Goal: Task Accomplishment & Management: Manage account settings

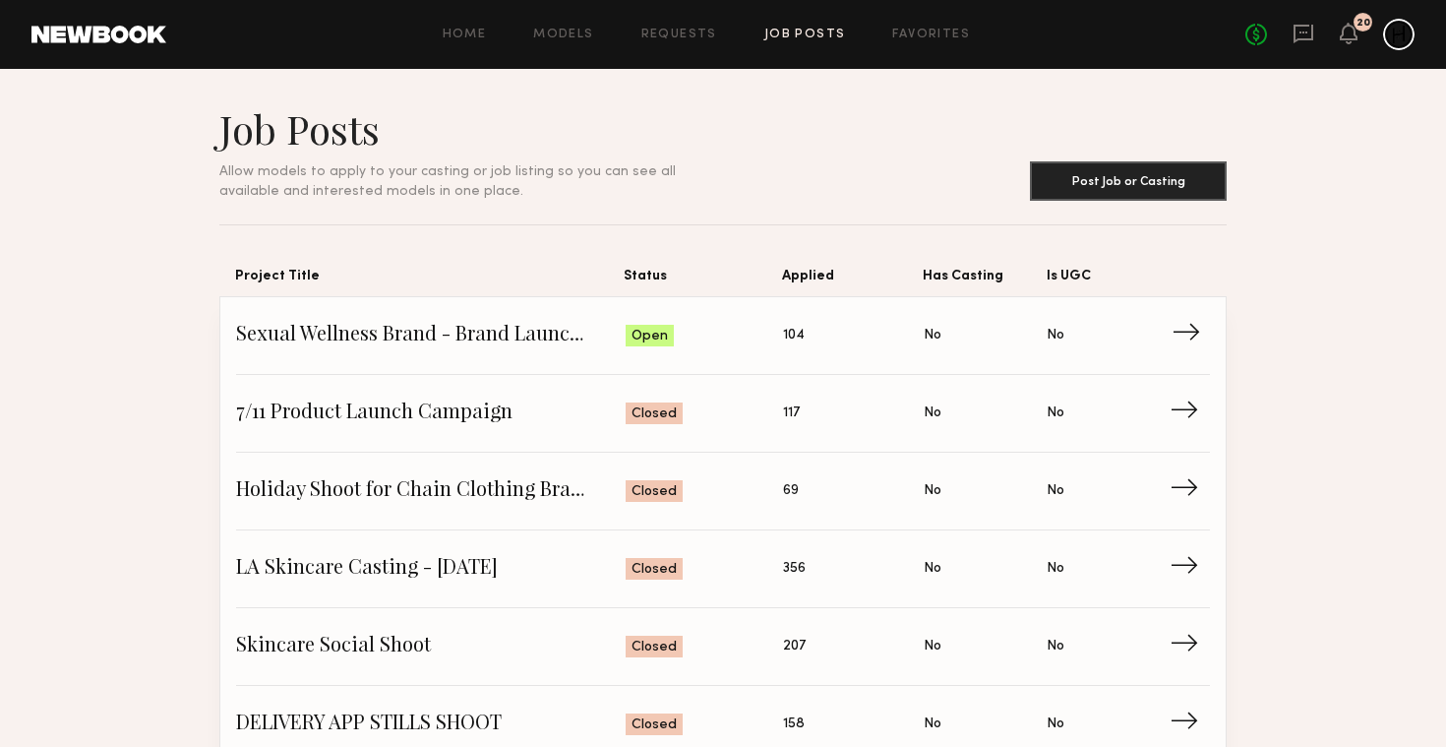
click at [537, 314] on link "Sexual Wellness Brand - Brand Launch Shoot Status: Open Applied: 104 Has Castin…" at bounding box center [723, 336] width 974 height 78
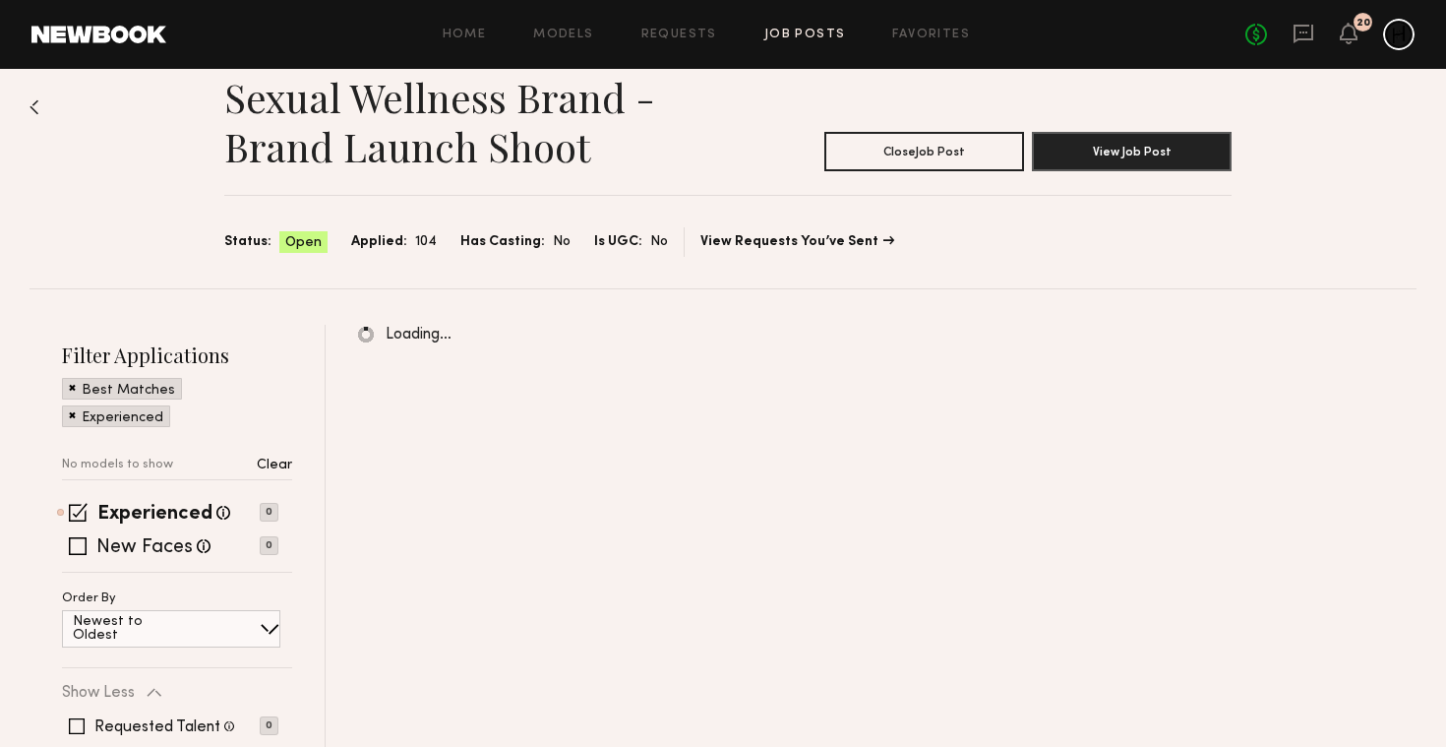
scroll to position [36, 0]
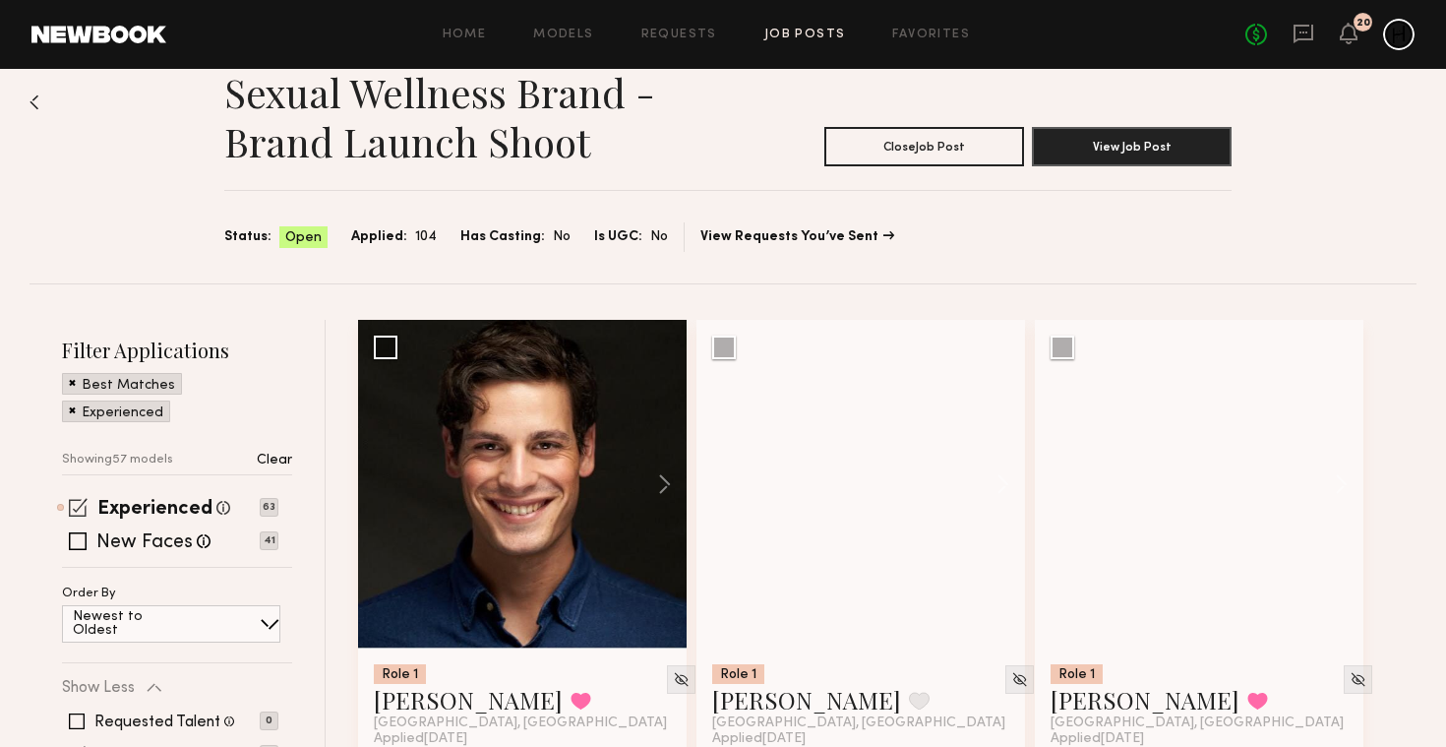
click at [85, 505] on span at bounding box center [78, 507] width 19 height 19
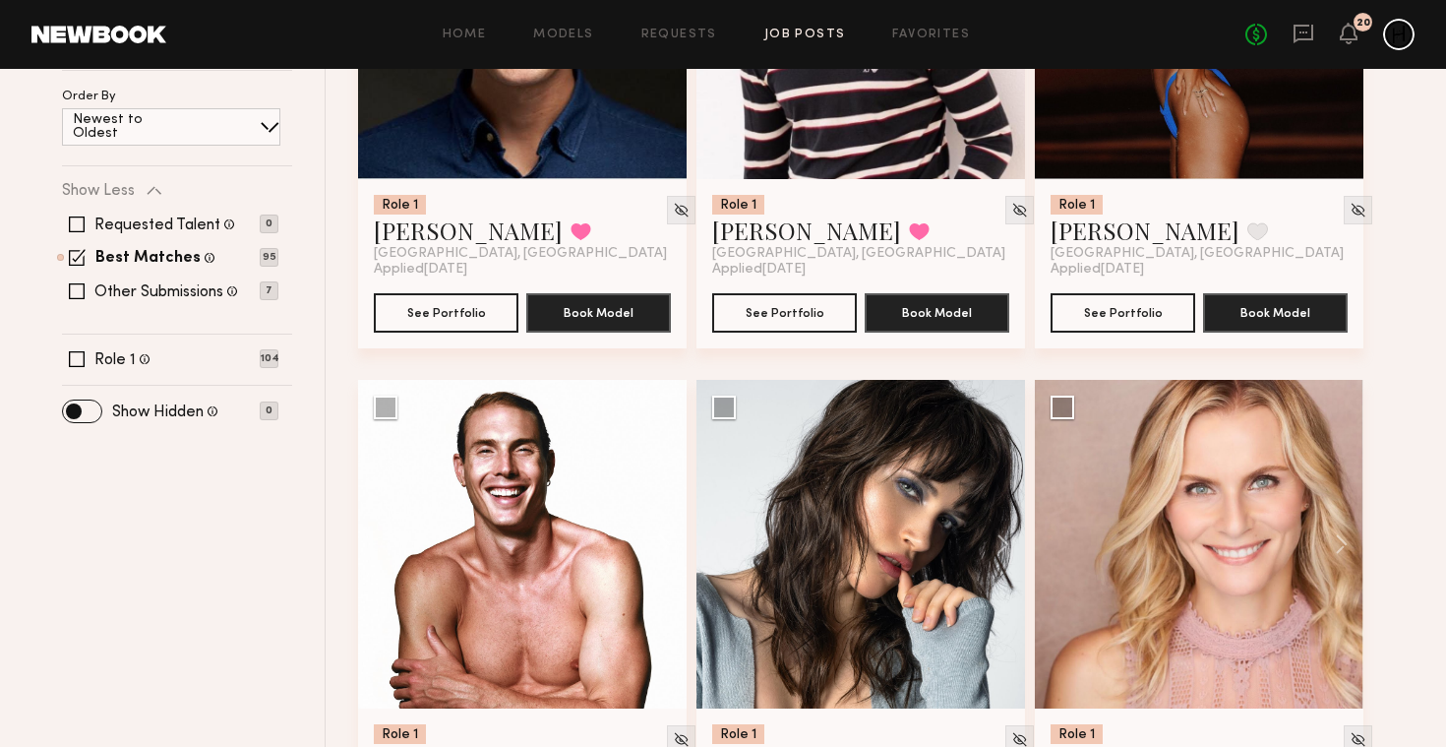
scroll to position [564, 0]
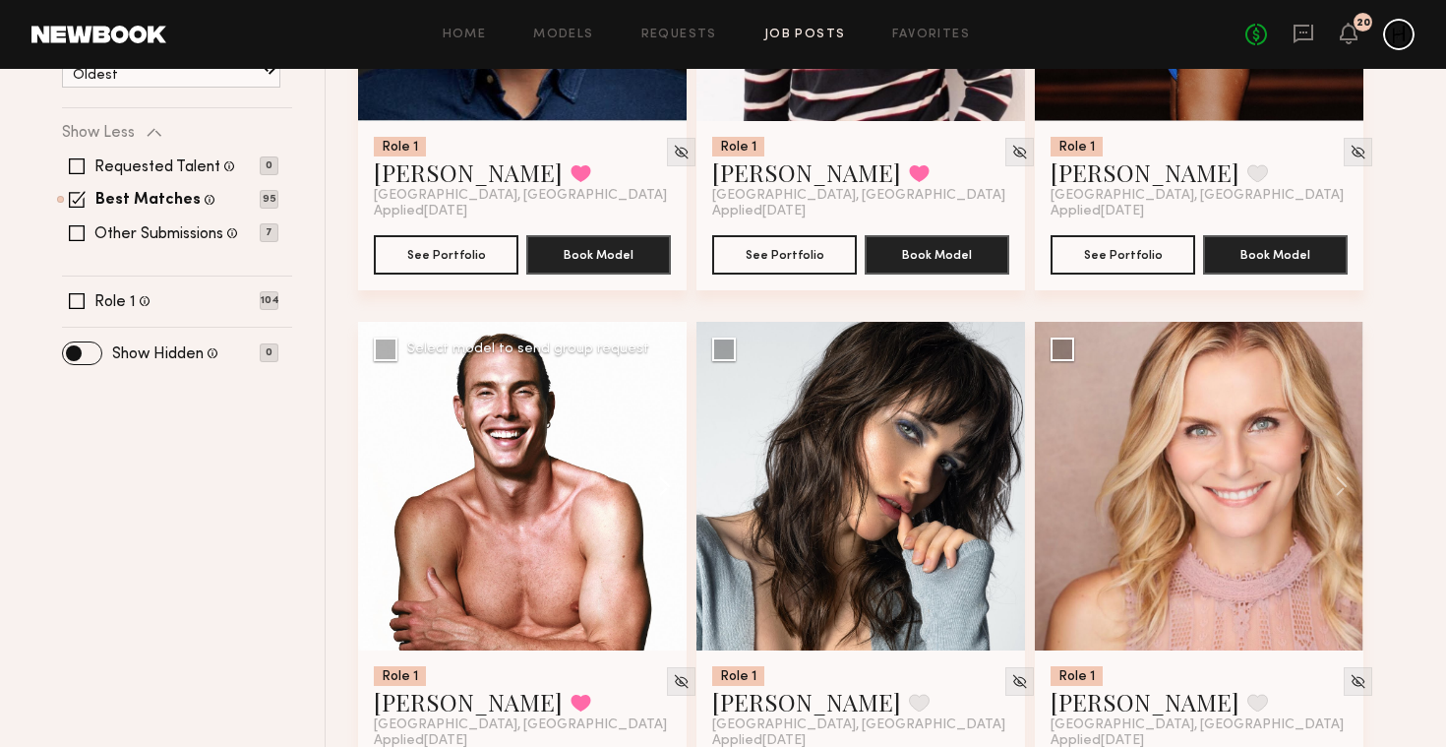
click at [665, 490] on button at bounding box center [655, 486] width 63 height 329
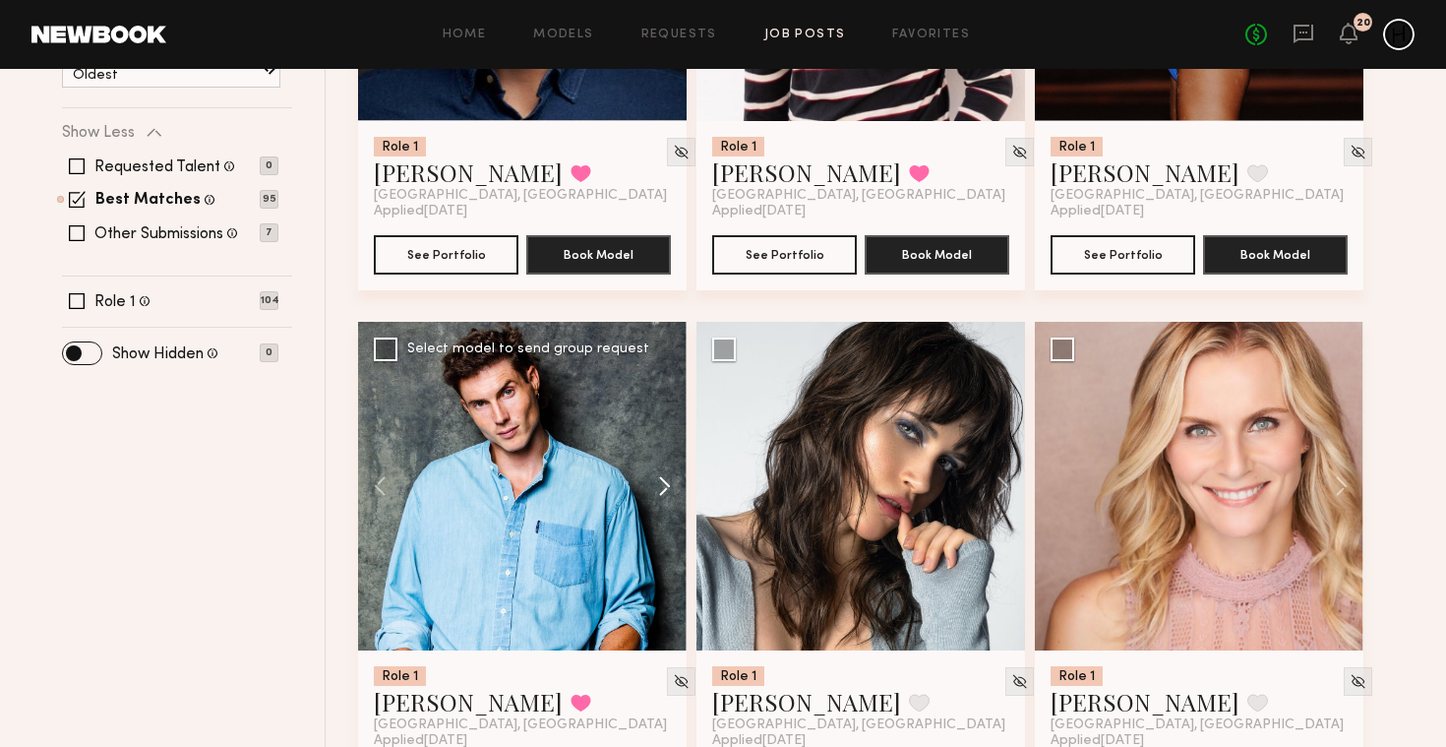
click at [665, 490] on button at bounding box center [655, 486] width 63 height 329
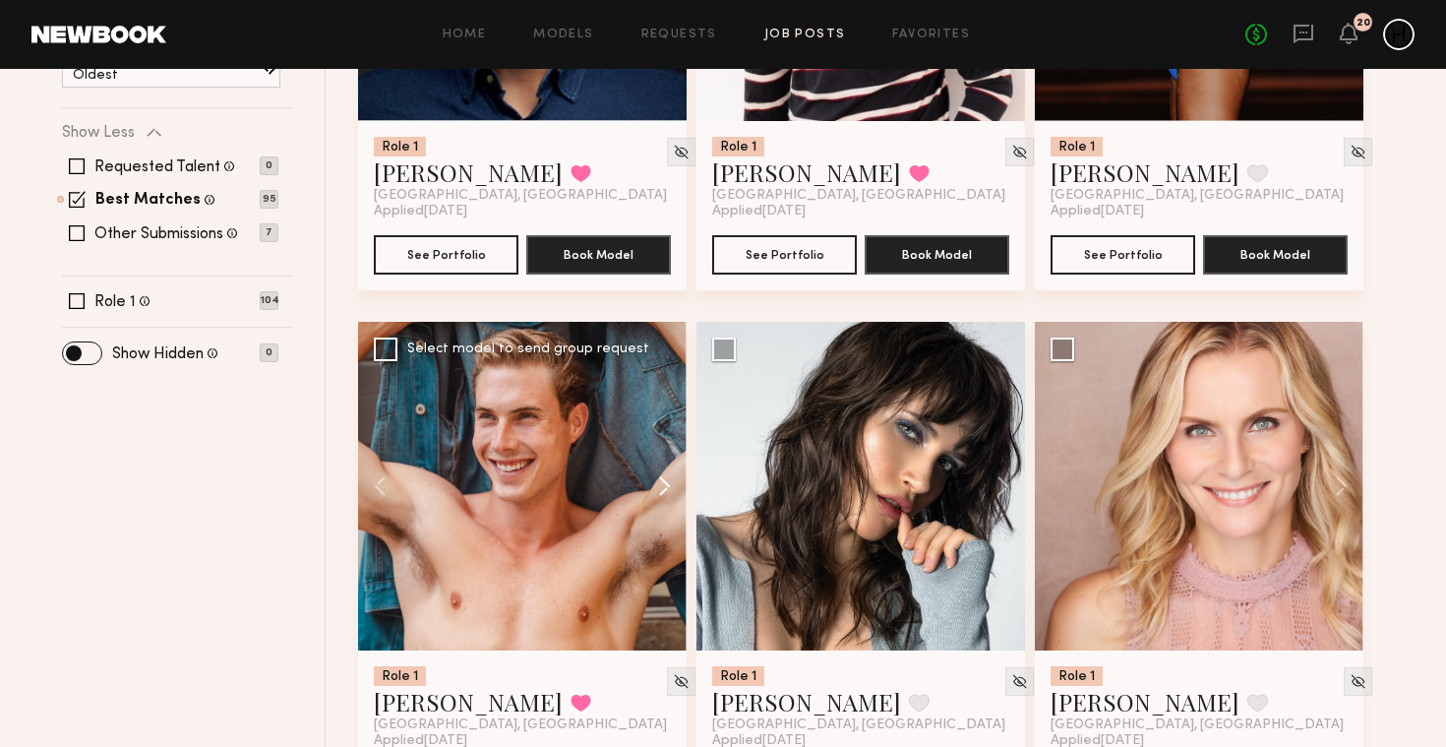
click at [665, 490] on button at bounding box center [655, 486] width 63 height 329
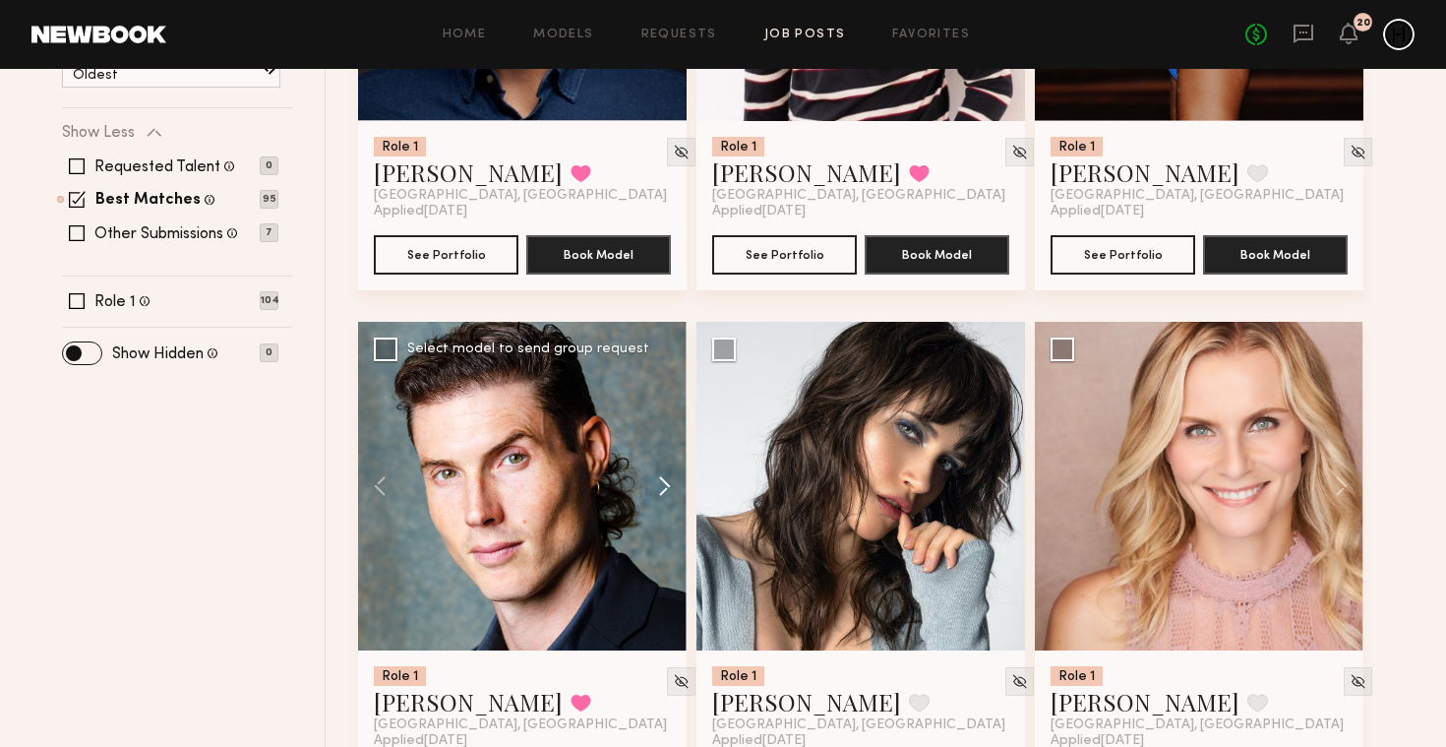
click at [665, 490] on button at bounding box center [655, 486] width 63 height 329
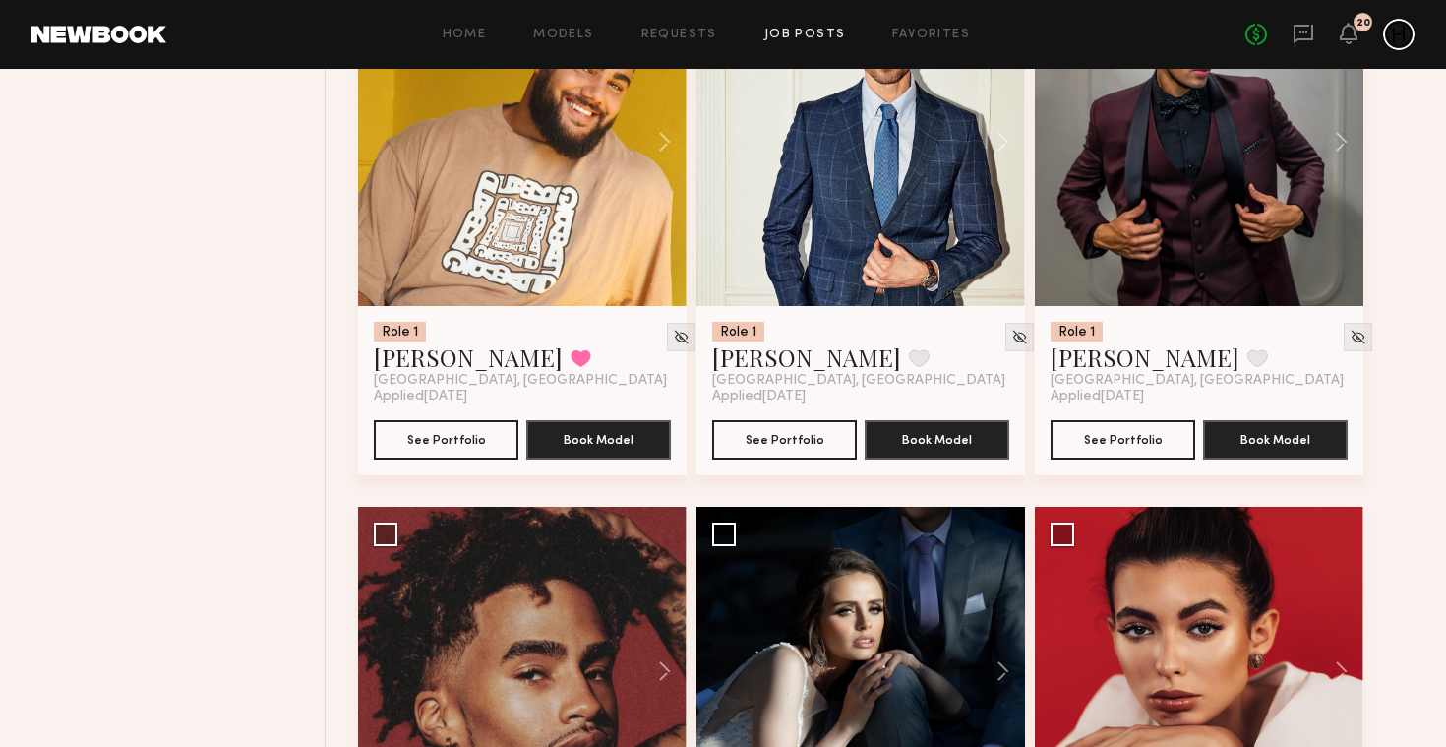
scroll to position [1655, 0]
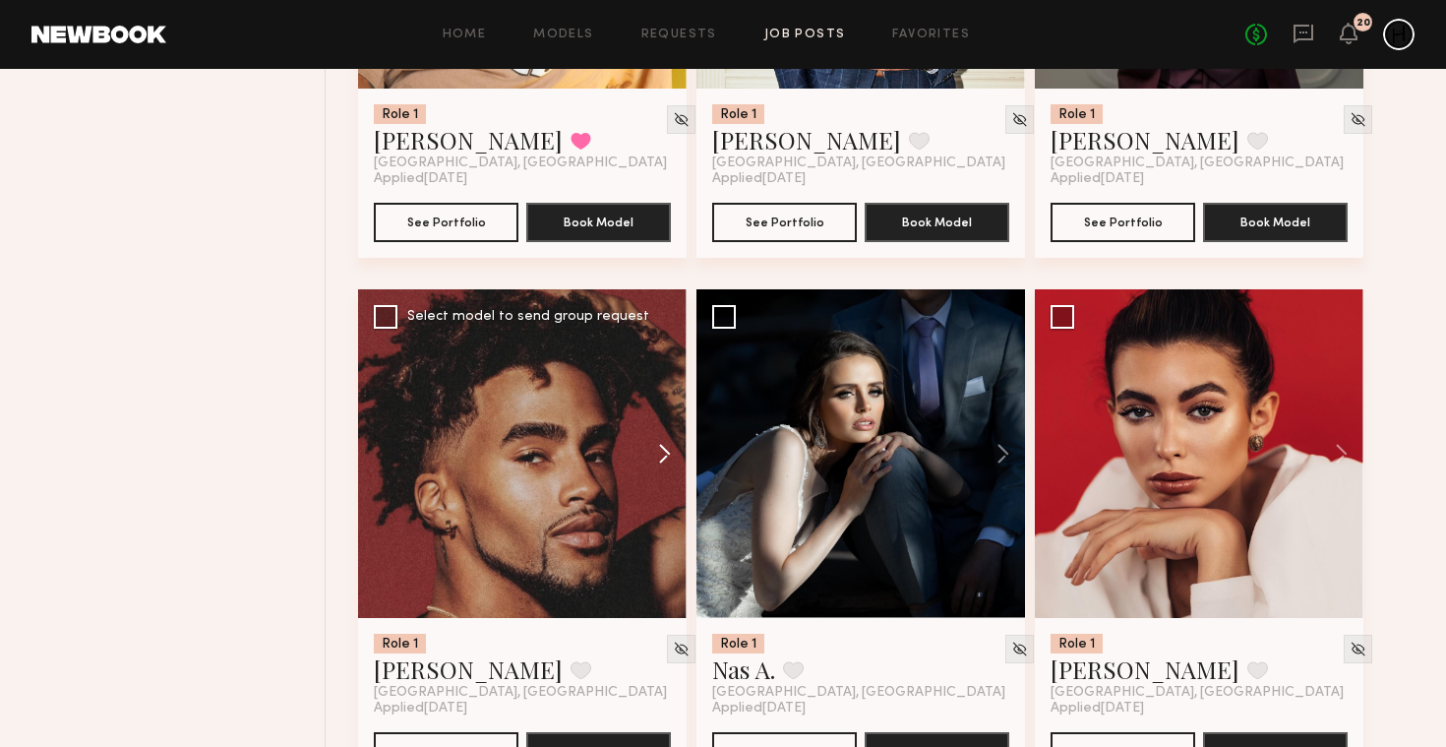
click at [663, 454] on button at bounding box center [655, 453] width 63 height 329
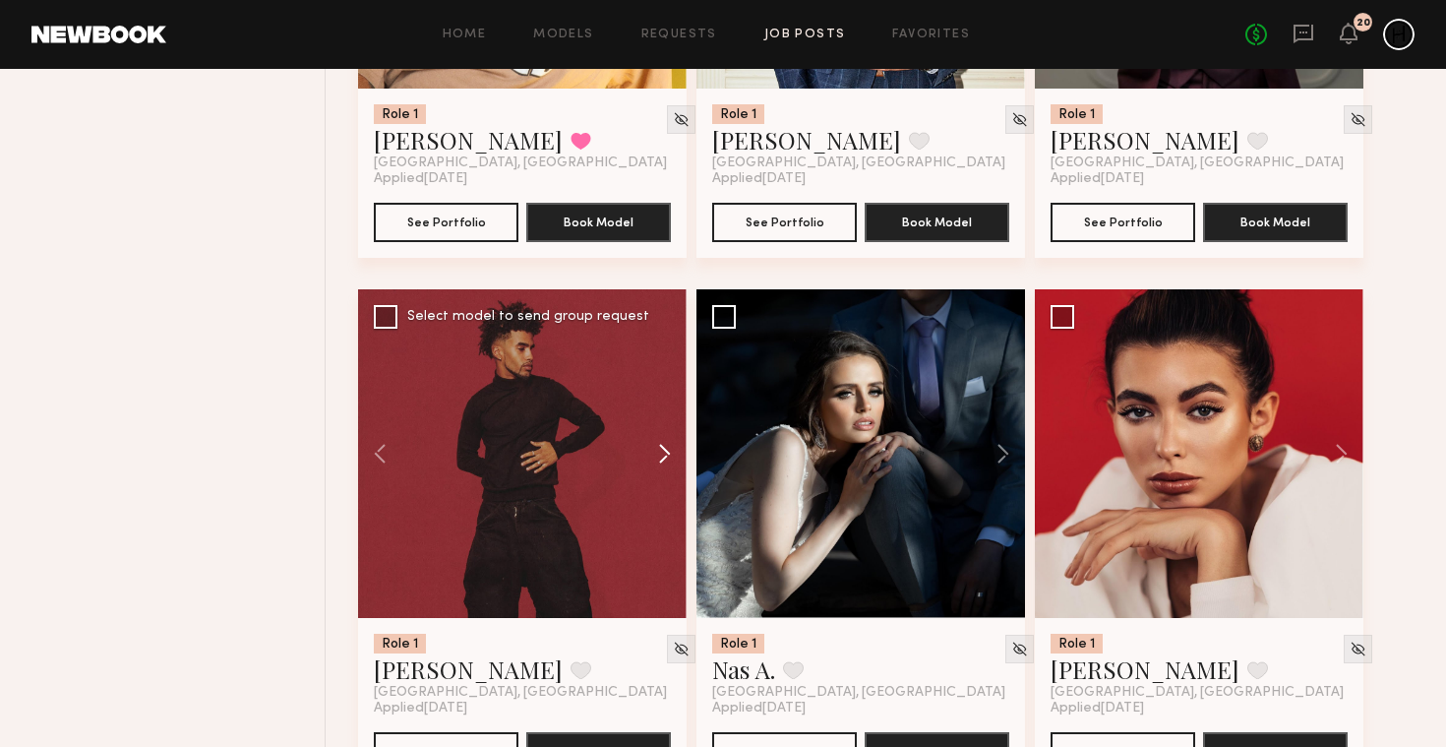
click at [663, 454] on button at bounding box center [655, 453] width 63 height 329
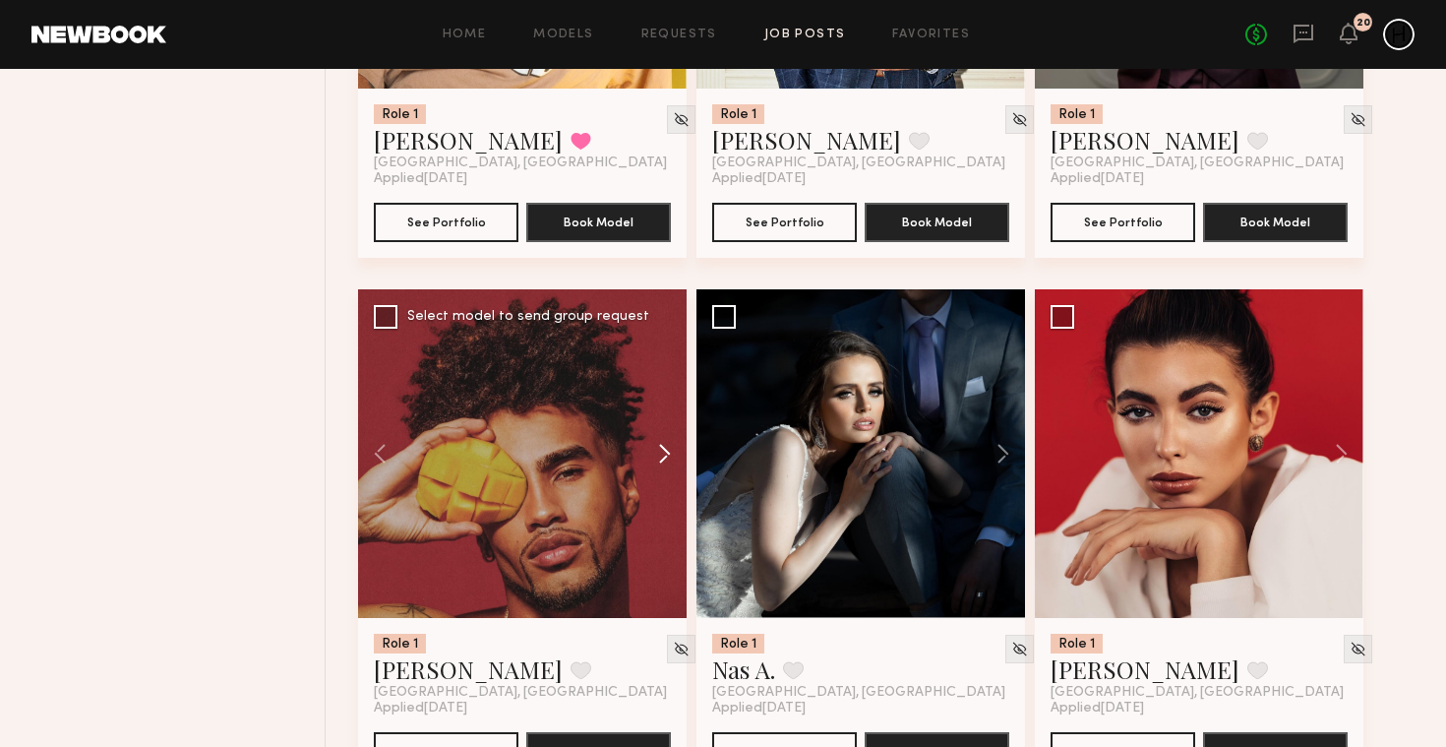
click at [663, 454] on button at bounding box center [655, 453] width 63 height 329
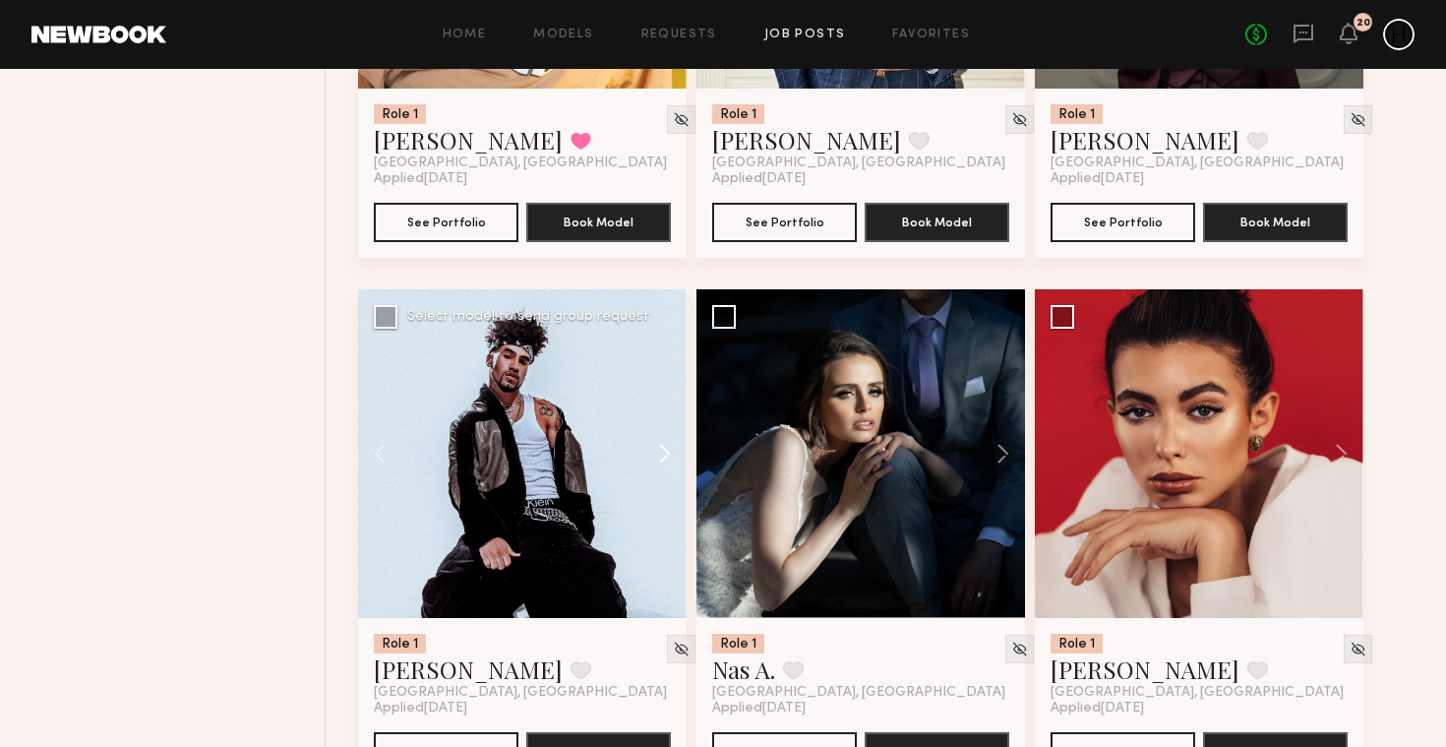
click at [664, 454] on button at bounding box center [655, 453] width 63 height 329
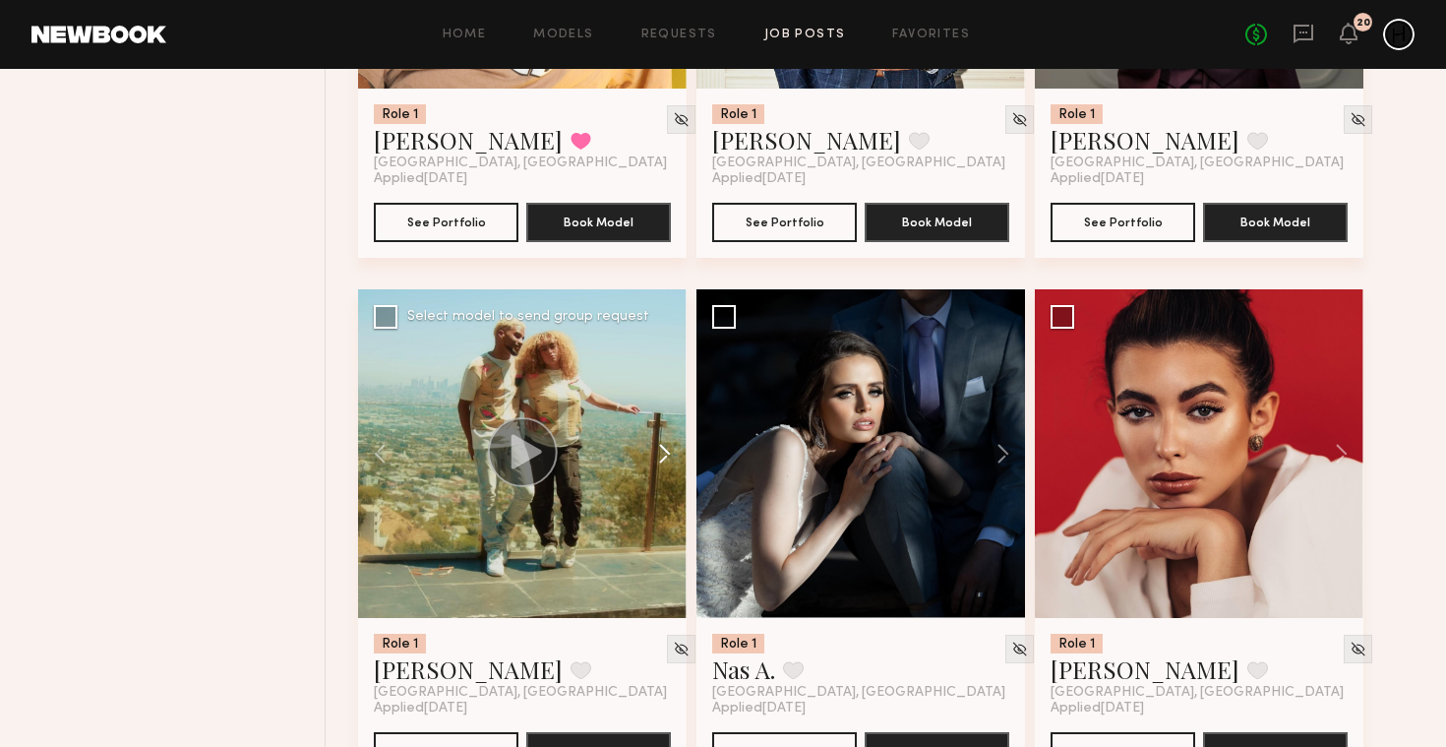
click at [664, 454] on button at bounding box center [655, 453] width 63 height 329
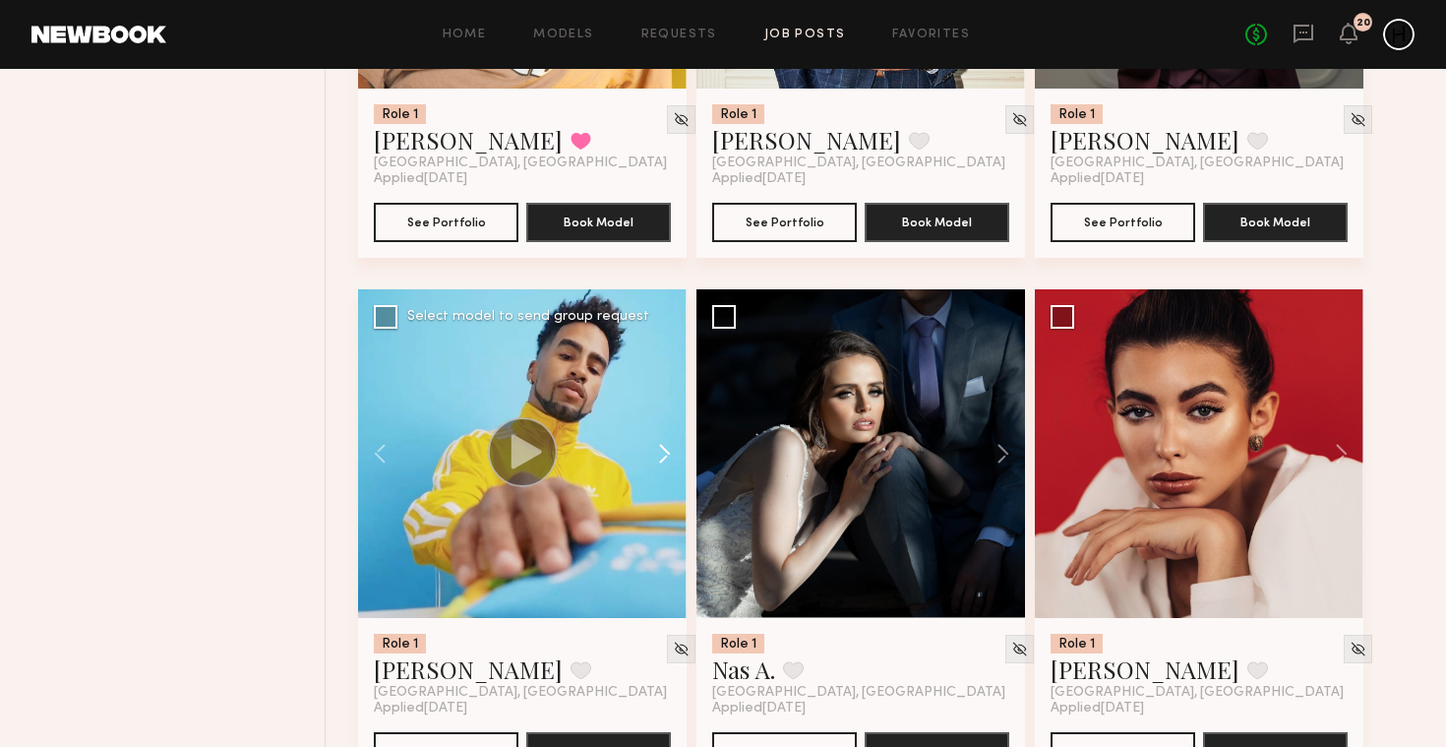
click at [664, 454] on button at bounding box center [655, 453] width 63 height 329
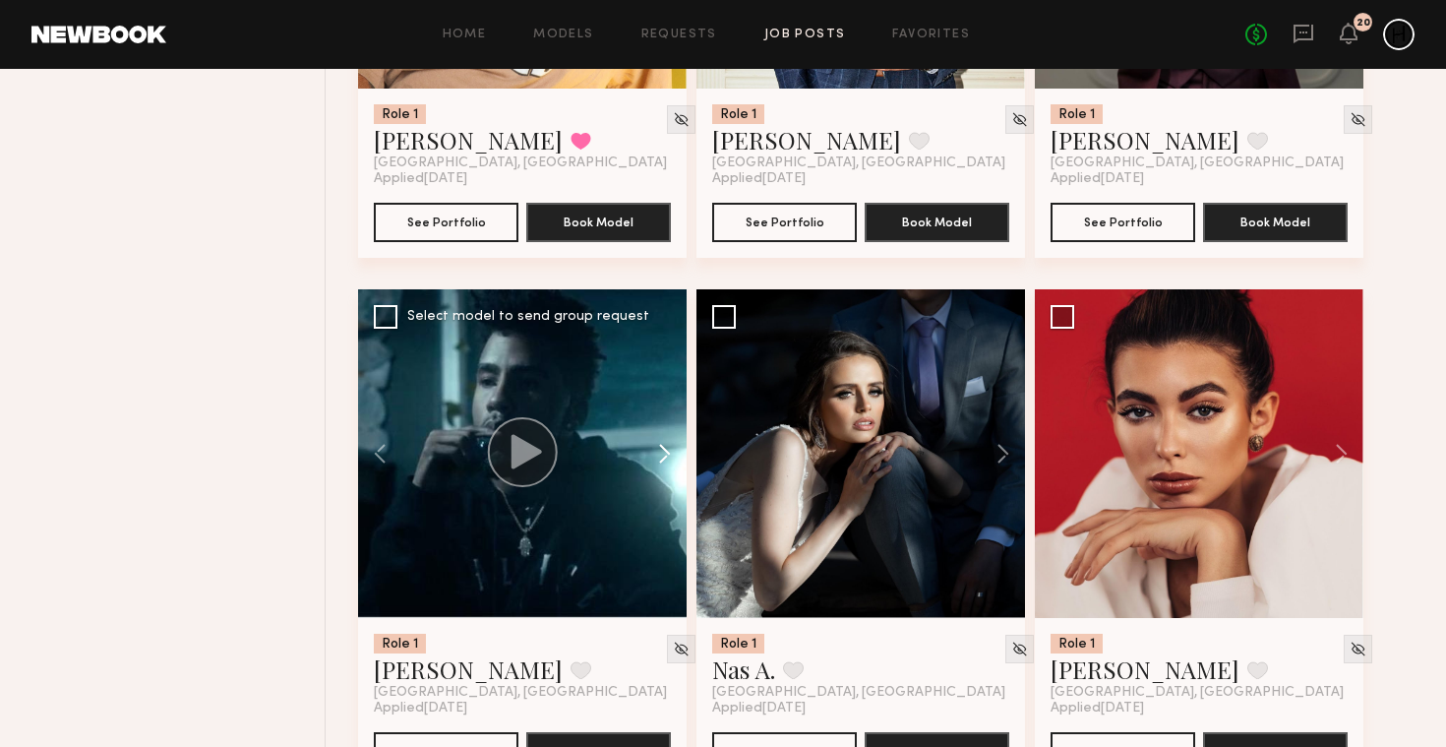
click at [664, 454] on button at bounding box center [655, 453] width 63 height 329
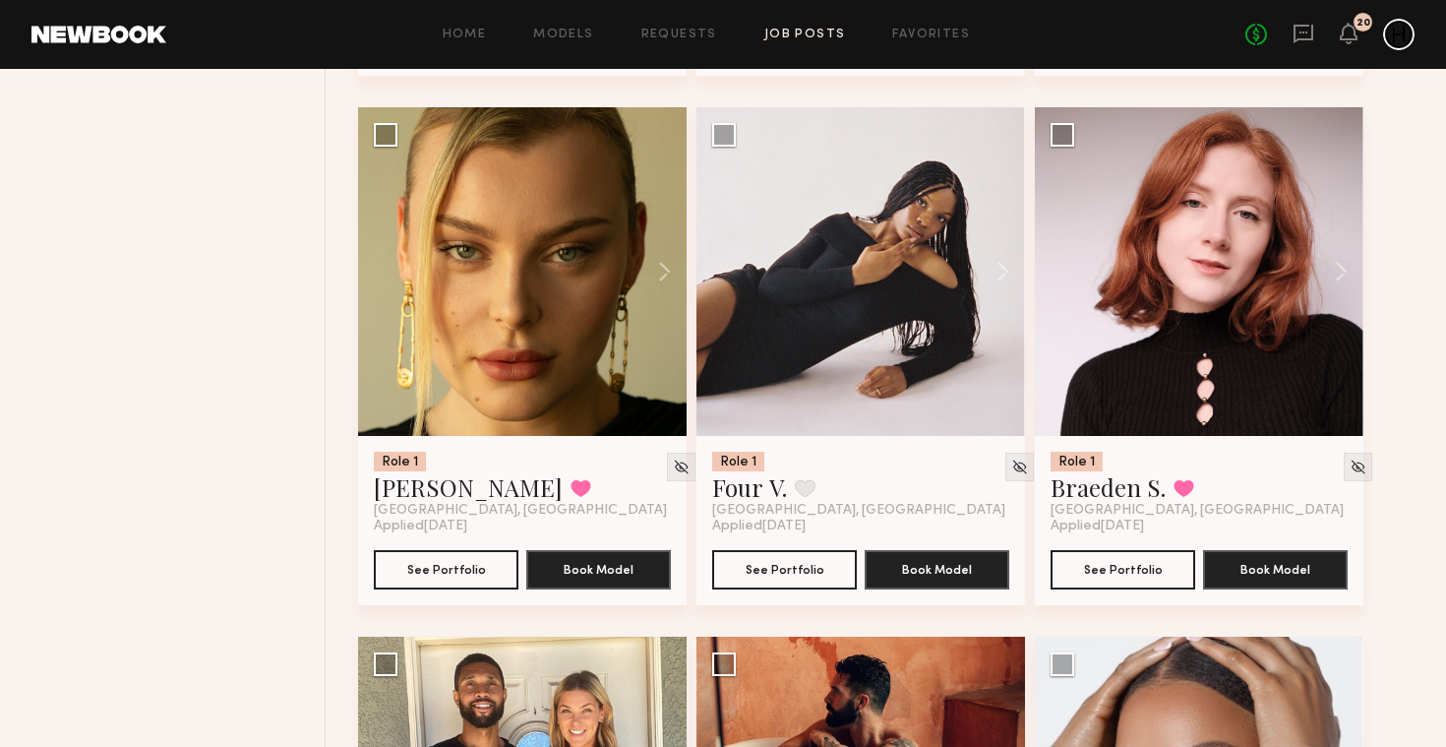
scroll to position [2368, 0]
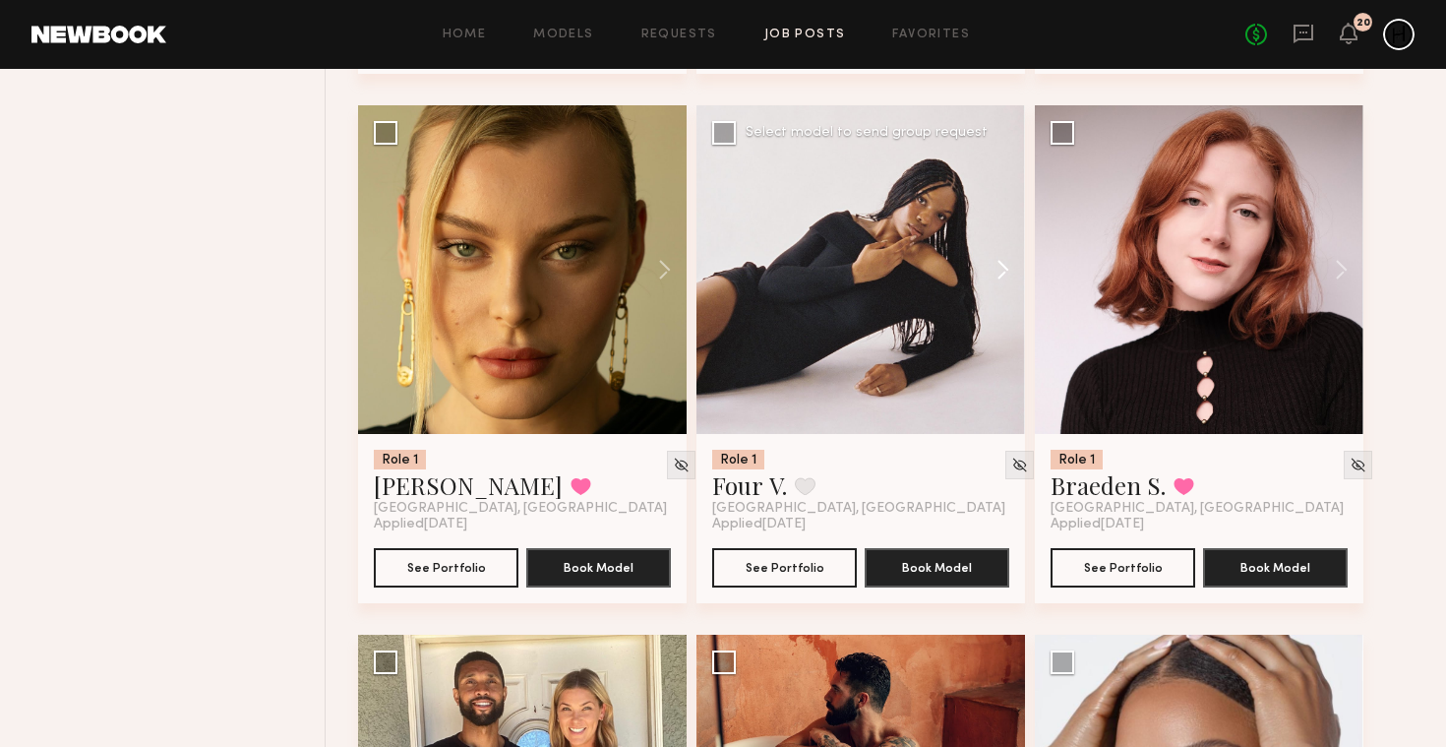
click at [999, 286] on button at bounding box center [993, 269] width 63 height 329
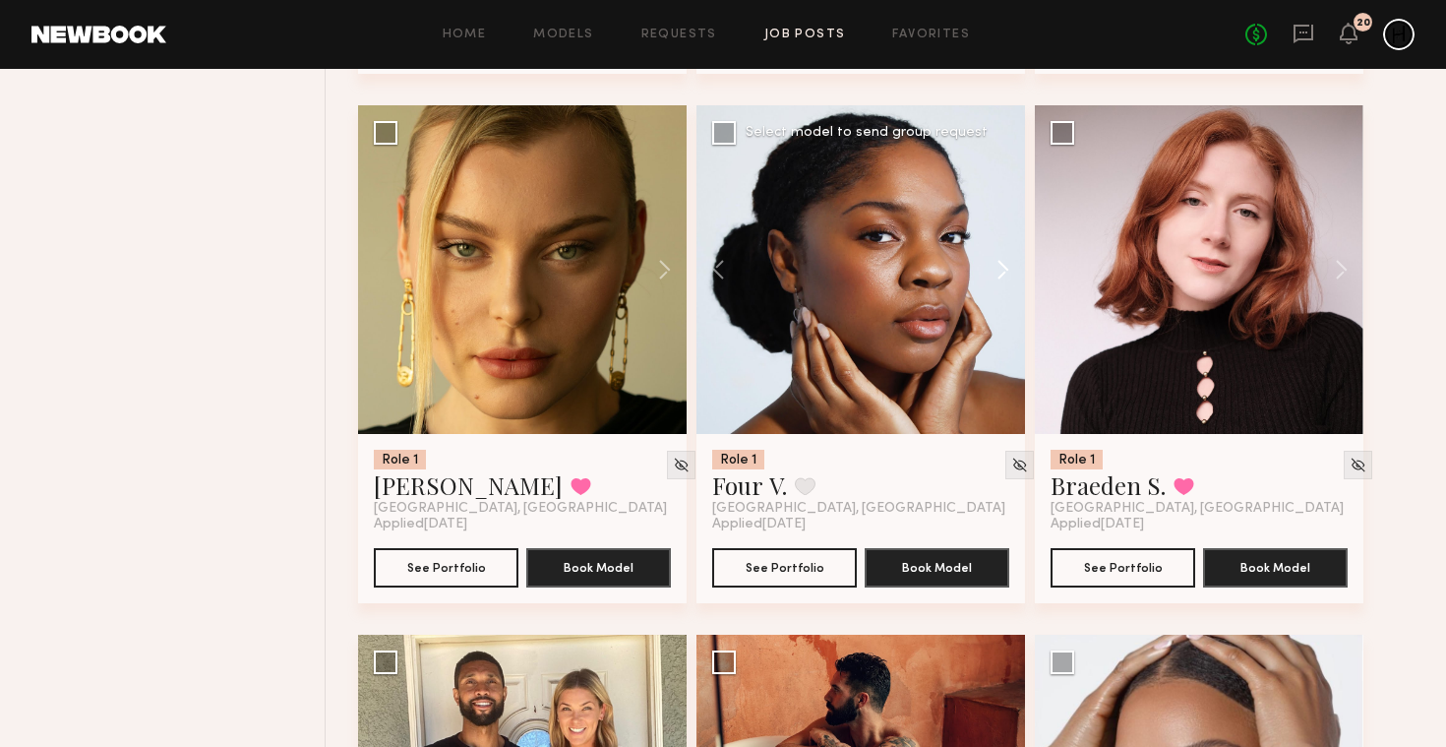
click at [999, 285] on button at bounding box center [993, 269] width 63 height 329
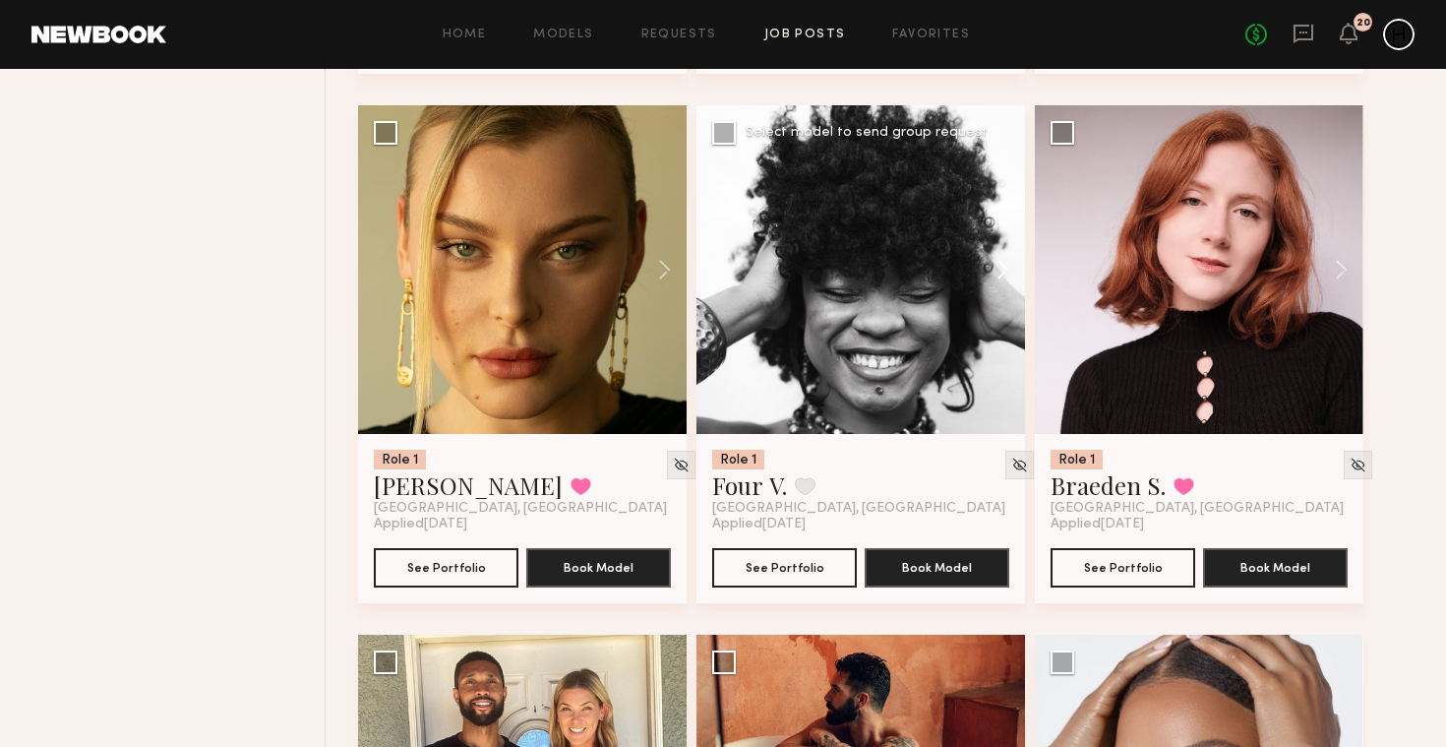
click at [999, 285] on button at bounding box center [993, 269] width 63 height 329
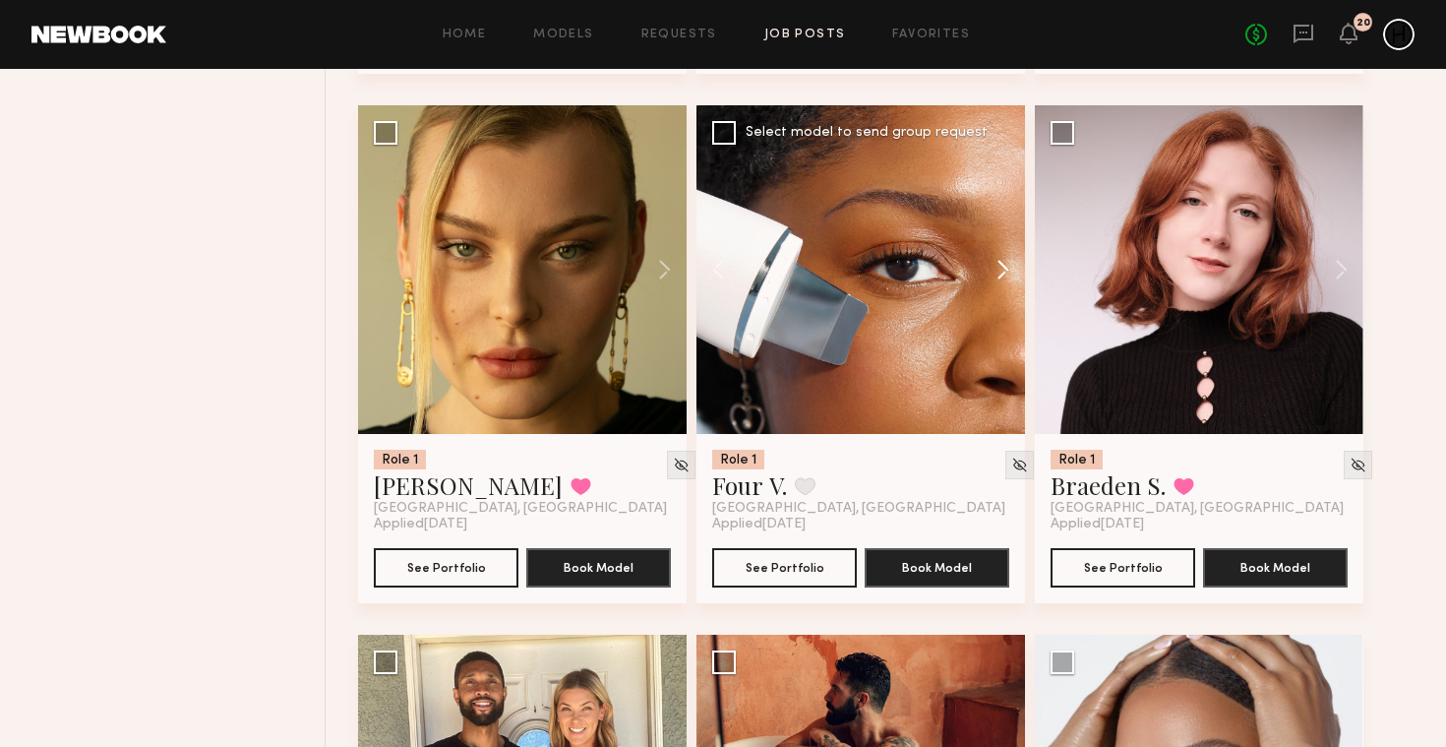
click at [999, 285] on button at bounding box center [993, 269] width 63 height 329
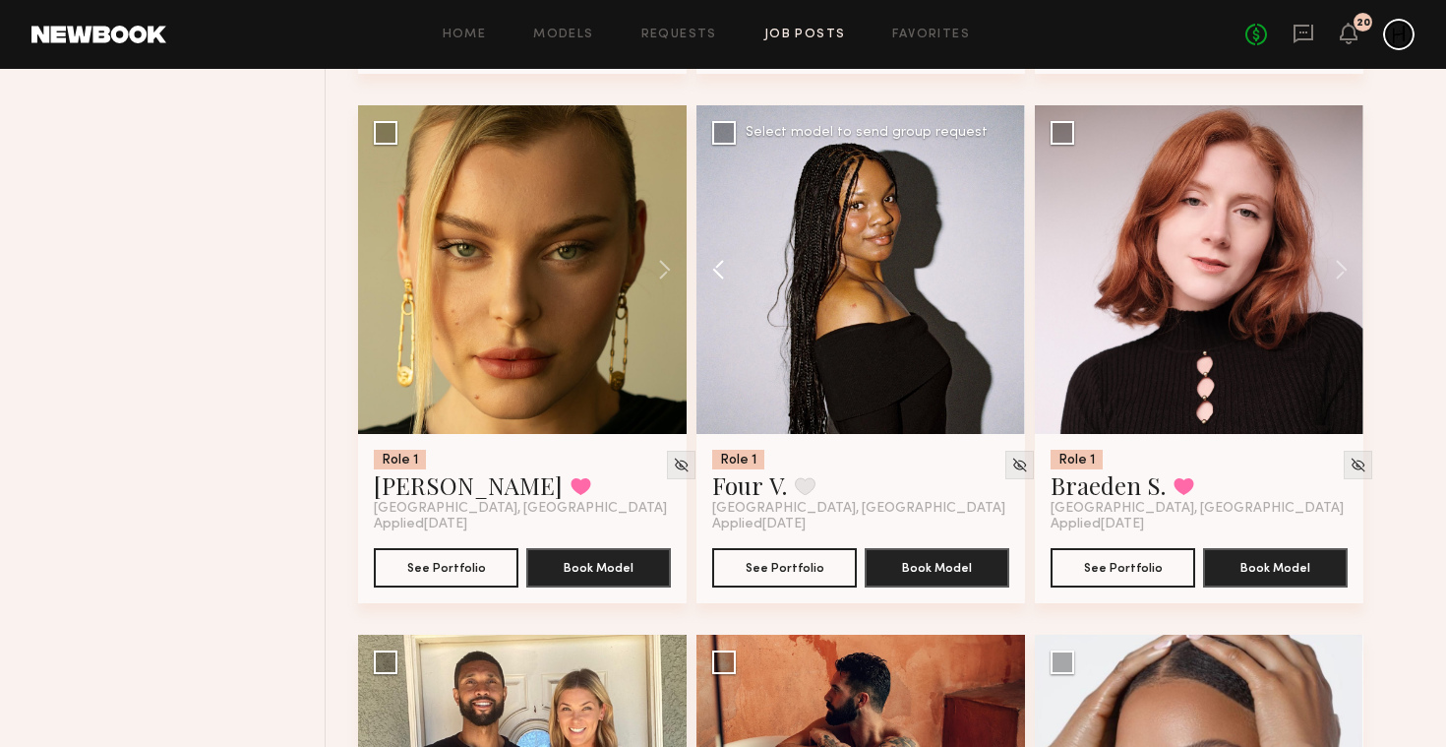
click at [712, 271] on button at bounding box center [728, 269] width 63 height 329
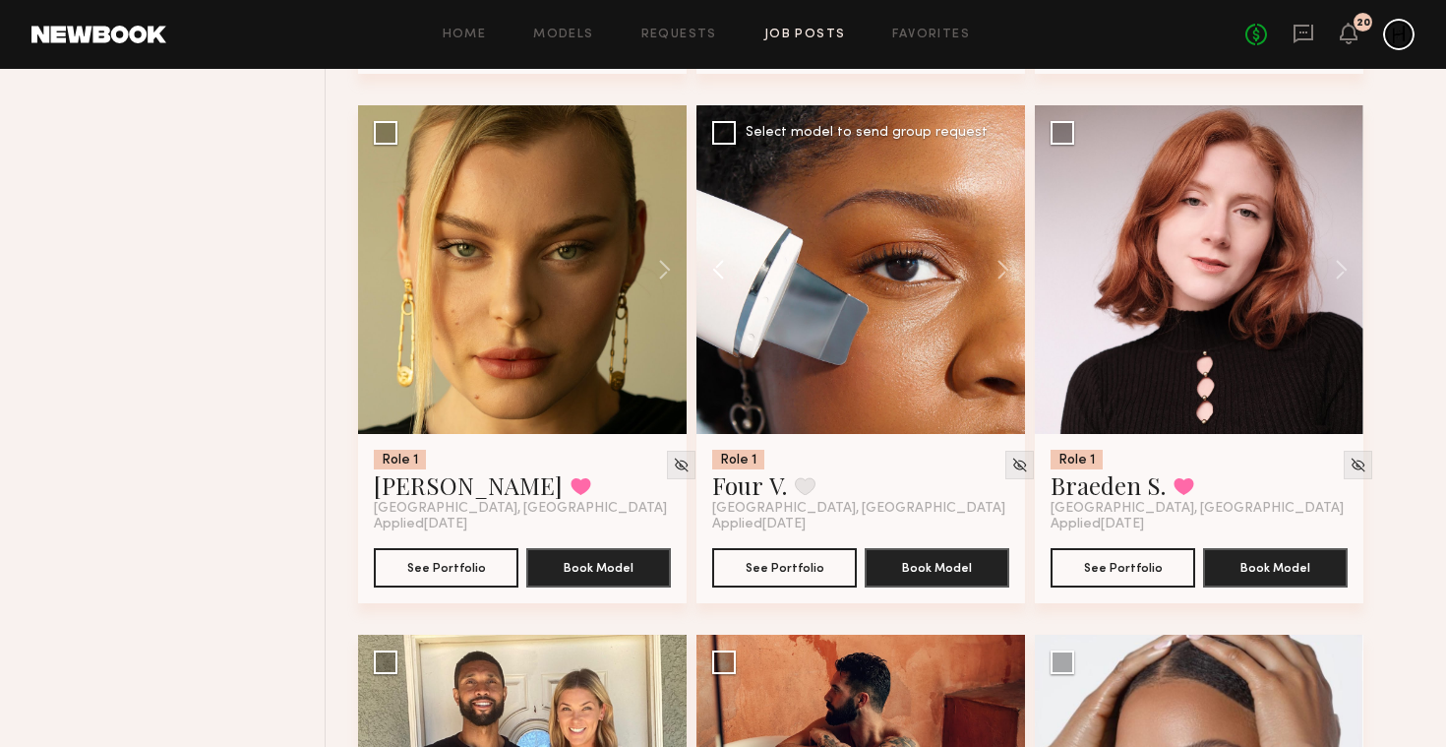
click at [712, 271] on button at bounding box center [728, 269] width 63 height 329
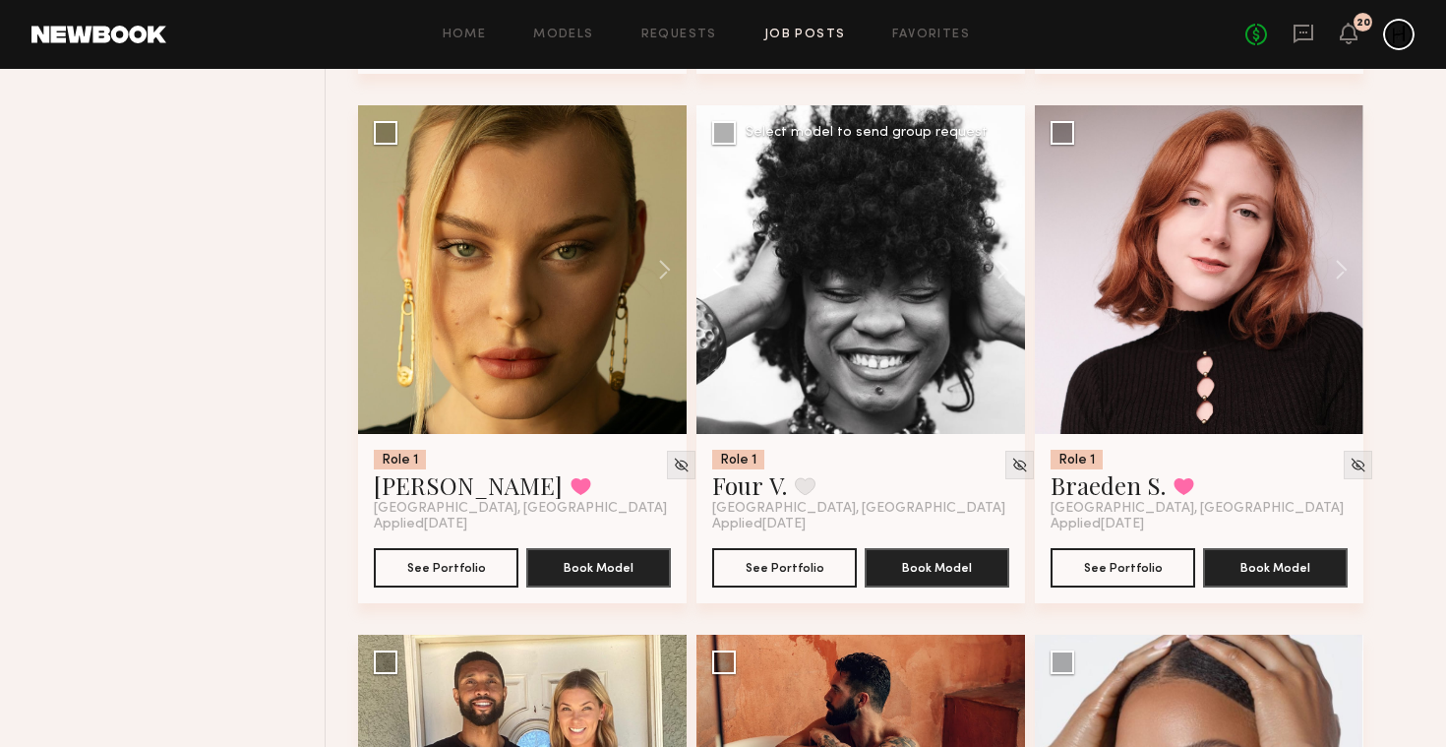
click at [712, 271] on button at bounding box center [728, 269] width 63 height 329
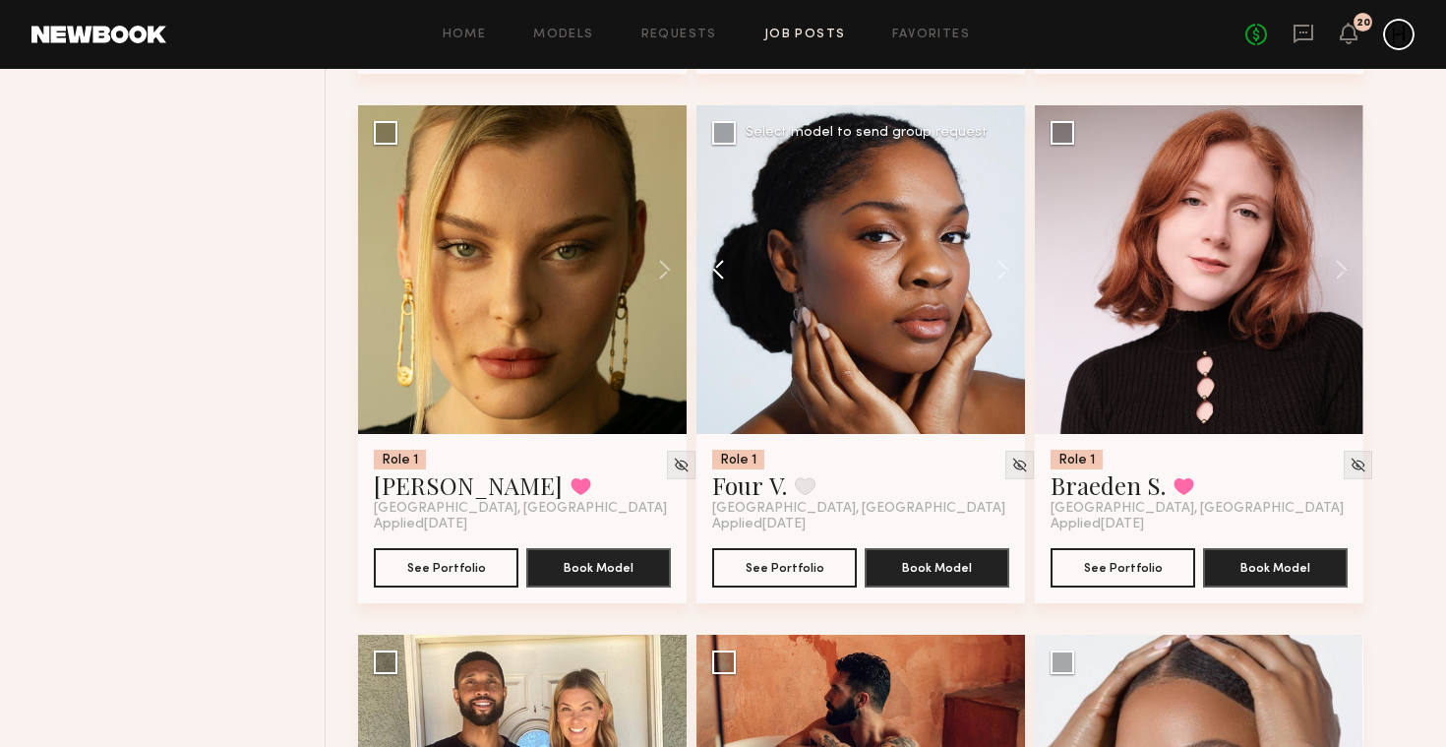
click at [712, 271] on button at bounding box center [728, 269] width 63 height 329
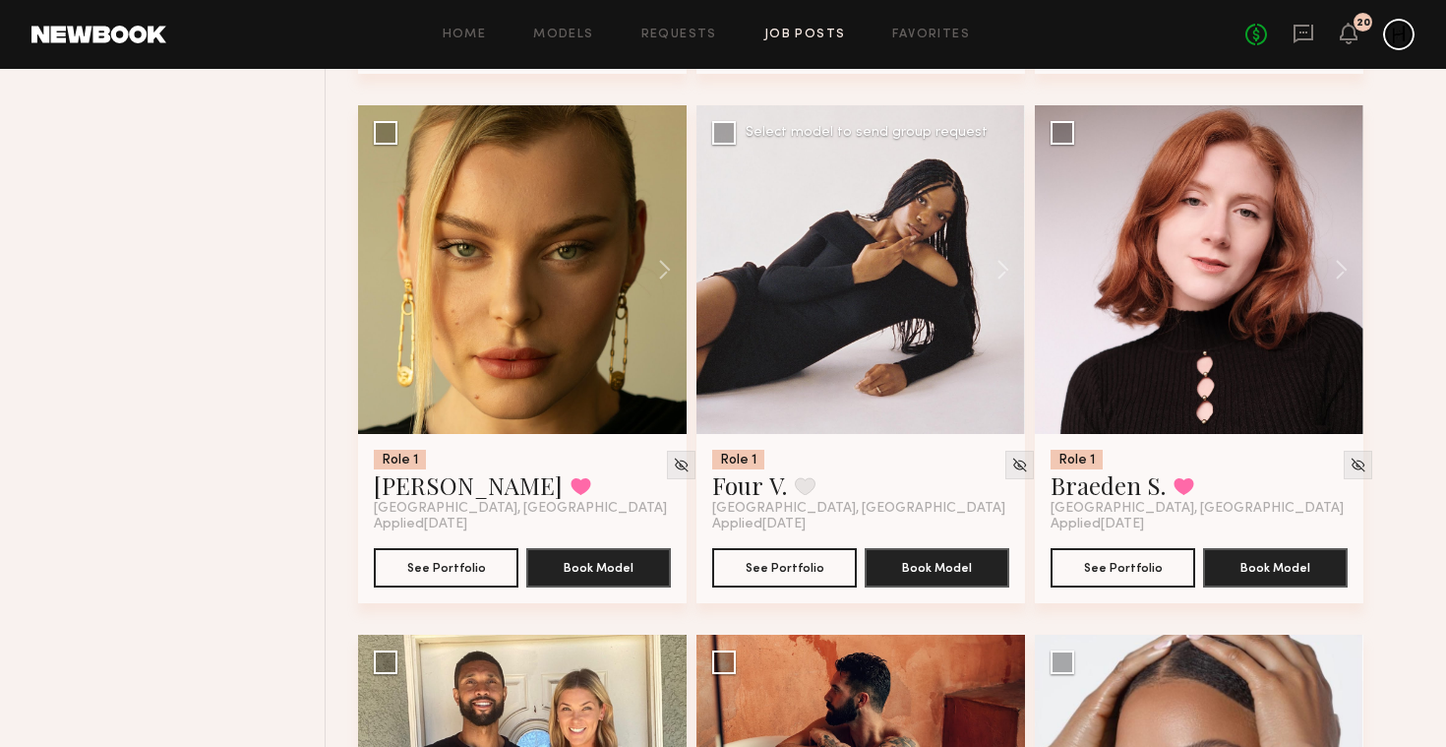
click at [712, 271] on div at bounding box center [861, 269] width 329 height 329
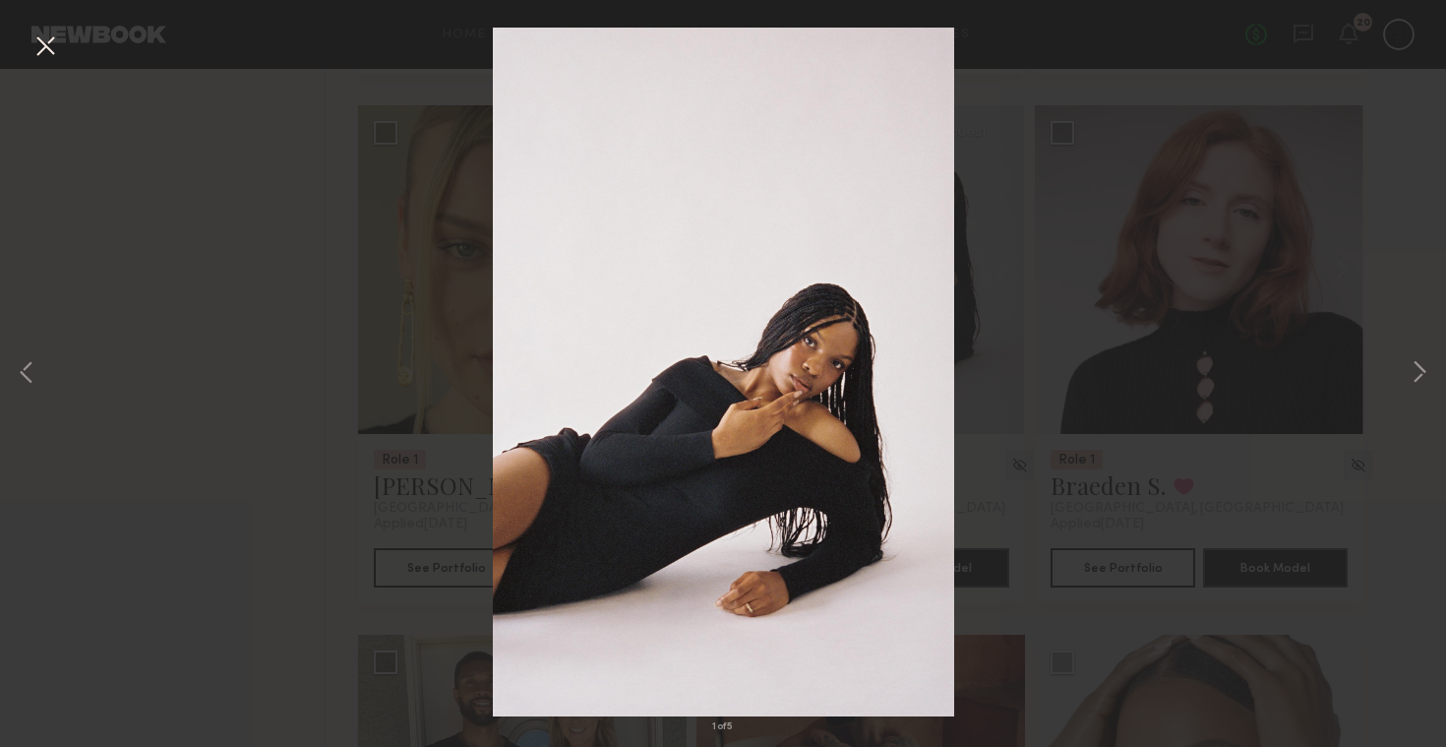
click at [51, 45] on button at bounding box center [45, 47] width 31 height 35
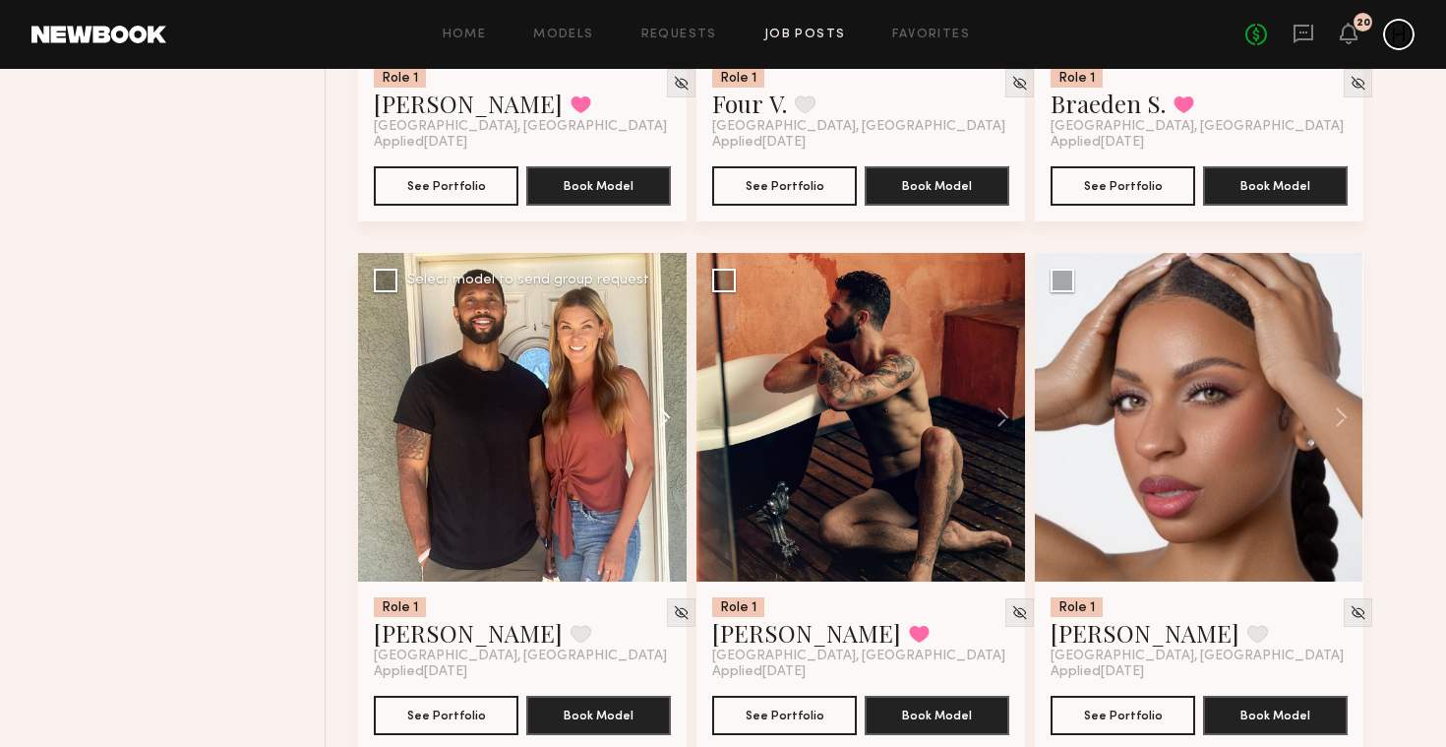
scroll to position [2791, 0]
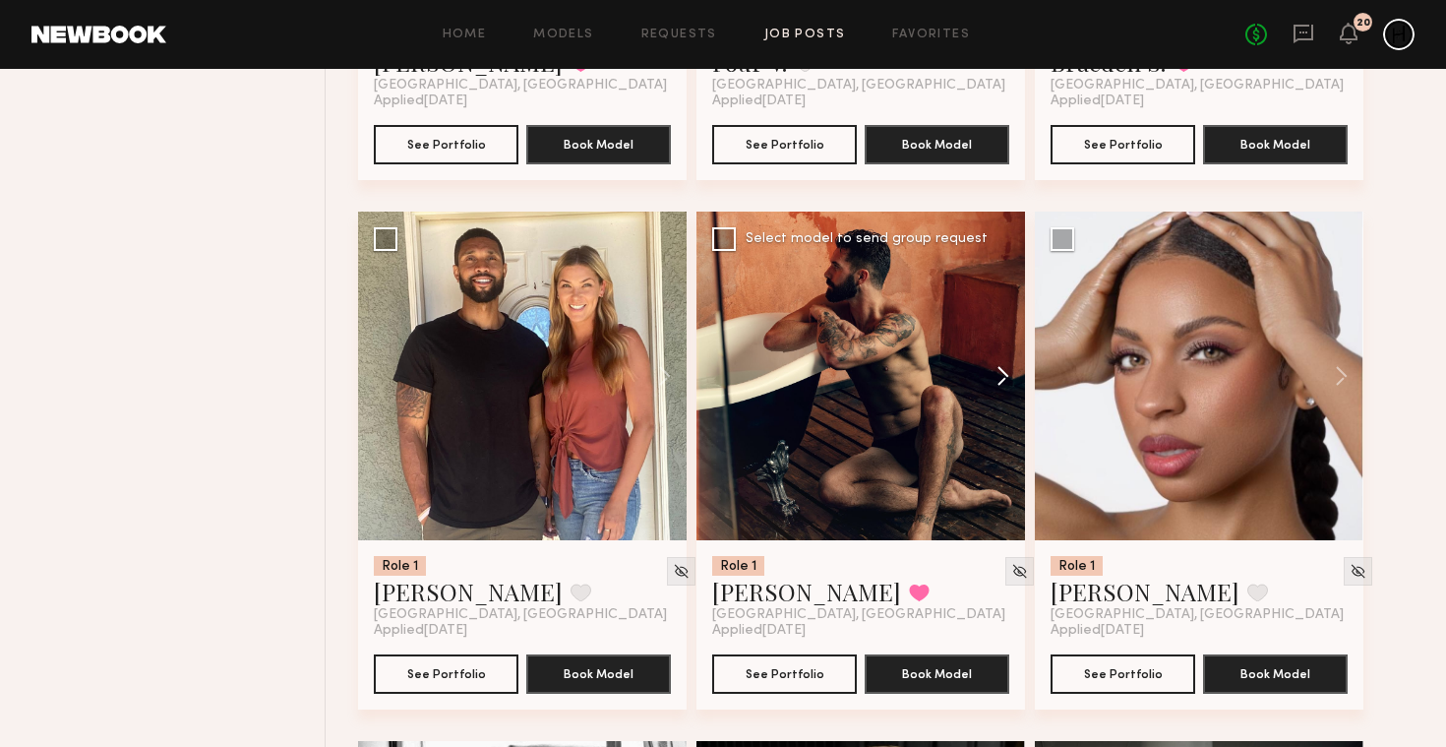
click at [1001, 389] on button at bounding box center [993, 376] width 63 height 329
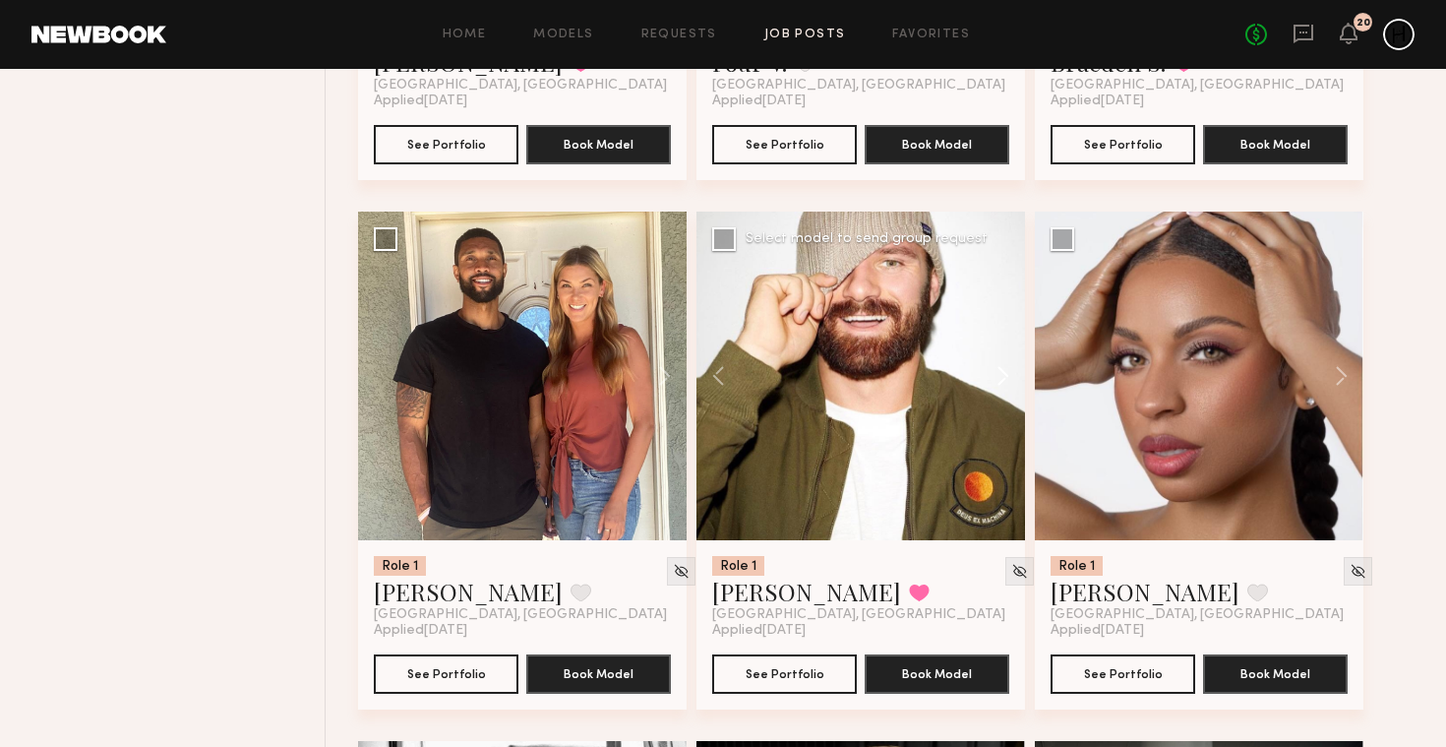
click at [1001, 389] on button at bounding box center [993, 376] width 63 height 329
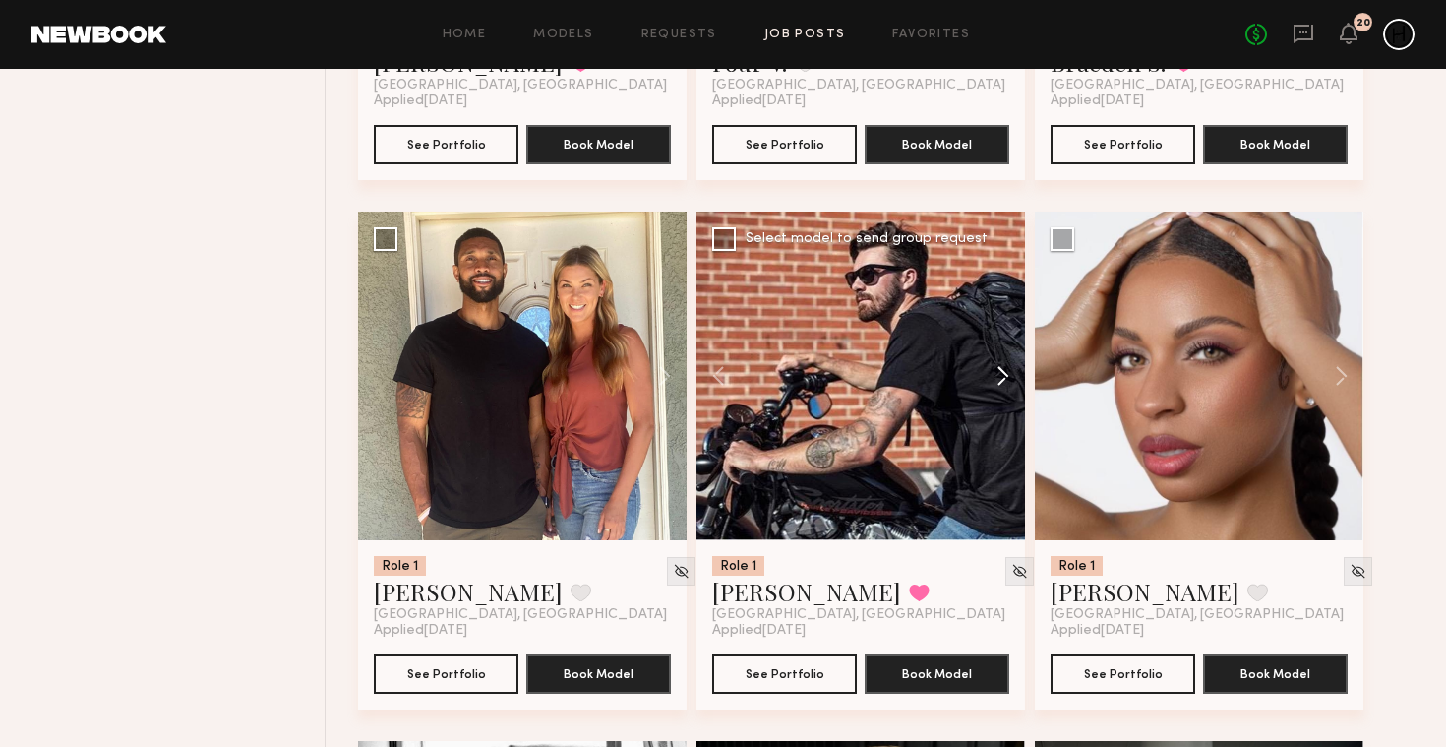
click at [1001, 389] on button at bounding box center [993, 376] width 63 height 329
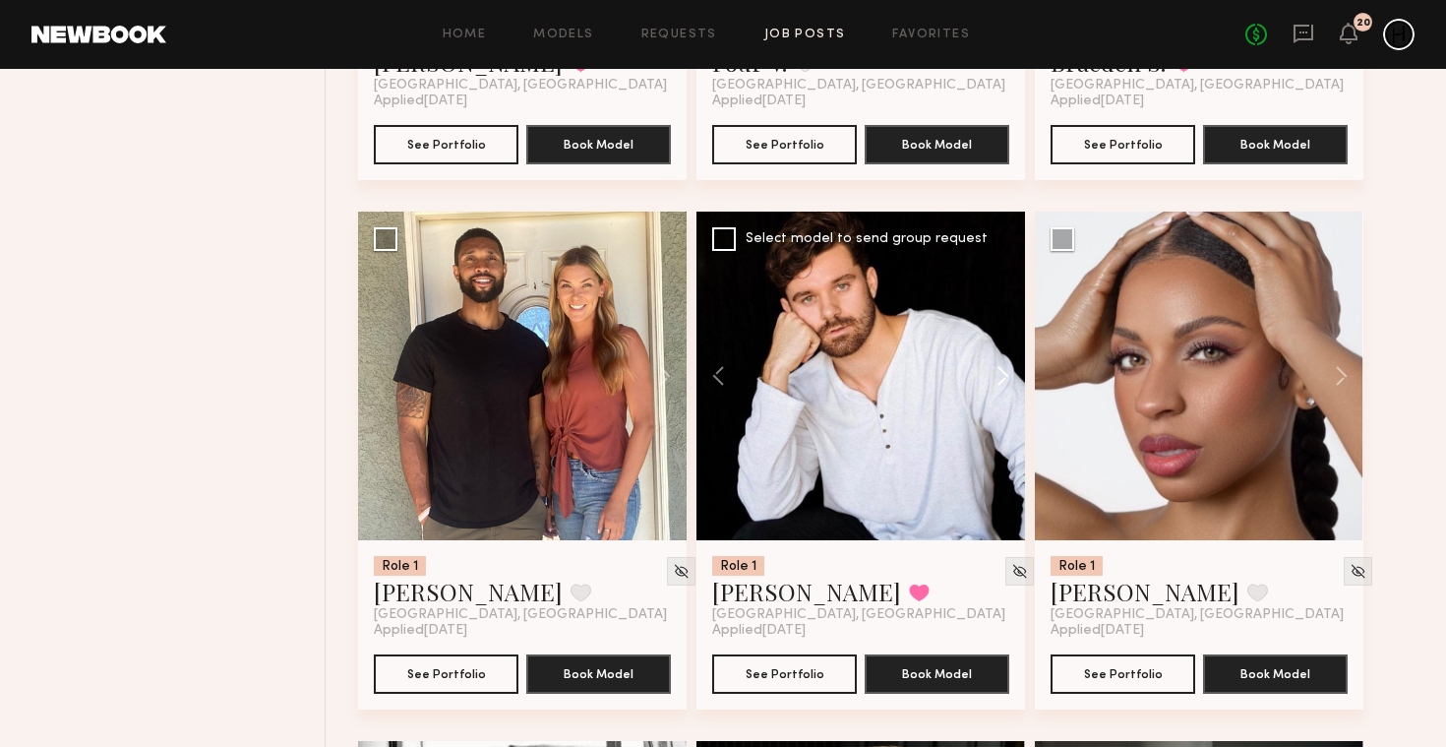
click at [1001, 389] on button at bounding box center [993, 376] width 63 height 329
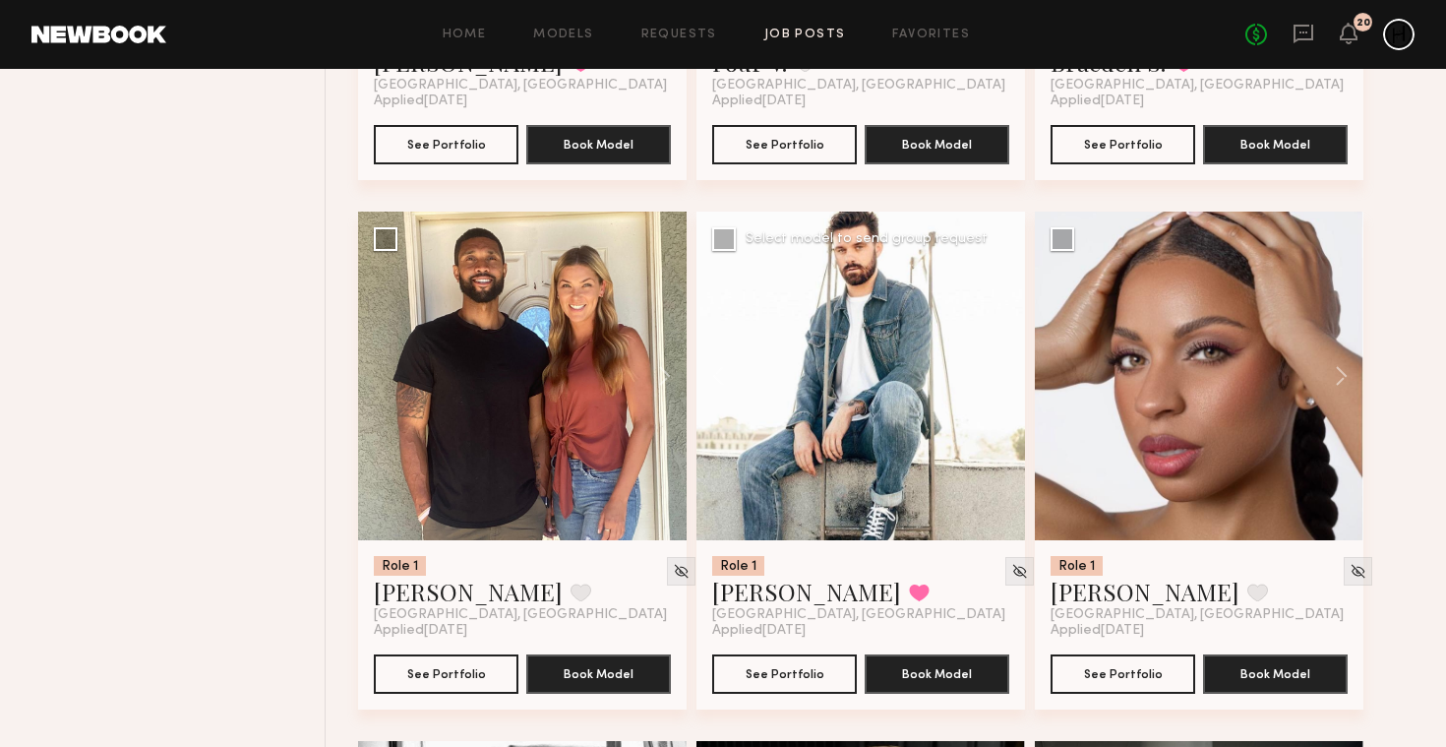
scroll to position [3425, 0]
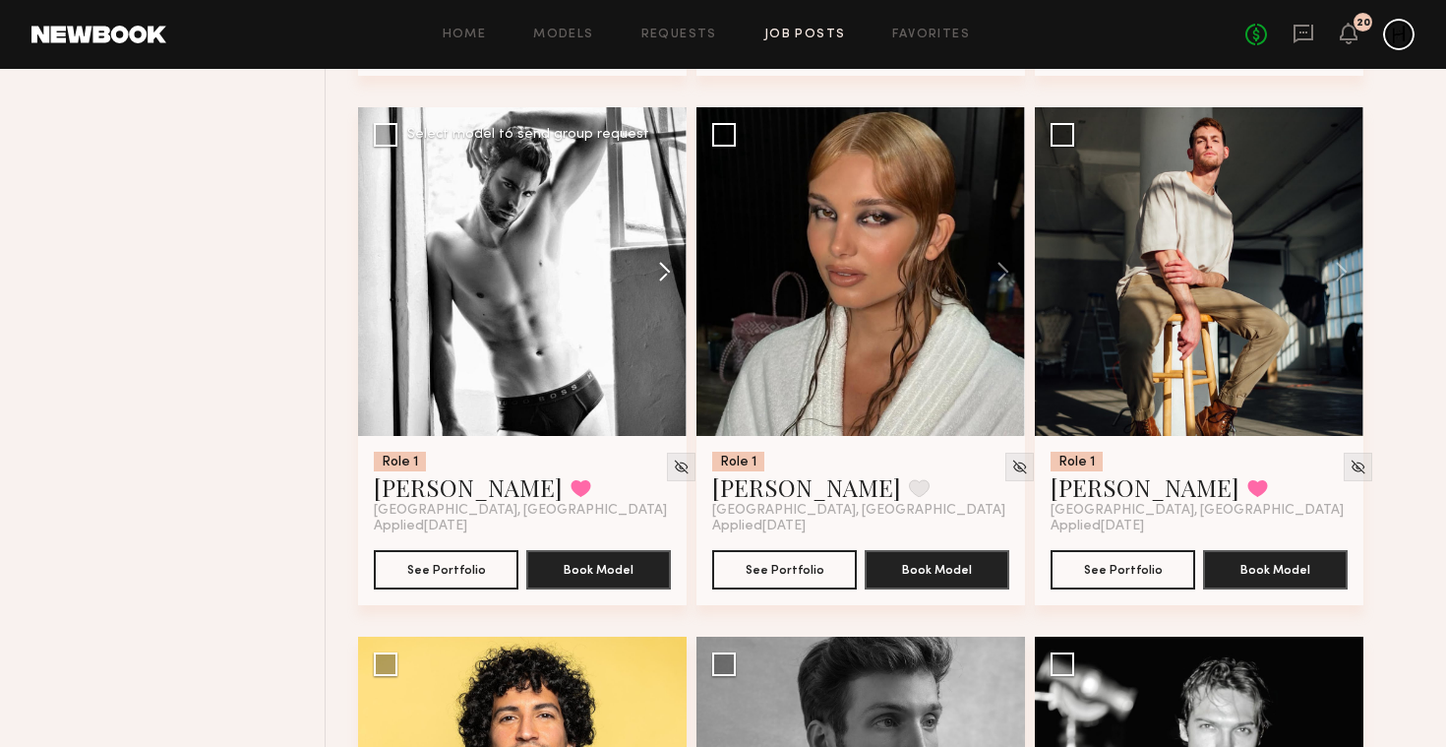
click at [668, 271] on button at bounding box center [655, 271] width 63 height 329
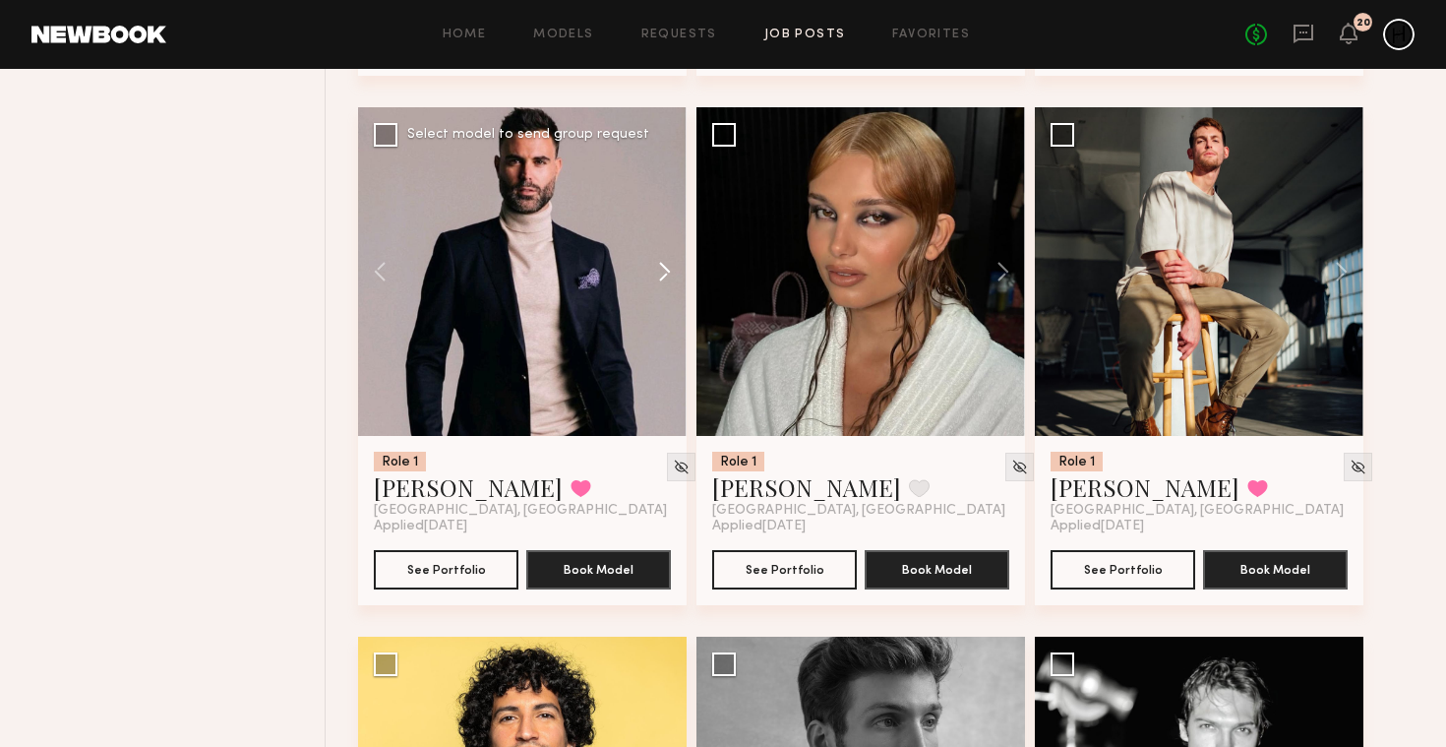
click at [668, 271] on button at bounding box center [655, 271] width 63 height 329
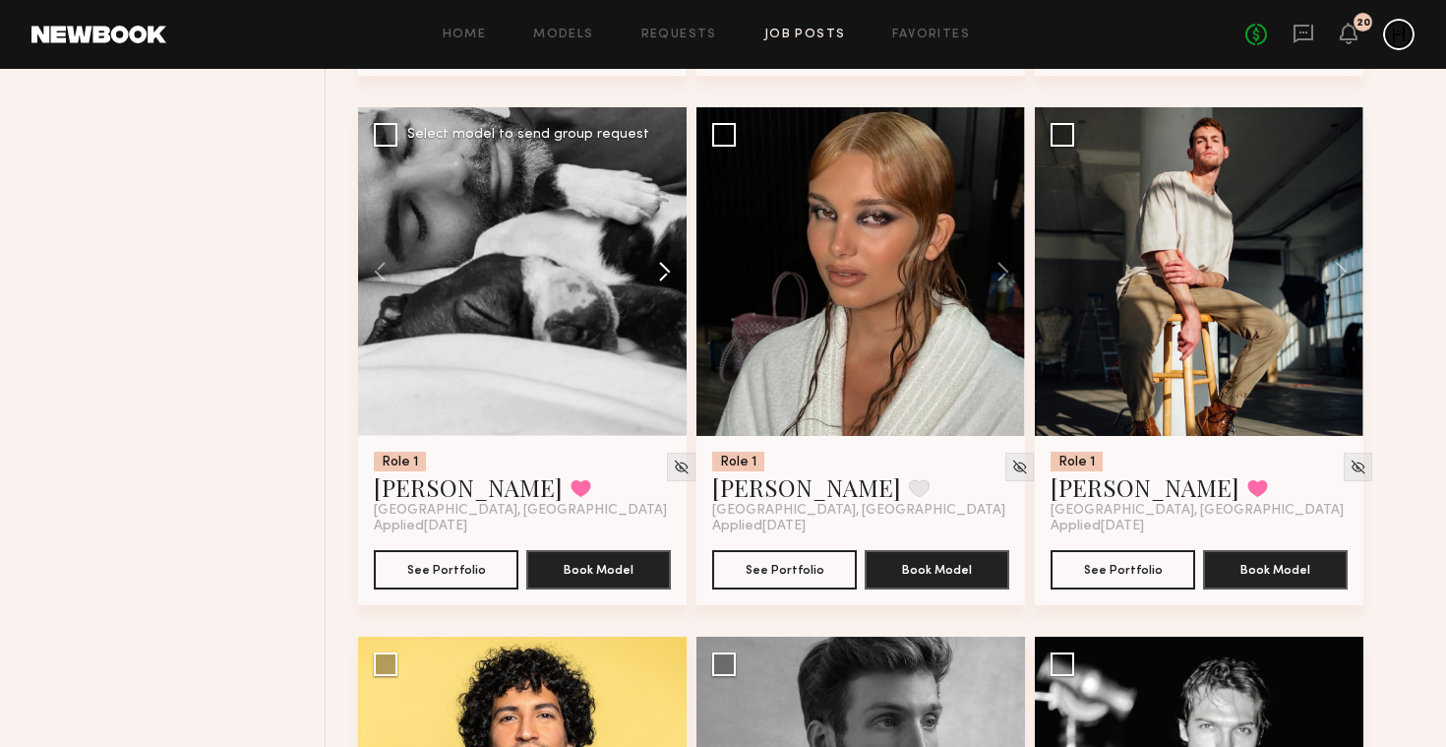
click at [668, 271] on button at bounding box center [655, 271] width 63 height 329
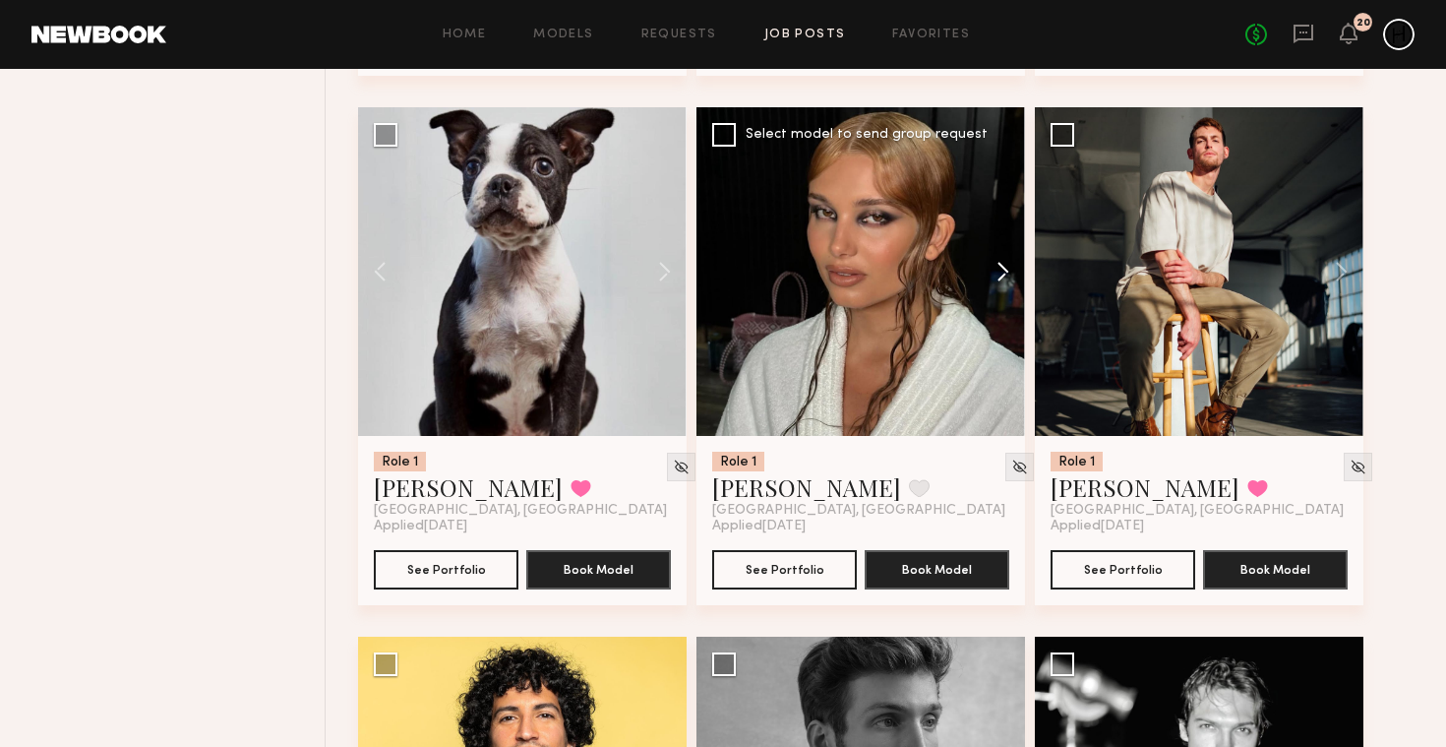
click at [1003, 277] on button at bounding box center [993, 271] width 63 height 329
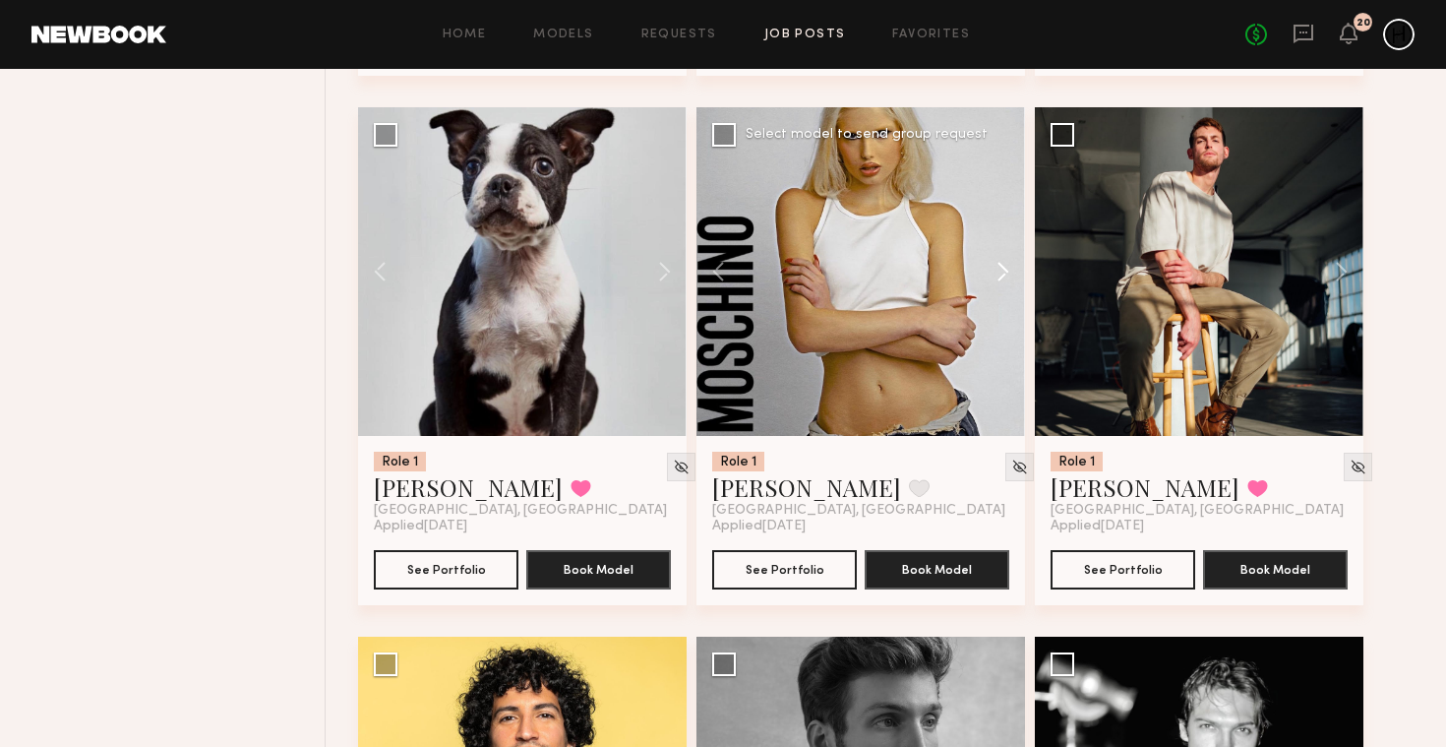
click at [1003, 277] on button at bounding box center [993, 271] width 63 height 329
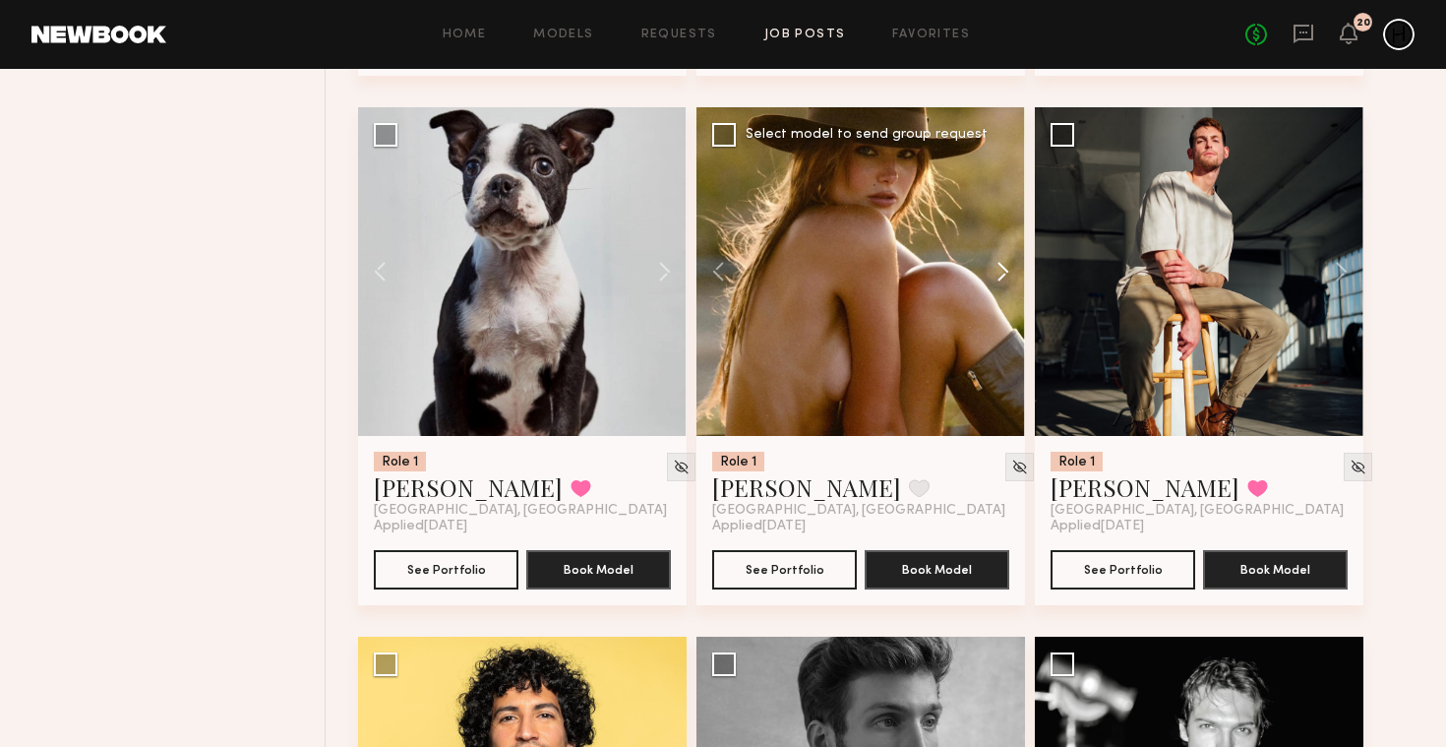
click at [1003, 277] on button at bounding box center [993, 271] width 63 height 329
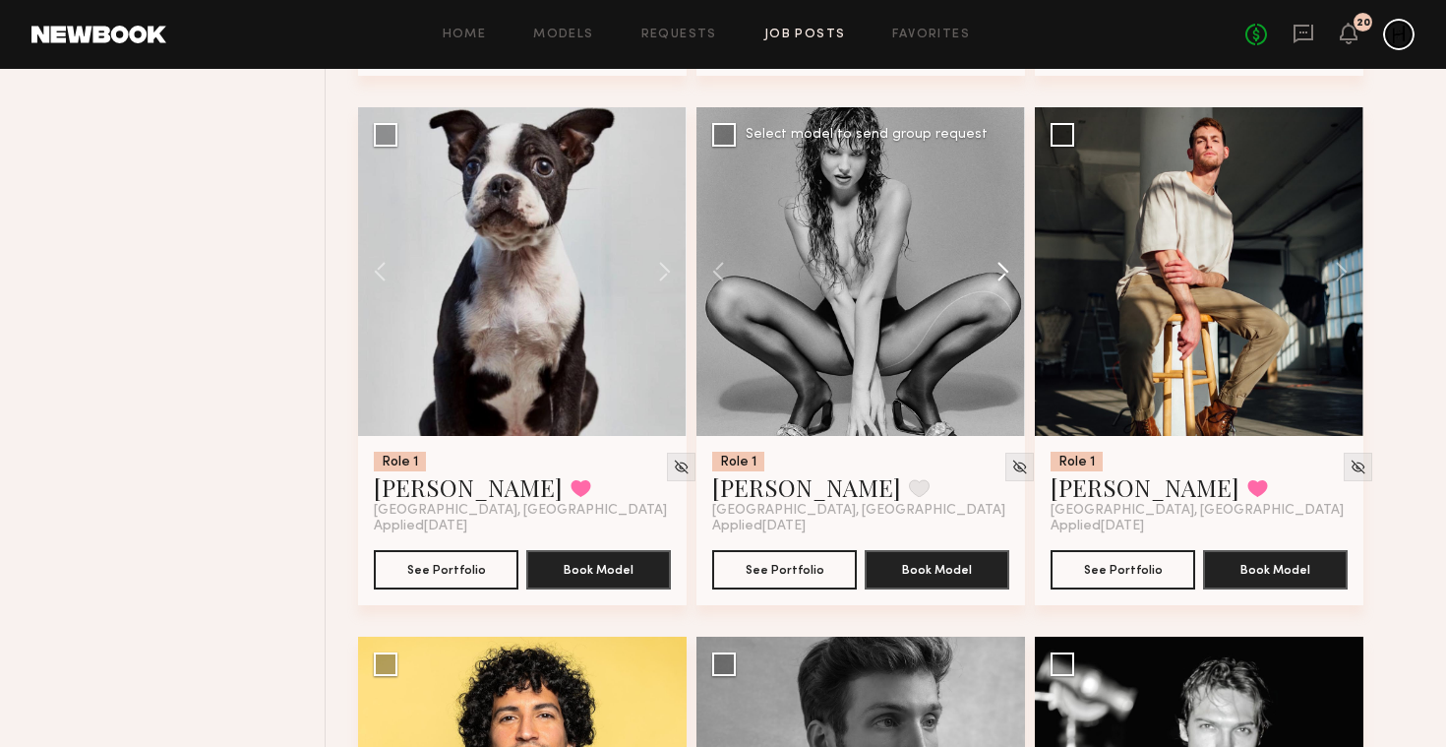
click at [1003, 277] on button at bounding box center [993, 271] width 63 height 329
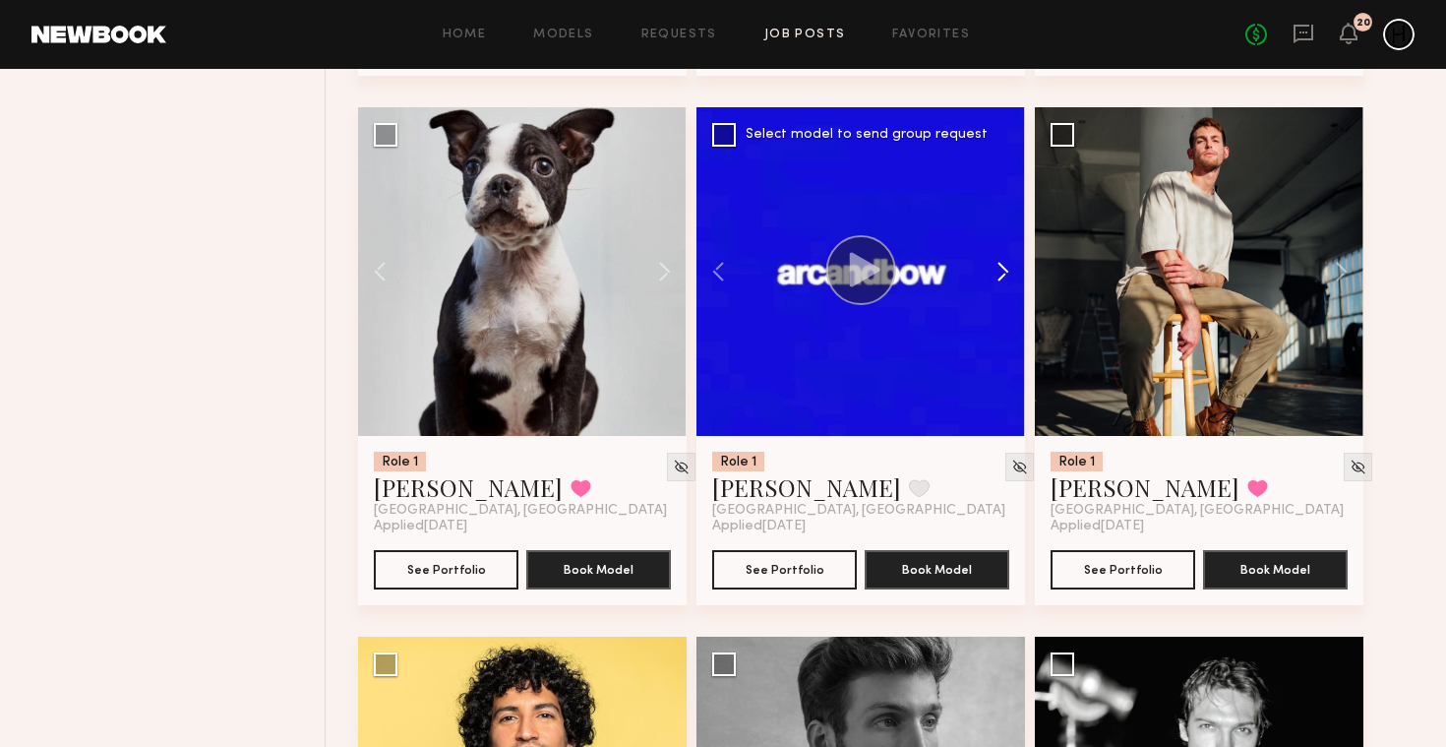
click at [1003, 277] on button at bounding box center [993, 271] width 63 height 329
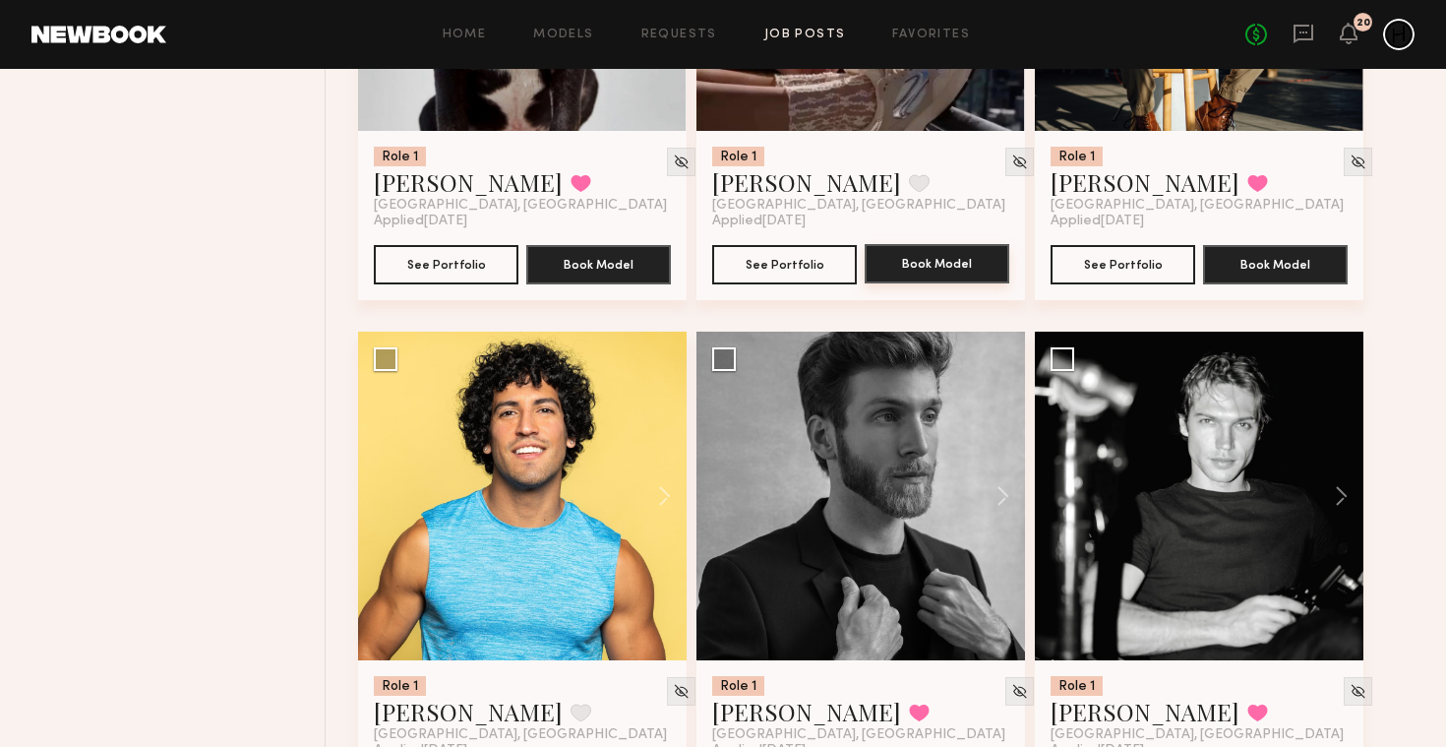
scroll to position [3928, 0]
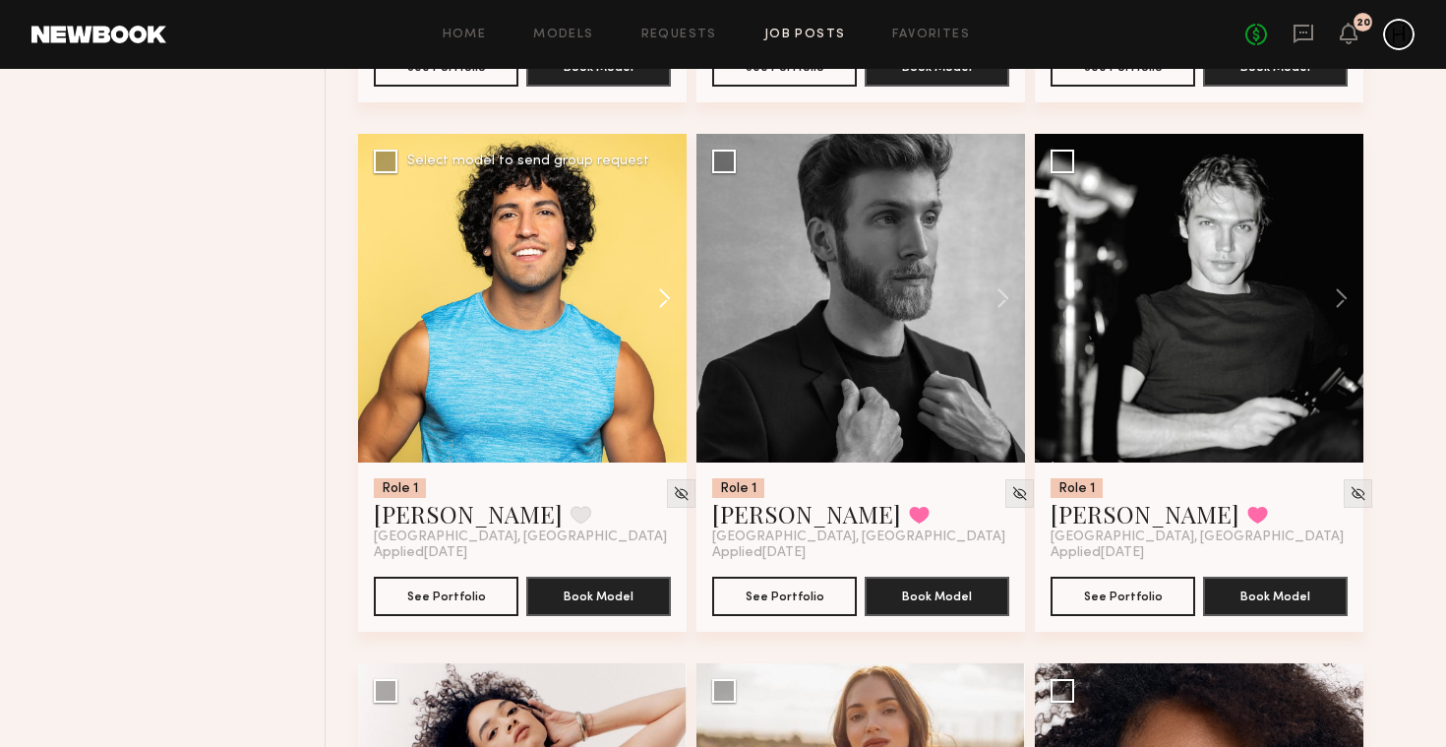
click at [655, 294] on button at bounding box center [655, 298] width 63 height 329
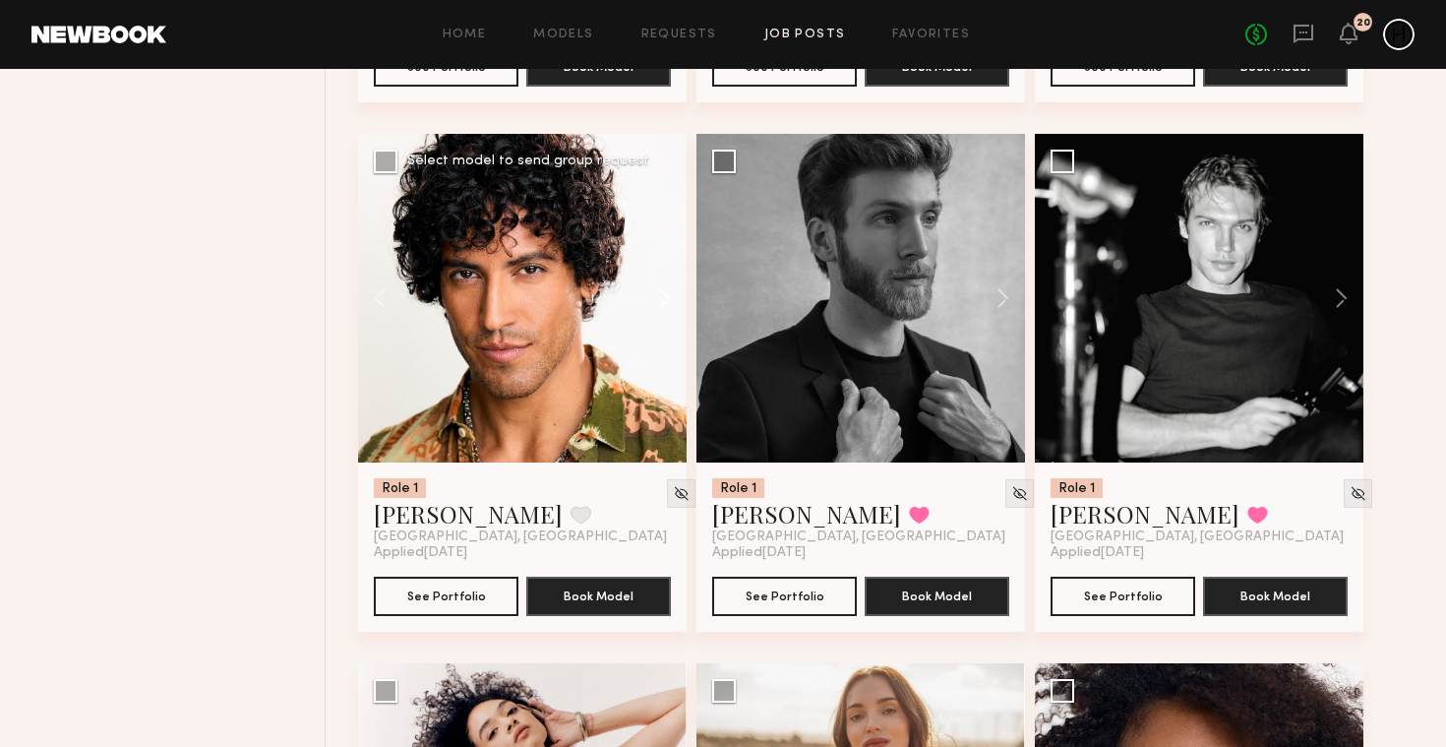
click at [655, 294] on button at bounding box center [655, 298] width 63 height 329
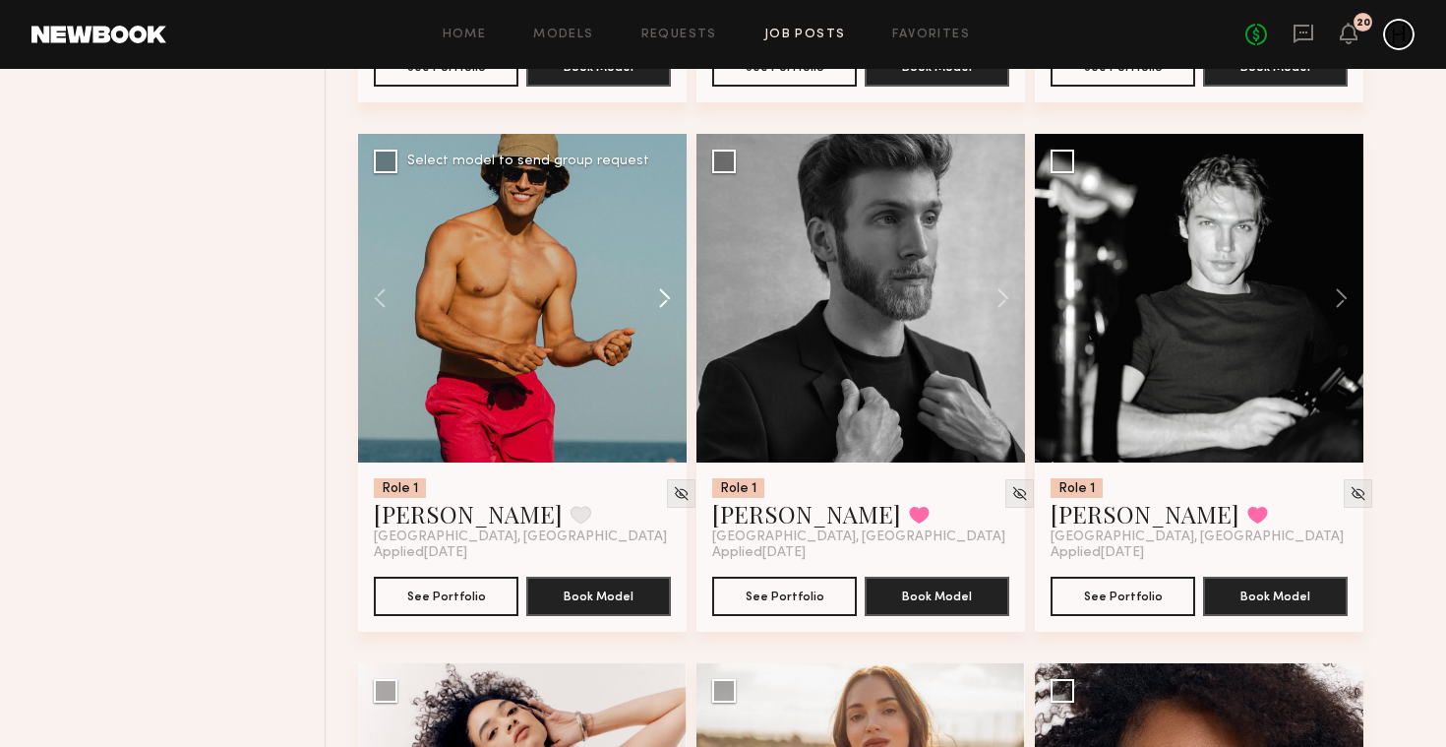
click at [655, 294] on button at bounding box center [655, 298] width 63 height 329
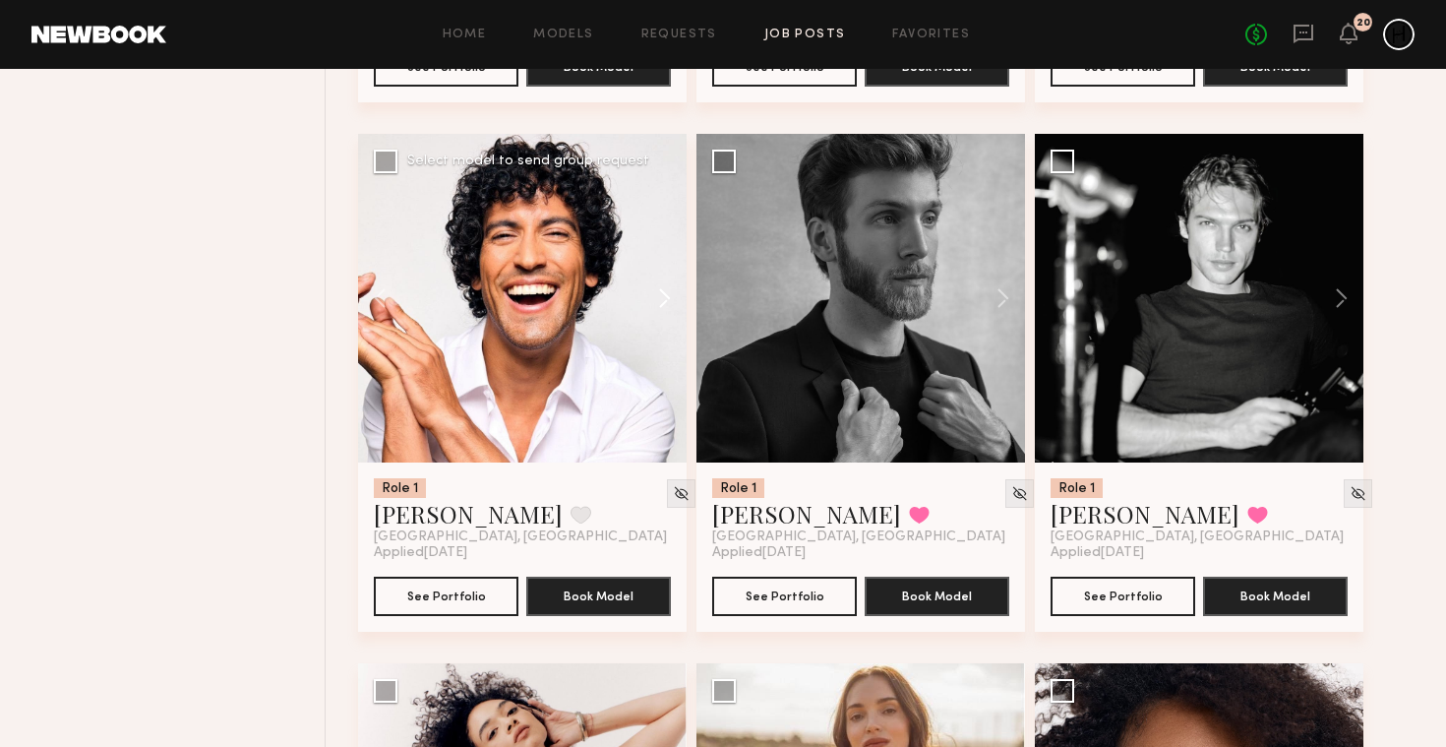
click at [655, 294] on button at bounding box center [655, 298] width 63 height 329
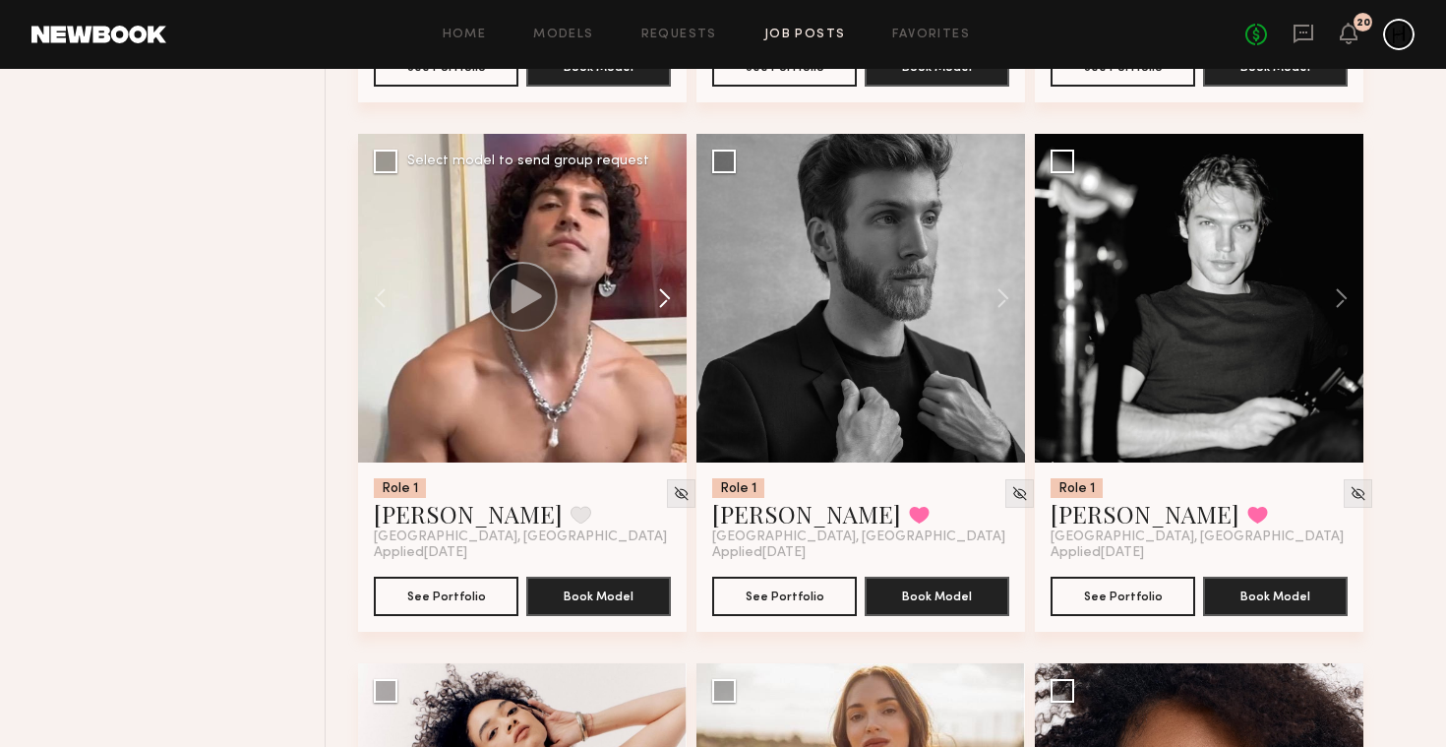
click at [655, 294] on button at bounding box center [655, 298] width 63 height 329
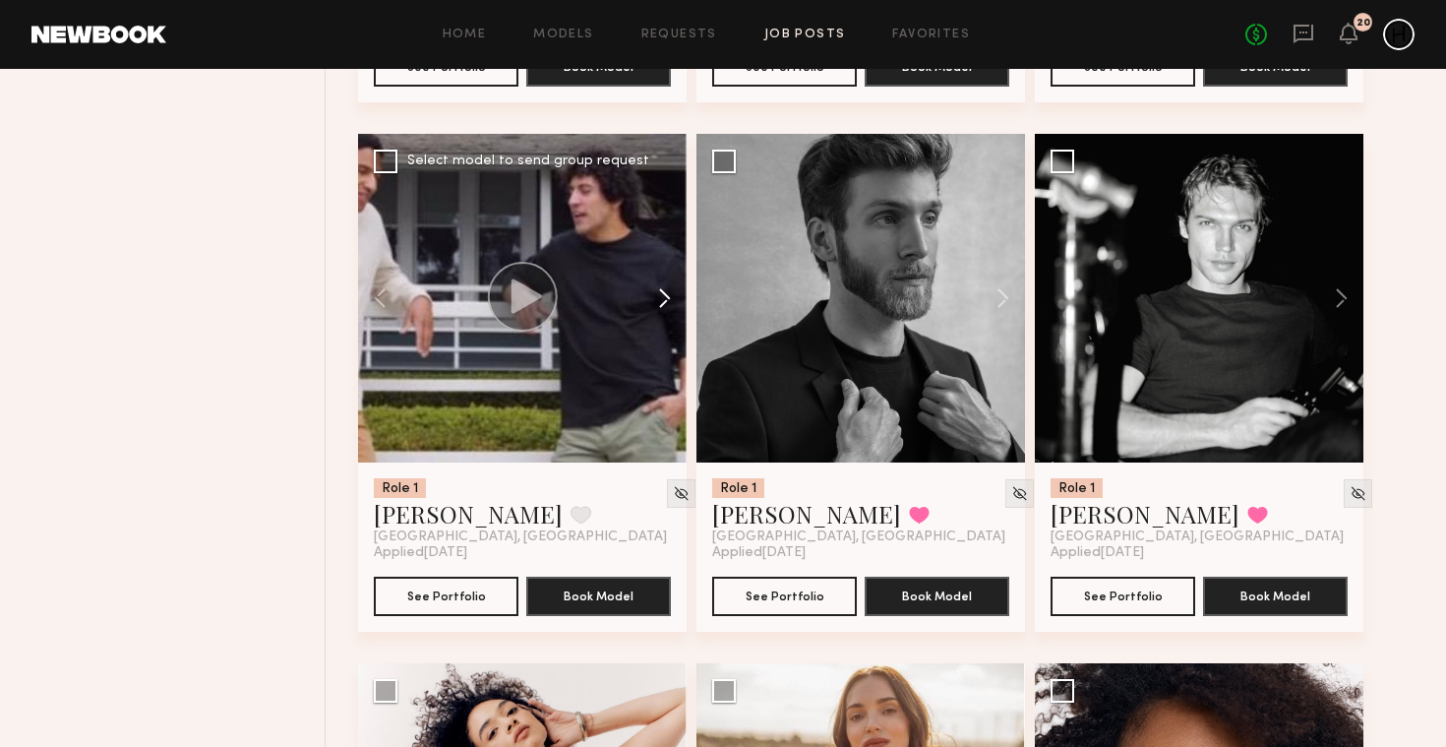
click at [655, 294] on button at bounding box center [655, 298] width 63 height 329
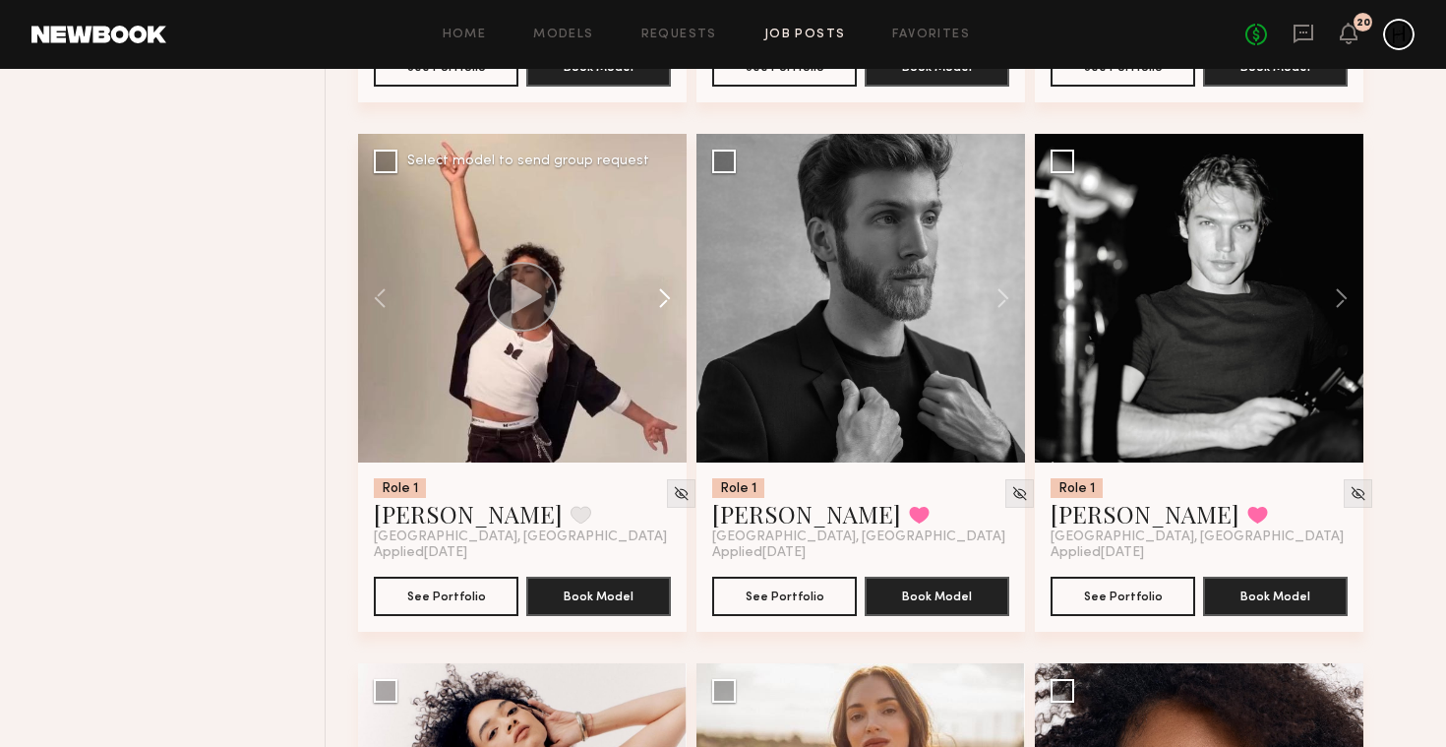
click at [655, 294] on button at bounding box center [655, 298] width 63 height 329
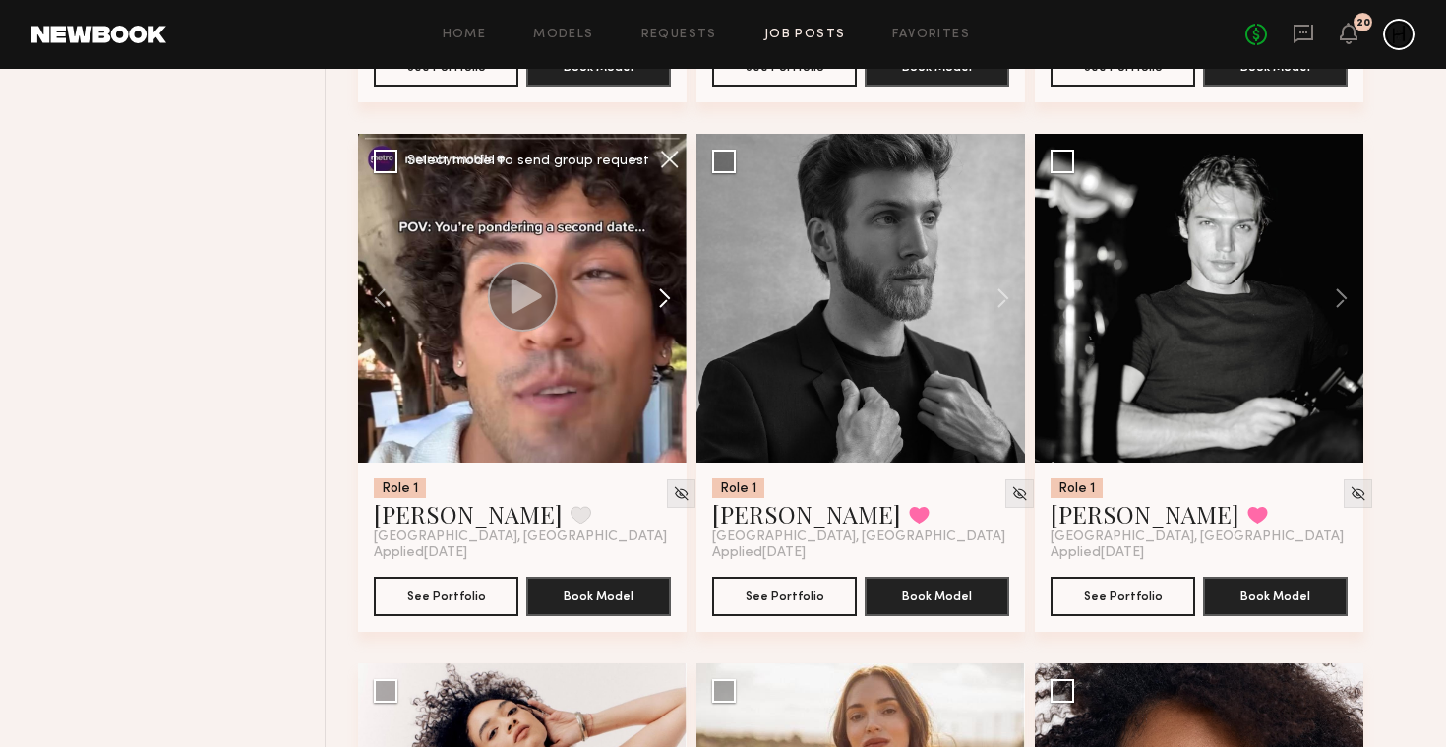
click at [655, 294] on button at bounding box center [655, 298] width 63 height 329
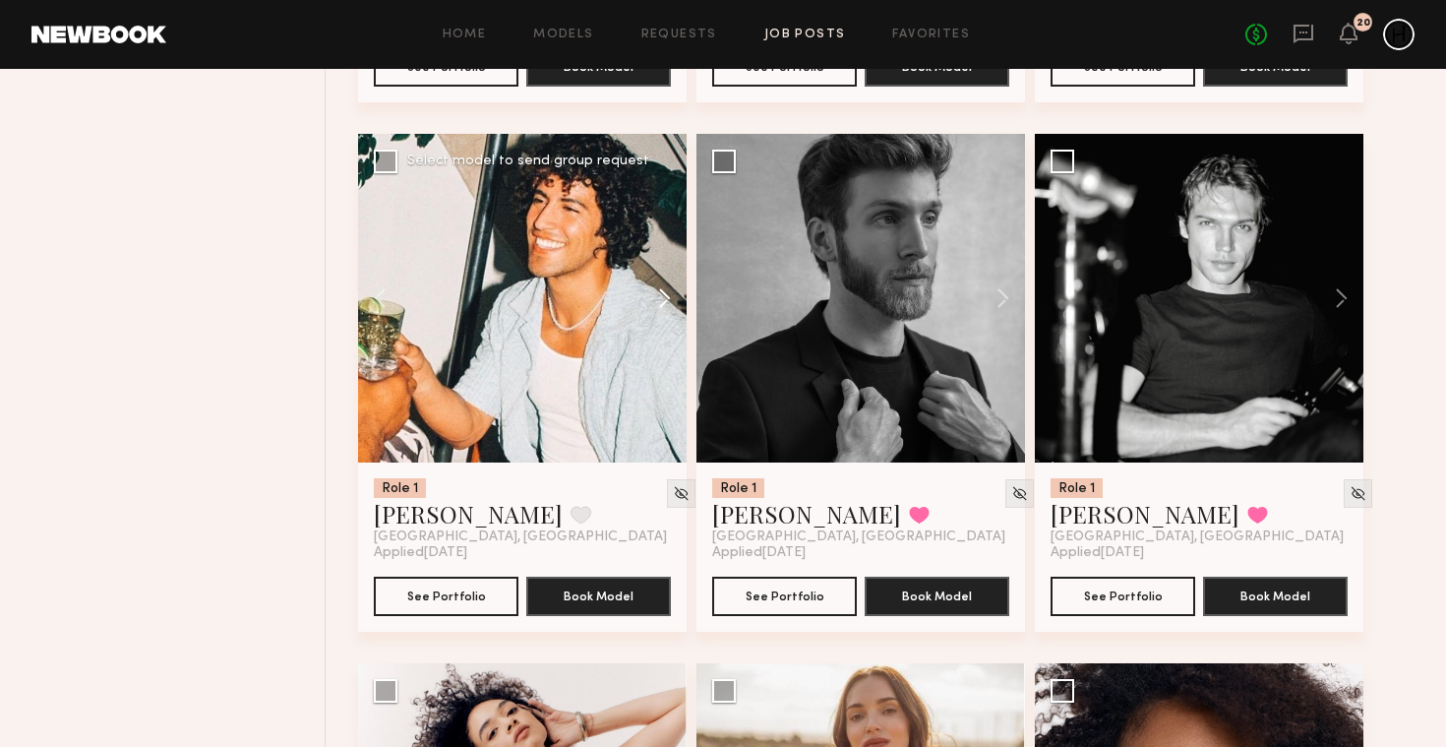
click at [655, 294] on button at bounding box center [655, 298] width 63 height 329
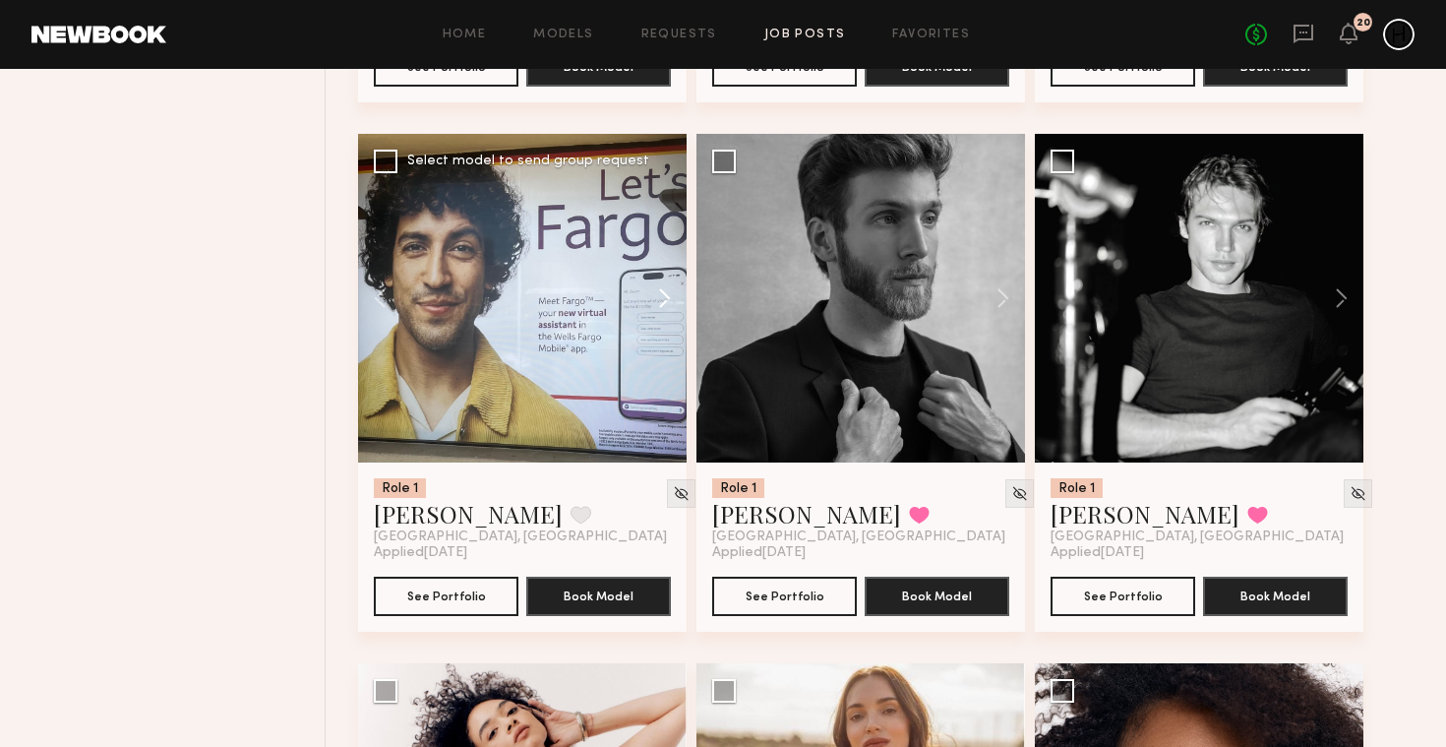
click at [656, 294] on button at bounding box center [655, 298] width 63 height 329
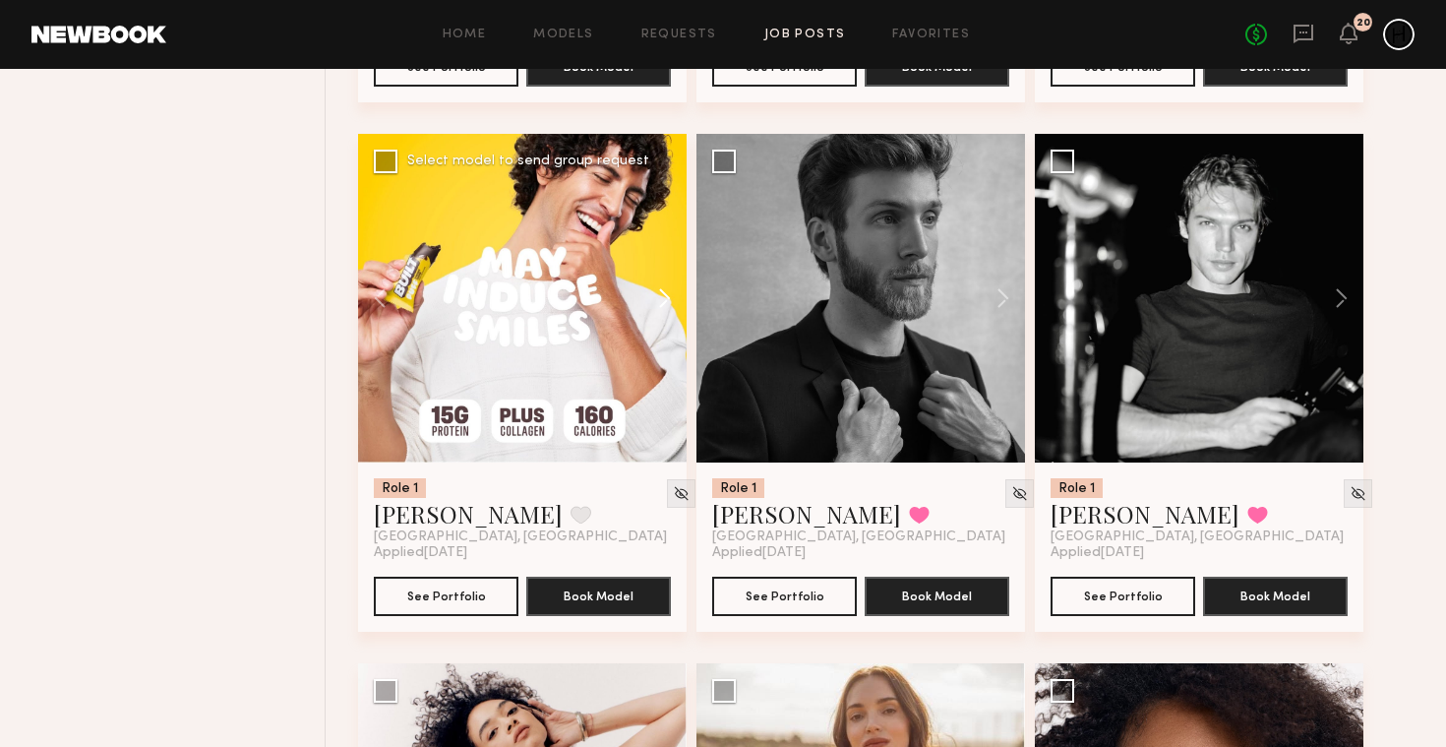
click at [656, 294] on button at bounding box center [655, 298] width 63 height 329
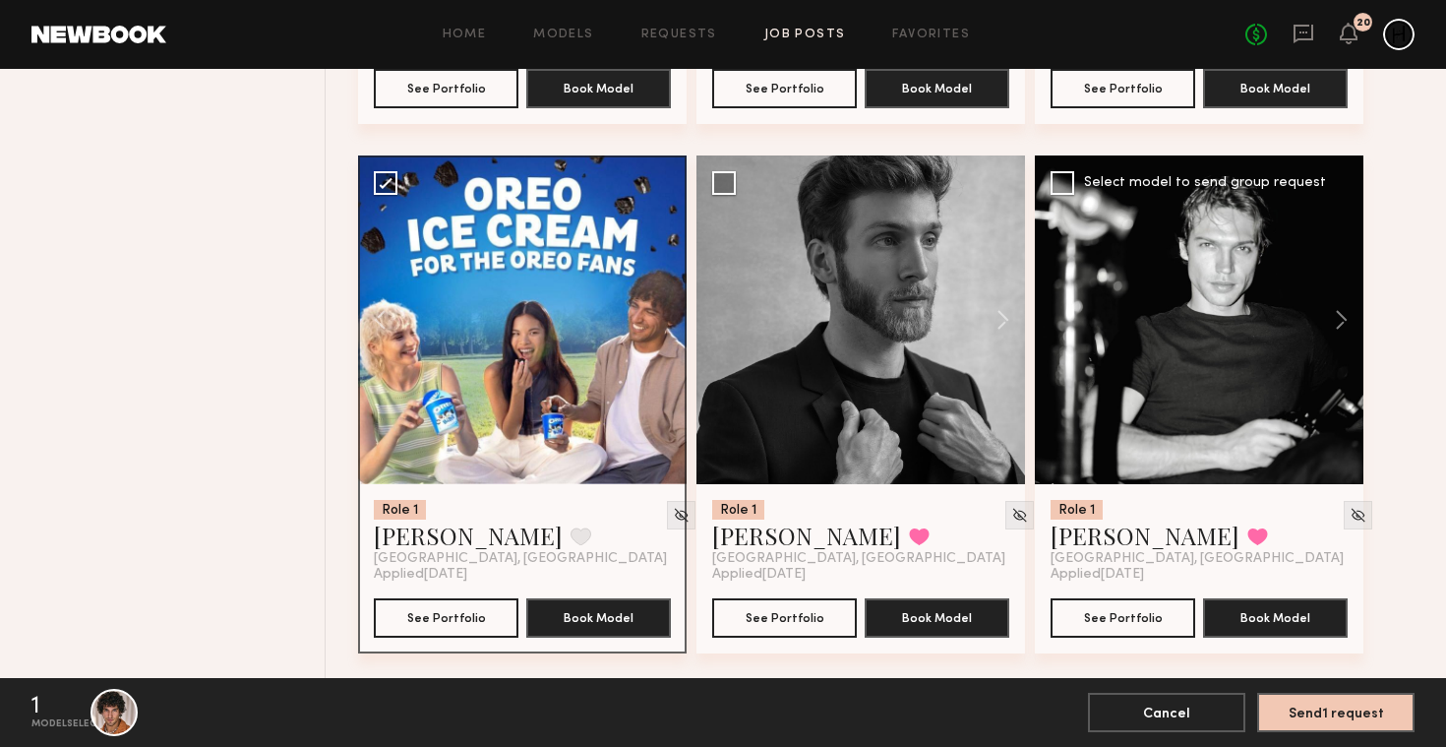
scroll to position [3885, 0]
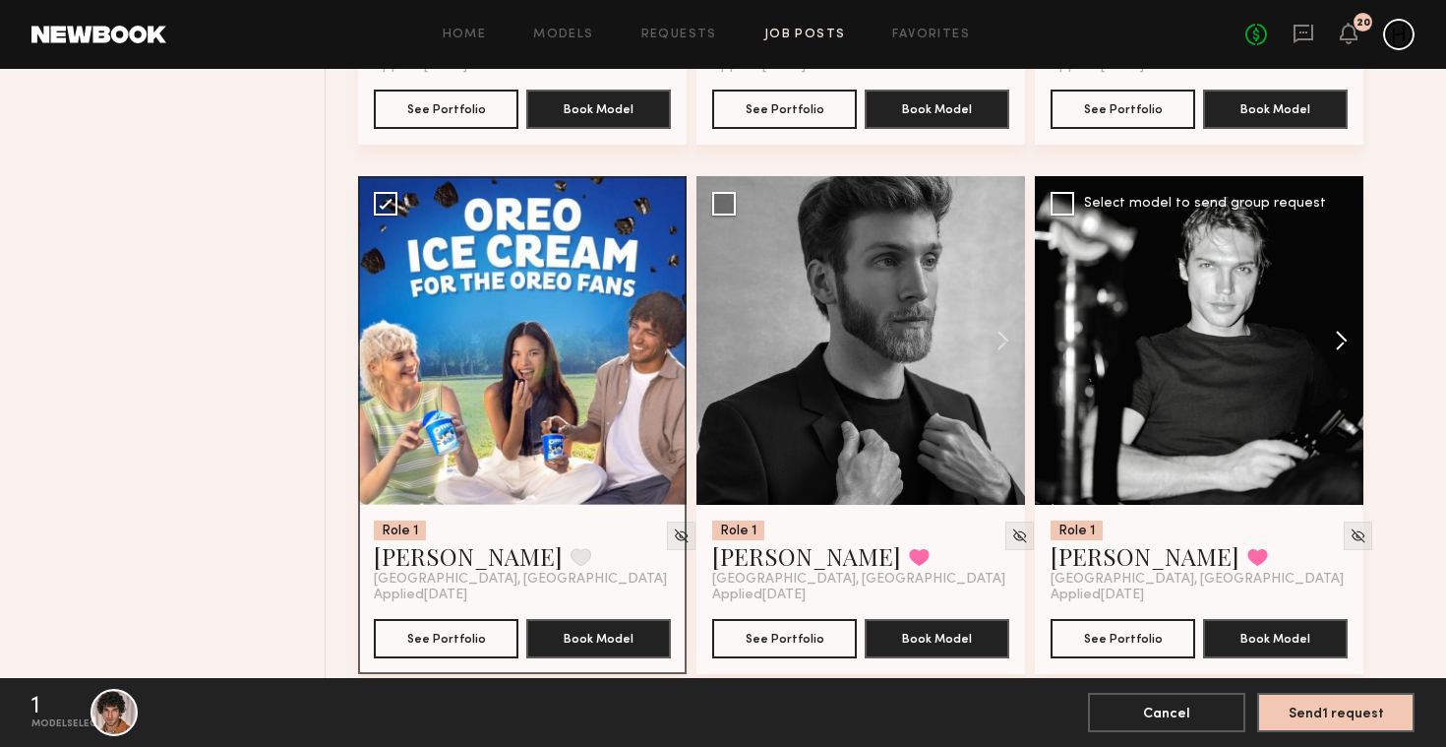
click at [1343, 316] on button at bounding box center [1332, 340] width 63 height 329
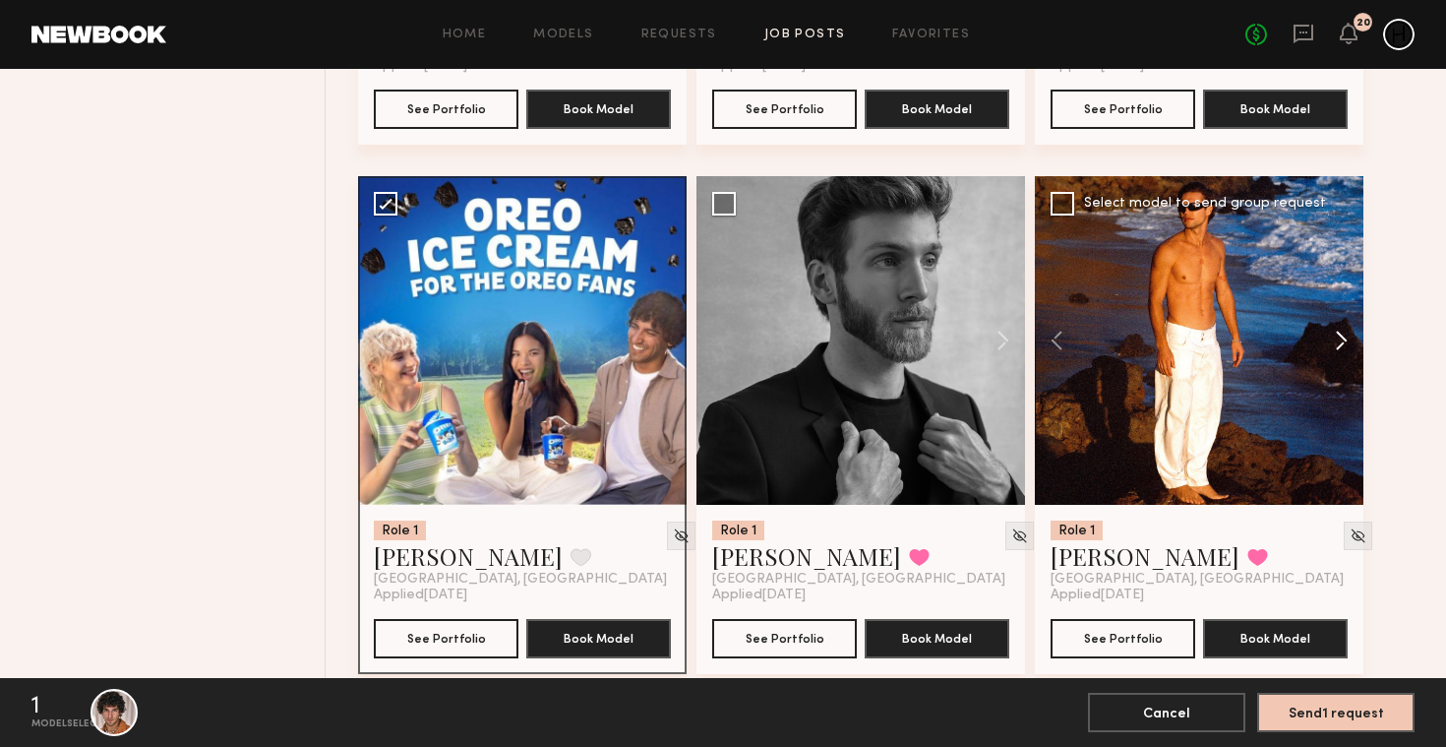
click at [1343, 335] on button at bounding box center [1332, 340] width 63 height 329
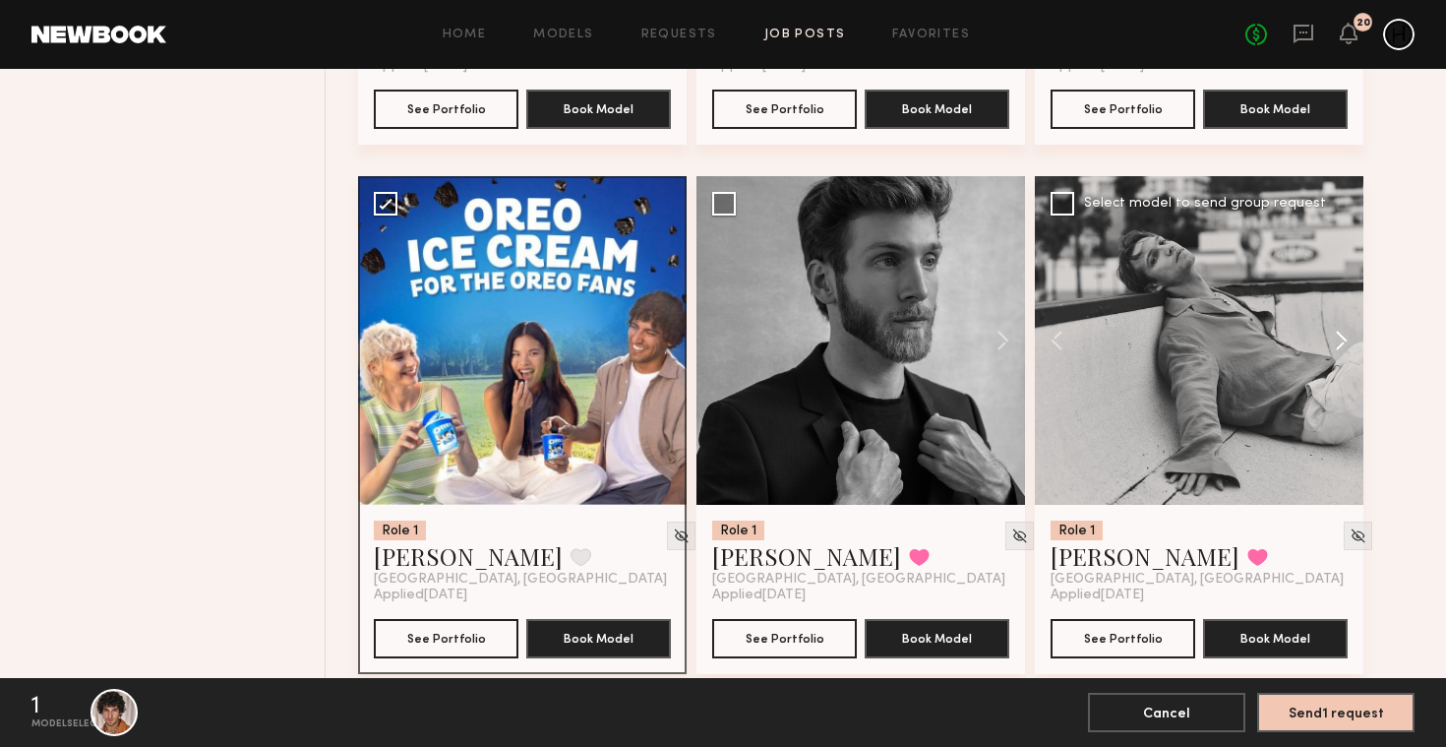
click at [1343, 335] on button at bounding box center [1332, 340] width 63 height 329
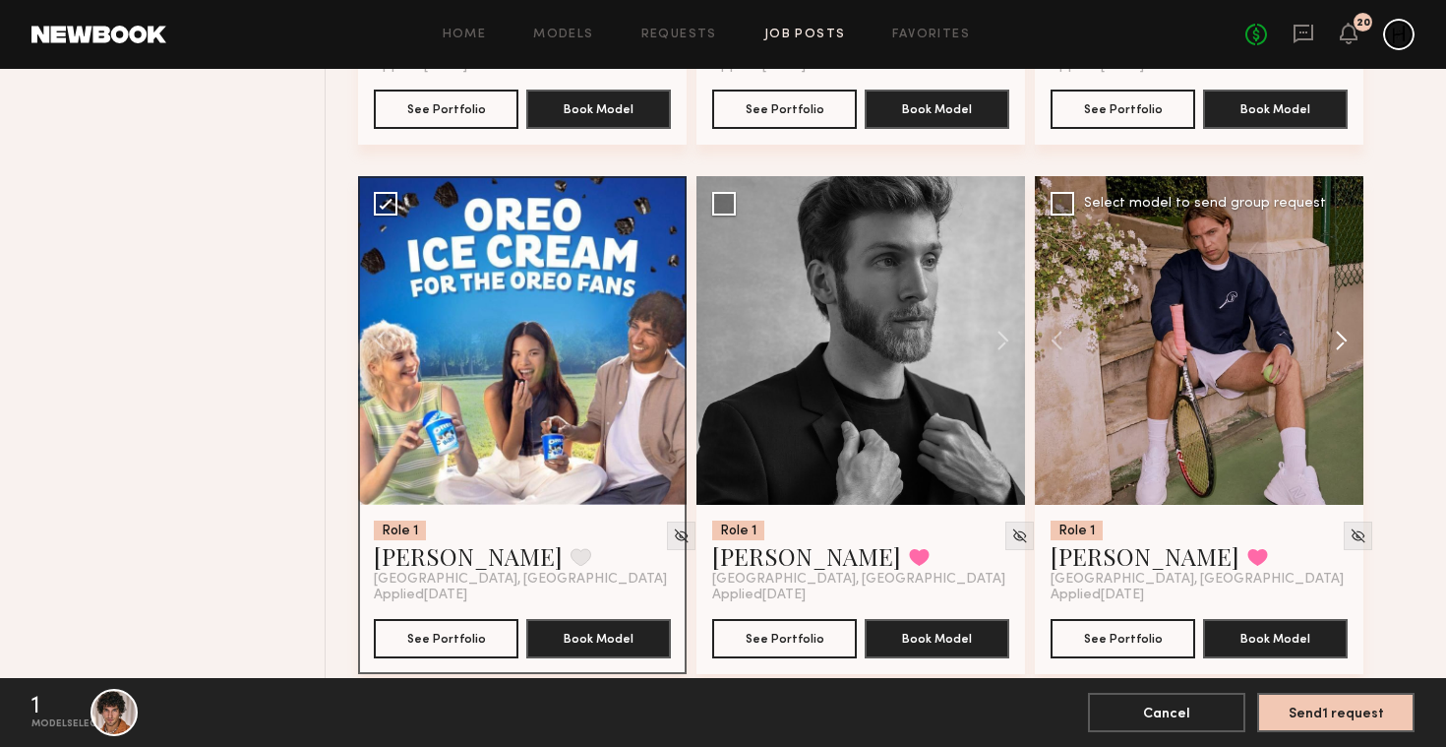
click at [1345, 336] on button at bounding box center [1332, 340] width 63 height 329
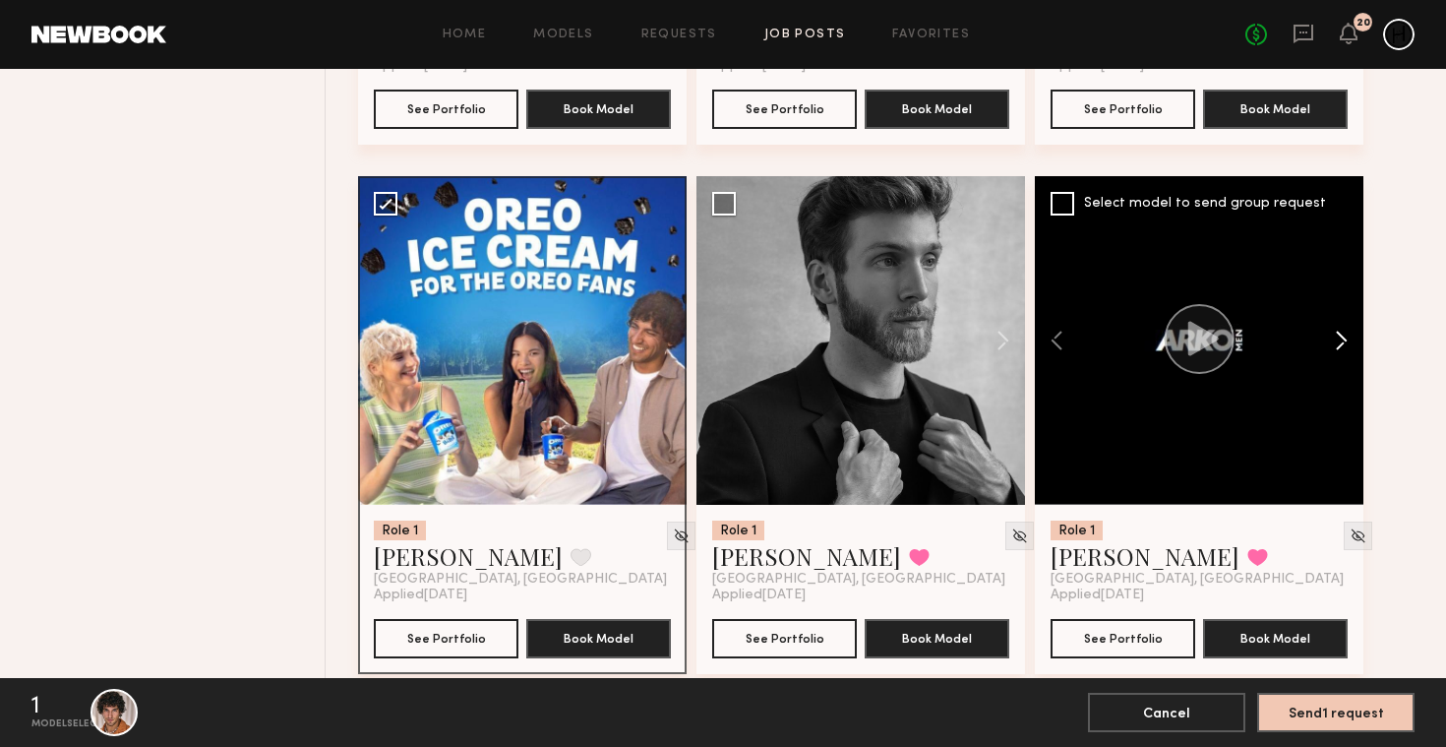
click at [1345, 336] on button at bounding box center [1332, 340] width 63 height 329
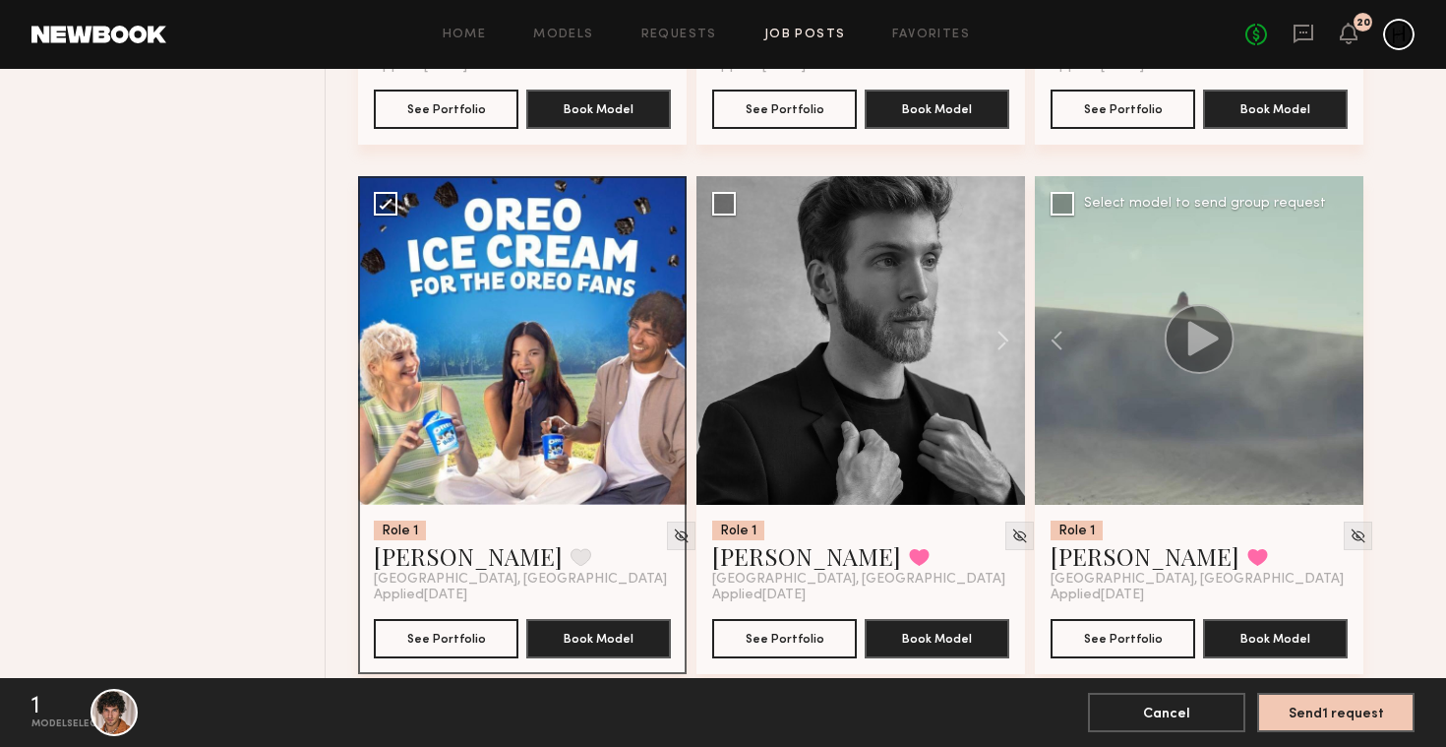
click at [1346, 338] on div at bounding box center [1199, 340] width 329 height 329
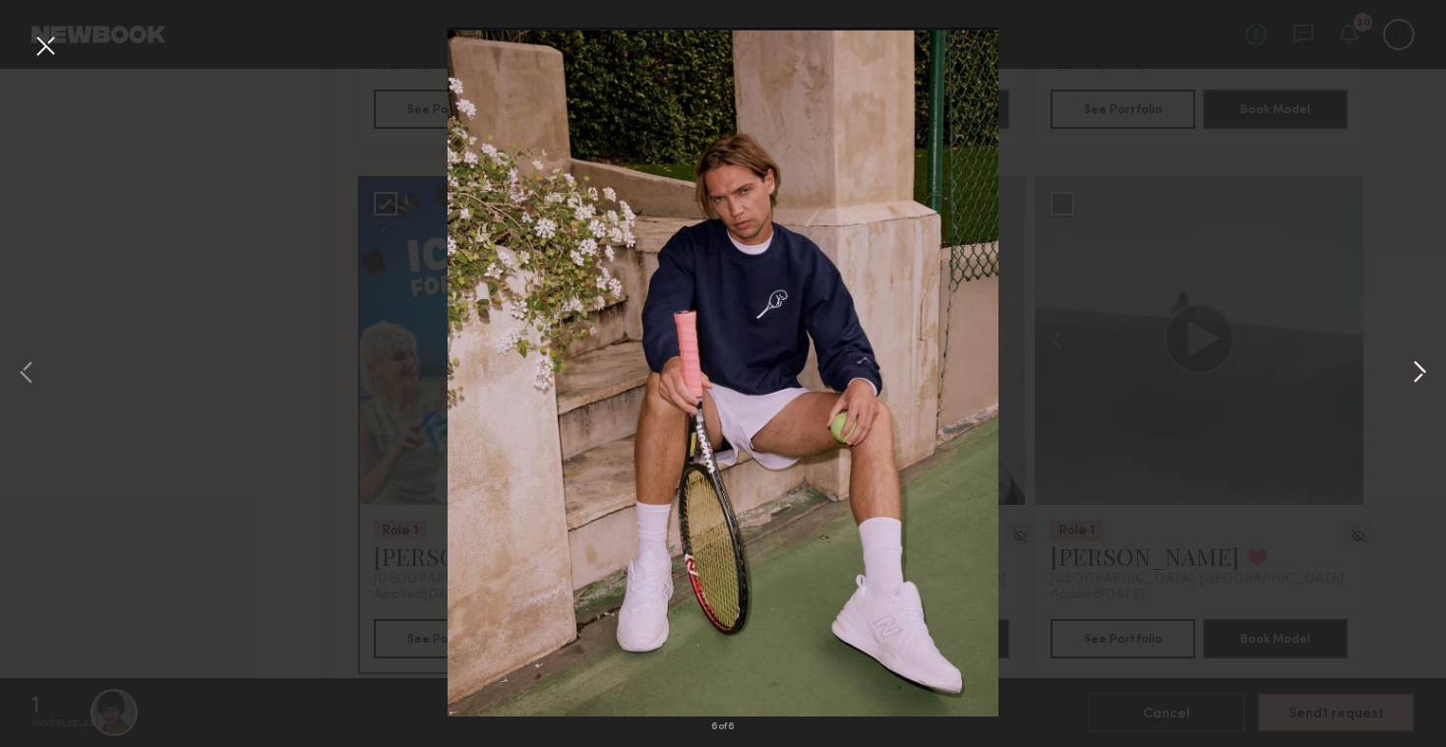
click at [1420, 384] on button at bounding box center [1420, 373] width 24 height 597
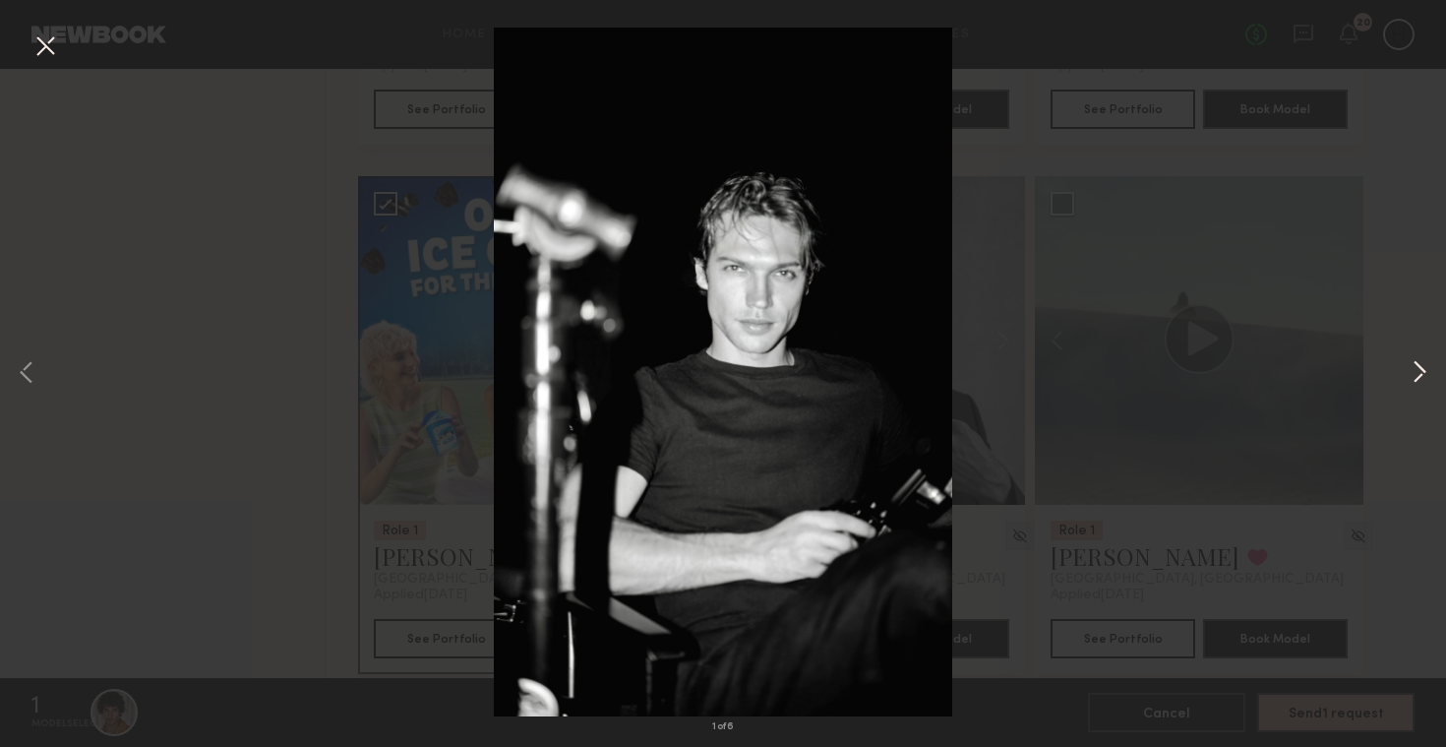
click at [1409, 382] on button at bounding box center [1420, 373] width 24 height 597
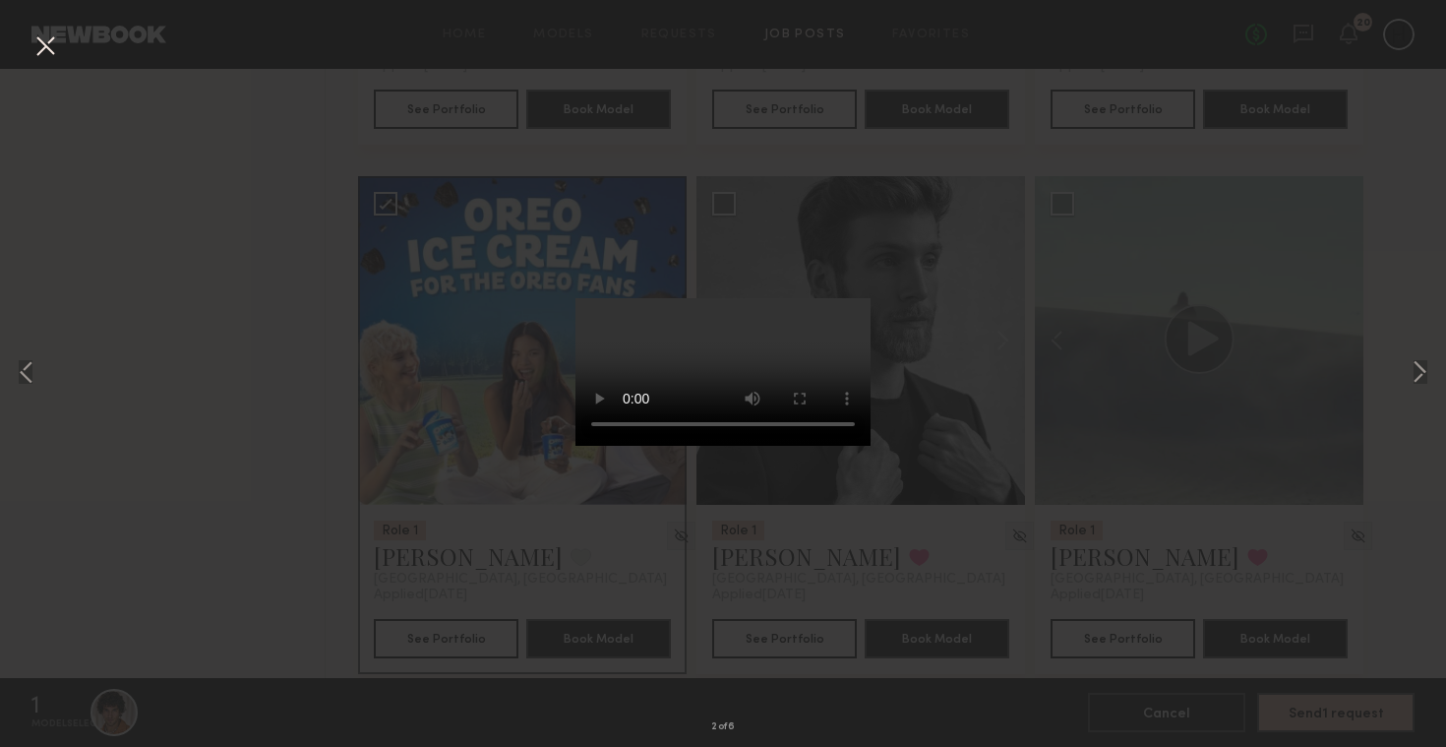
click at [50, 44] on button at bounding box center [45, 47] width 31 height 35
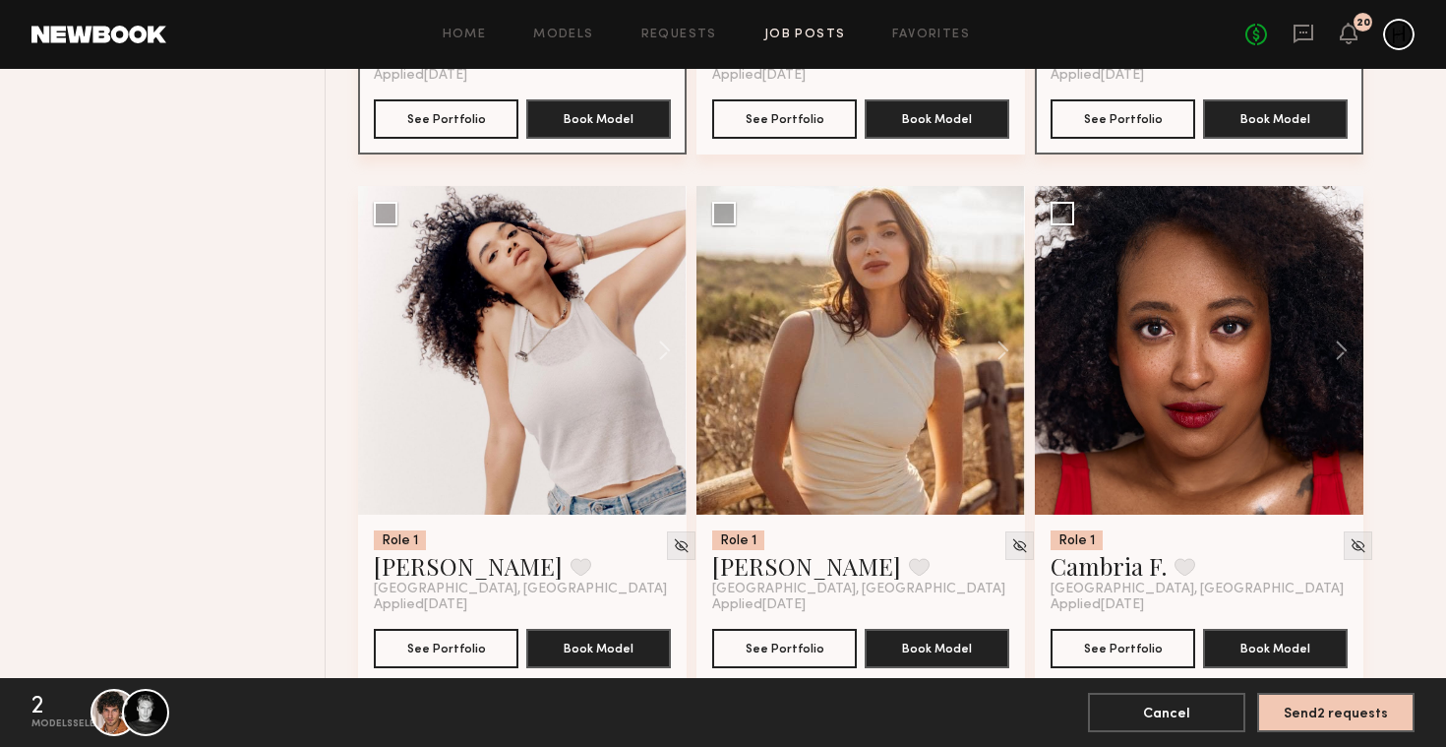
scroll to position [4406, 0]
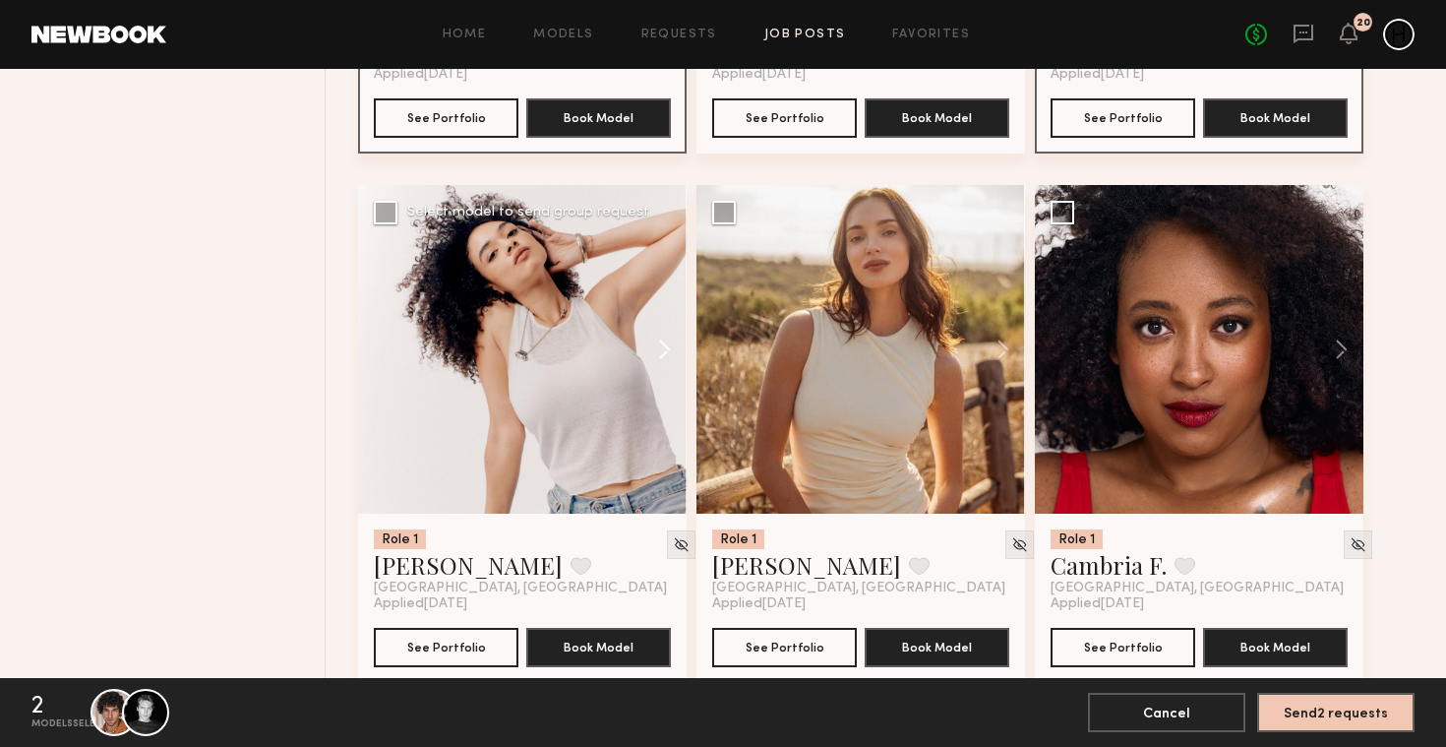
click at [665, 361] on button at bounding box center [655, 349] width 63 height 329
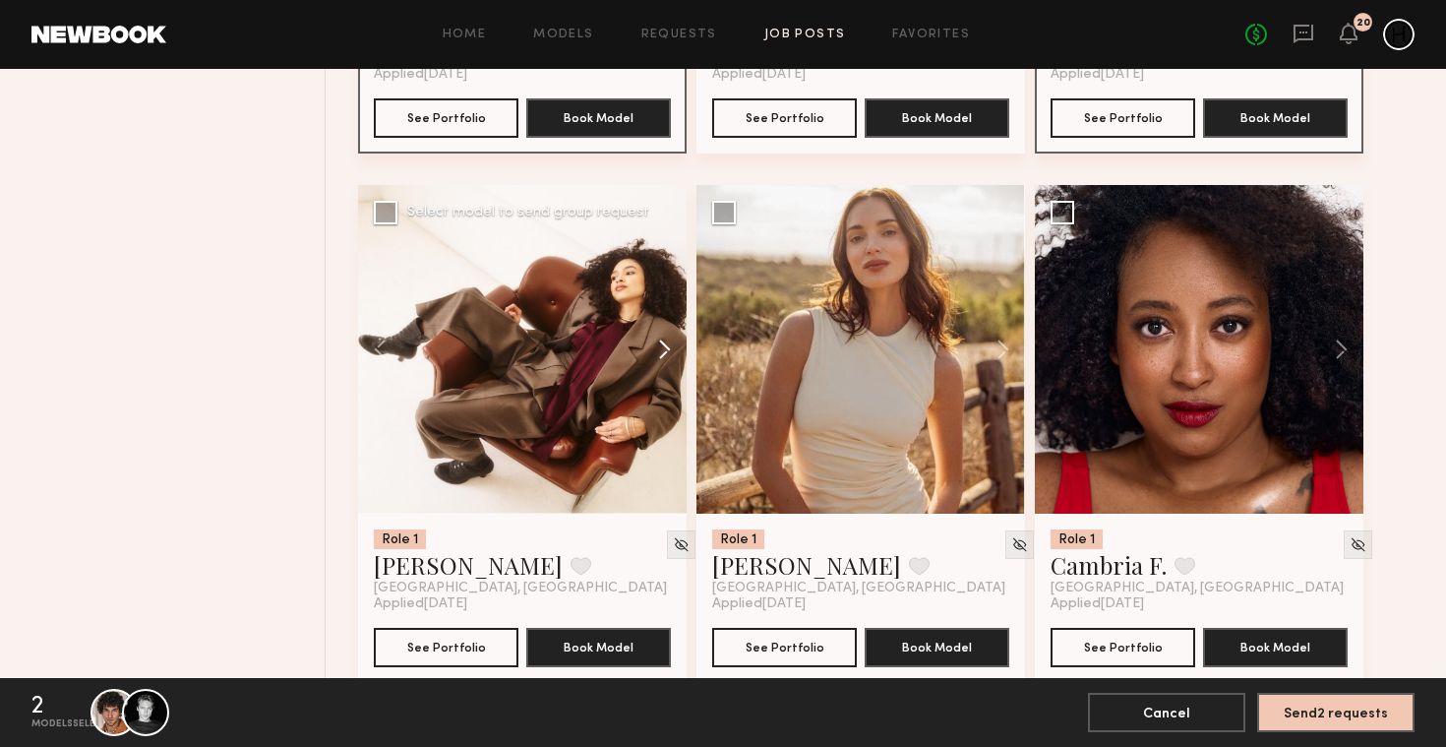
click at [665, 361] on button at bounding box center [655, 349] width 63 height 329
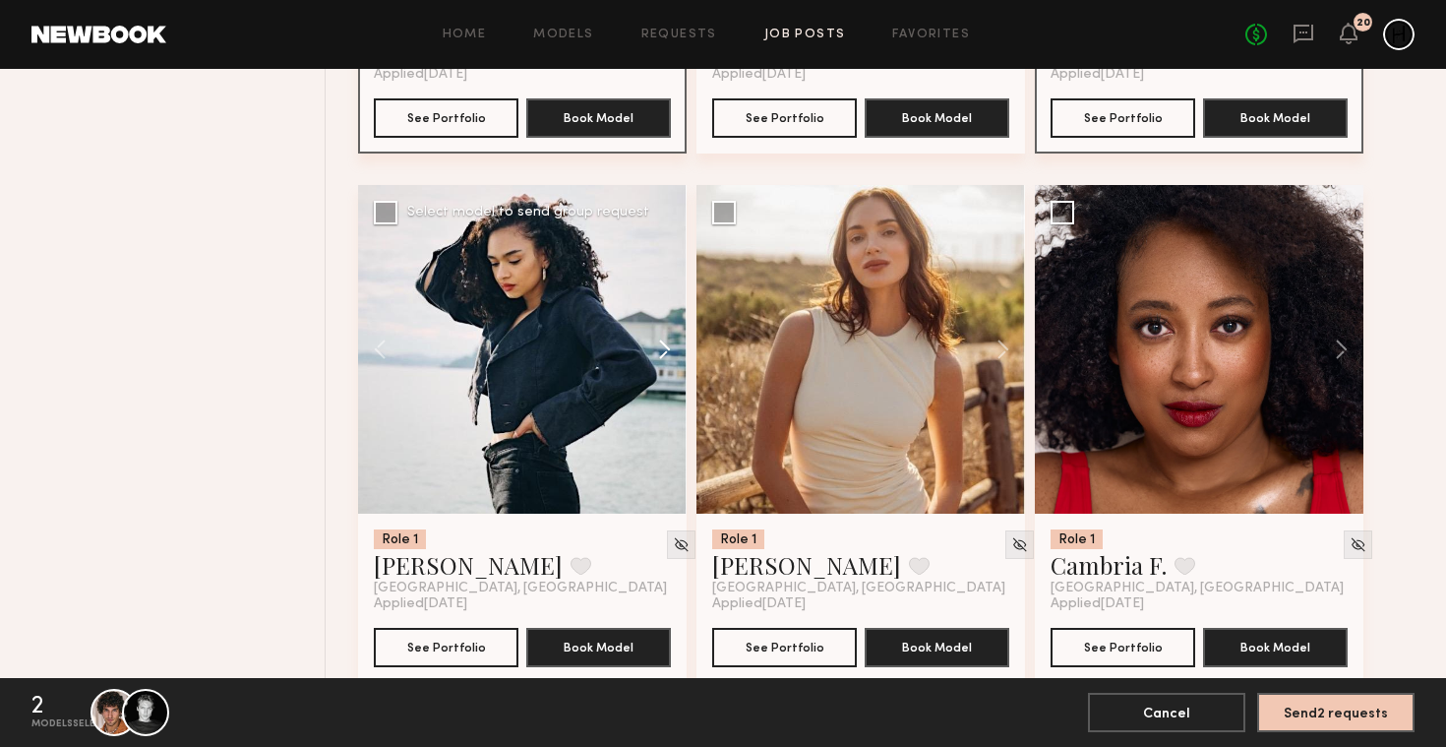
click at [665, 361] on button at bounding box center [655, 349] width 63 height 329
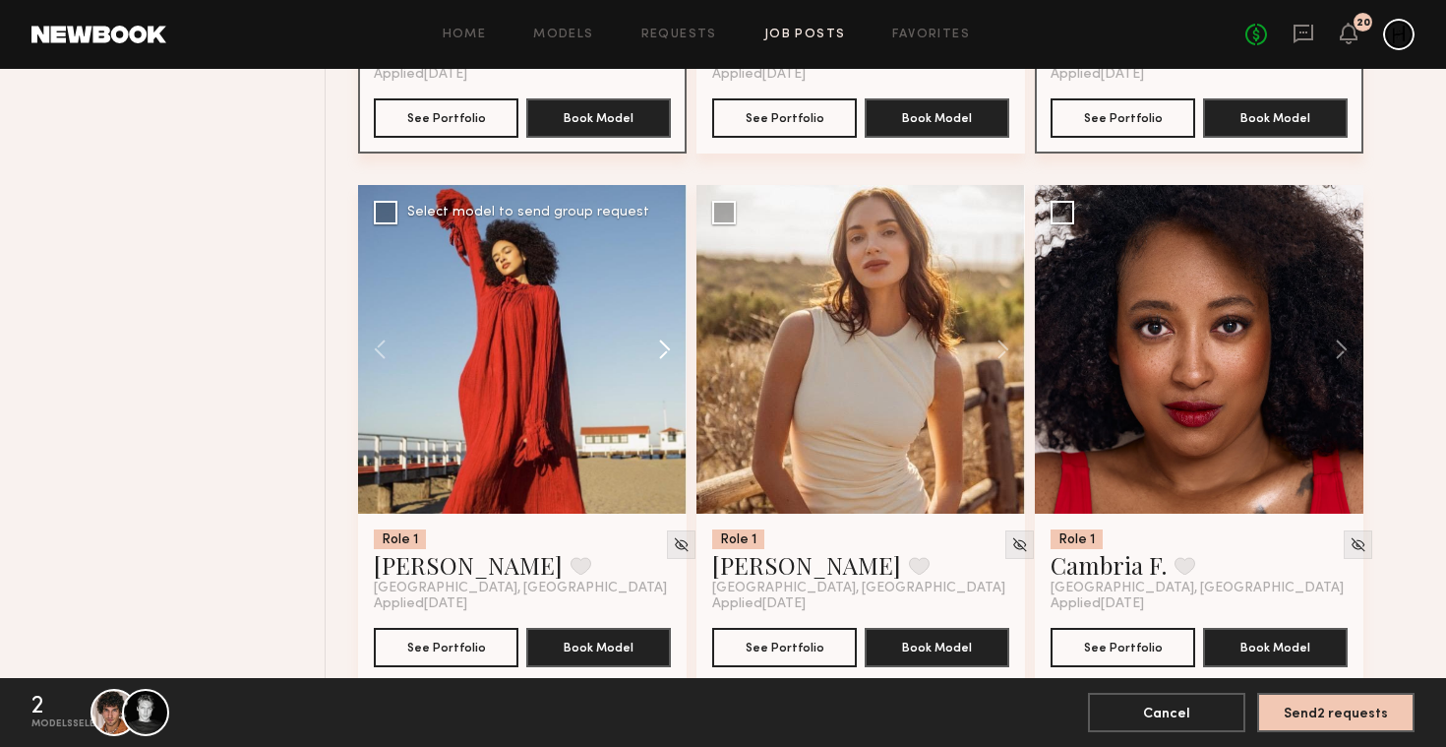
click at [665, 361] on button at bounding box center [655, 349] width 63 height 329
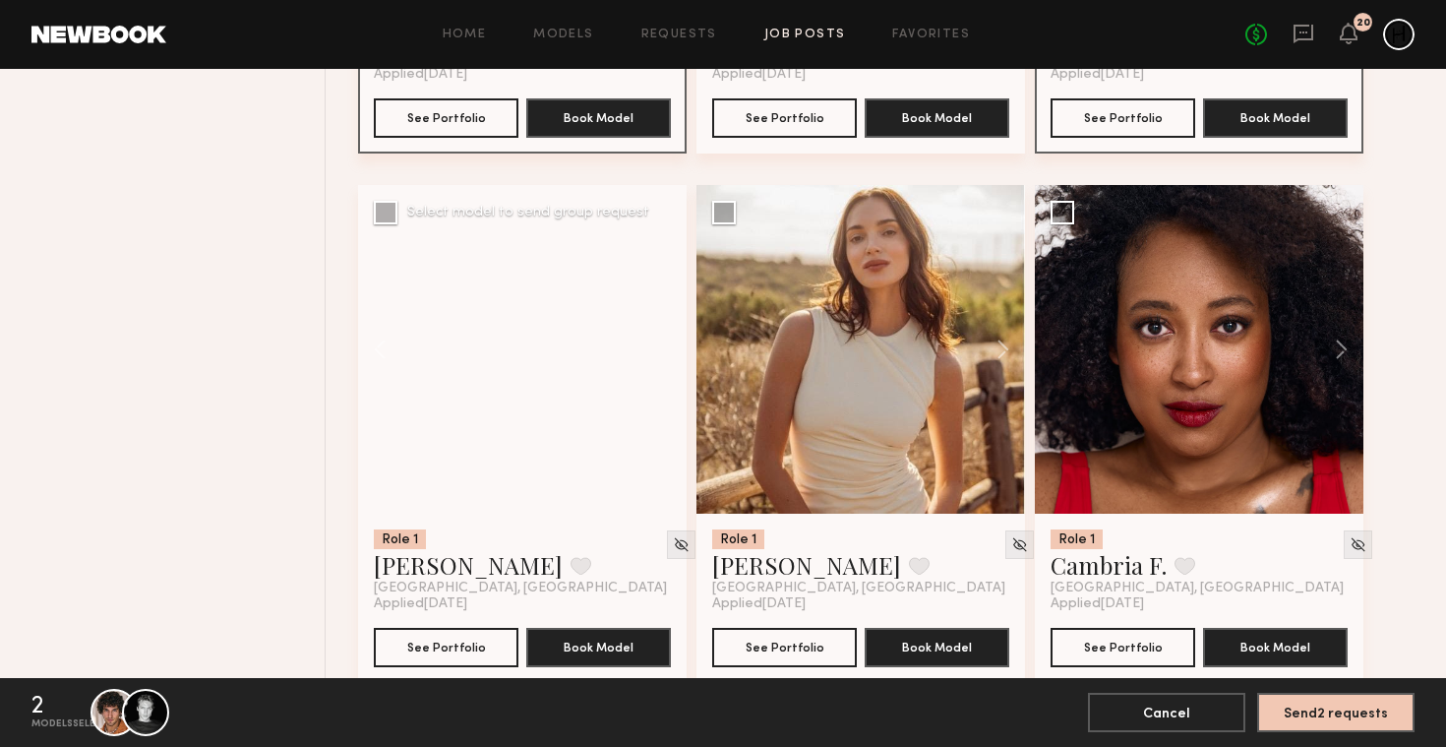
click at [665, 361] on div at bounding box center [522, 349] width 329 height 329
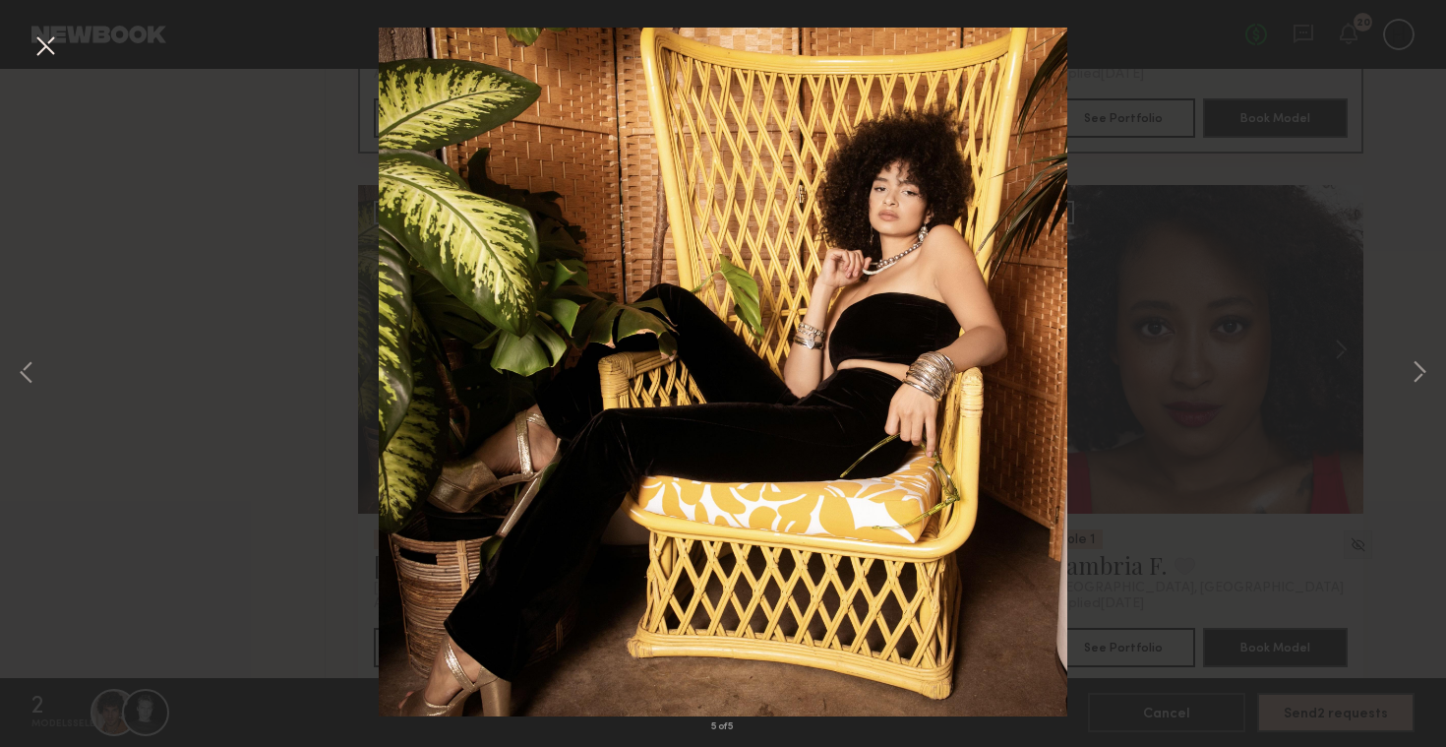
click at [62, 55] on div "5 of 5" at bounding box center [723, 373] width 1446 height 747
click at [49, 45] on button at bounding box center [45, 47] width 31 height 35
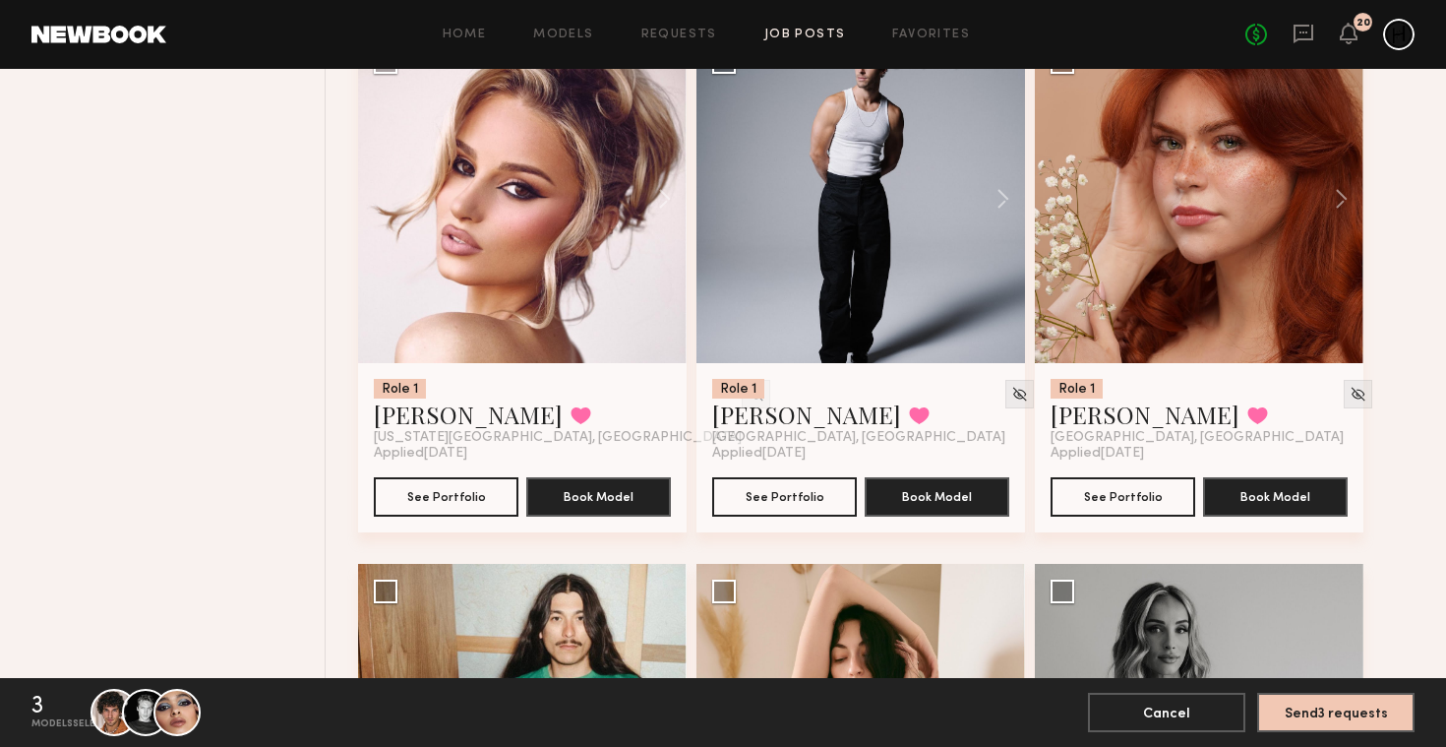
scroll to position [5002, 0]
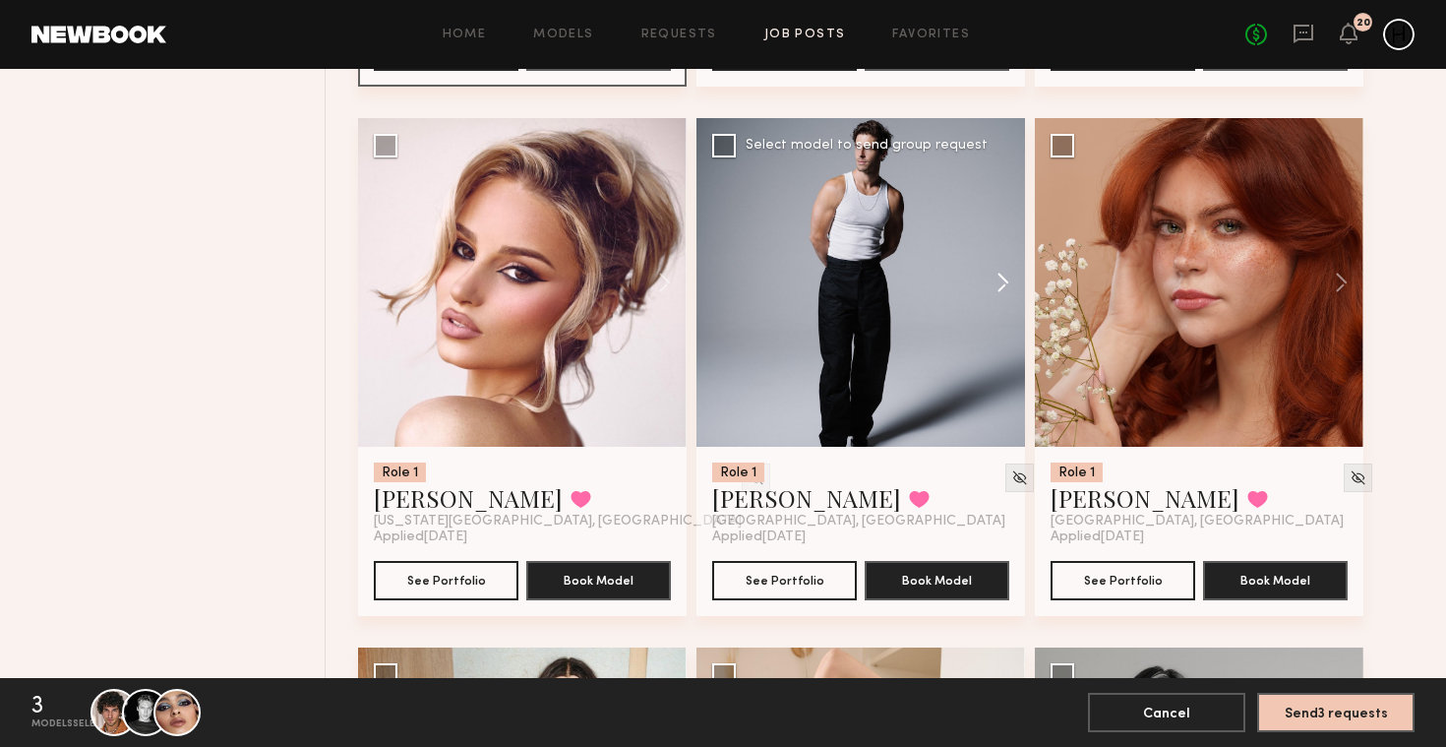
click at [1008, 286] on button at bounding box center [993, 282] width 63 height 329
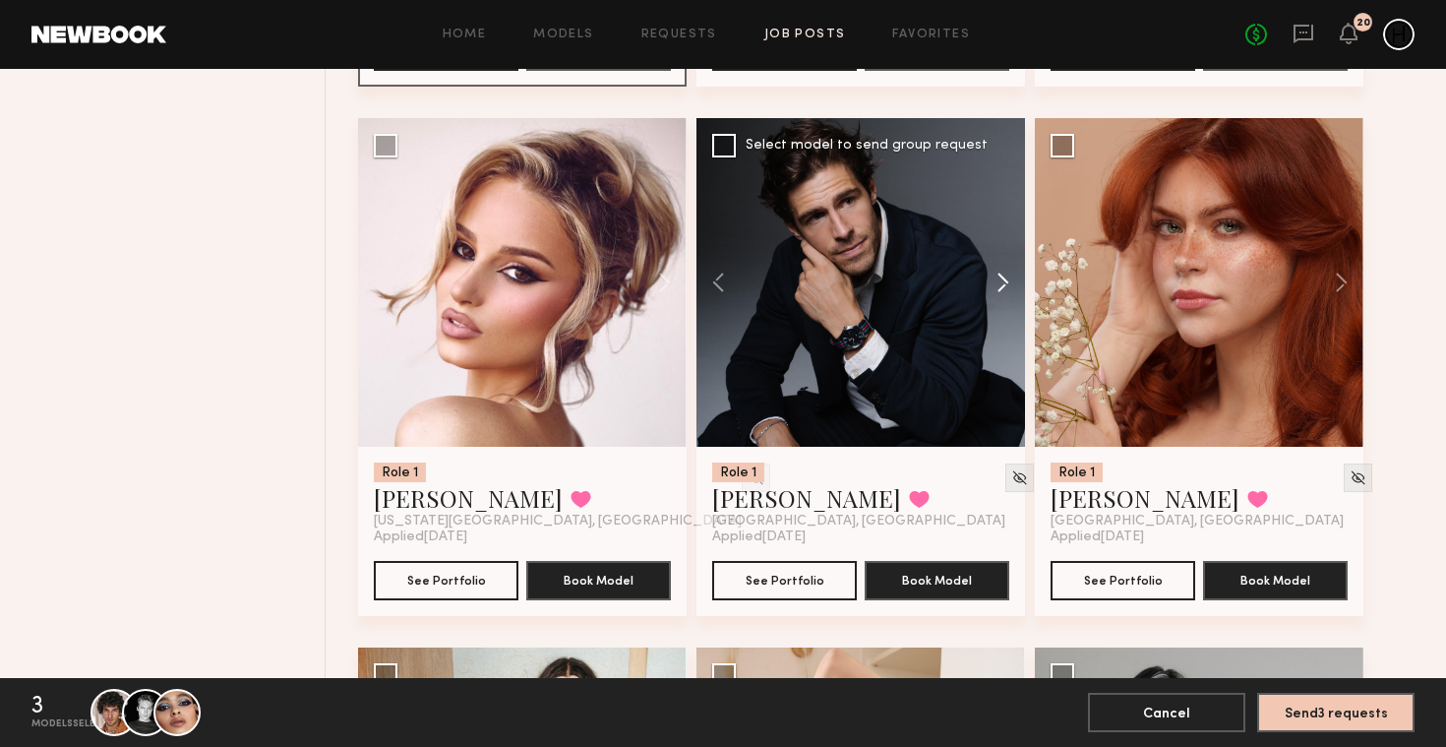
click at [1008, 286] on button at bounding box center [993, 282] width 63 height 329
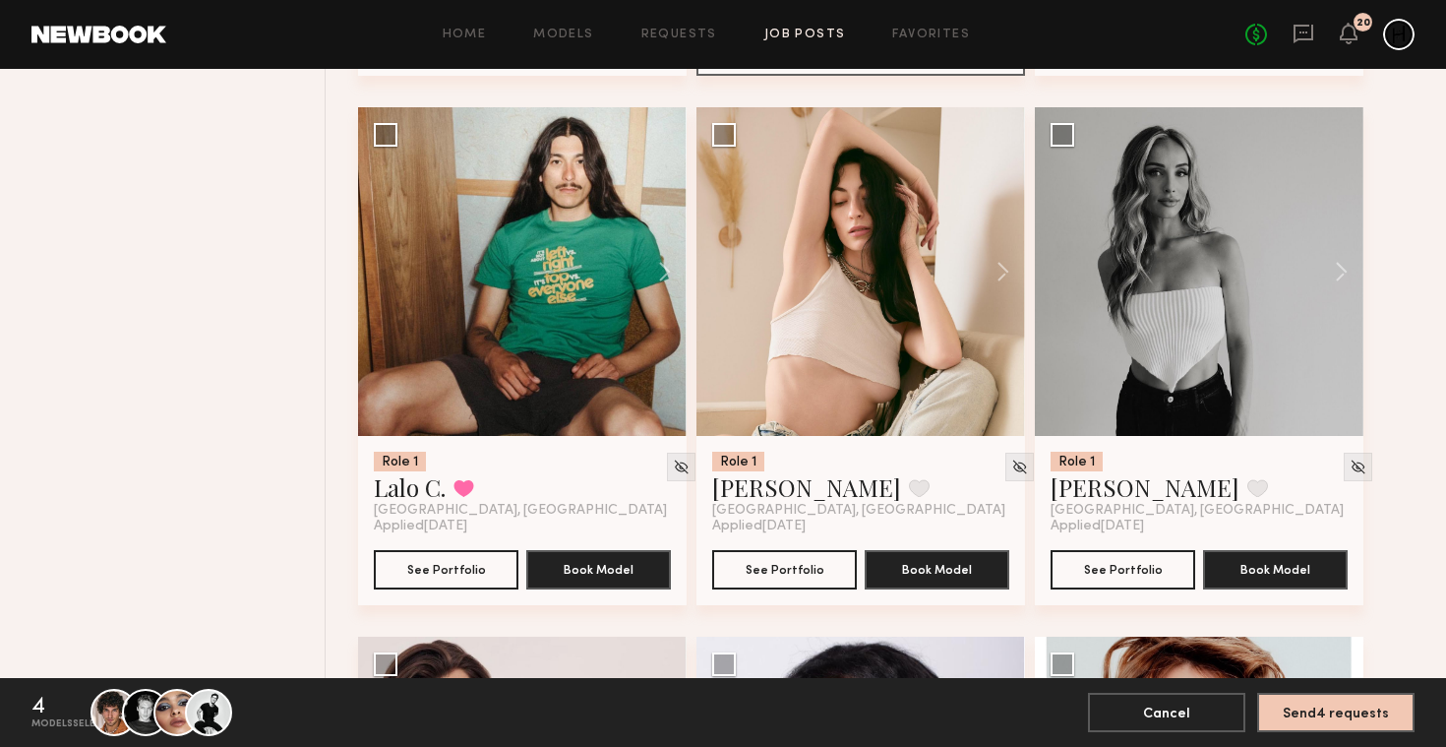
scroll to position [5548, 0]
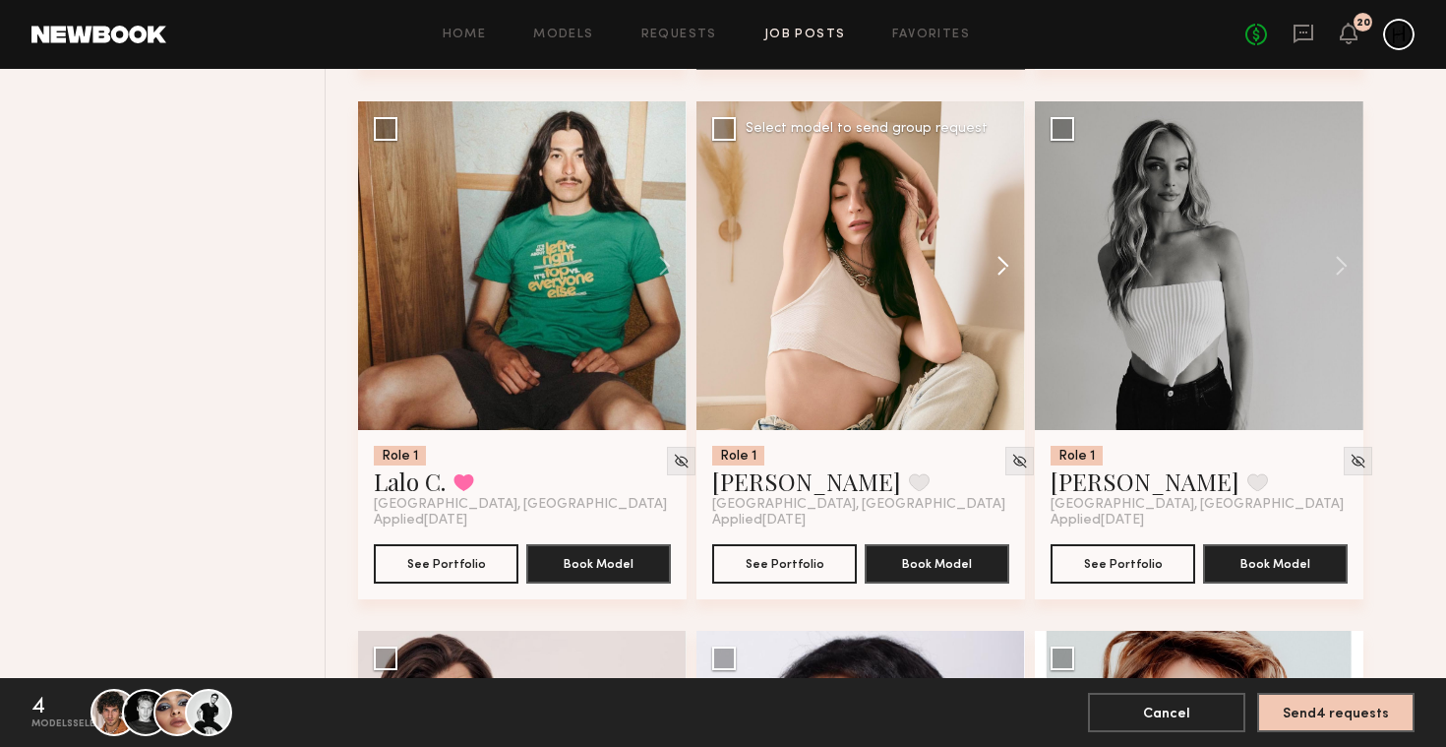
click at [1014, 264] on button at bounding box center [993, 265] width 63 height 329
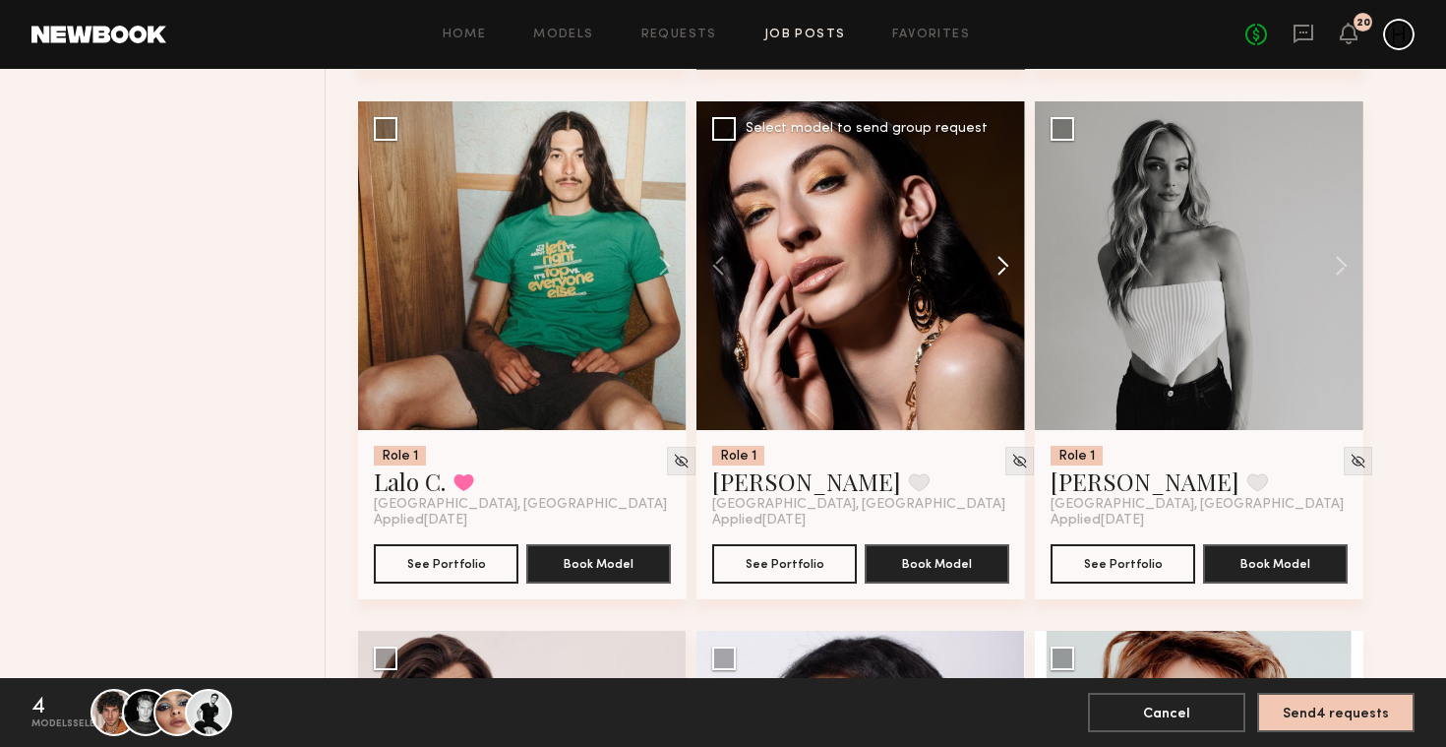
click at [1015, 264] on button at bounding box center [993, 265] width 63 height 329
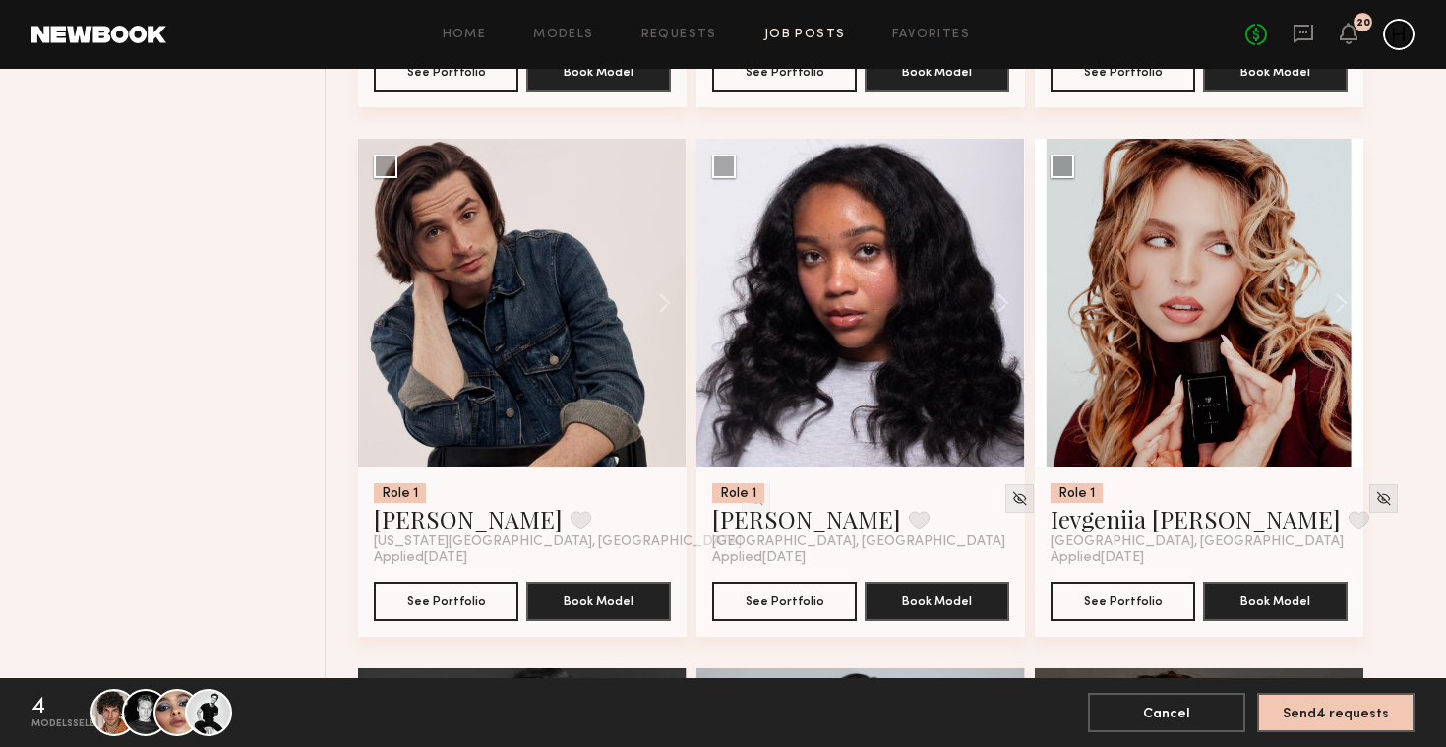
scroll to position [6048, 0]
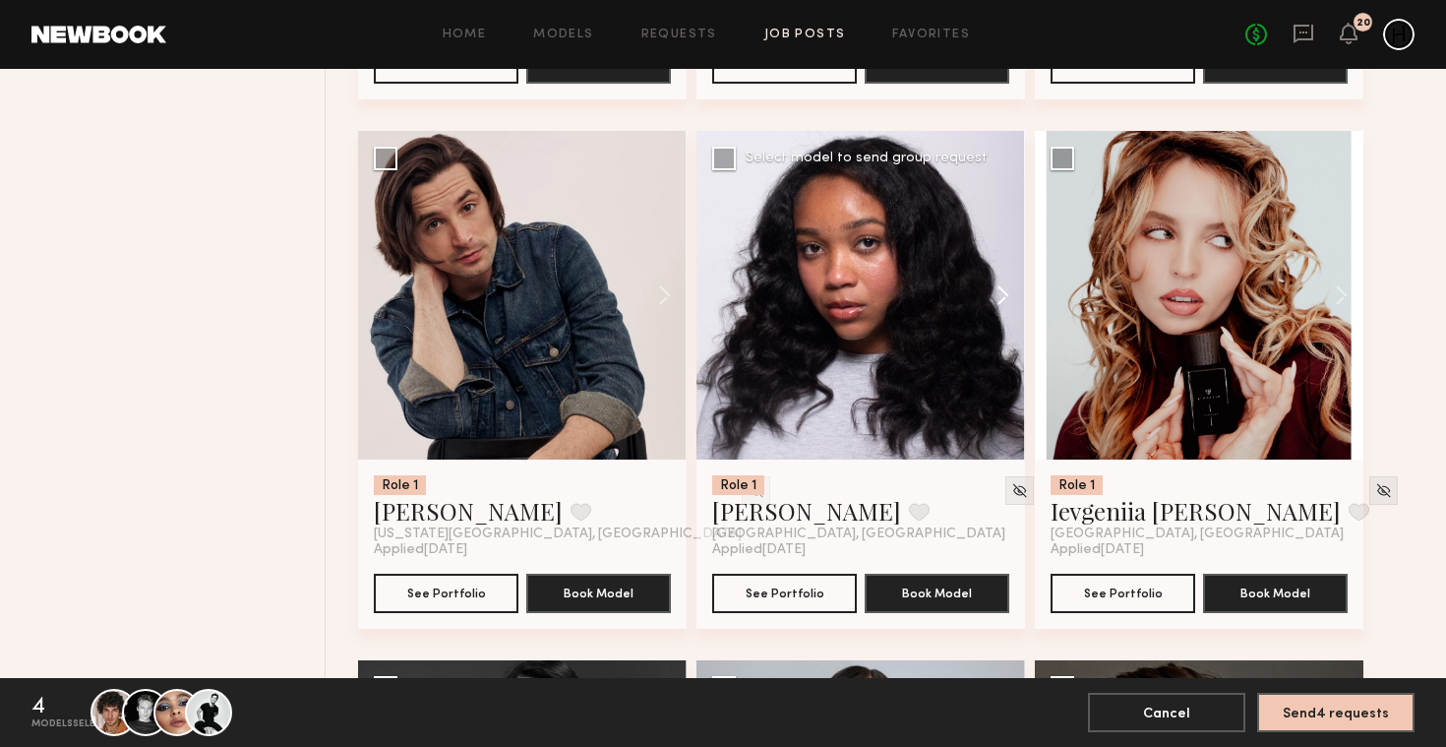
click at [1000, 303] on button at bounding box center [993, 295] width 63 height 329
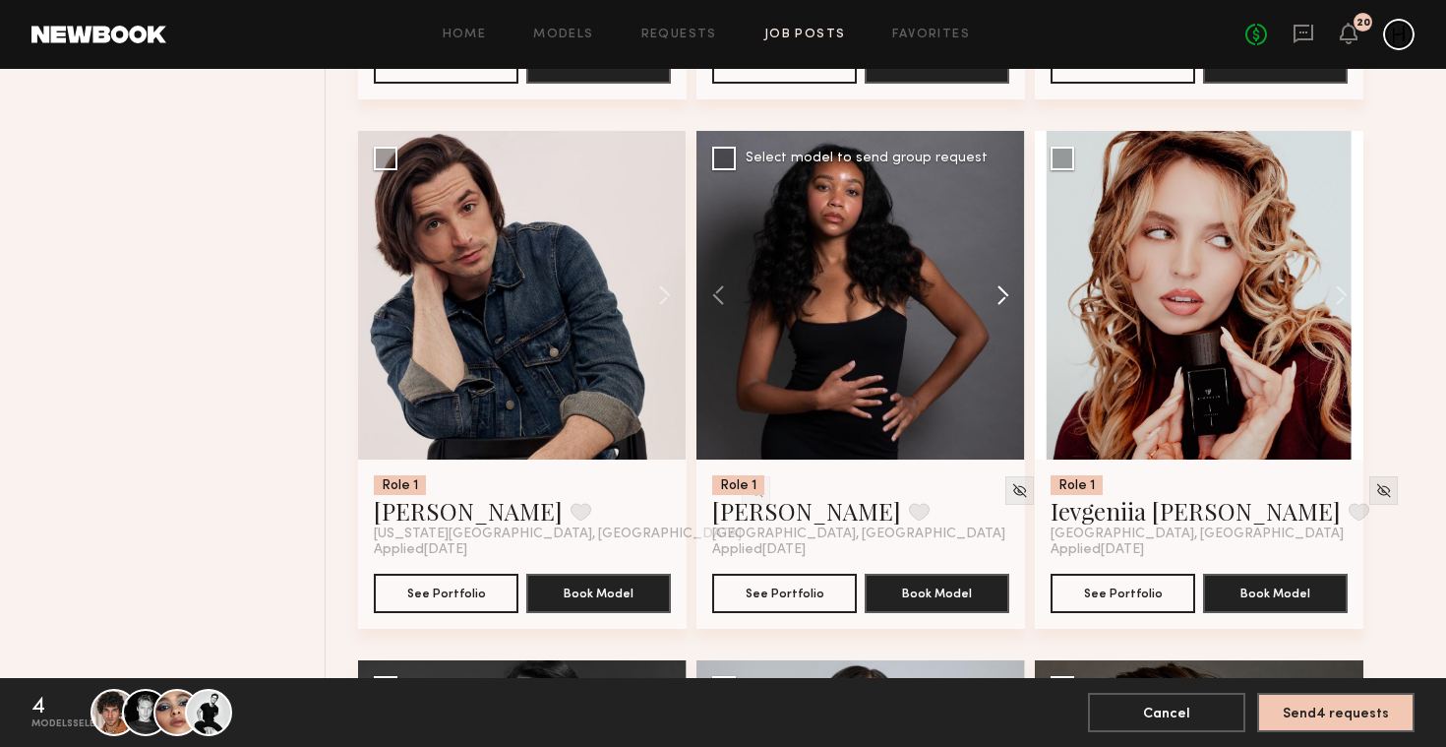
click at [1000, 303] on button at bounding box center [993, 295] width 63 height 329
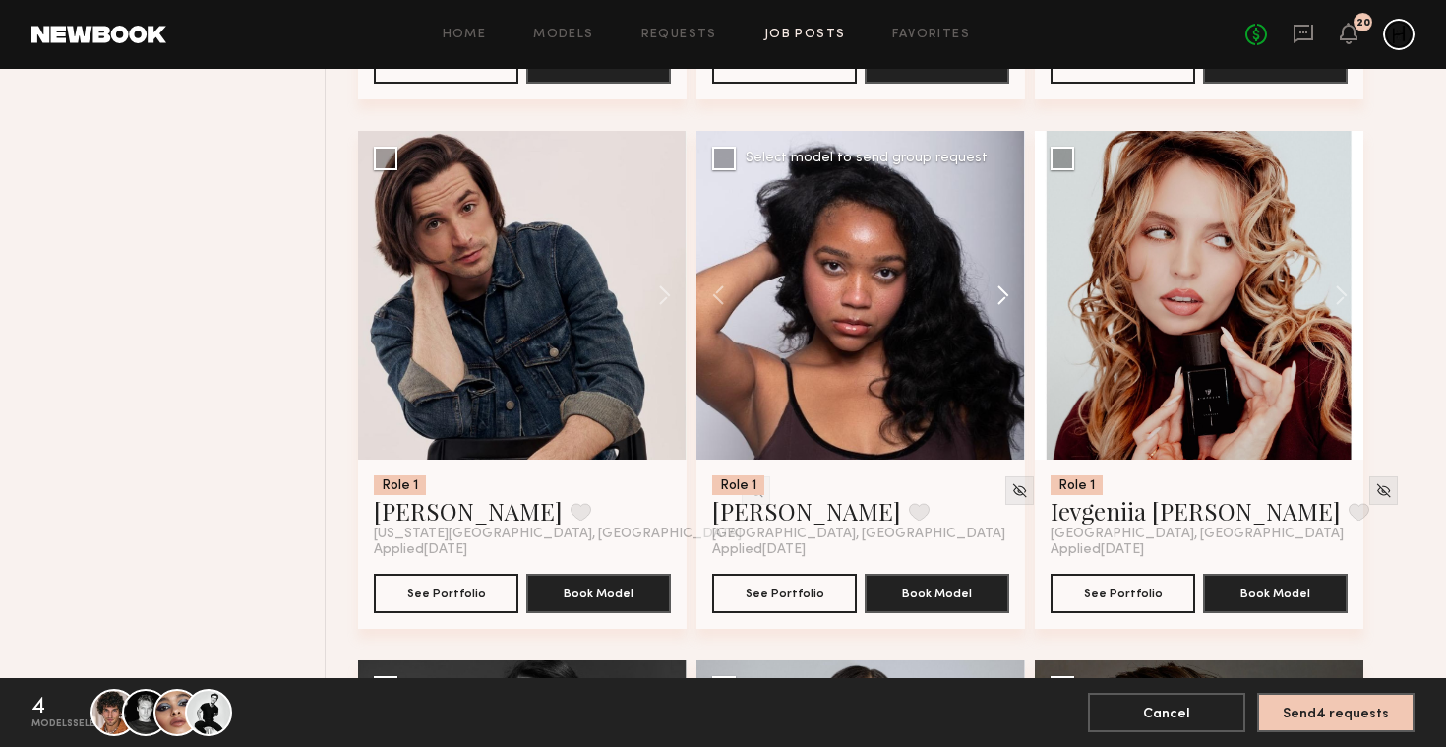
click at [1000, 302] on button at bounding box center [993, 295] width 63 height 329
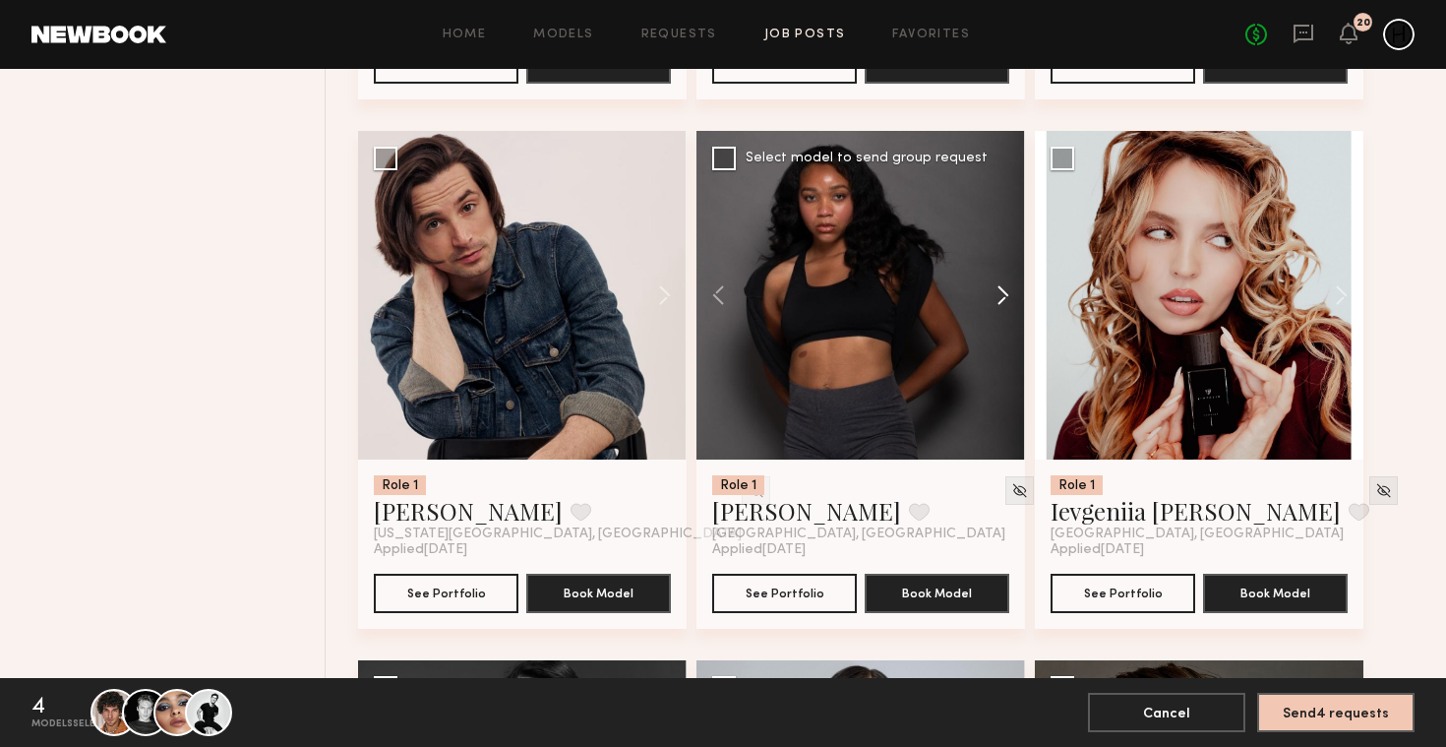
click at [999, 299] on button at bounding box center [993, 295] width 63 height 329
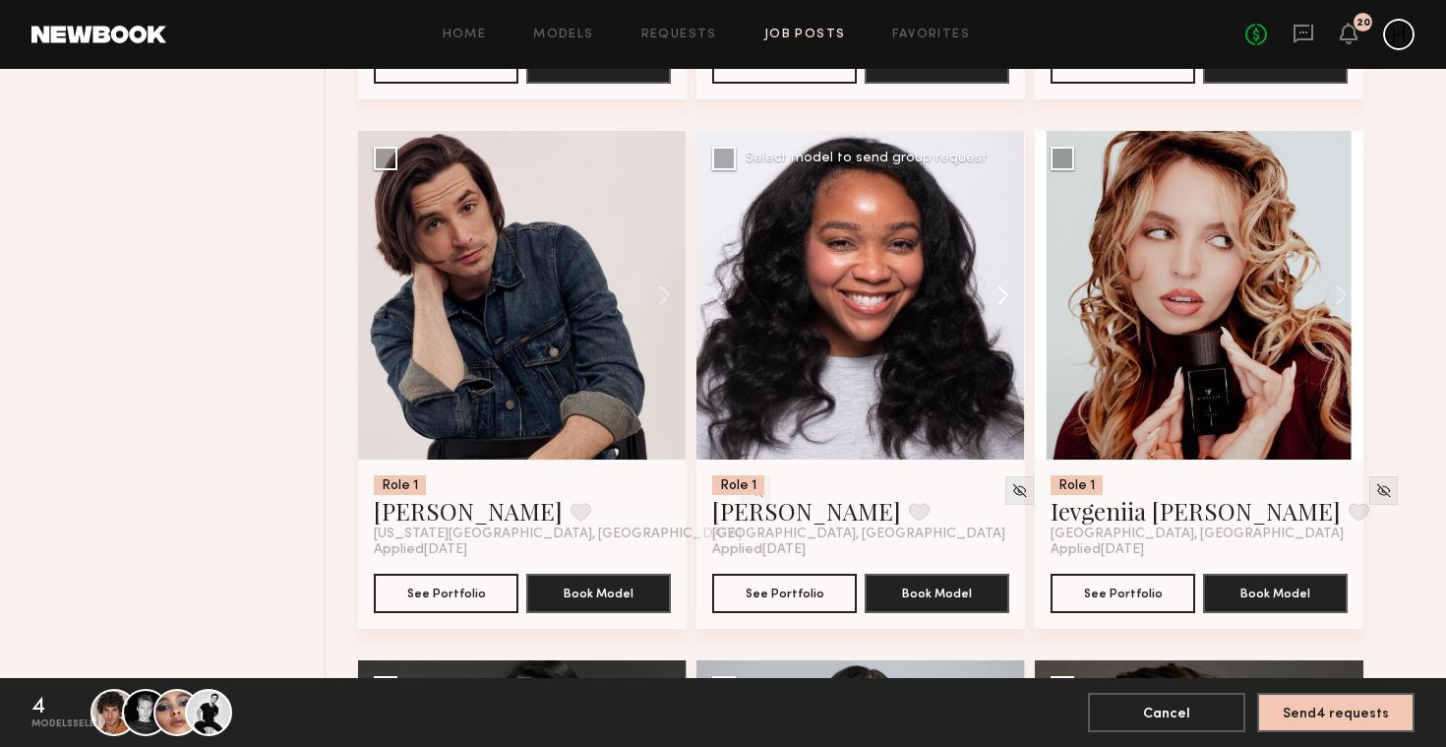
click at [999, 299] on button at bounding box center [993, 295] width 63 height 329
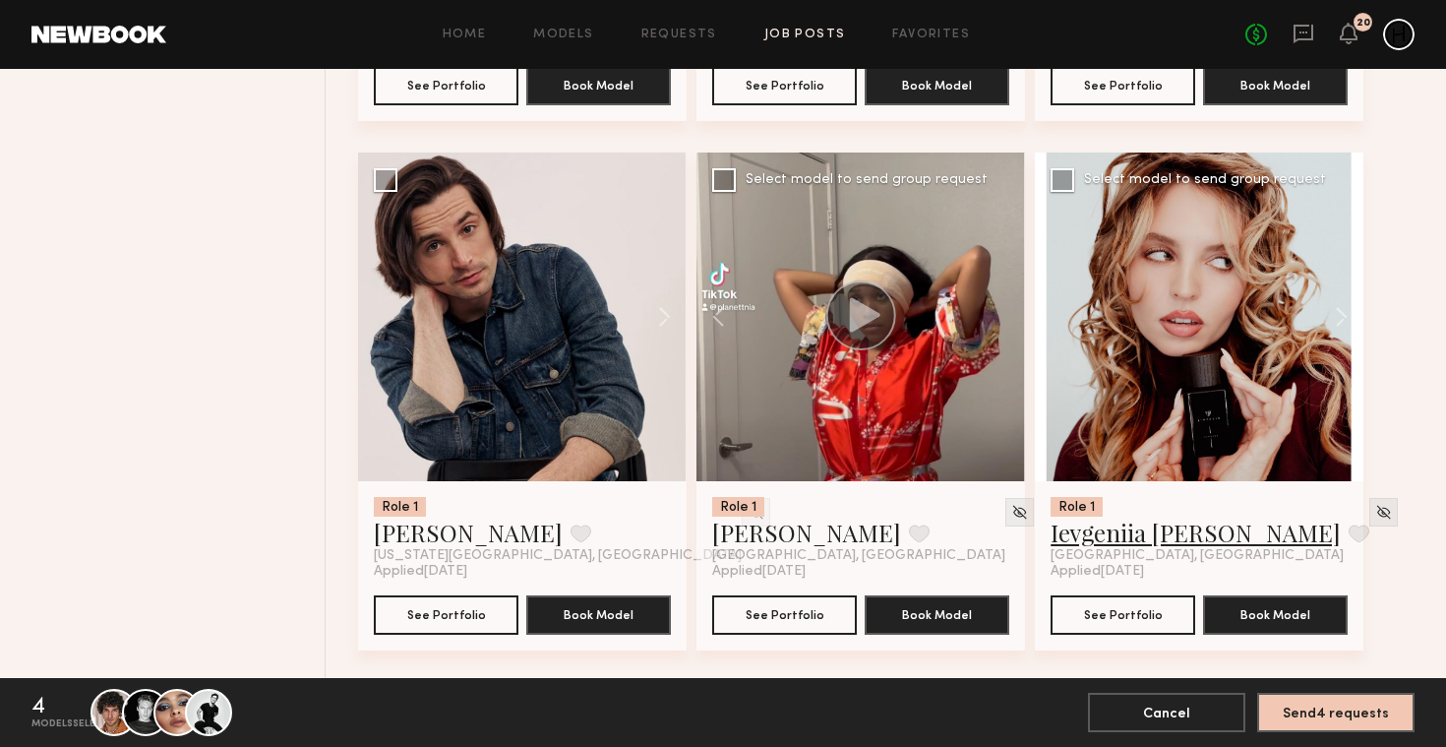
scroll to position [6028, 0]
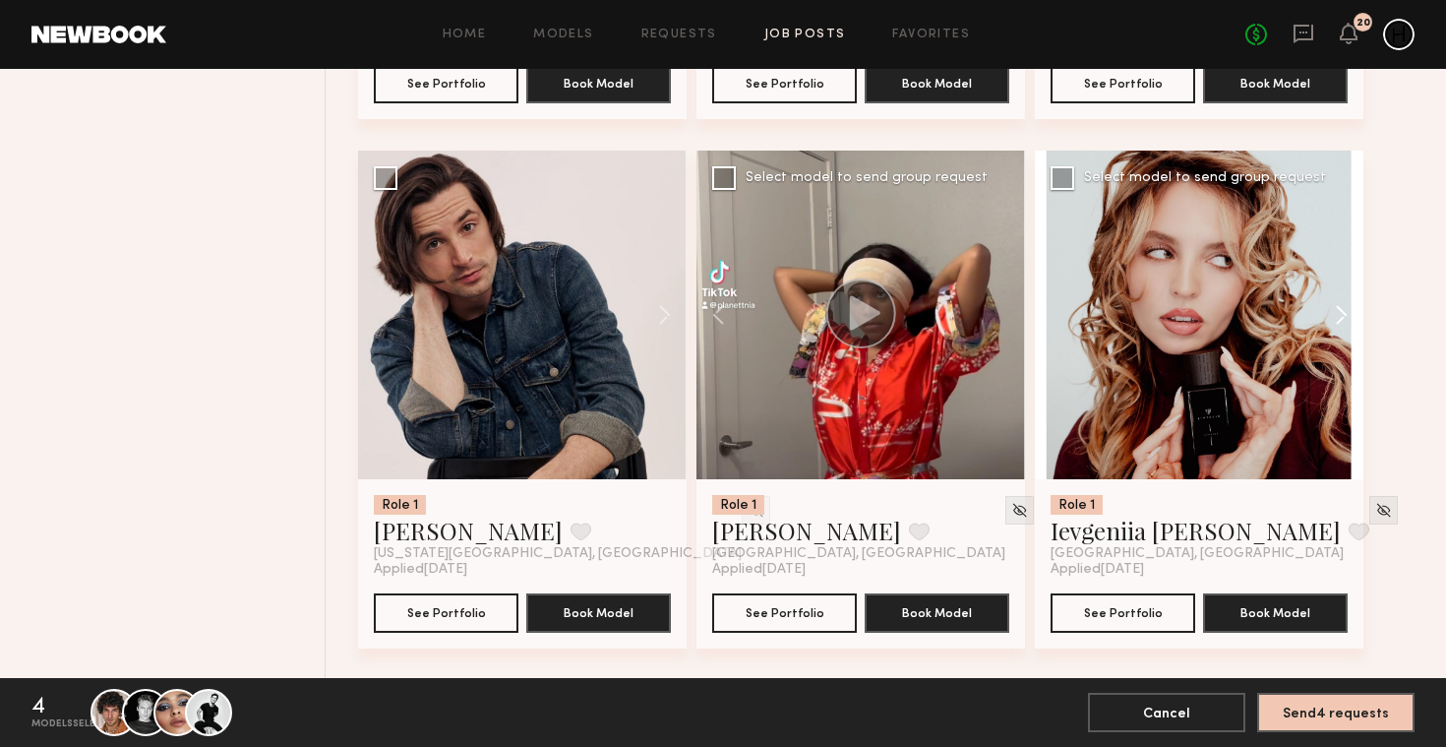
click at [1340, 323] on button at bounding box center [1332, 315] width 63 height 329
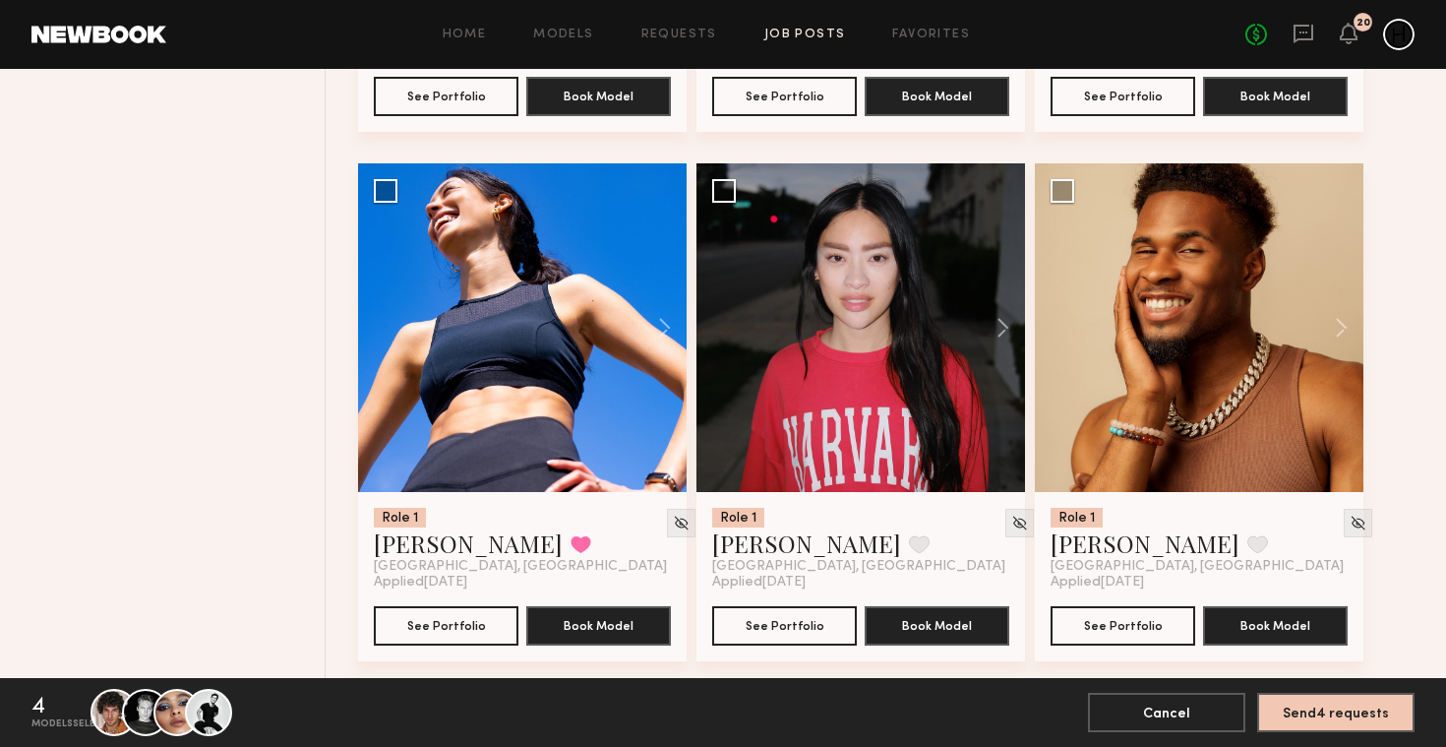
scroll to position [7076, 0]
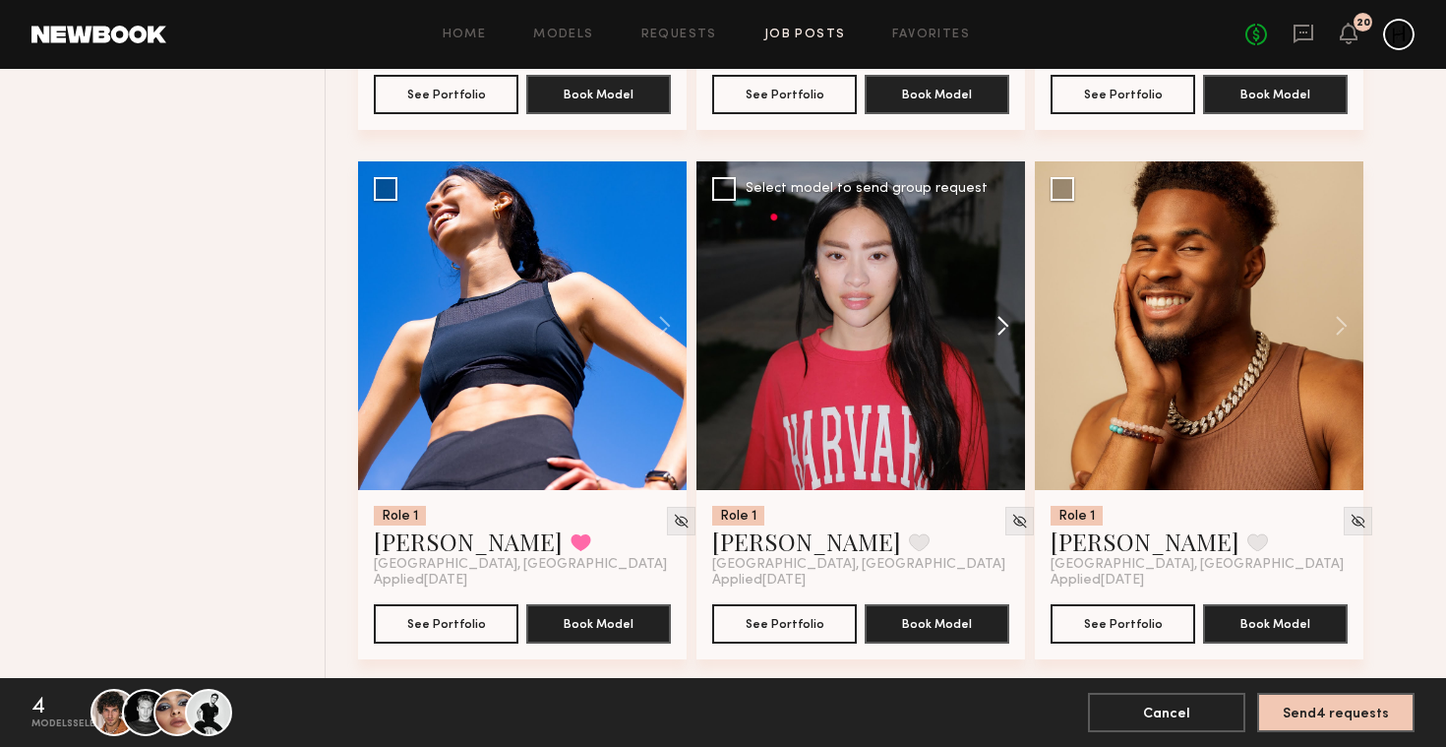
click at [1001, 327] on button at bounding box center [993, 325] width 63 height 329
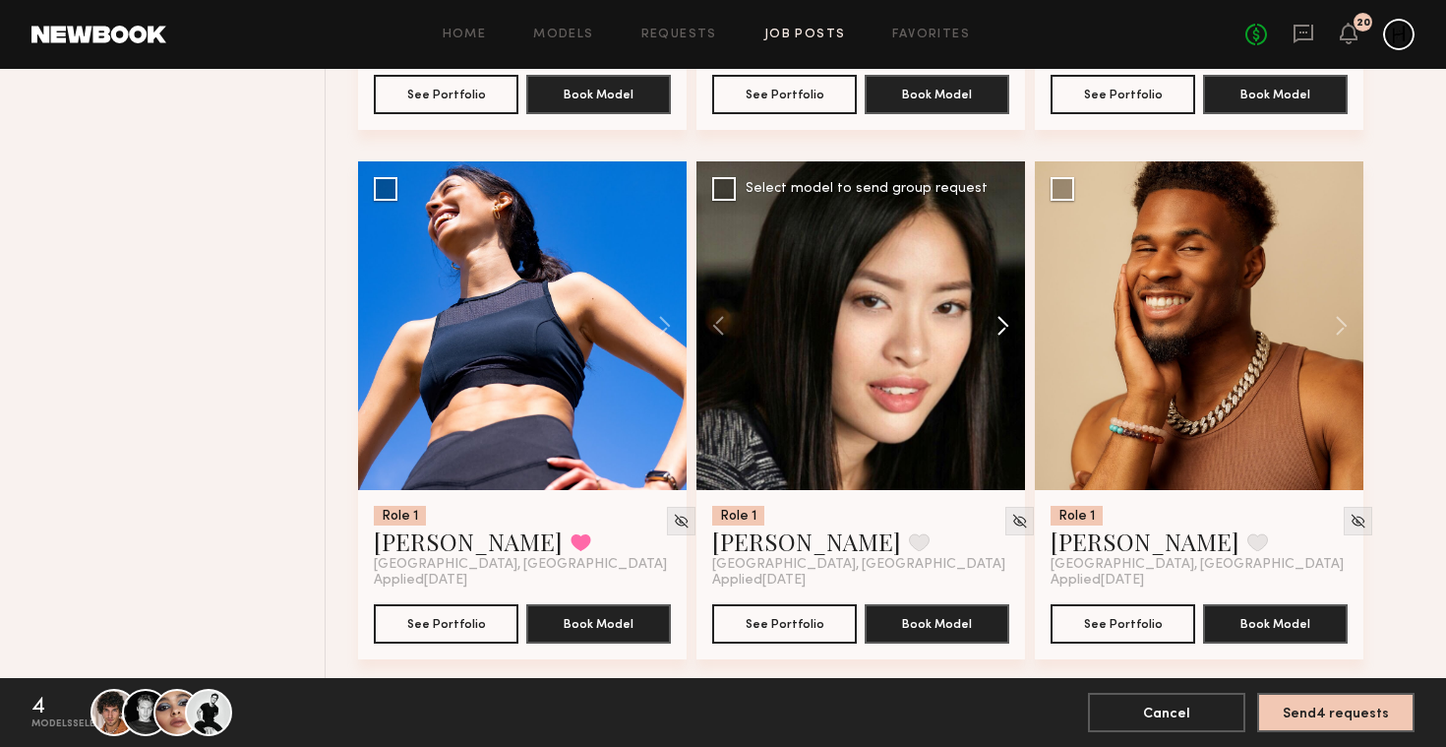
click at [1001, 327] on button at bounding box center [993, 325] width 63 height 329
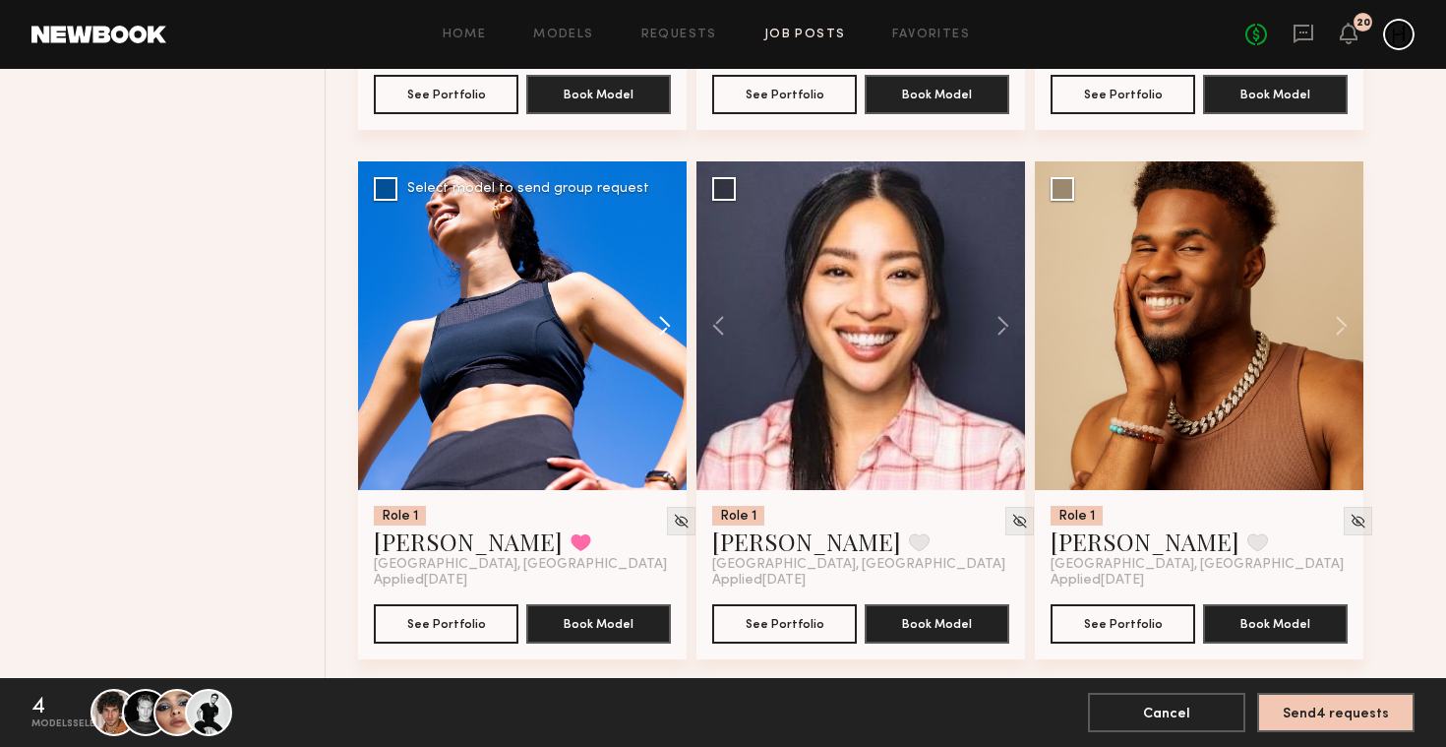
click at [662, 329] on button at bounding box center [655, 325] width 63 height 329
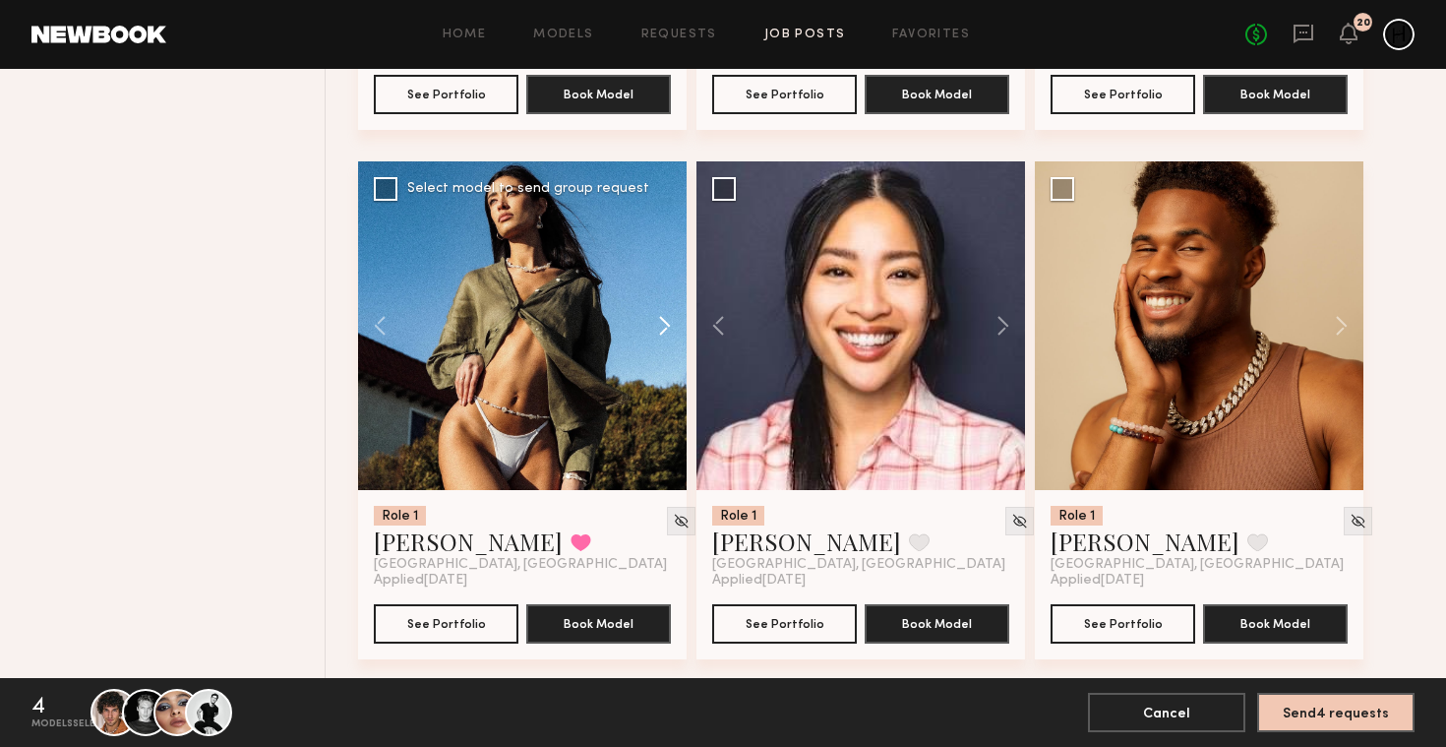
click at [662, 329] on button at bounding box center [655, 325] width 63 height 329
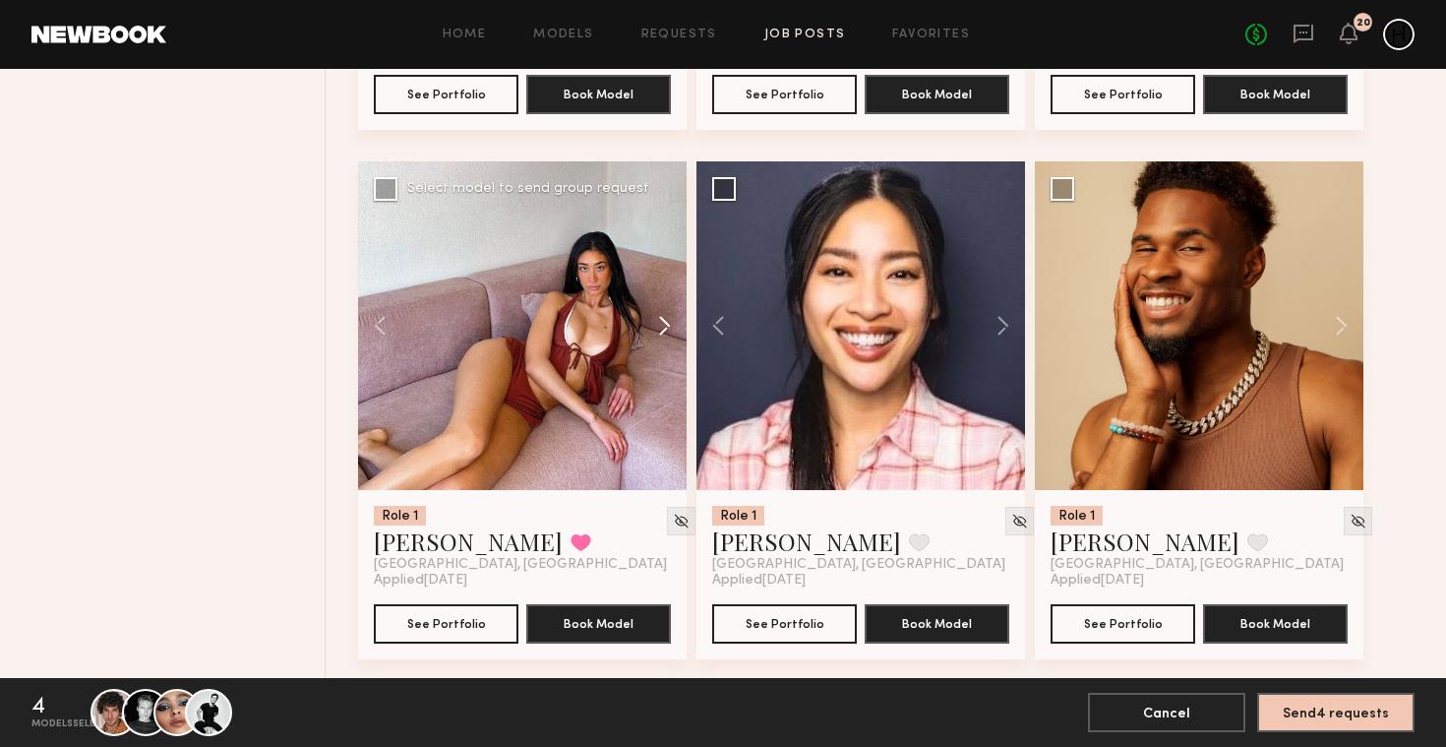
click at [662, 329] on button at bounding box center [655, 325] width 63 height 329
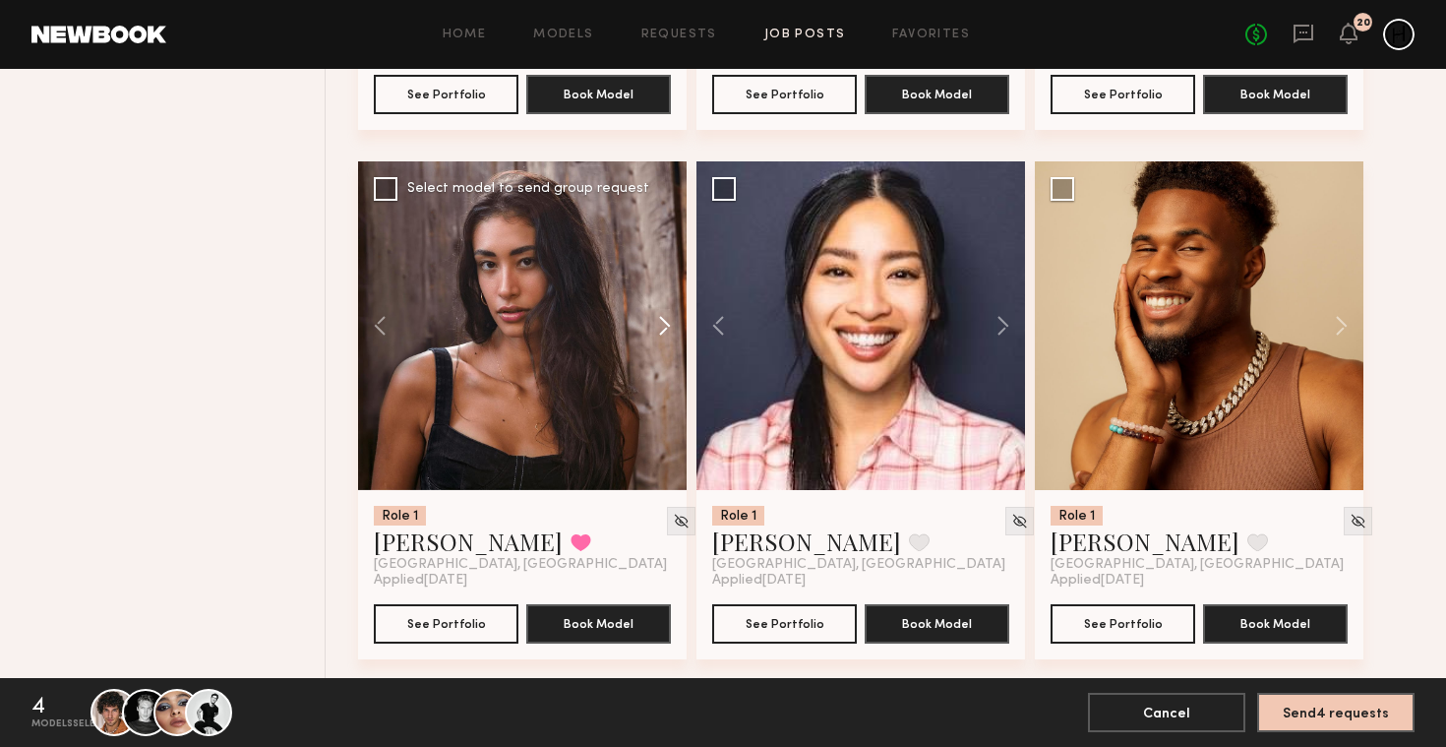
click at [662, 329] on button at bounding box center [655, 325] width 63 height 329
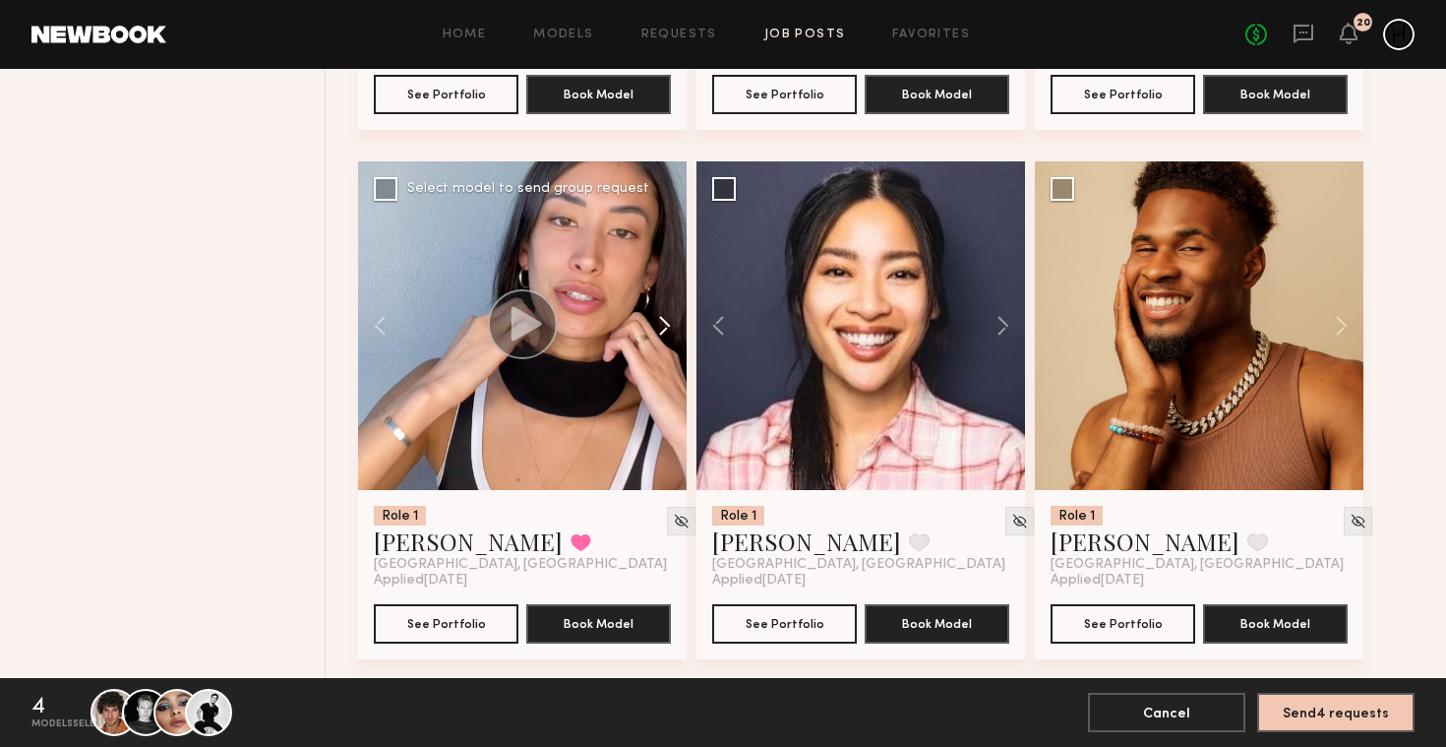
click at [662, 329] on button at bounding box center [655, 325] width 63 height 329
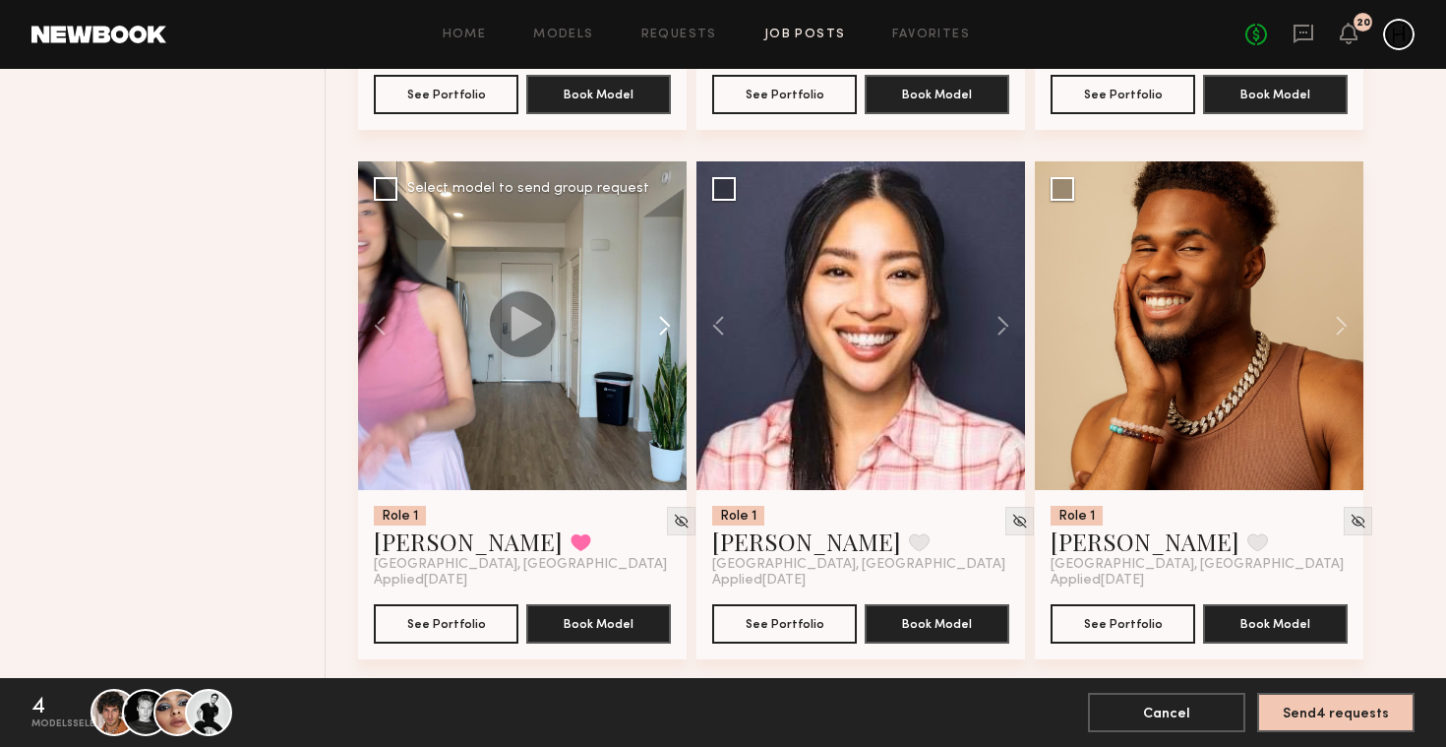
click at [662, 329] on button at bounding box center [655, 325] width 63 height 329
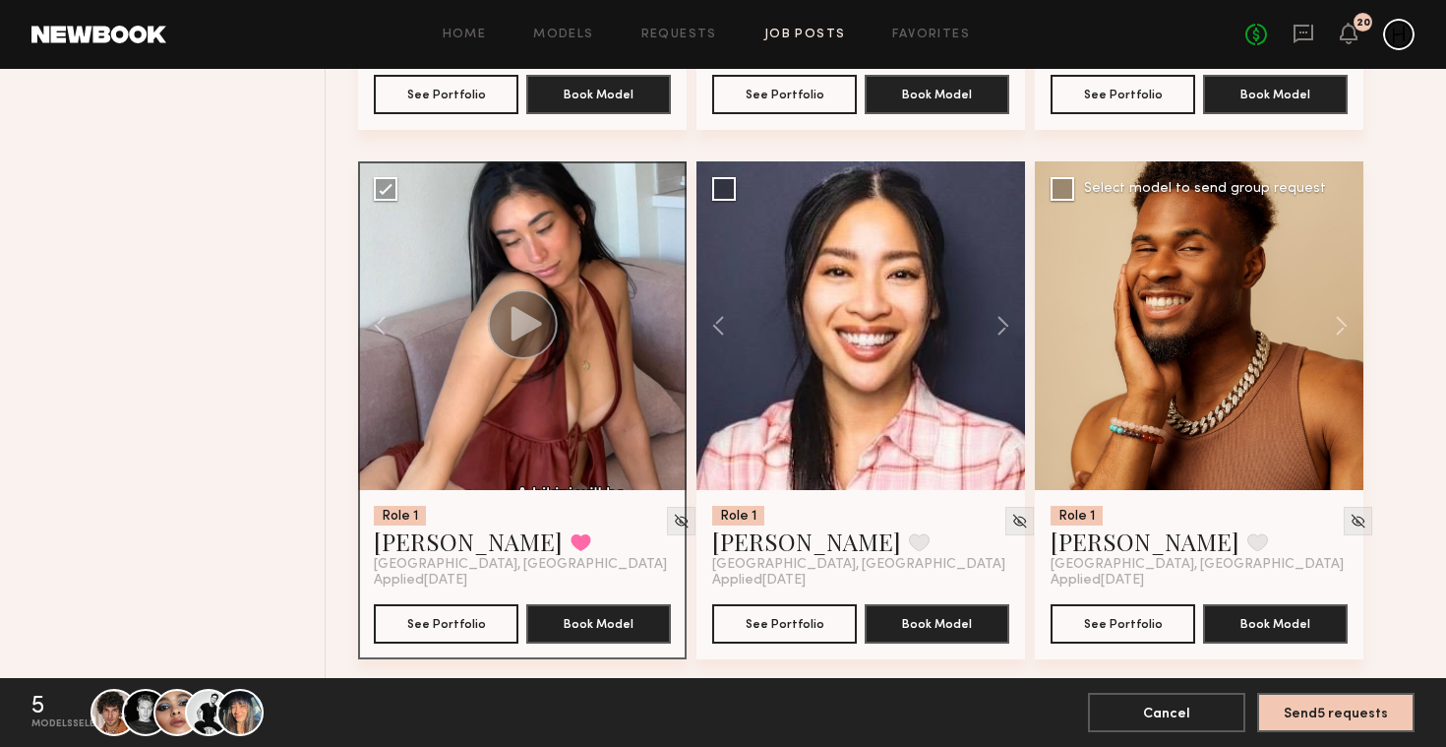
scroll to position [7089, 0]
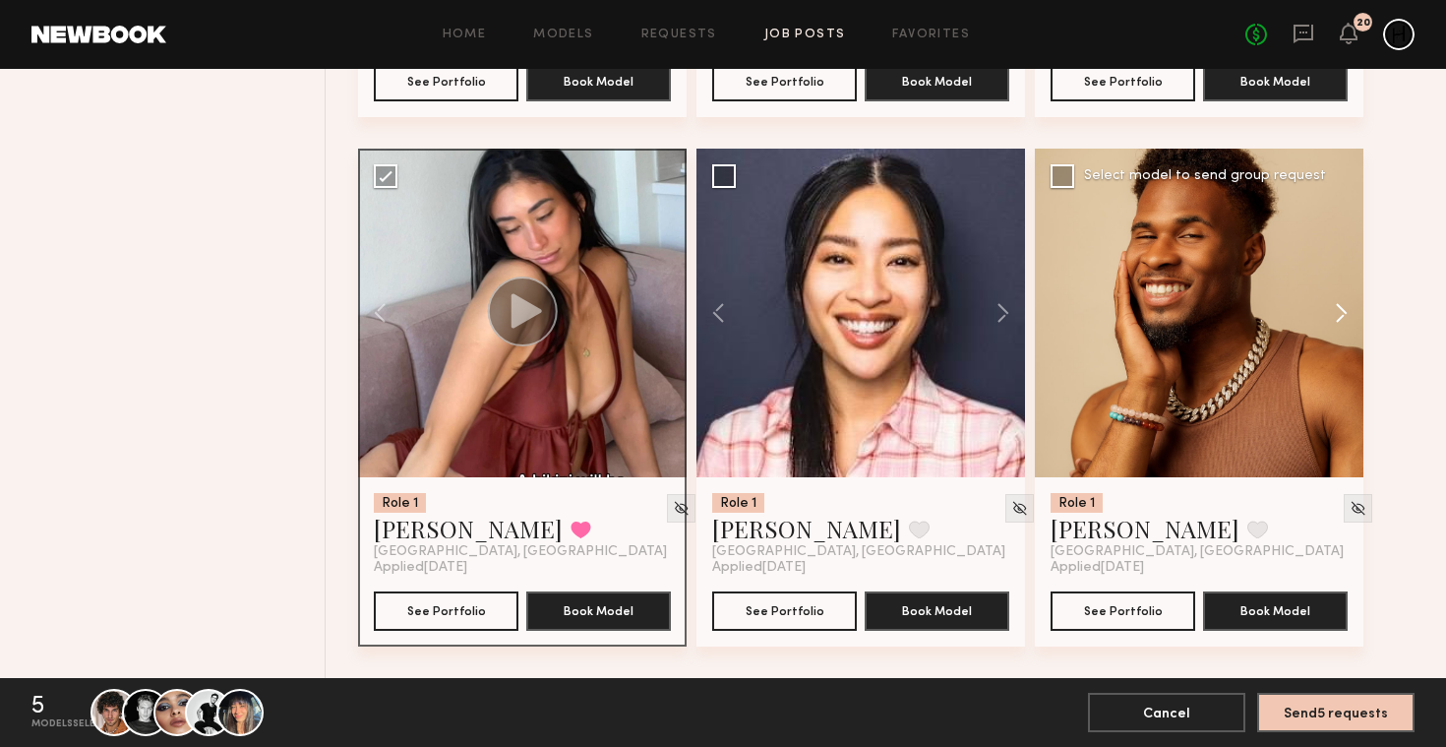
click at [1332, 308] on button at bounding box center [1332, 313] width 63 height 329
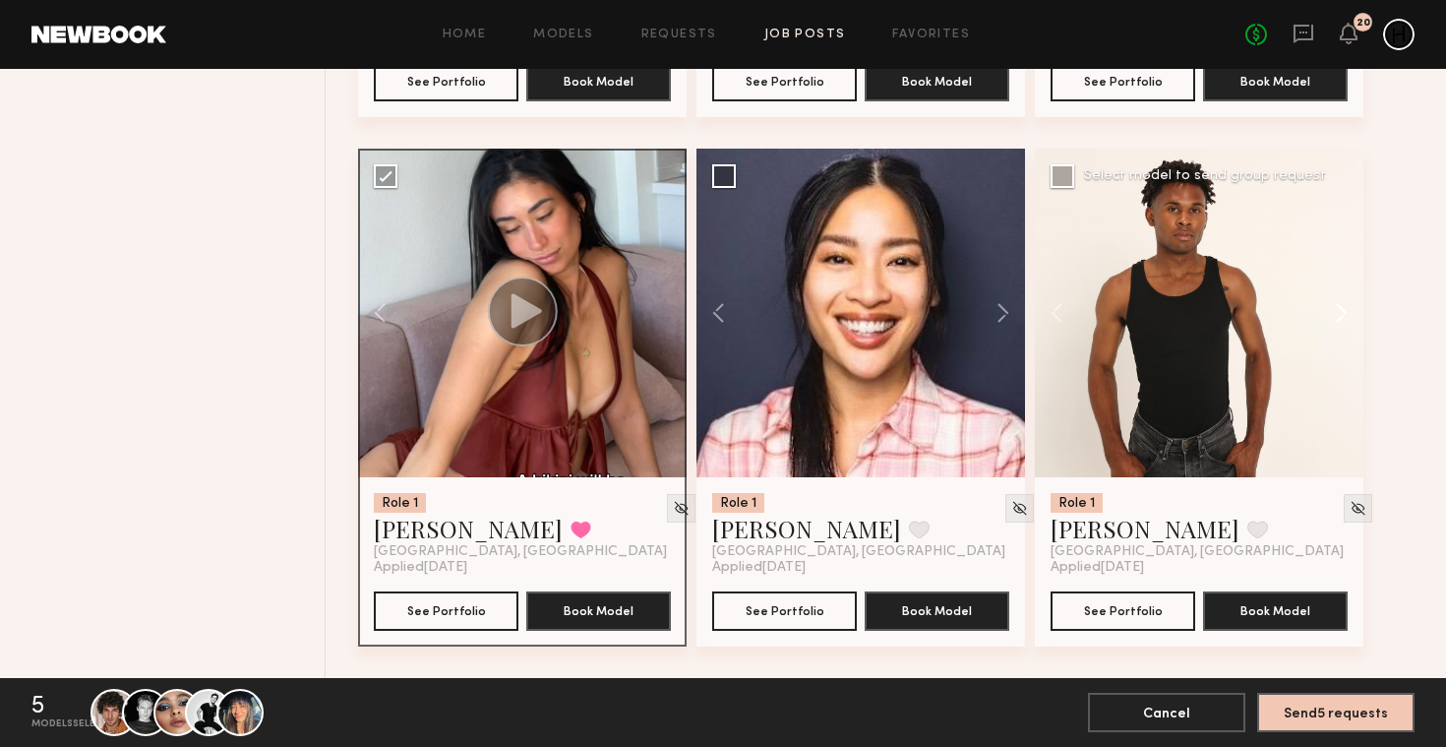
click at [1332, 308] on button at bounding box center [1332, 313] width 63 height 329
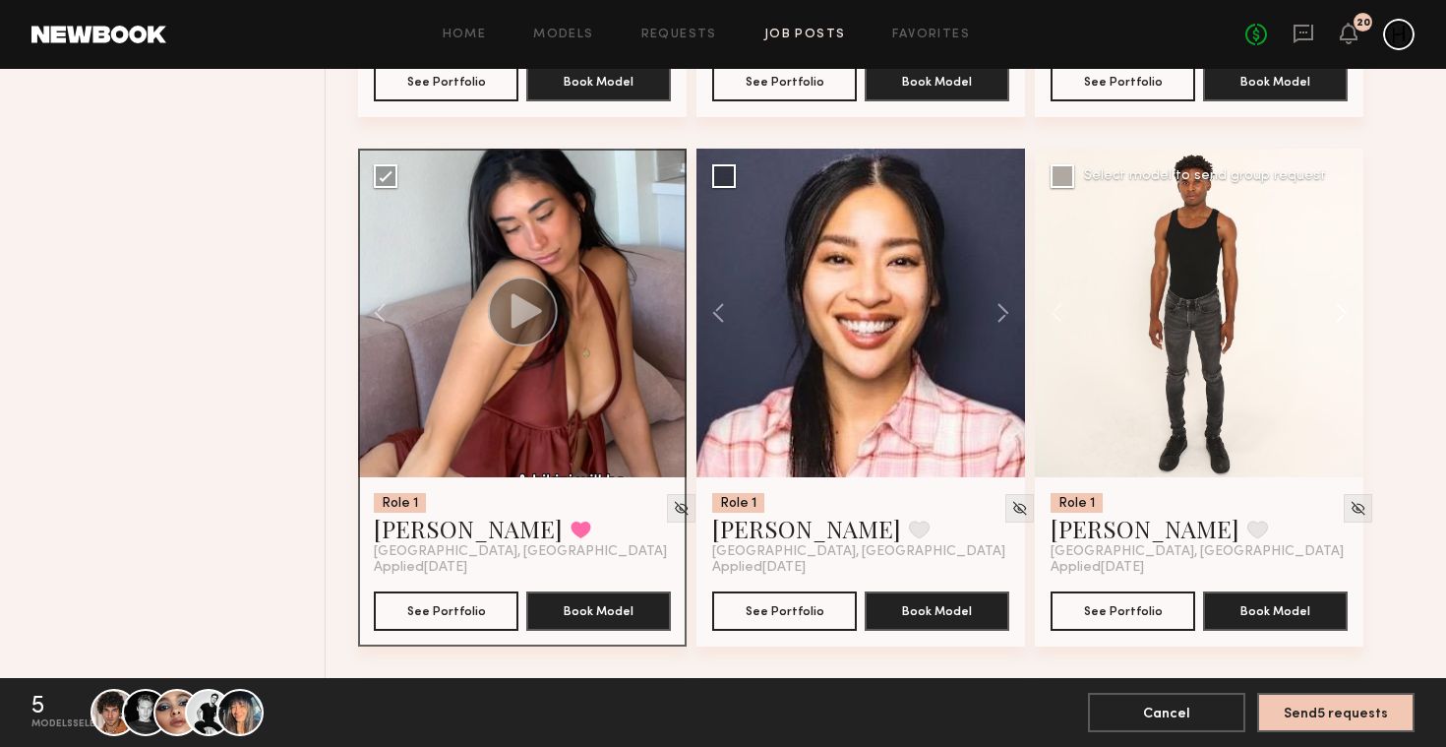
click at [1332, 308] on button at bounding box center [1332, 313] width 63 height 329
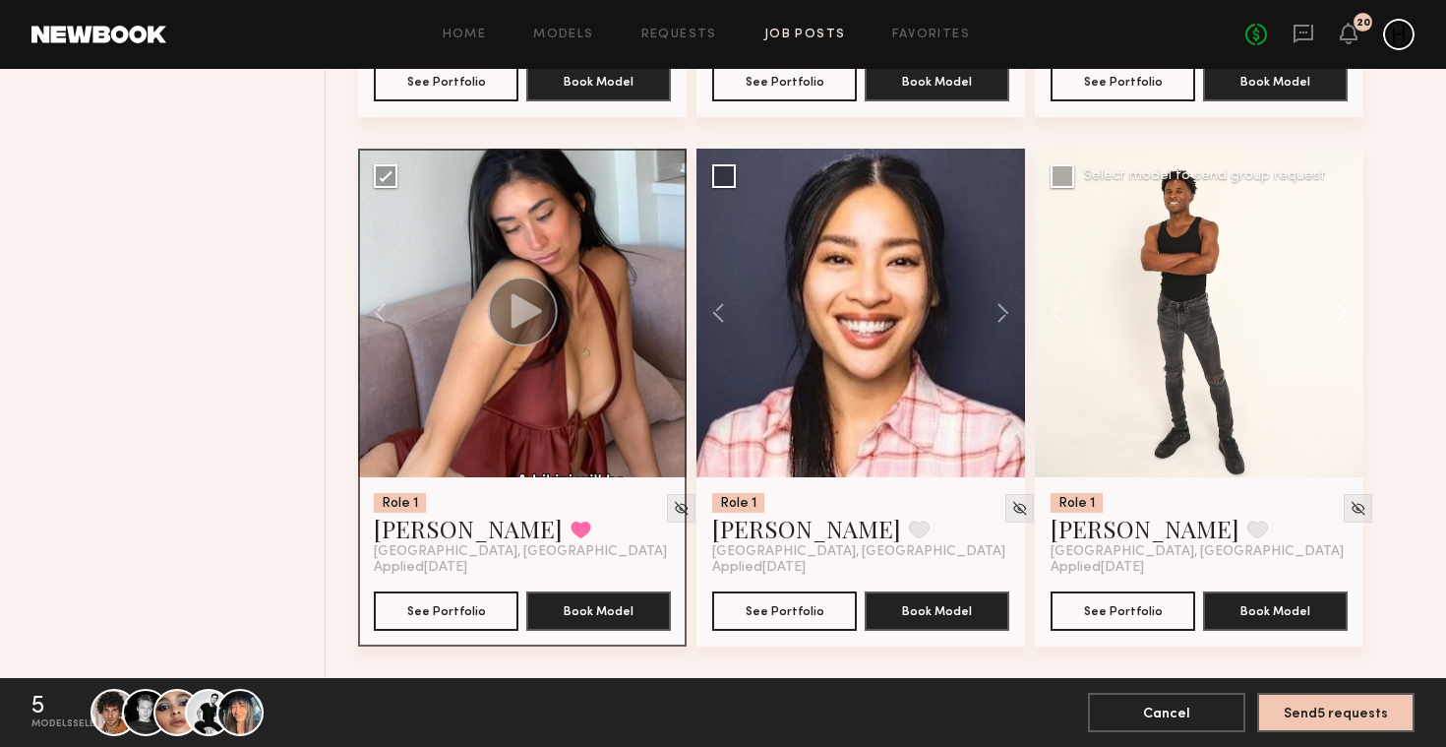
click at [1332, 308] on button at bounding box center [1332, 313] width 63 height 329
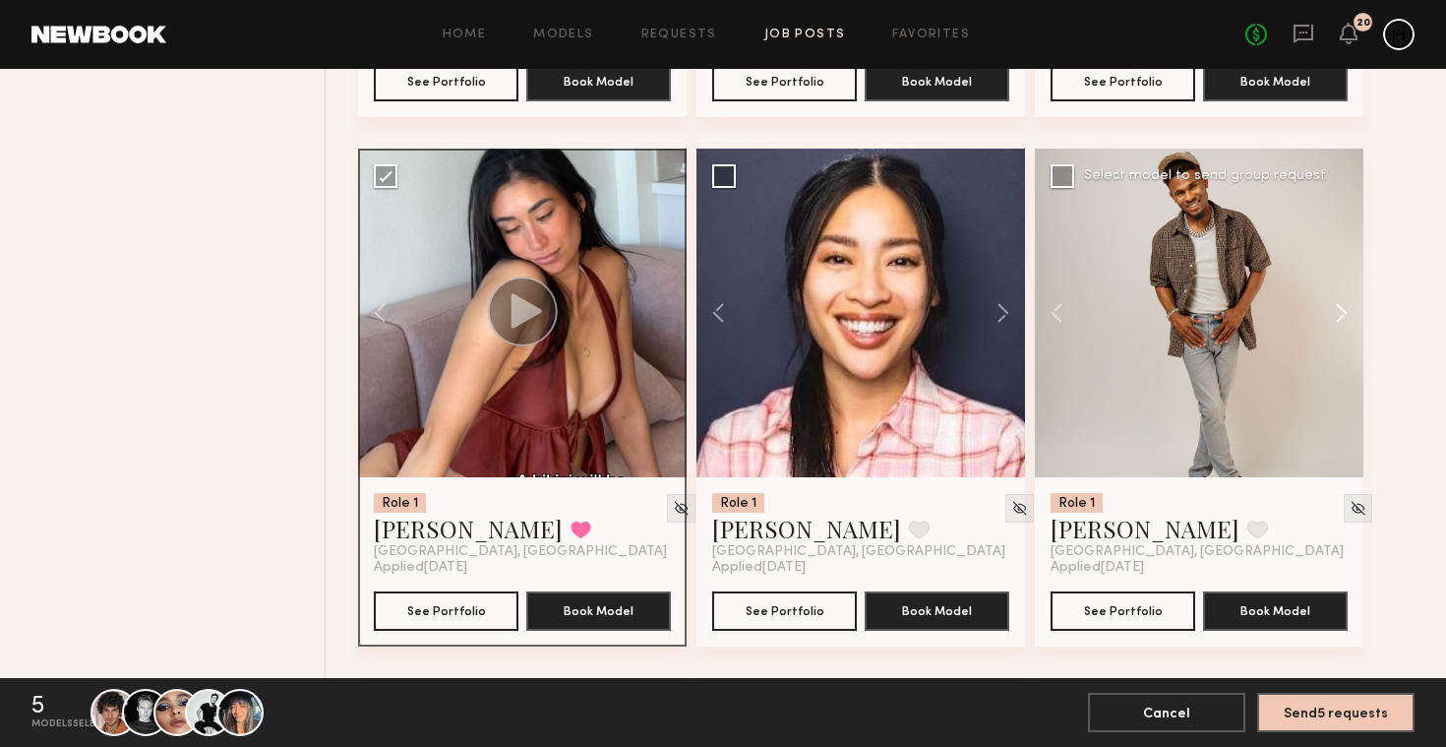
click at [1332, 308] on button at bounding box center [1332, 313] width 63 height 329
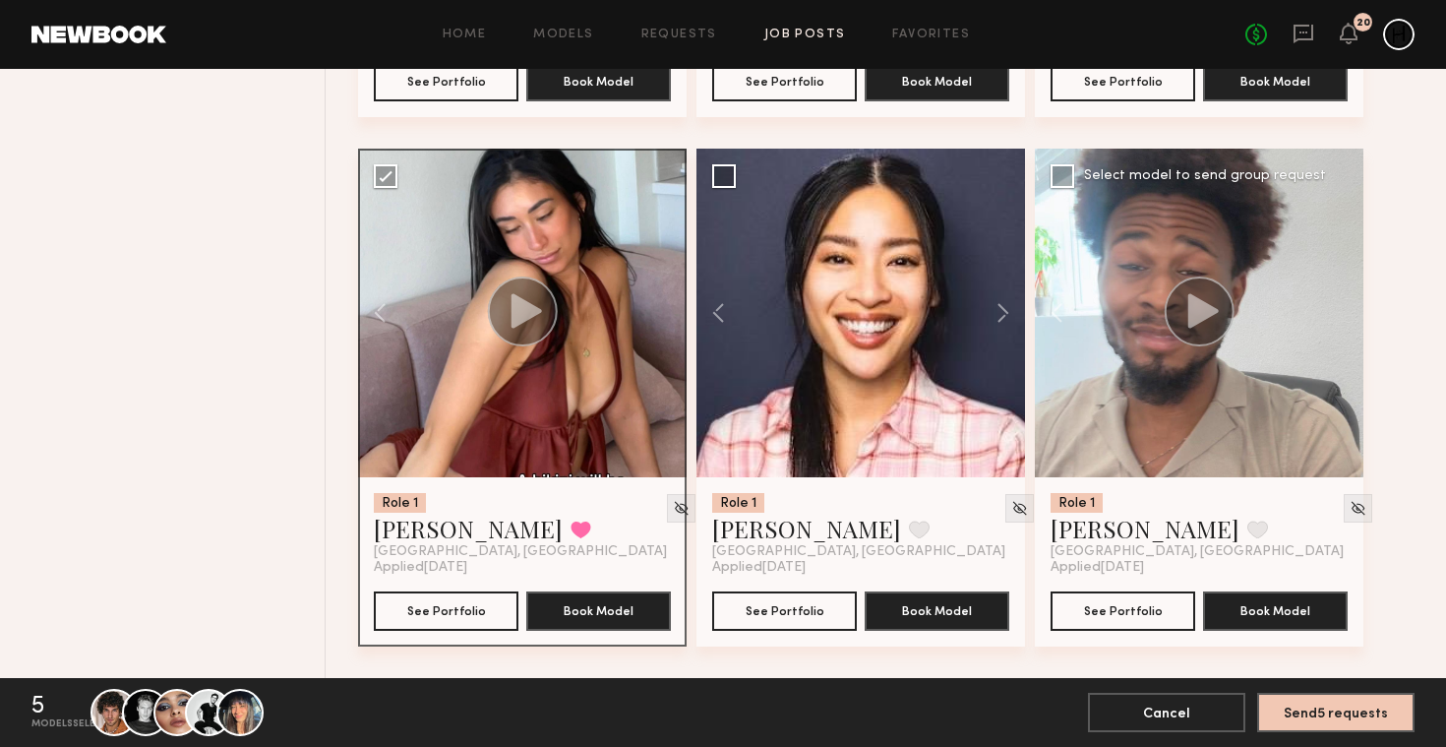
click at [1332, 308] on div at bounding box center [1199, 313] width 329 height 329
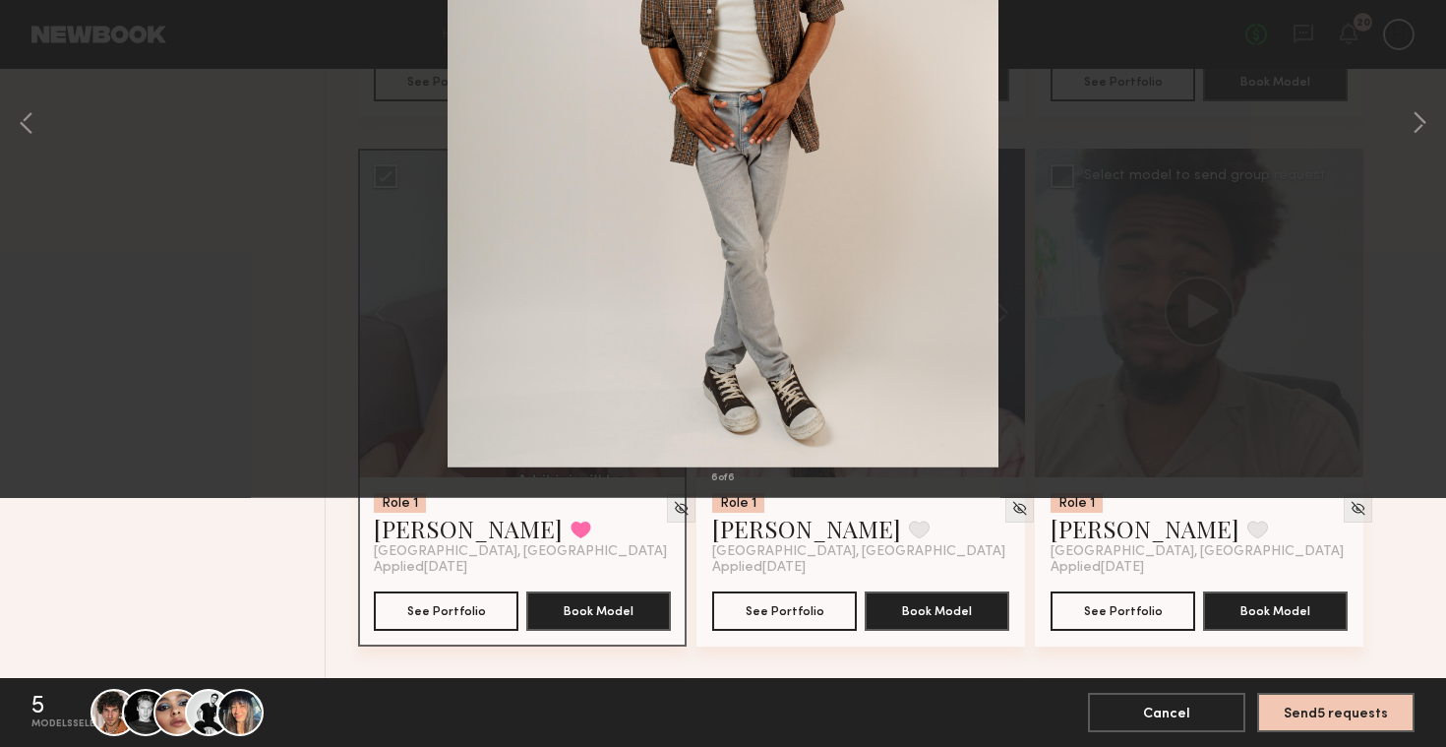
click at [36, 52] on button at bounding box center [45, 47] width 31 height 35
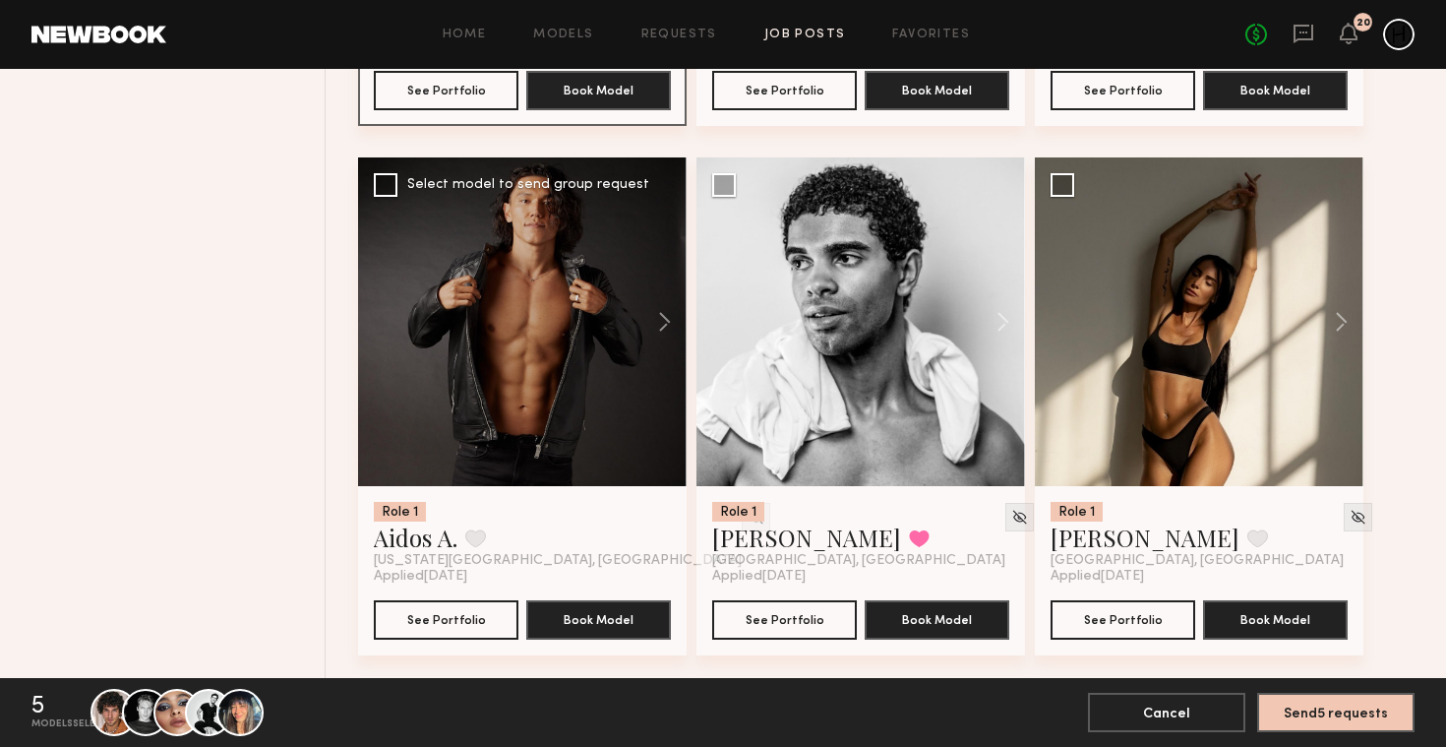
scroll to position [7617, 0]
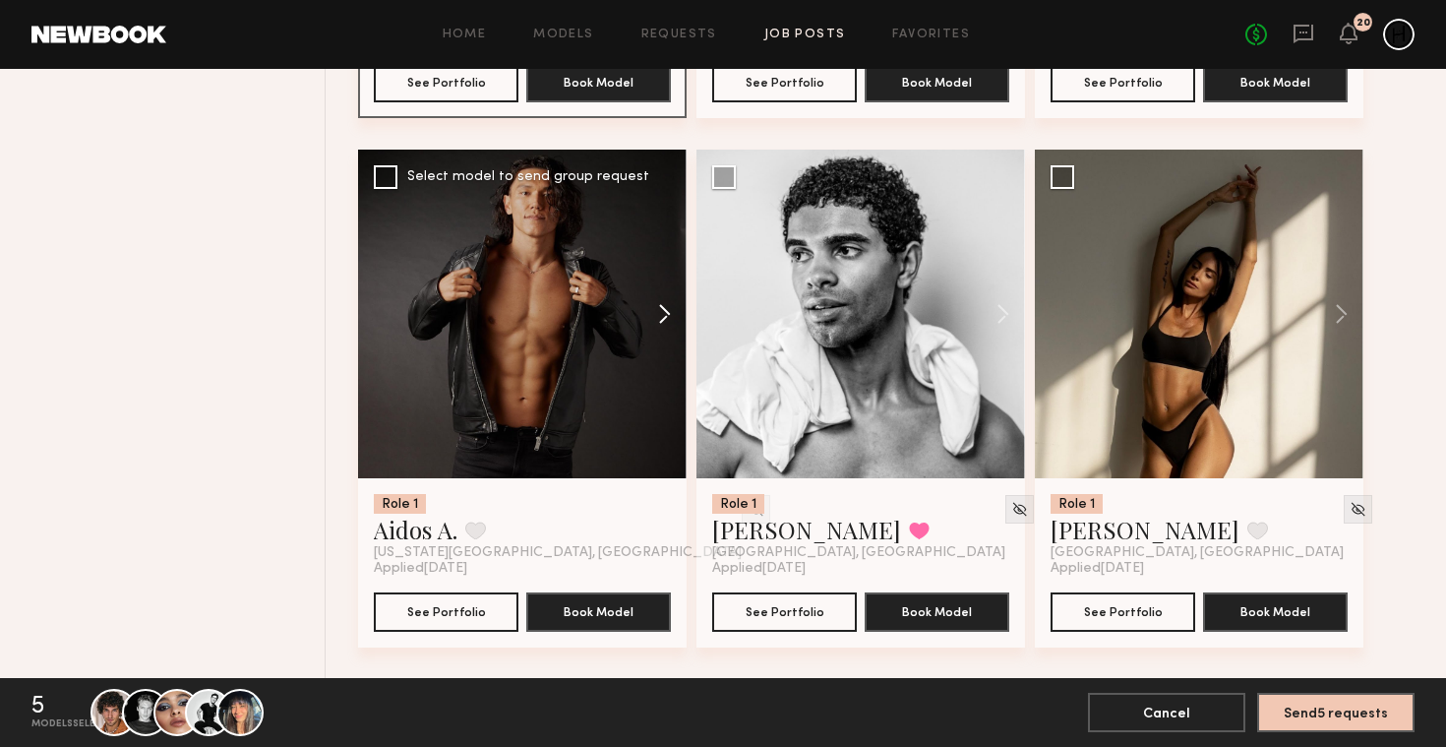
click at [660, 308] on button at bounding box center [655, 314] width 63 height 329
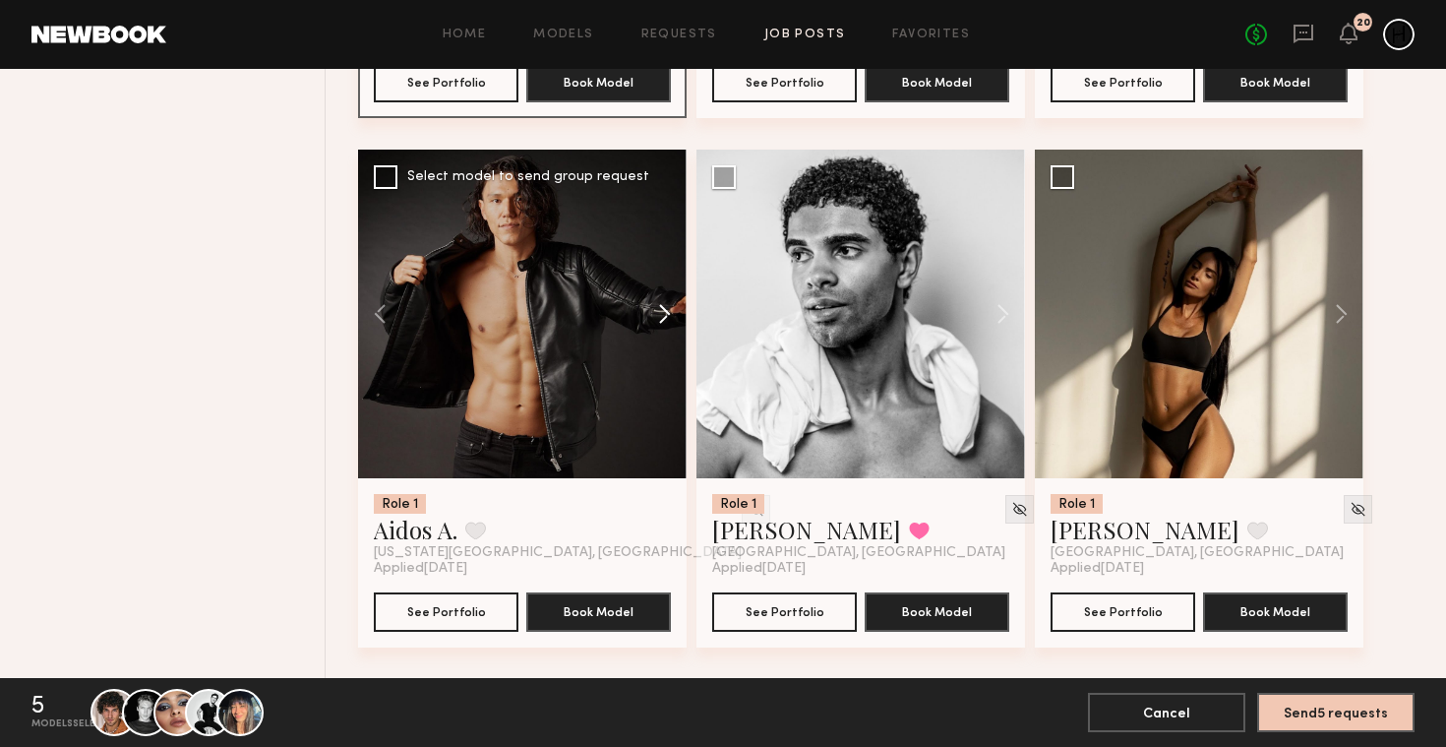
click at [660, 308] on button at bounding box center [655, 314] width 63 height 329
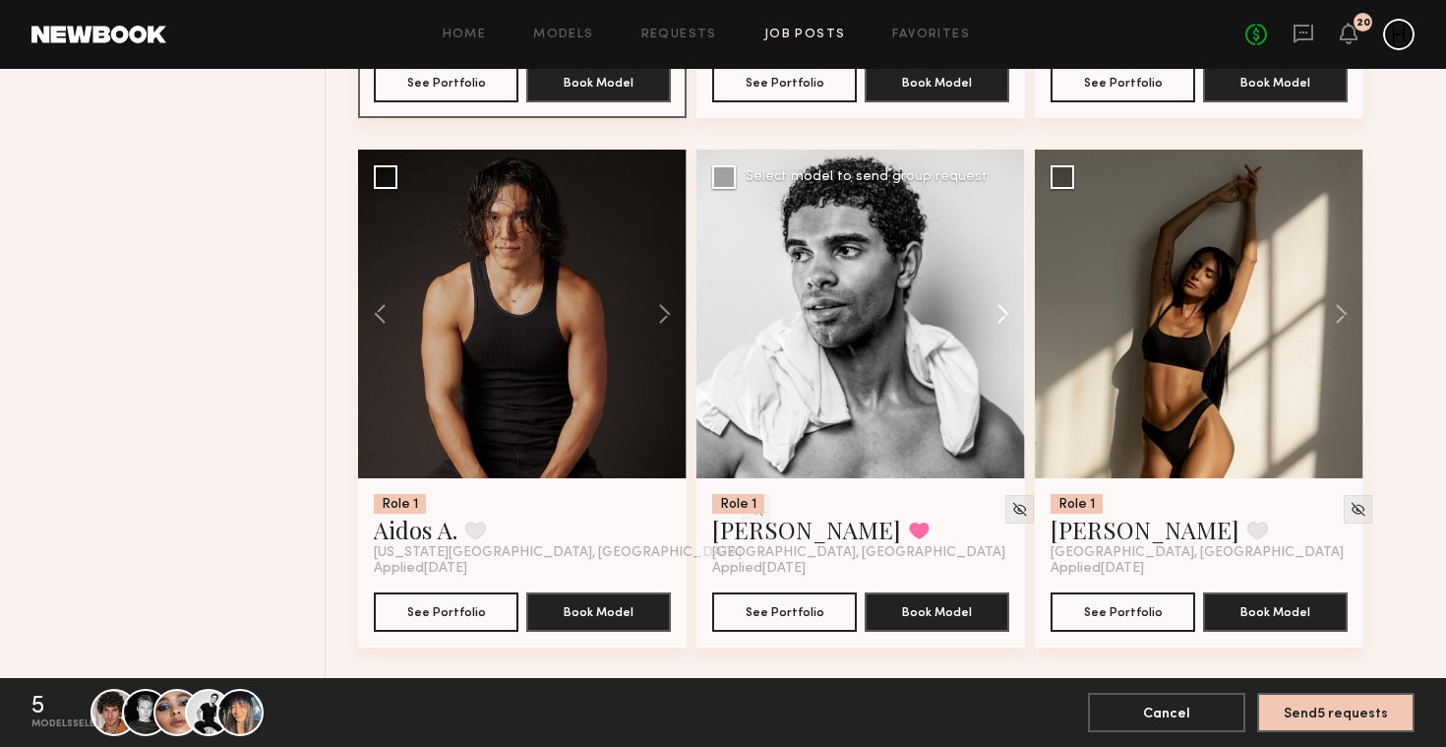
click at [995, 311] on button at bounding box center [993, 314] width 63 height 329
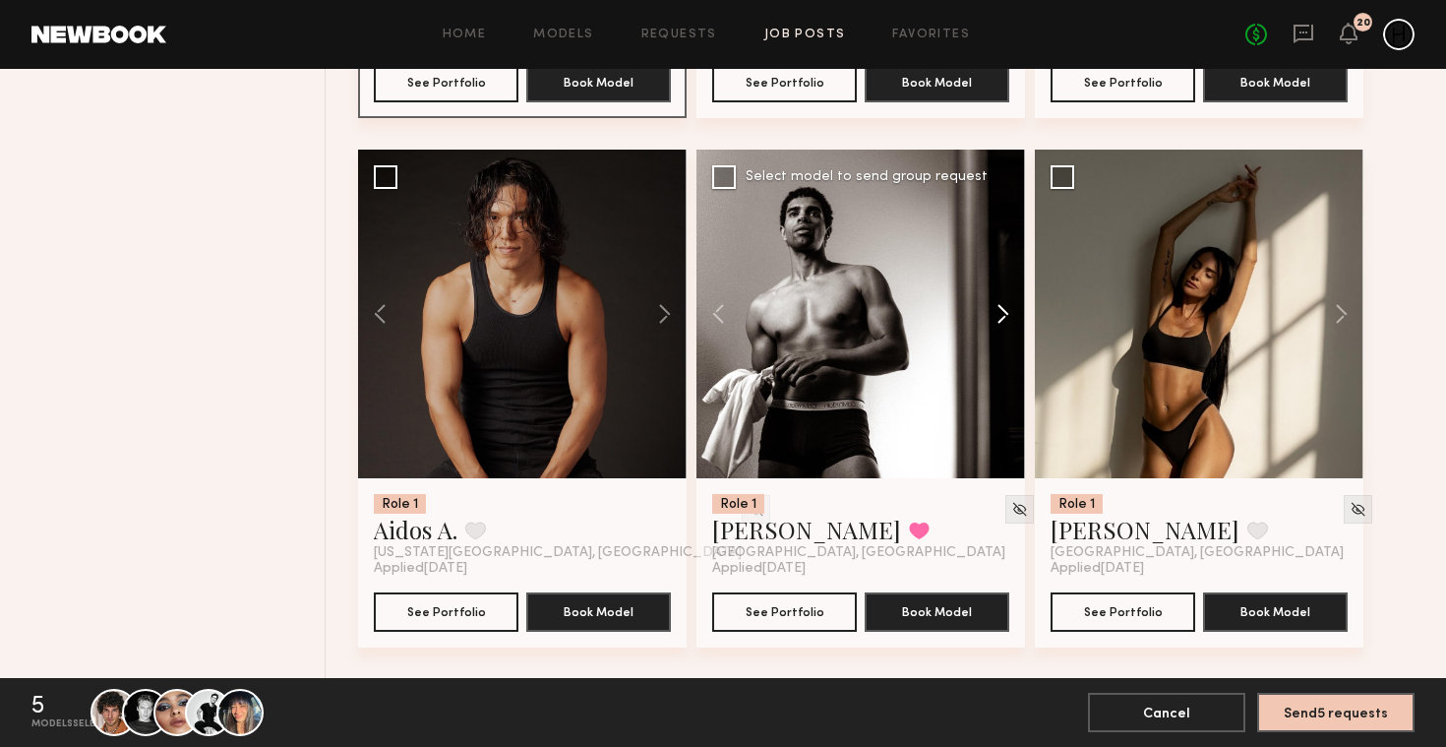
click at [995, 311] on button at bounding box center [993, 314] width 63 height 329
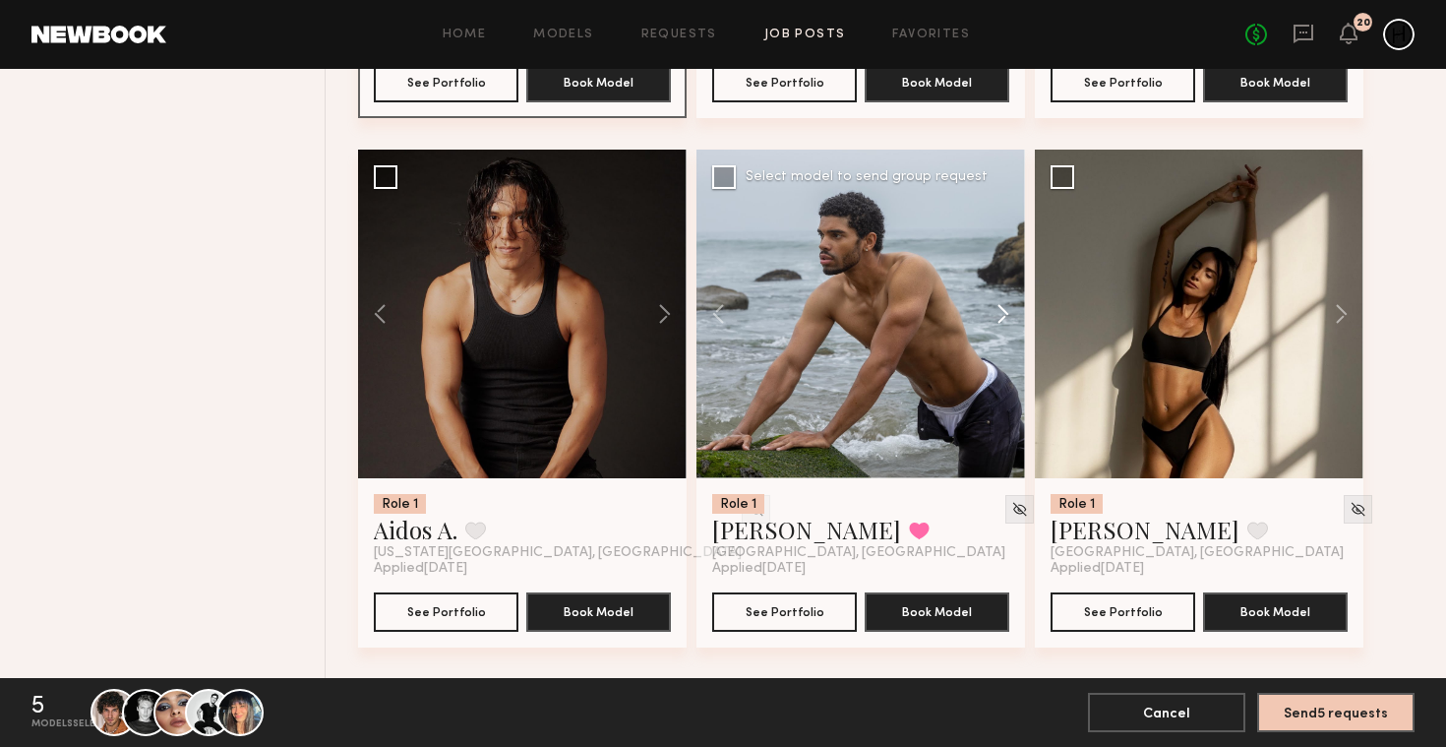
click at [999, 316] on button at bounding box center [993, 314] width 63 height 329
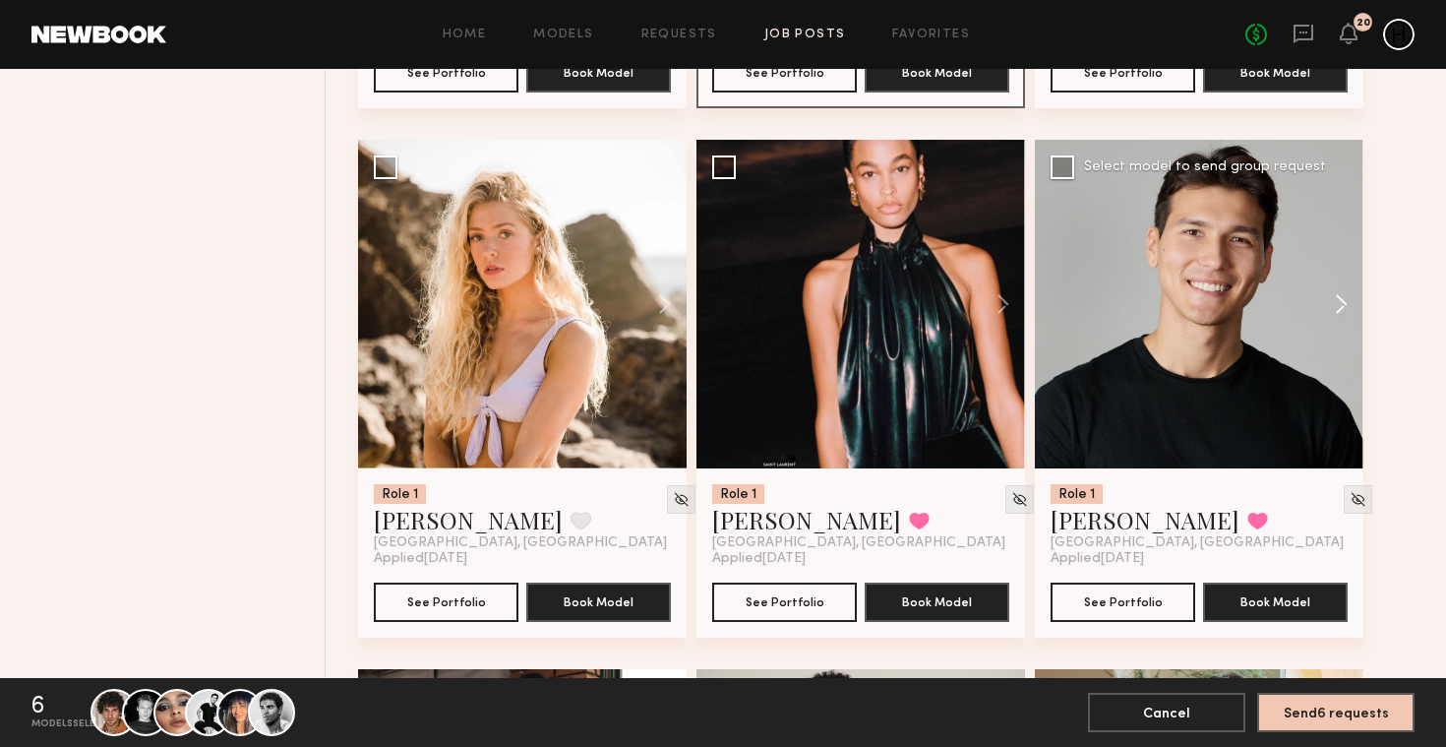
scroll to position [8167, 0]
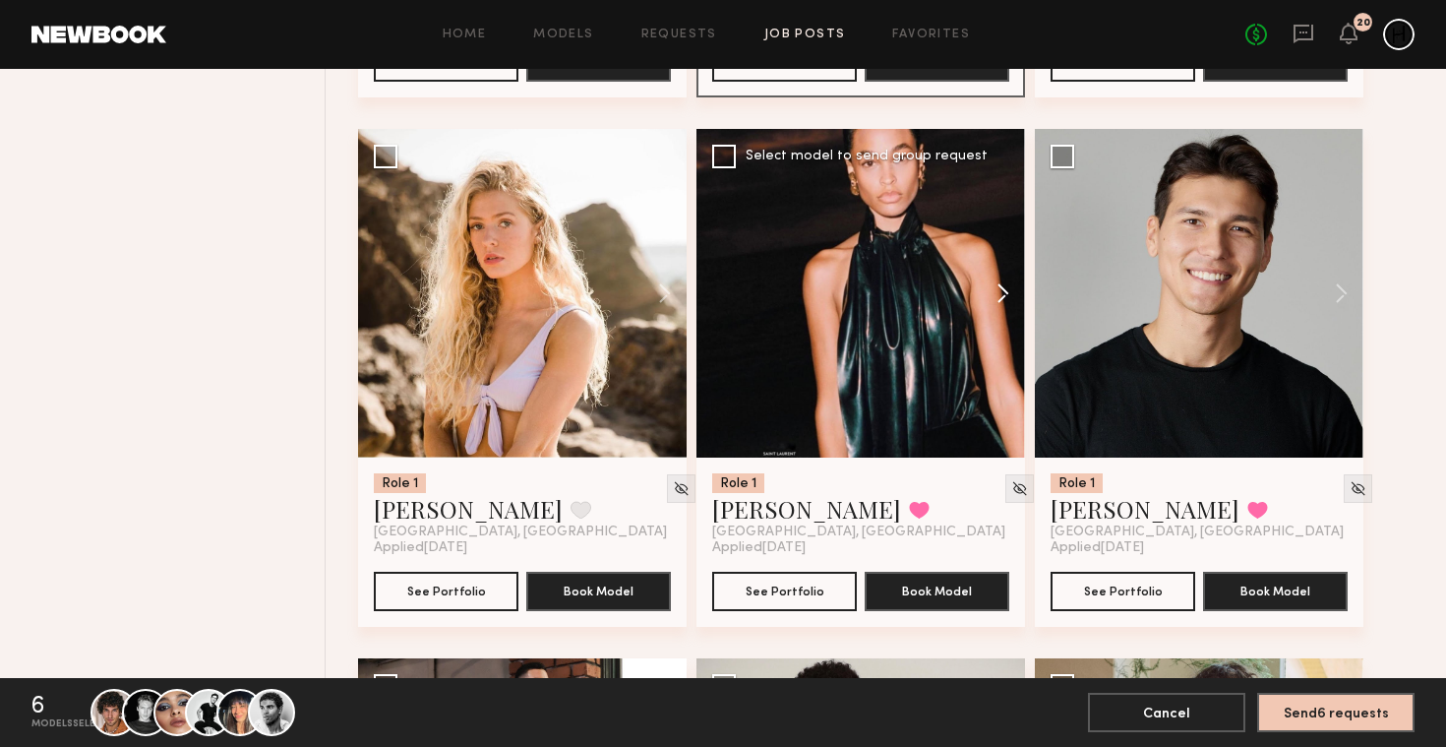
click at [1000, 299] on button at bounding box center [993, 293] width 63 height 329
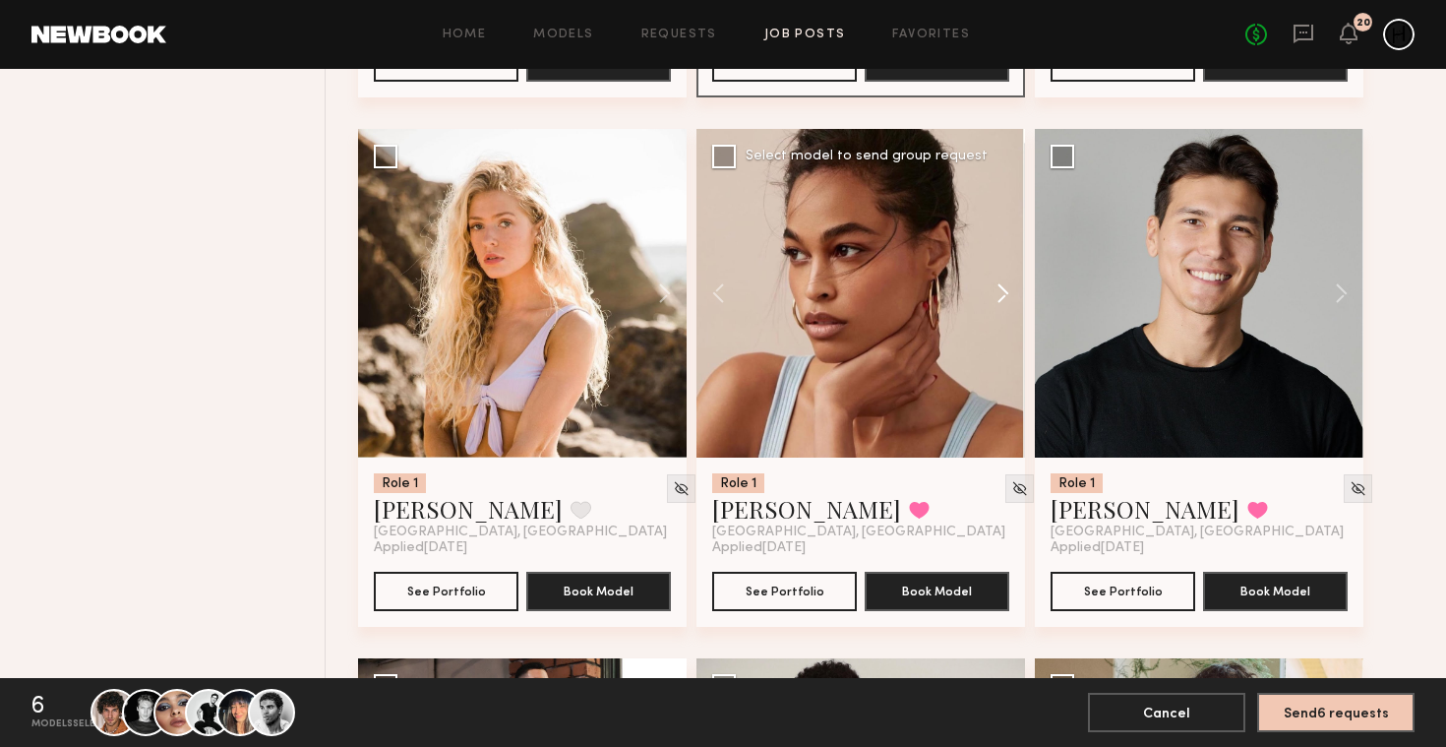
click at [1001, 299] on button at bounding box center [993, 293] width 63 height 329
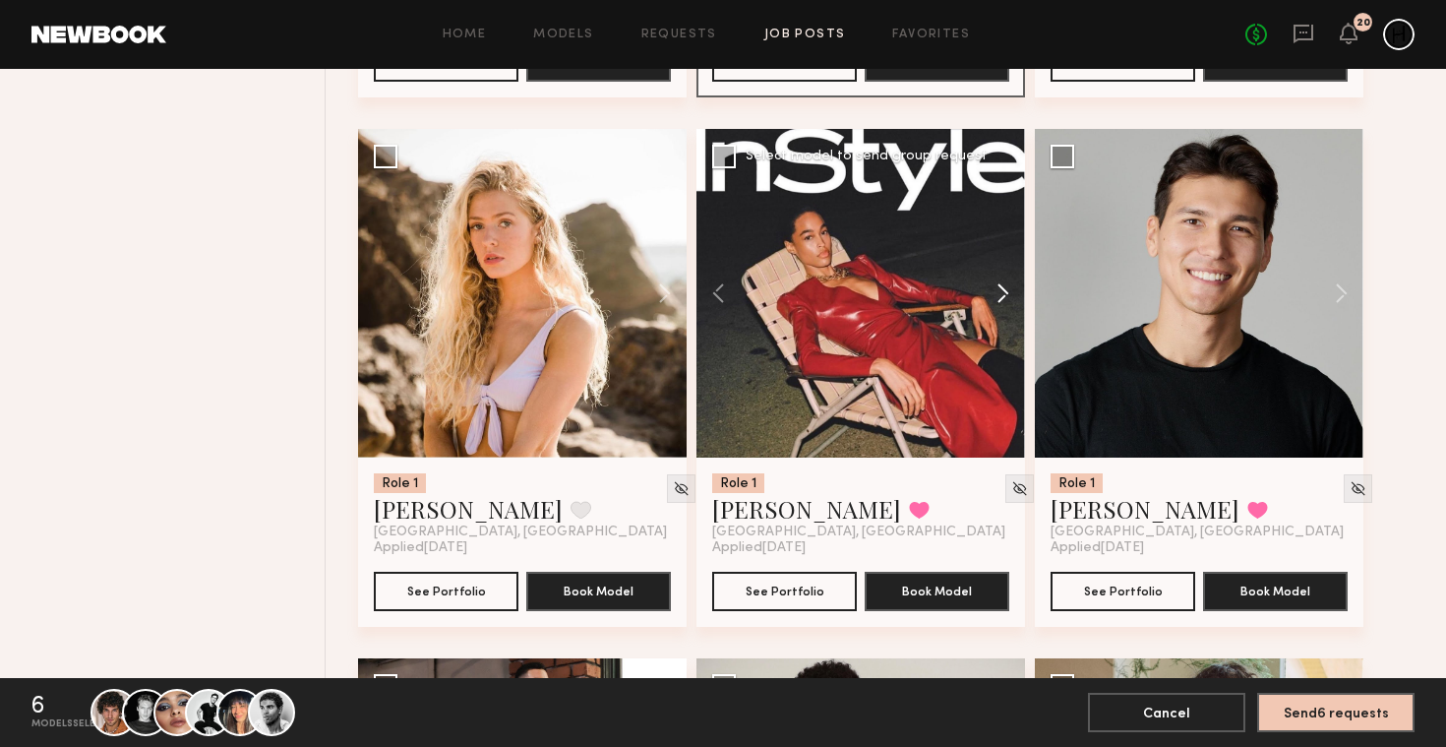
click at [1001, 299] on button at bounding box center [993, 293] width 63 height 329
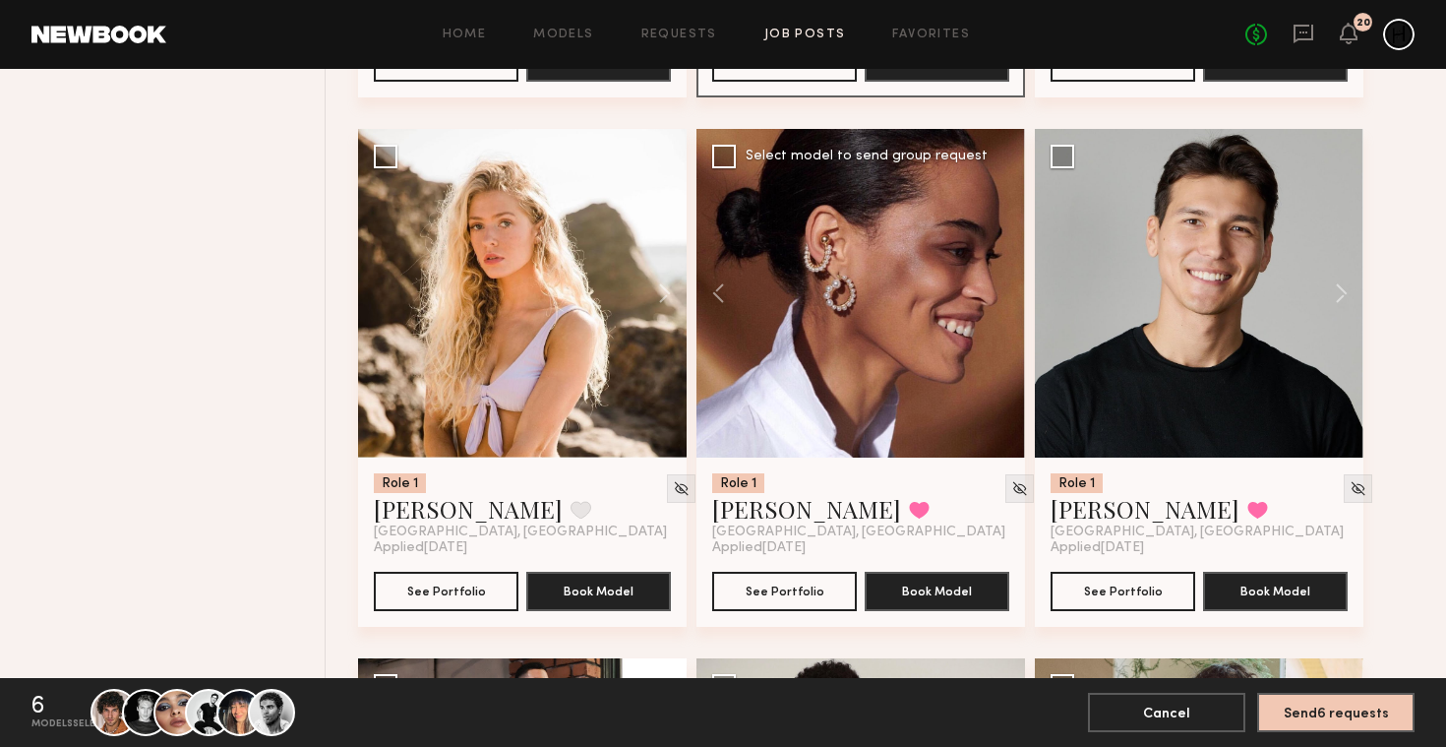
click at [1001, 299] on div at bounding box center [861, 293] width 329 height 329
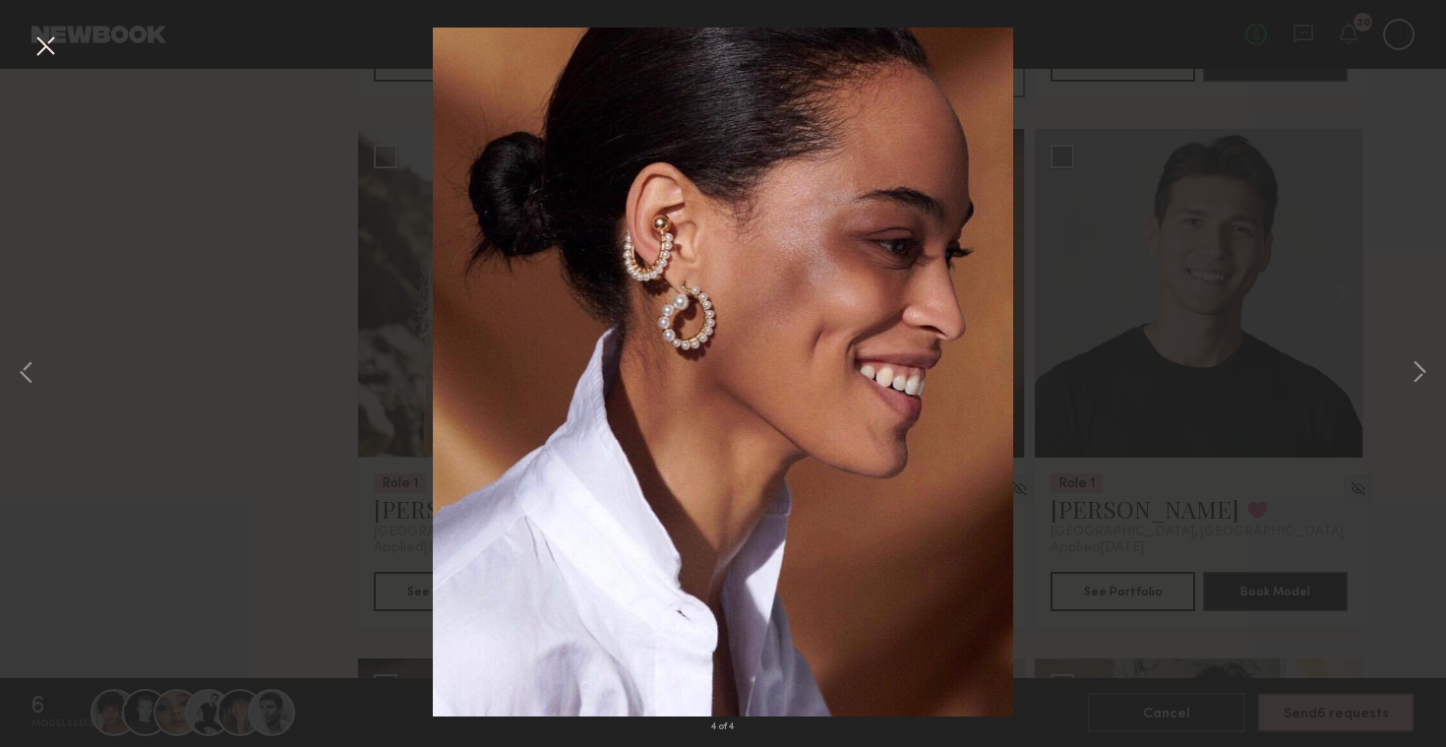
click at [1393, 59] on div "4 of 4" at bounding box center [723, 373] width 1446 height 747
click at [42, 51] on button at bounding box center [45, 47] width 31 height 35
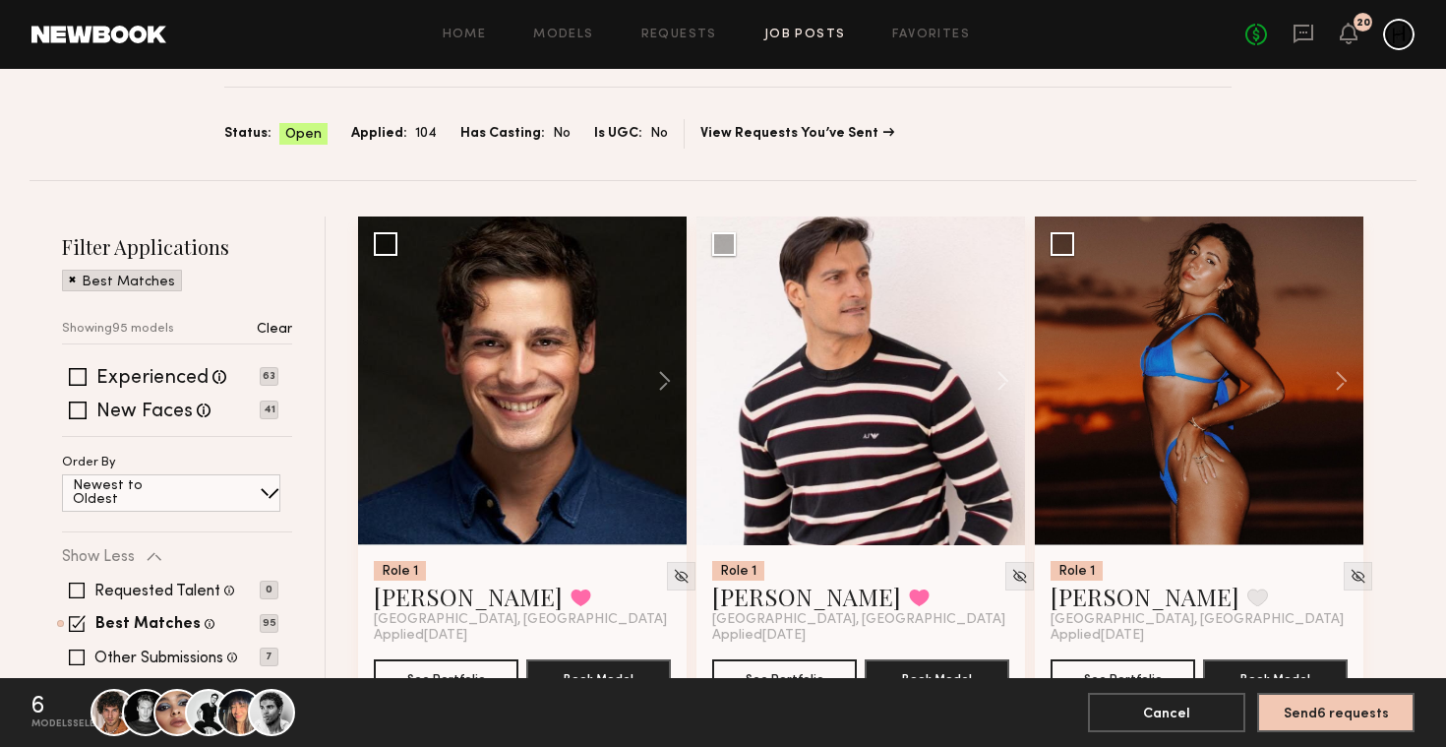
scroll to position [0, 0]
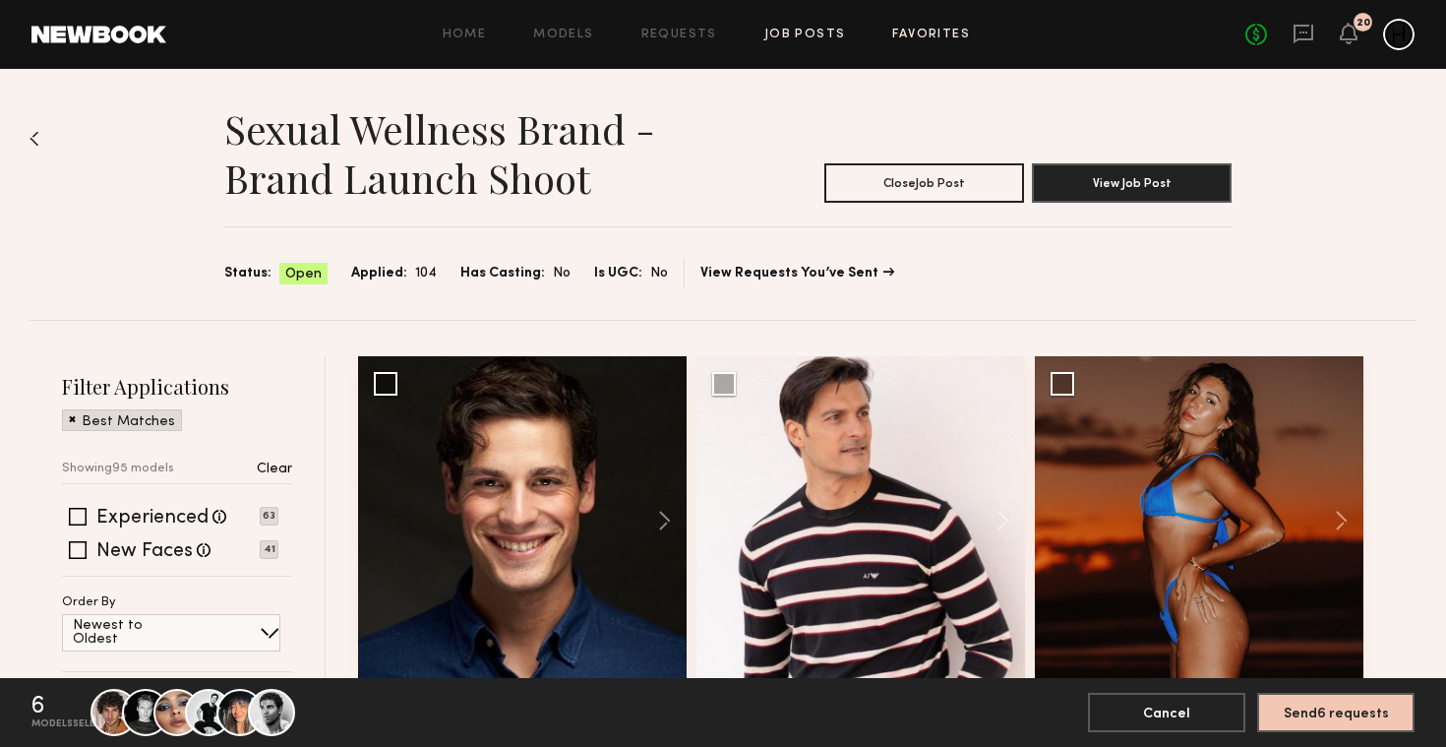
click at [917, 32] on link "Favorites" at bounding box center [931, 35] width 78 height 13
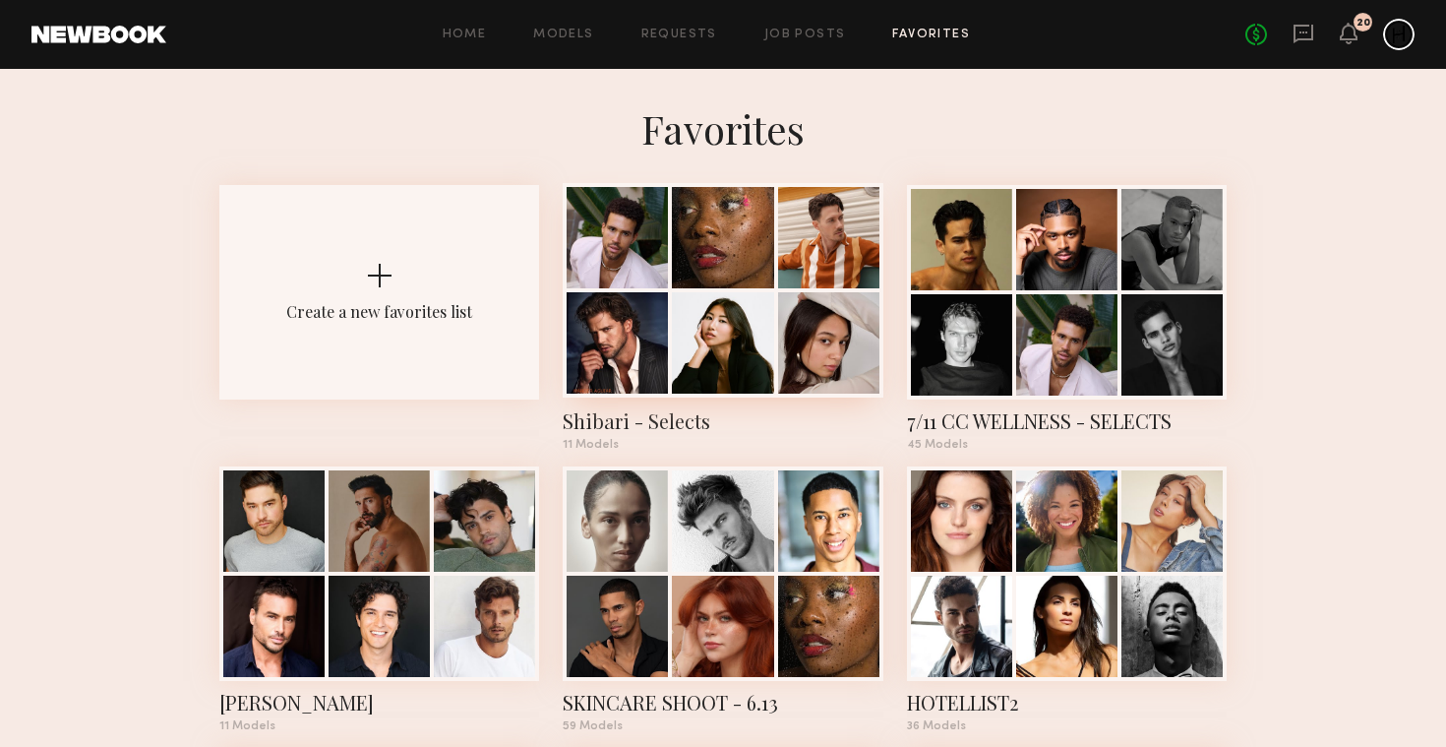
click at [693, 317] on div at bounding box center [722, 342] width 101 height 101
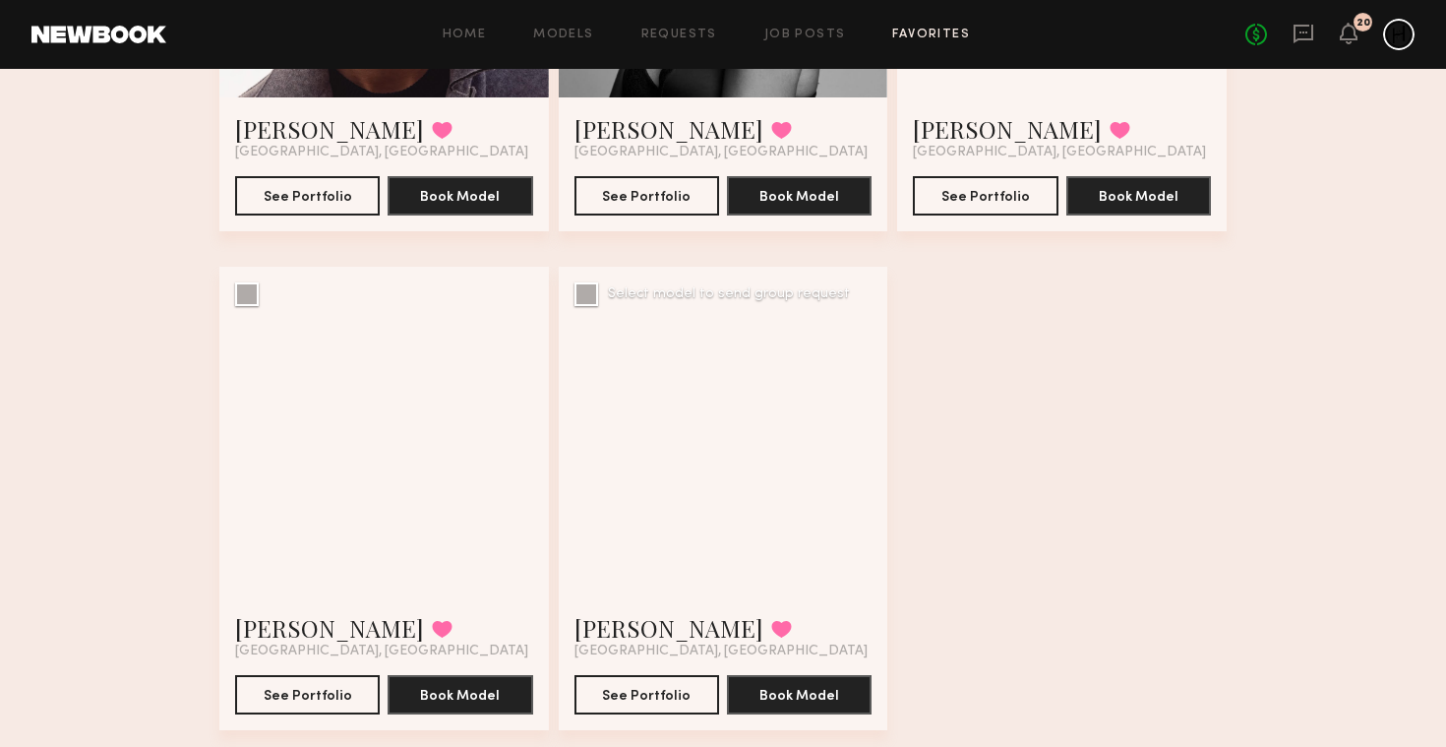
scroll to position [140, 0]
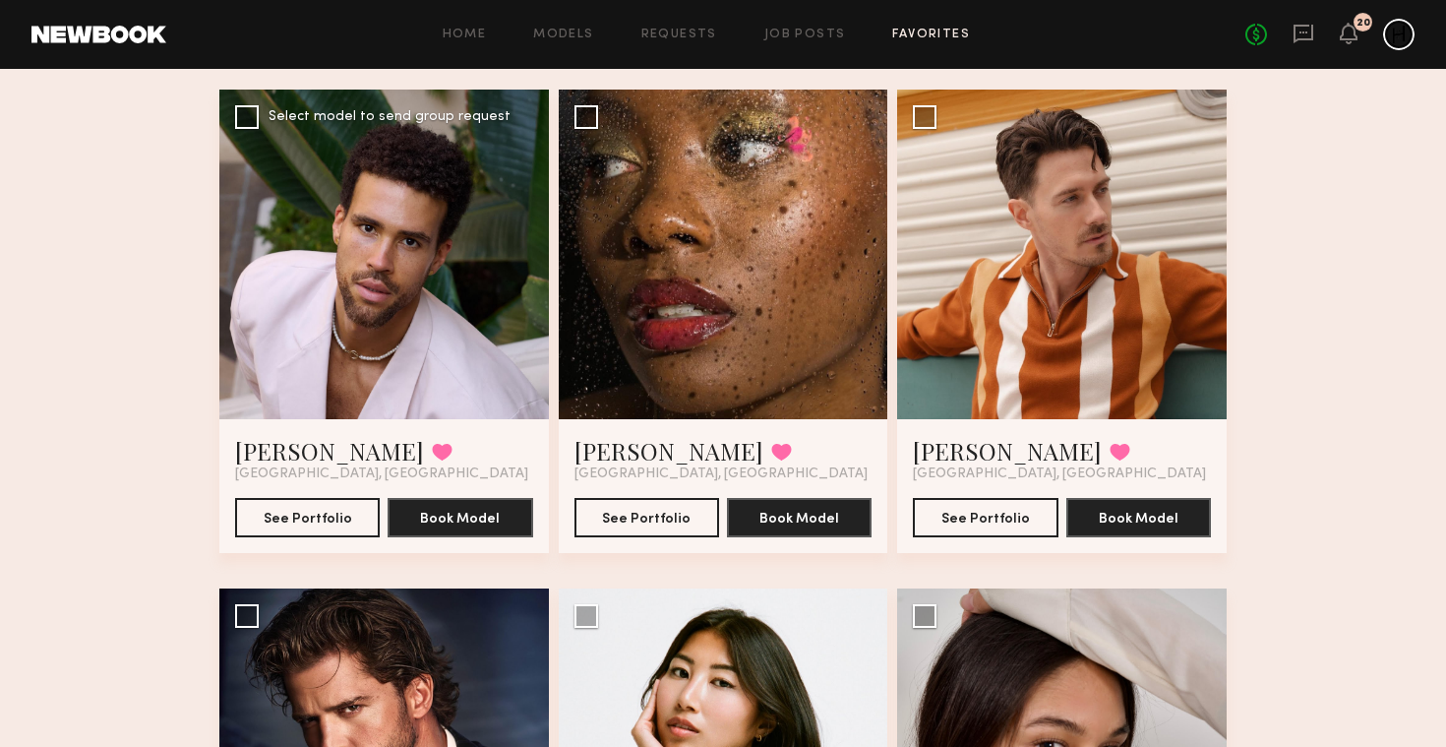
click at [445, 291] on div at bounding box center [384, 255] width 330 height 330
click at [346, 364] on div at bounding box center [384, 255] width 330 height 330
click at [300, 513] on button "See Portfolio" at bounding box center [307, 516] width 145 height 39
click at [744, 249] on div at bounding box center [724, 255] width 330 height 330
click at [671, 293] on div at bounding box center [724, 255] width 330 height 330
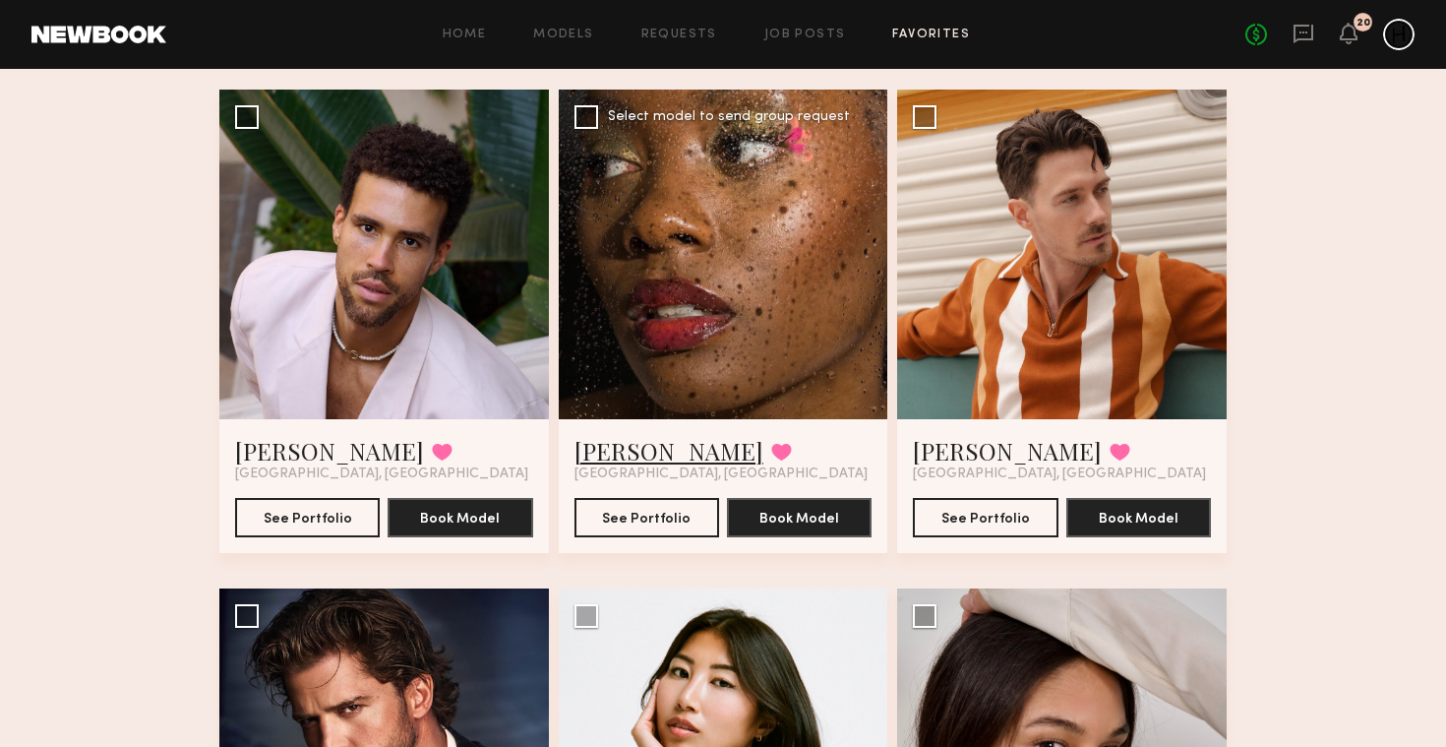
click at [643, 442] on link "Armani G." at bounding box center [669, 450] width 189 height 31
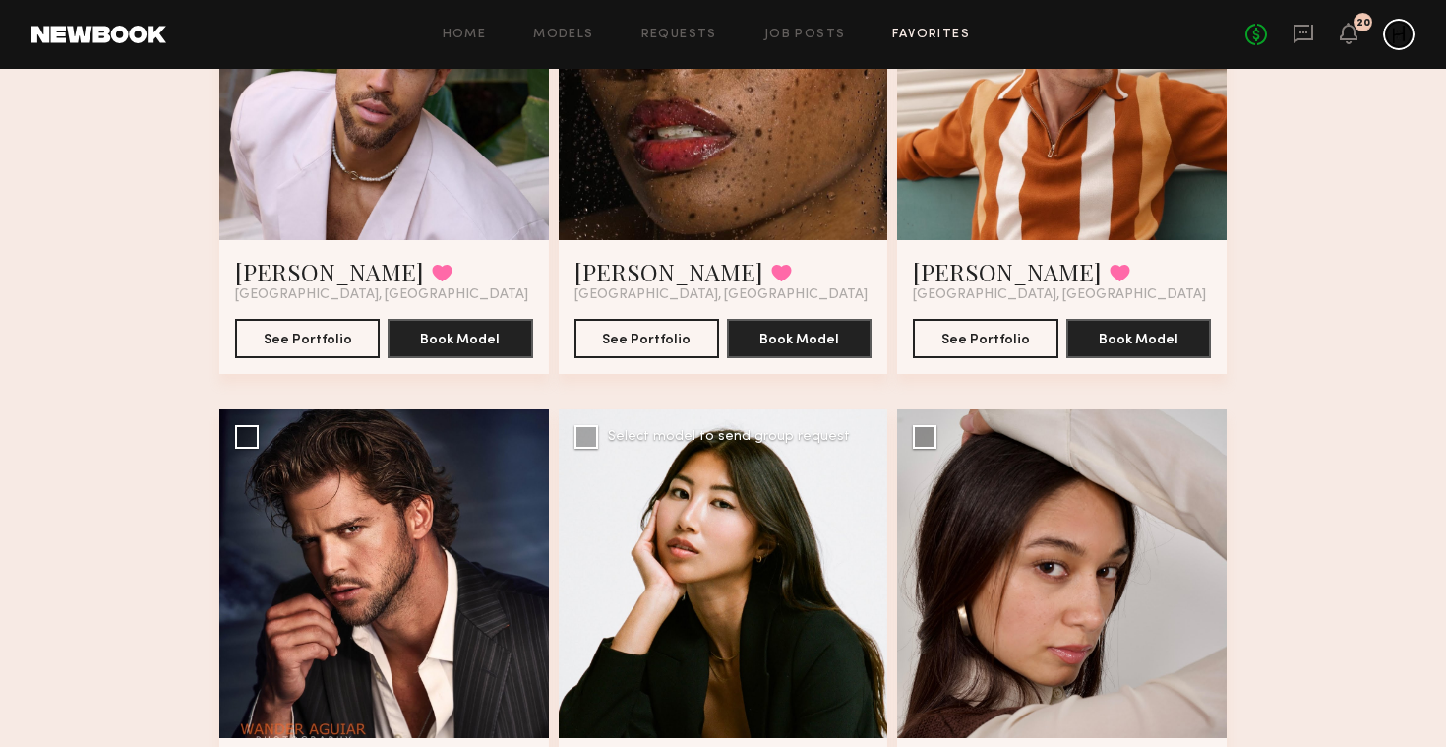
scroll to position [3, 0]
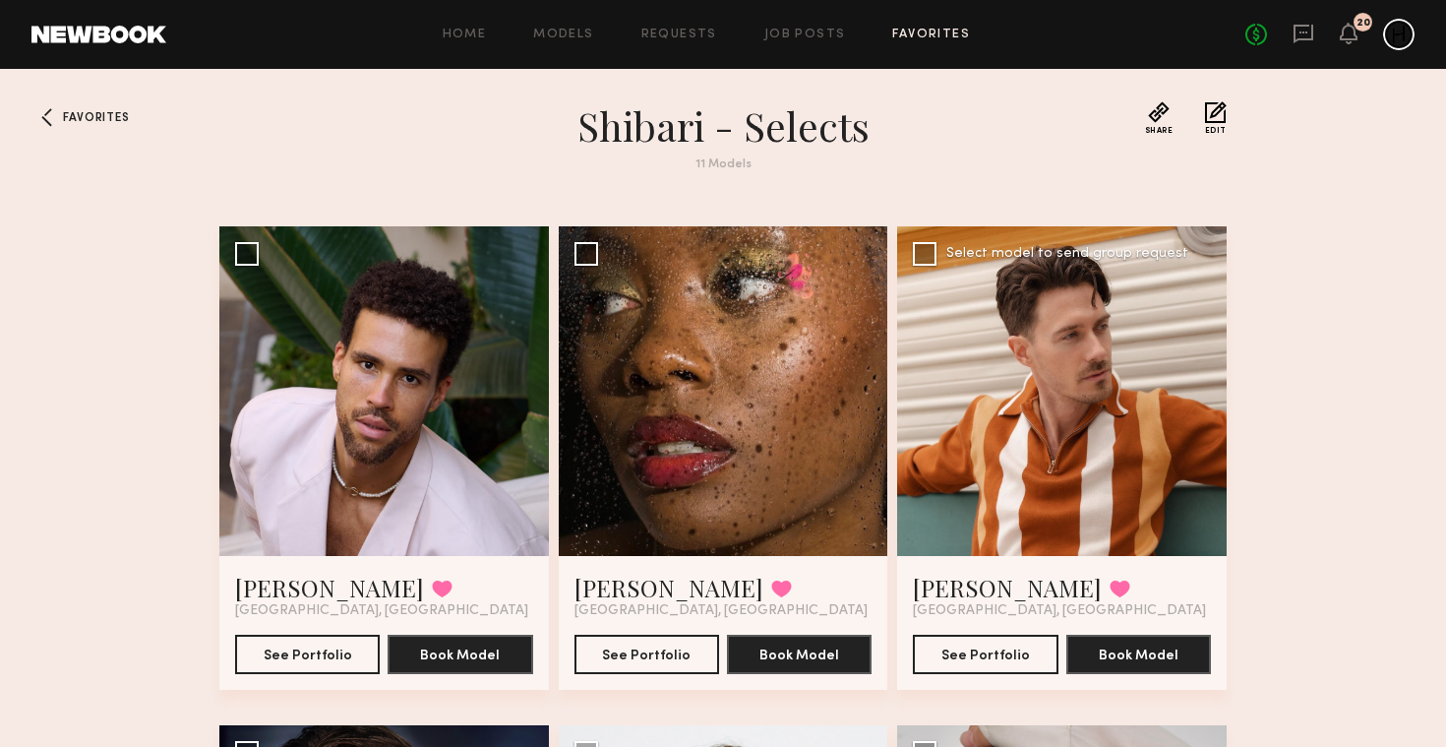
click at [1178, 395] on div at bounding box center [1062, 391] width 330 height 330
click at [1076, 386] on div at bounding box center [1062, 391] width 330 height 330
click at [970, 587] on link "Trey N." at bounding box center [1007, 587] width 189 height 31
click at [971, 590] on link "Trey N." at bounding box center [1007, 587] width 189 height 31
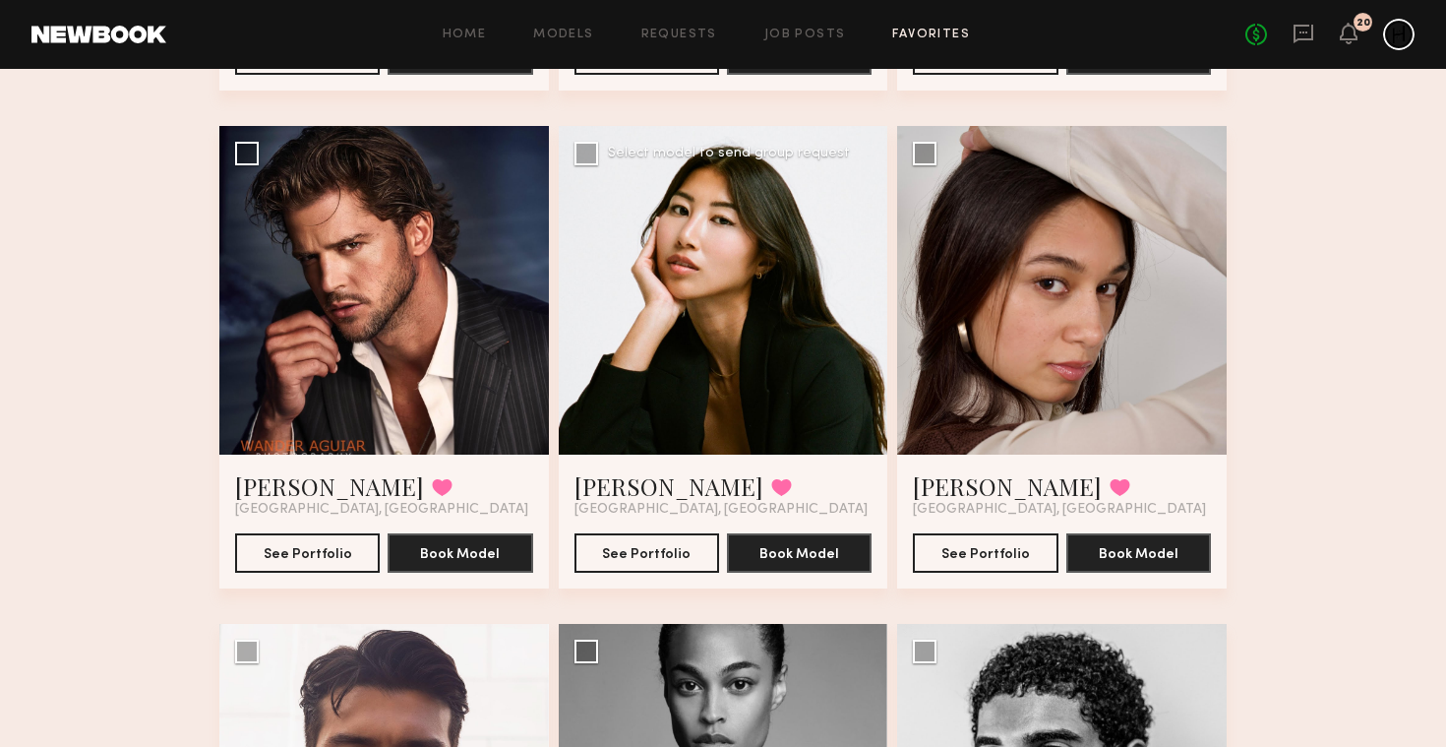
scroll to position [611, 0]
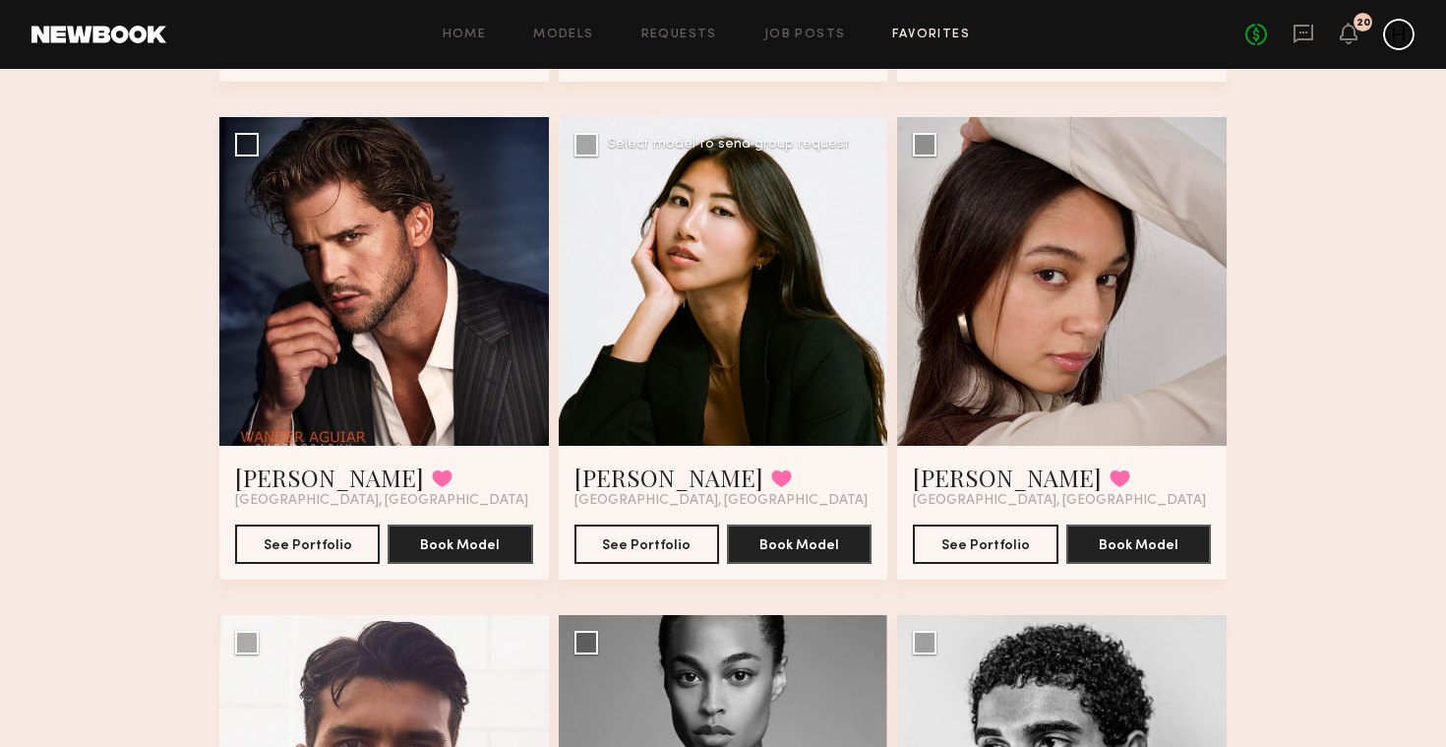
click at [752, 390] on div at bounding box center [724, 282] width 330 height 330
click at [791, 277] on div at bounding box center [724, 282] width 330 height 330
click at [605, 486] on link "Kitty W." at bounding box center [669, 476] width 189 height 31
click at [655, 555] on button "See Portfolio" at bounding box center [647, 542] width 145 height 39
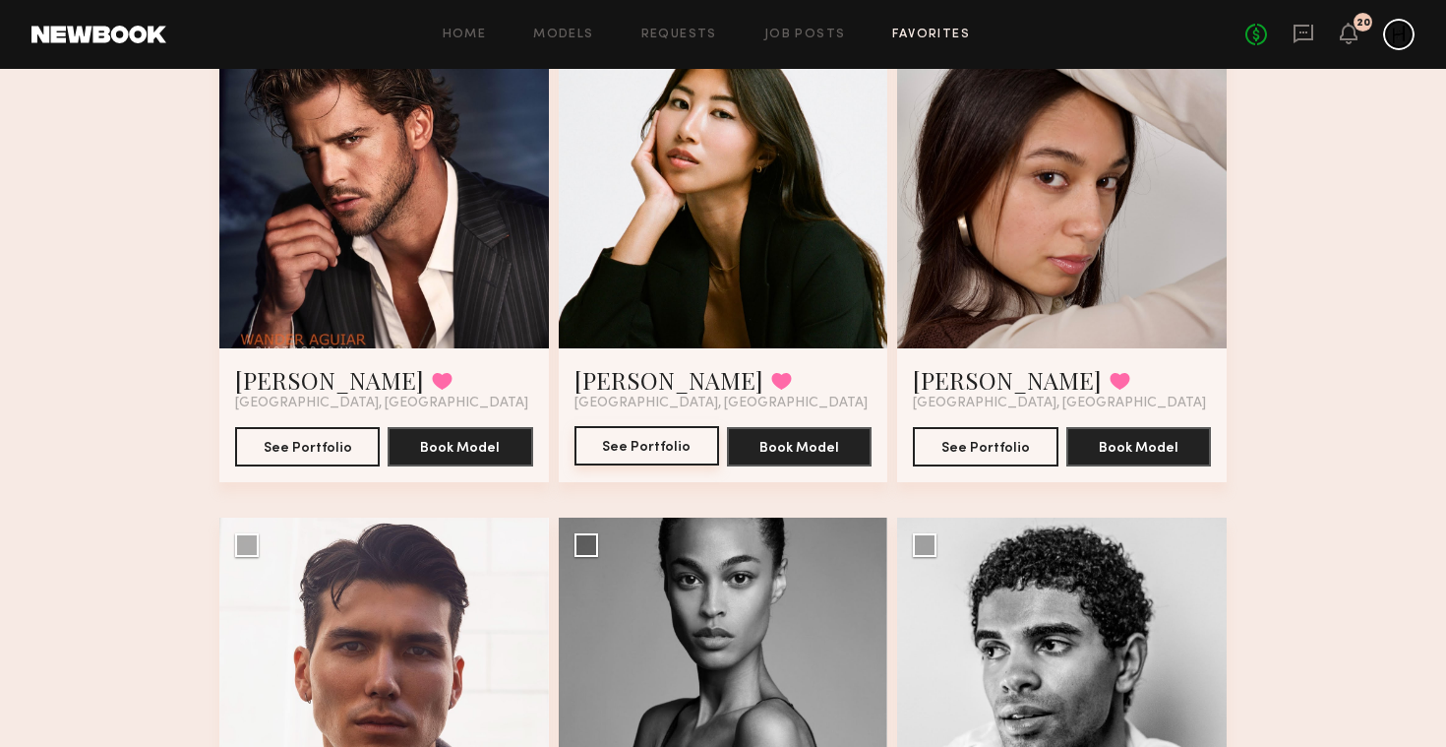
scroll to position [726, 0]
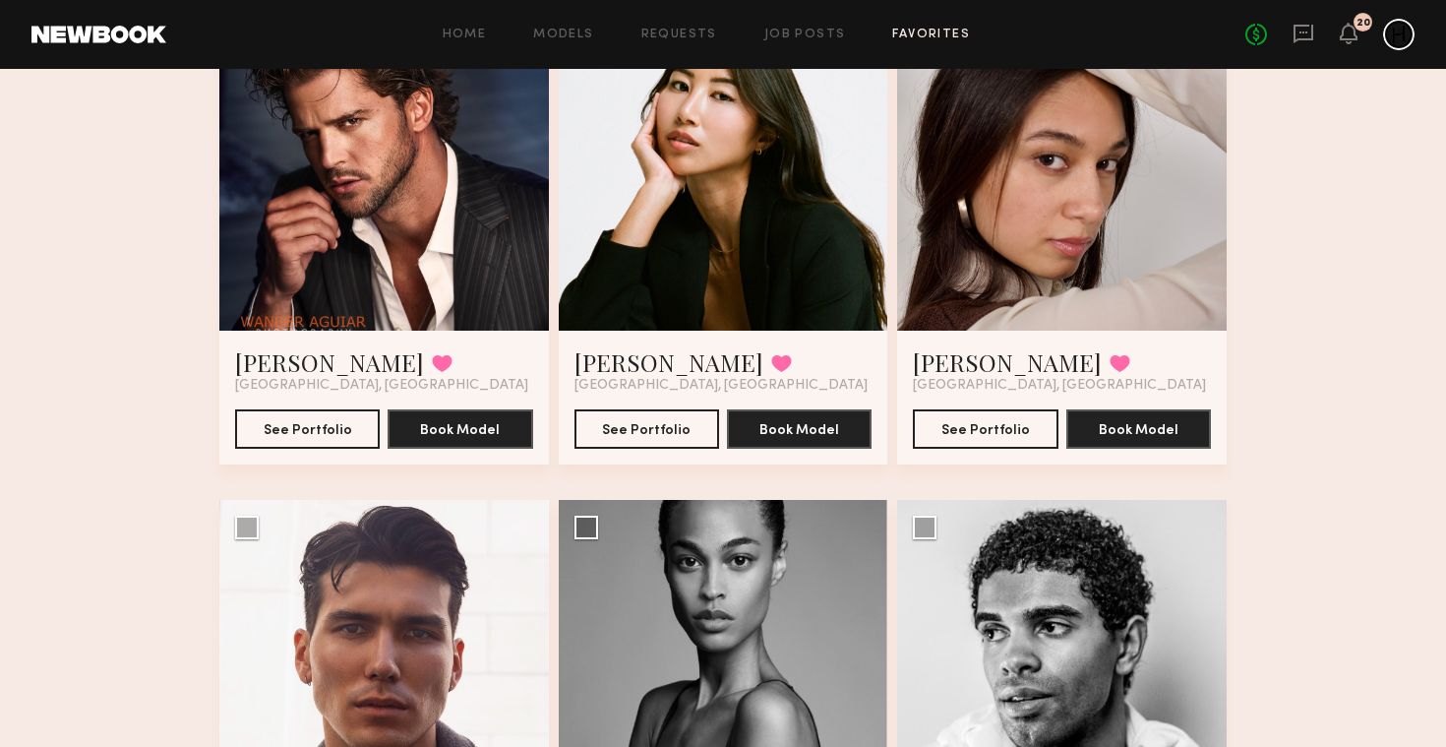
click at [1037, 286] on div at bounding box center [1062, 167] width 330 height 330
click at [993, 436] on button "See Portfolio" at bounding box center [985, 427] width 145 height 39
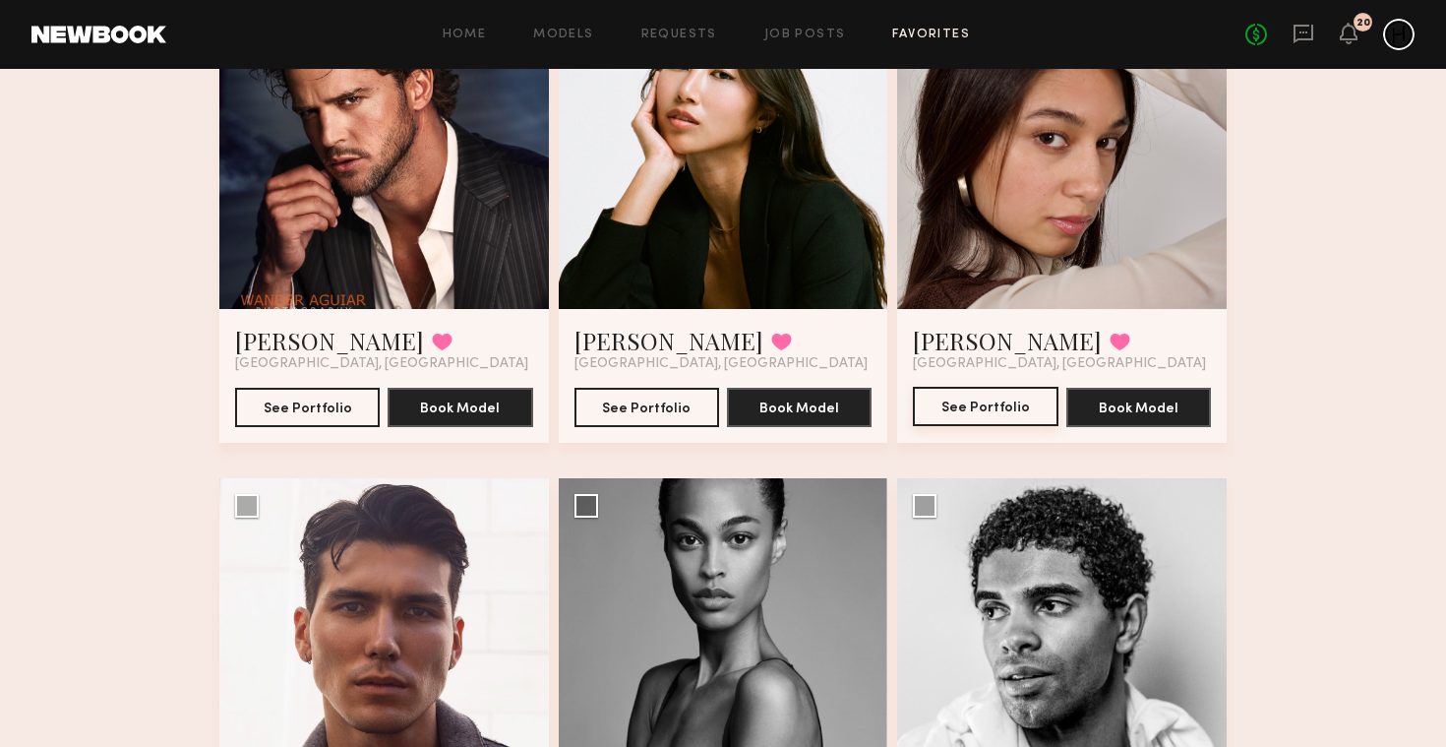
scroll to position [752, 0]
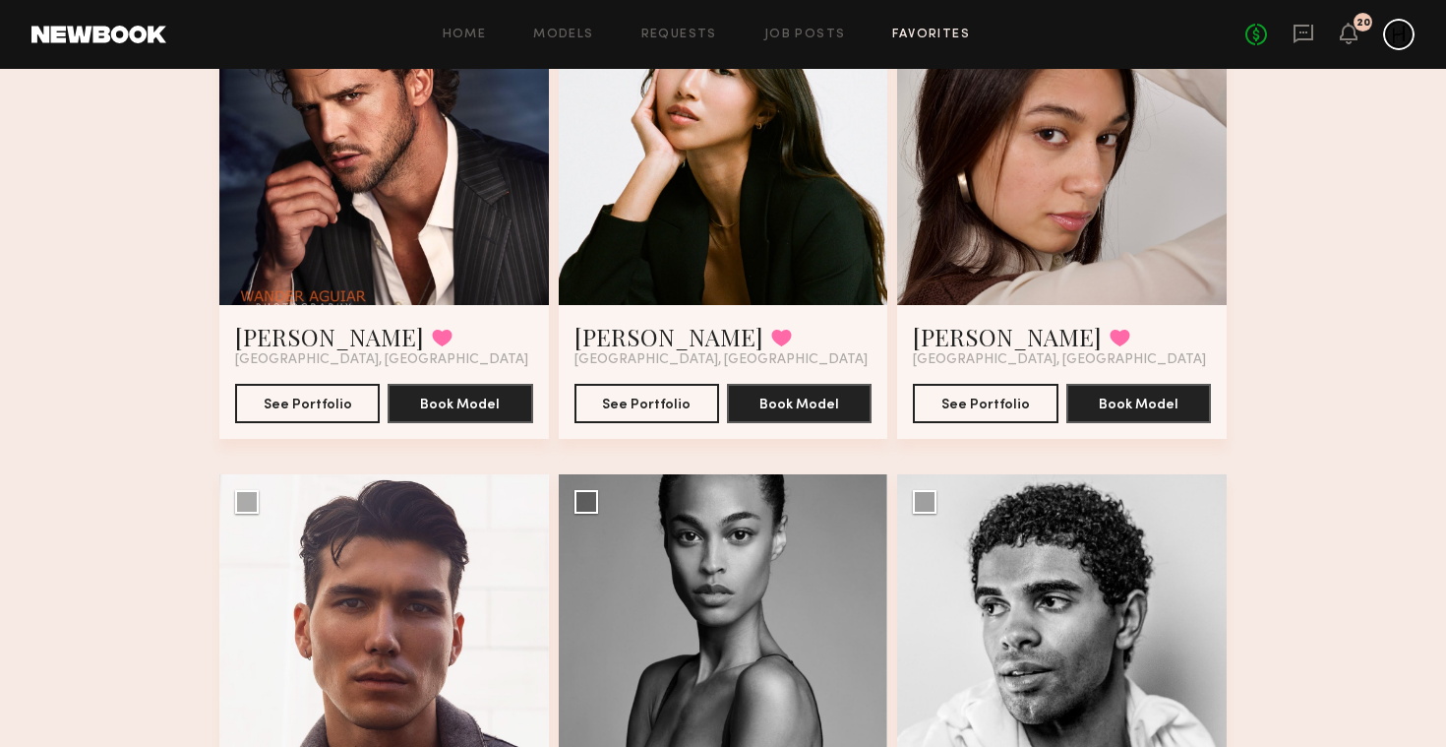
click at [1110, 95] on div at bounding box center [1062, 141] width 330 height 330
click at [1096, 111] on div at bounding box center [1062, 141] width 330 height 330
click at [993, 400] on button "See Portfolio" at bounding box center [985, 402] width 145 height 39
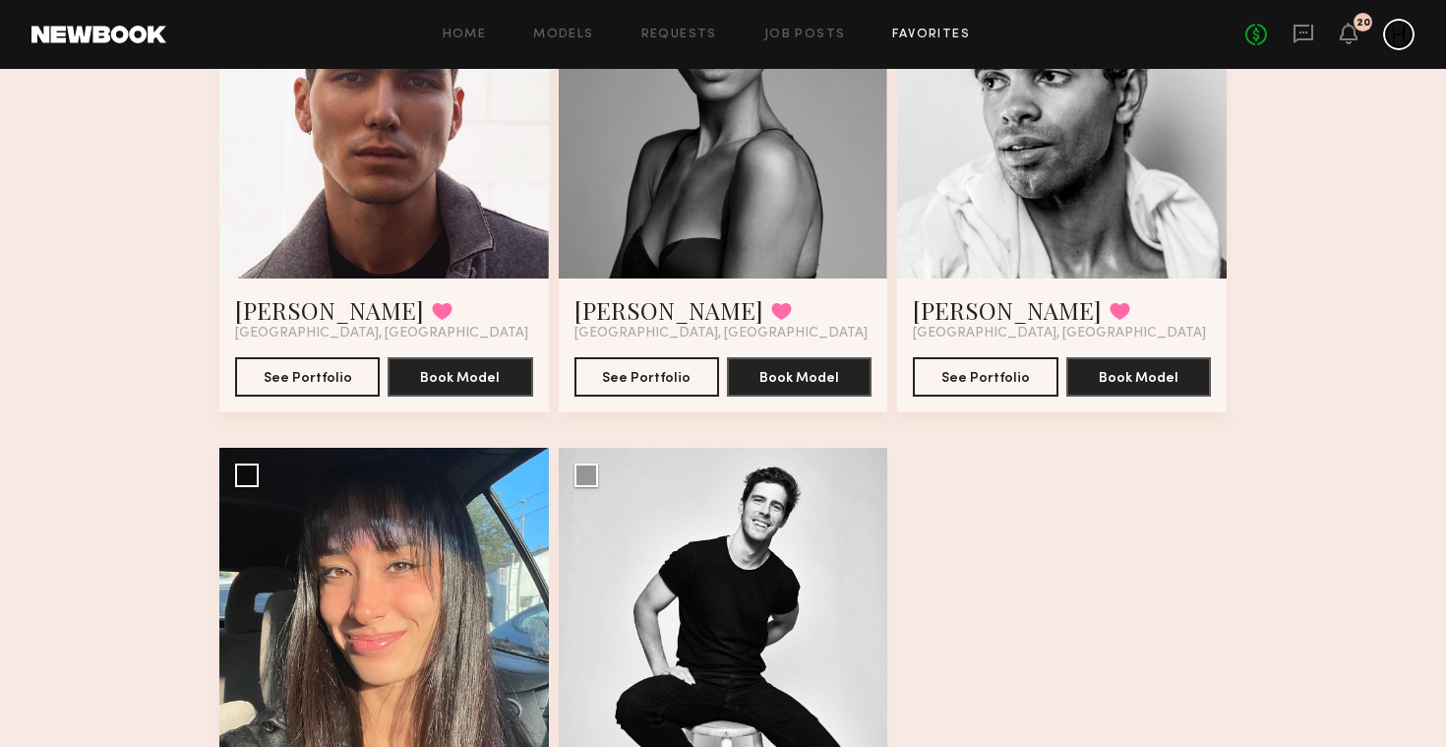
scroll to position [1165, 0]
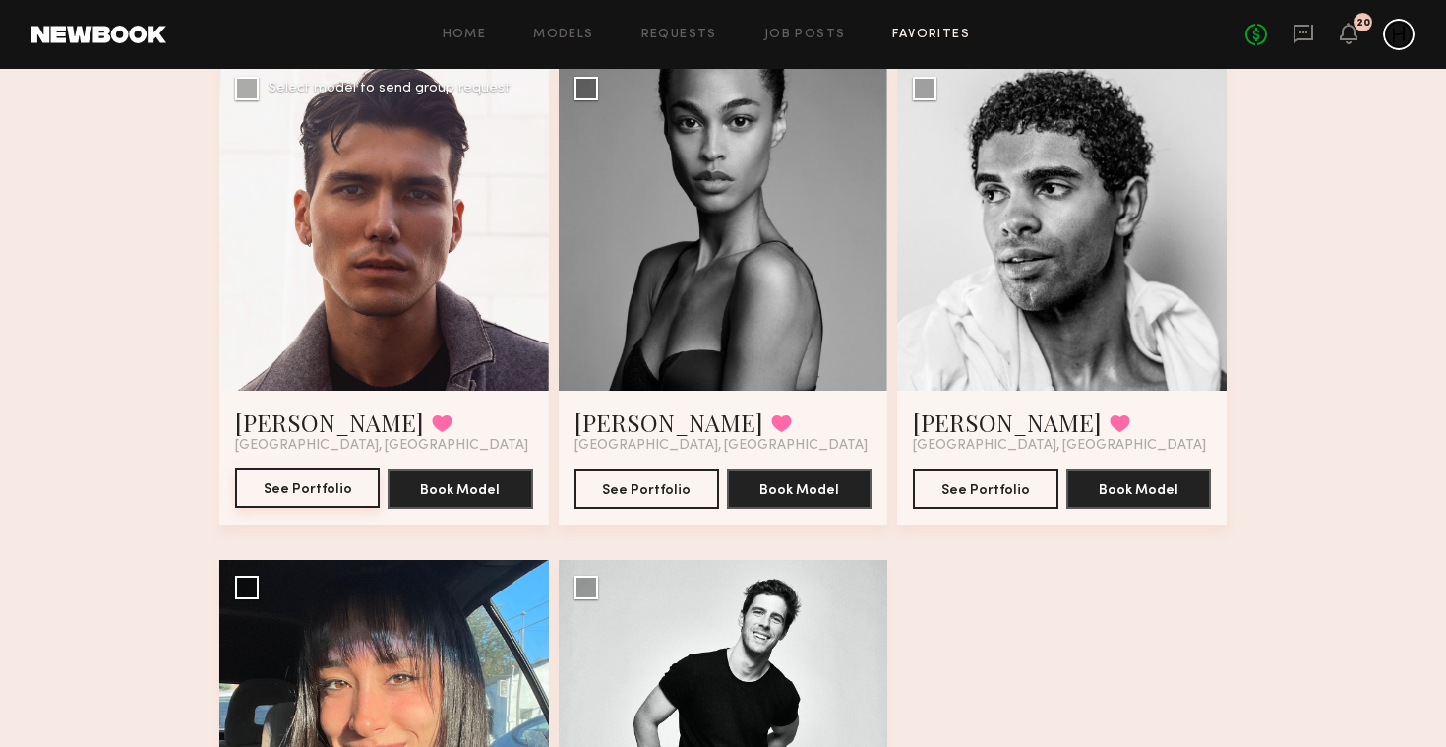
click at [325, 496] on button "See Portfolio" at bounding box center [307, 487] width 145 height 39
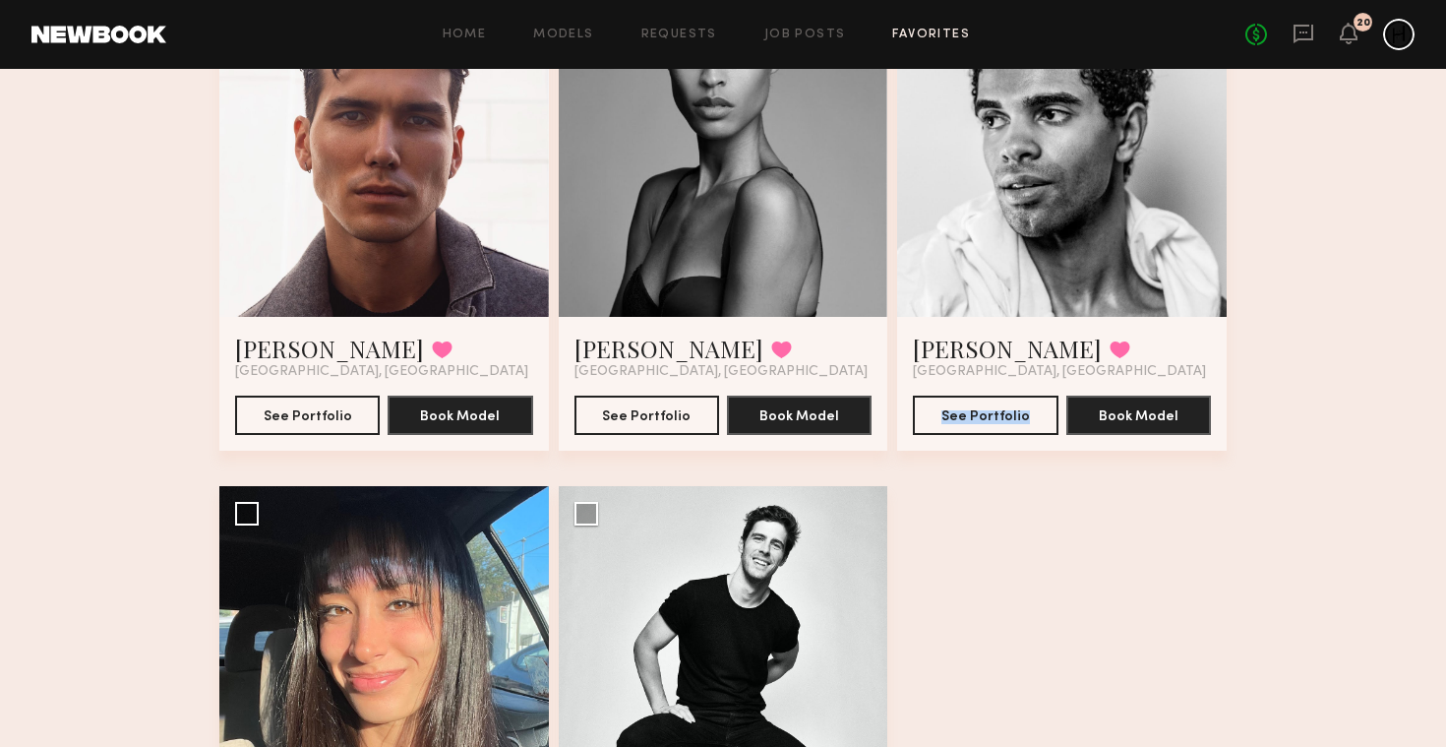
scroll to position [1220, 0]
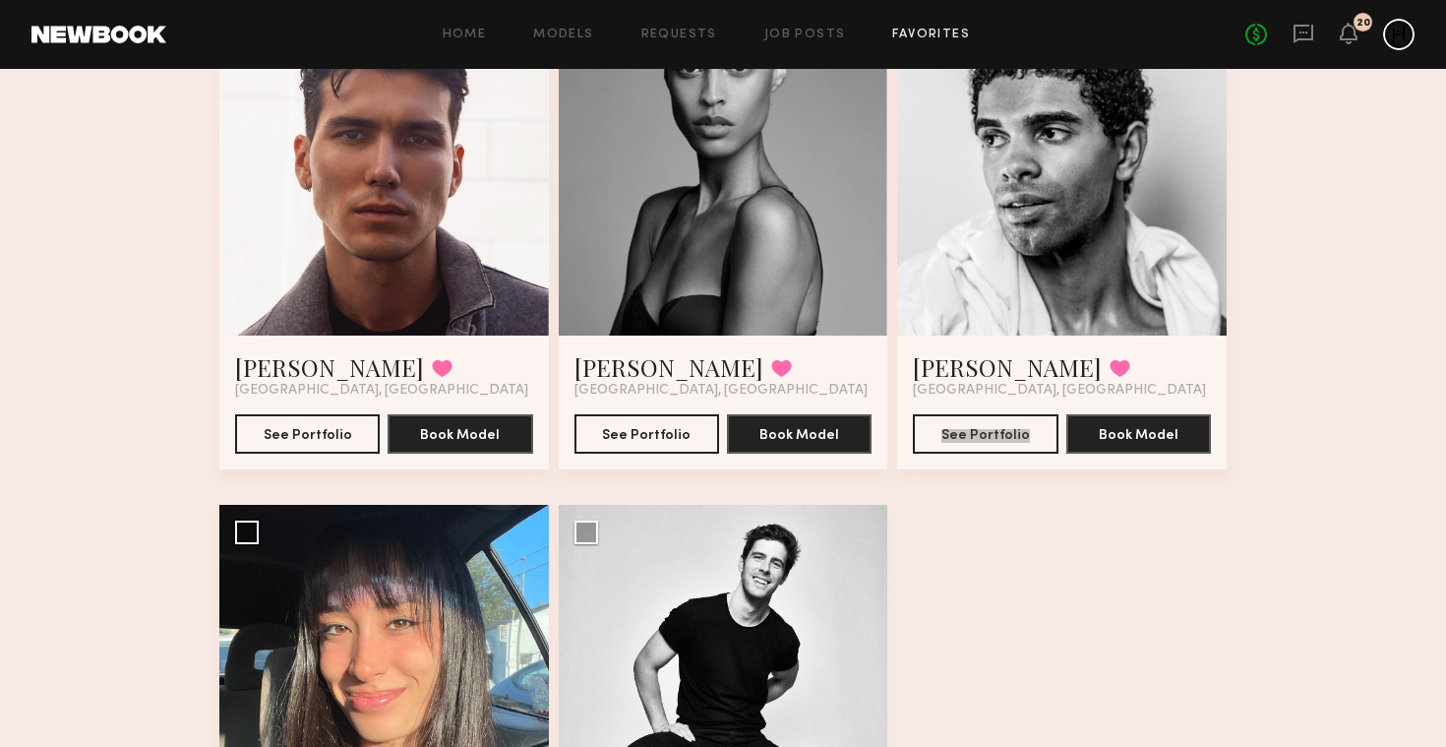
drag, startPoint x: 610, startPoint y: 637, endPoint x: 710, endPoint y: 1, distance: 643.5
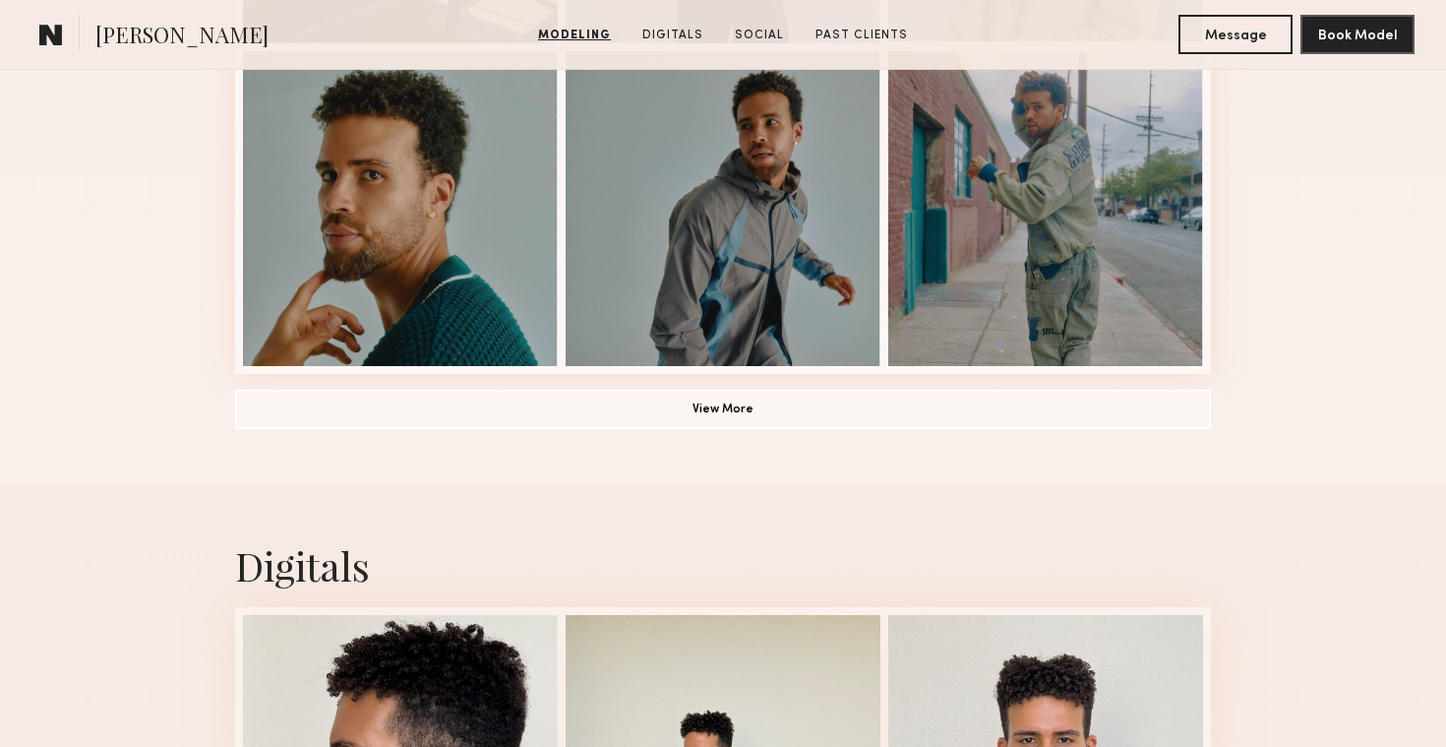
scroll to position [1501, 0]
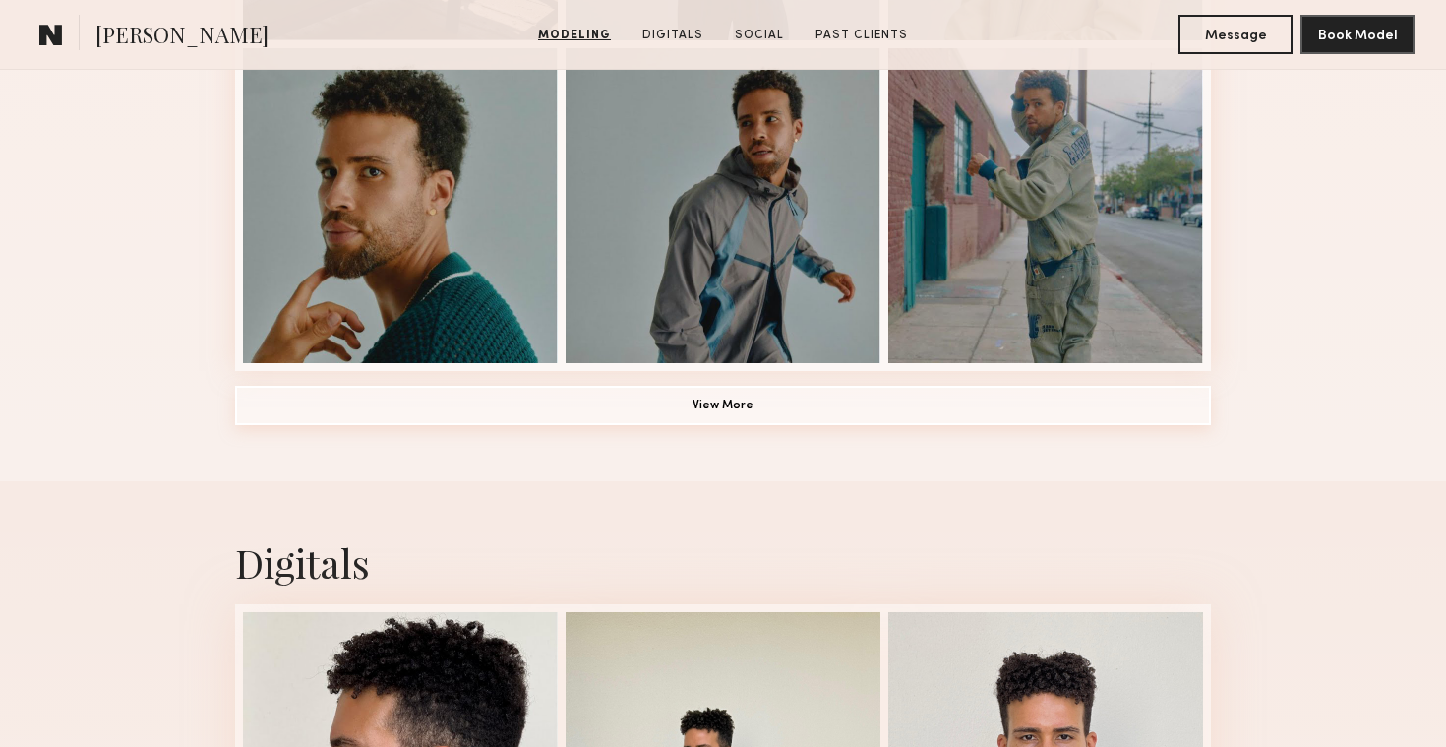
click at [864, 399] on button "View More" at bounding box center [723, 405] width 976 height 39
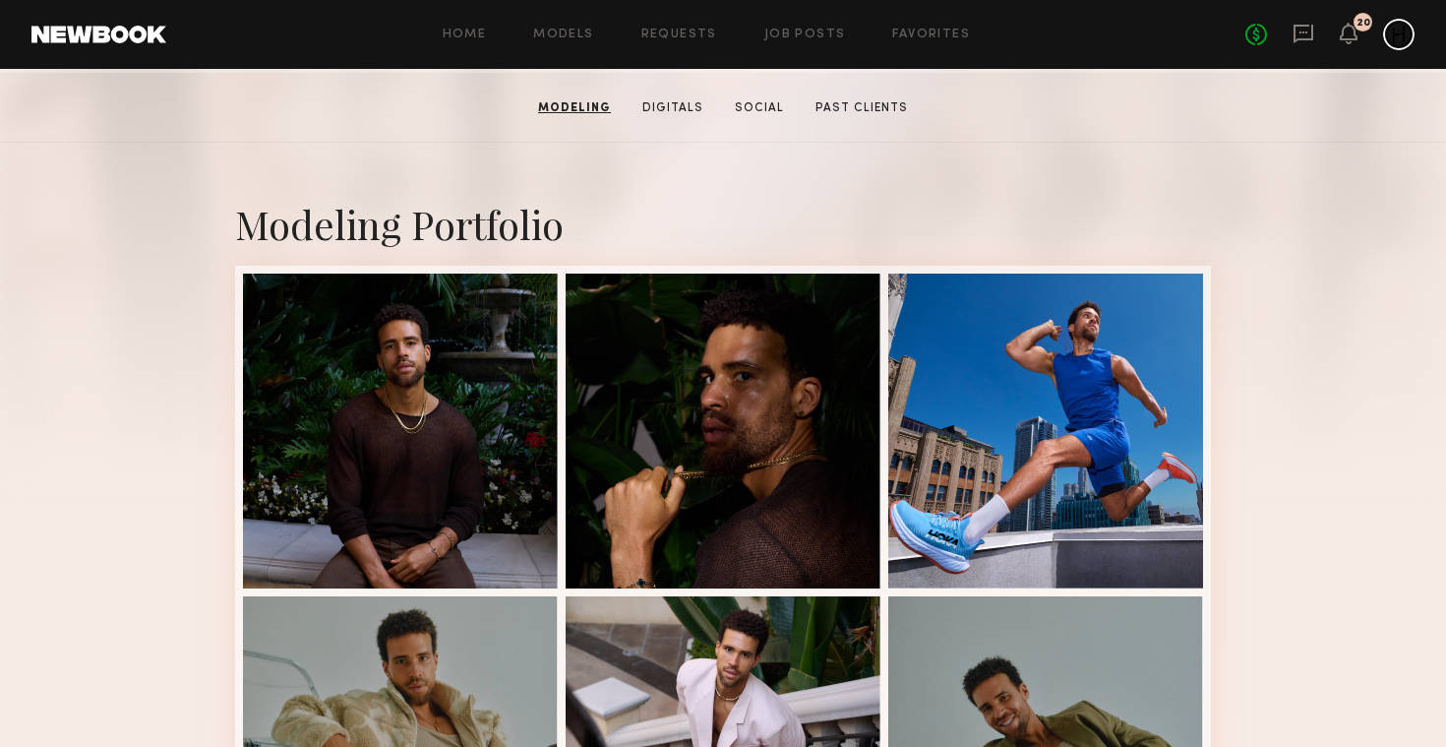
scroll to position [306, 0]
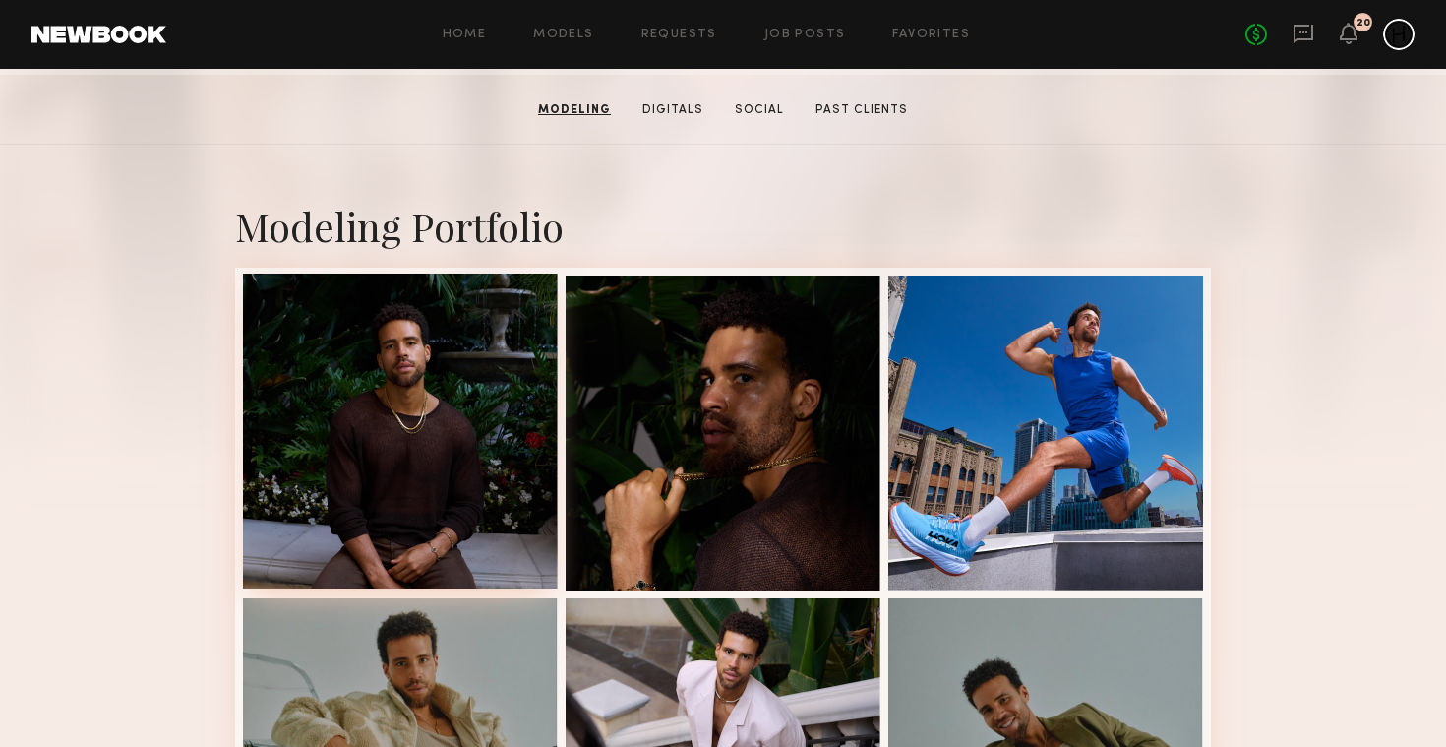
click at [514, 472] on div at bounding box center [400, 431] width 315 height 315
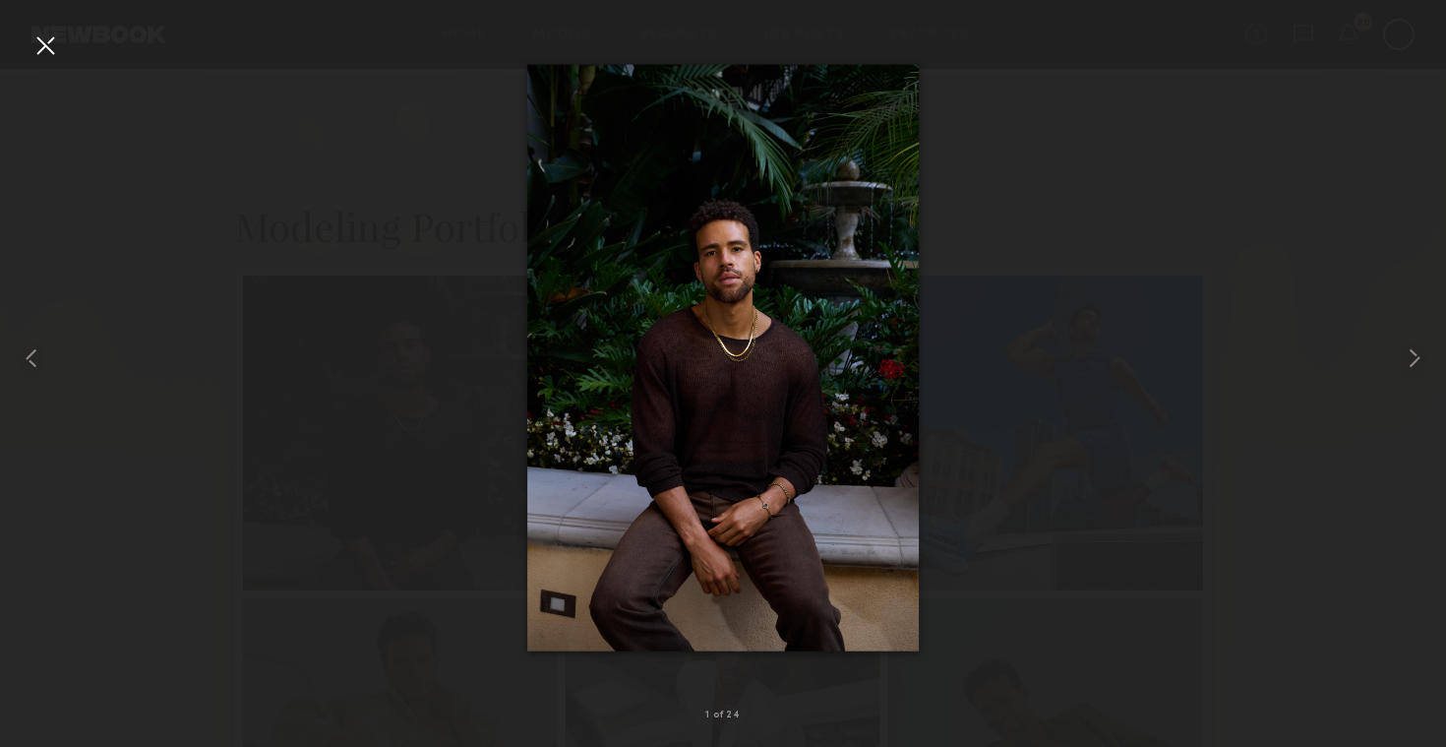
click at [47, 43] on div at bounding box center [45, 45] width 31 height 31
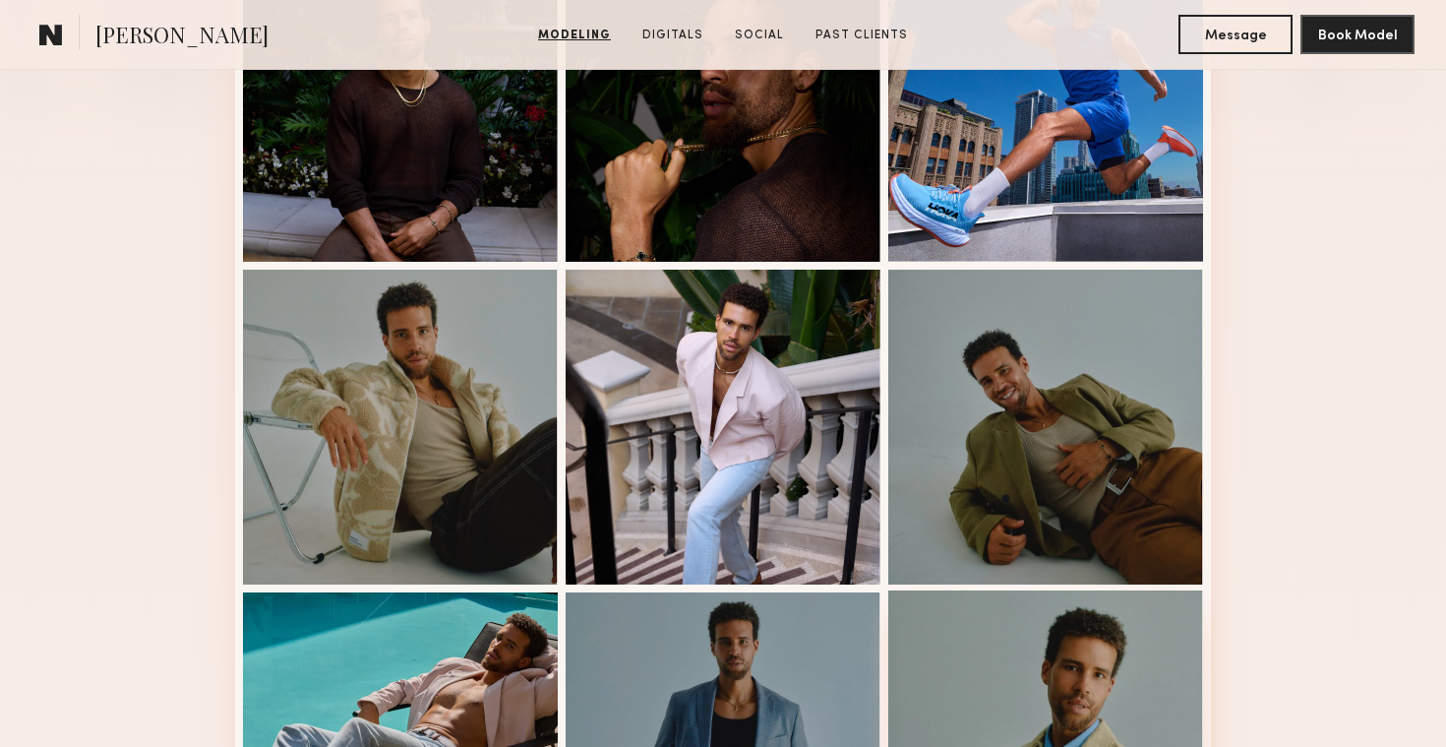
scroll to position [630, 0]
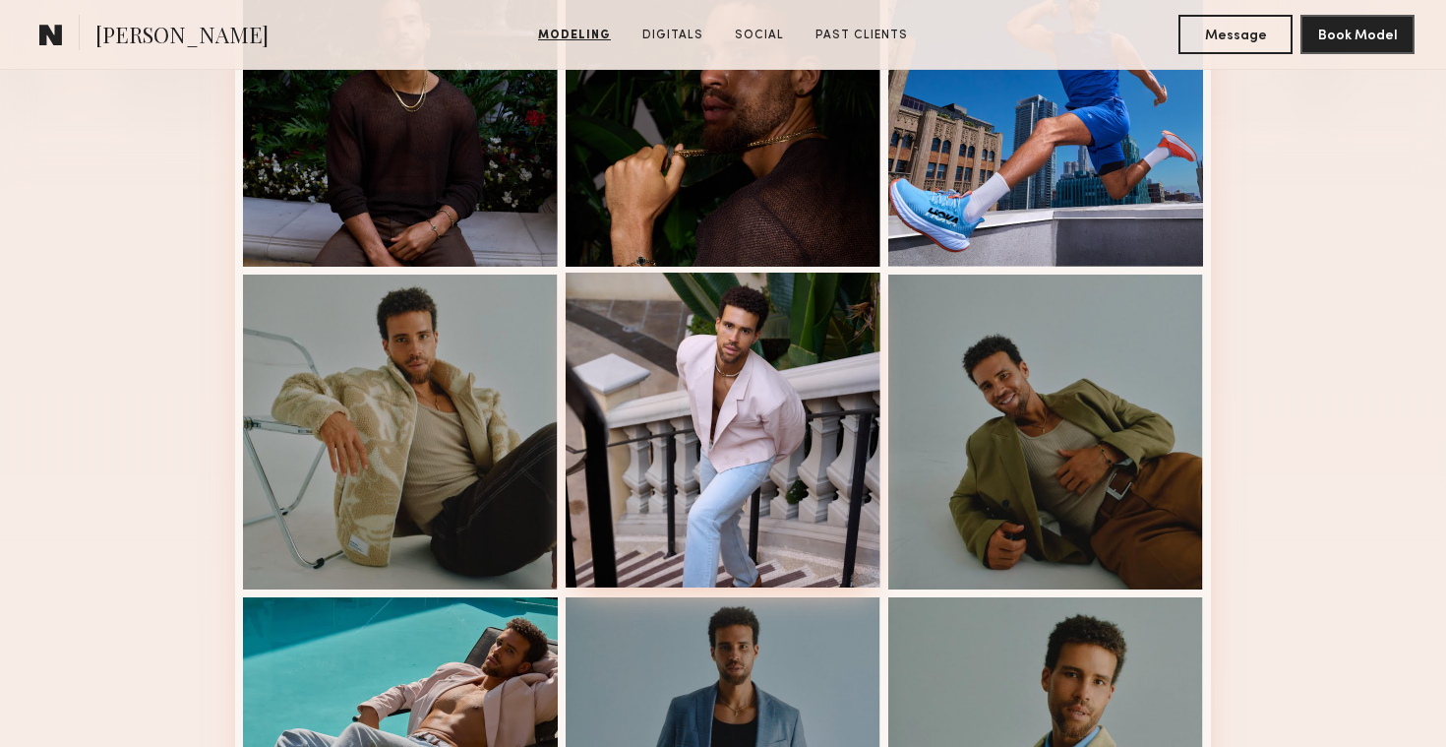
click at [800, 506] on div at bounding box center [723, 430] width 315 height 315
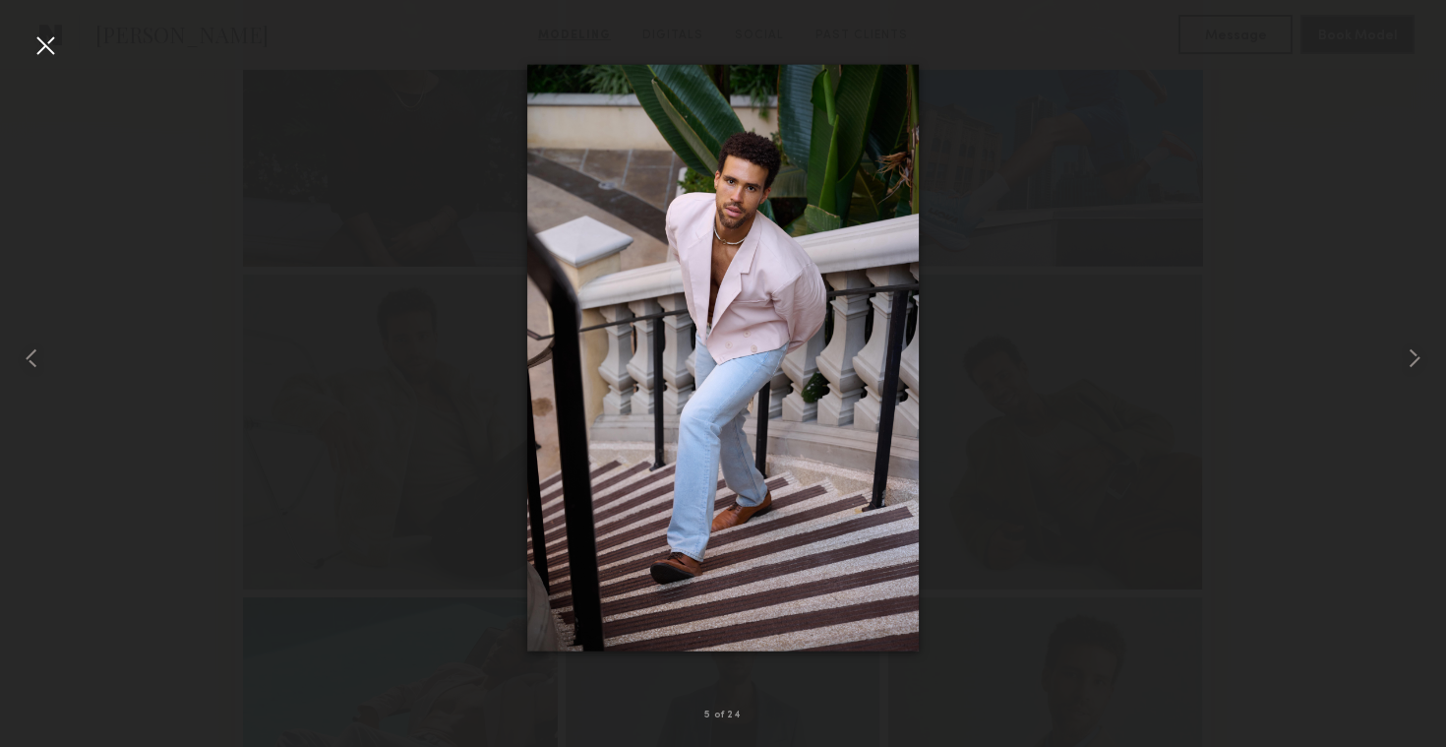
click at [59, 43] on div at bounding box center [45, 45] width 31 height 31
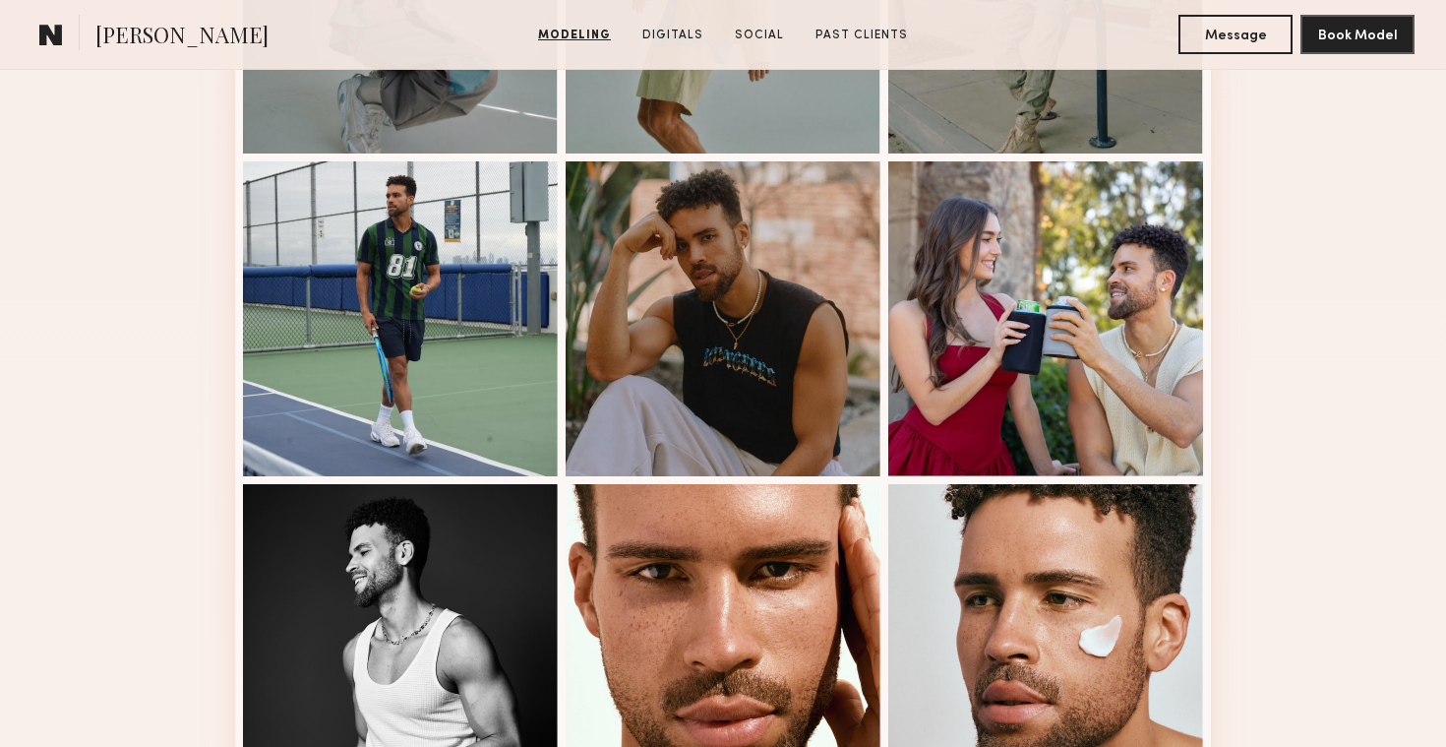
scroll to position [2376, 0]
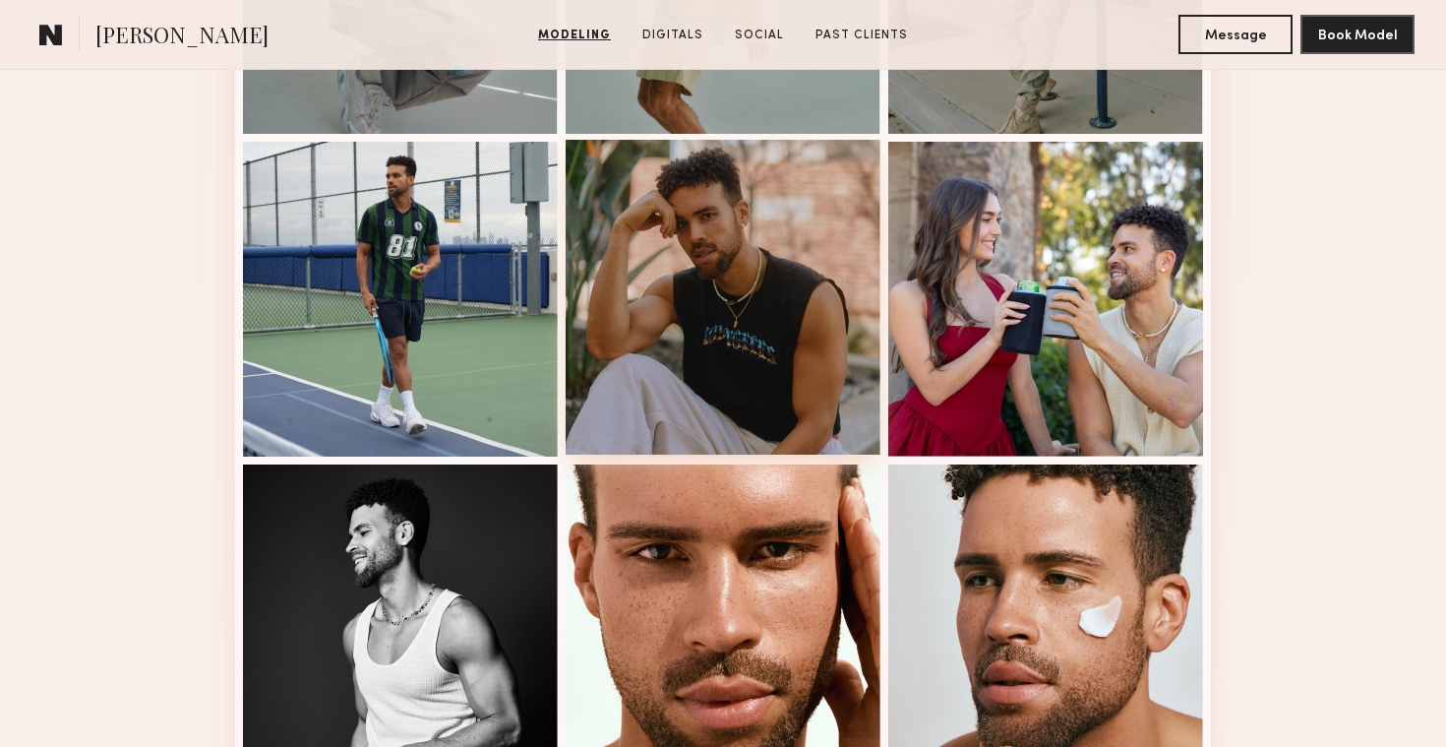
click at [734, 373] on div at bounding box center [723, 297] width 315 height 315
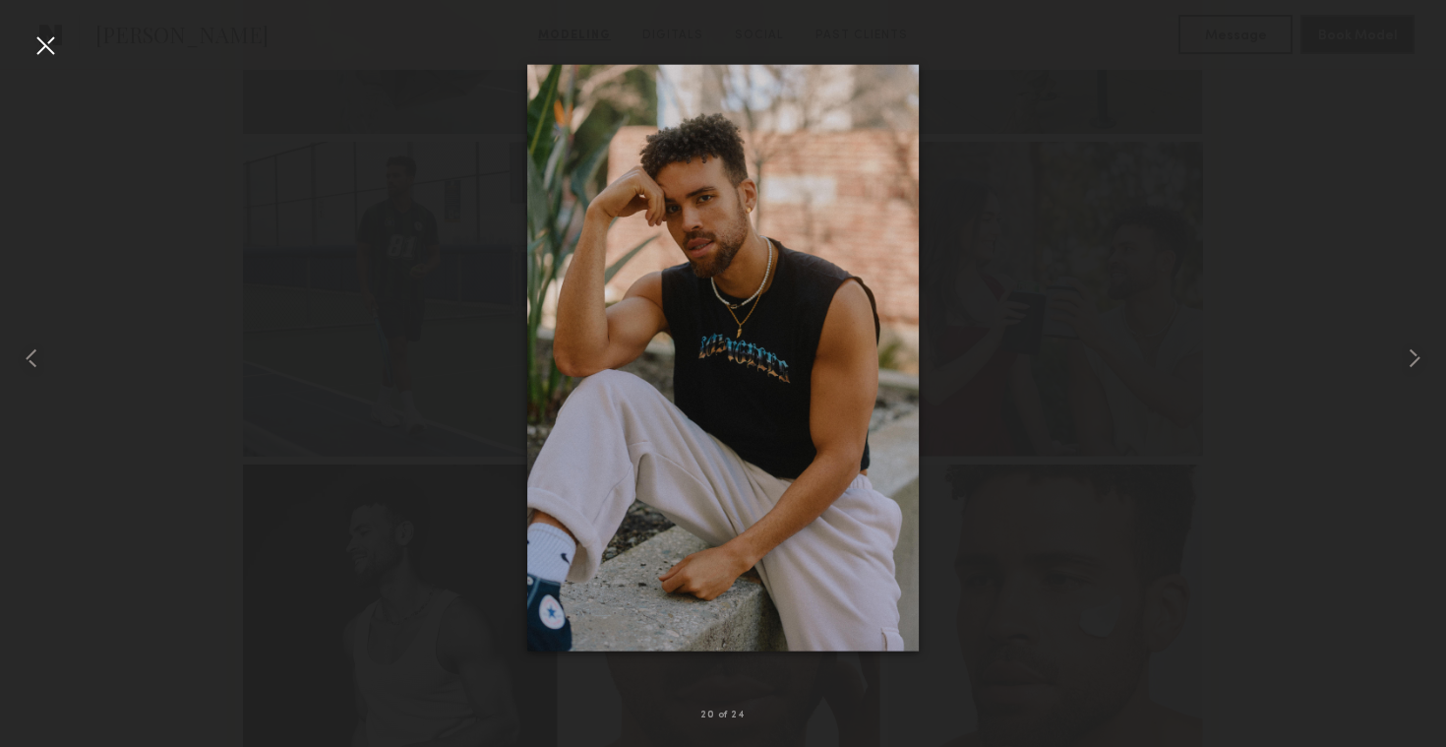
click at [31, 58] on div at bounding box center [45, 45] width 31 height 31
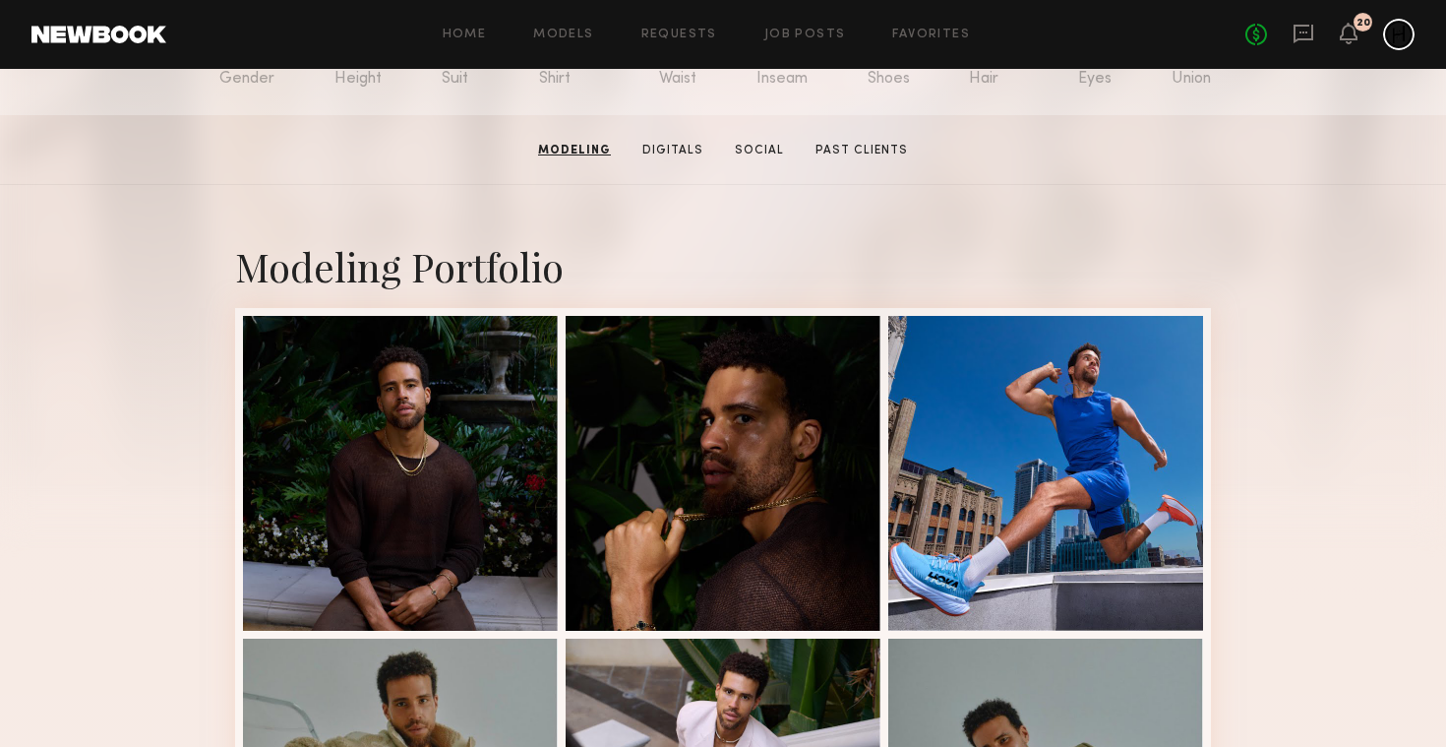
scroll to position [0, 0]
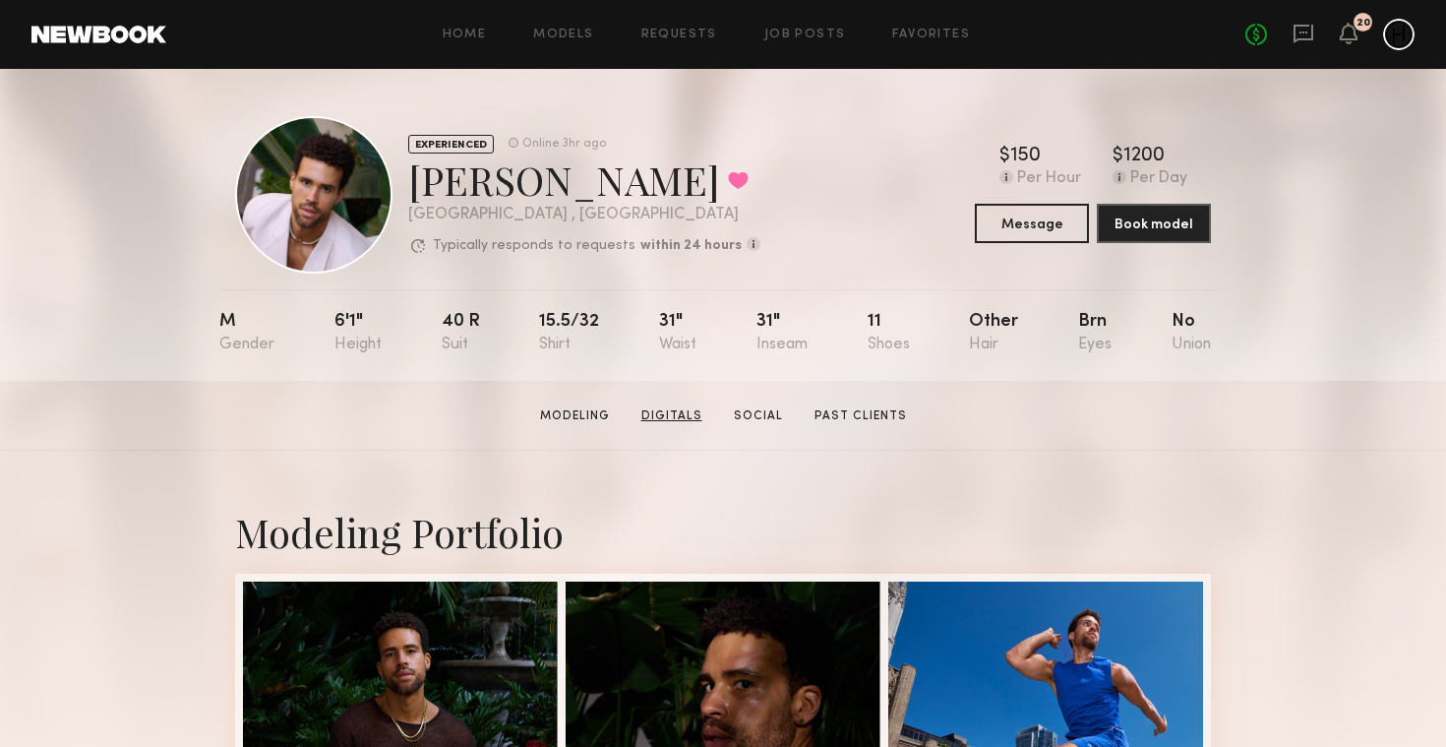
click at [675, 409] on link "Digitals" at bounding box center [672, 416] width 77 height 18
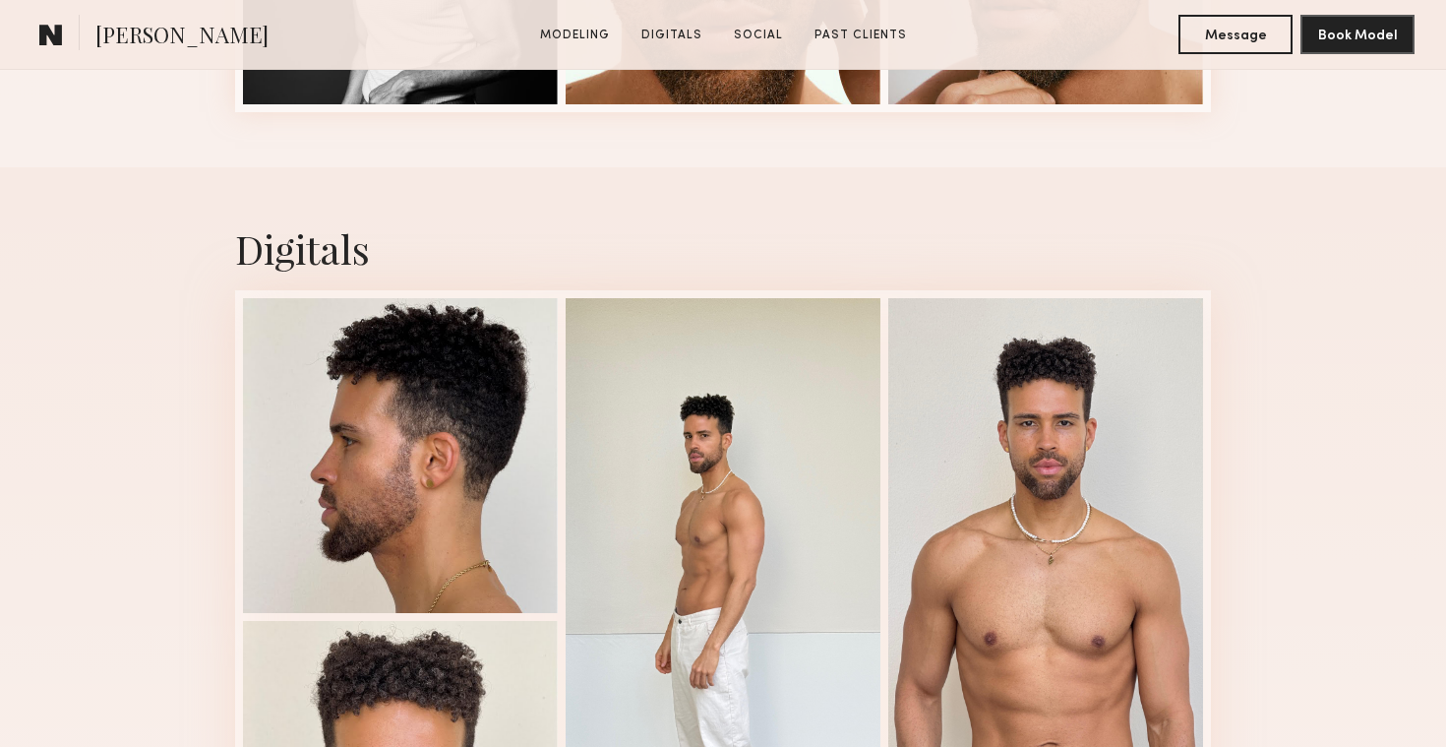
scroll to position [3099, 0]
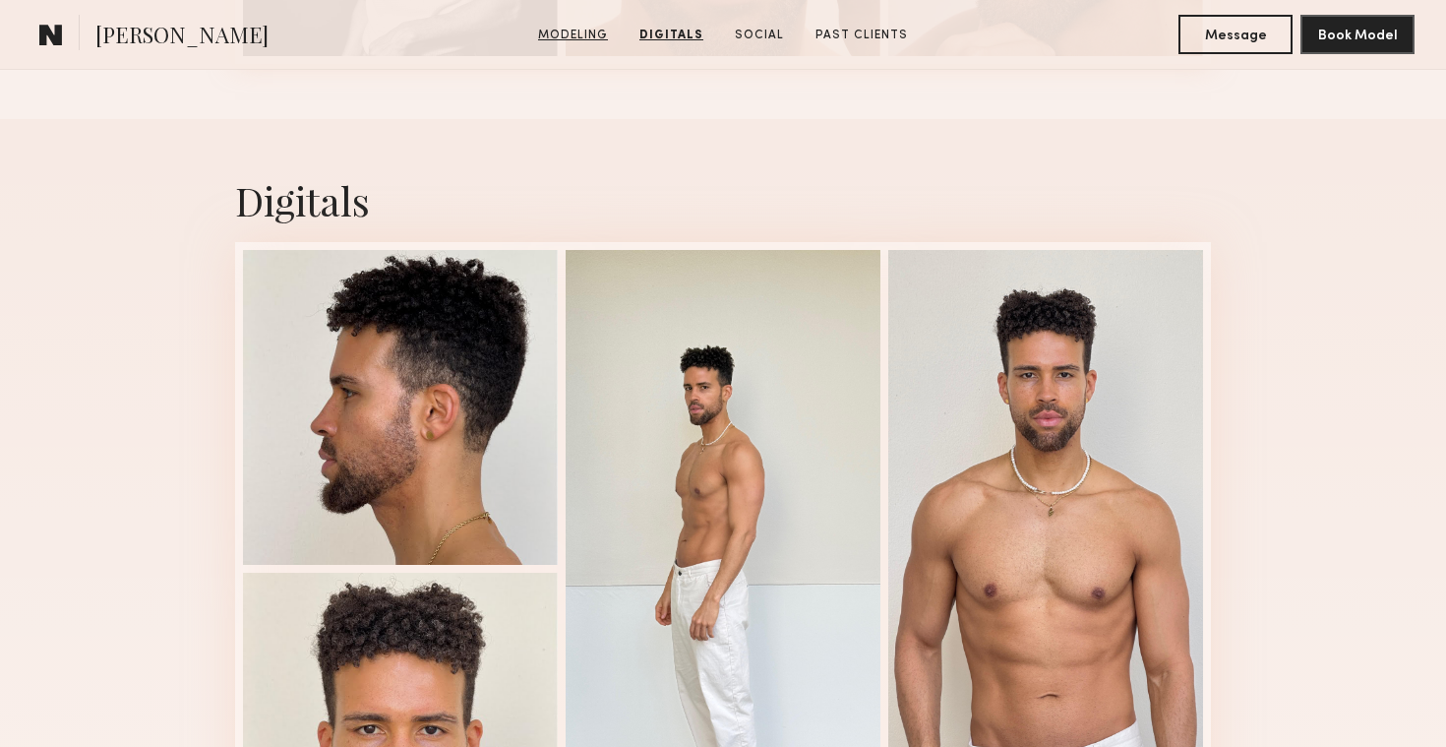
click at [589, 36] on link "Modeling" at bounding box center [573, 36] width 86 height 18
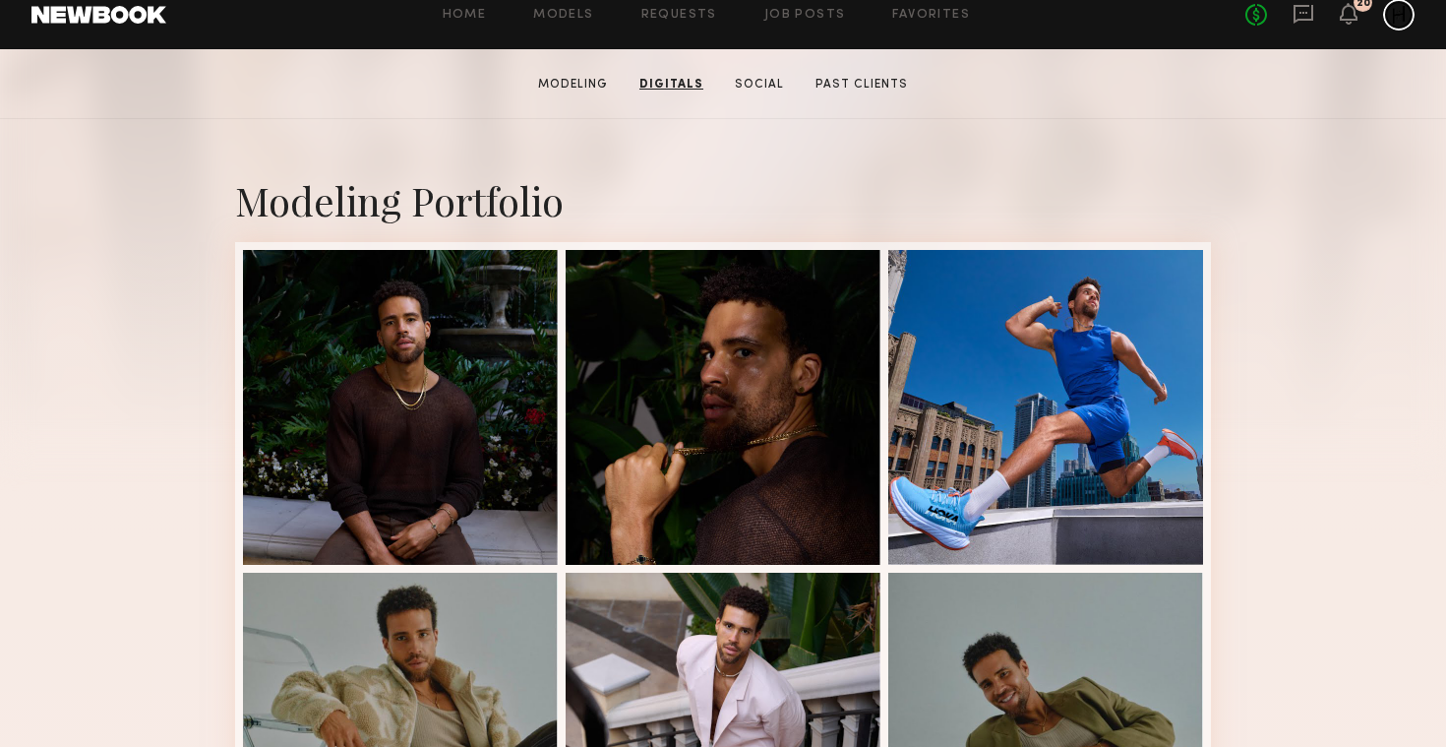
click at [686, 34] on header "Home Models Requests Job Posts Favorites Sign Out No fees up to $5,000 20" at bounding box center [723, 14] width 1446 height 69
click at [685, 85] on link "Digitals" at bounding box center [673, 85] width 77 height 18
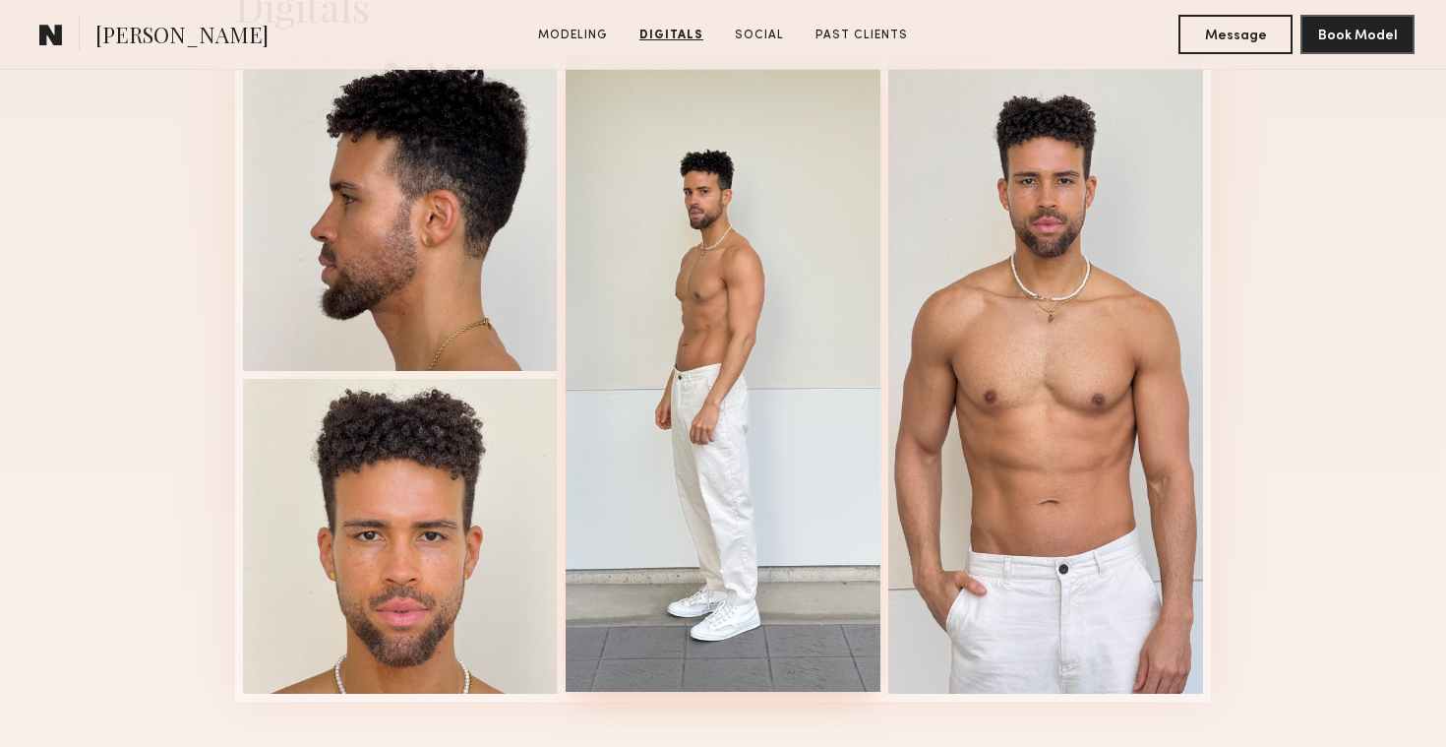
scroll to position [3328, 0]
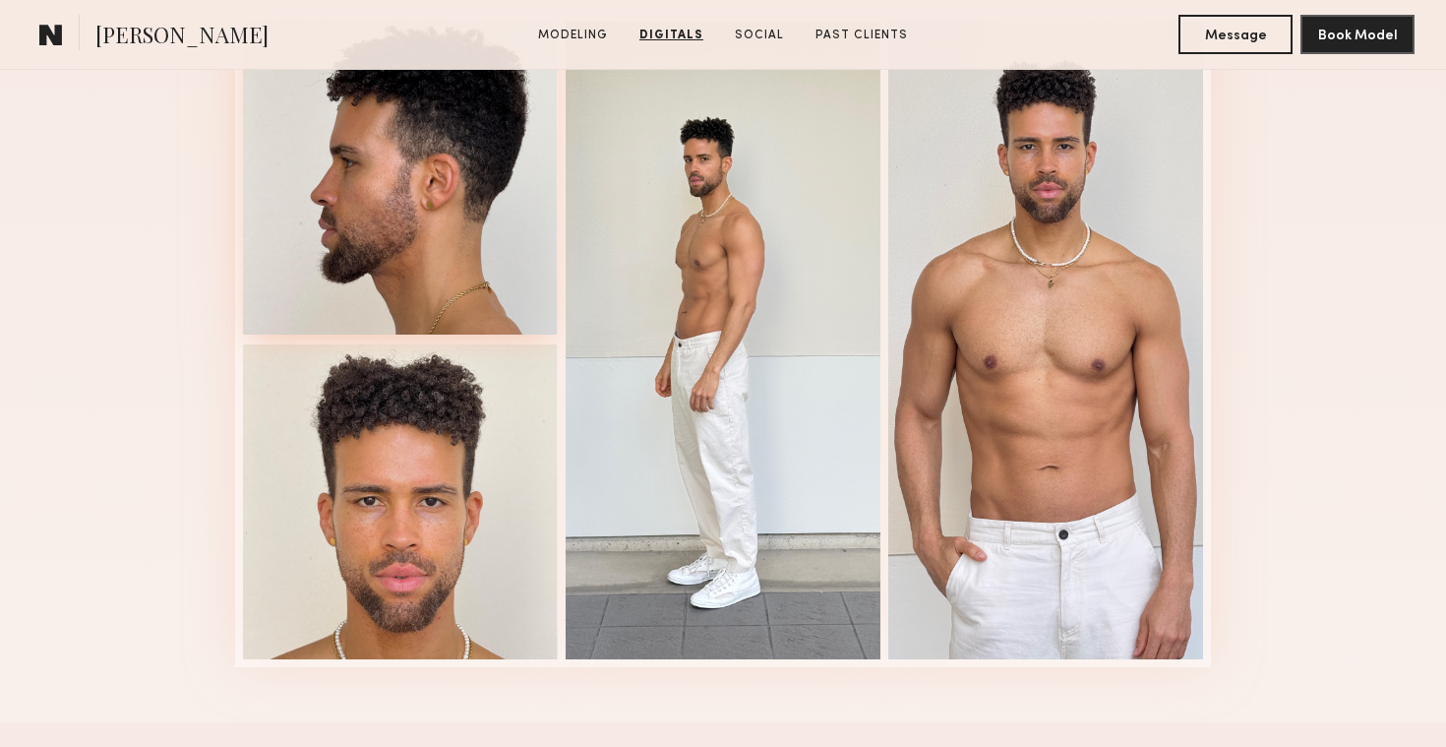
click at [505, 287] on div at bounding box center [400, 177] width 315 height 315
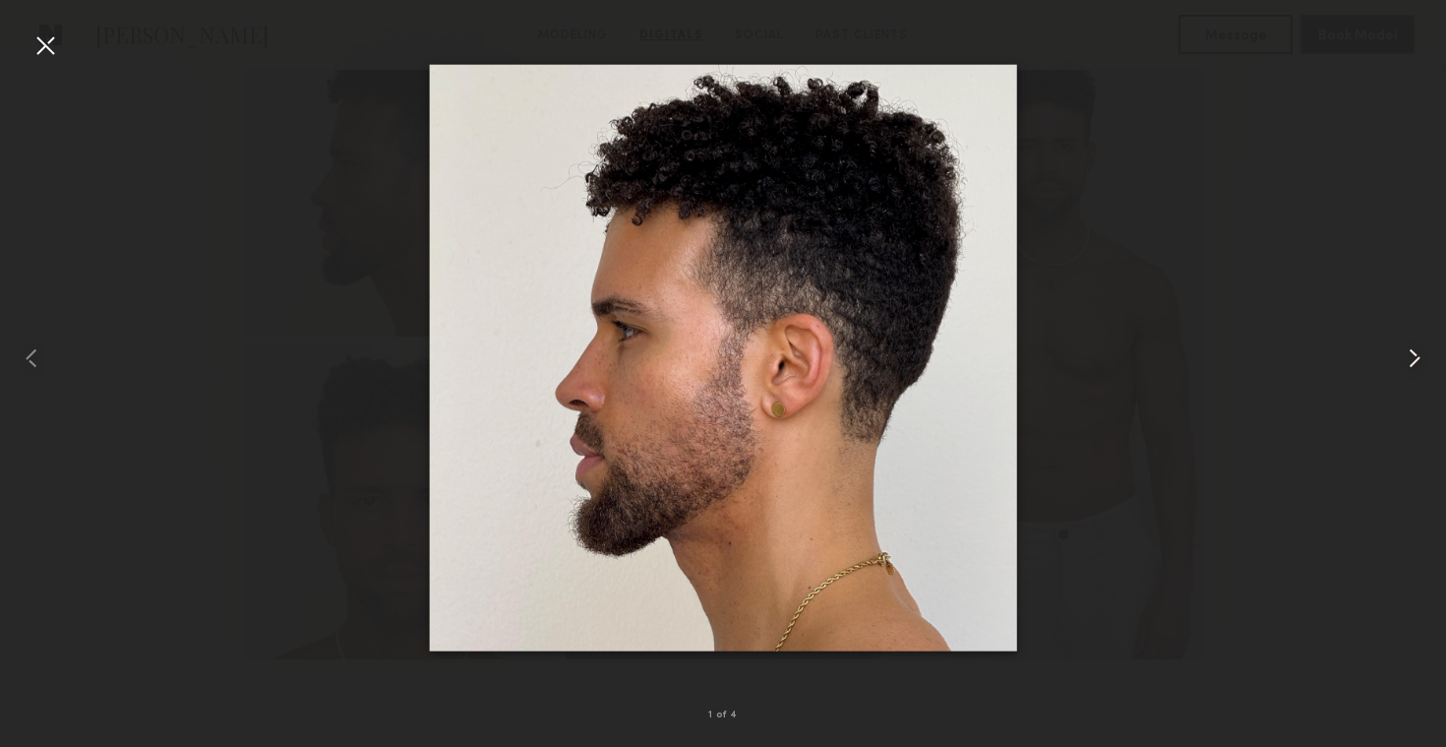
click at [1412, 360] on common-icon at bounding box center [1414, 357] width 31 height 31
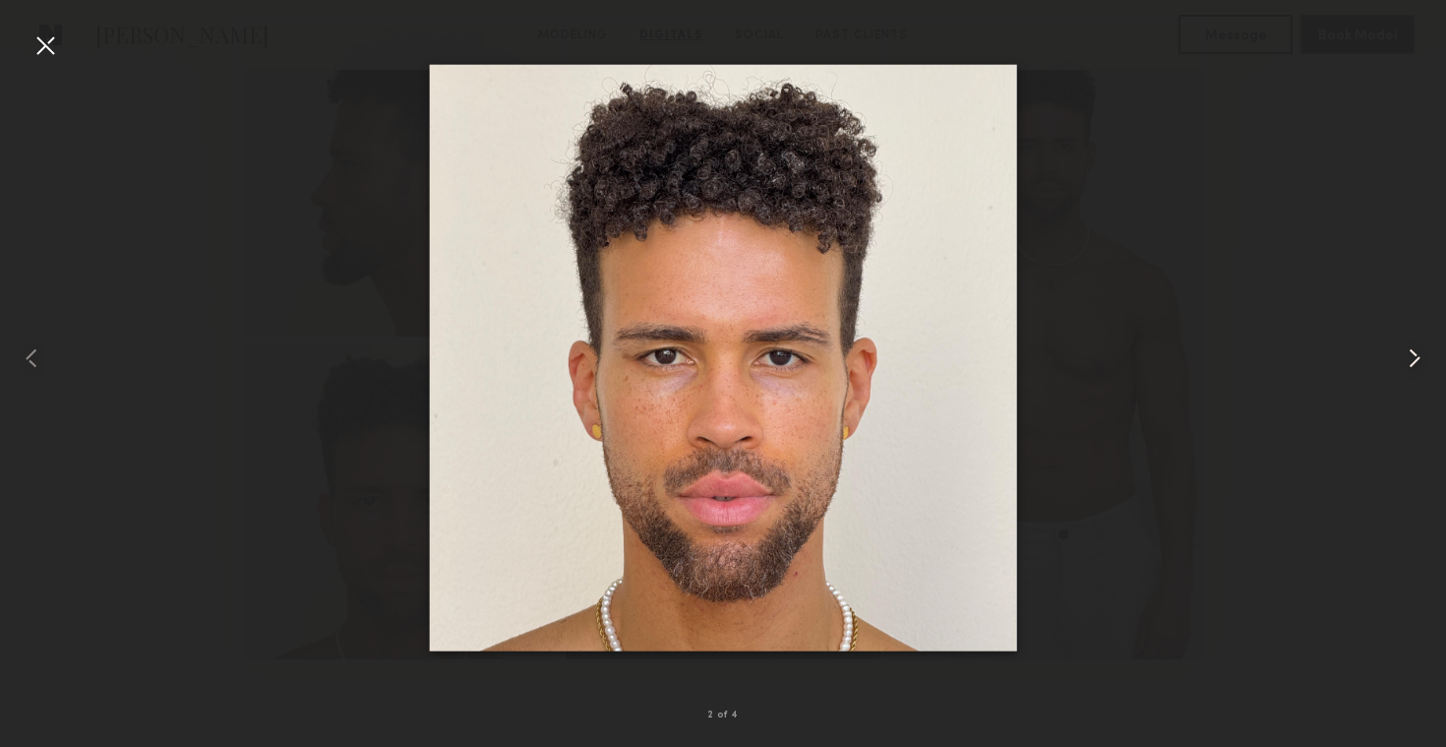
click at [1410, 362] on common-icon at bounding box center [1414, 357] width 31 height 31
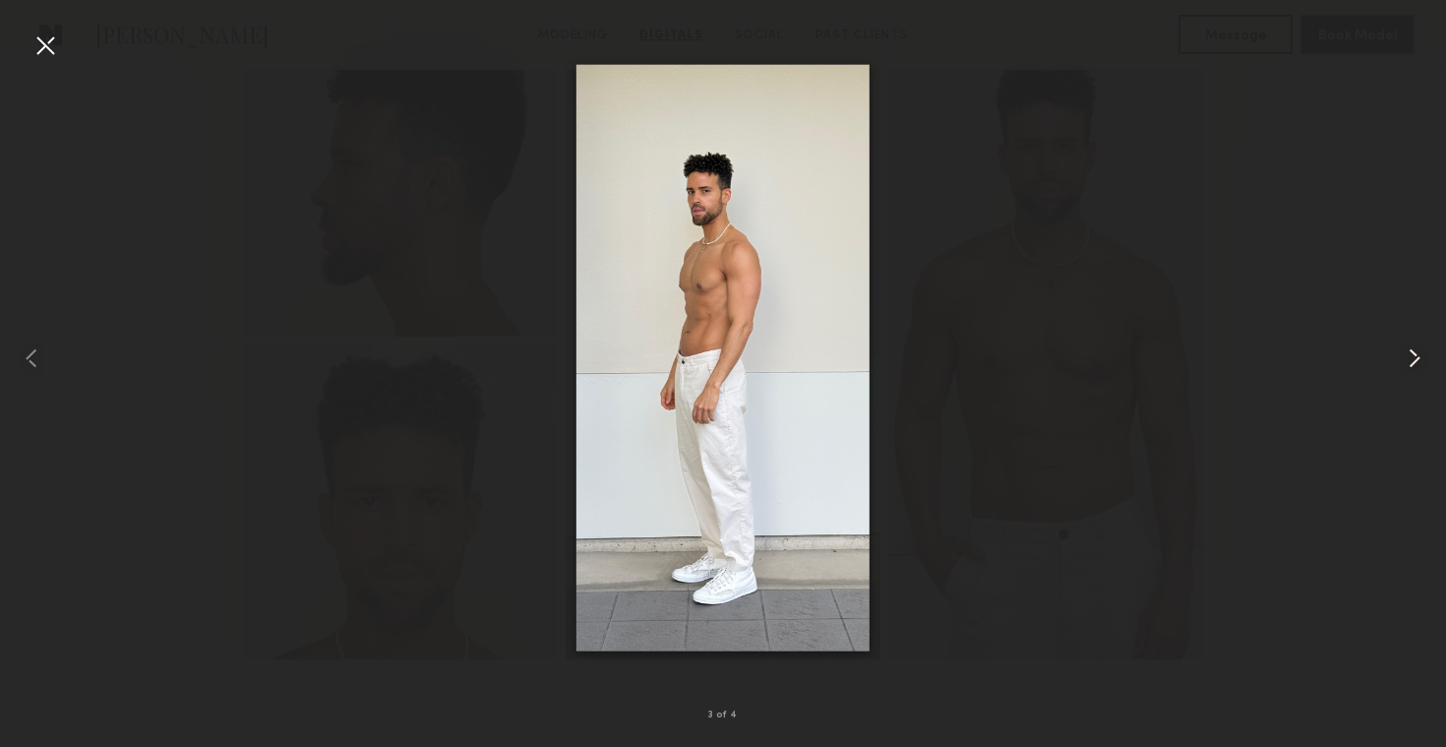
click at [1419, 358] on common-icon at bounding box center [1414, 357] width 31 height 31
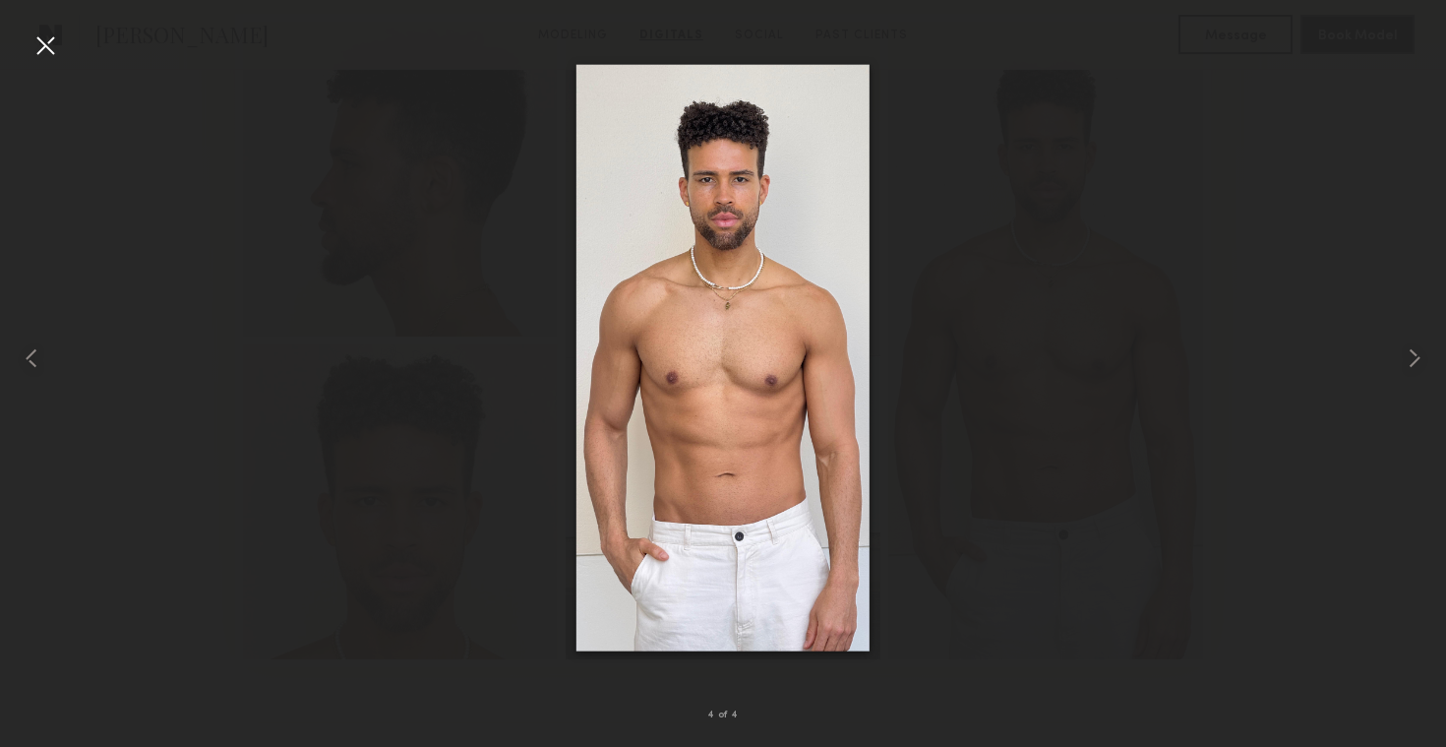
click at [58, 48] on div at bounding box center [45, 45] width 31 height 31
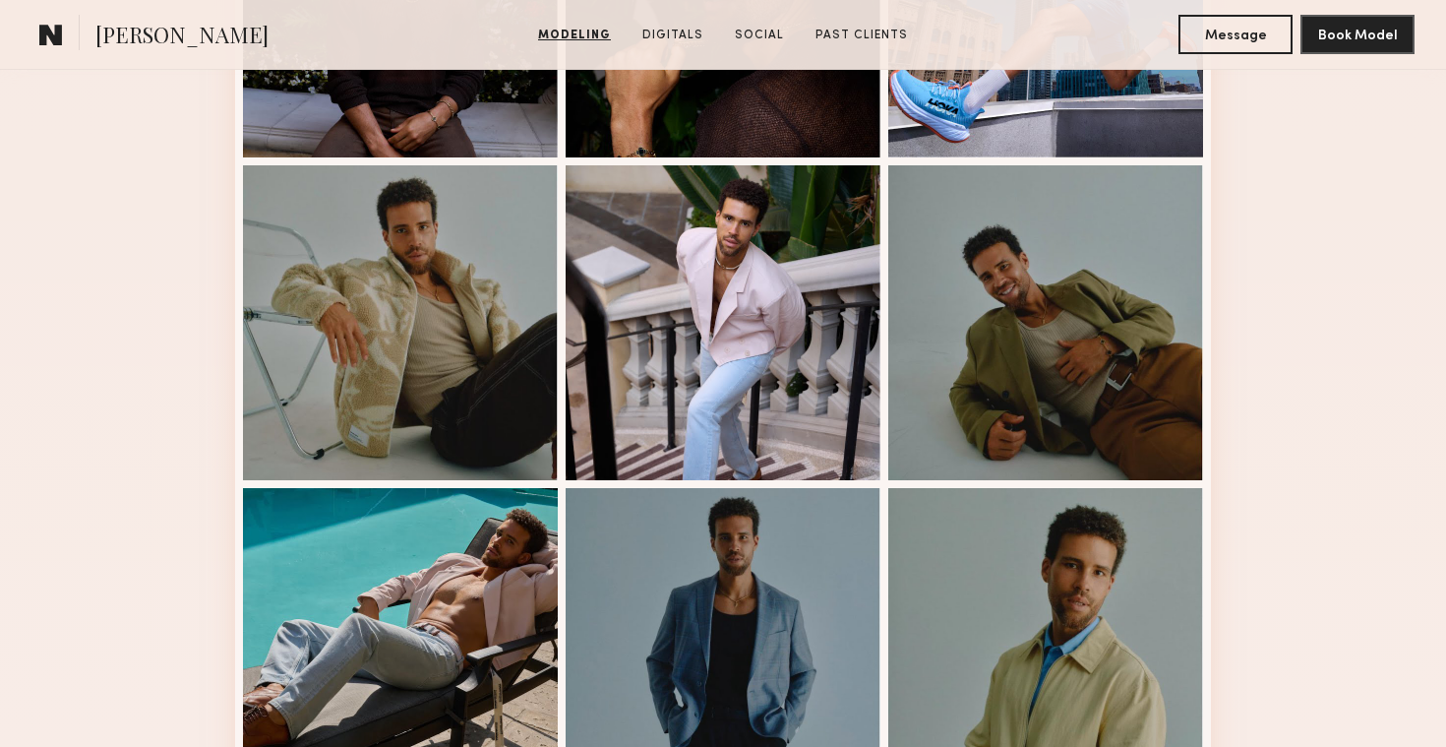
scroll to position [0, 0]
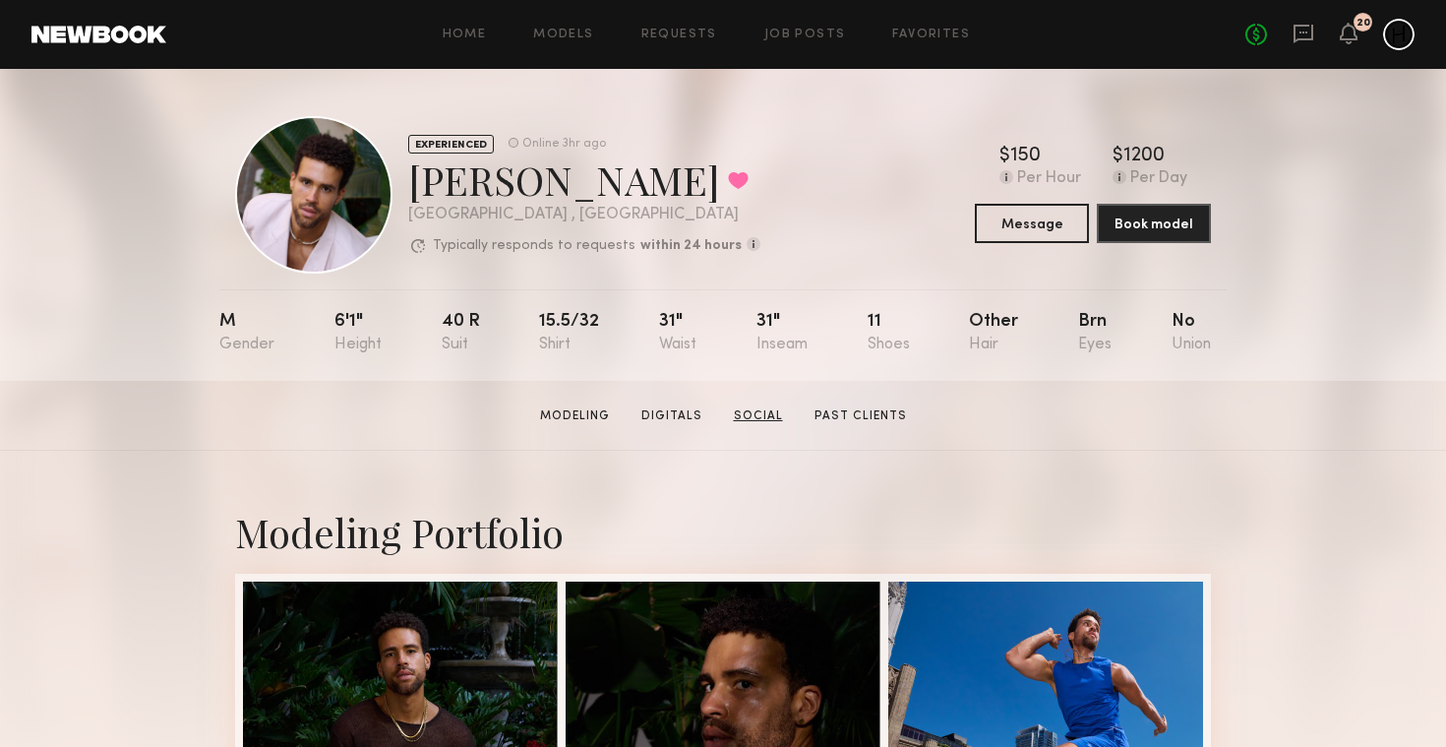
click at [764, 418] on link "Social" at bounding box center [758, 416] width 65 height 18
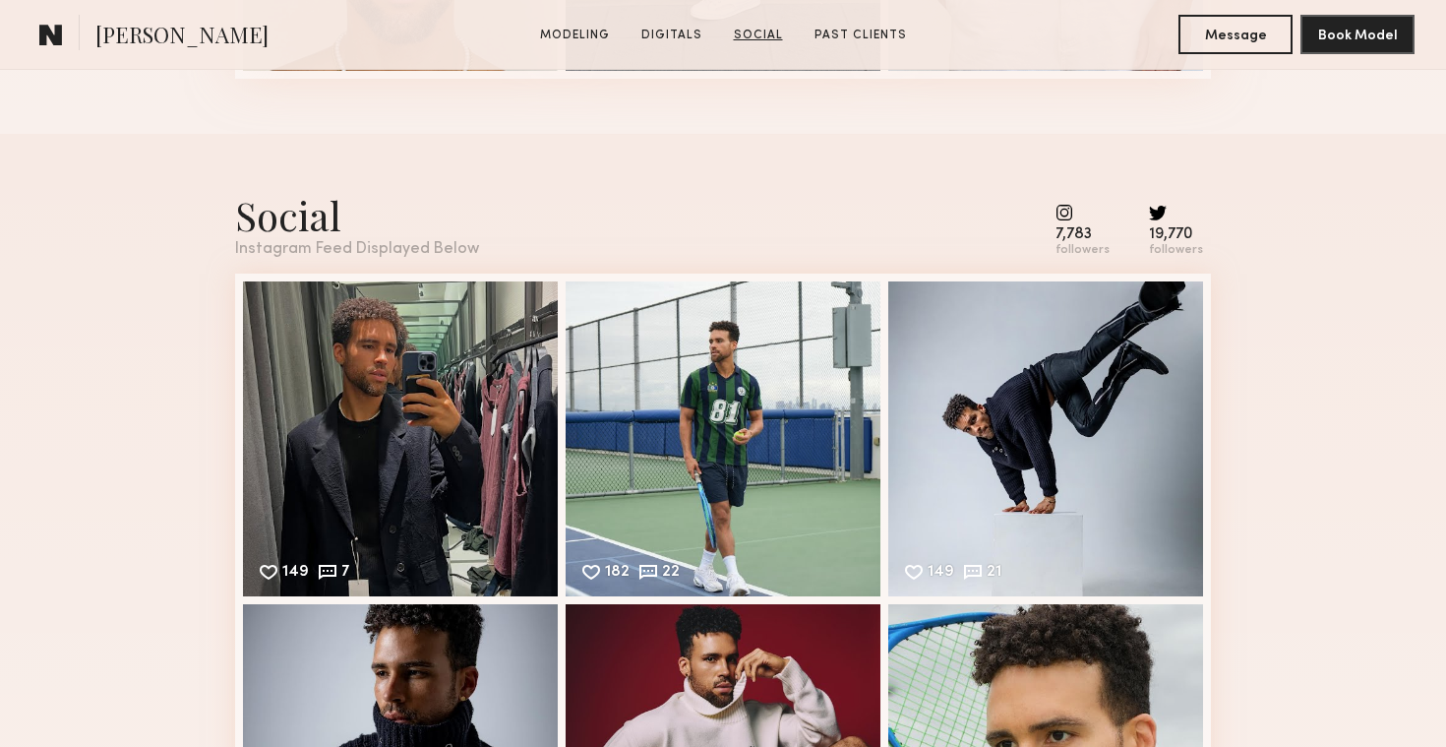
scroll to position [3931, 0]
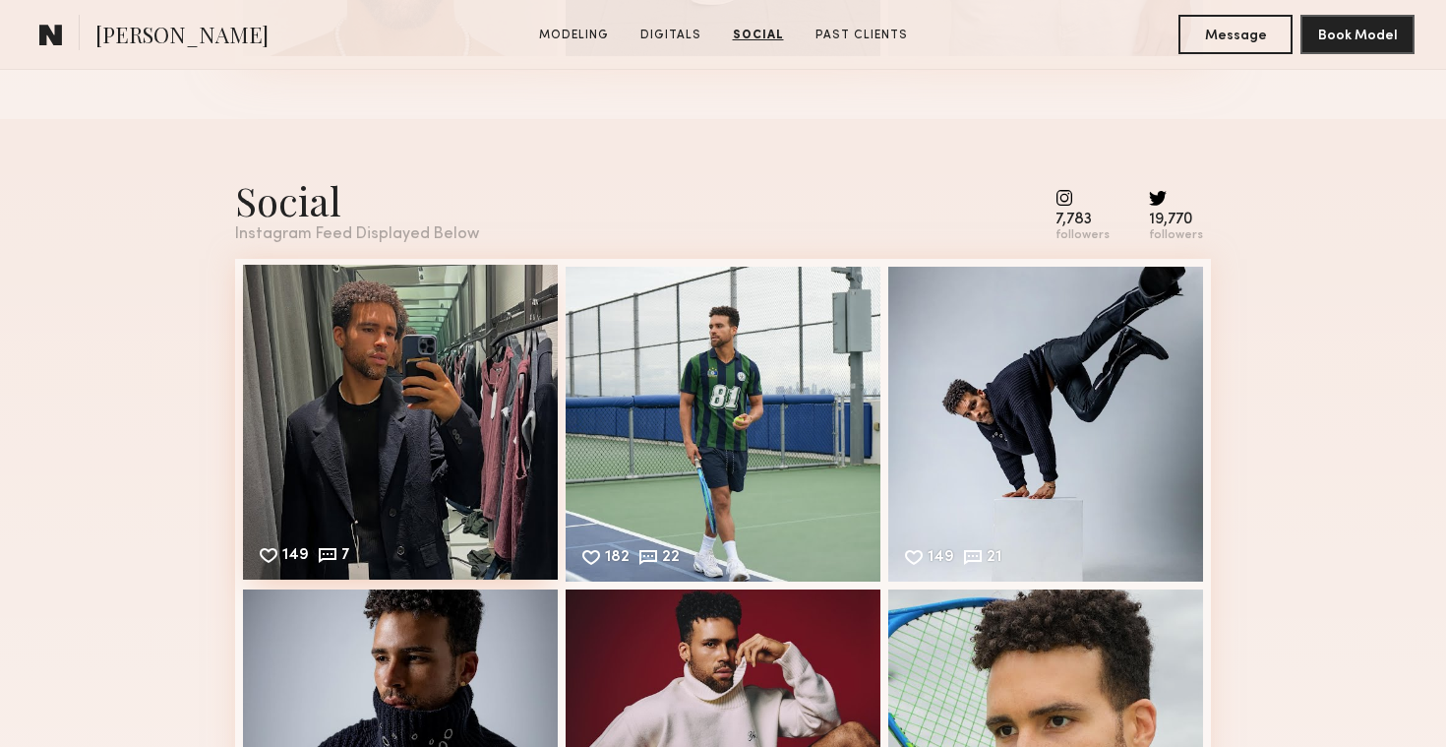
click at [355, 353] on div "149 7 Likes & comments displayed to show model’s engagement" at bounding box center [400, 422] width 315 height 315
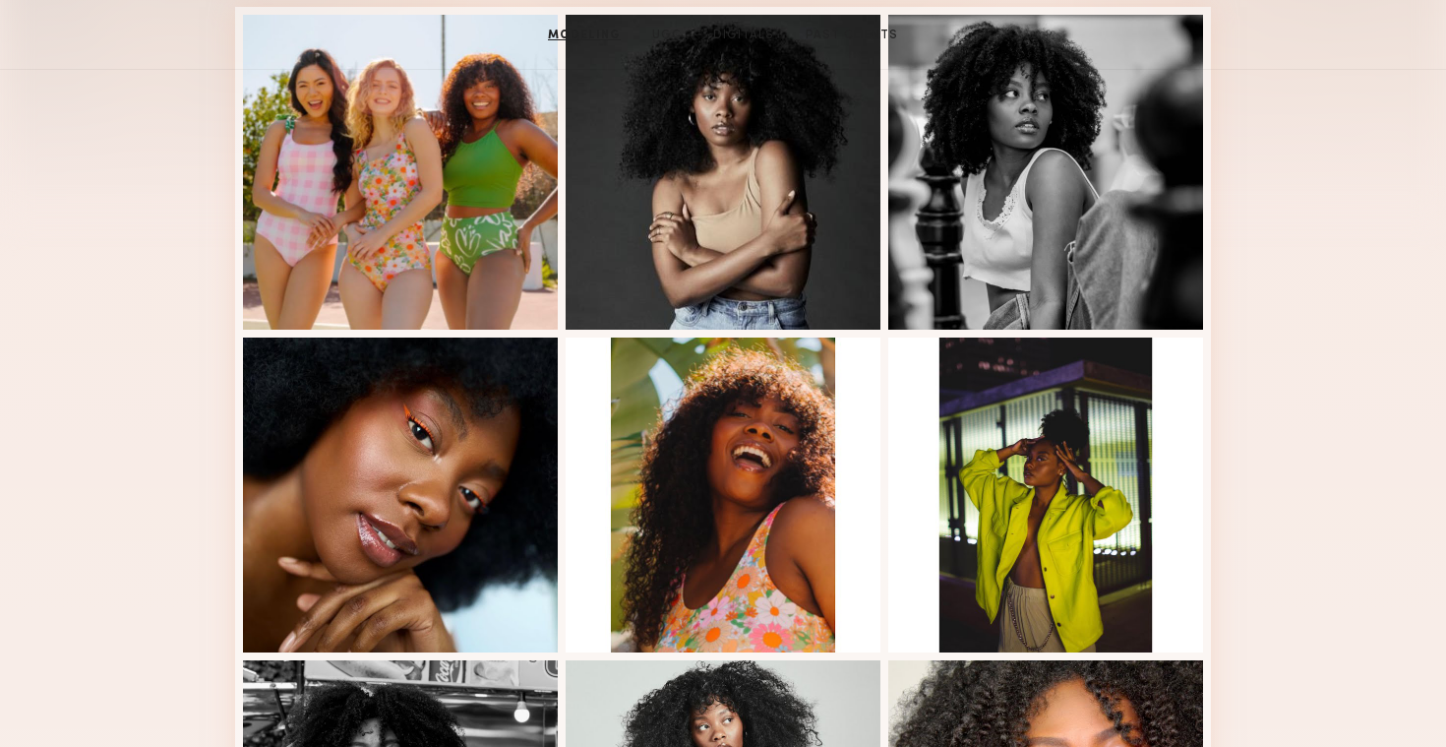
scroll to position [945, 0]
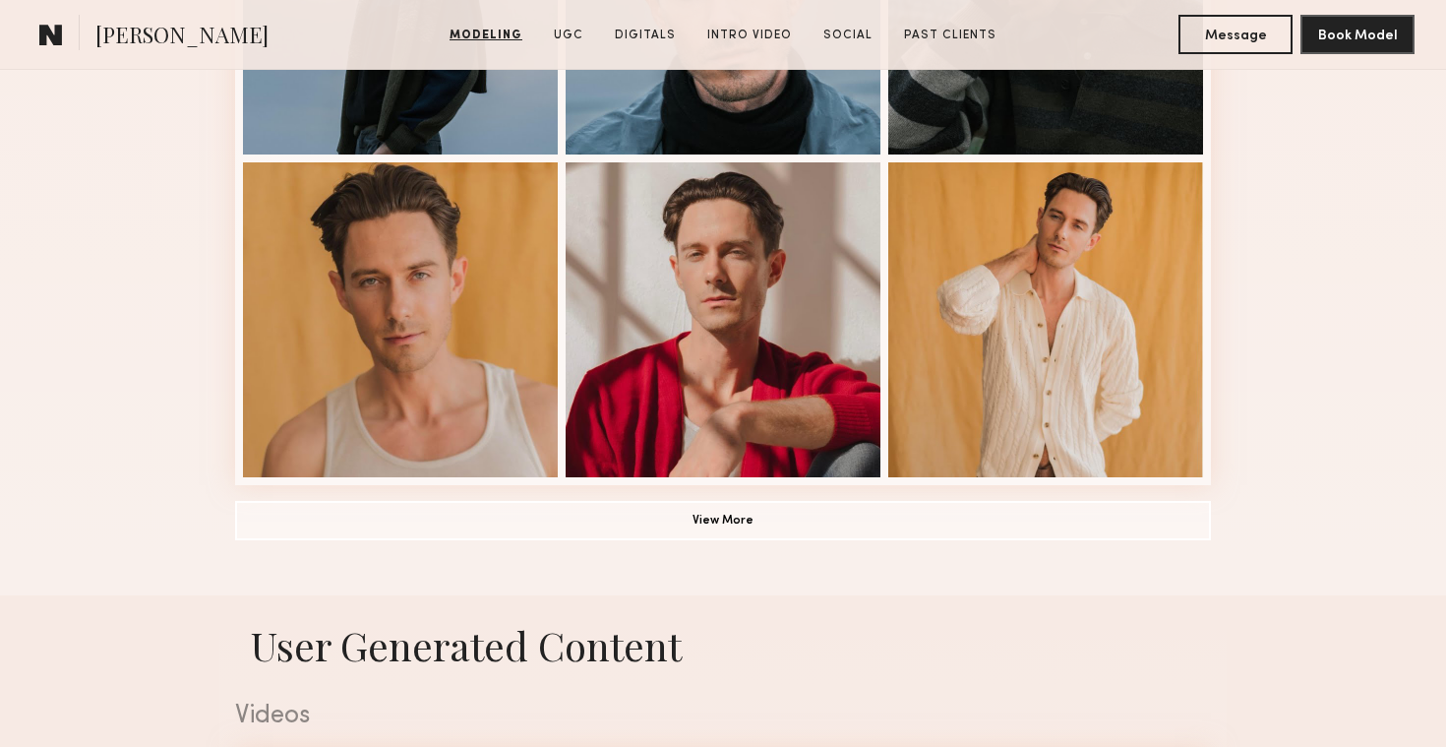
scroll to position [1326, 0]
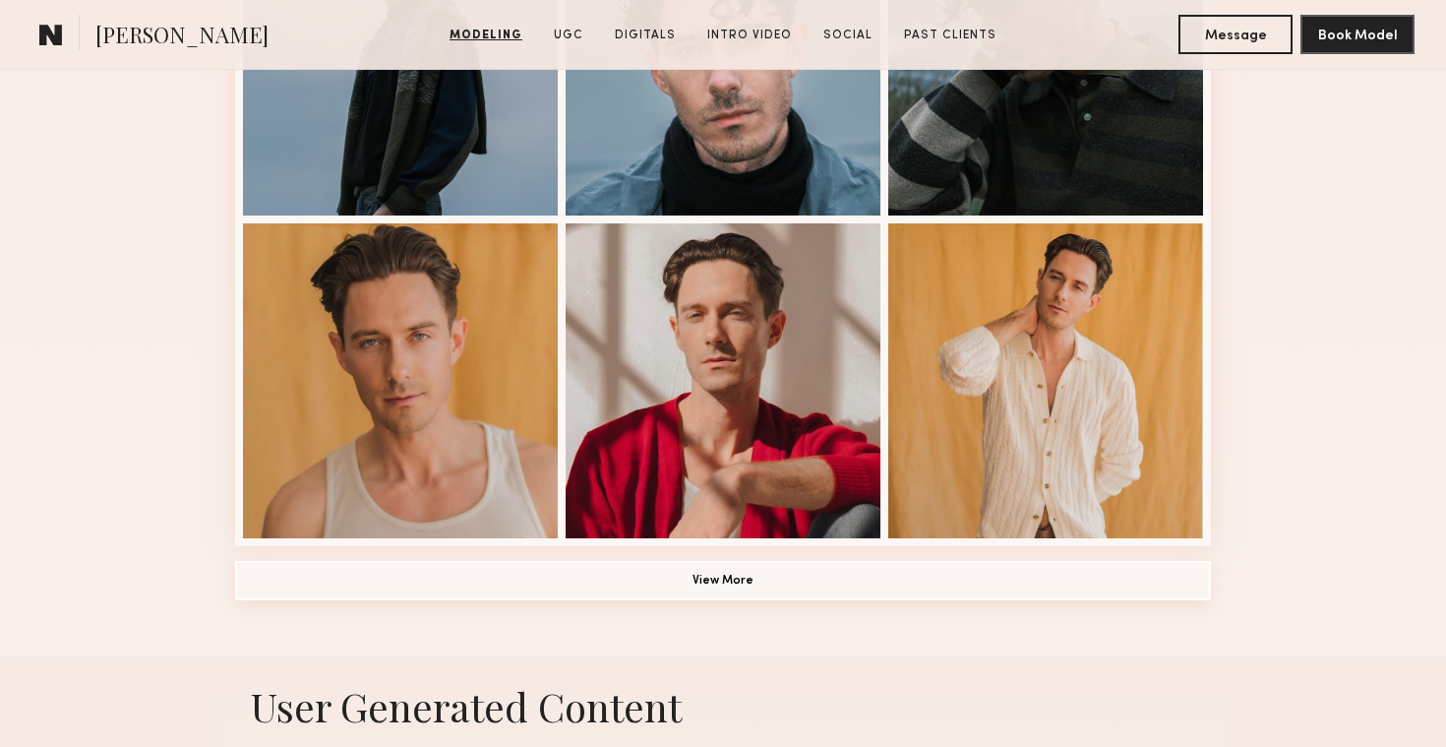
click at [845, 567] on button "View More" at bounding box center [723, 580] width 976 height 39
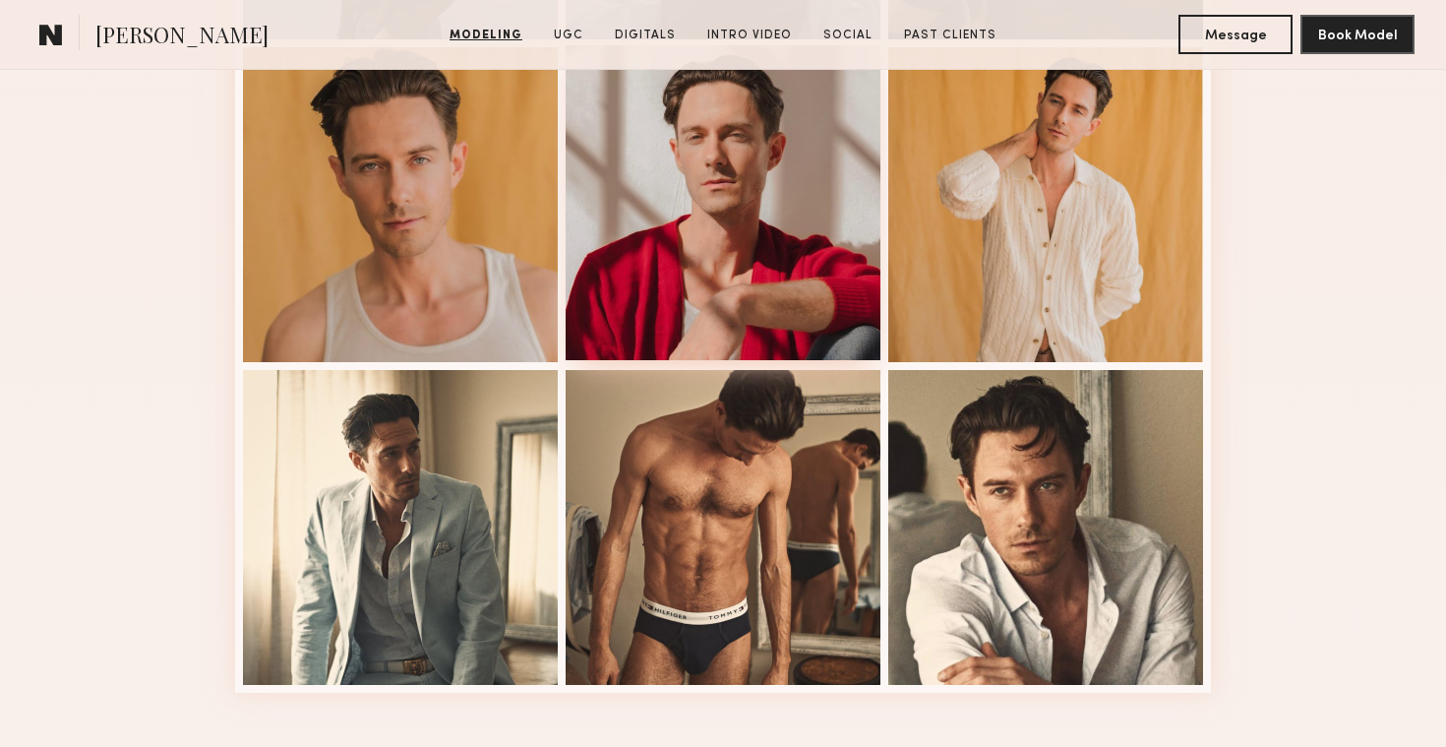
scroll to position [1501, 0]
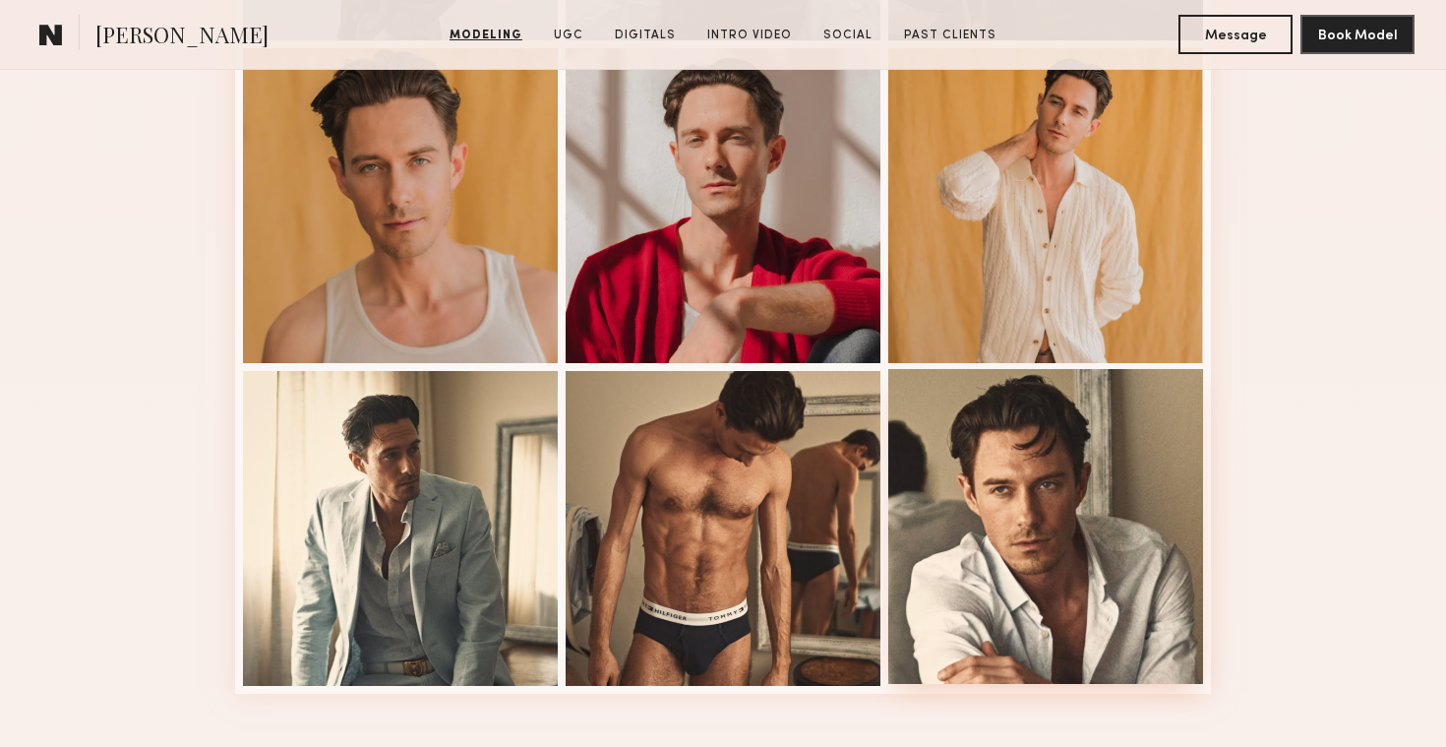
click at [1011, 433] on div at bounding box center [1045, 526] width 315 height 315
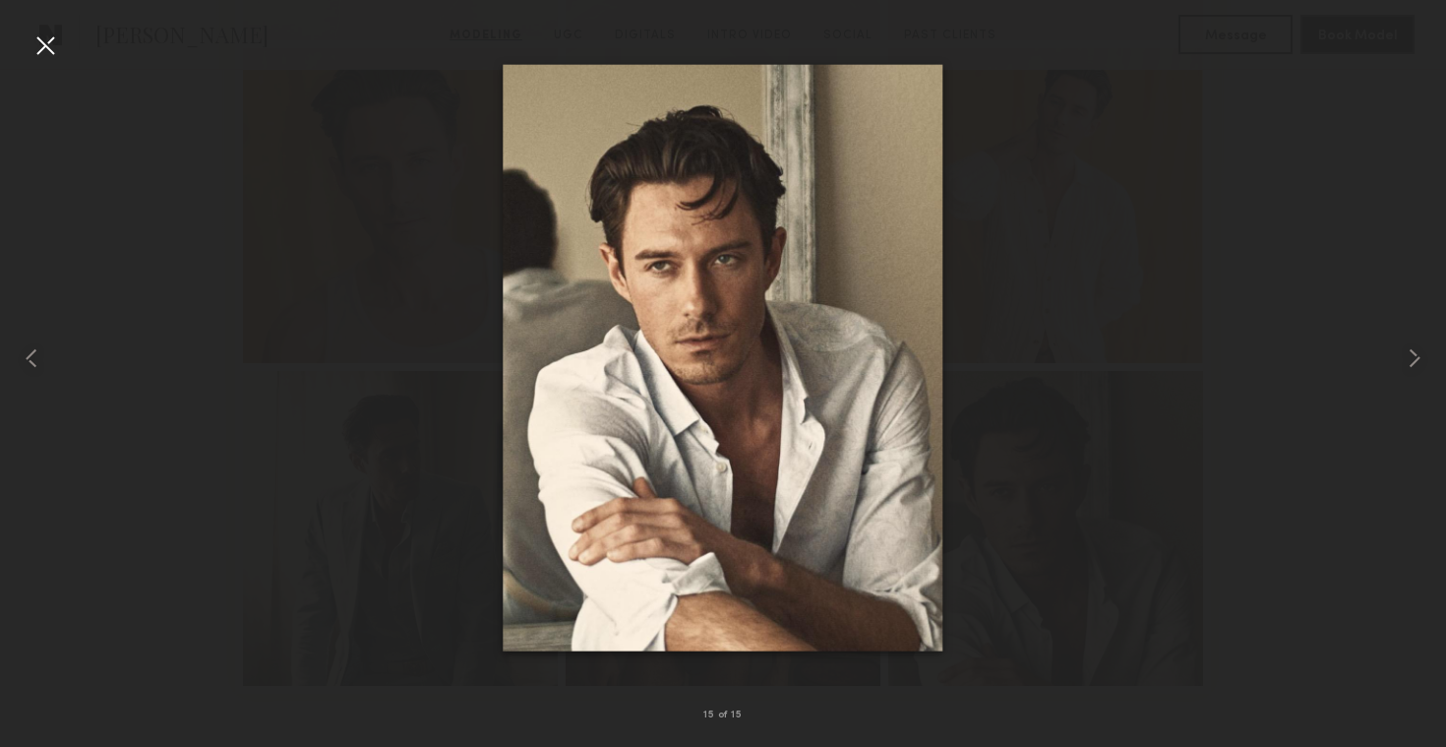
click at [43, 56] on div at bounding box center [45, 45] width 31 height 31
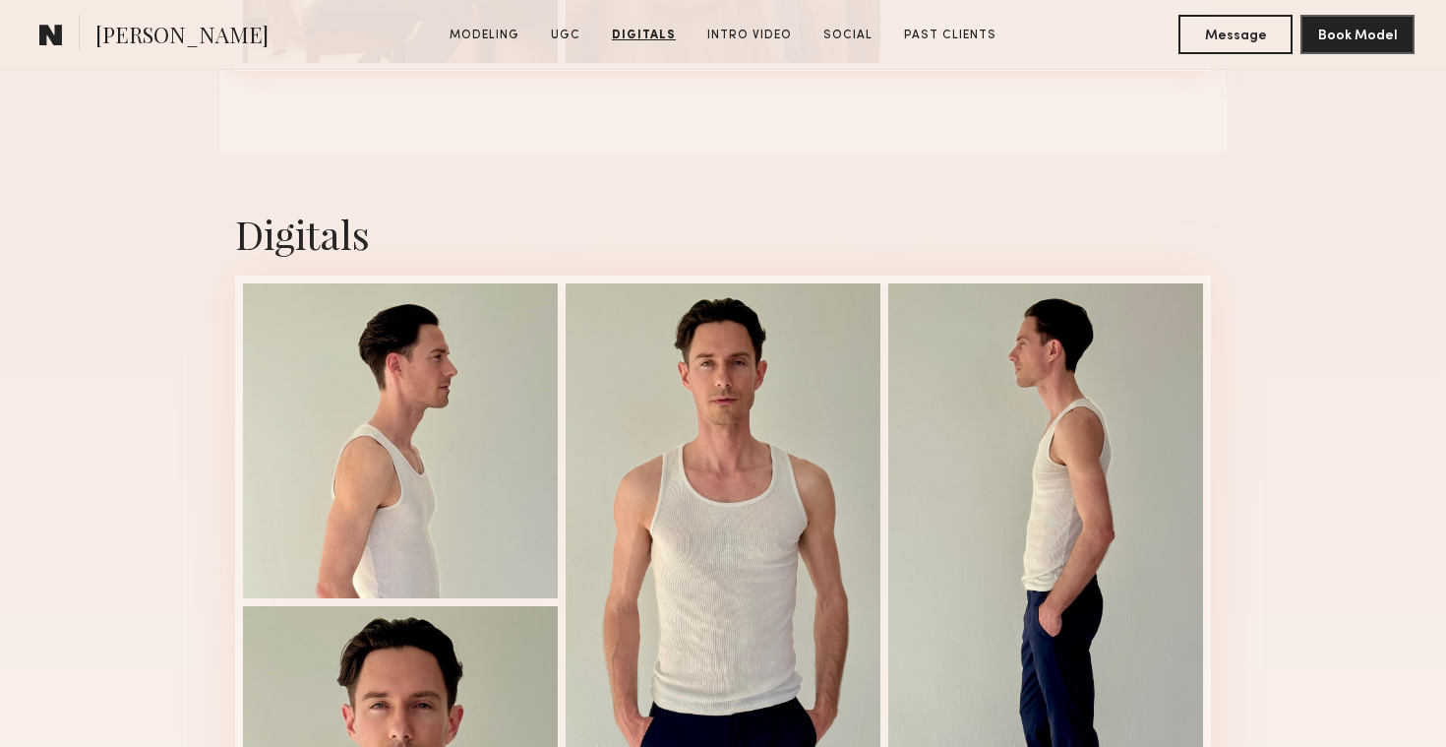
scroll to position [3073, 0]
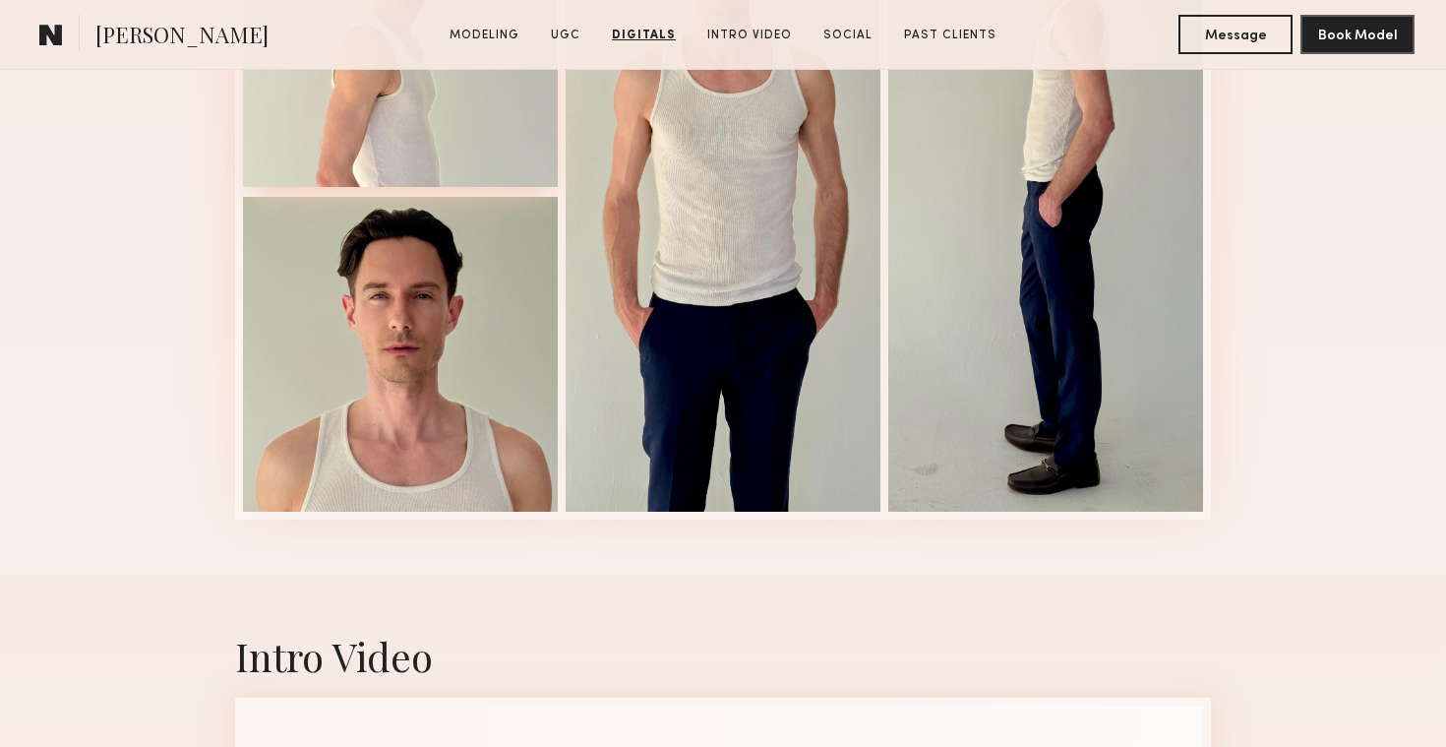
click at [383, 107] on div at bounding box center [400, 29] width 315 height 315
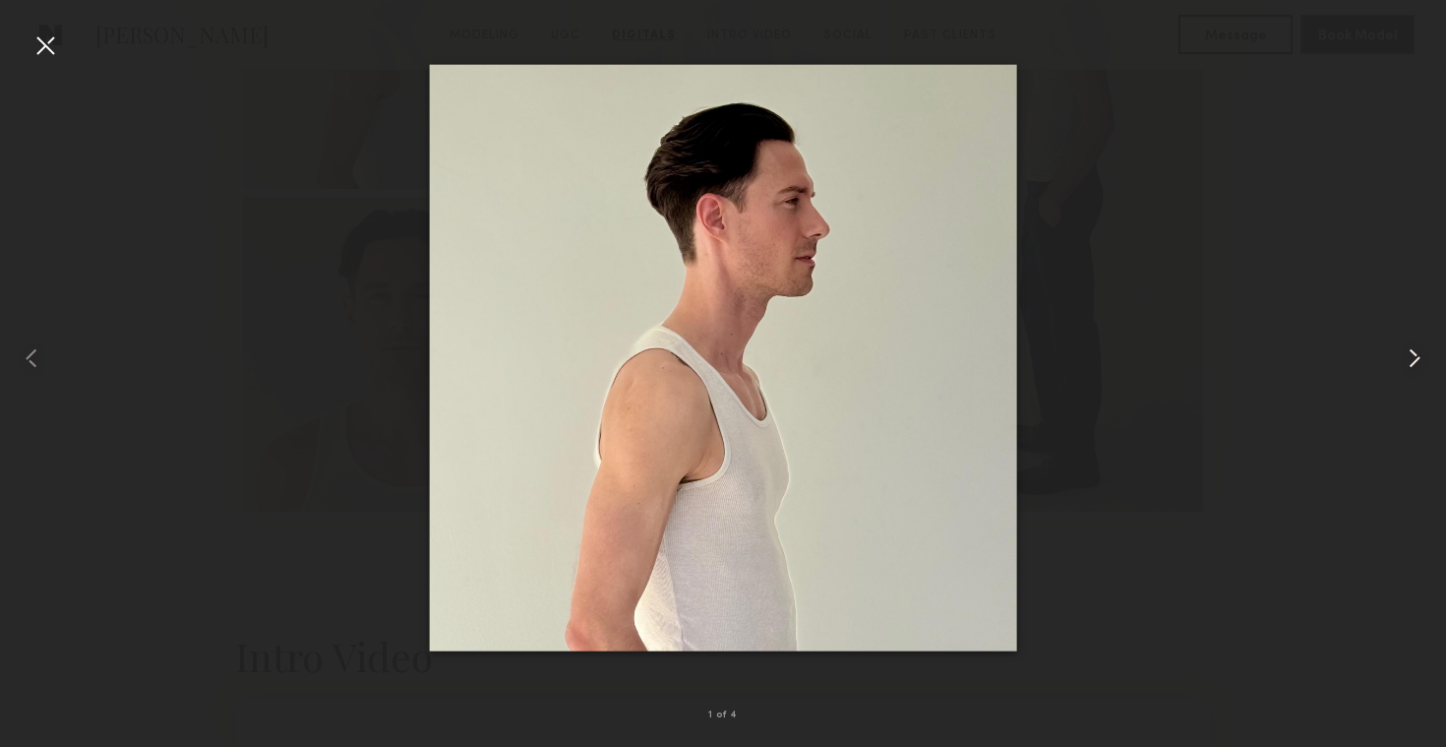
click at [1411, 363] on common-icon at bounding box center [1414, 357] width 31 height 31
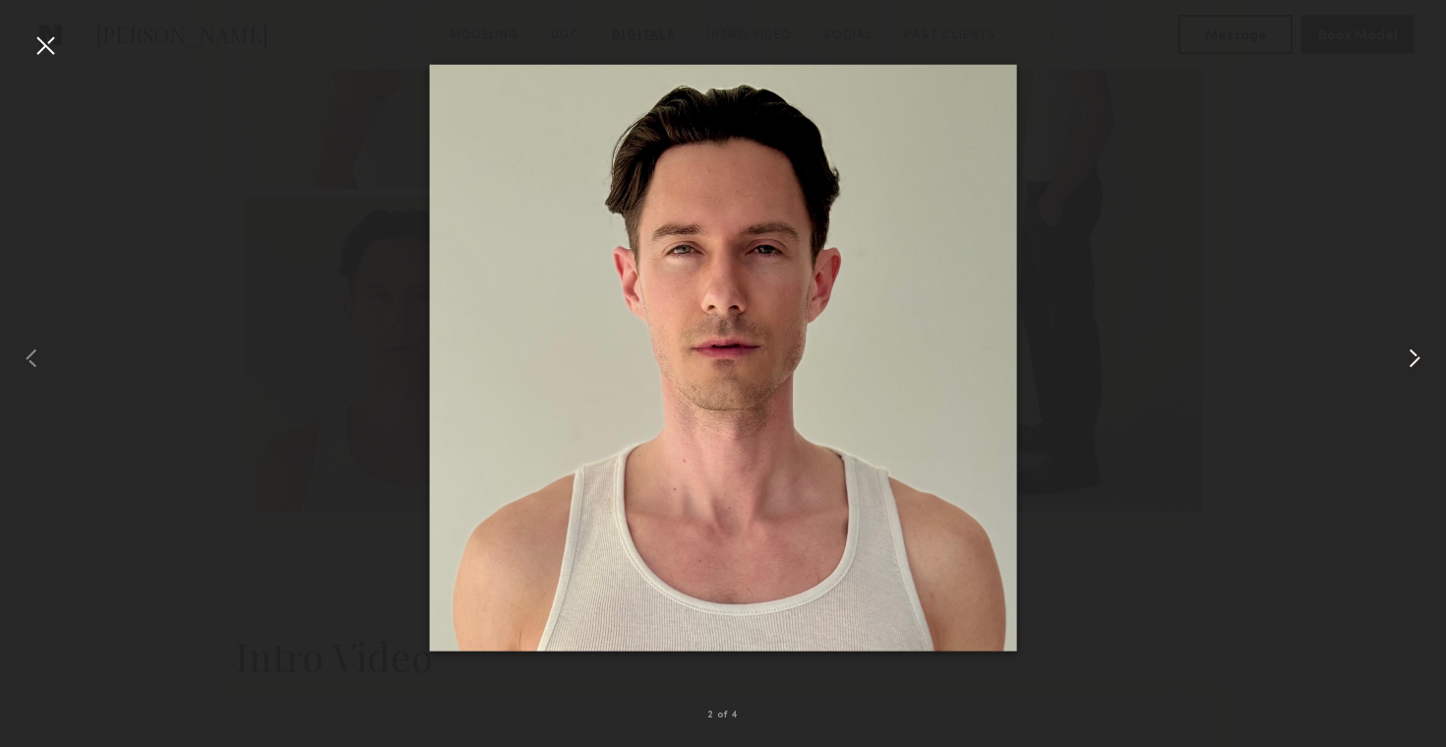
click at [1418, 361] on common-icon at bounding box center [1414, 357] width 31 height 31
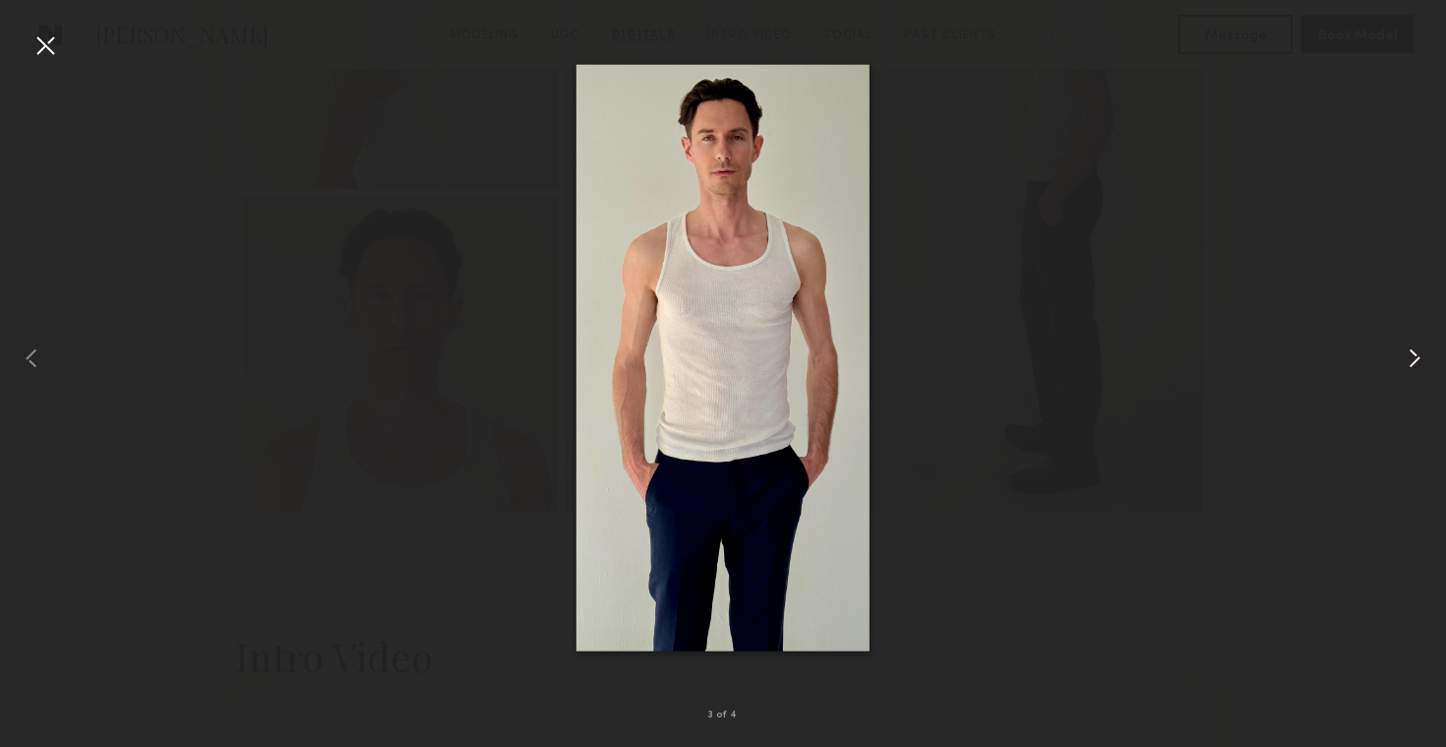
click at [1417, 352] on common-icon at bounding box center [1414, 357] width 31 height 31
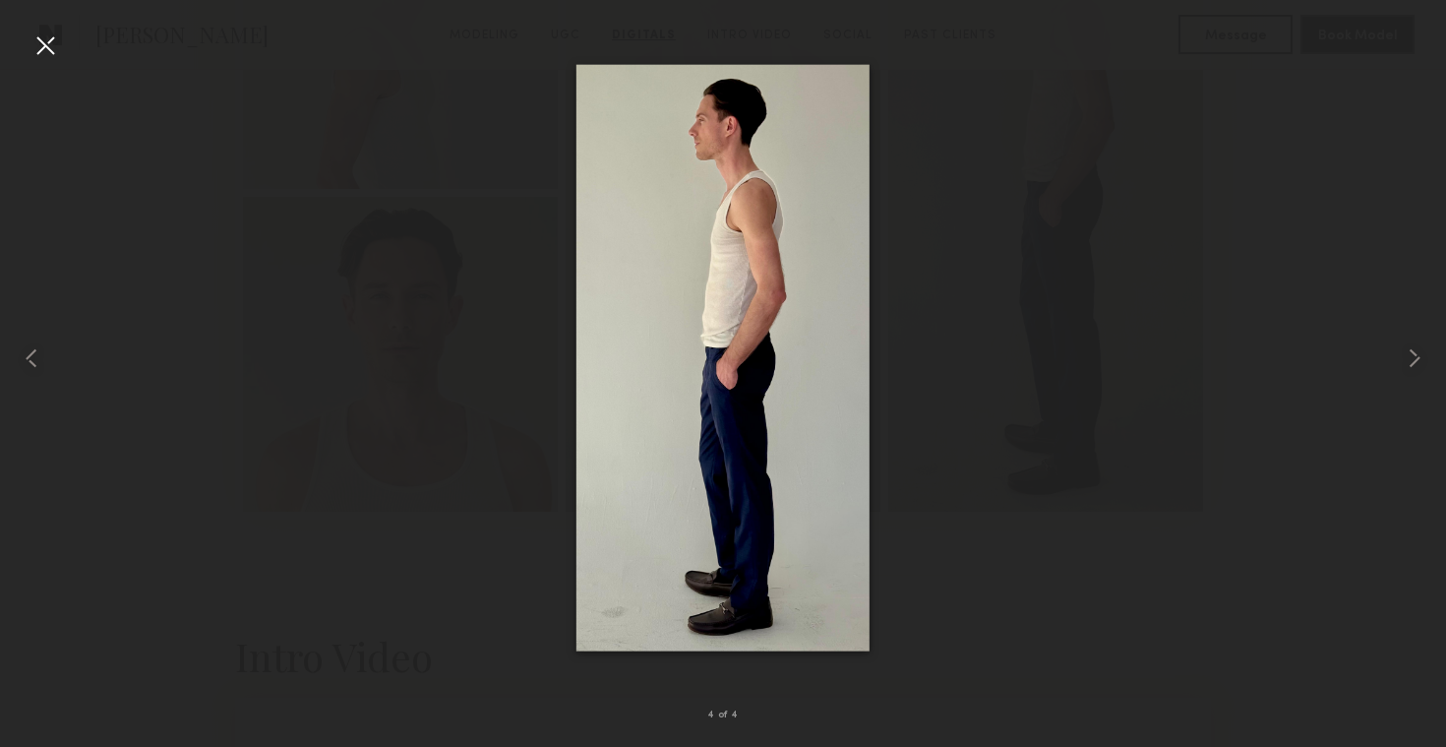
drag, startPoint x: 698, startPoint y: 350, endPoint x: 1181, endPoint y: 5, distance: 593.8
click at [0, 0] on nb-gallery-light "4 of 4" at bounding box center [723, 373] width 1446 height 747
click at [50, 45] on div at bounding box center [45, 45] width 31 height 31
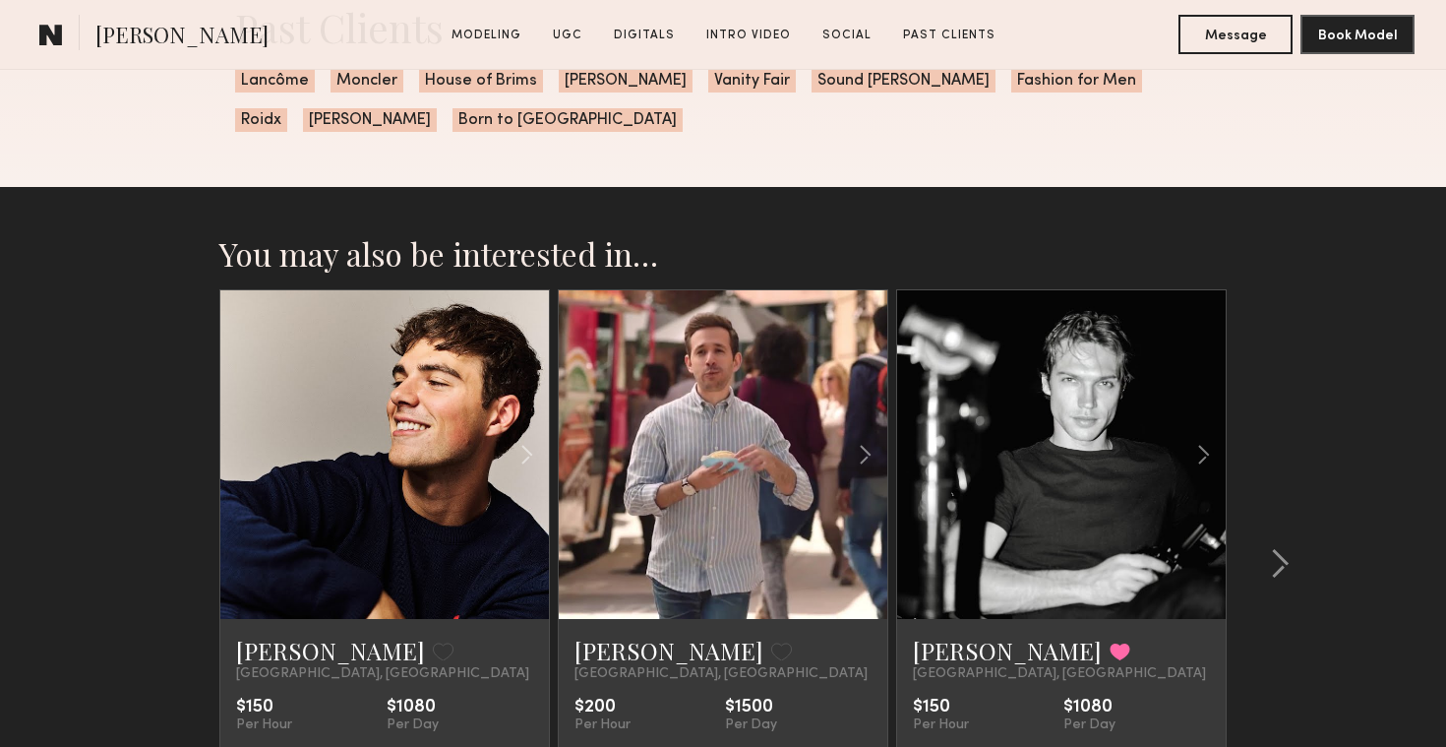
scroll to position [5335, 0]
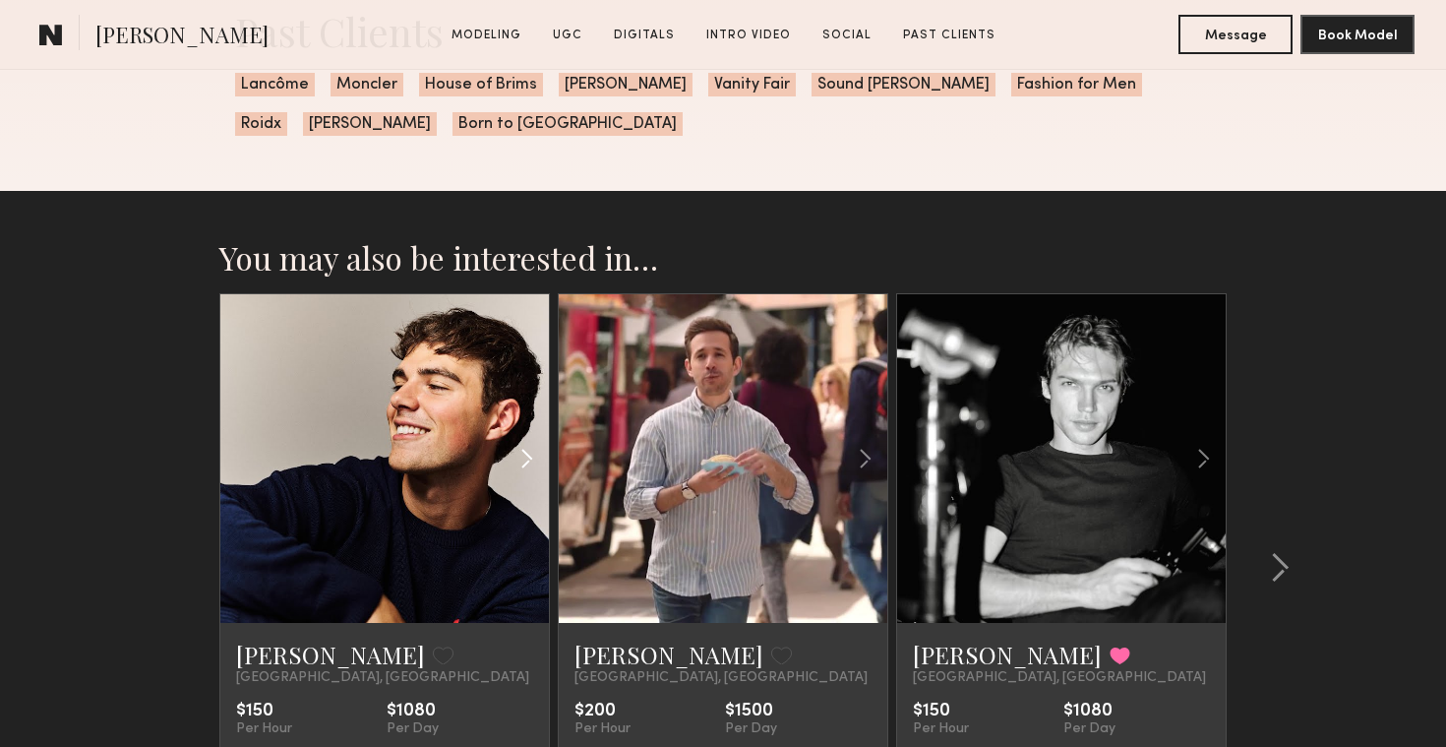
click at [512, 460] on div at bounding box center [495, 458] width 108 height 329
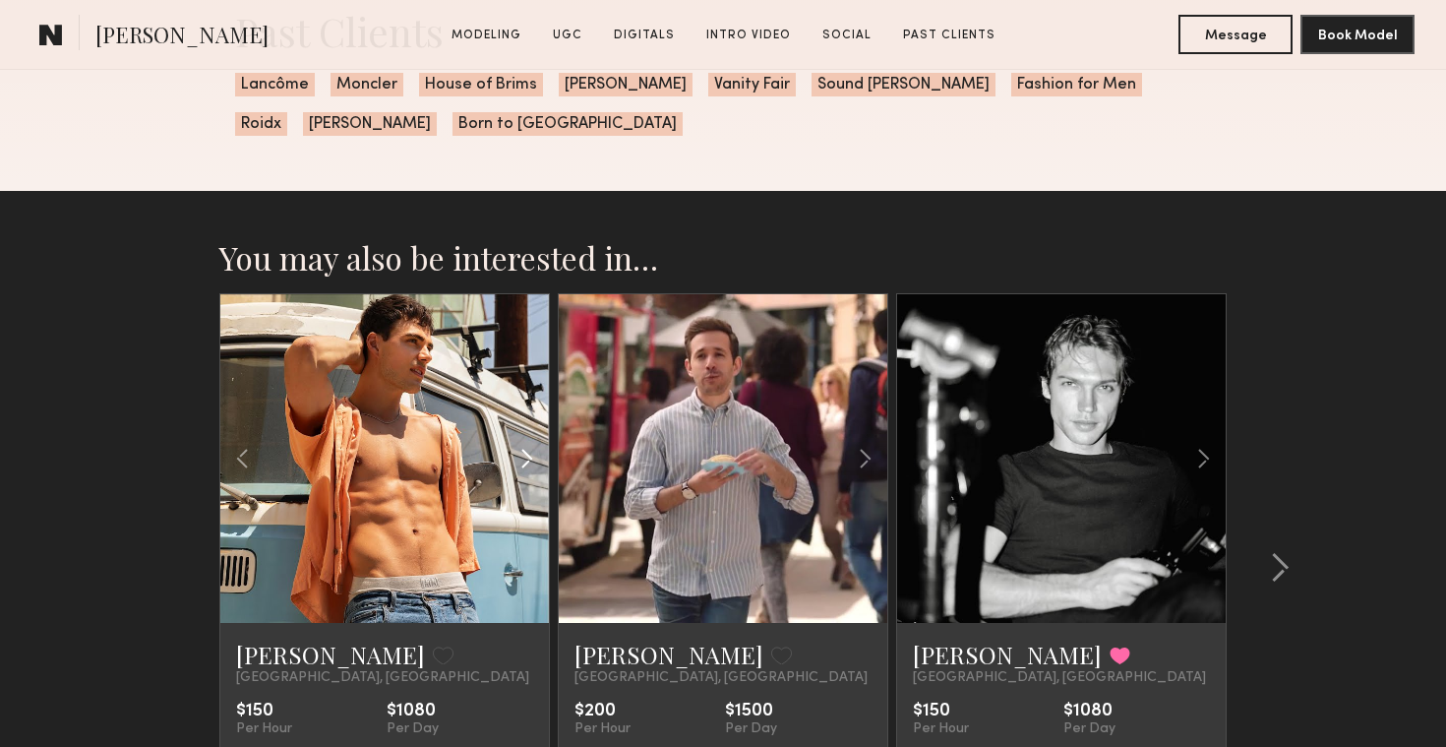
click at [521, 460] on common-icon at bounding box center [527, 458] width 29 height 37
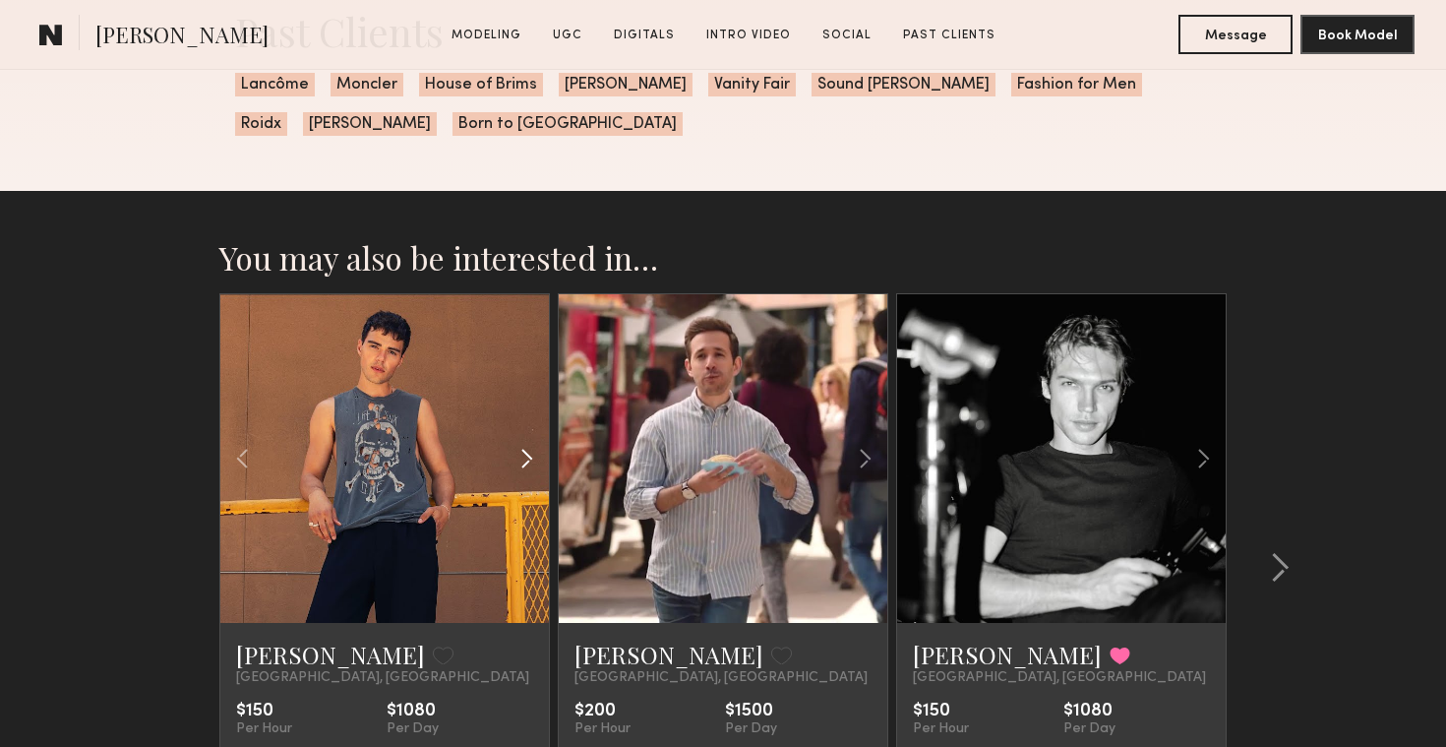
click at [521, 460] on common-icon at bounding box center [527, 458] width 29 height 37
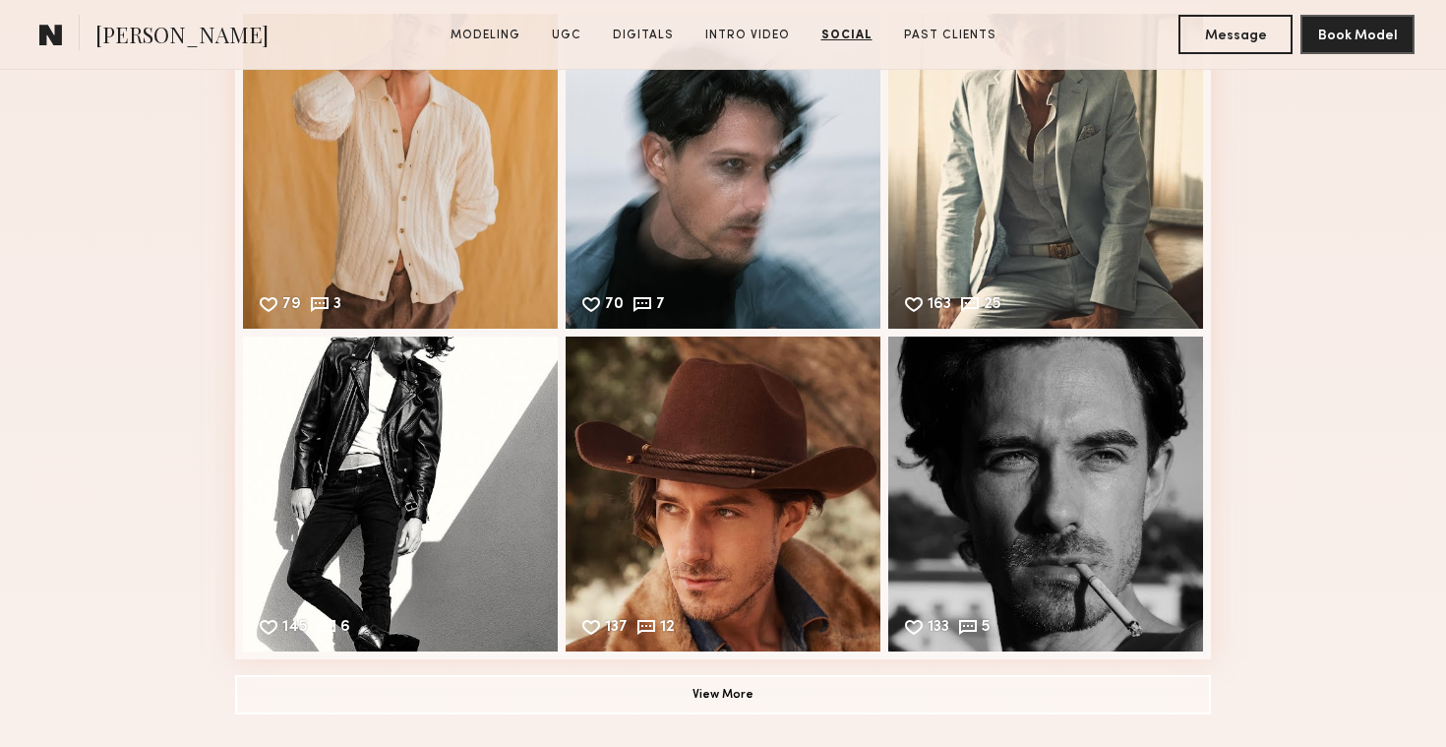
scroll to position [4287, 0]
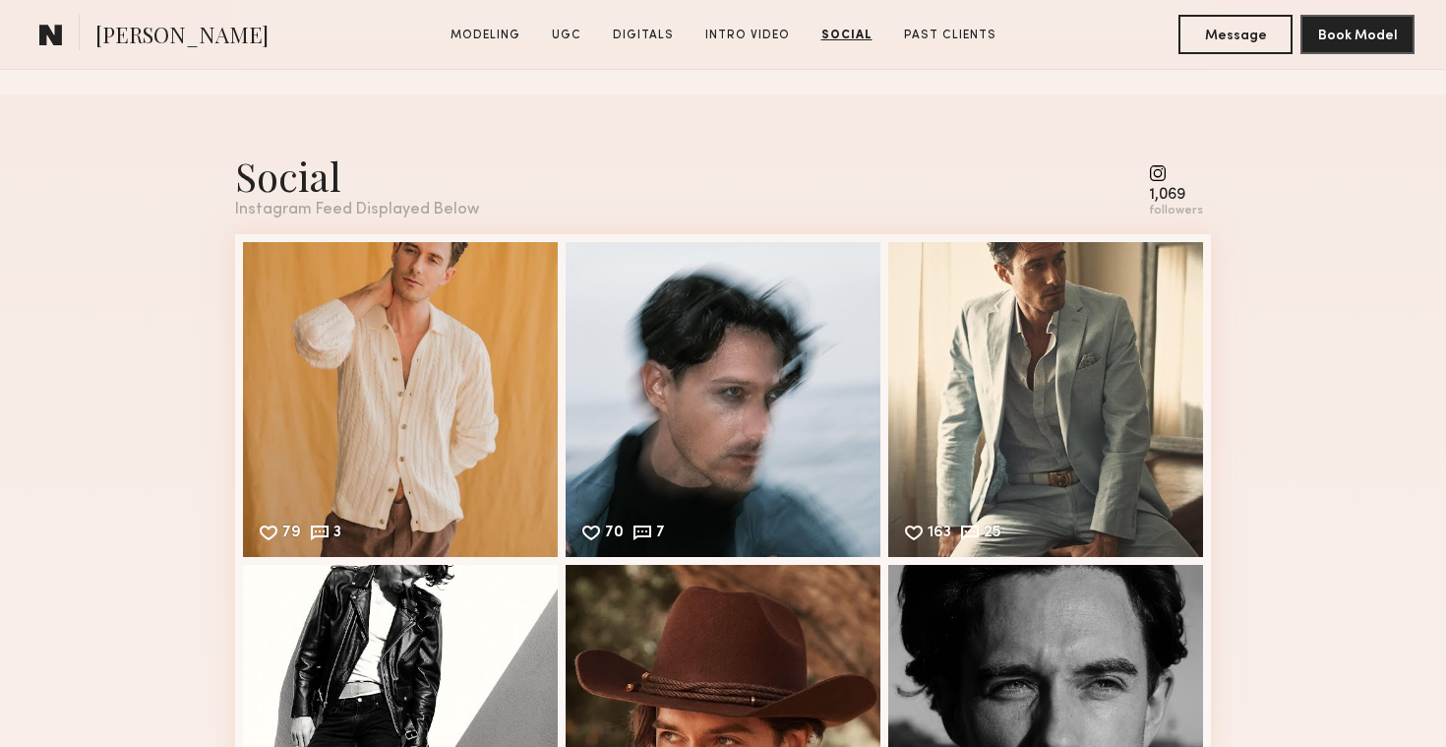
click at [1165, 185] on div "1,069 followers" at bounding box center [1176, 191] width 54 height 54
click at [1165, 171] on common-icon at bounding box center [1176, 173] width 54 height 18
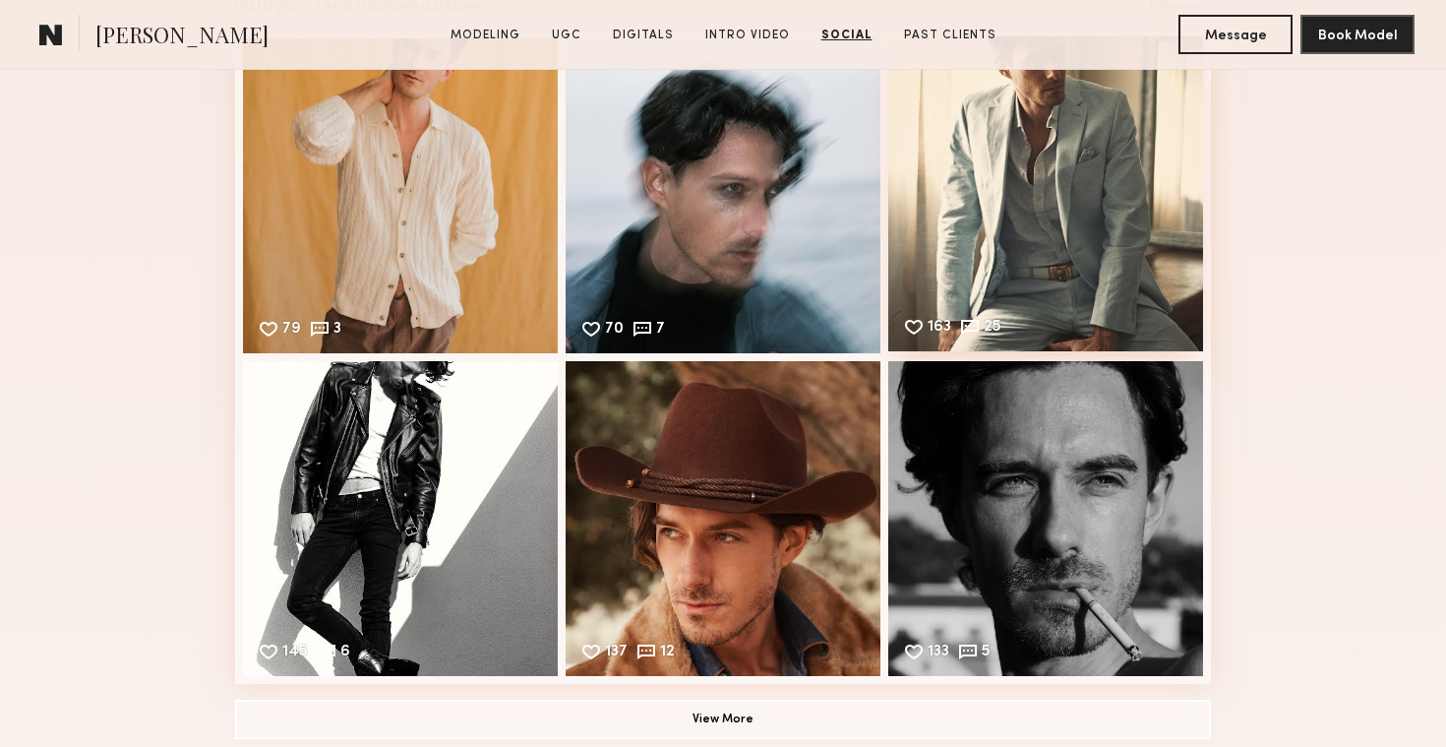
scroll to position [4491, 0]
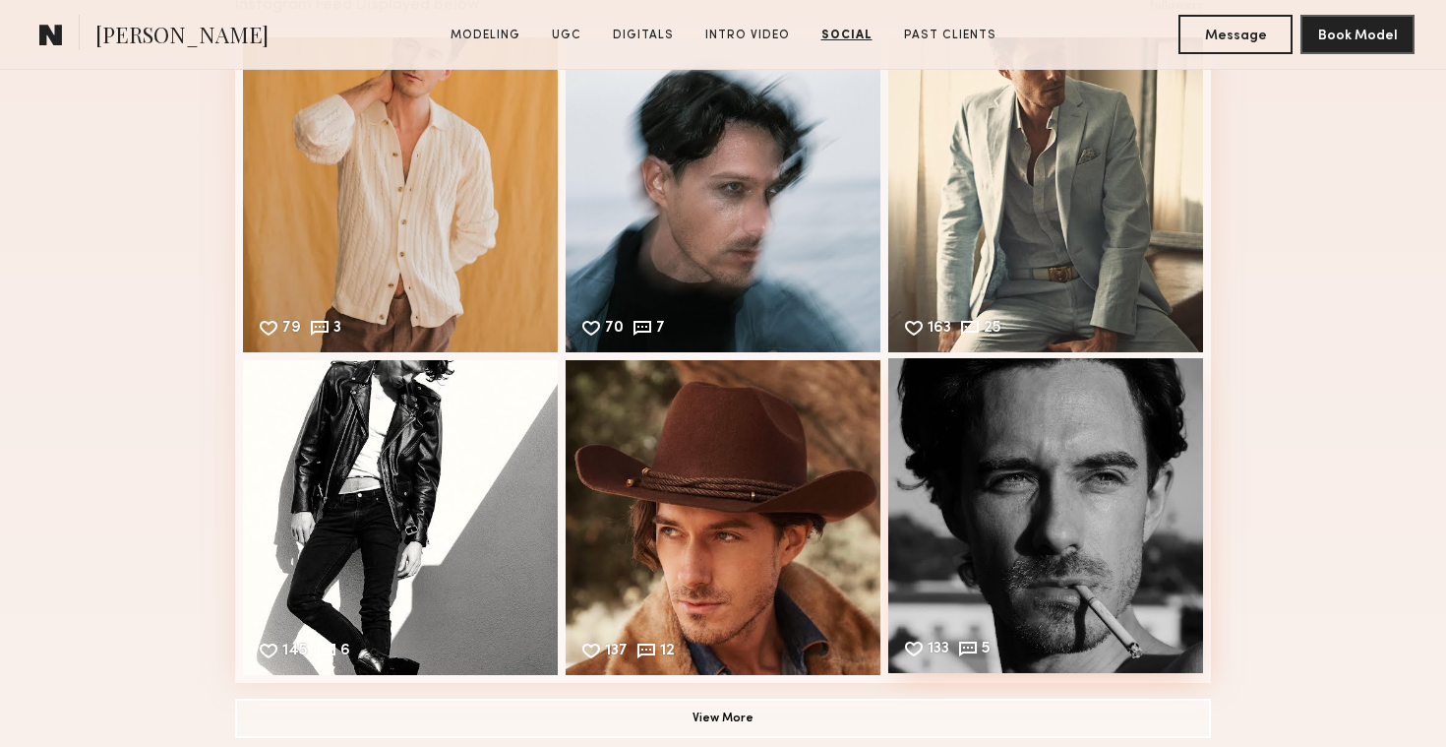
click at [992, 489] on div "133 5 Likes & comments displayed to show model’s engagement" at bounding box center [1045, 515] width 315 height 315
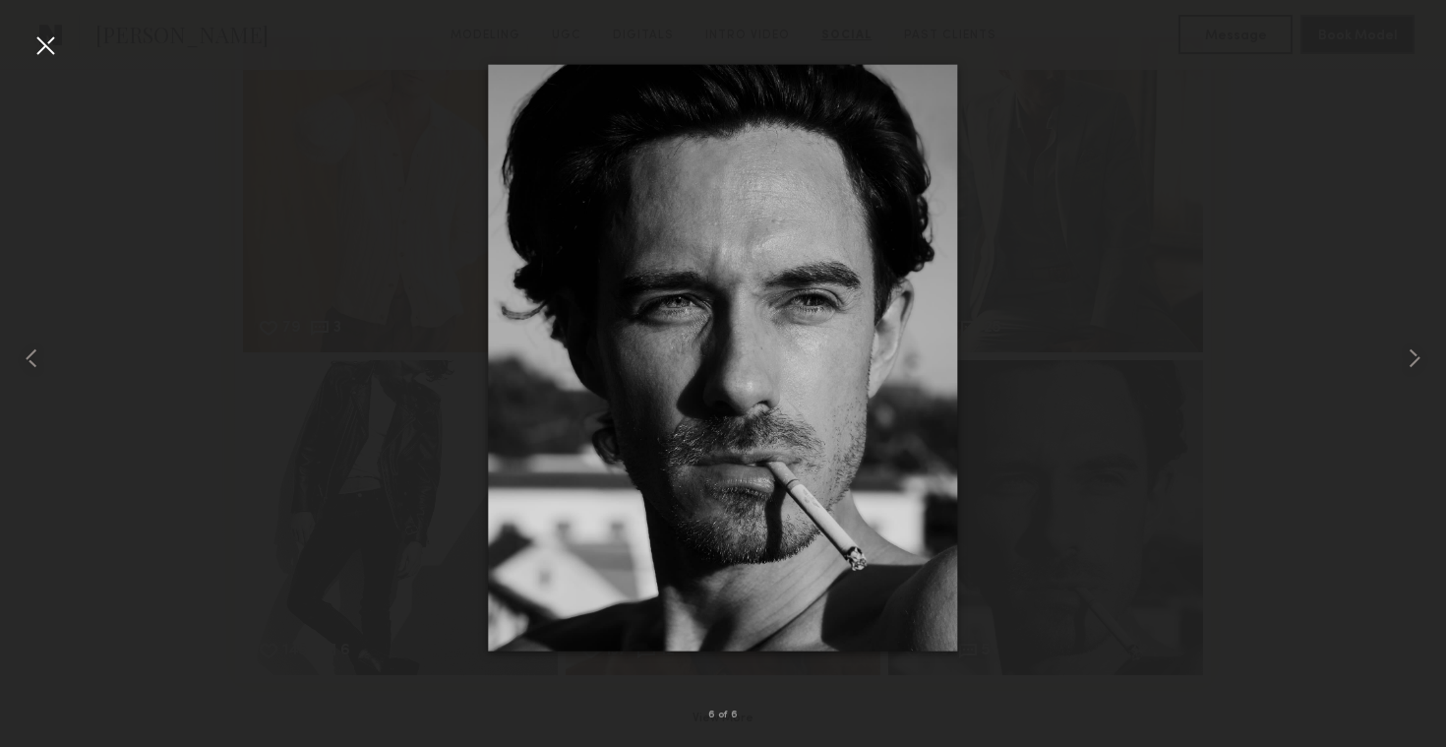
click at [54, 44] on div at bounding box center [45, 45] width 31 height 31
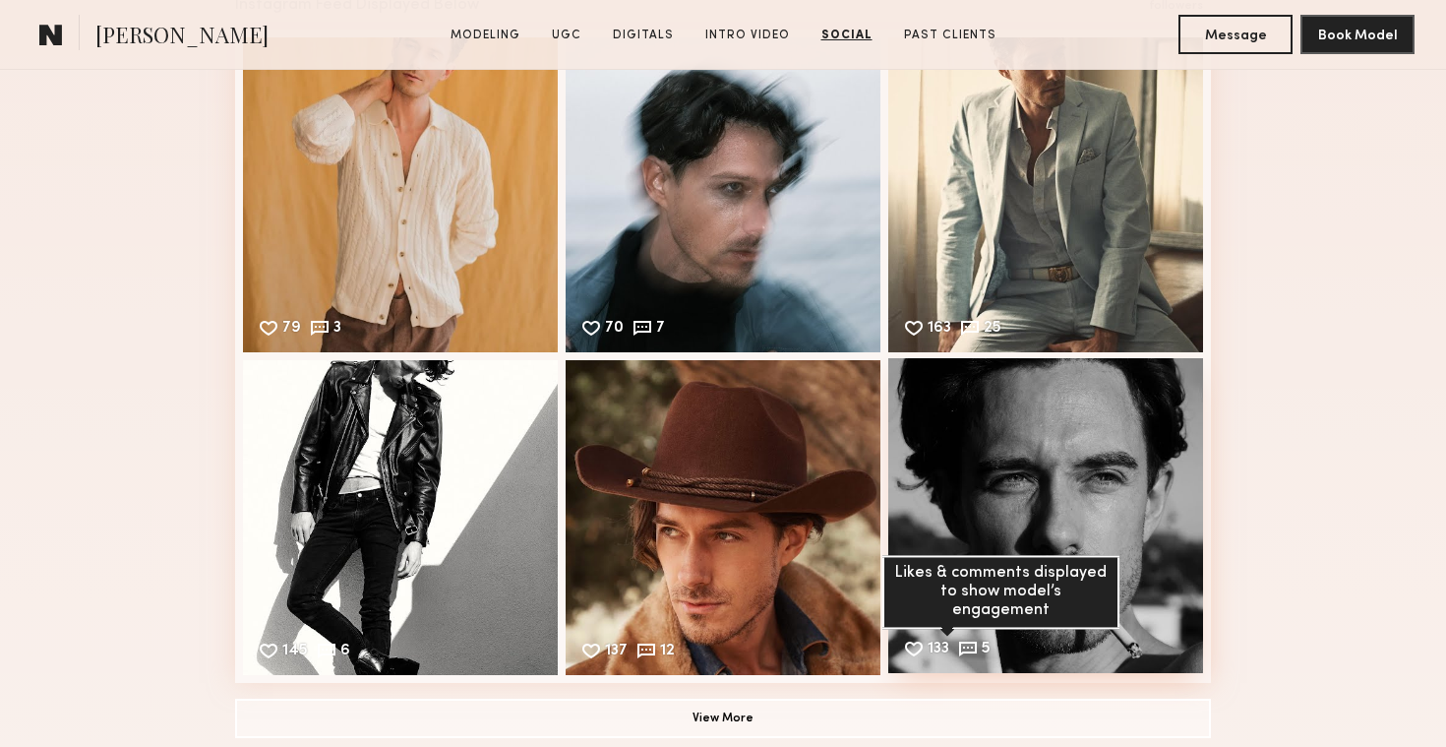
click at [923, 653] on common-icon at bounding box center [914, 649] width 22 height 22
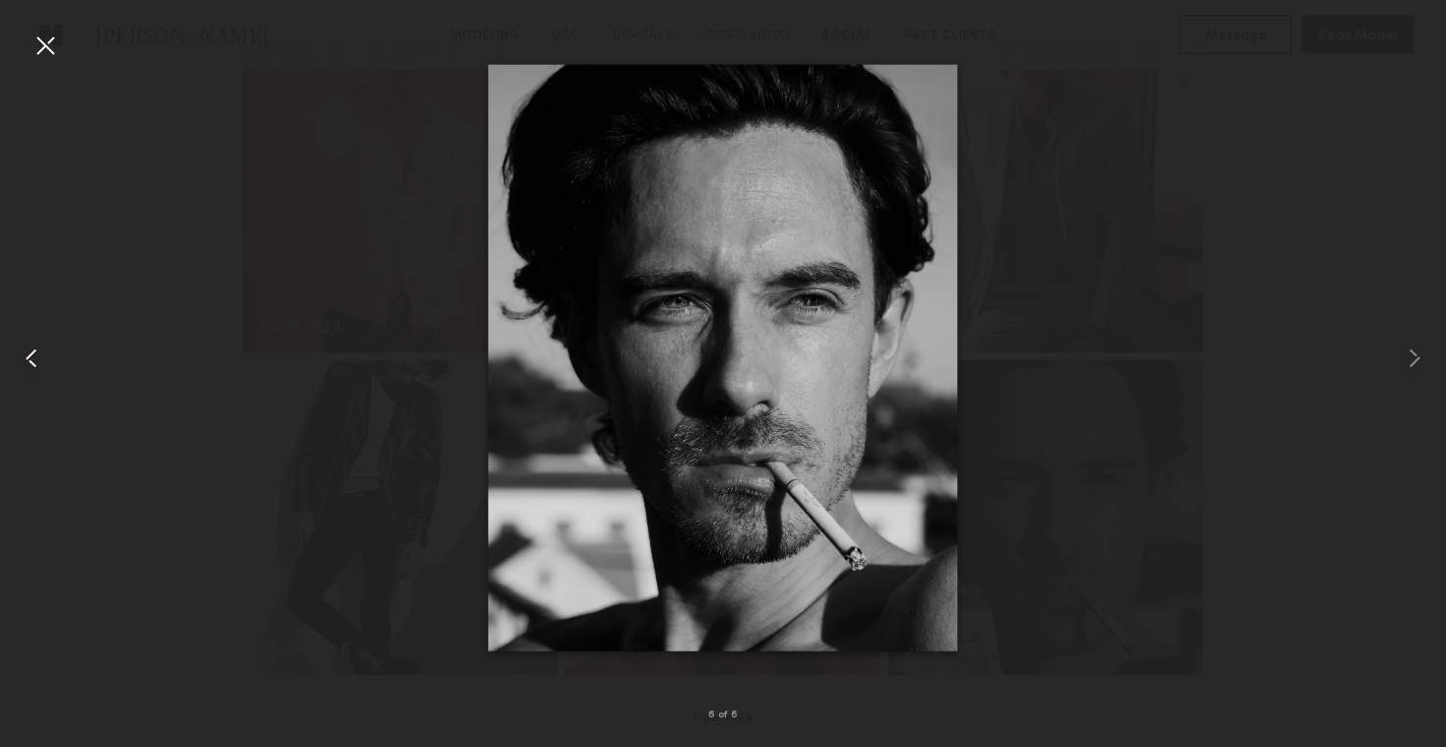
click at [22, 31] on div at bounding box center [29, 357] width 58 height 652
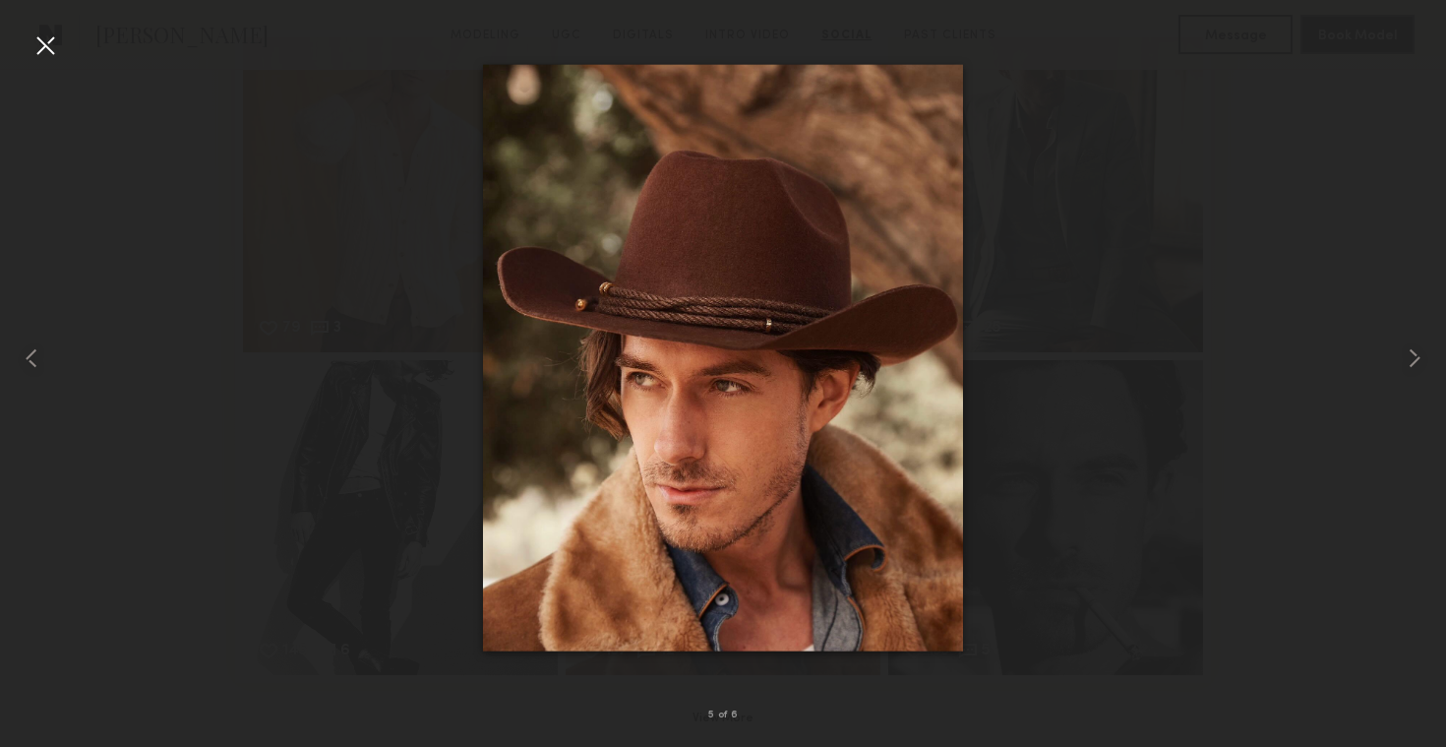
click at [49, 50] on div at bounding box center [45, 45] width 31 height 31
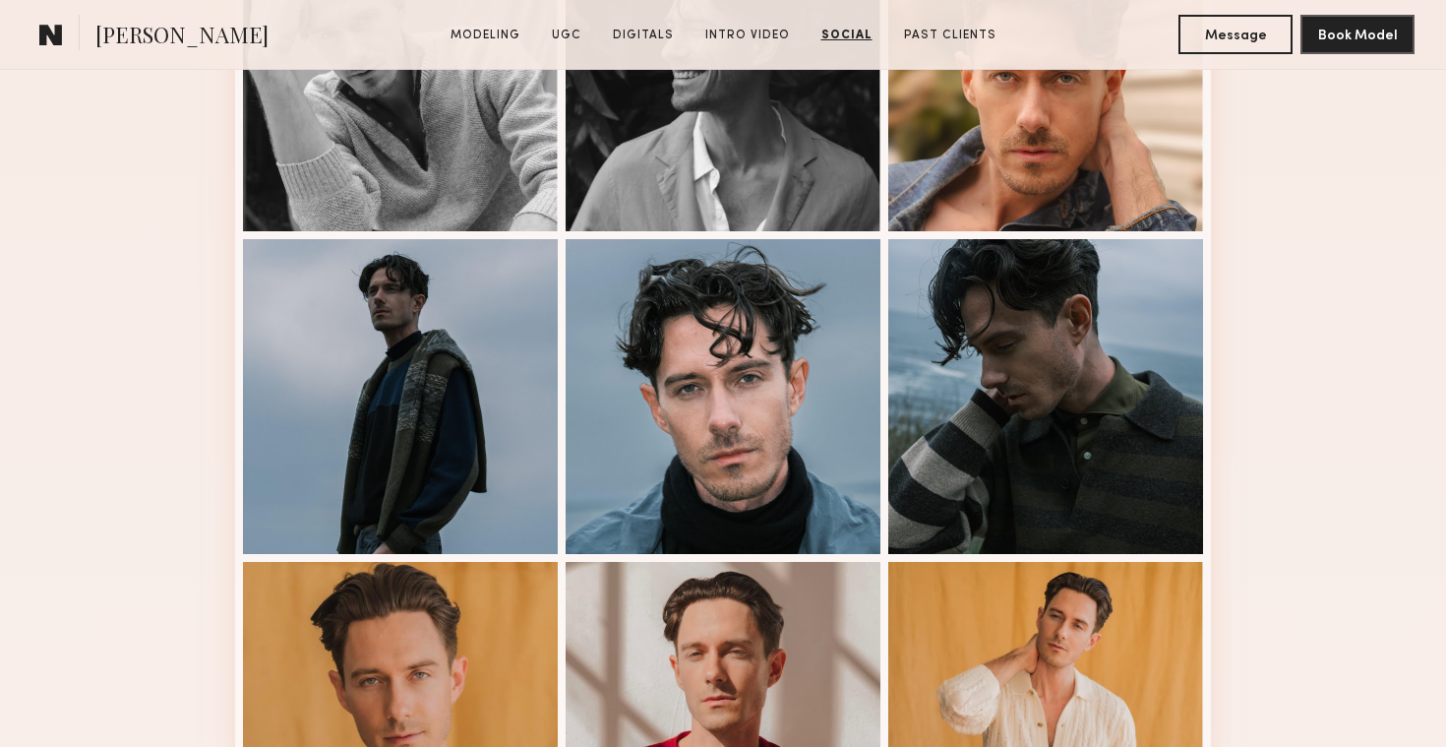
scroll to position [0, 0]
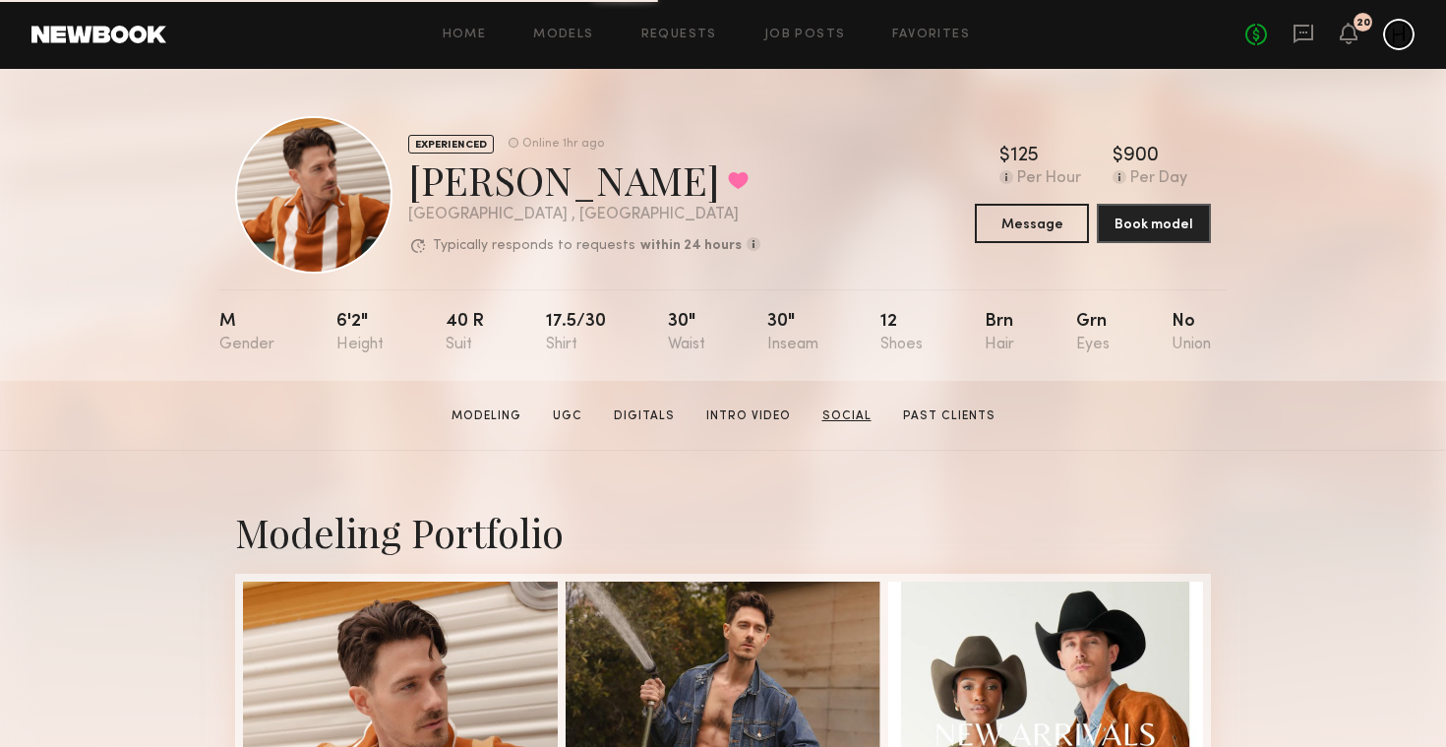
click at [849, 414] on link "Social" at bounding box center [847, 416] width 65 height 18
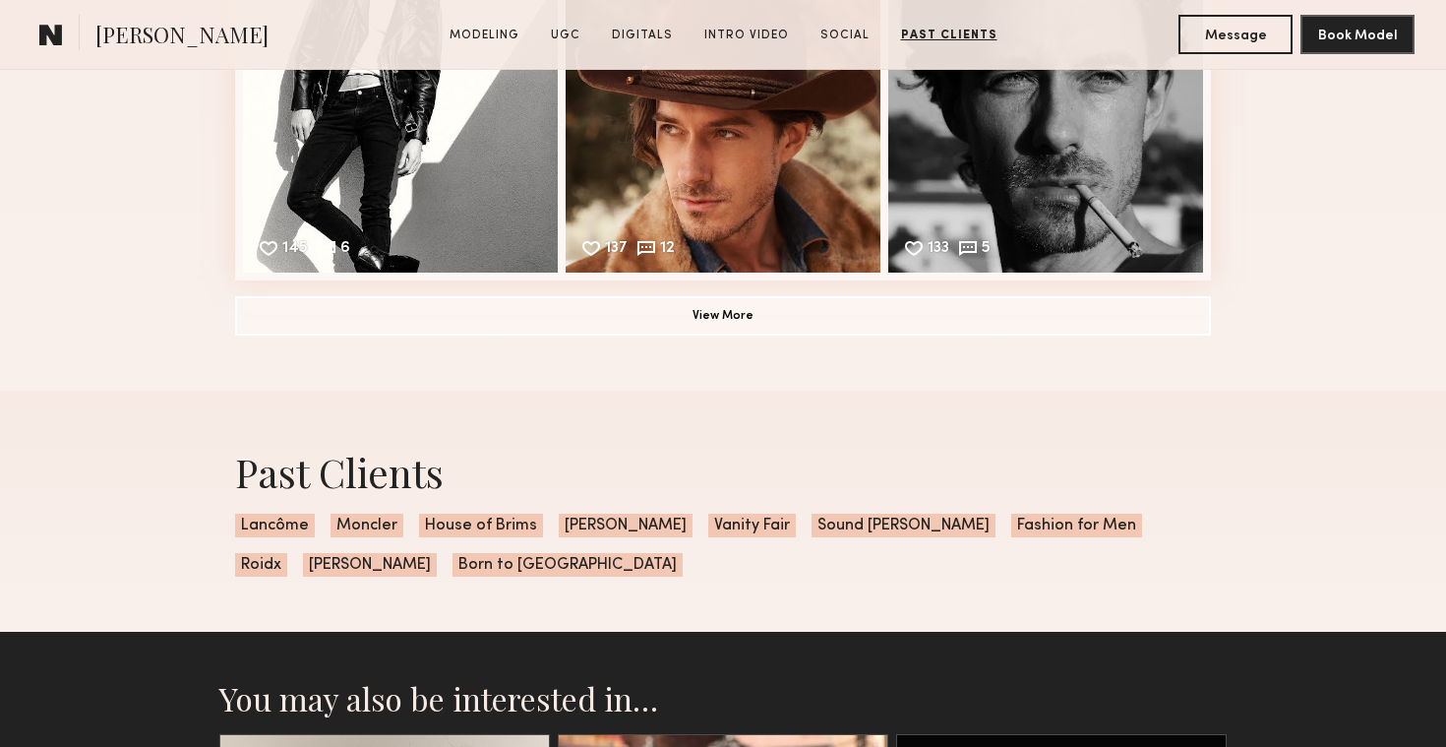
scroll to position [4526, 0]
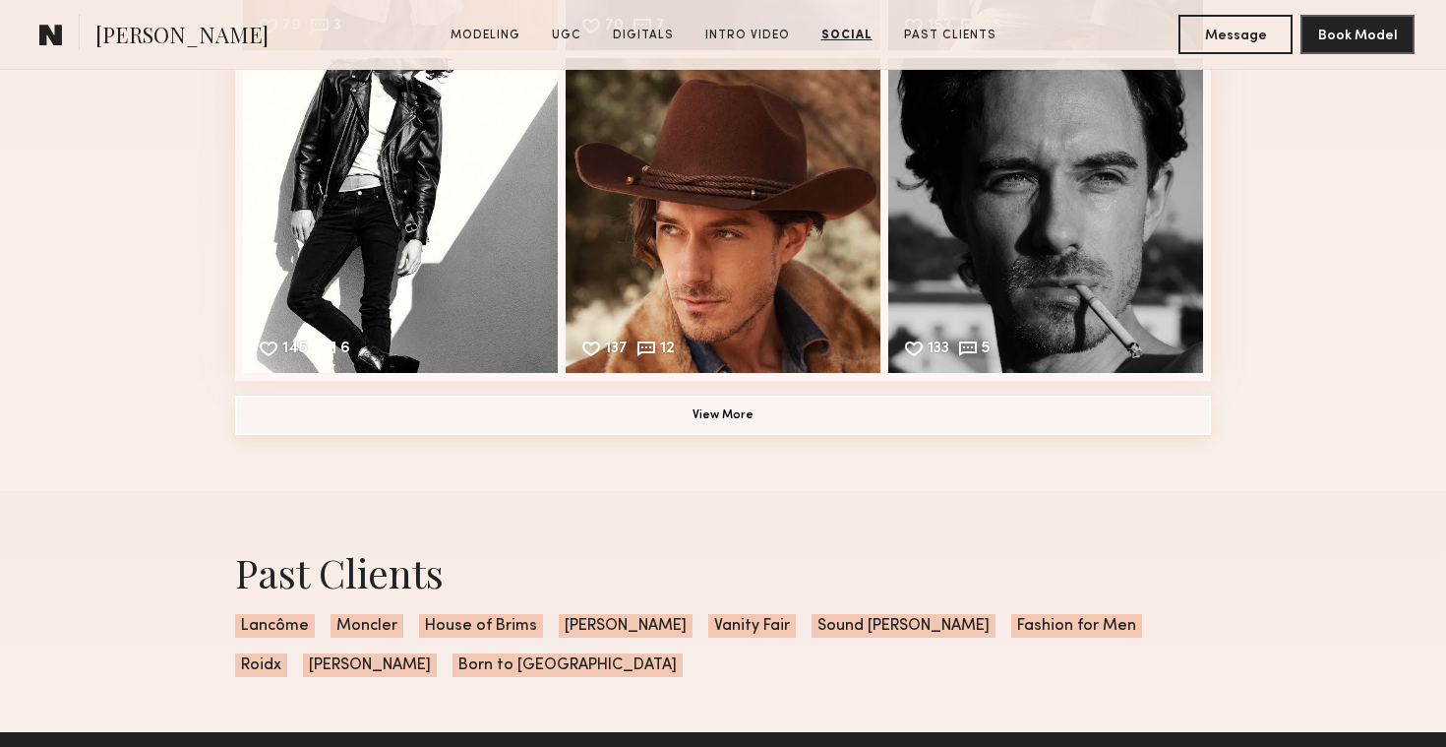
click at [715, 424] on button "View More" at bounding box center [723, 415] width 976 height 39
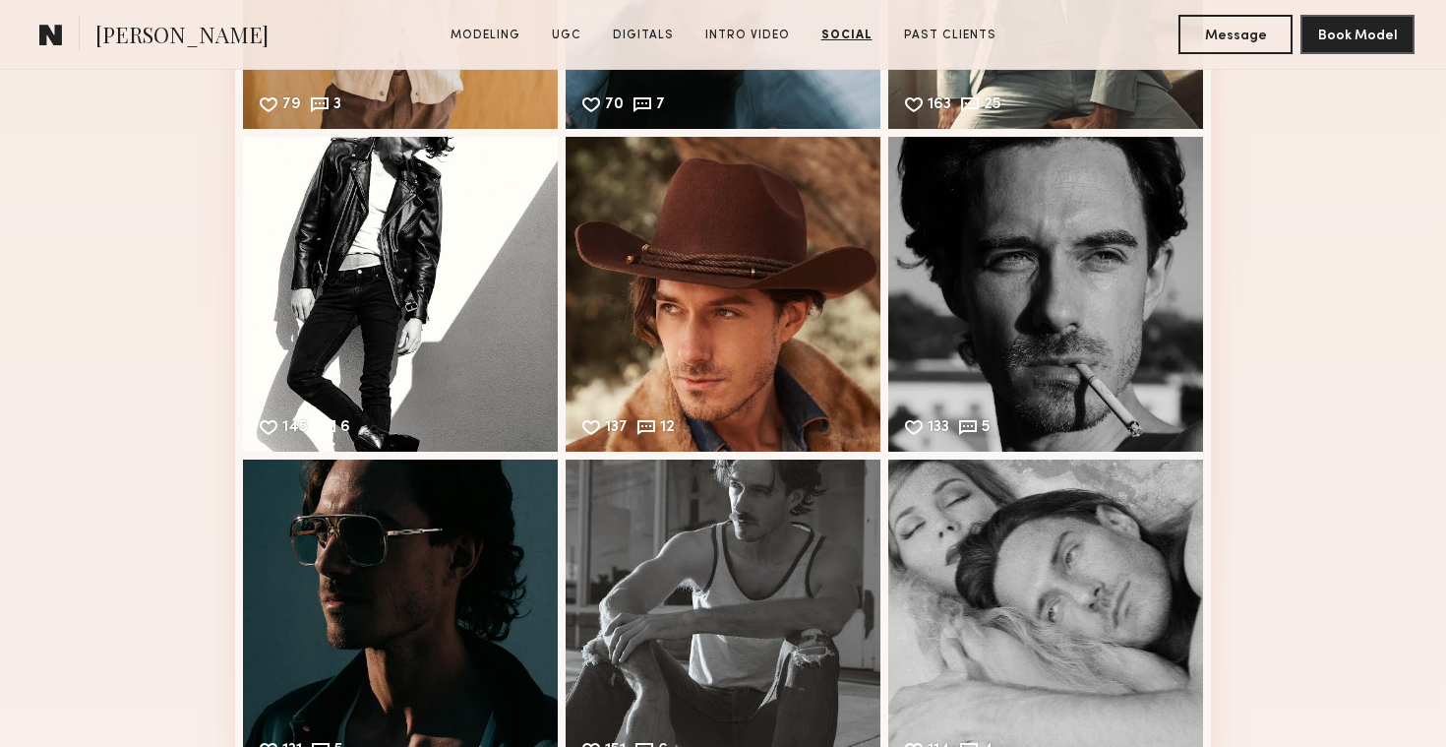
scroll to position [4090, 0]
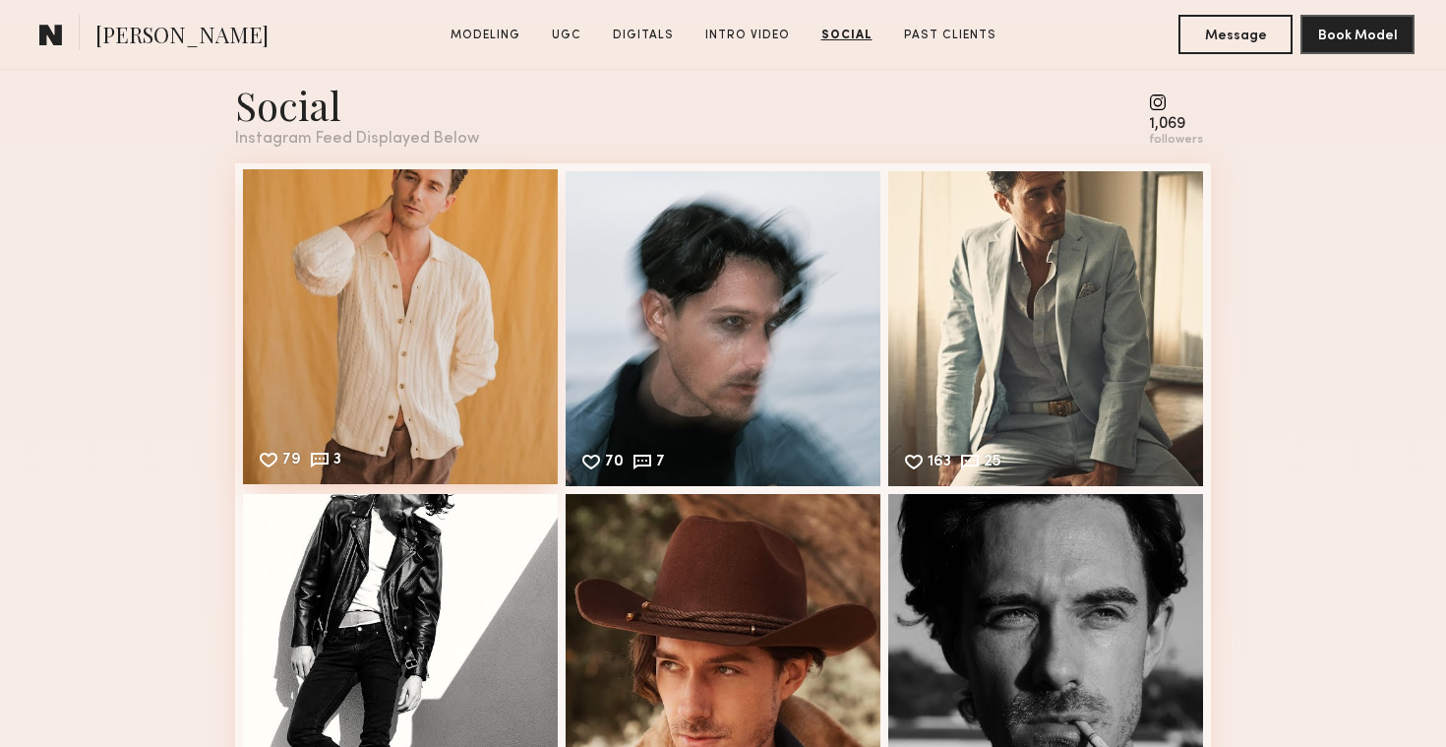
click at [415, 307] on div "79 3 Likes & comments displayed to show model’s engagement" at bounding box center [400, 326] width 315 height 315
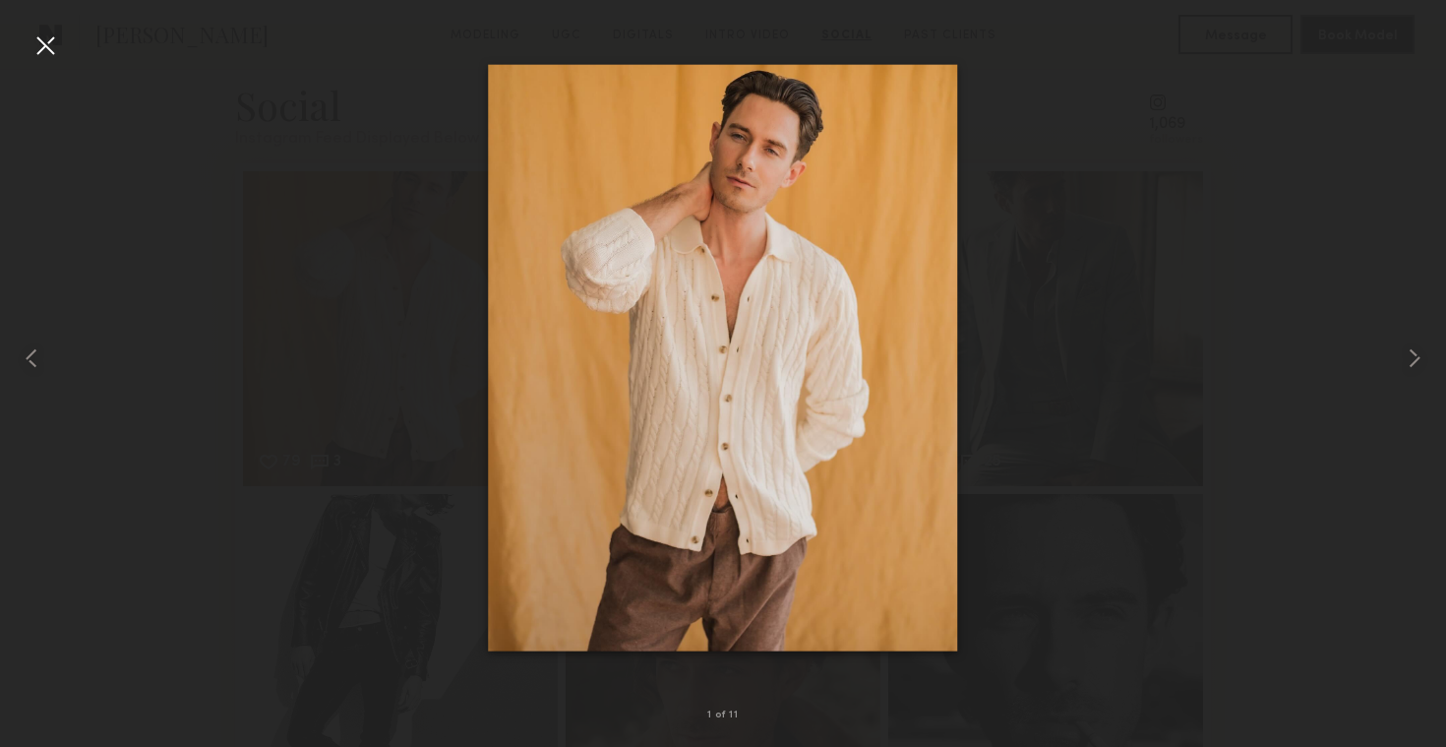
click at [53, 60] on div at bounding box center [45, 45] width 31 height 31
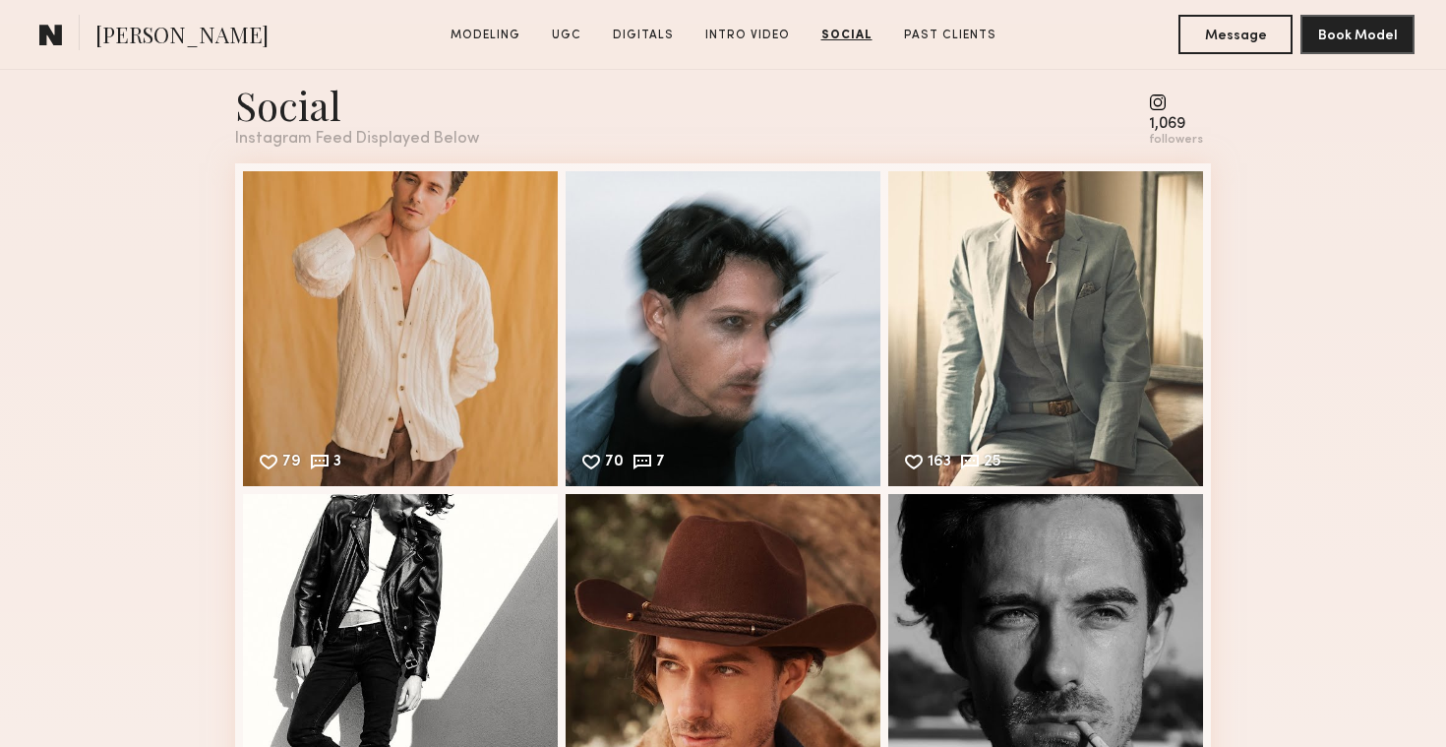
click at [294, 107] on div "Social" at bounding box center [357, 105] width 244 height 52
drag, startPoint x: 1164, startPoint y: 95, endPoint x: 1181, endPoint y: 158, distance: 65.2
click at [504, 29] on link "Modeling" at bounding box center [486, 36] width 86 height 18
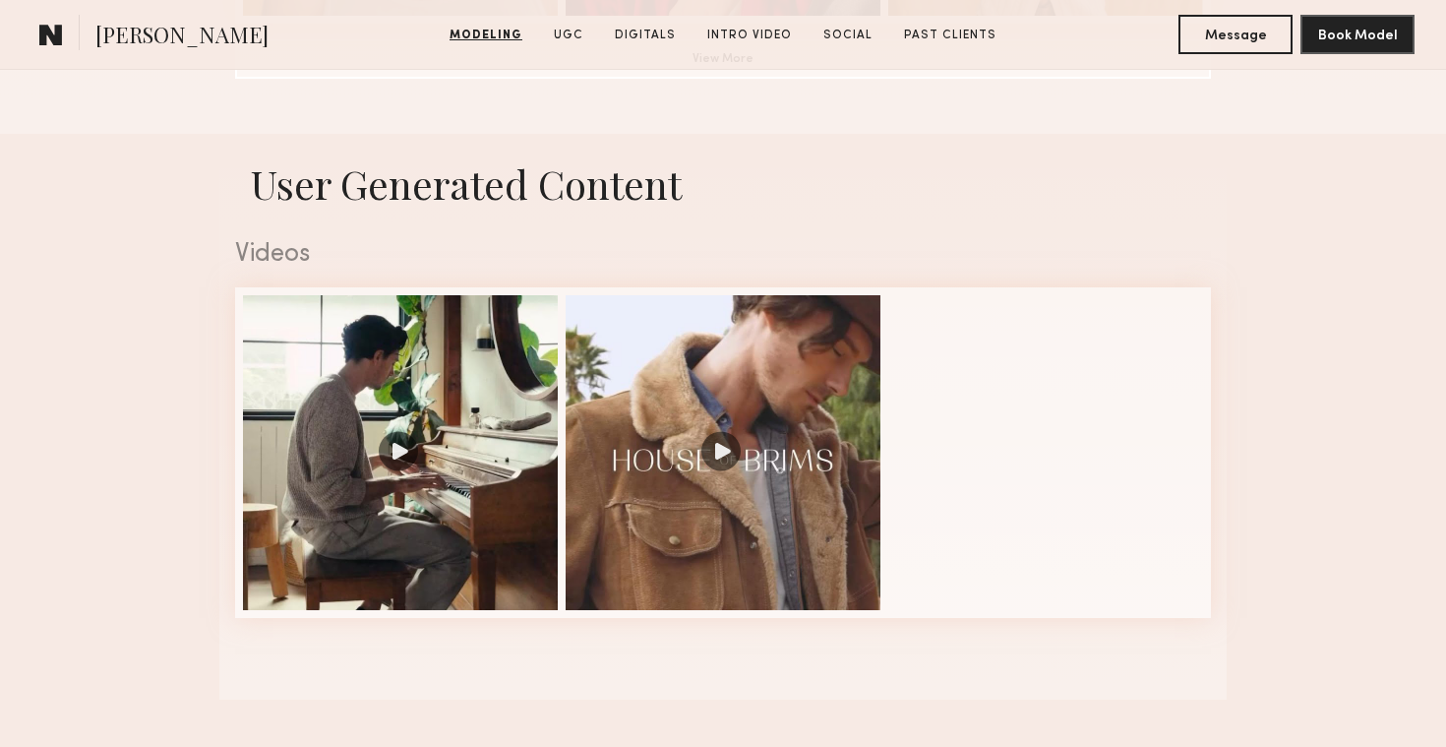
scroll to position [1913, 0]
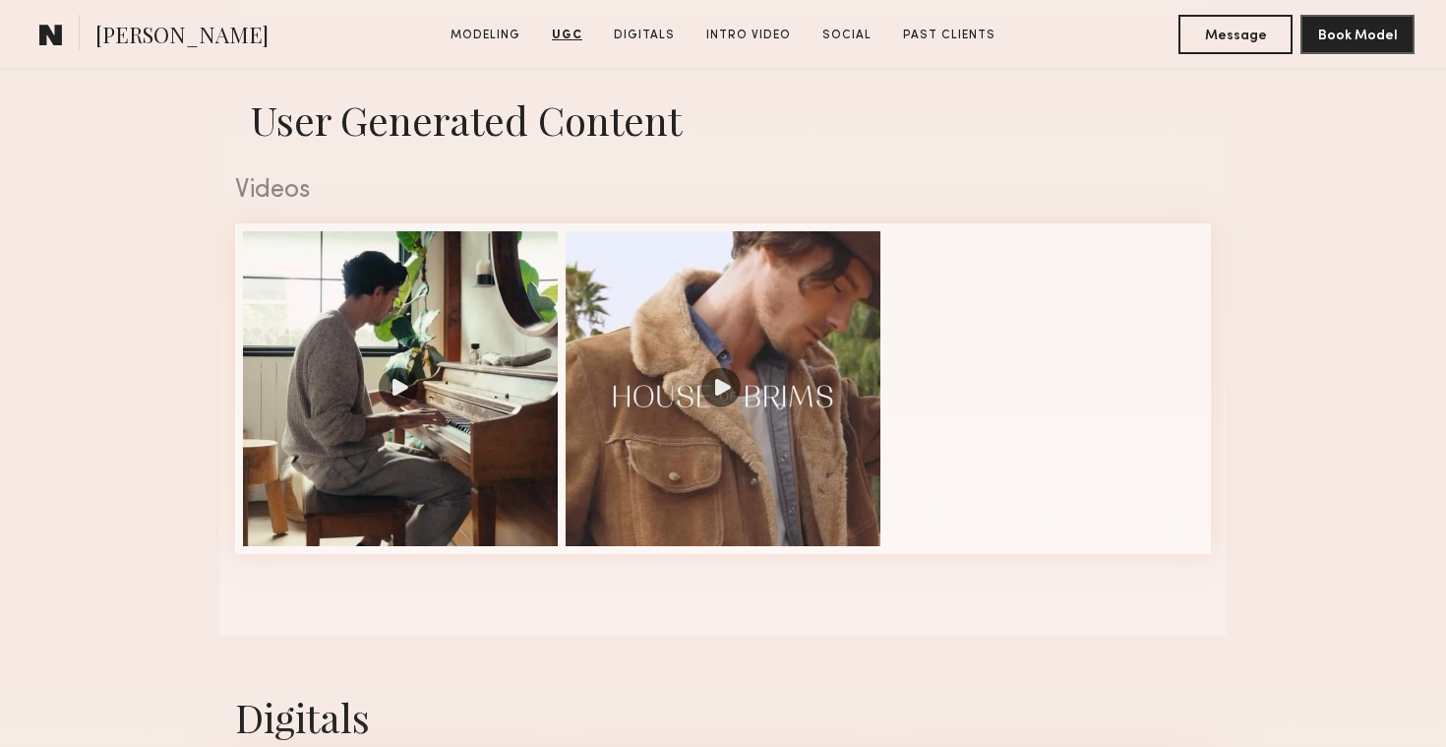
click at [850, 387] on div at bounding box center [723, 388] width 315 height 315
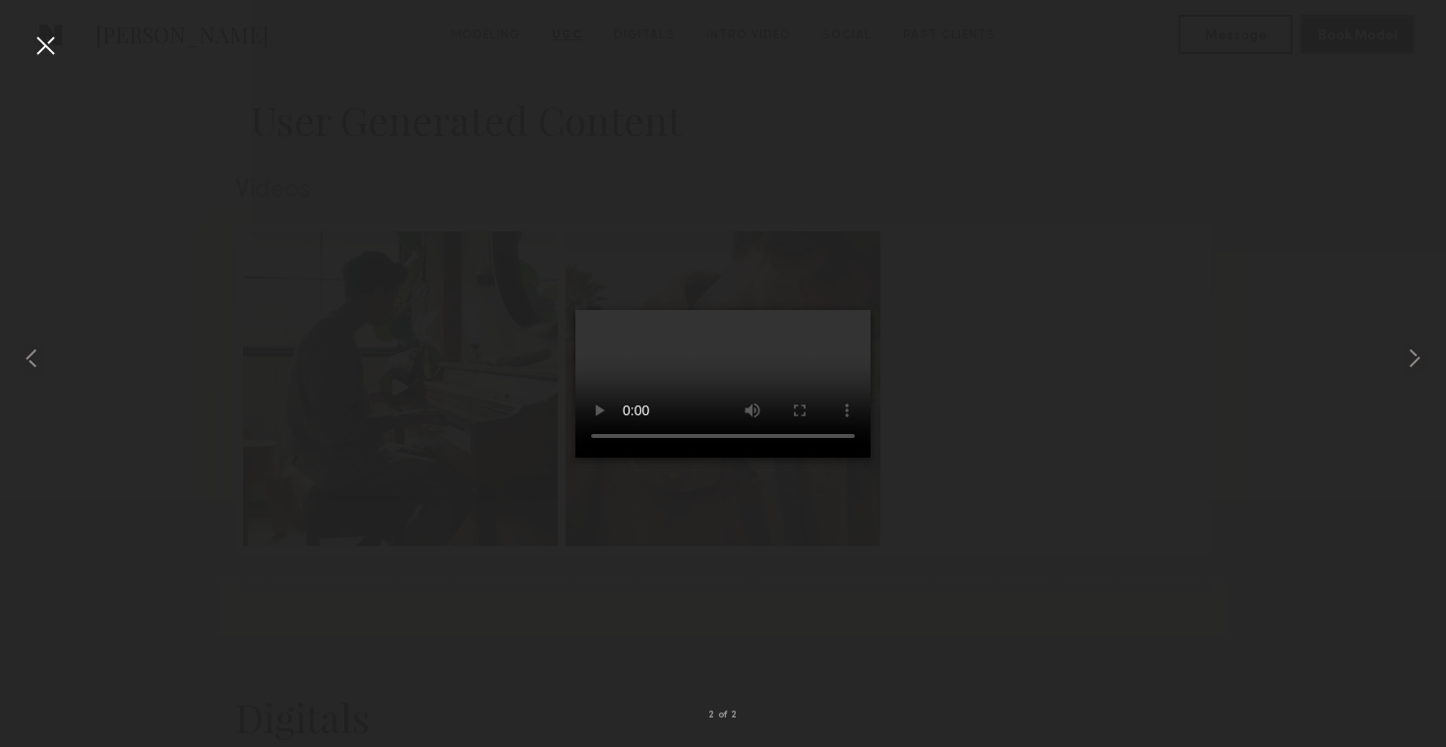
click at [42, 51] on div at bounding box center [45, 45] width 31 height 31
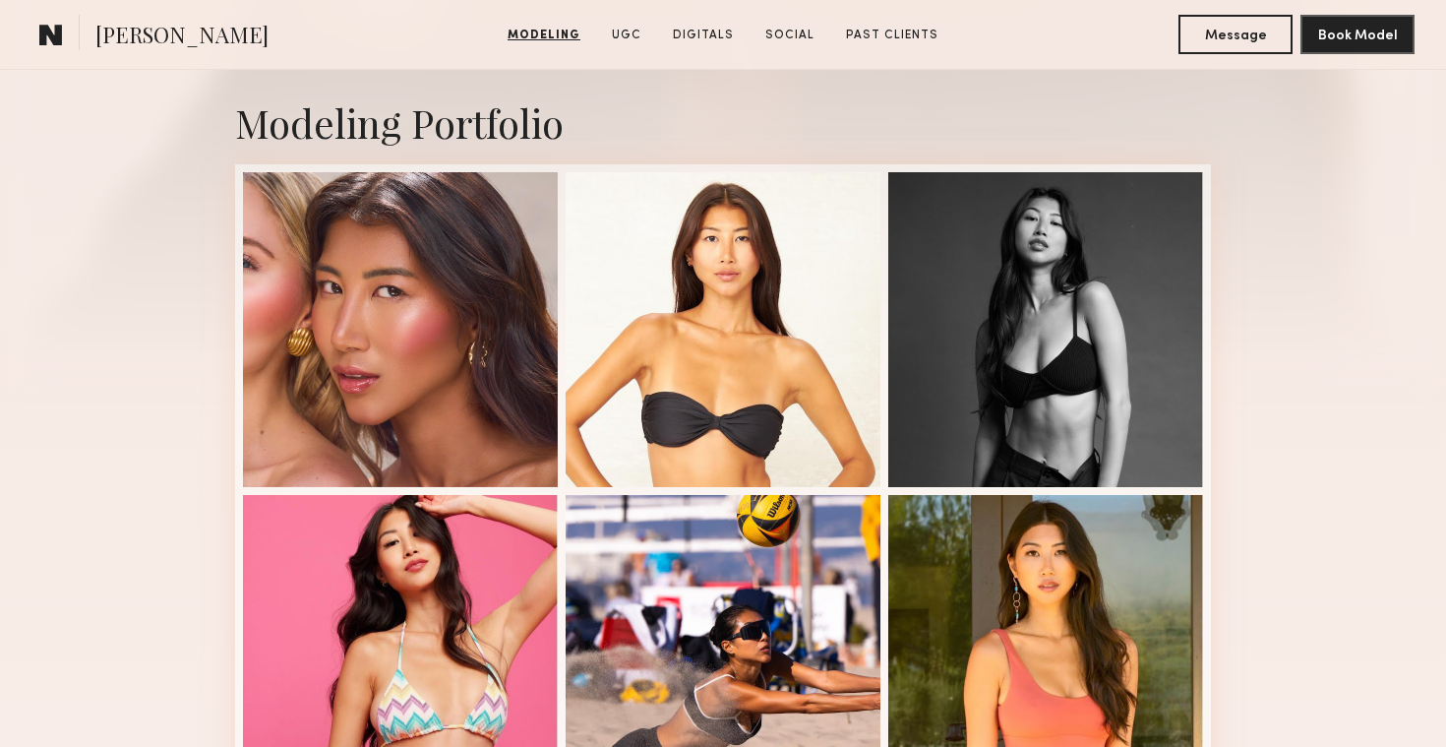
scroll to position [1132, 0]
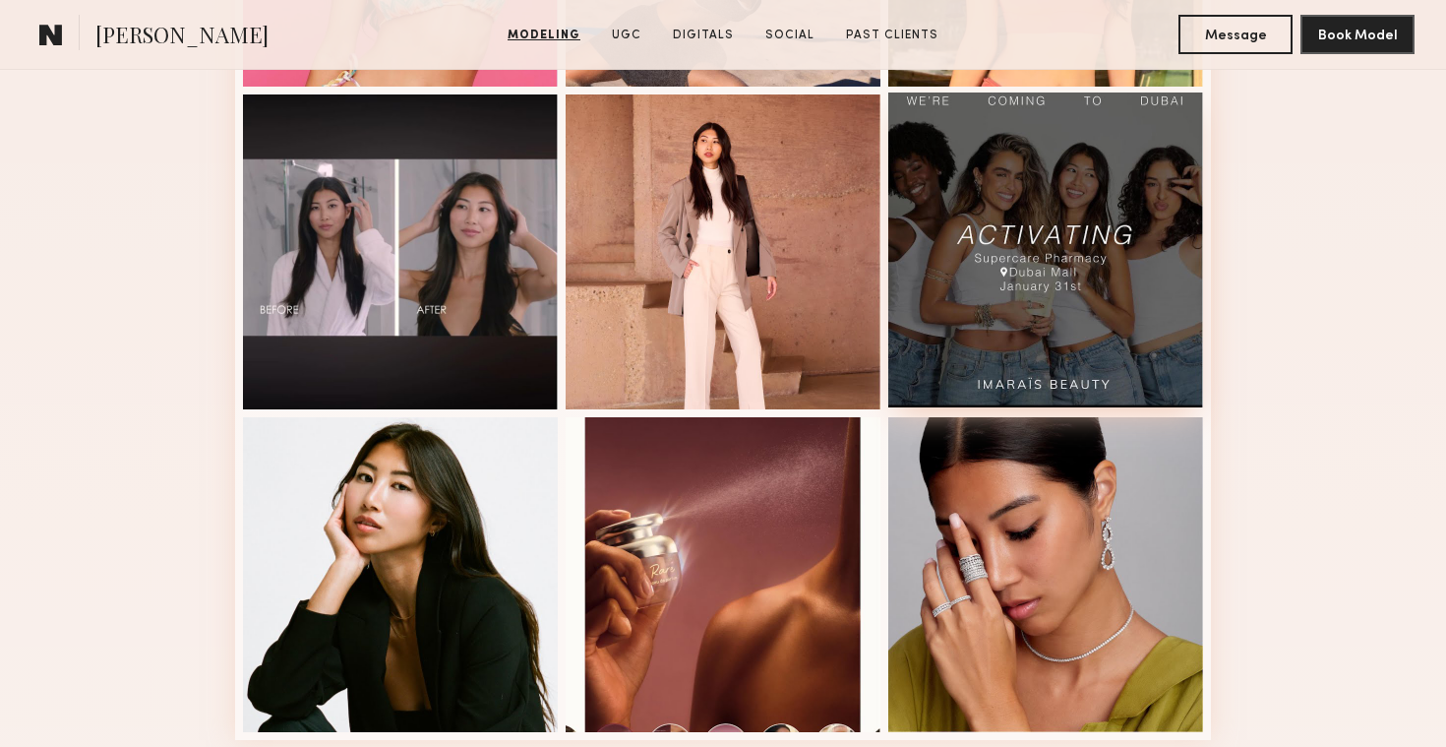
click at [1043, 237] on div at bounding box center [1045, 249] width 315 height 315
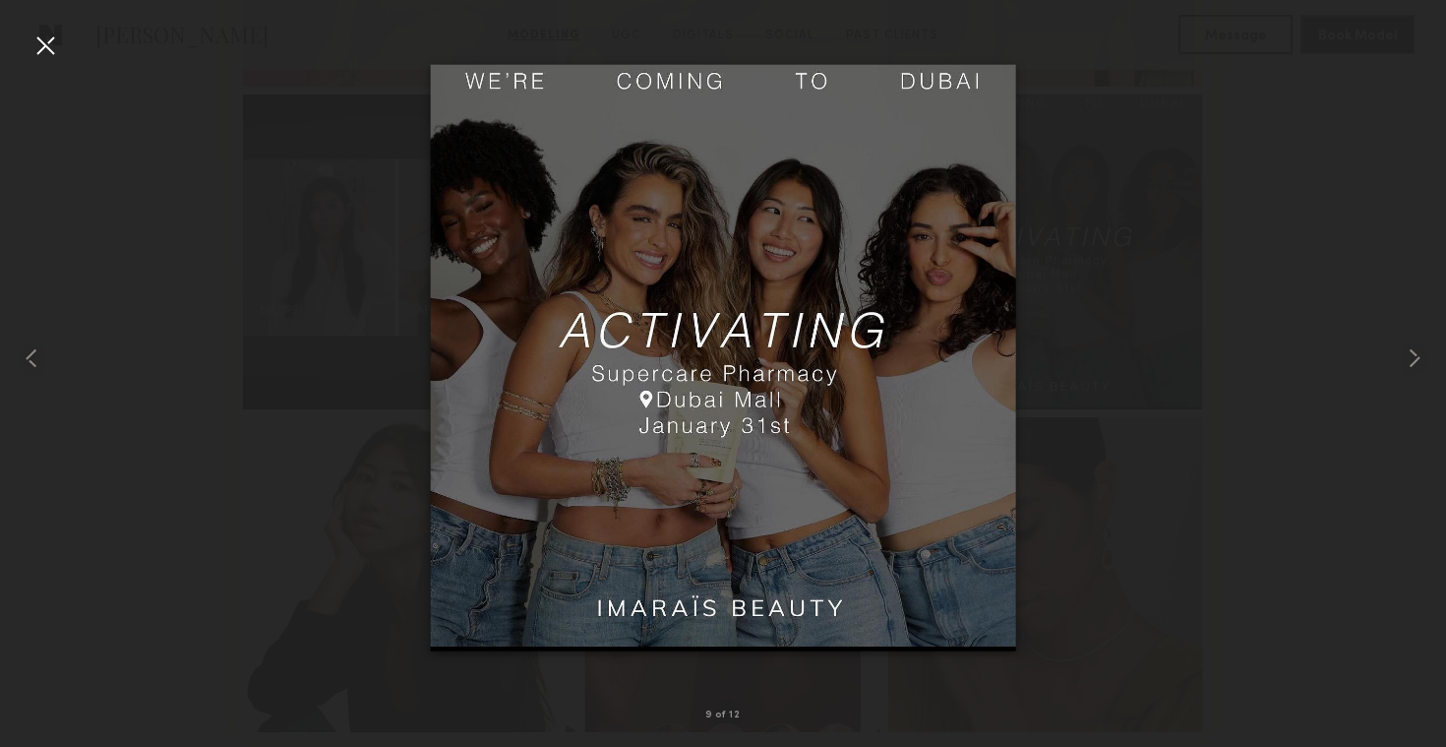
click at [48, 41] on div at bounding box center [45, 45] width 31 height 31
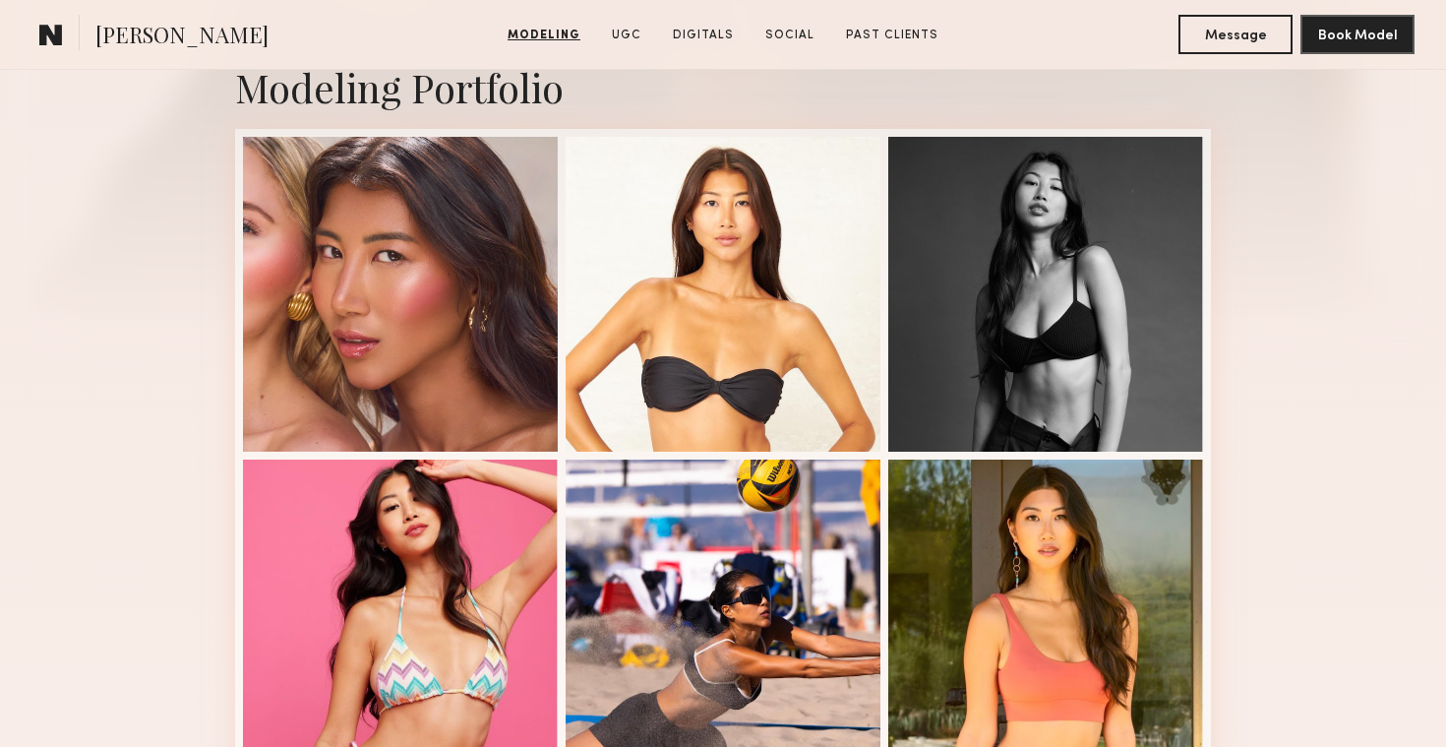
scroll to position [431, 0]
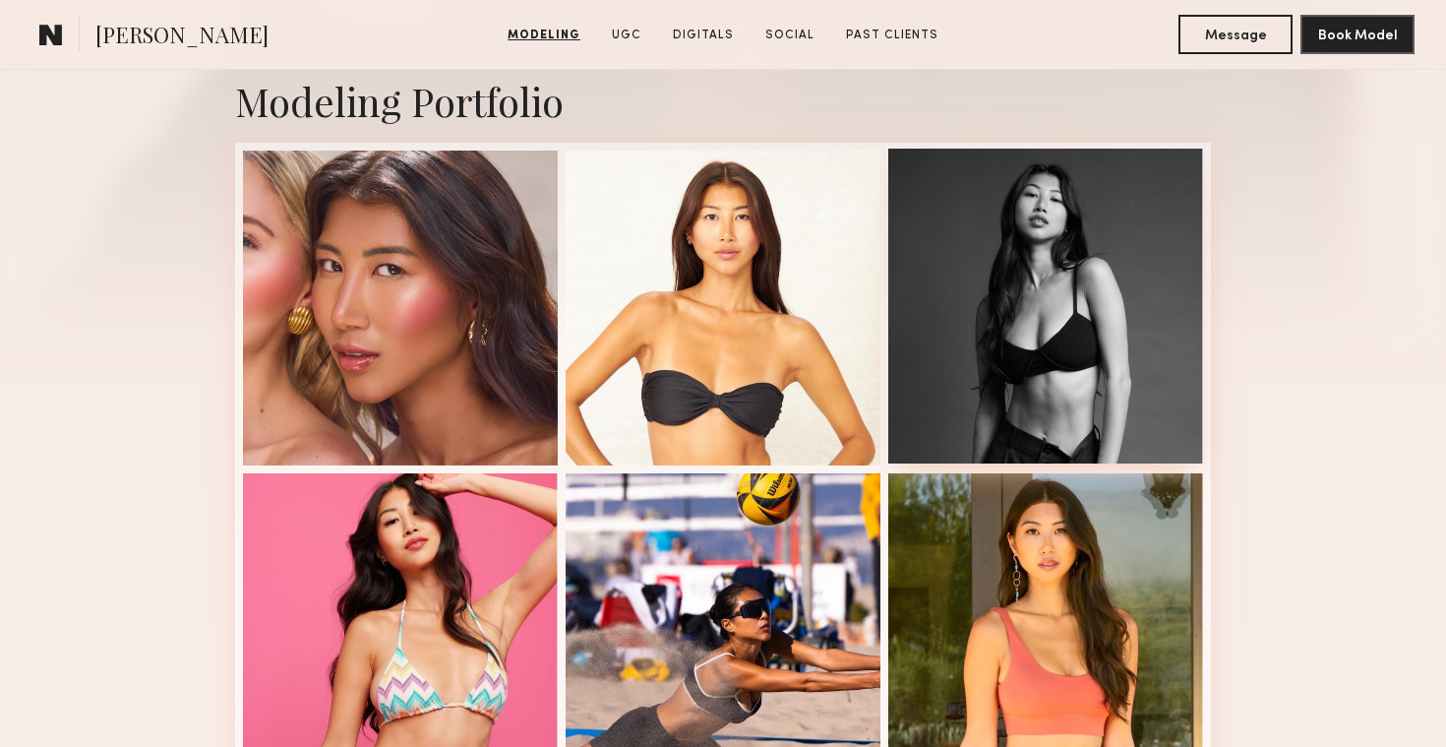
click at [983, 367] on div at bounding box center [1045, 306] width 315 height 315
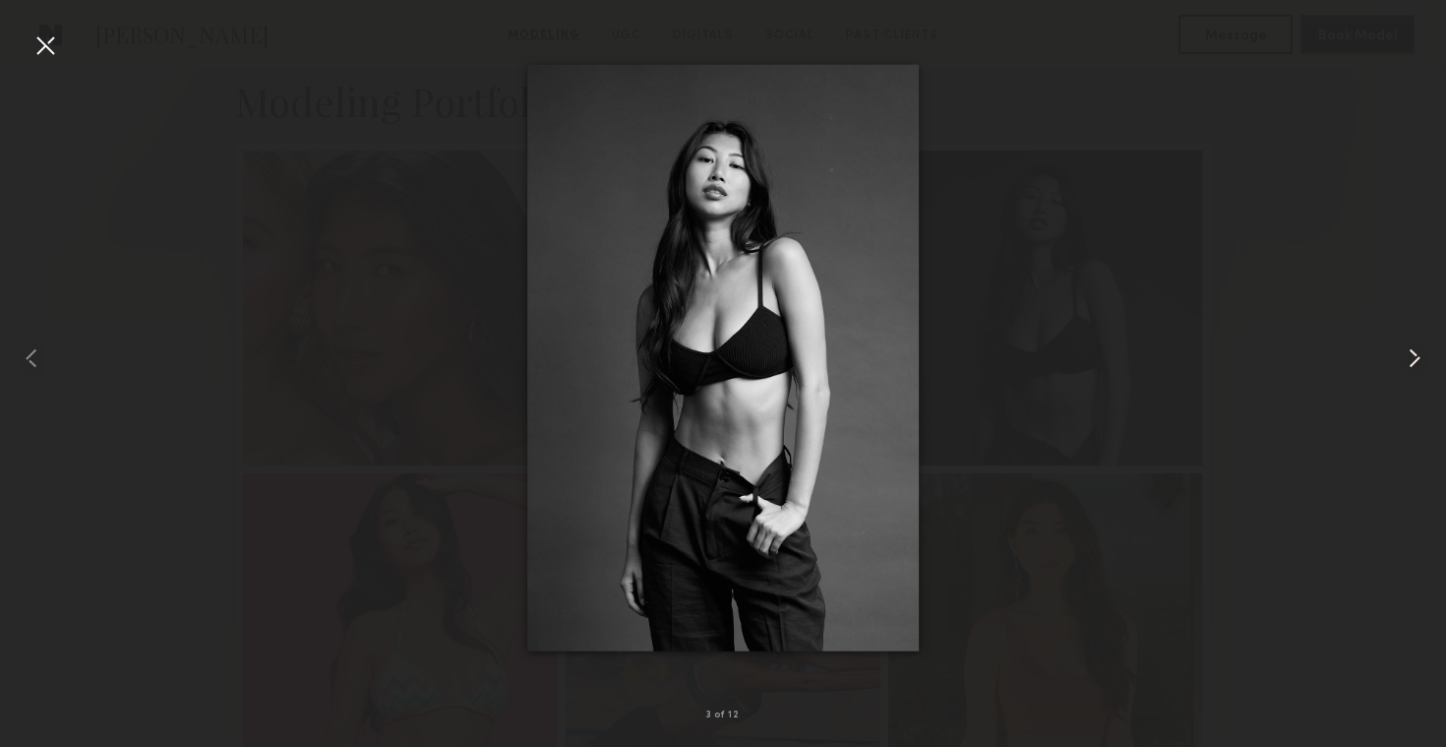
click at [1408, 358] on common-icon at bounding box center [1414, 357] width 31 height 31
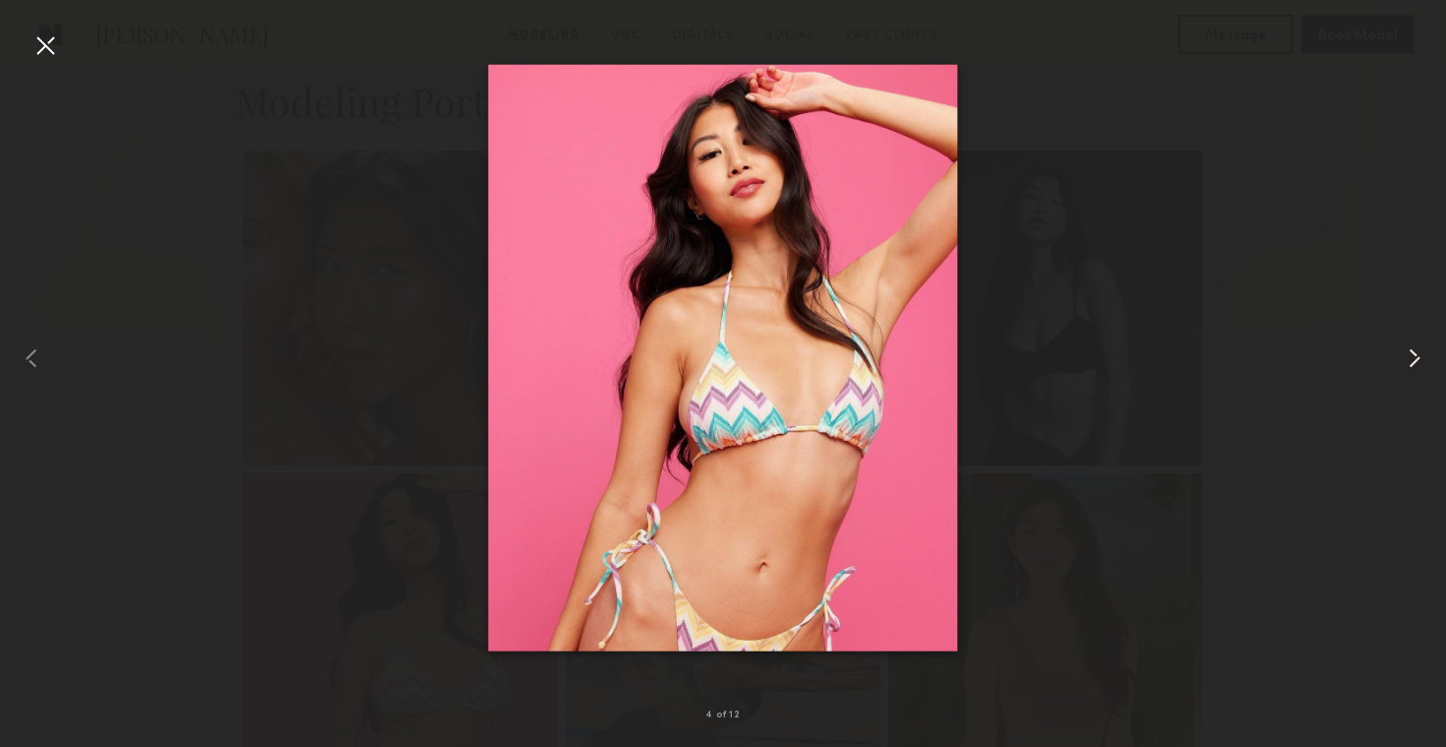
click at [1408, 358] on common-icon at bounding box center [1414, 357] width 31 height 31
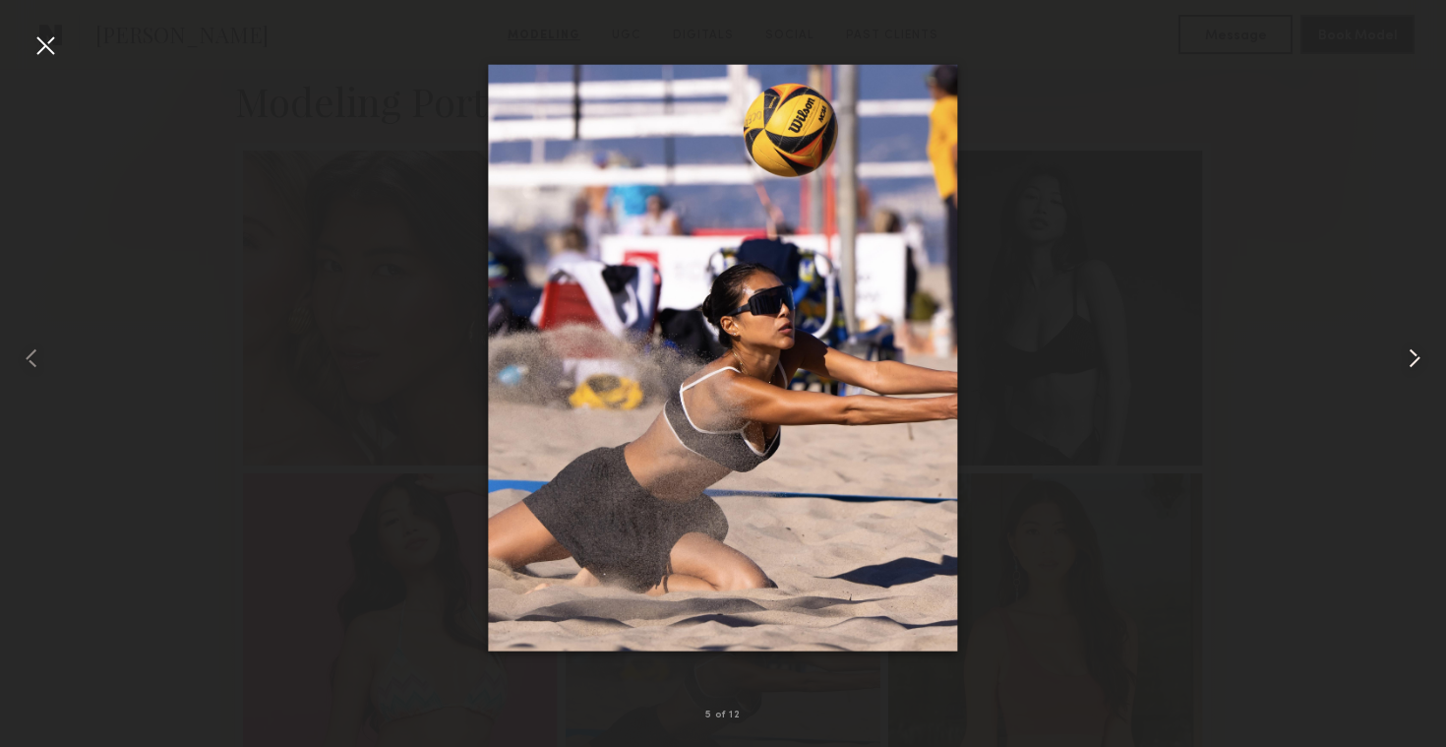
click at [1408, 358] on common-icon at bounding box center [1414, 357] width 31 height 31
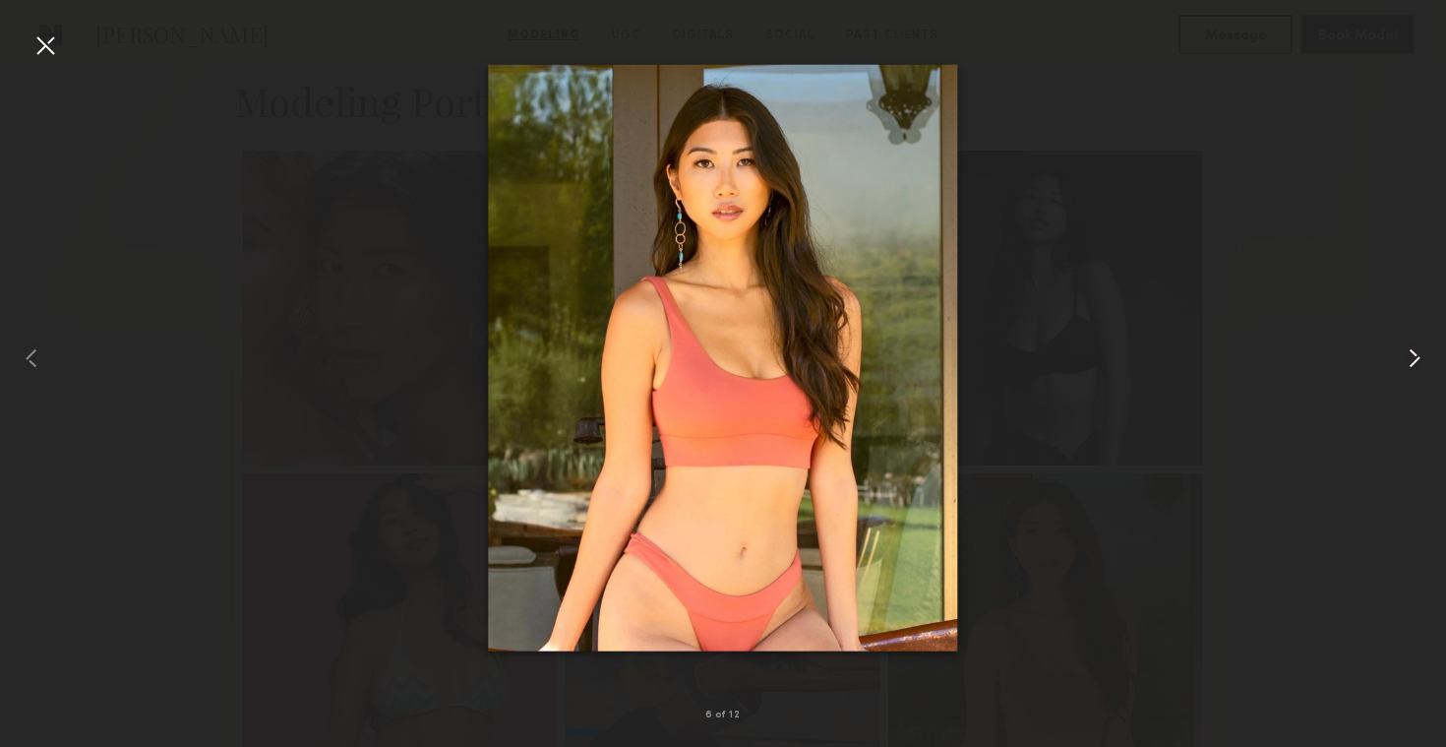
click at [1408, 358] on common-icon at bounding box center [1414, 357] width 31 height 31
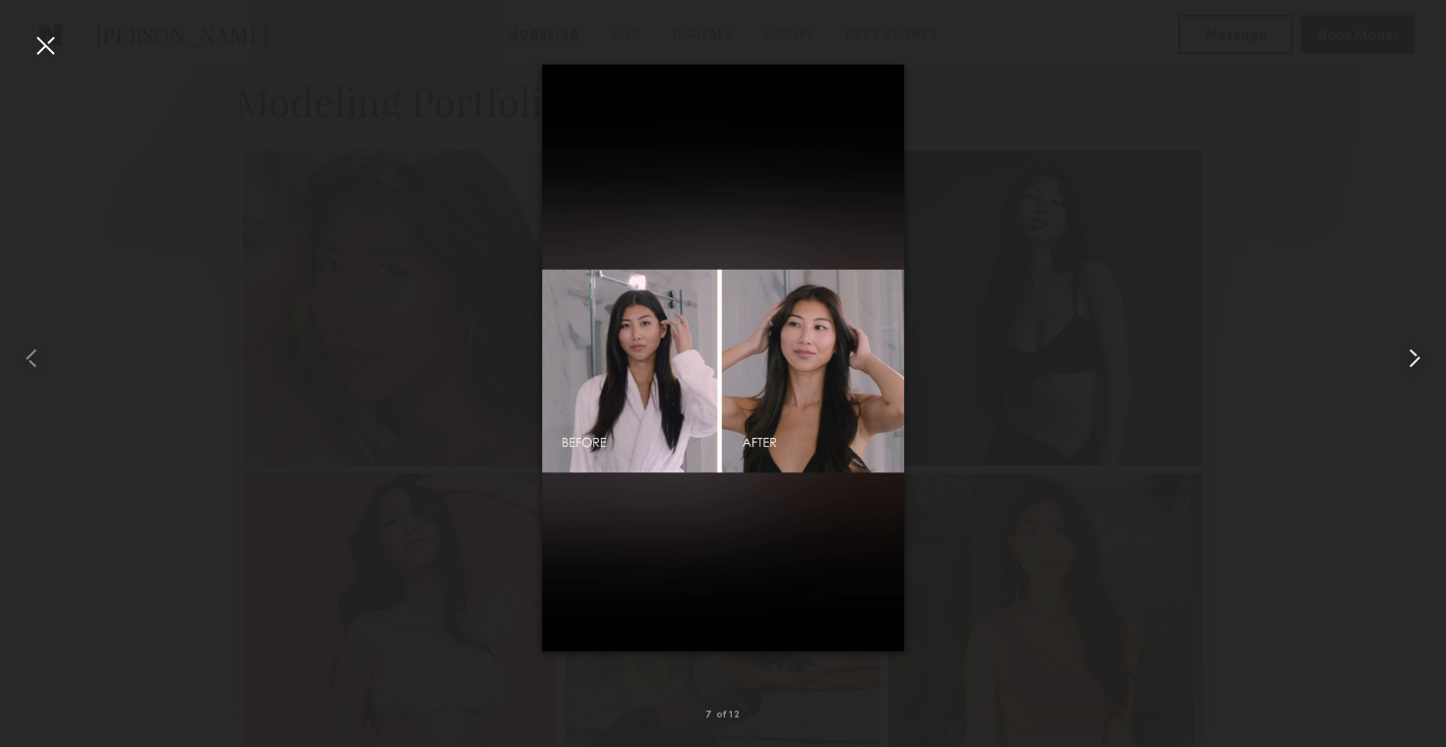
click at [1408, 358] on common-icon at bounding box center [1414, 357] width 31 height 31
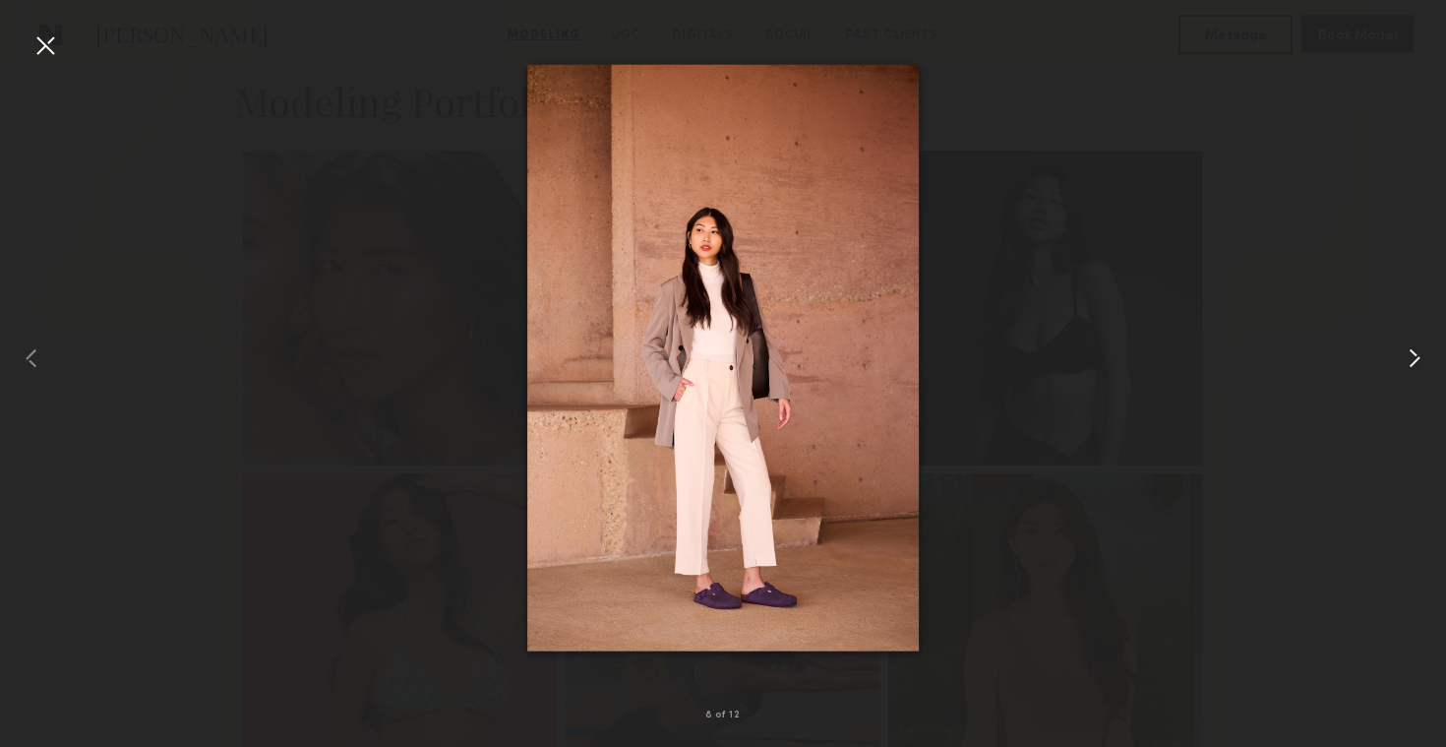
click at [1408, 358] on common-icon at bounding box center [1414, 357] width 31 height 31
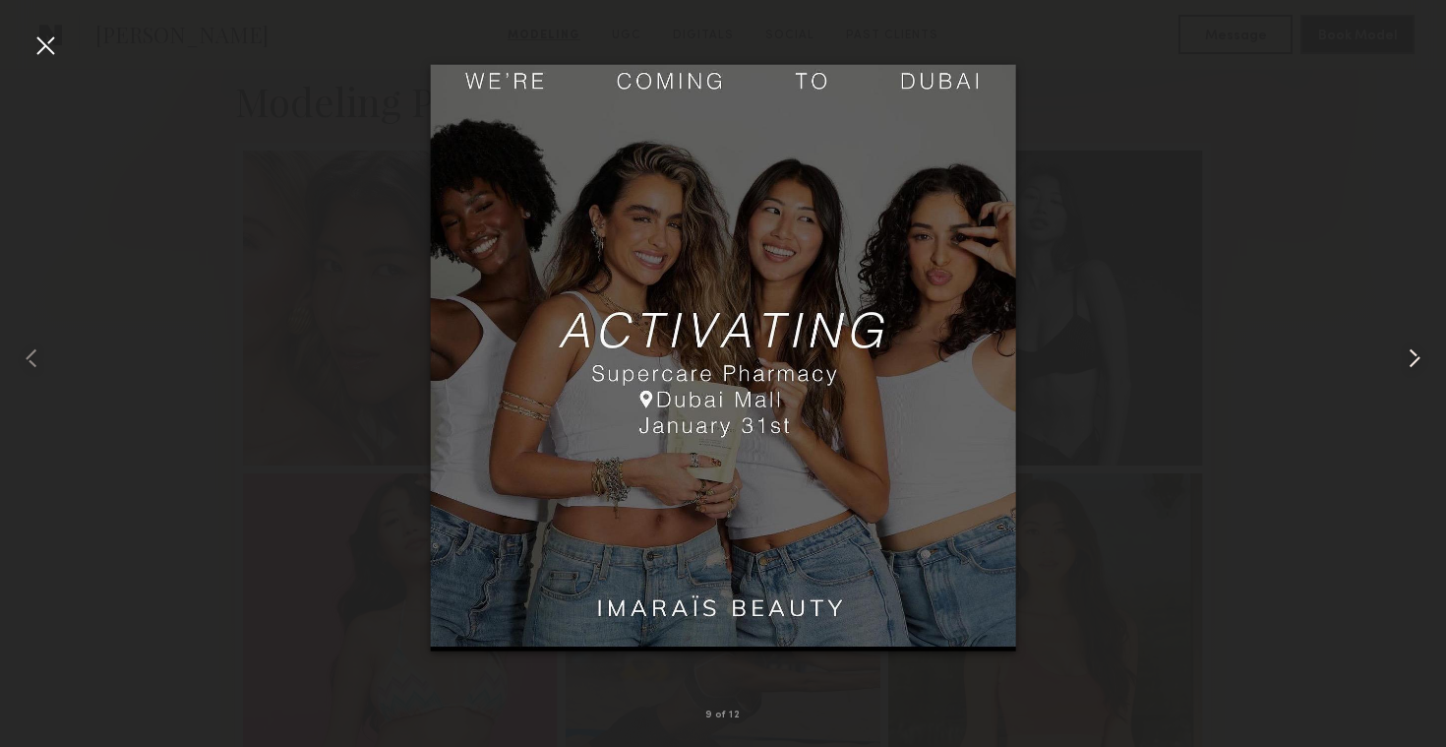
click at [1408, 358] on common-icon at bounding box center [1414, 357] width 31 height 31
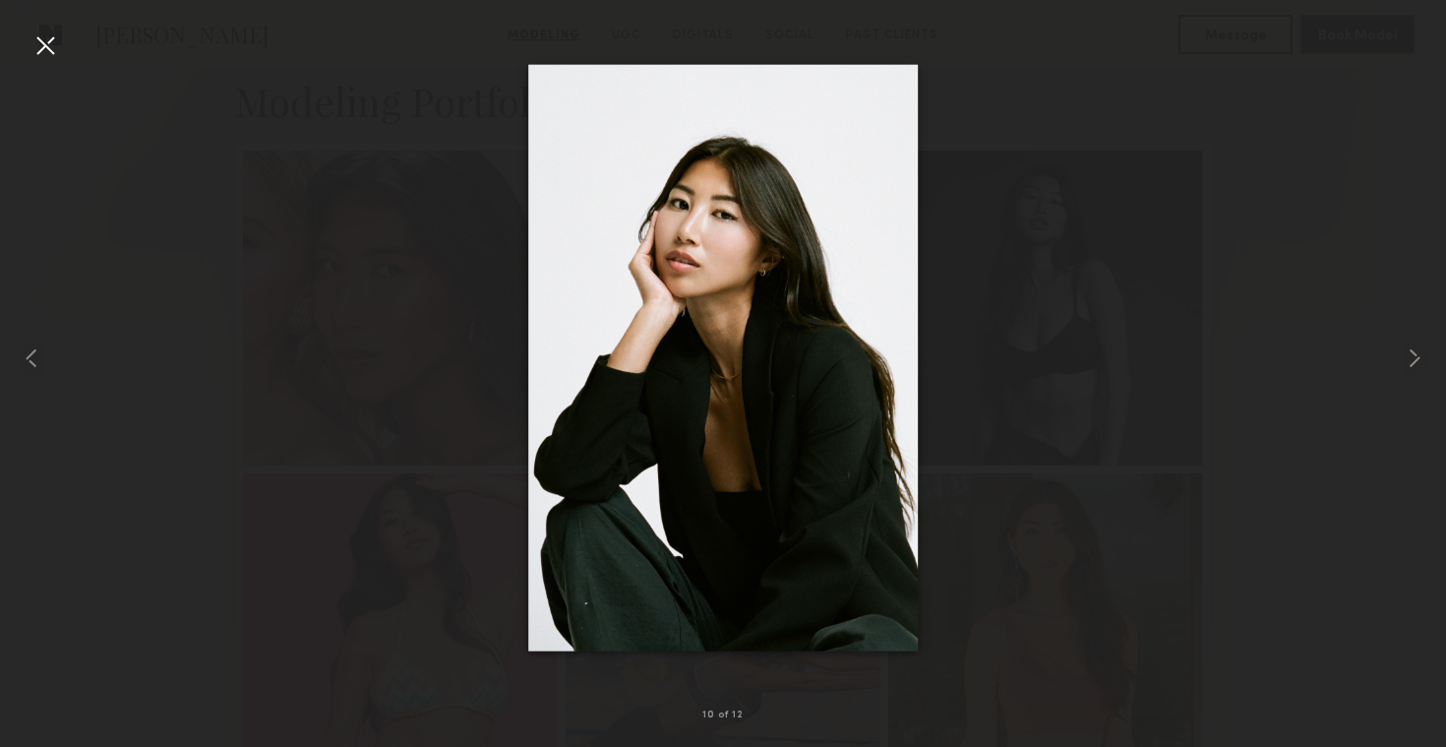
drag, startPoint x: 1408, startPoint y: 358, endPoint x: 777, endPoint y: 138, distance: 668.1
click at [777, 138] on div at bounding box center [723, 357] width 1446 height 652
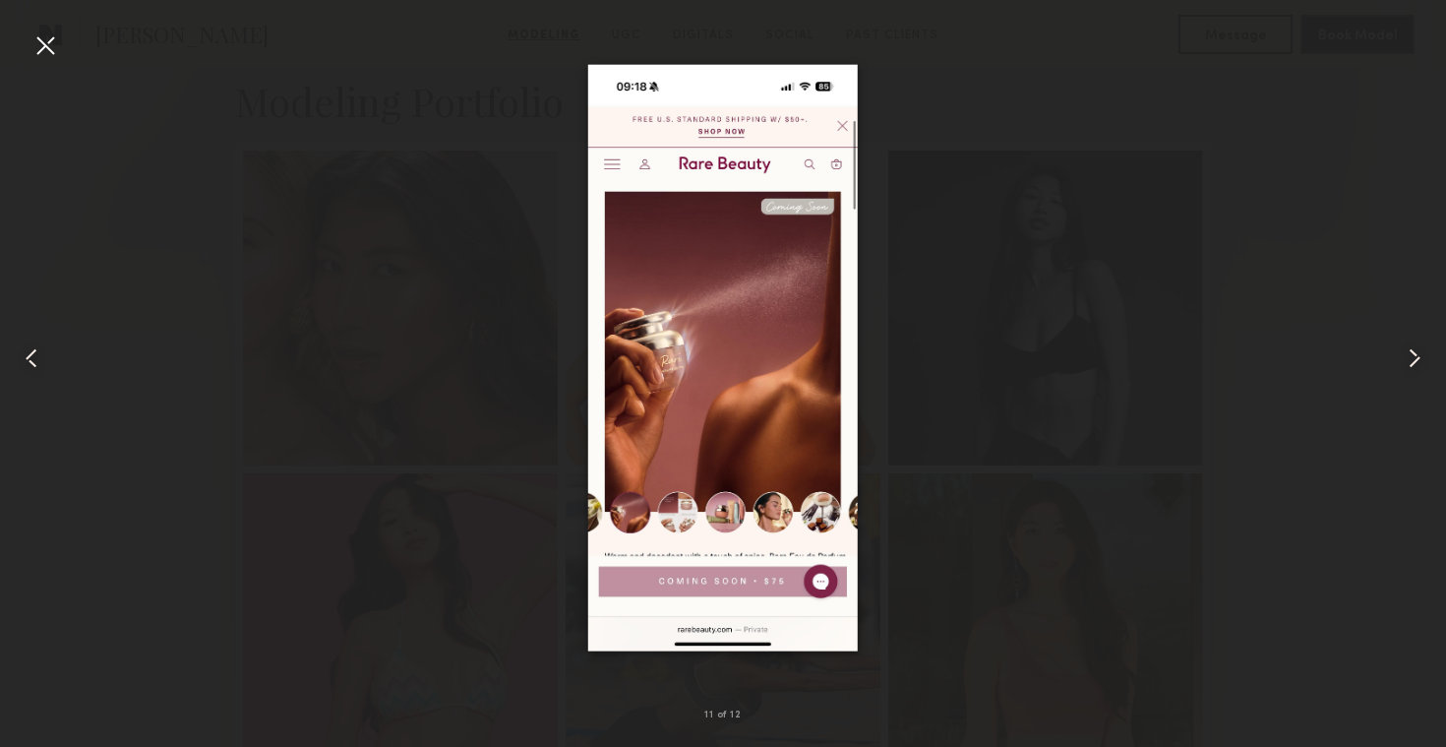
click at [35, 359] on common-icon at bounding box center [31, 357] width 31 height 31
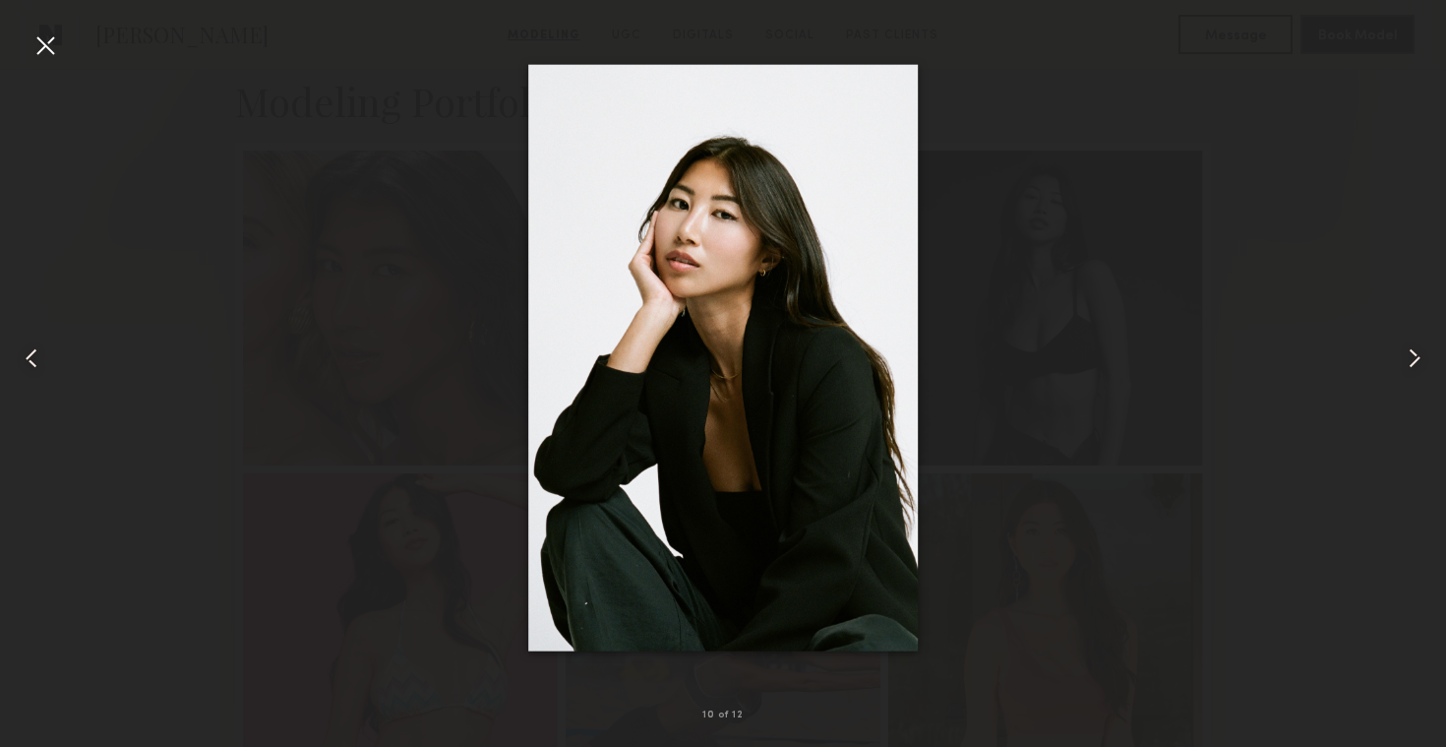
click at [43, 57] on div at bounding box center [45, 45] width 31 height 31
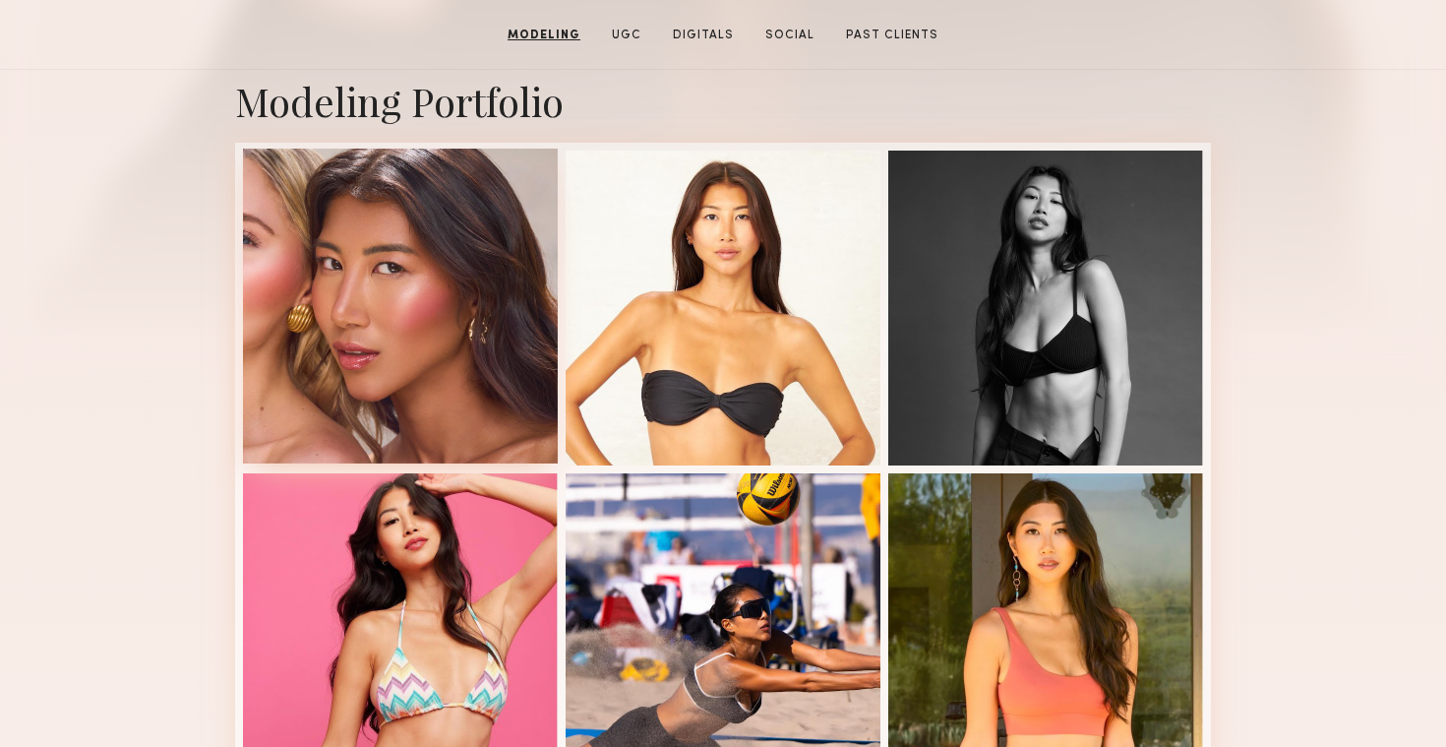
scroll to position [0, 0]
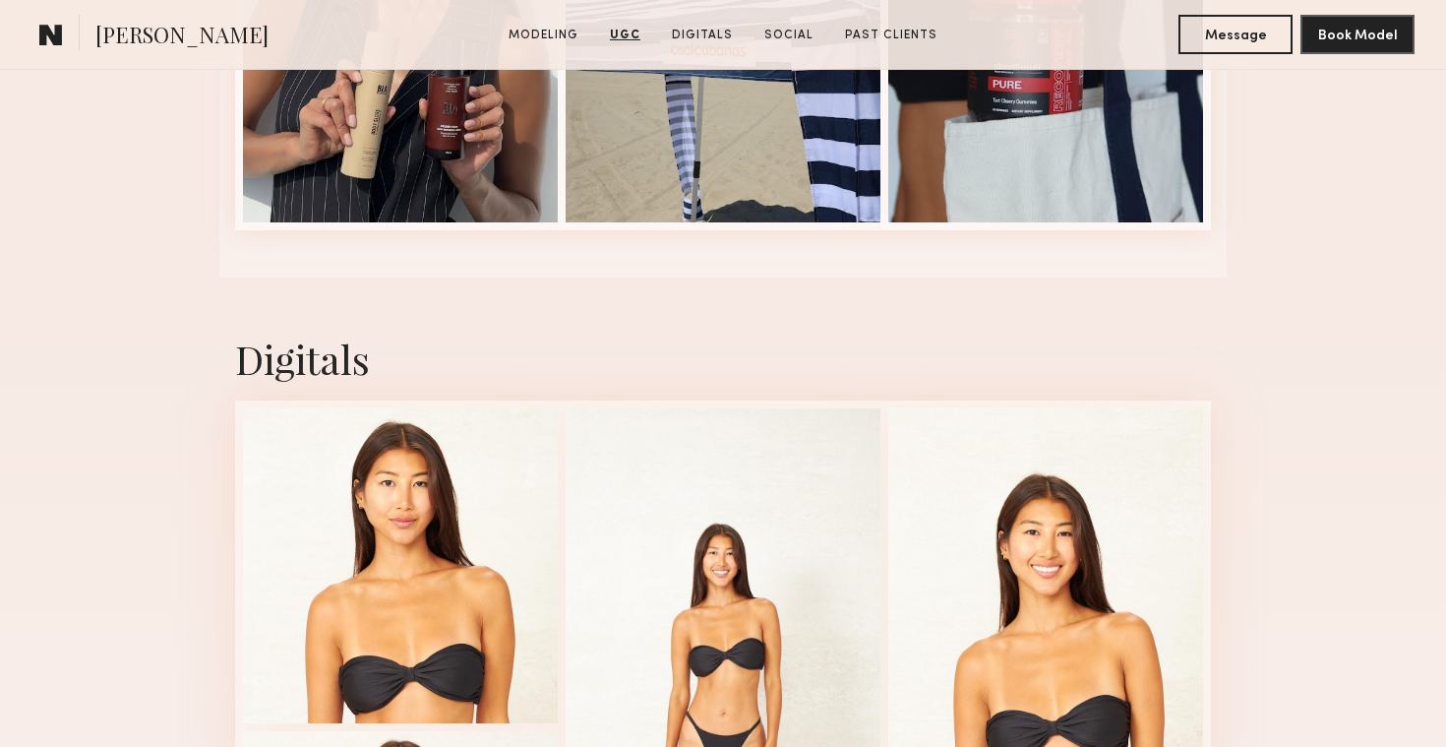
scroll to position [4916, 0]
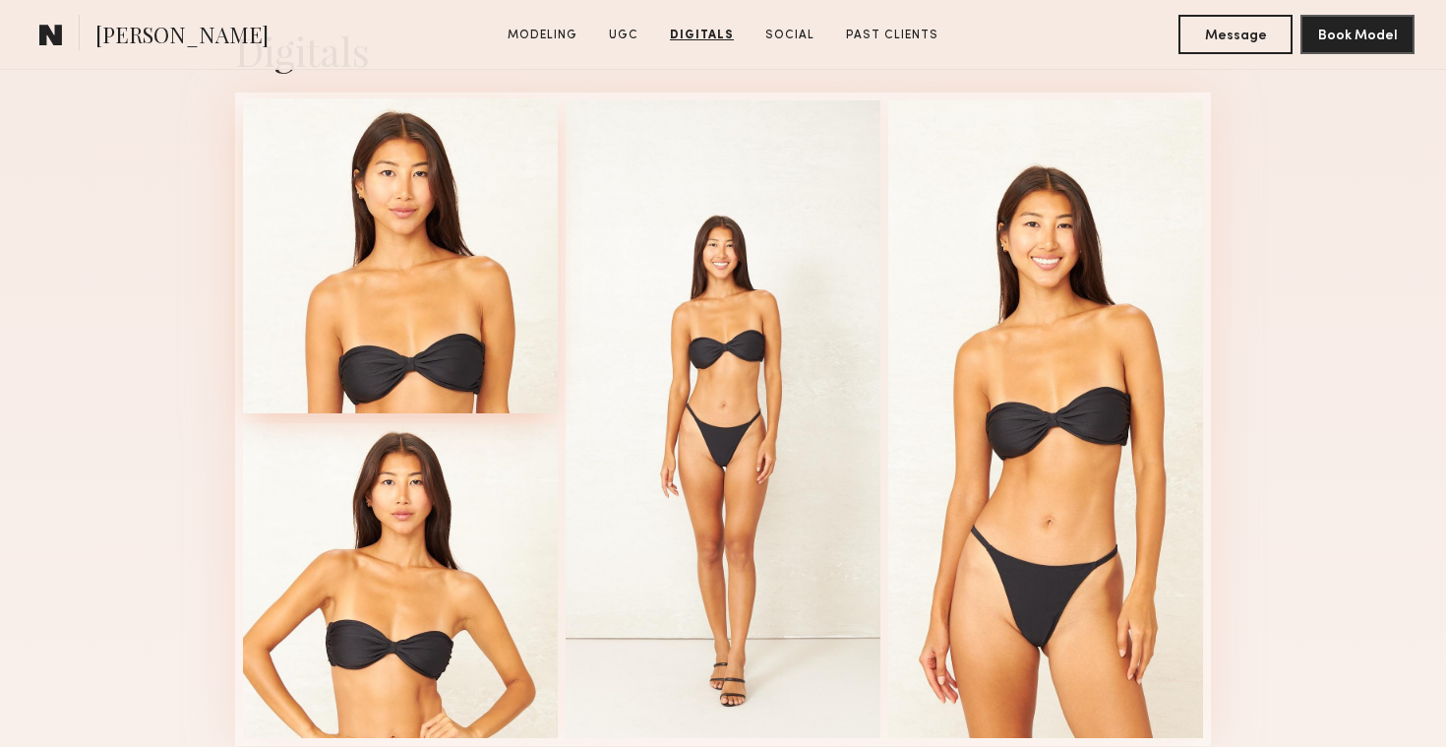
click at [452, 320] on div at bounding box center [400, 255] width 315 height 315
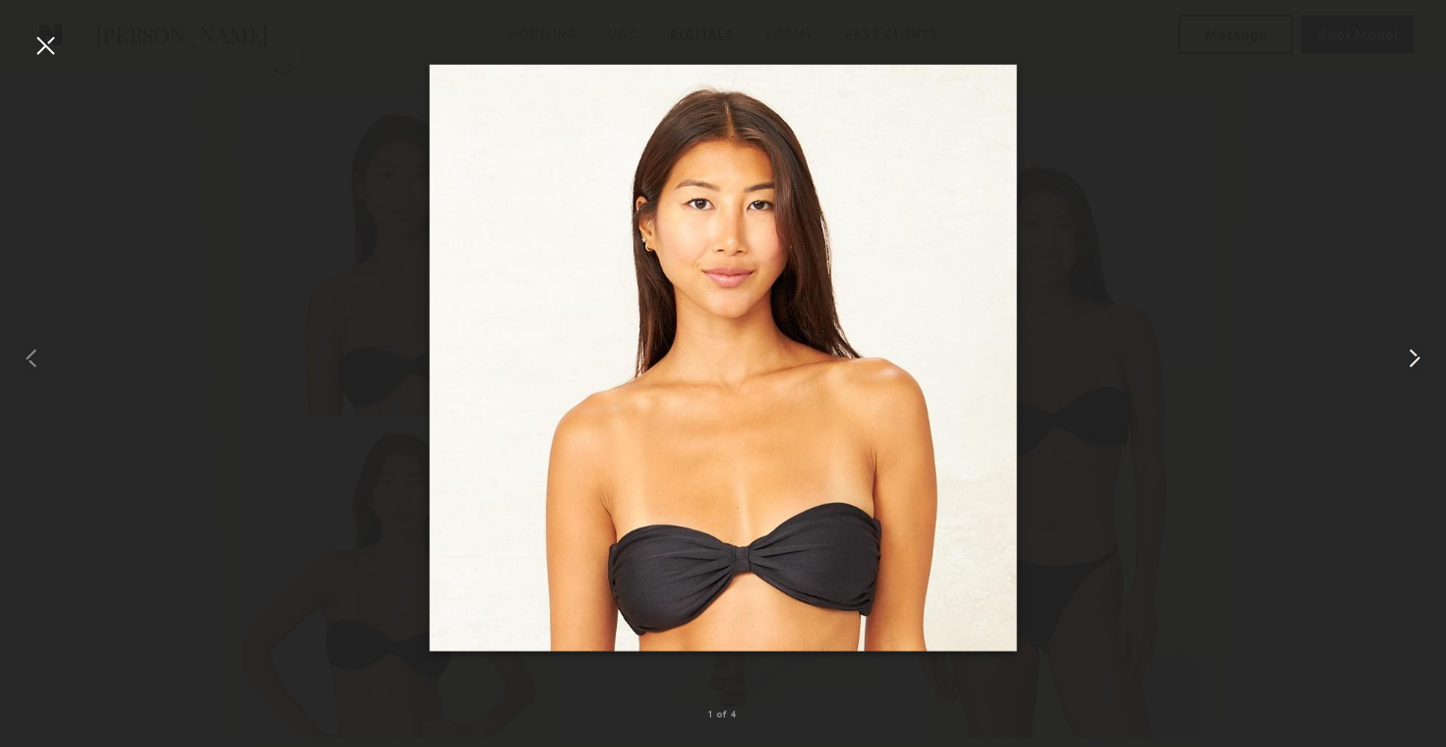
click at [1415, 364] on common-icon at bounding box center [1414, 357] width 31 height 31
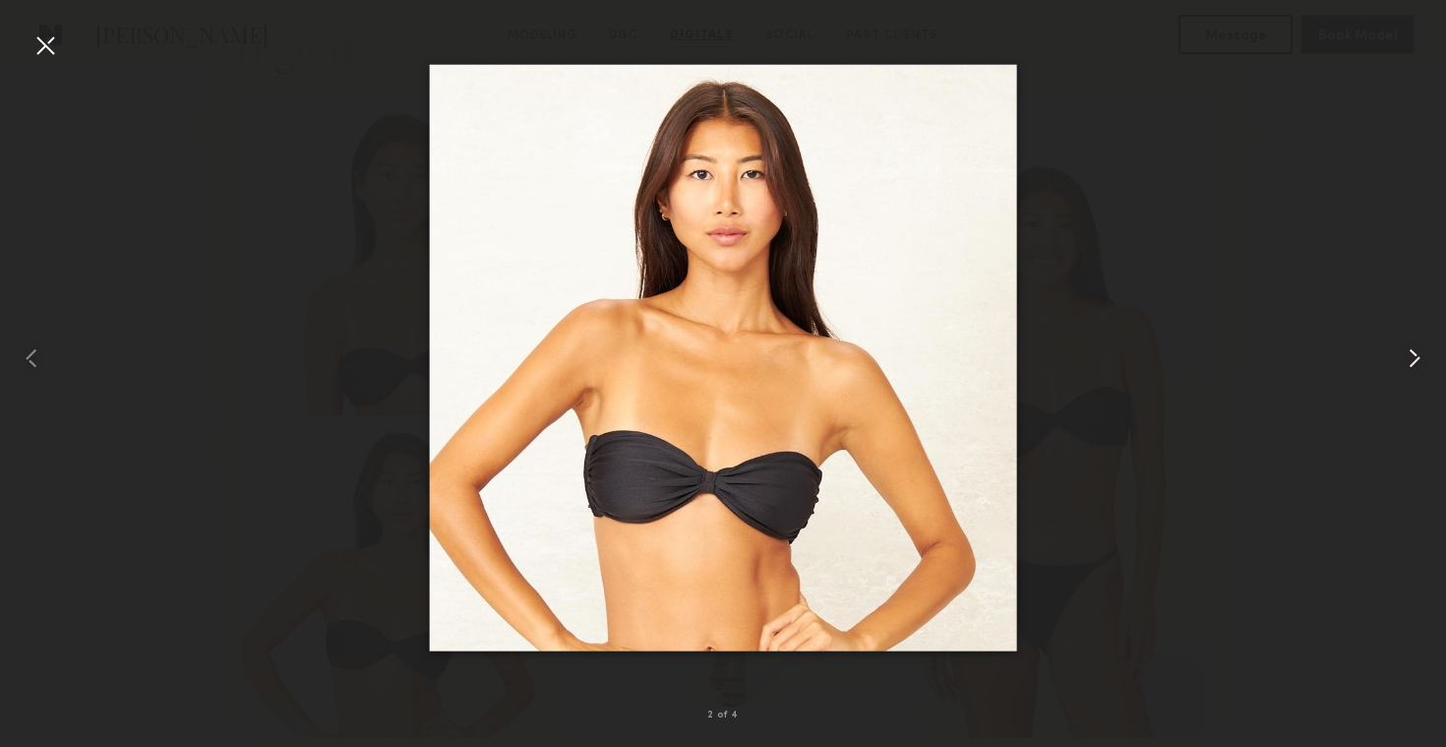
click at [1414, 349] on common-icon at bounding box center [1414, 357] width 31 height 31
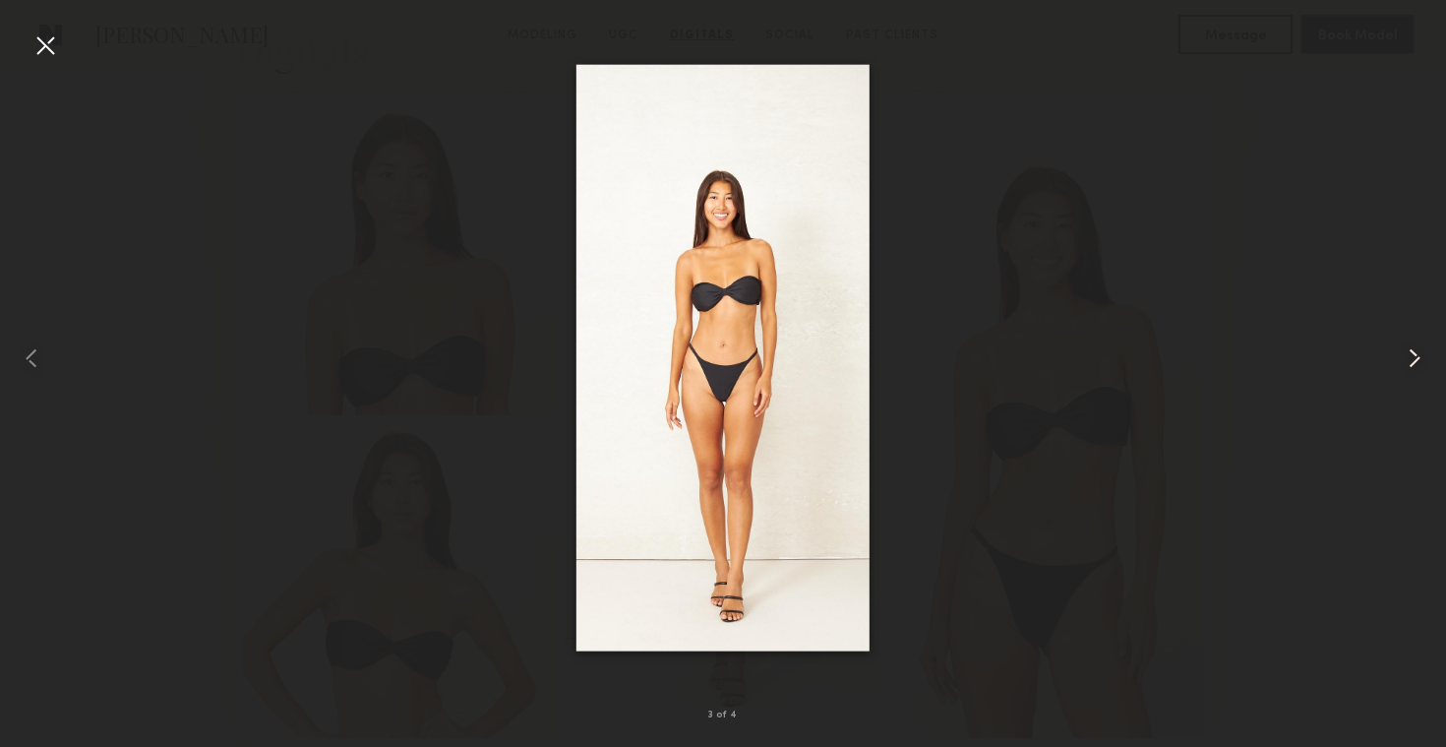
click at [1414, 367] on common-icon at bounding box center [1414, 357] width 31 height 31
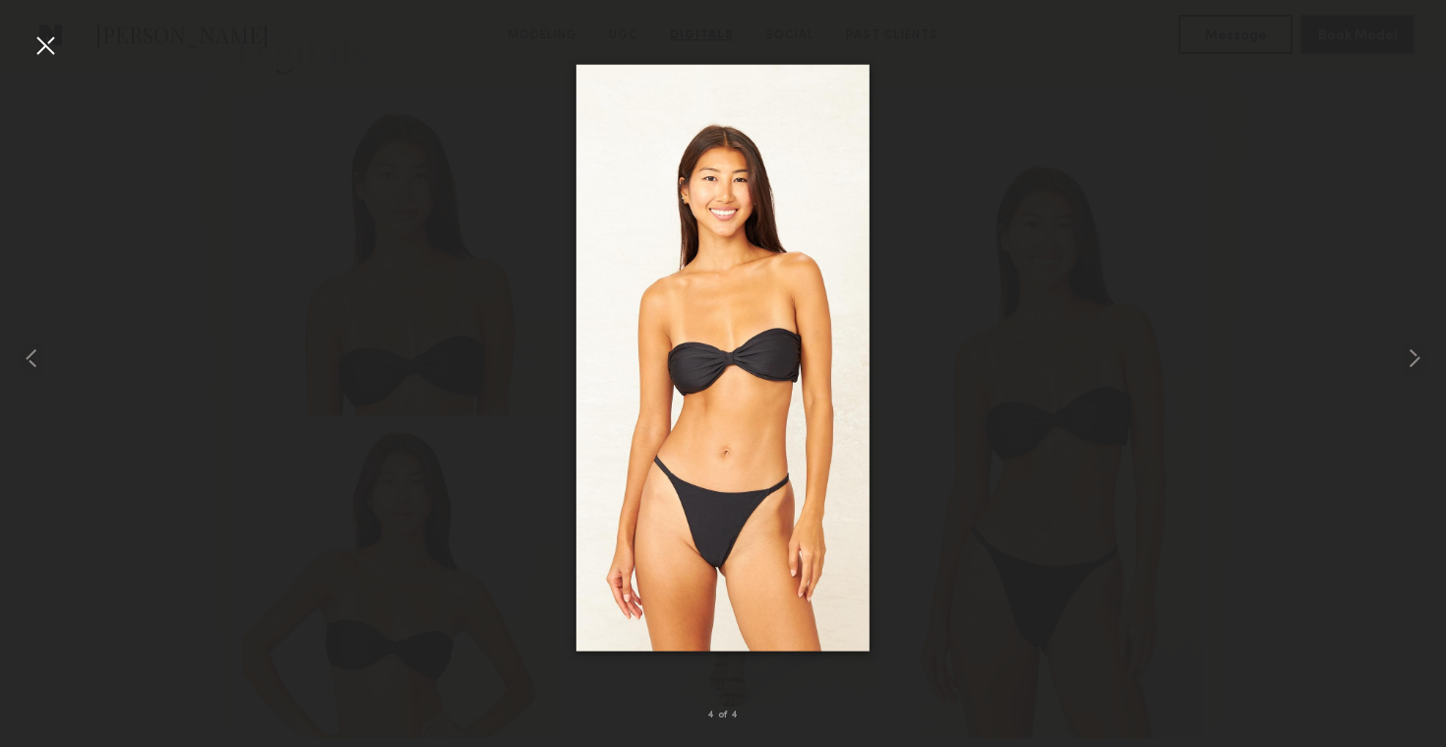
drag, startPoint x: 794, startPoint y: 405, endPoint x: 1212, endPoint y: 2, distance: 581.0
click at [0, 0] on nb-gallery-light "4 of 4" at bounding box center [723, 373] width 1446 height 747
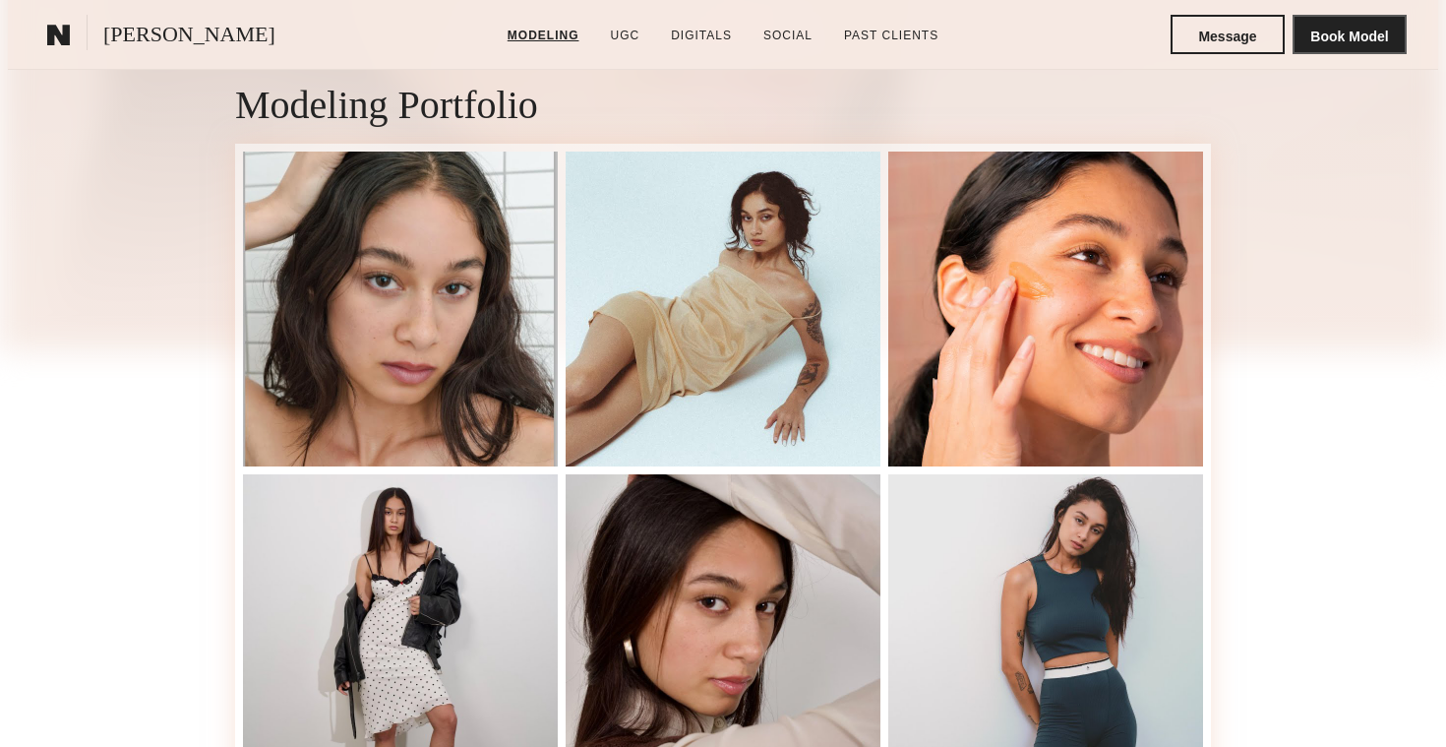
scroll to position [1305, 0]
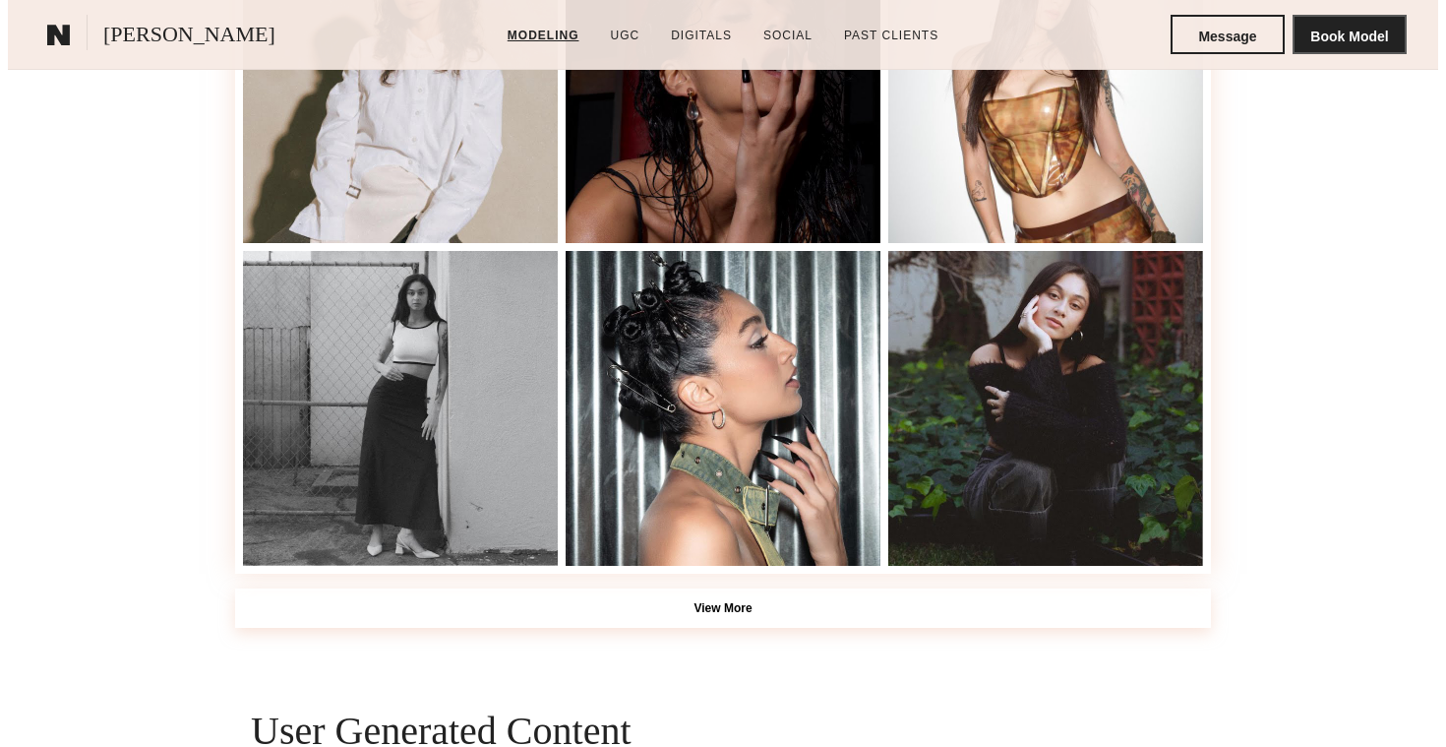
click at [699, 599] on button "View More" at bounding box center [723, 607] width 976 height 39
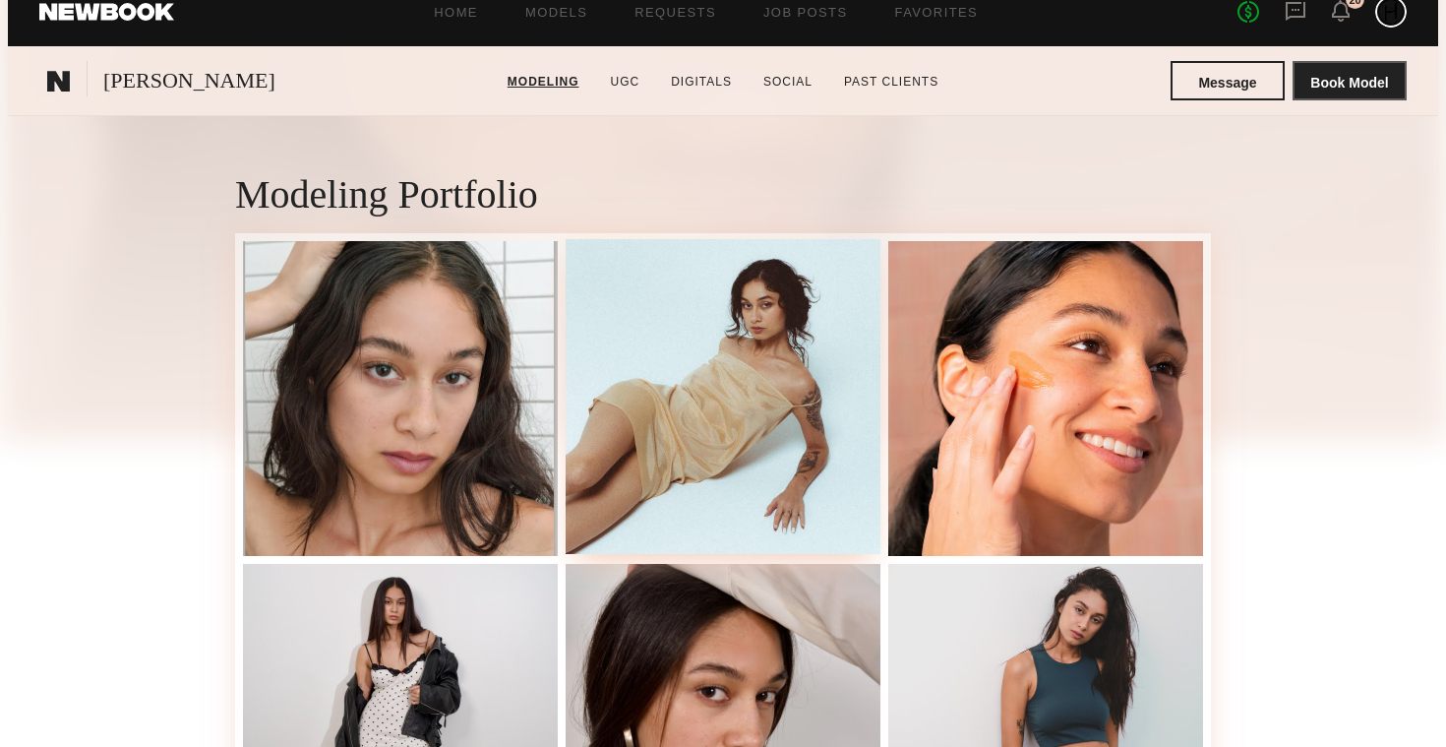
scroll to position [345, 0]
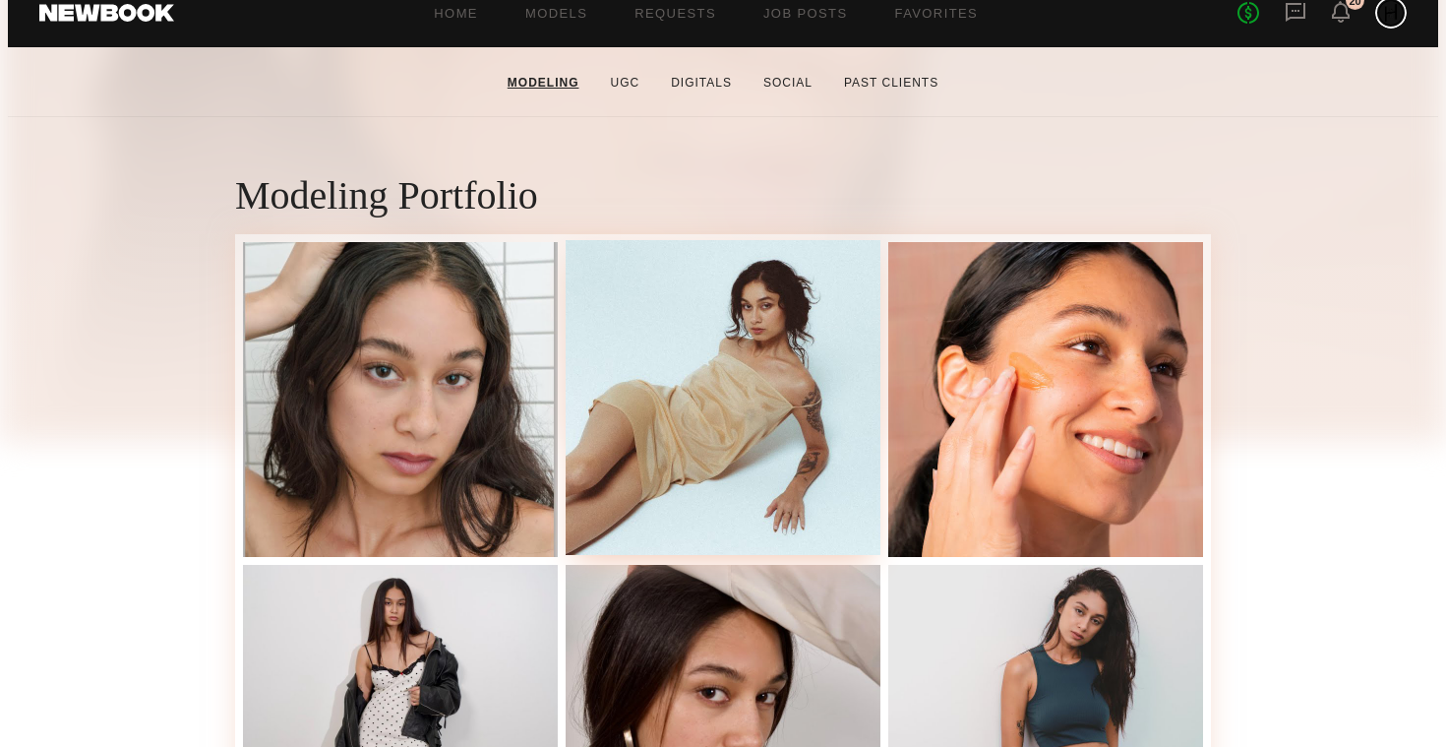
click at [702, 371] on div at bounding box center [723, 397] width 315 height 315
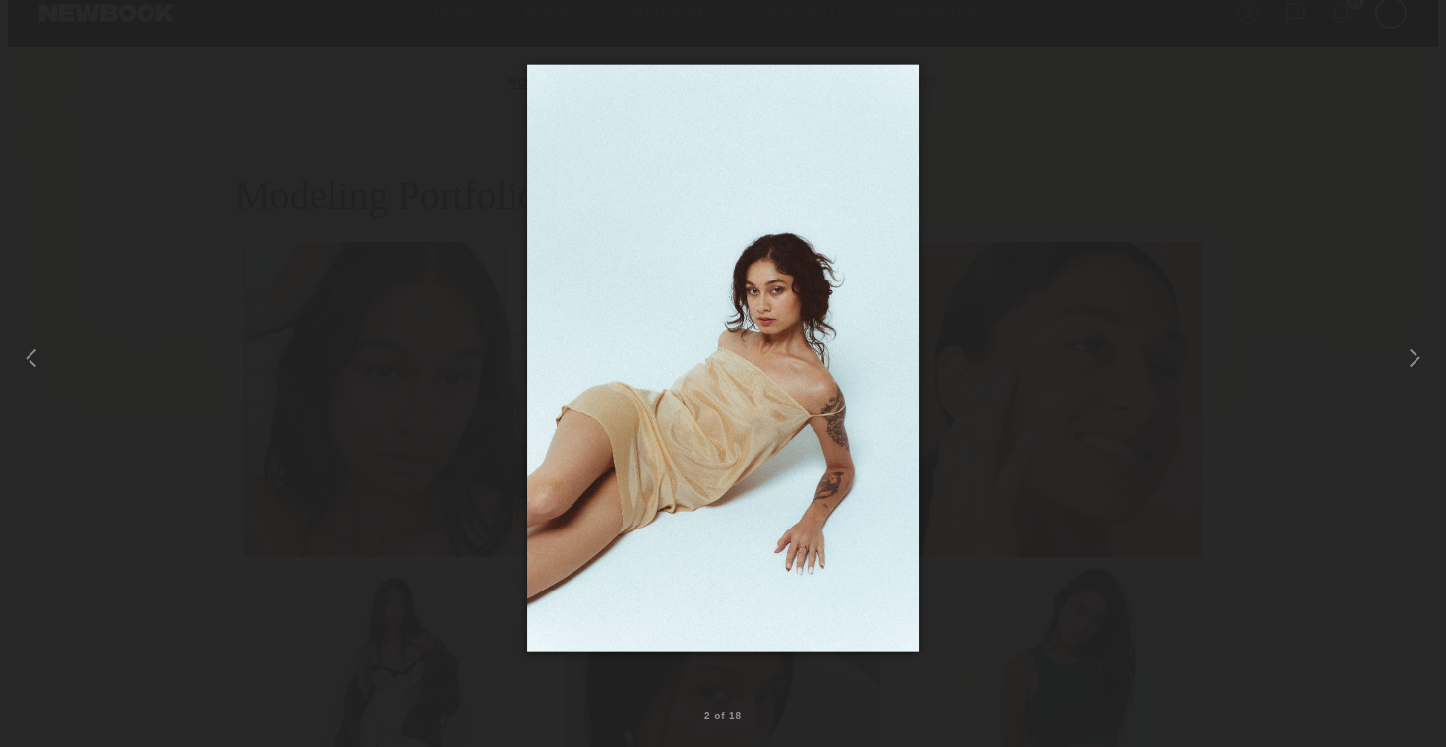
click at [44, 42] on div at bounding box center [45, 45] width 31 height 31
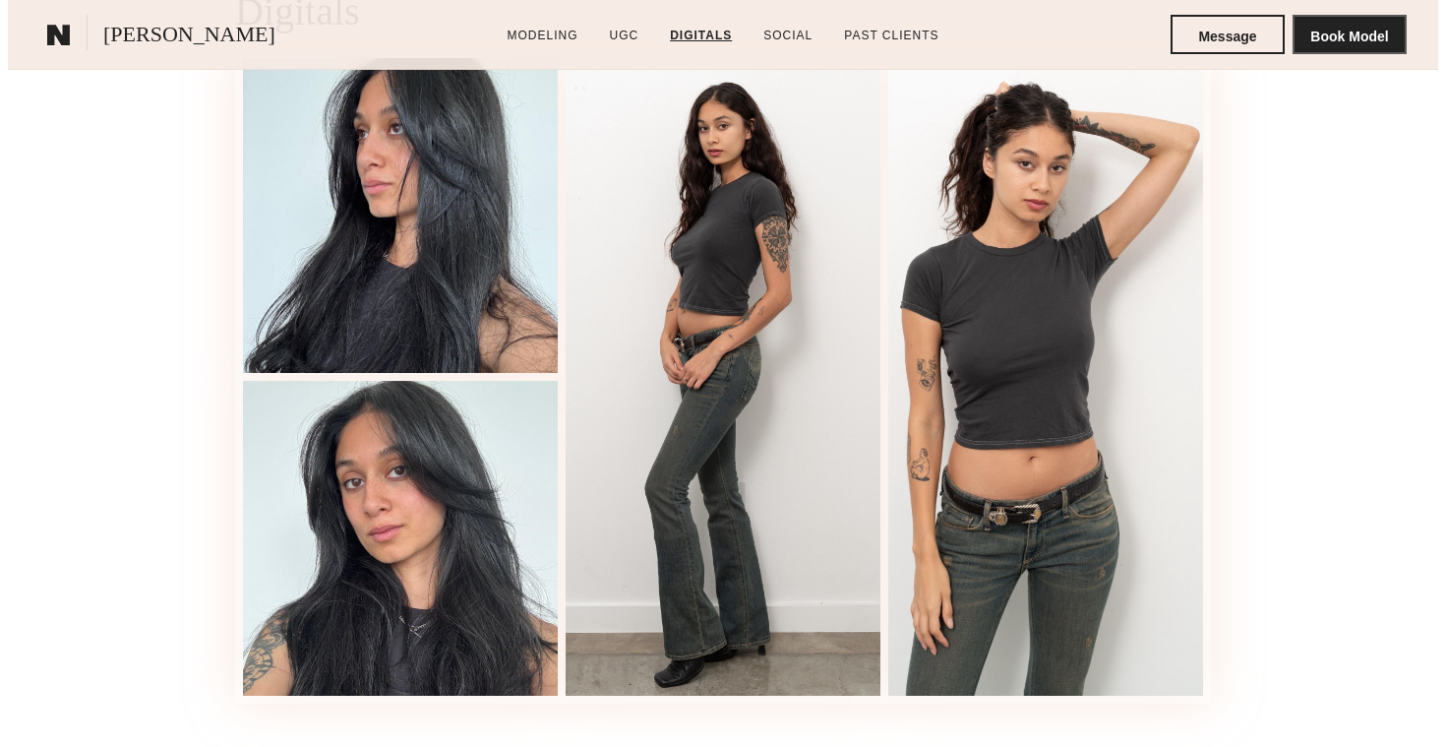
scroll to position [4091, 0]
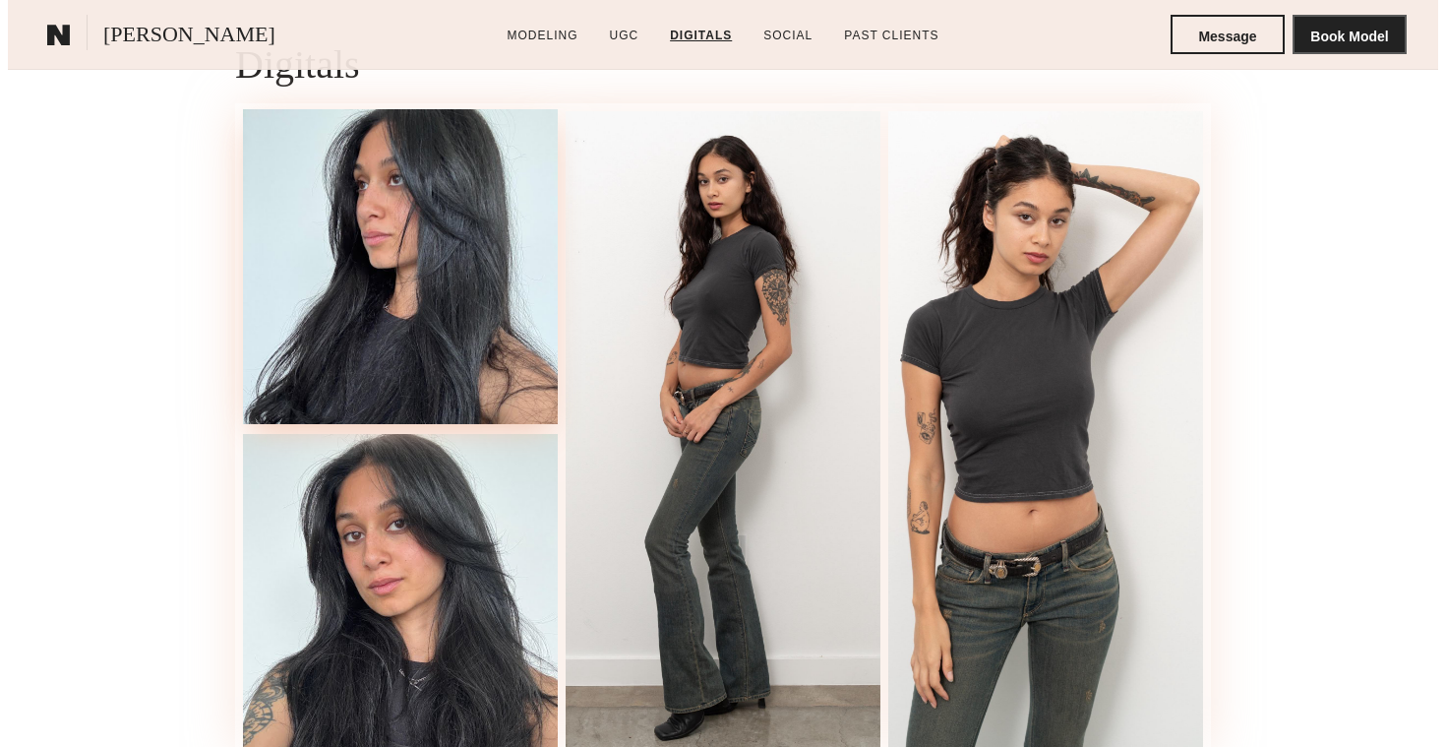
click at [429, 170] on div at bounding box center [400, 266] width 315 height 315
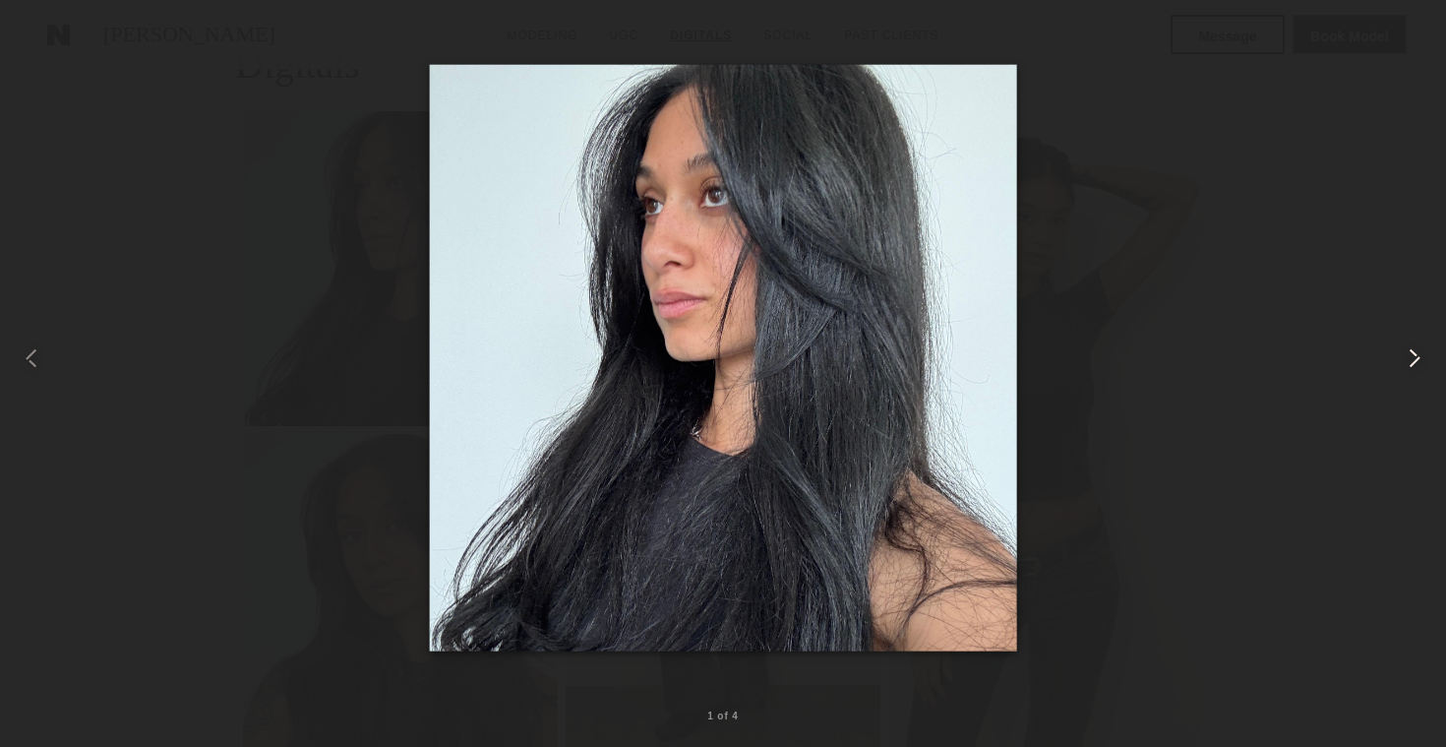
click at [1428, 346] on common-icon at bounding box center [1414, 357] width 31 height 31
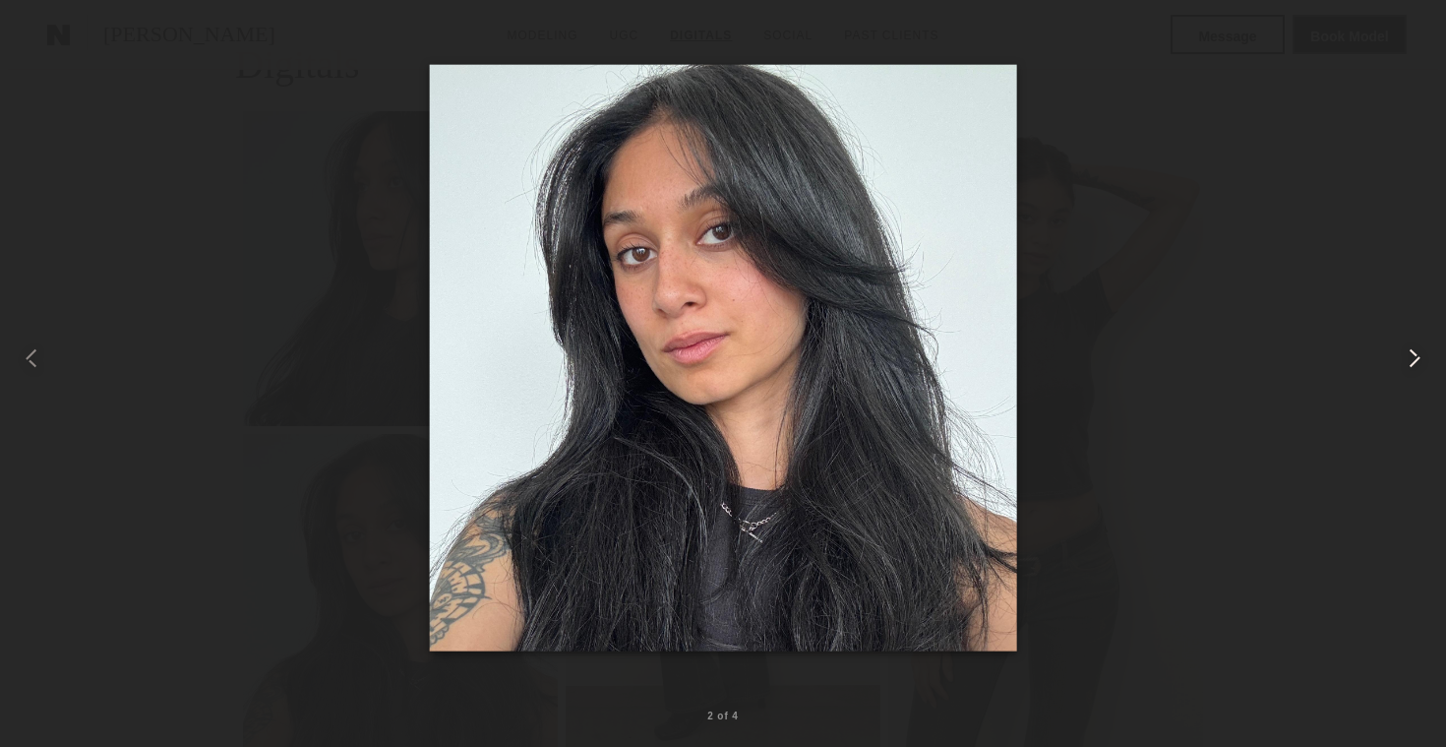
click at [1422, 361] on common-icon at bounding box center [1414, 357] width 31 height 31
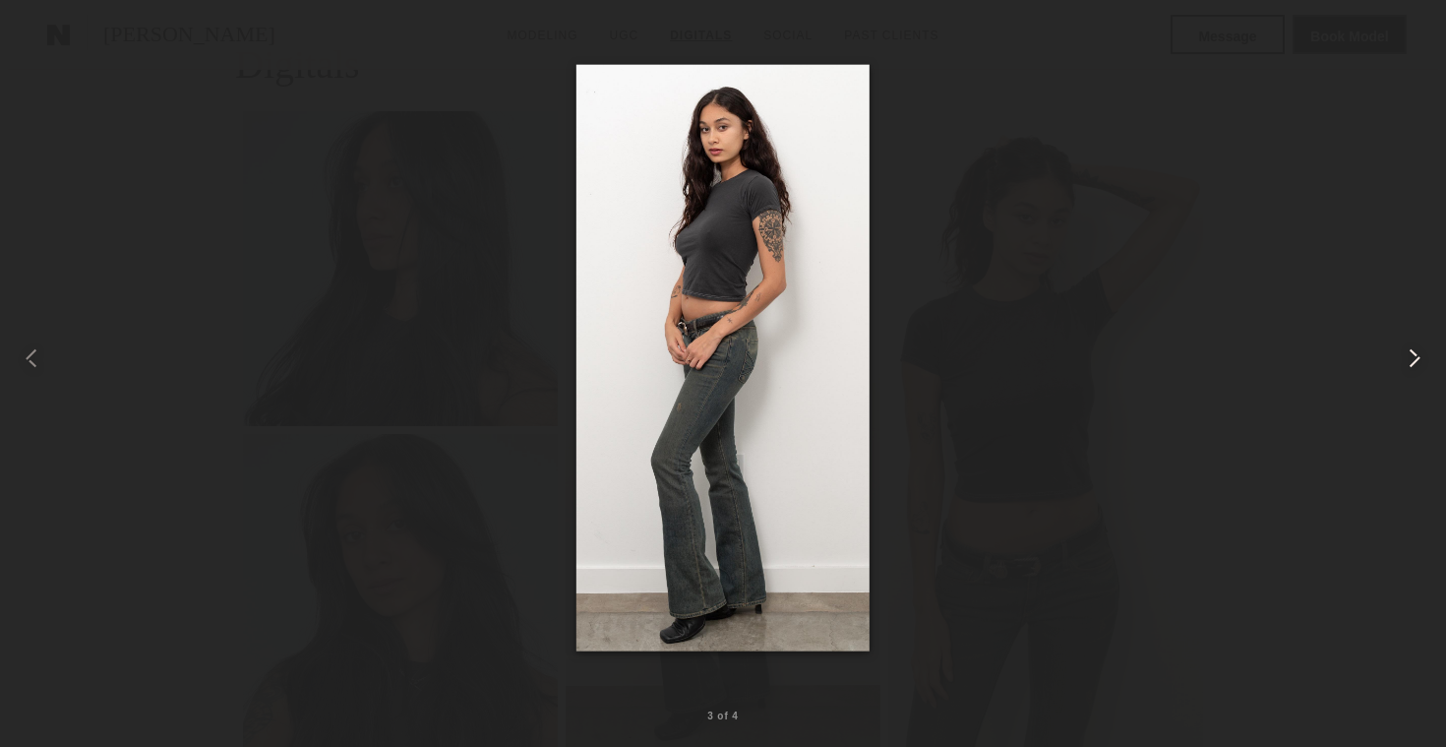
click at [1416, 355] on common-icon at bounding box center [1414, 357] width 31 height 31
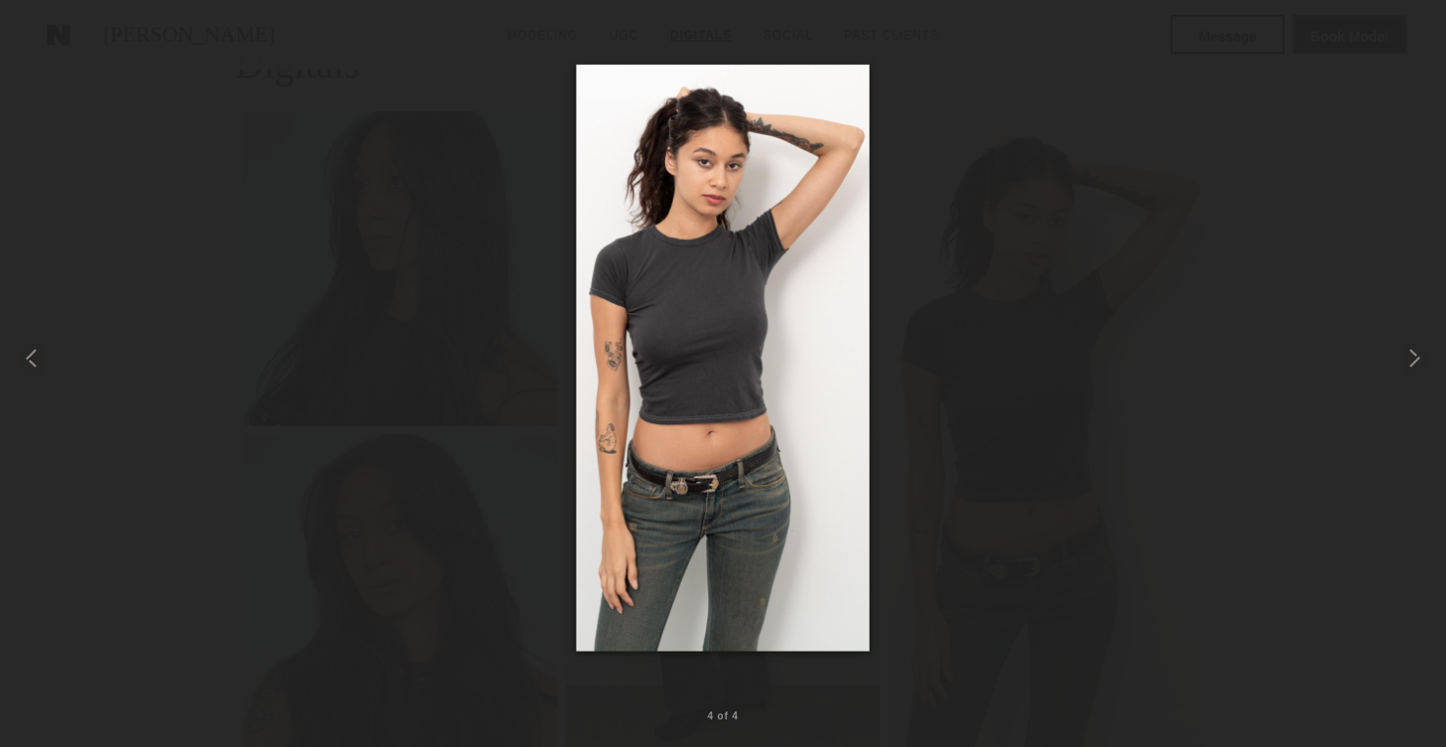
drag, startPoint x: 682, startPoint y: 428, endPoint x: 1057, endPoint y: 4, distance: 566.0
click at [0, 0] on nb-gallery-light "4 of 4" at bounding box center [723, 373] width 1446 height 747
click at [1280, 36] on div at bounding box center [723, 357] width 1446 height 652
click at [20, 49] on div at bounding box center [29, 357] width 58 height 652
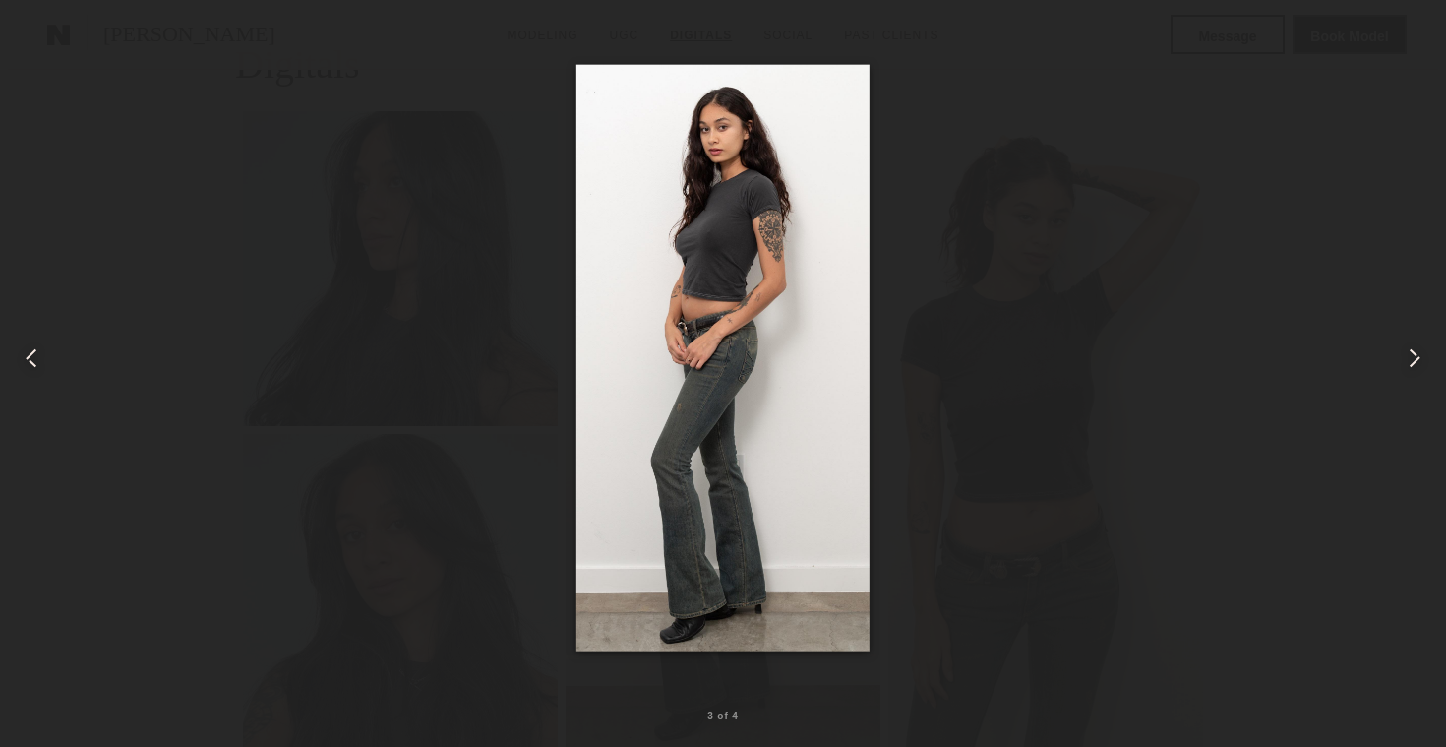
click at [40, 38] on div at bounding box center [45, 45] width 31 height 31
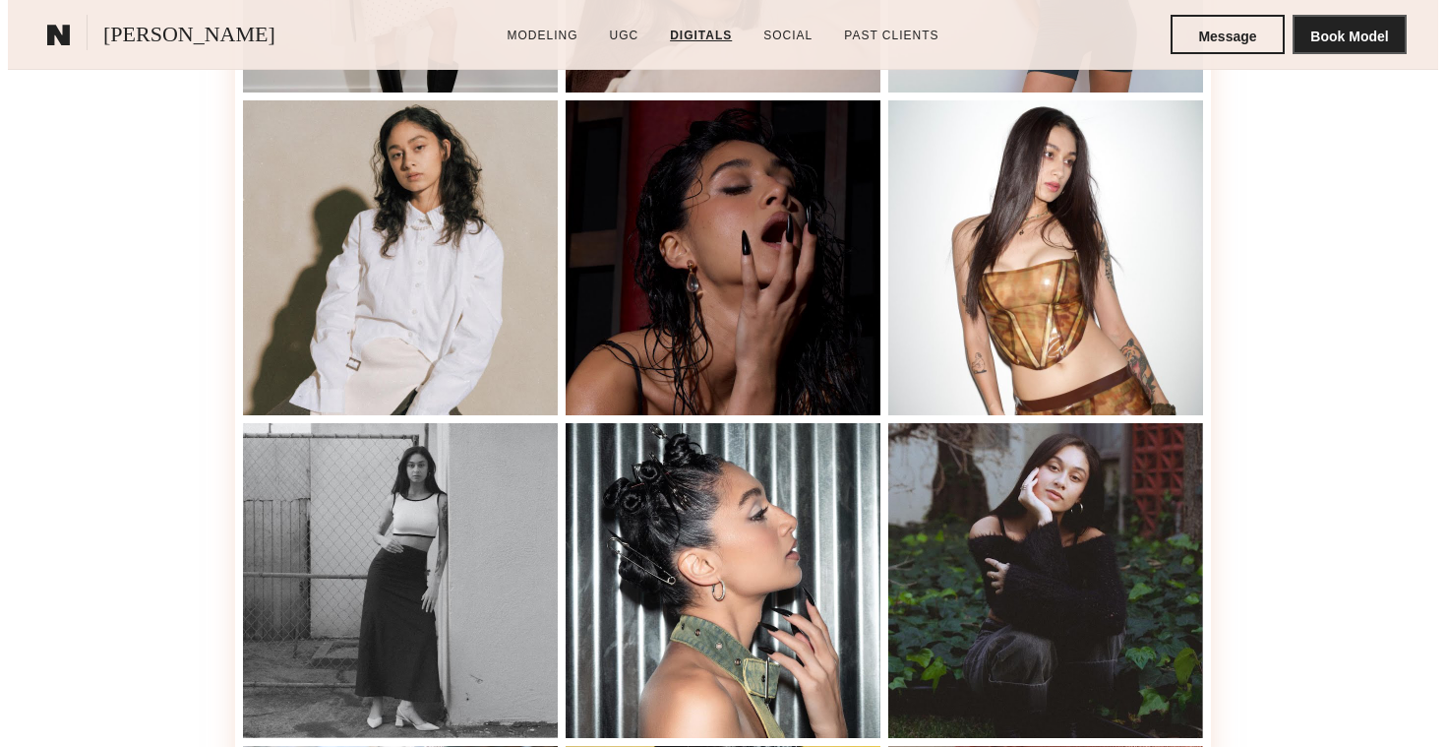
scroll to position [0, 0]
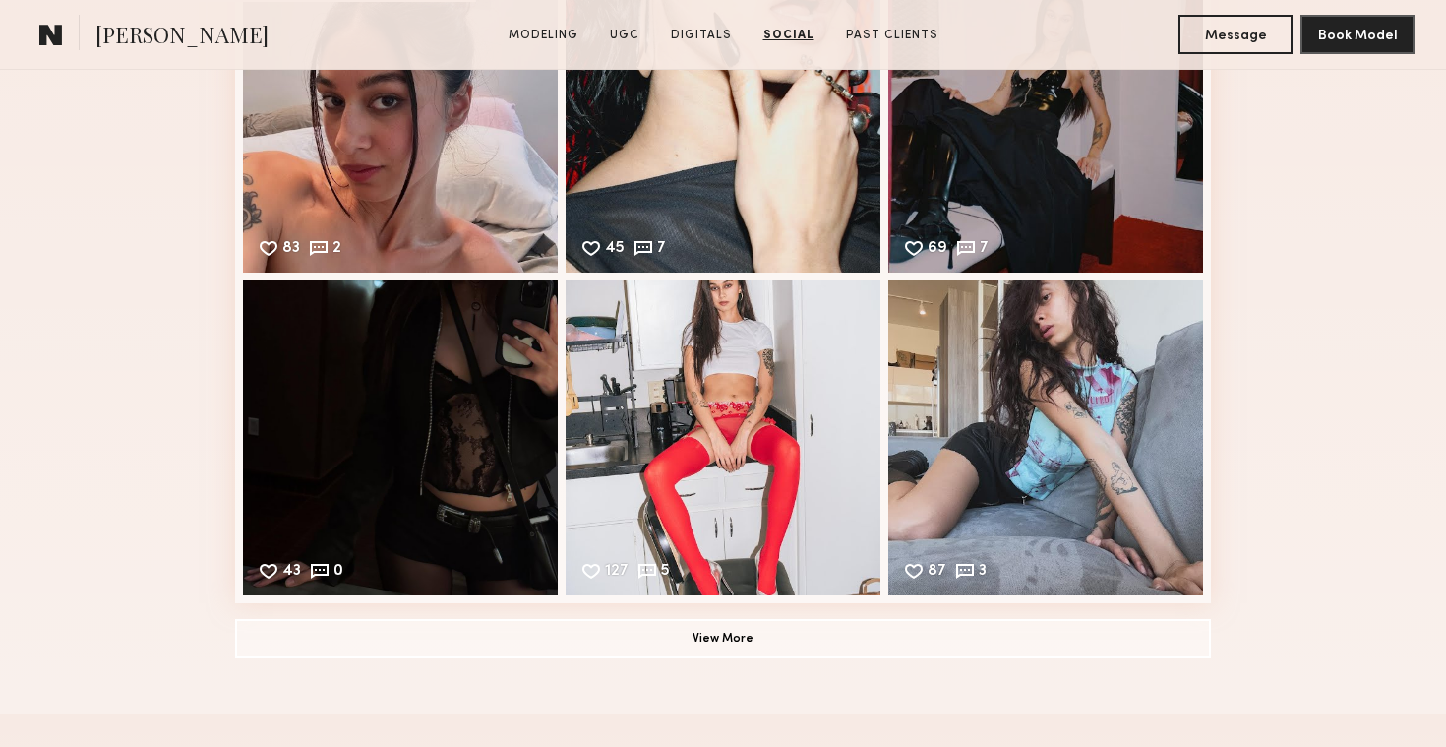
scroll to position [4839, 0]
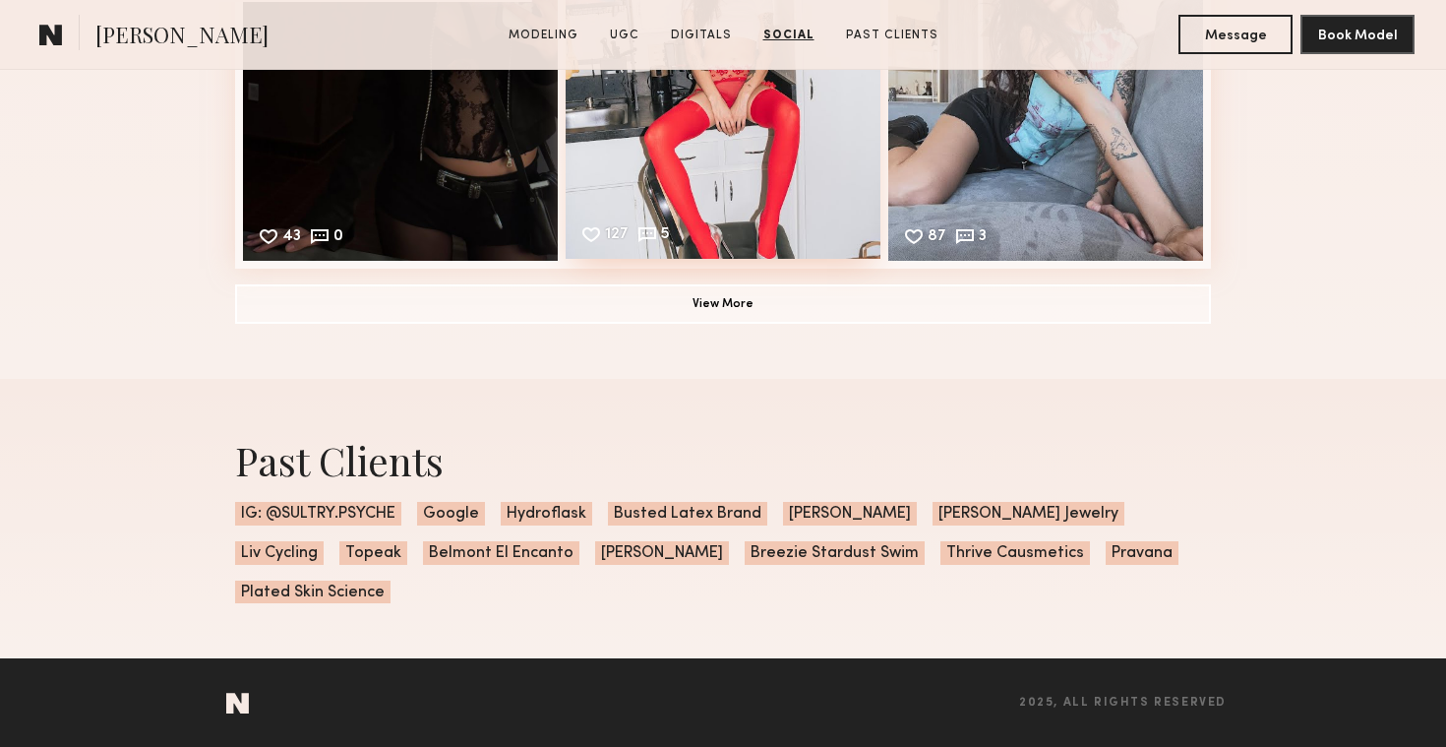
click at [791, 185] on div "127 5 Likes & comments displayed to show model’s engagement" at bounding box center [723, 101] width 315 height 315
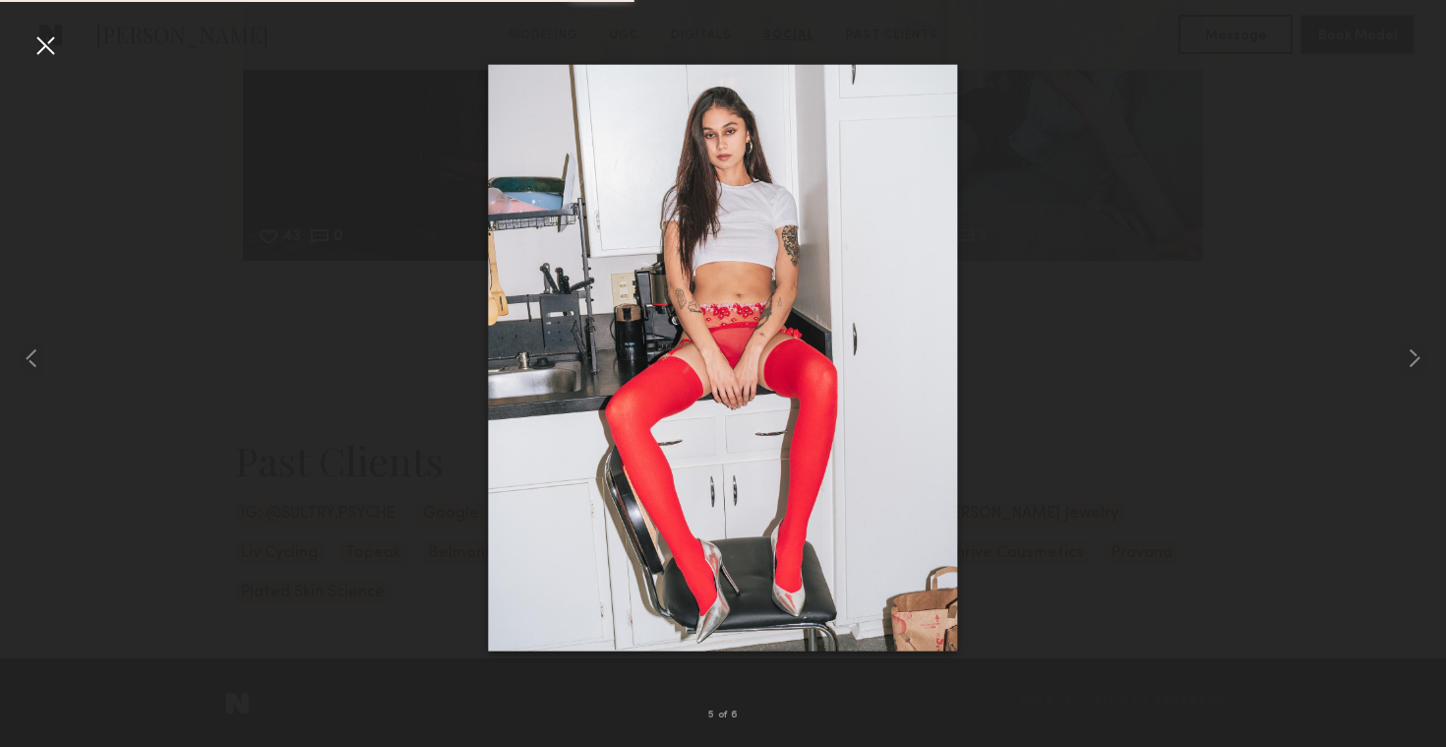
click at [34, 57] on div at bounding box center [45, 45] width 31 height 31
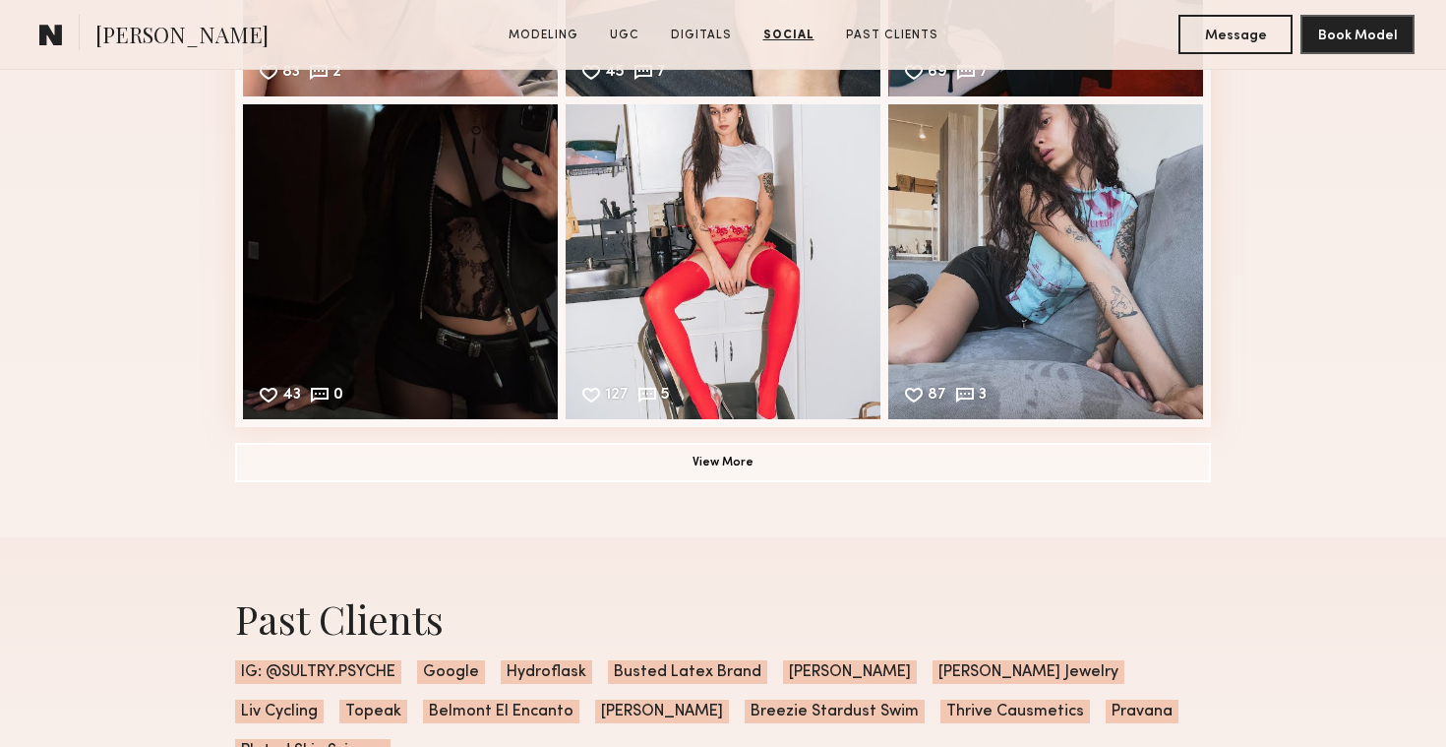
scroll to position [4799, 0]
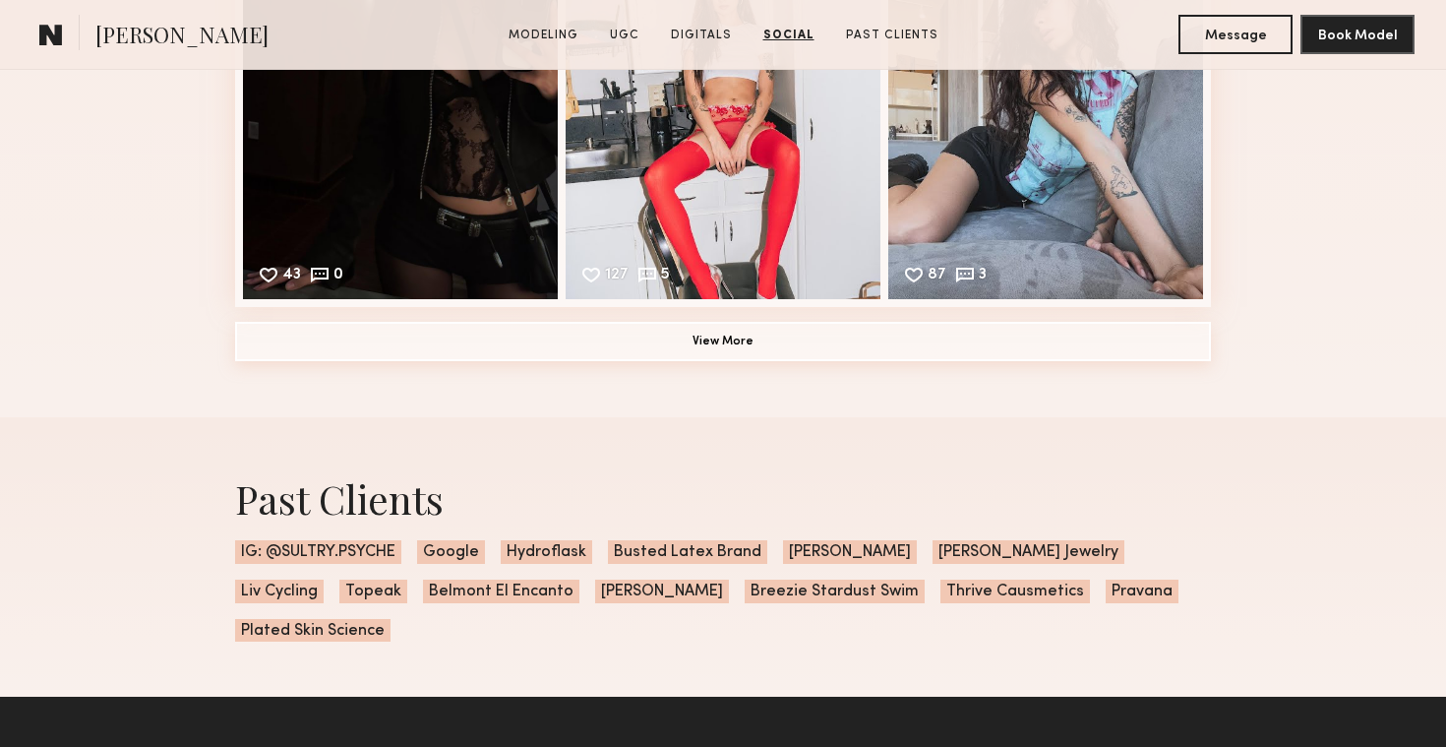
click at [588, 335] on button "View More" at bounding box center [723, 341] width 976 height 39
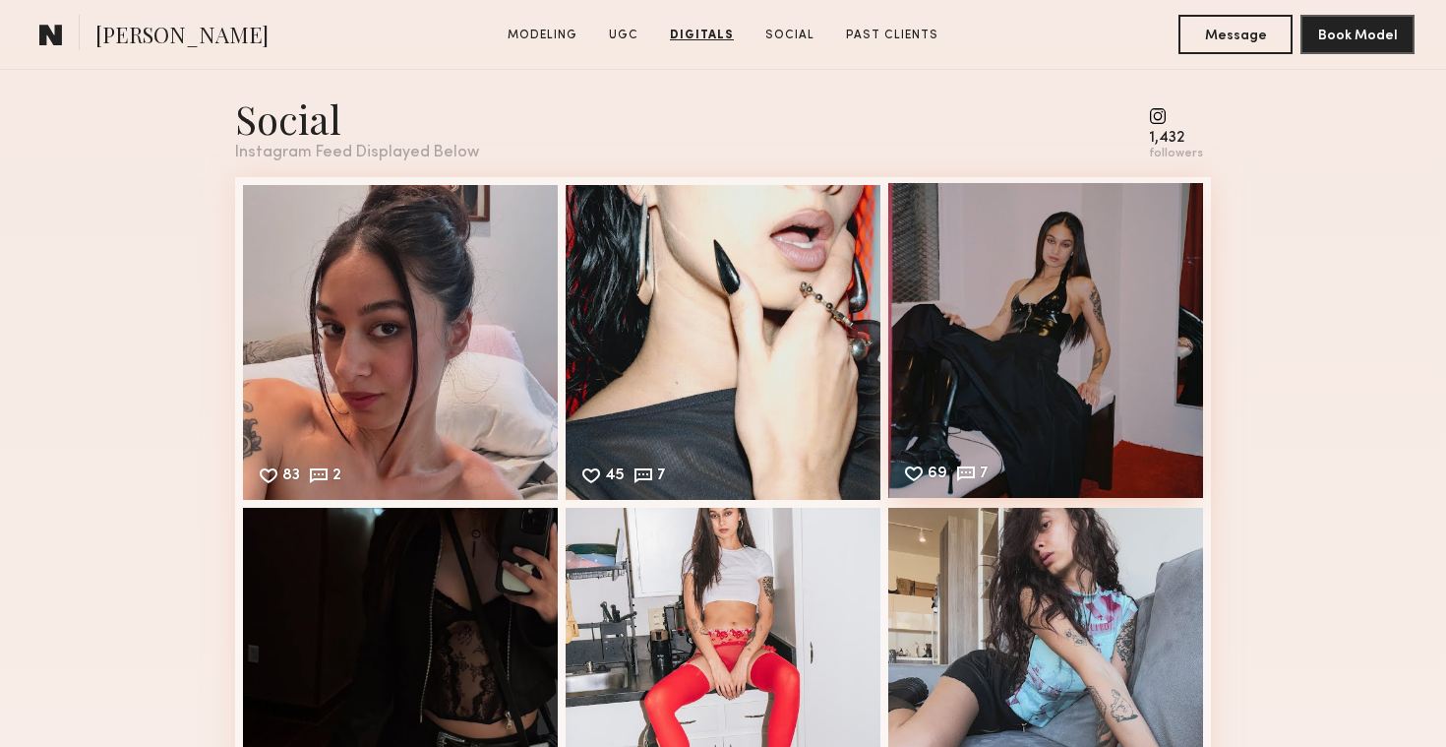
scroll to position [4489, 0]
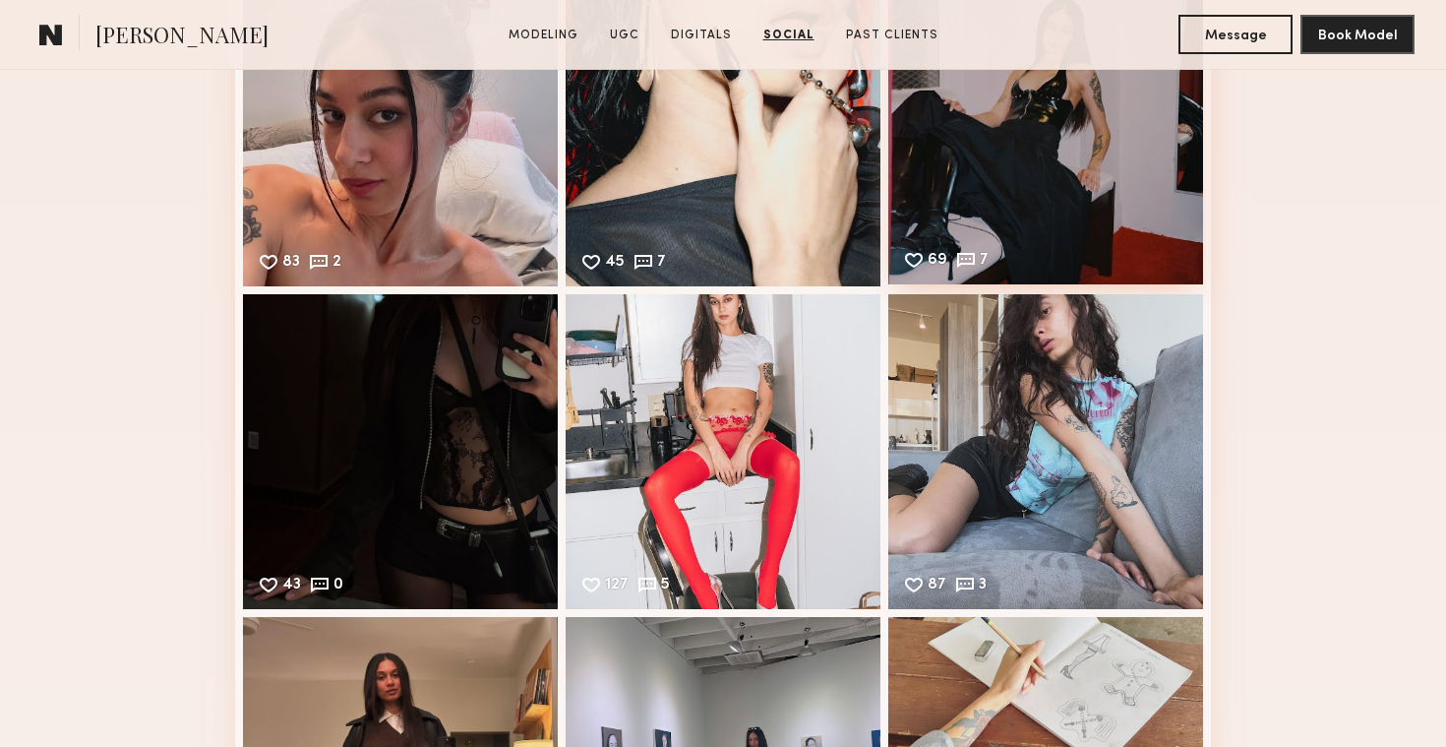
click at [1066, 510] on div "87 3 Likes & comments displayed to show model’s engagement" at bounding box center [1045, 451] width 315 height 315
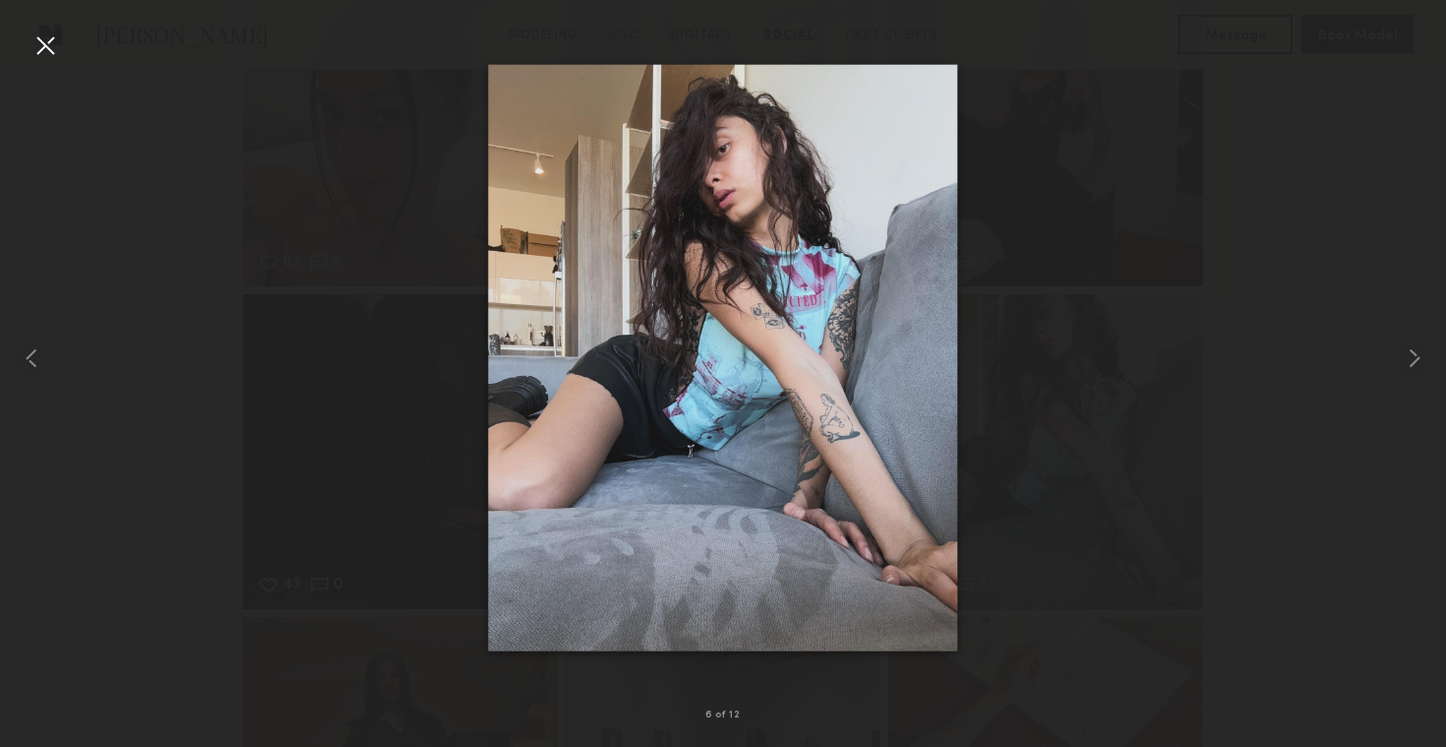
click at [50, 43] on div at bounding box center [45, 45] width 31 height 31
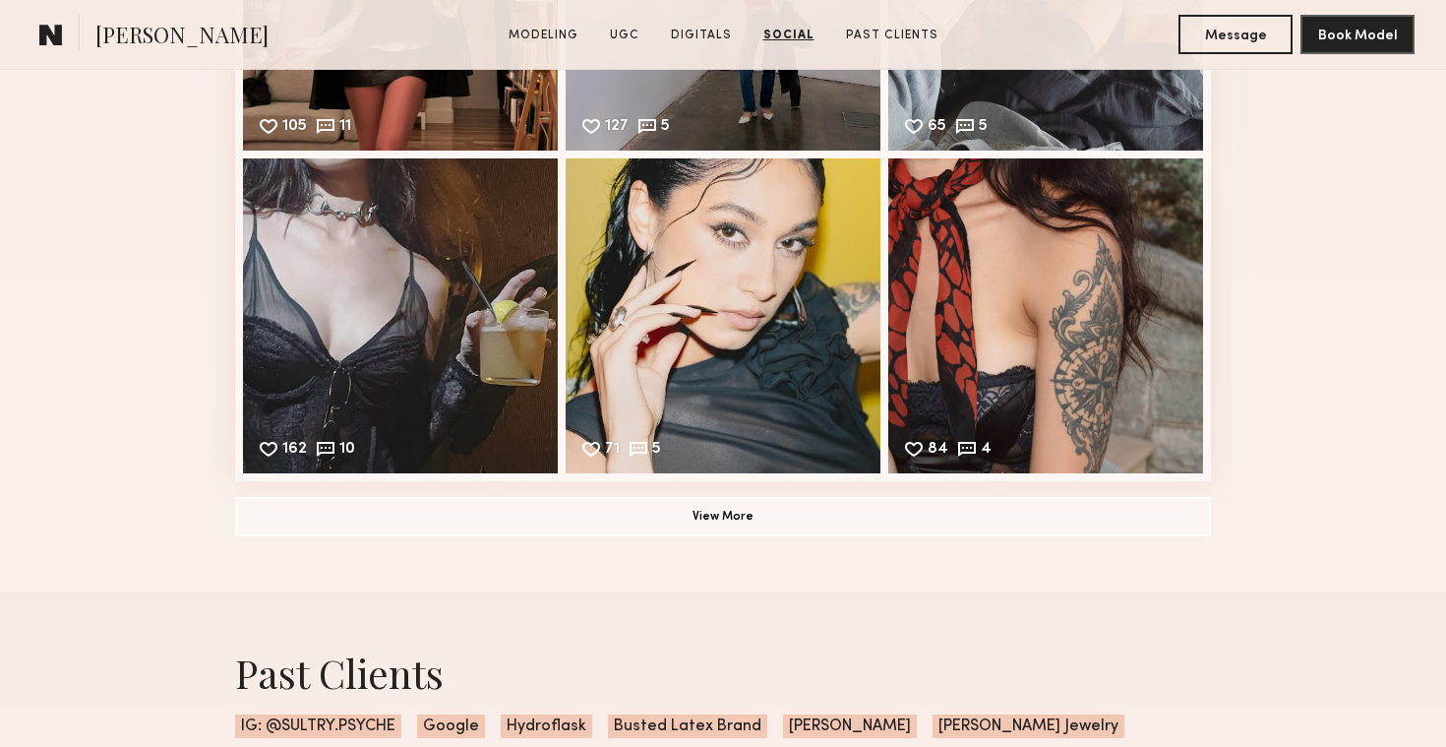
scroll to position [5626, 0]
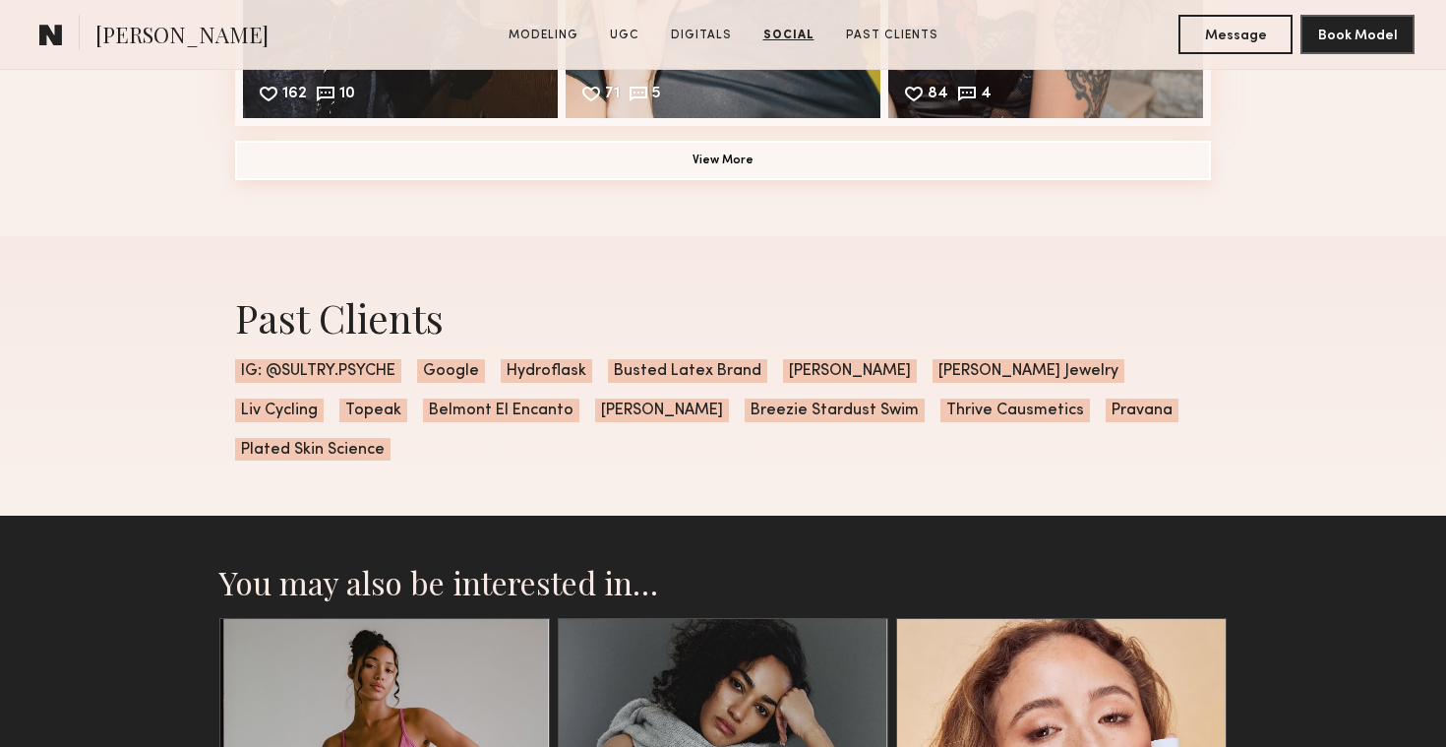
click at [613, 167] on button "View More" at bounding box center [723, 160] width 976 height 39
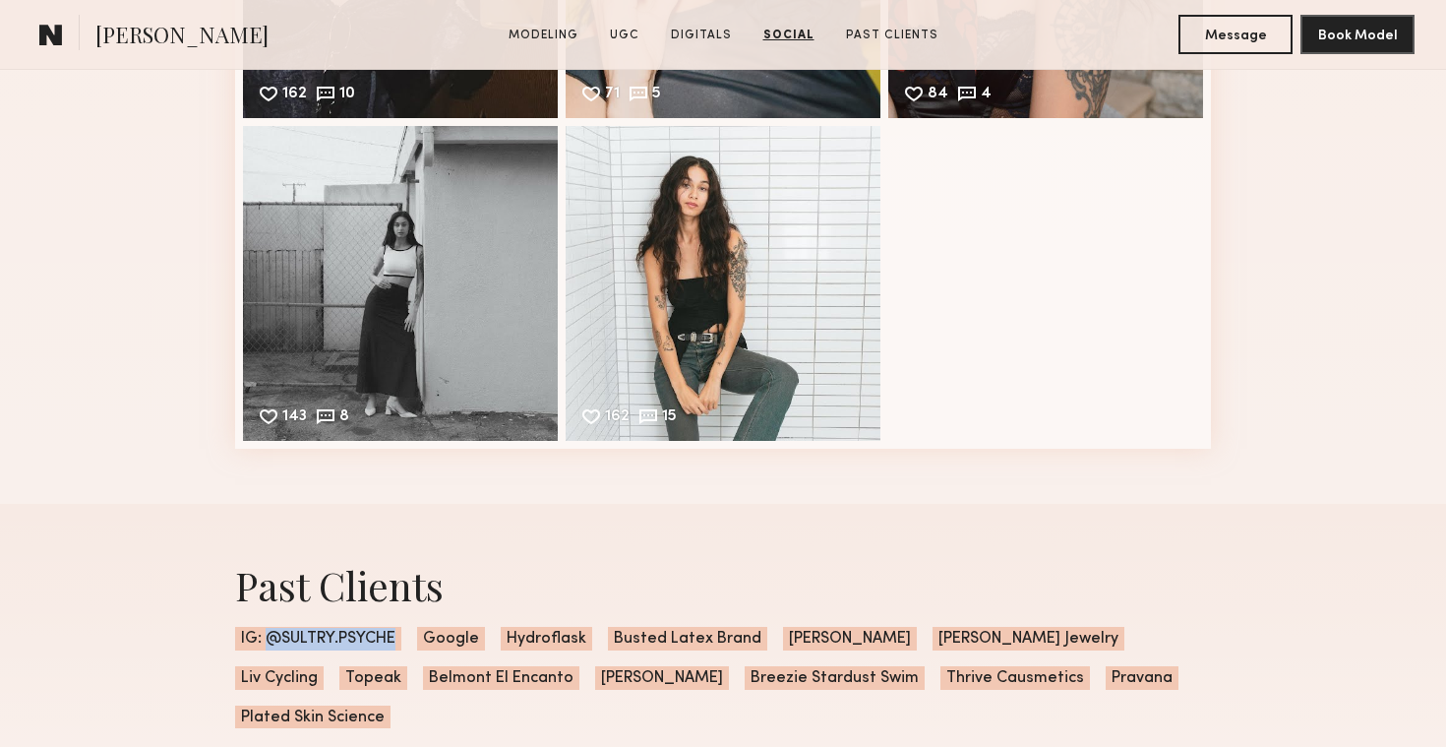
drag, startPoint x: 268, startPoint y: 637, endPoint x: 400, endPoint y: 637, distance: 132.8
click at [400, 637] on span "IG: @SULTRY.PSYCHE" at bounding box center [318, 639] width 166 height 24
copy span "@SULTRY.PSYCHE"
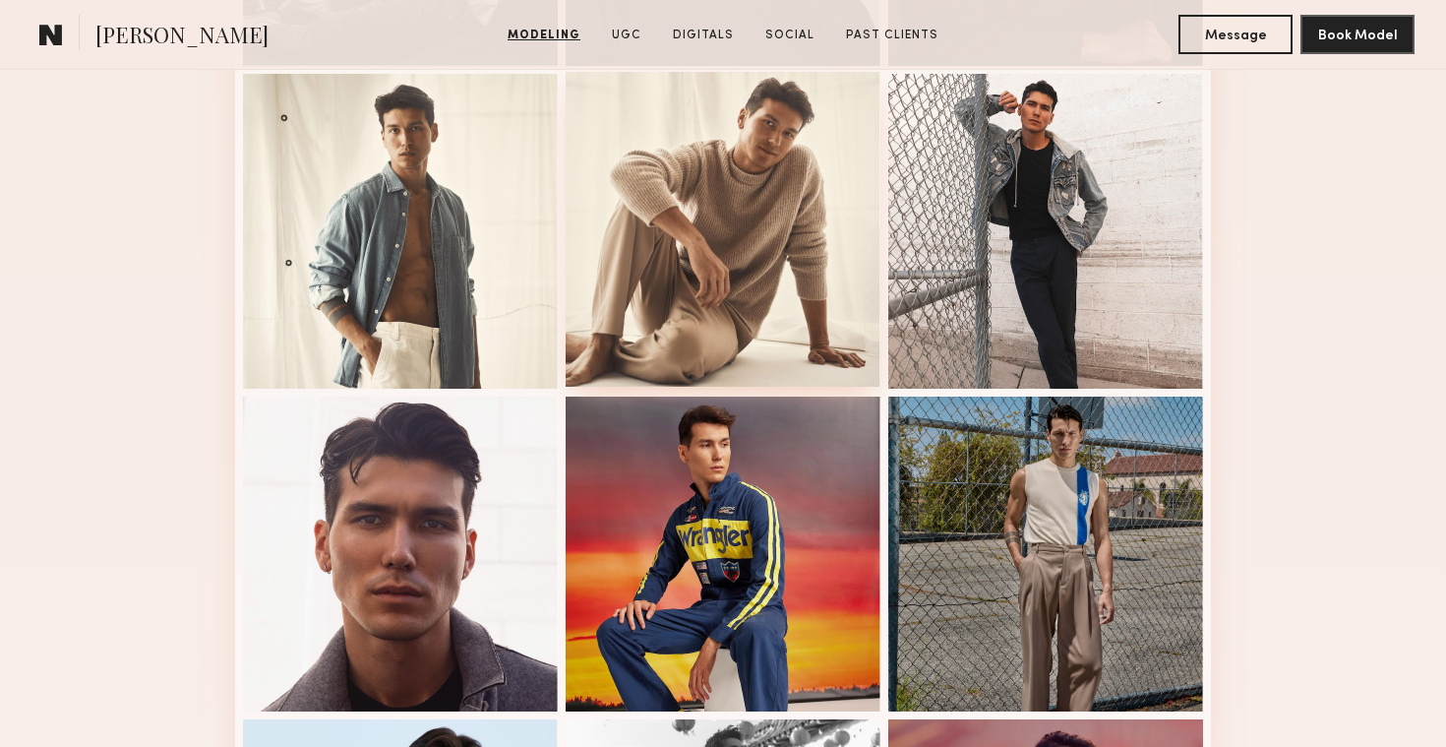
scroll to position [825, 0]
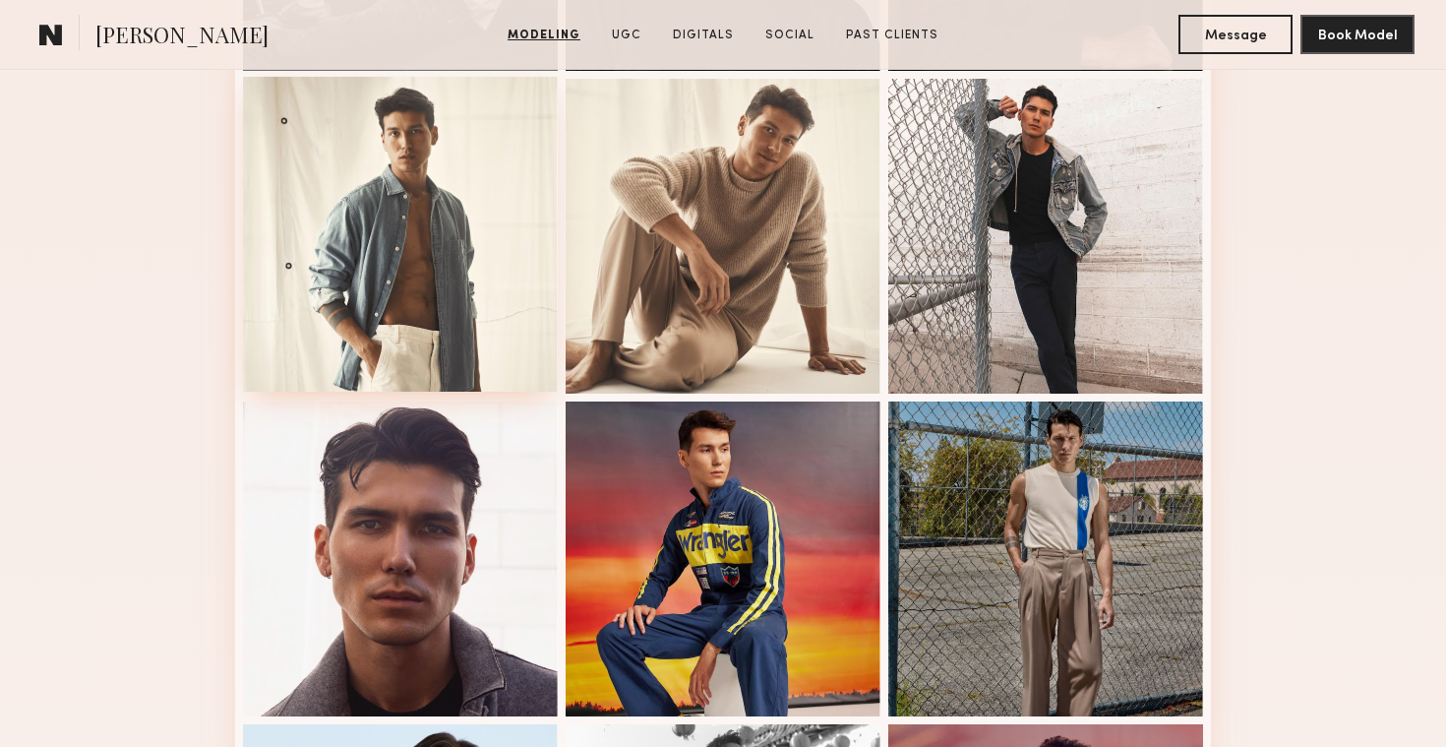
click at [446, 303] on div at bounding box center [400, 234] width 315 height 315
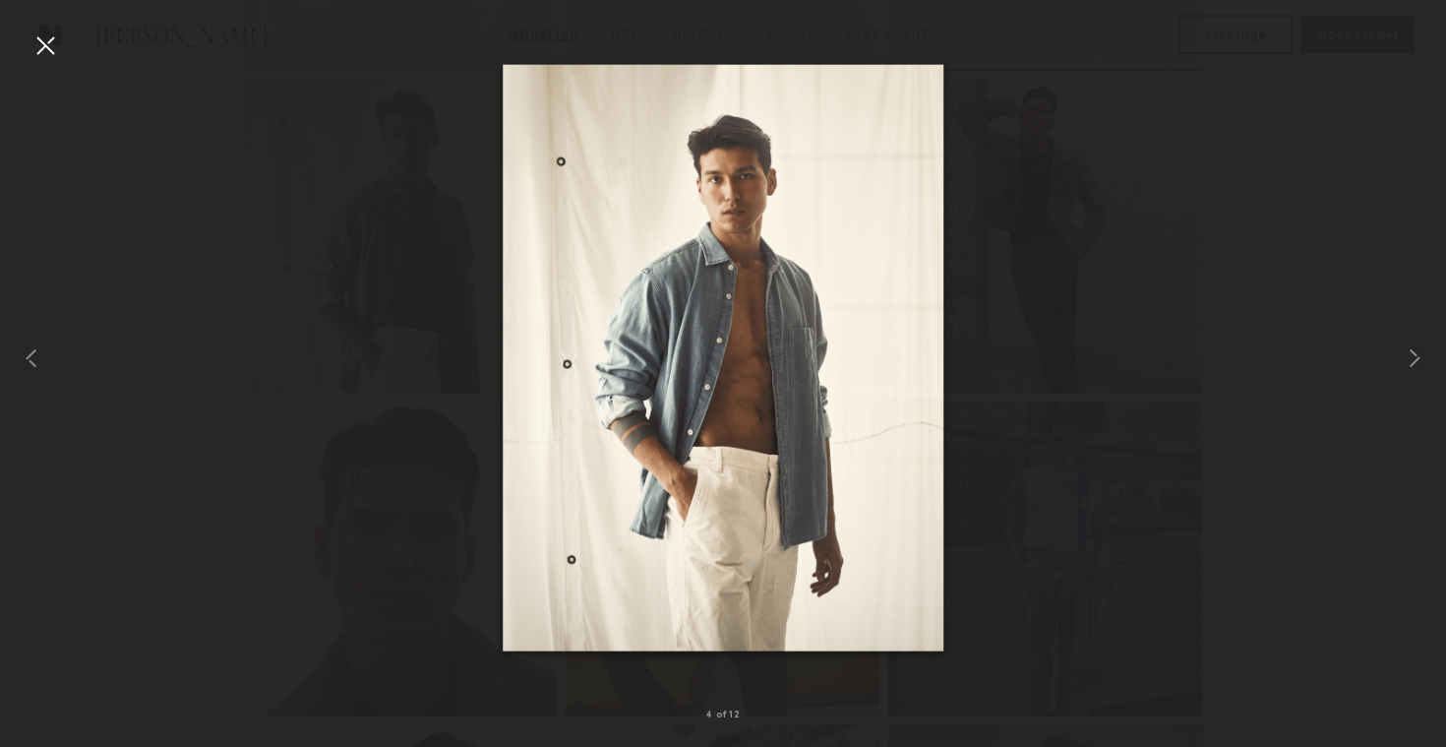
scroll to position [824, 0]
click at [47, 37] on div at bounding box center [45, 45] width 31 height 31
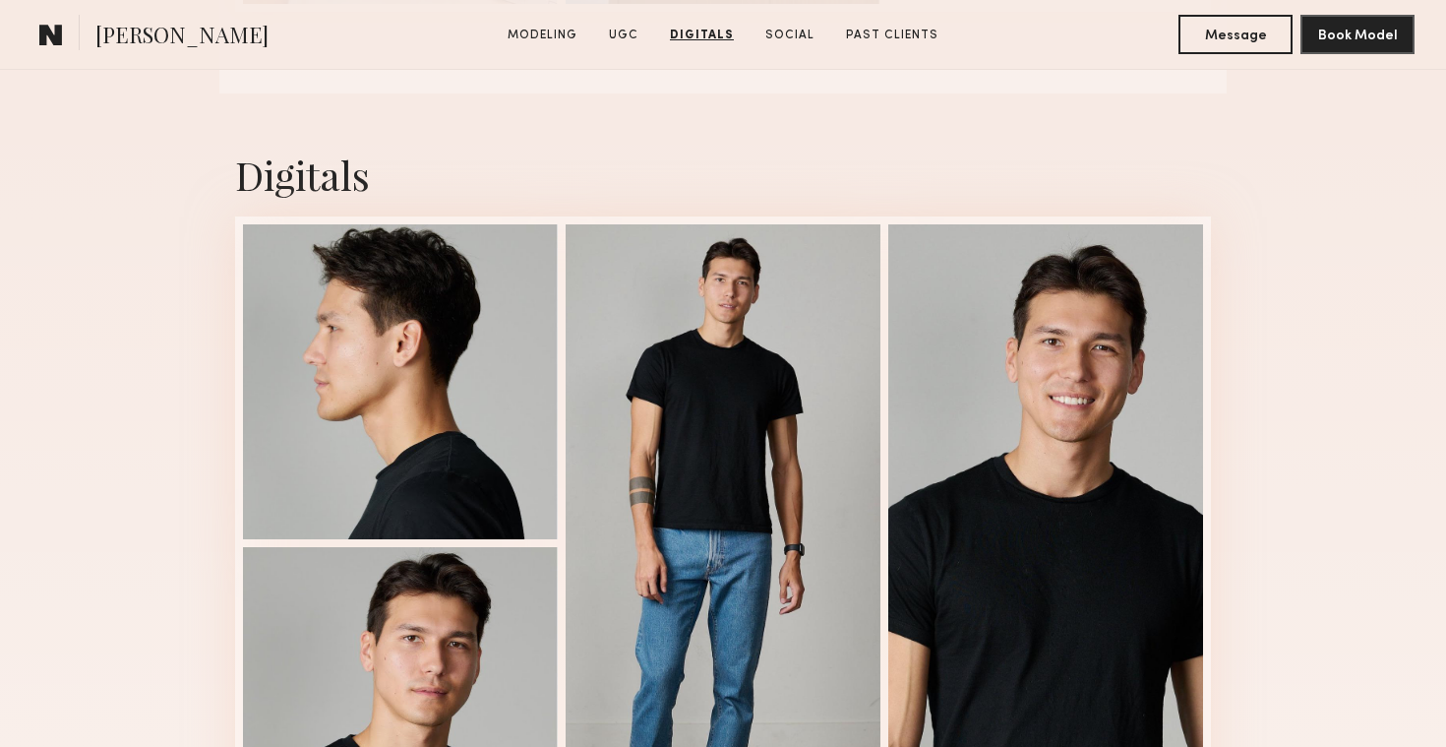
scroll to position [2486, 0]
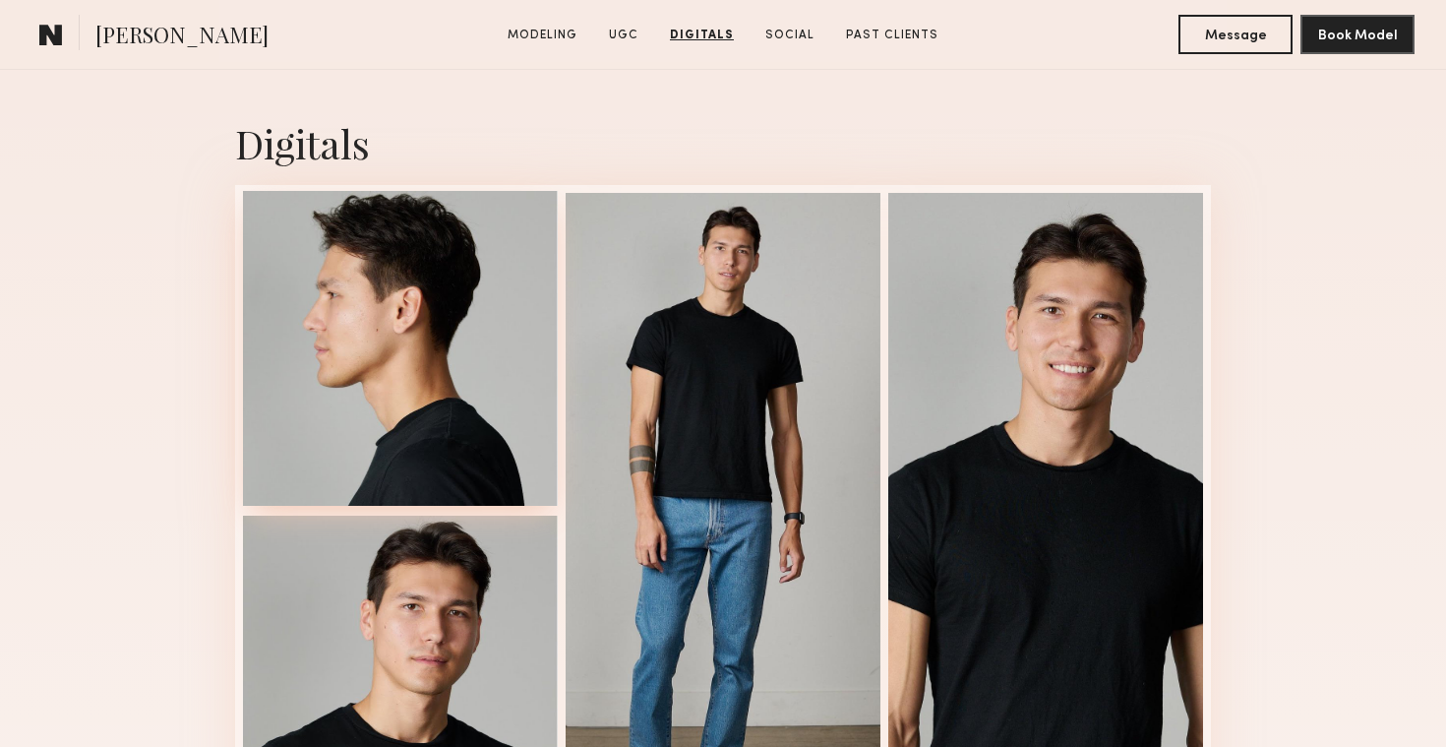
click at [446, 335] on div at bounding box center [400, 348] width 315 height 315
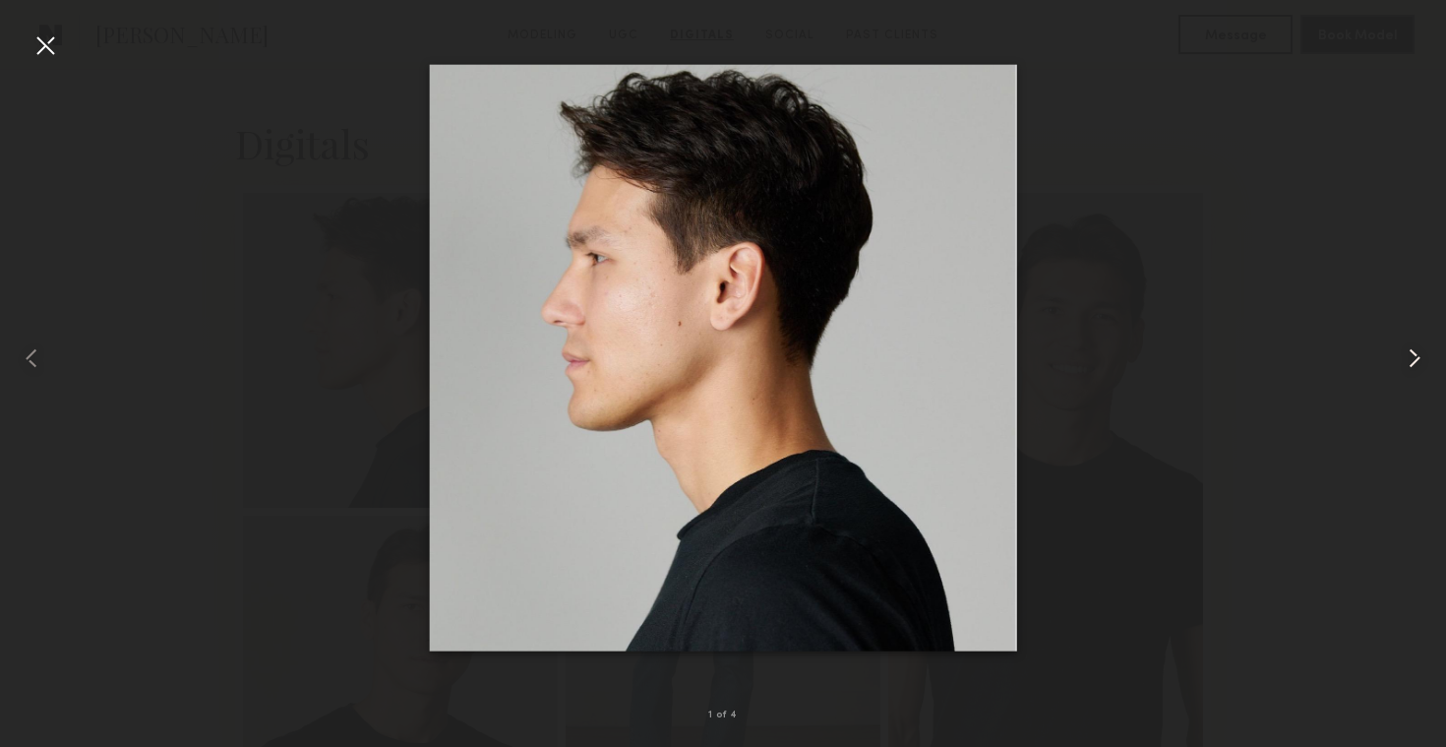
click at [1408, 356] on common-icon at bounding box center [1414, 357] width 31 height 31
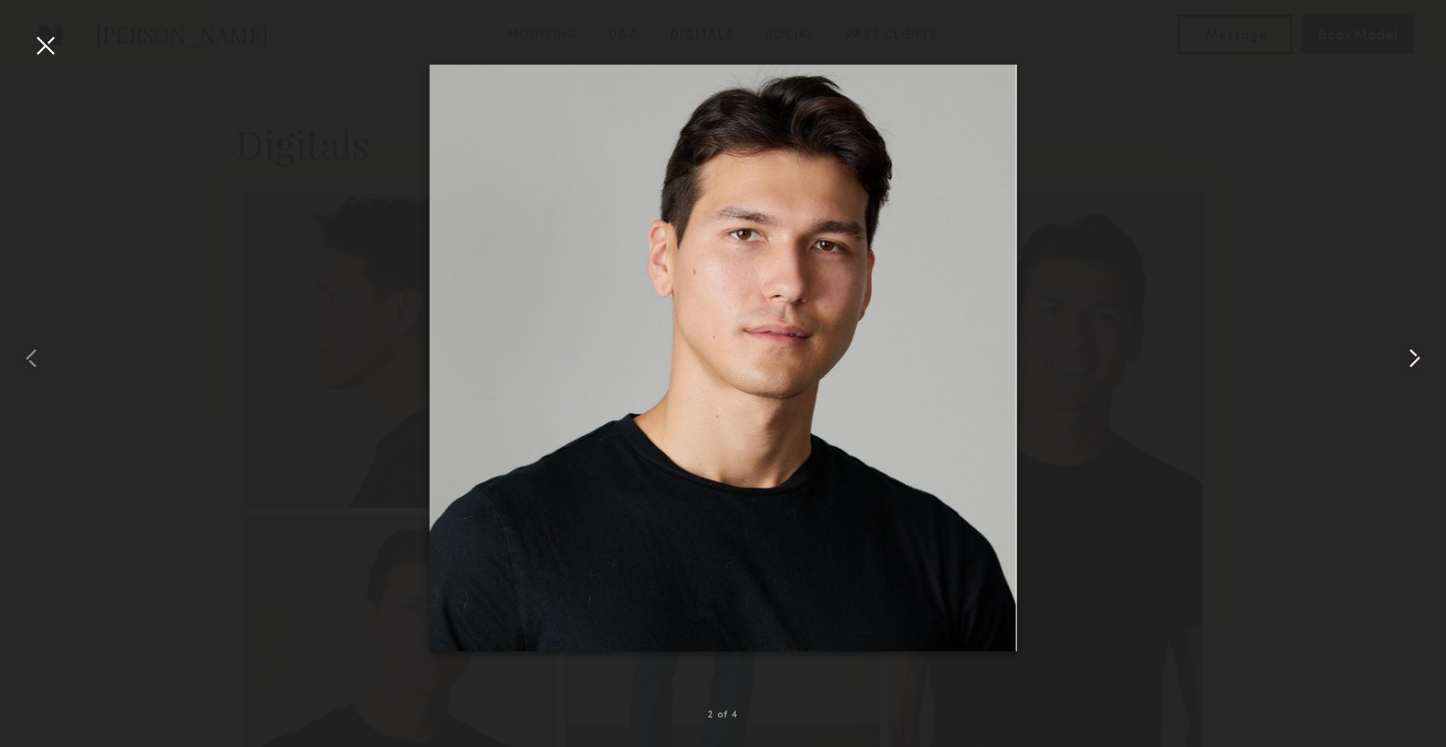
click at [1412, 362] on common-icon at bounding box center [1414, 357] width 31 height 31
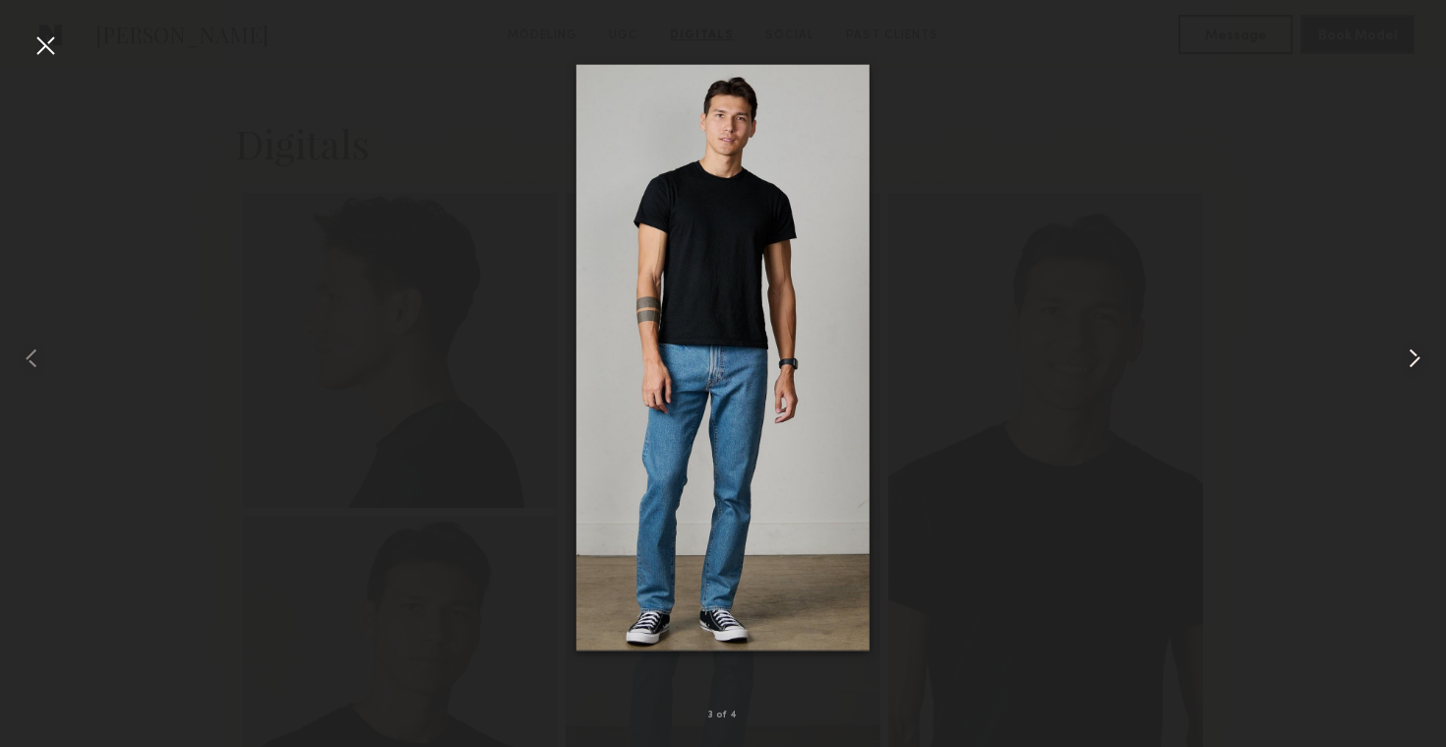
click at [1415, 356] on common-icon at bounding box center [1414, 357] width 31 height 31
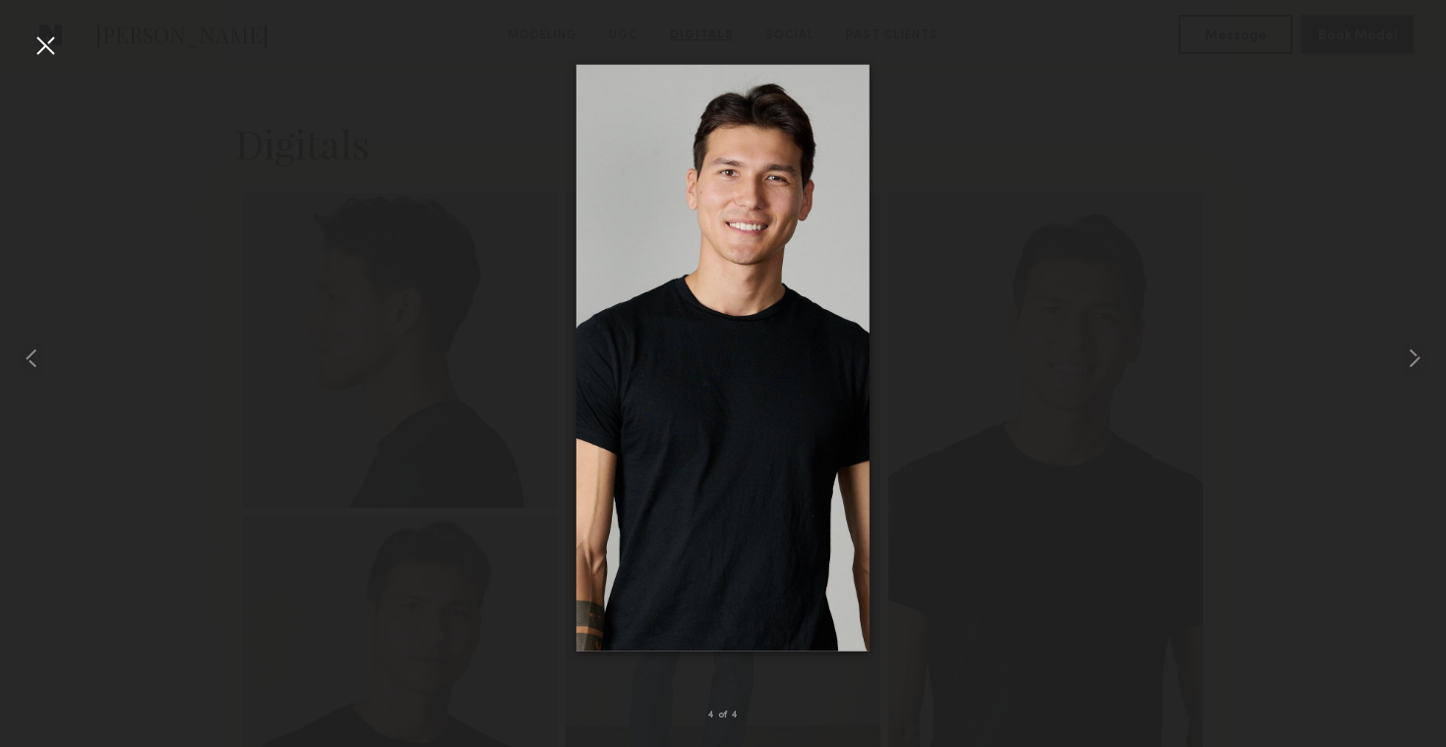
drag, startPoint x: 783, startPoint y: 340, endPoint x: 1014, endPoint y: 2, distance: 409.9
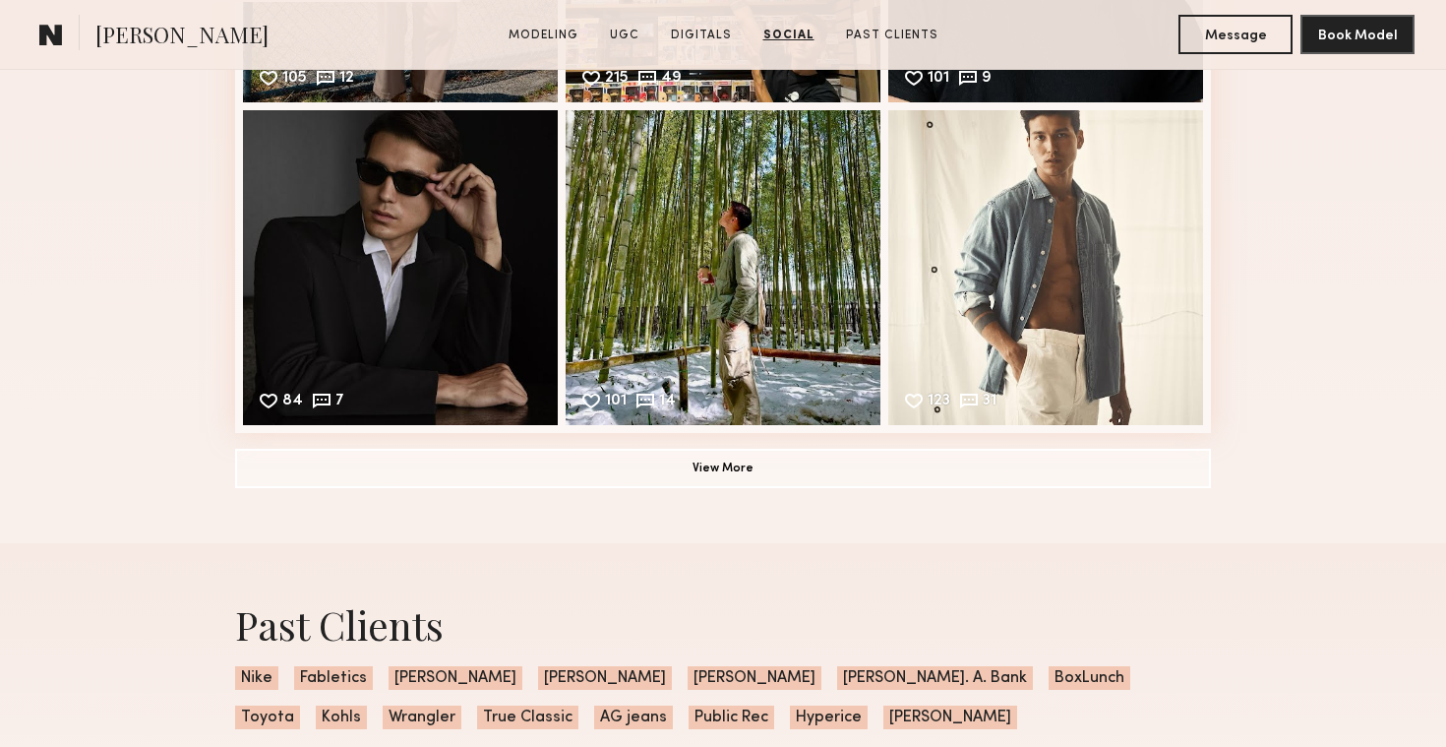
scroll to position [3637, 0]
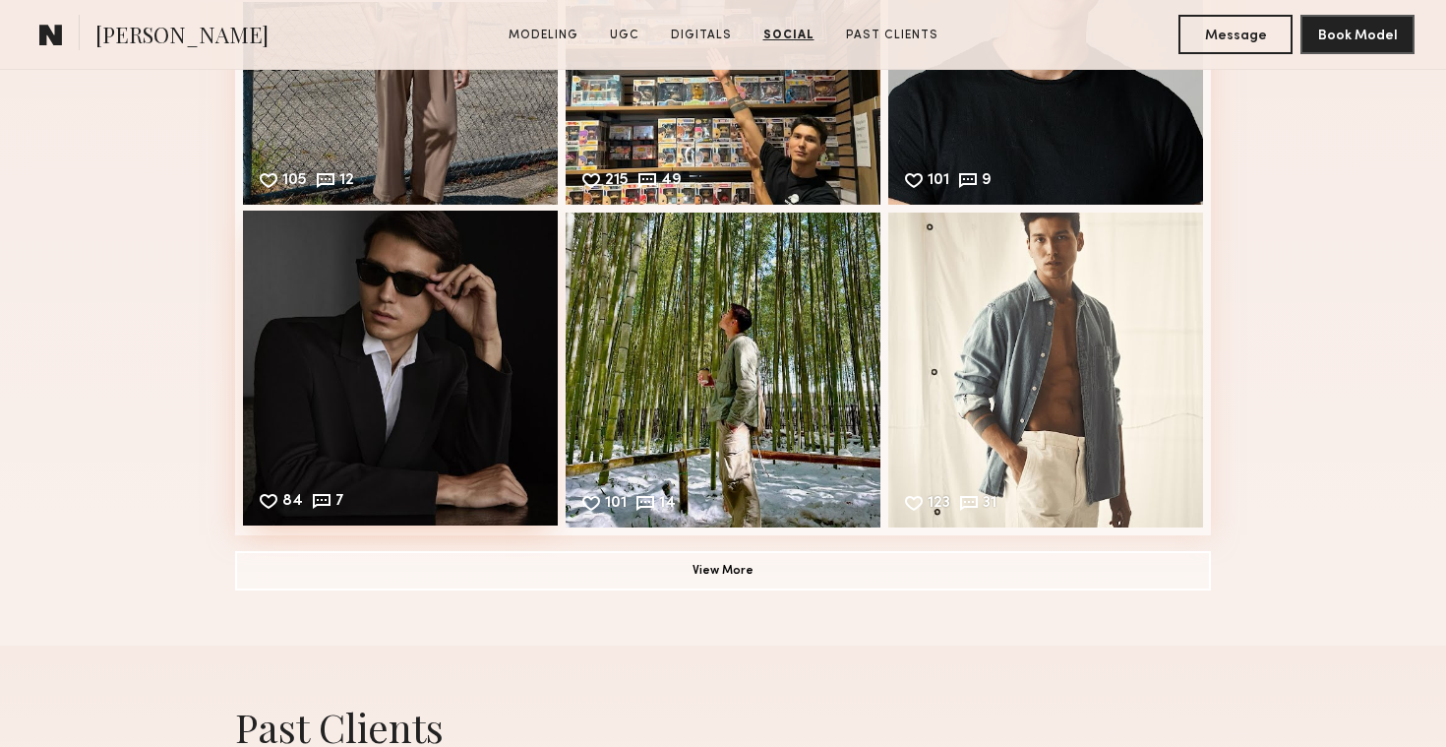
click at [423, 461] on div "84 7 Likes & comments displayed to show model’s engagement" at bounding box center [400, 368] width 315 height 315
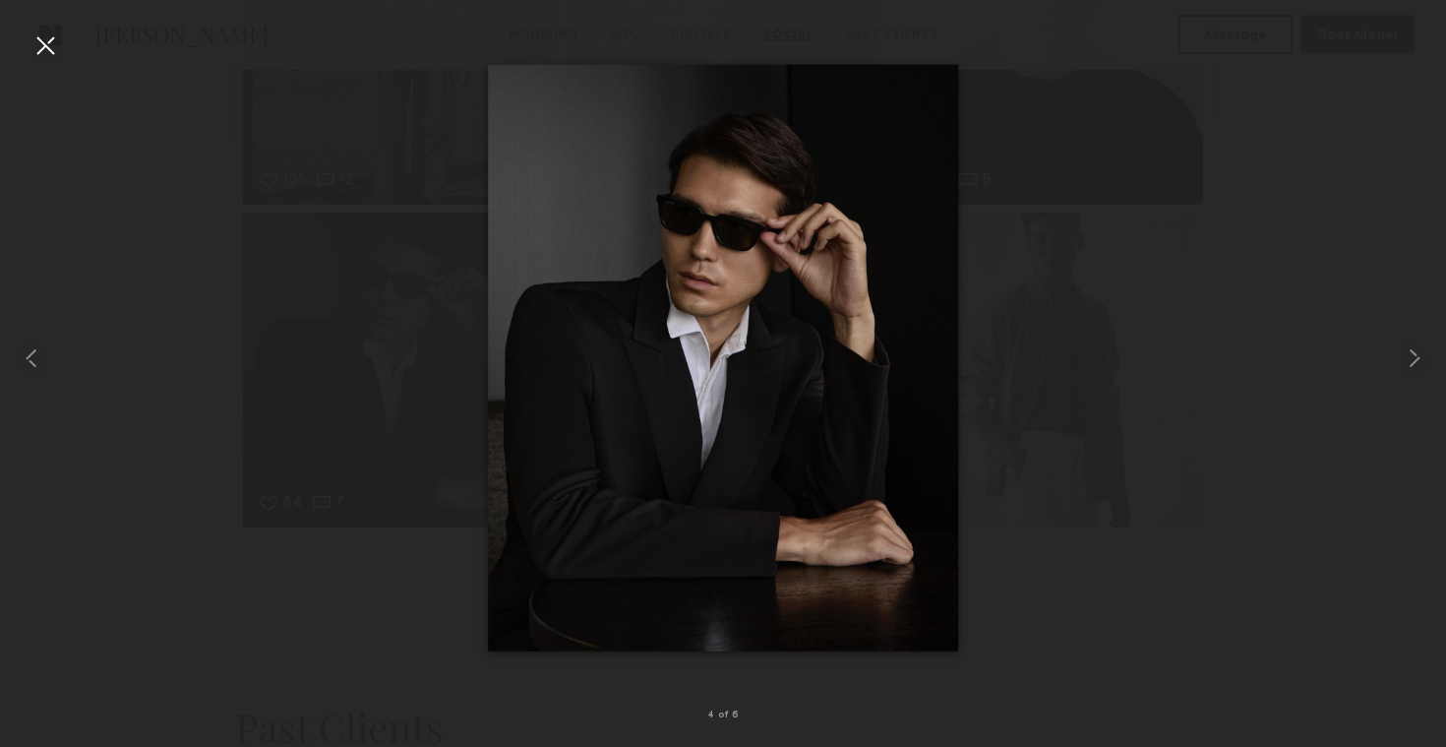
click at [46, 42] on div at bounding box center [45, 45] width 31 height 31
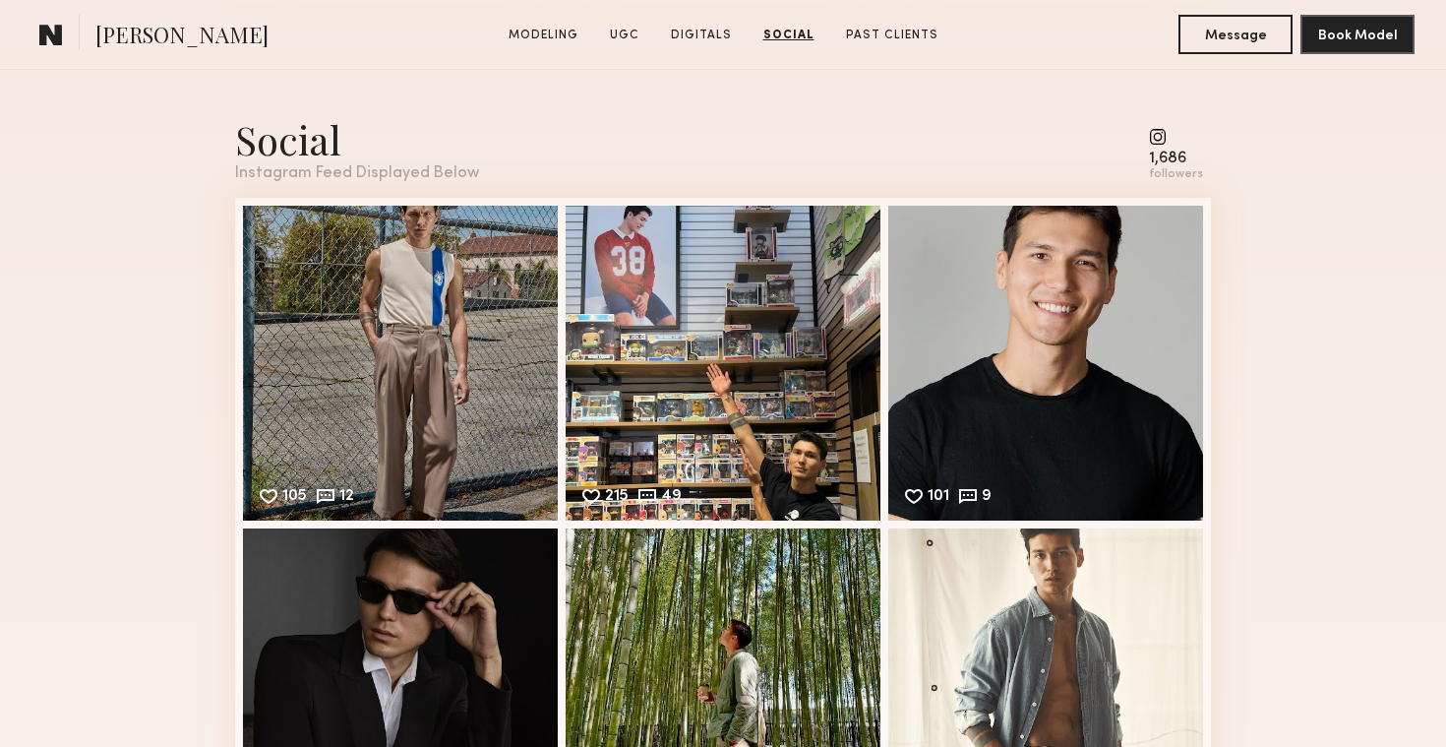
scroll to position [3407, 0]
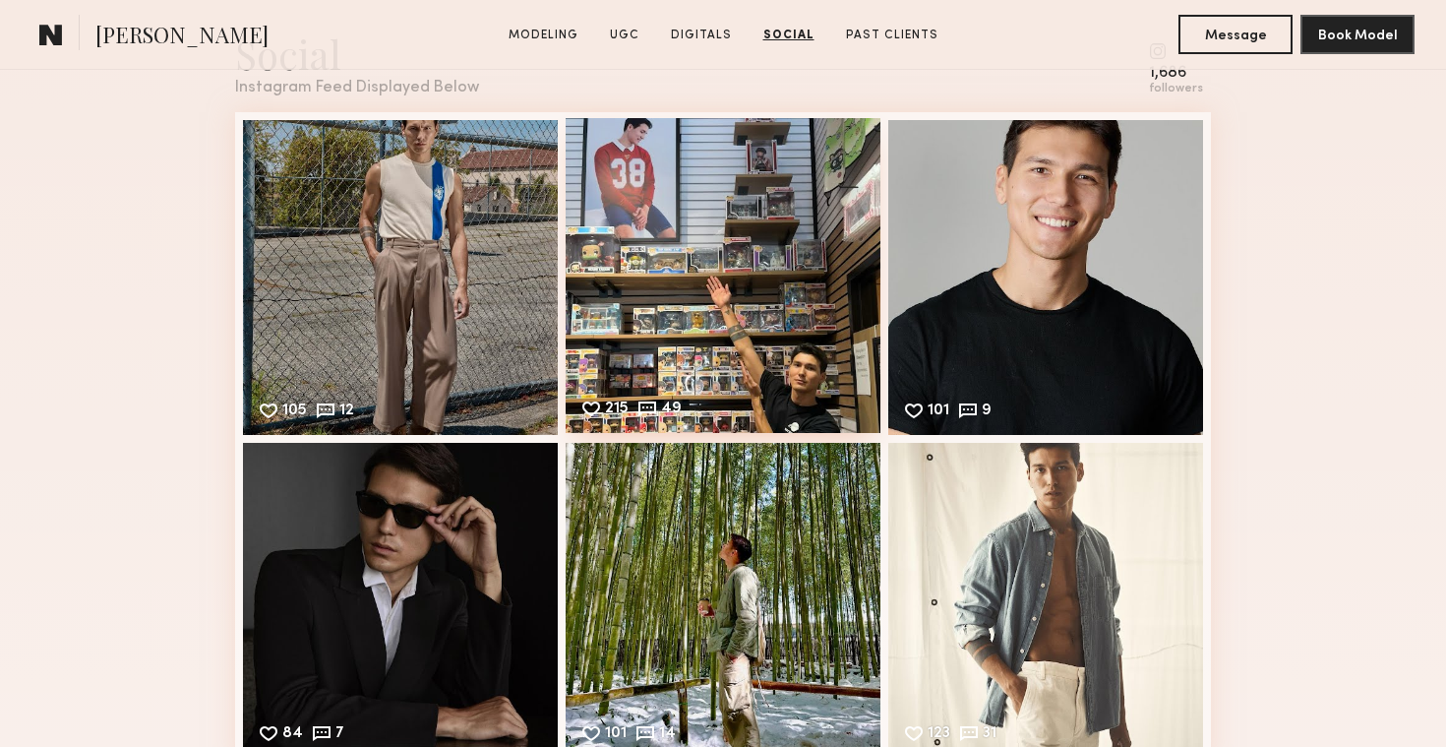
click at [791, 341] on div "215 49 Likes & comments displayed to show model’s engagement" at bounding box center [723, 275] width 315 height 315
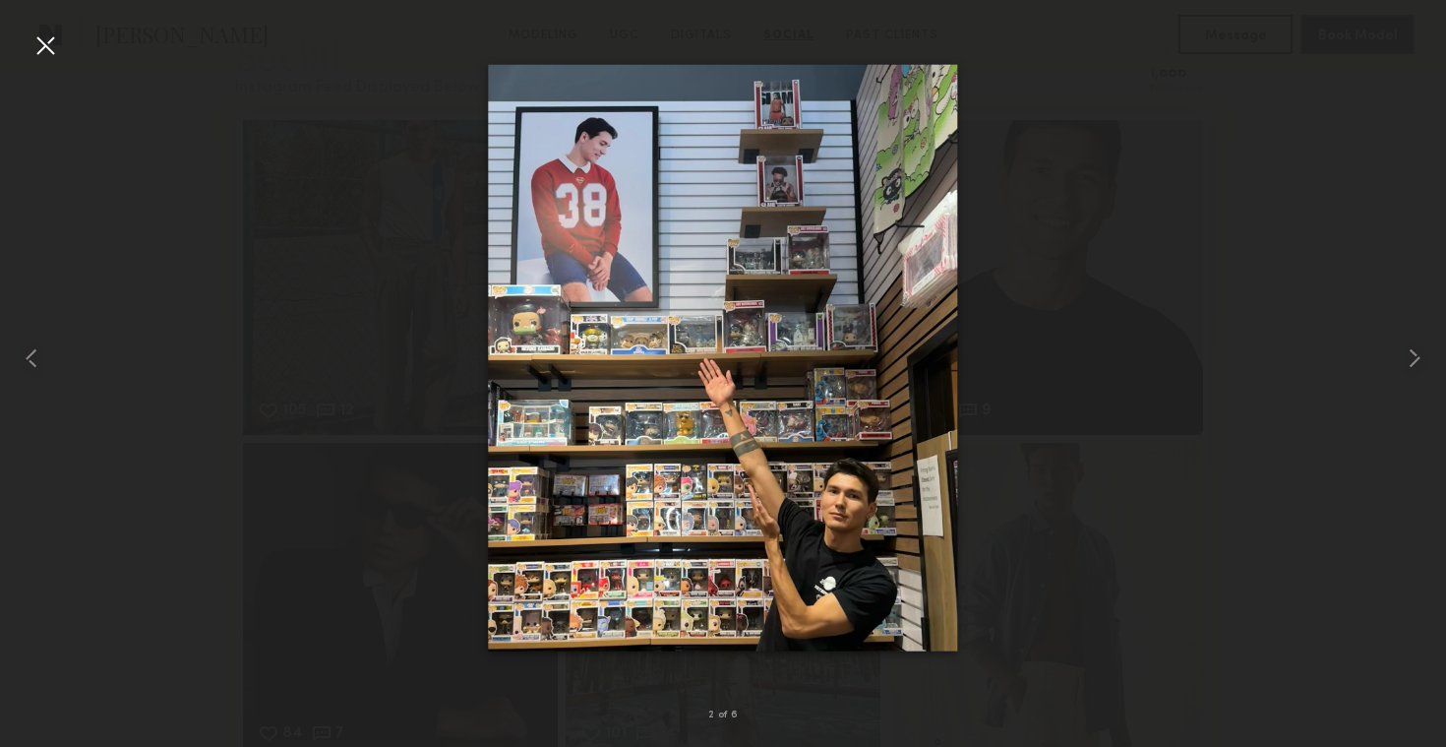
click at [52, 45] on div at bounding box center [45, 45] width 31 height 31
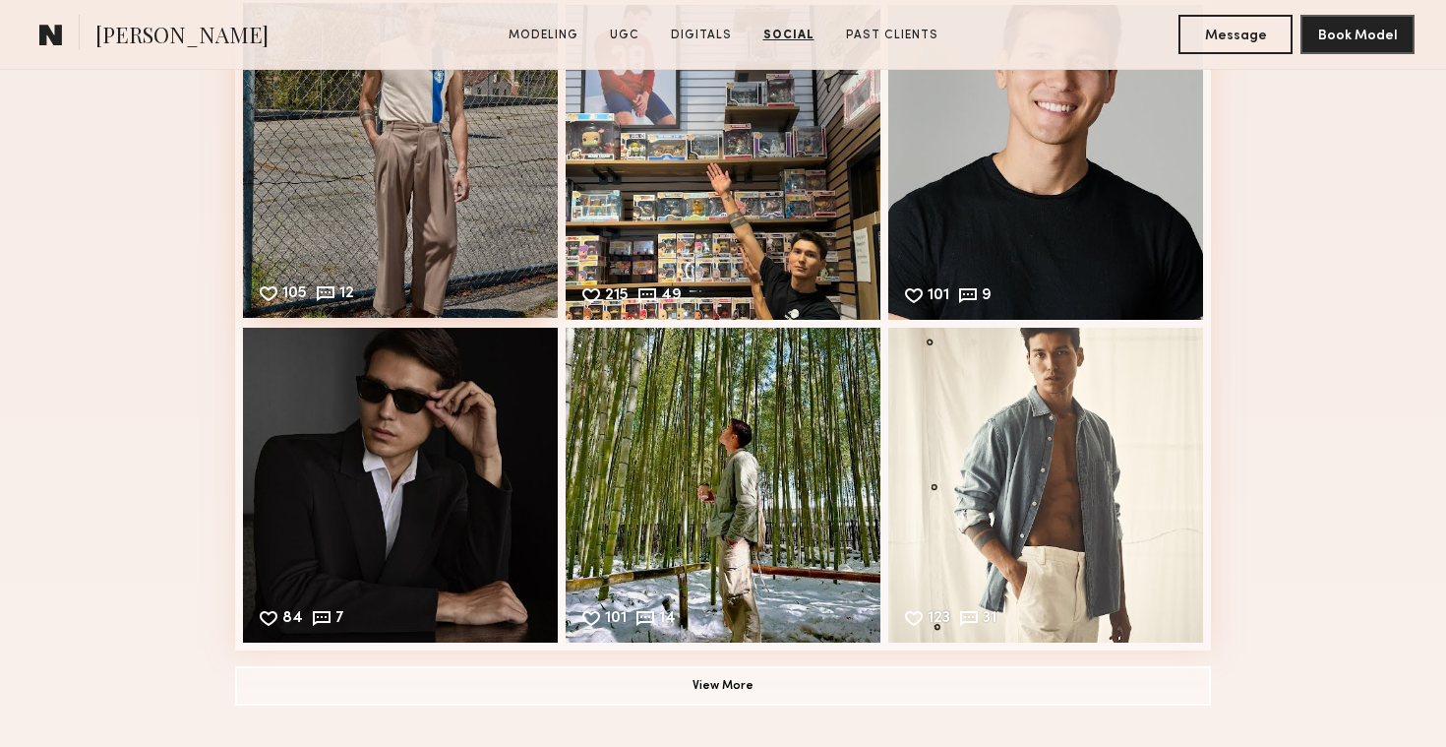
scroll to position [3537, 0]
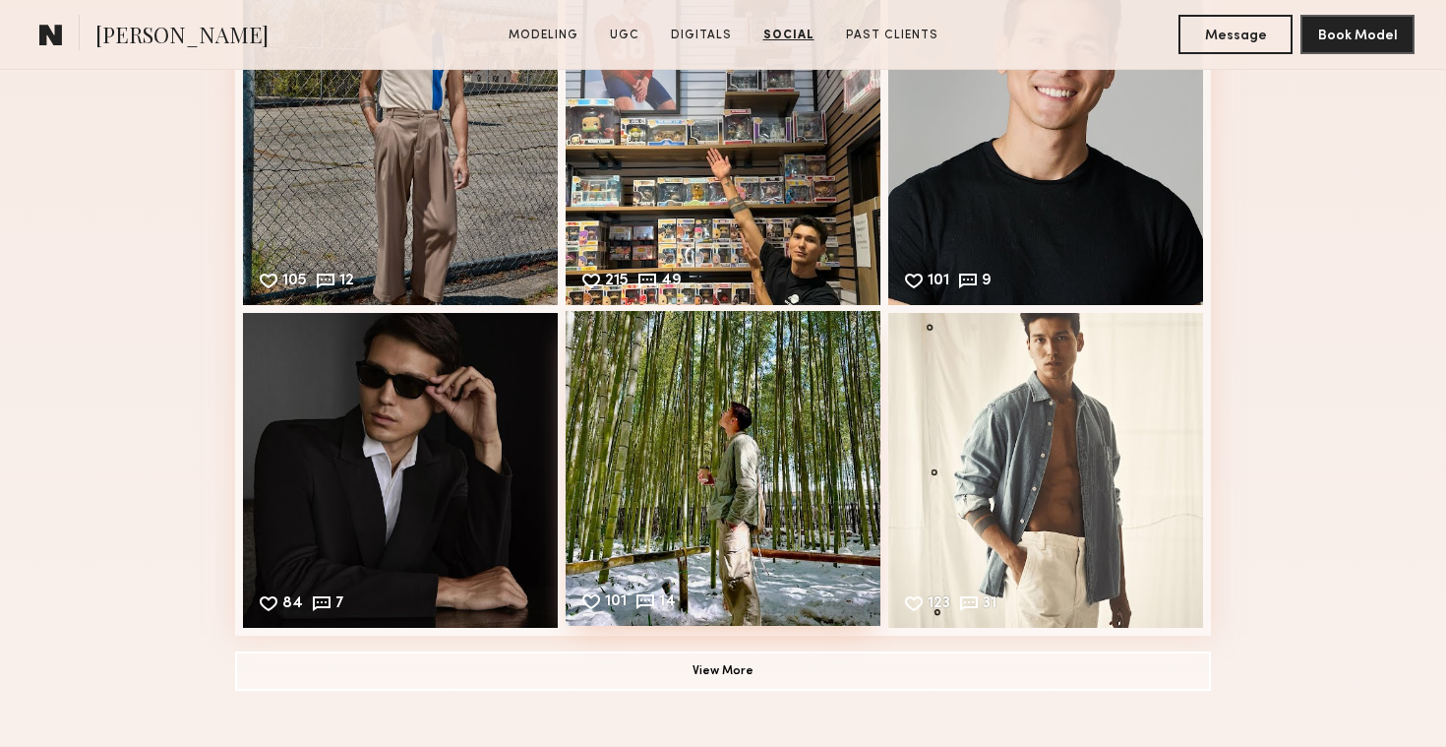
click at [650, 421] on div "101 14 Likes & comments displayed to show model’s engagement" at bounding box center [723, 468] width 315 height 315
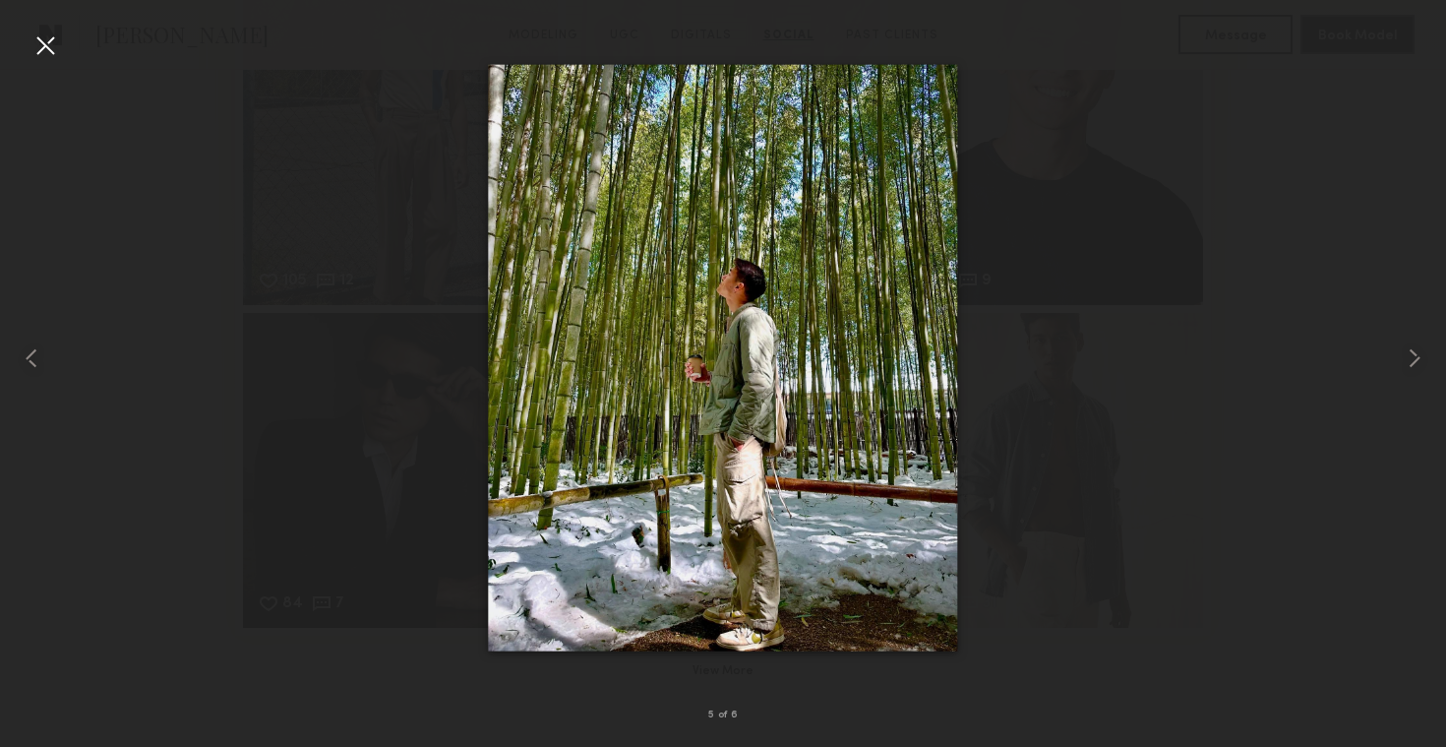
click at [60, 49] on div "5 of 6" at bounding box center [723, 373] width 1446 height 747
click at [51, 41] on div at bounding box center [45, 45] width 31 height 31
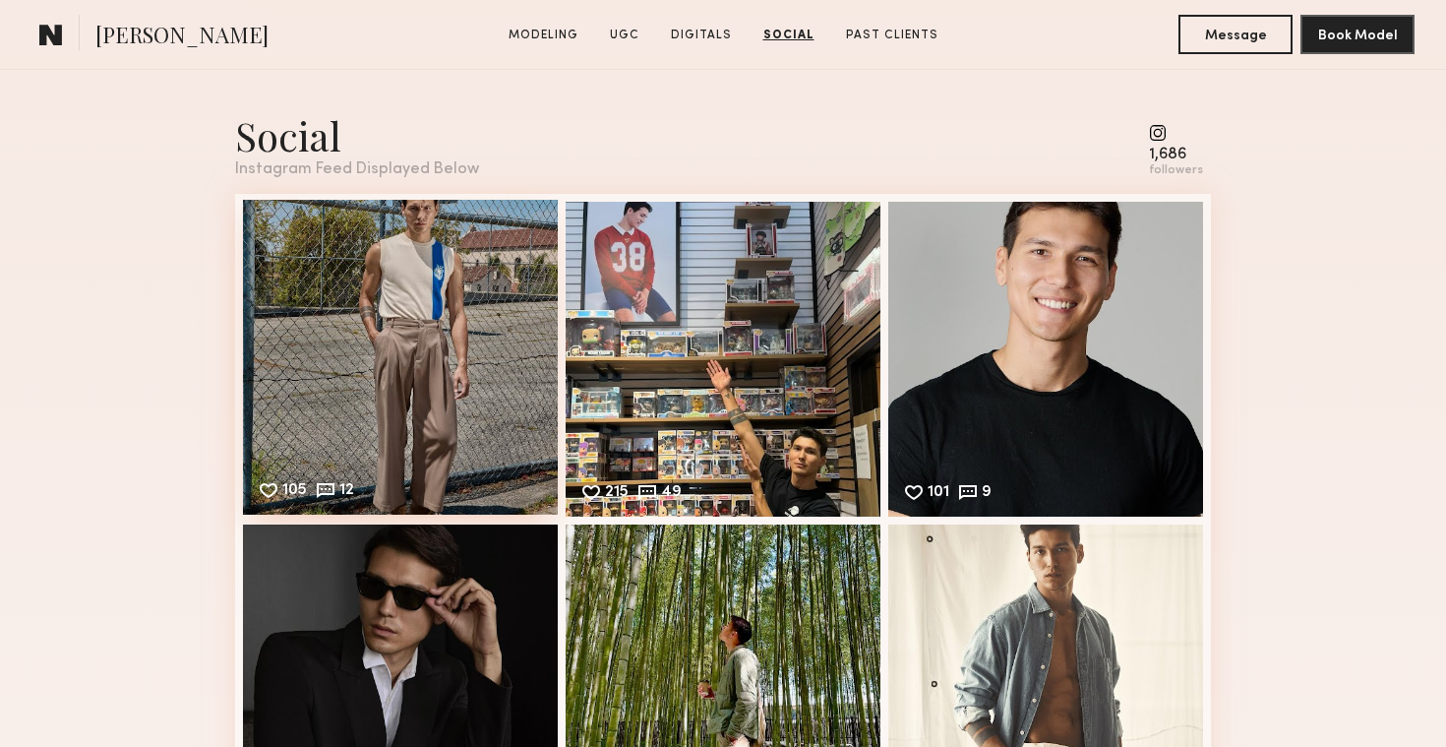
scroll to position [3346, 0]
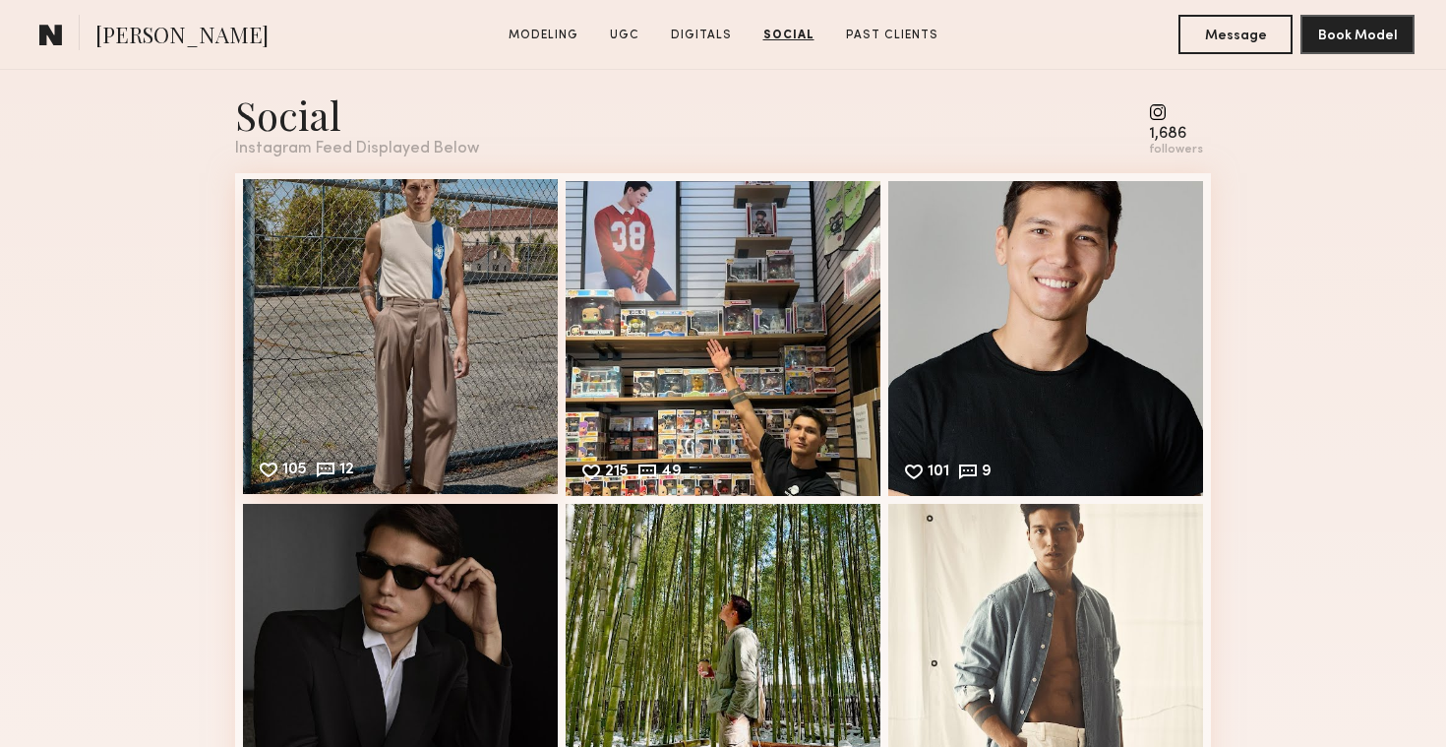
click at [504, 428] on div "105 12 Likes & comments displayed to show model’s engagement" at bounding box center [400, 336] width 315 height 315
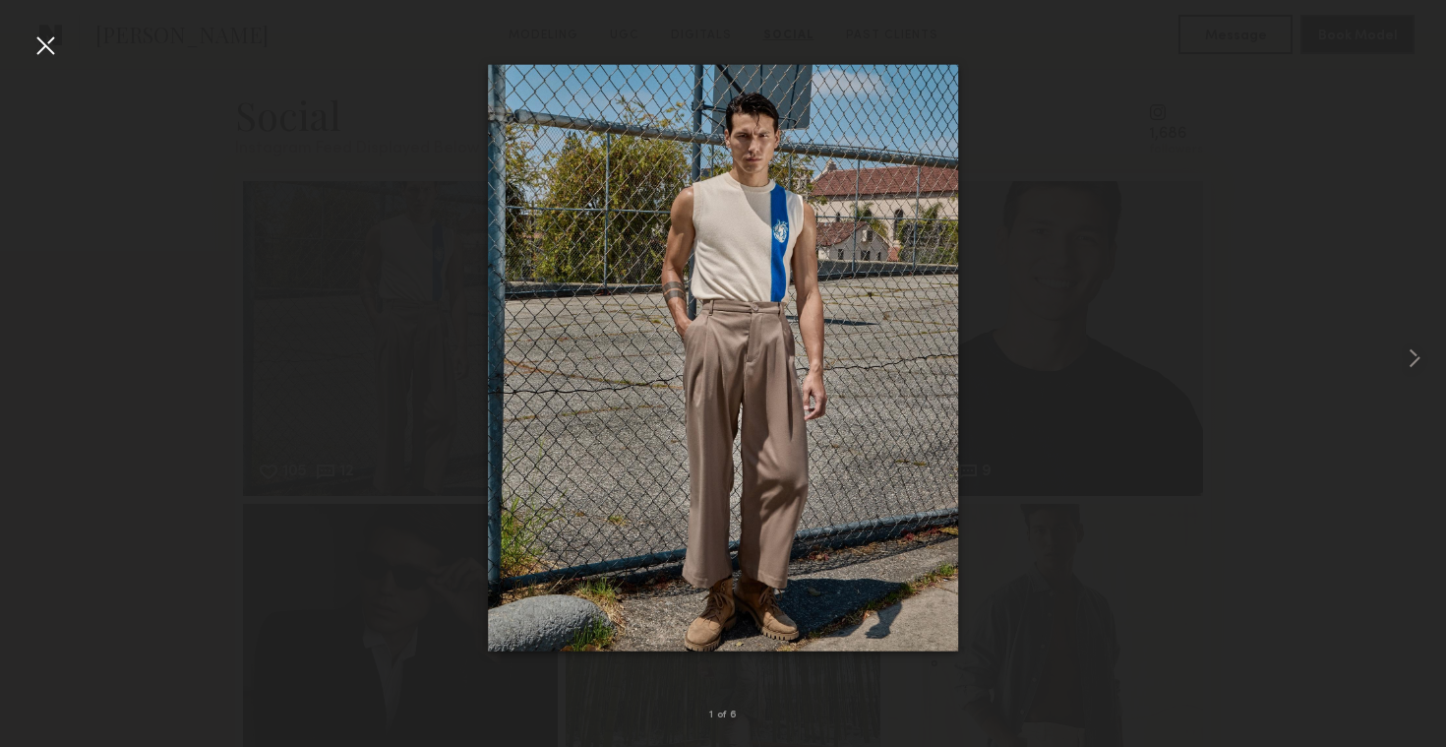
click at [33, 43] on div at bounding box center [45, 45] width 31 height 31
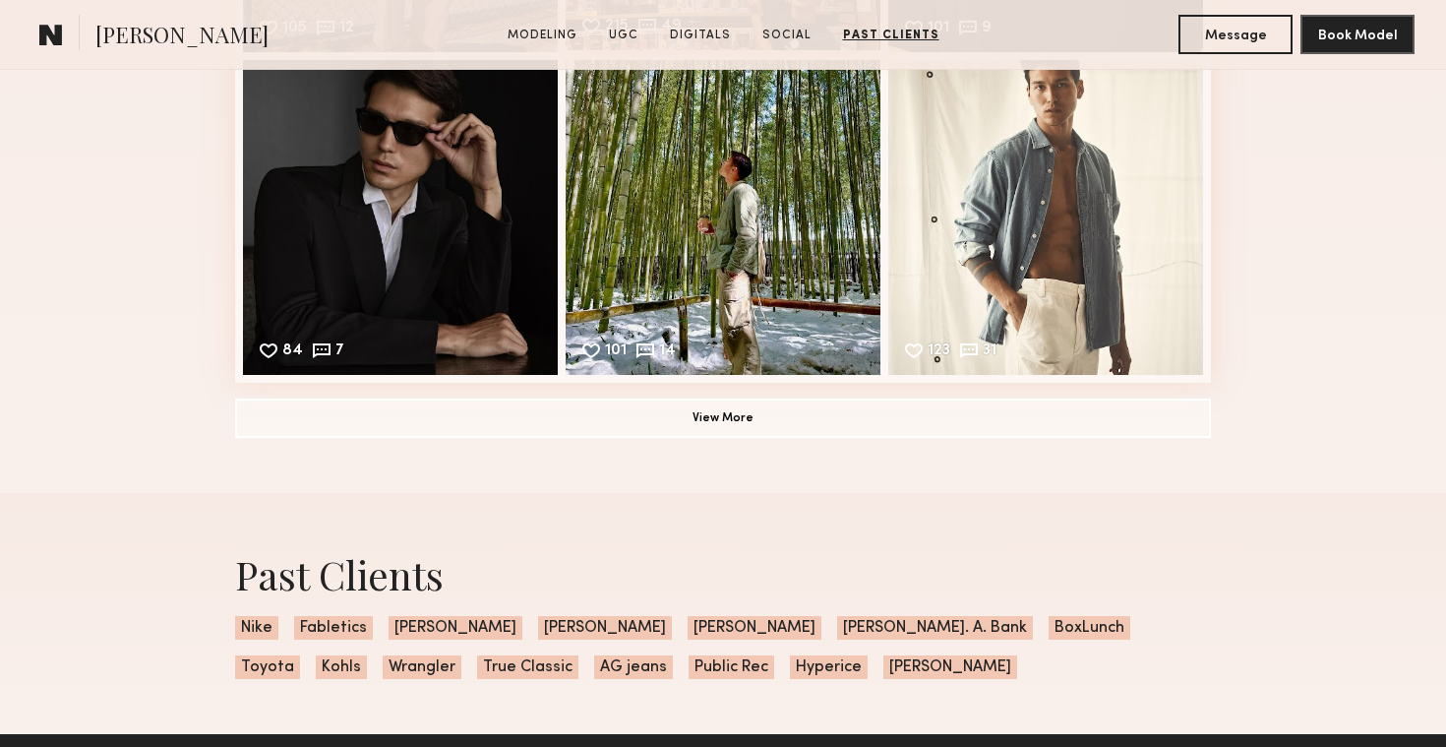
scroll to position [3791, 0]
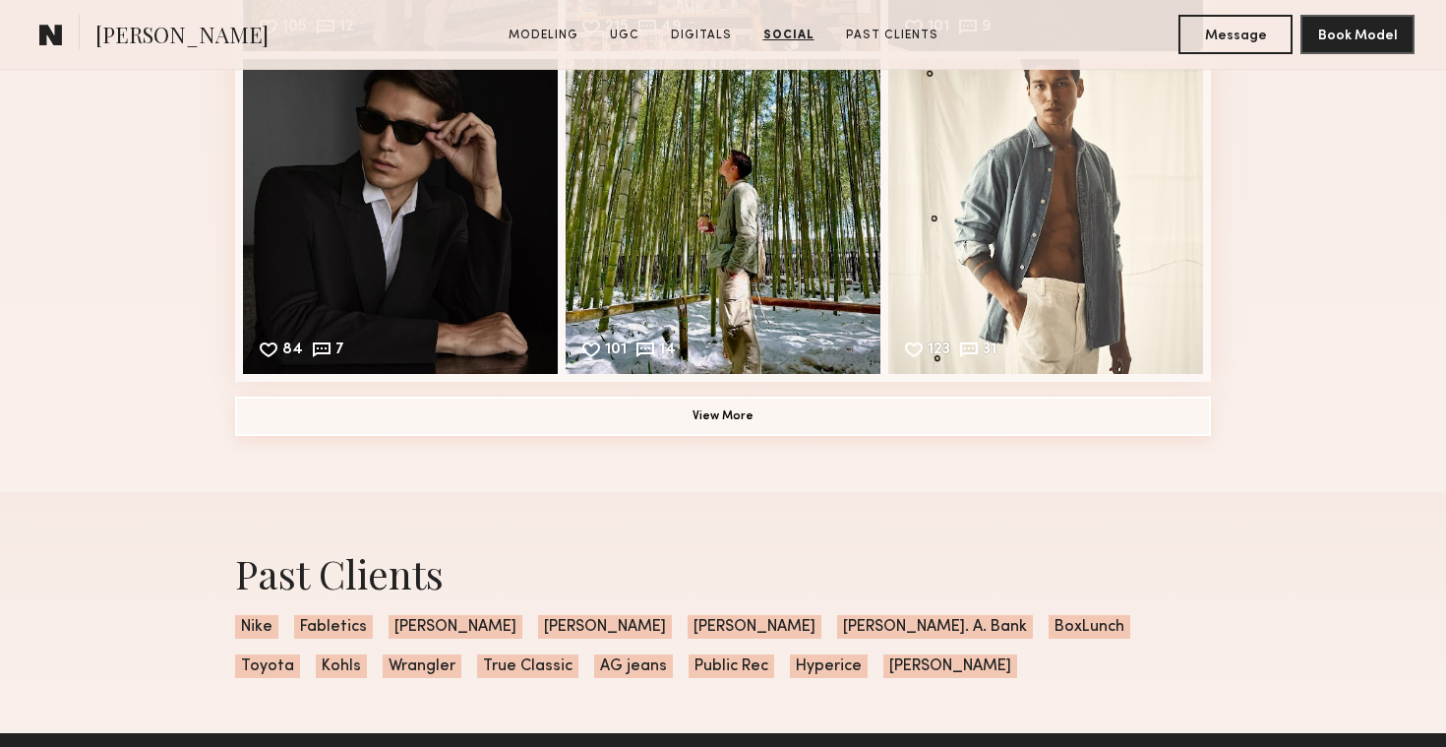
click at [710, 416] on button "View More" at bounding box center [723, 416] width 976 height 39
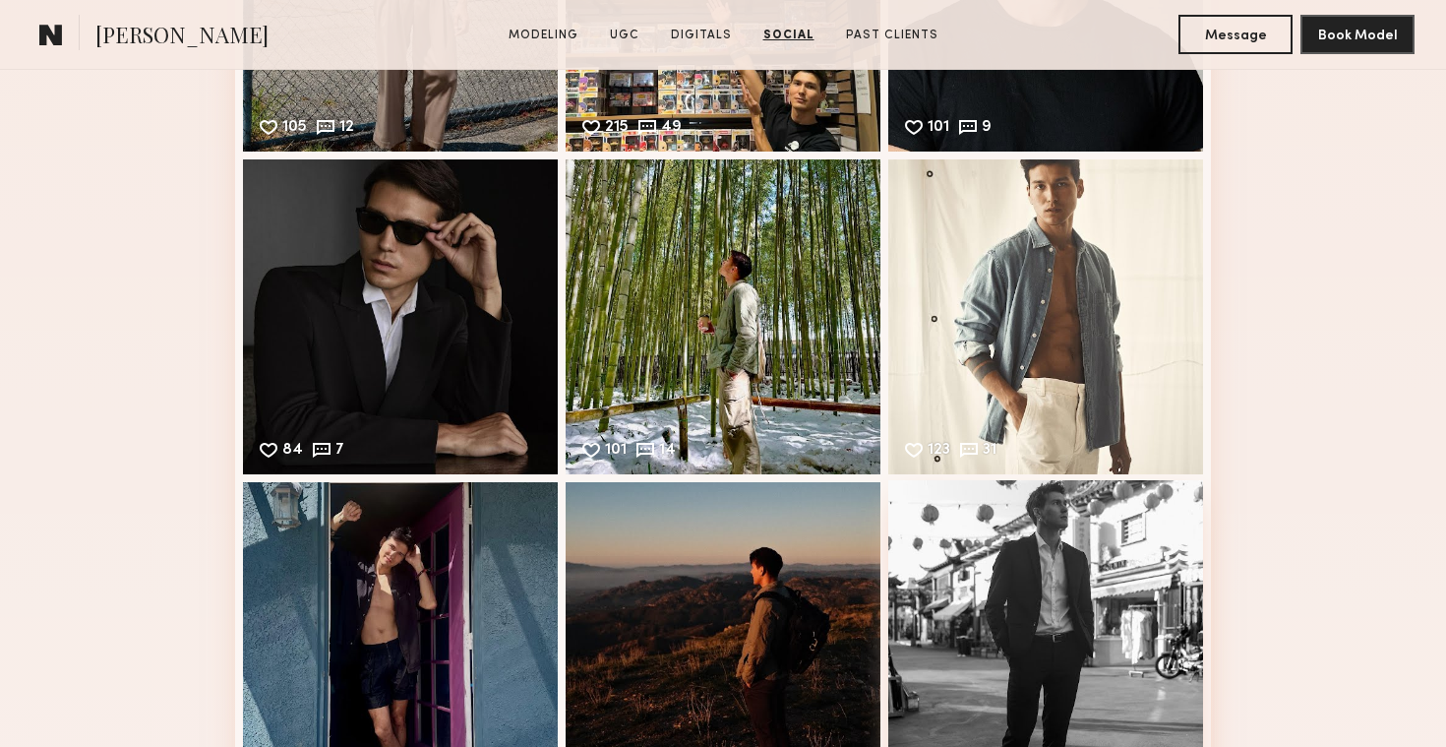
scroll to position [3113, 0]
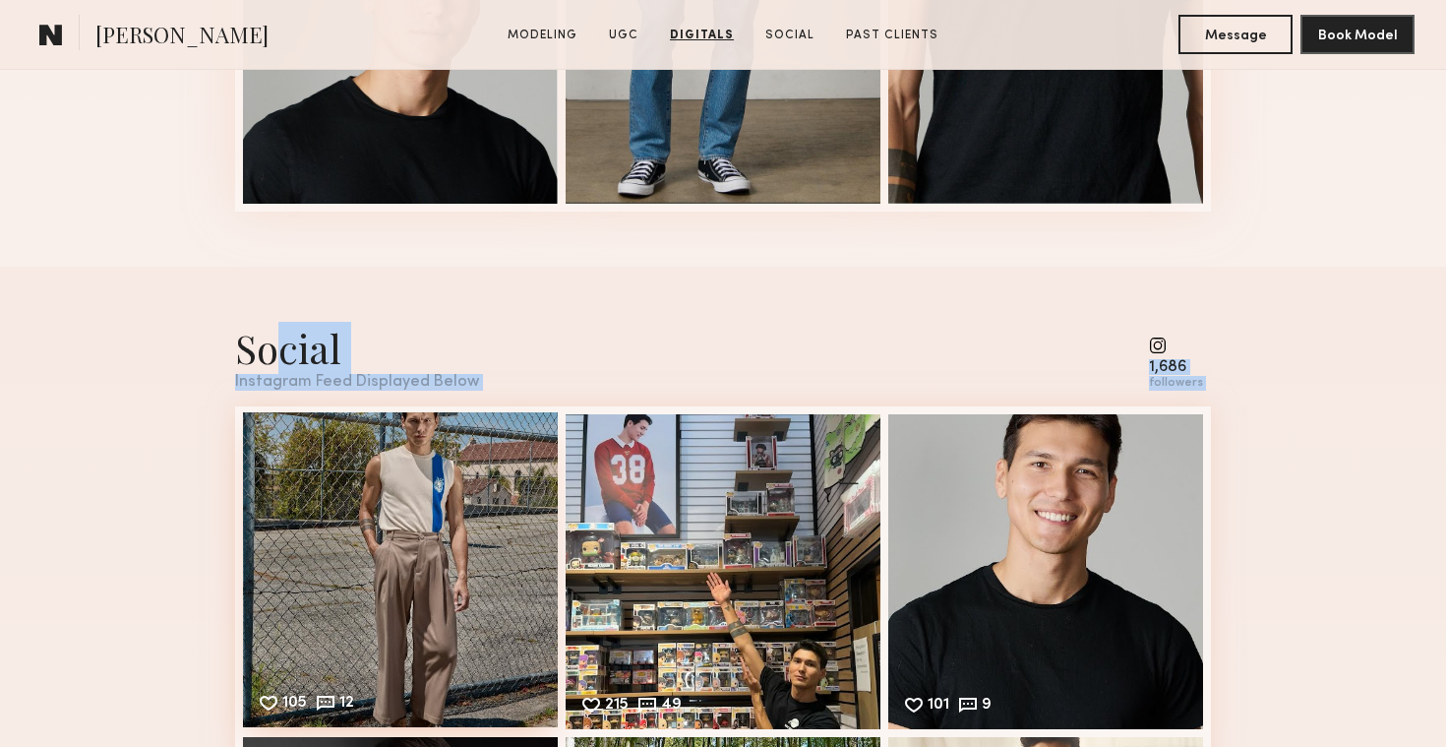
drag, startPoint x: 276, startPoint y: 343, endPoint x: 546, endPoint y: 568, distance: 350.7
click at [363, 472] on div "105 12 Likes & comments displayed to show model’s engagement" at bounding box center [400, 569] width 315 height 315
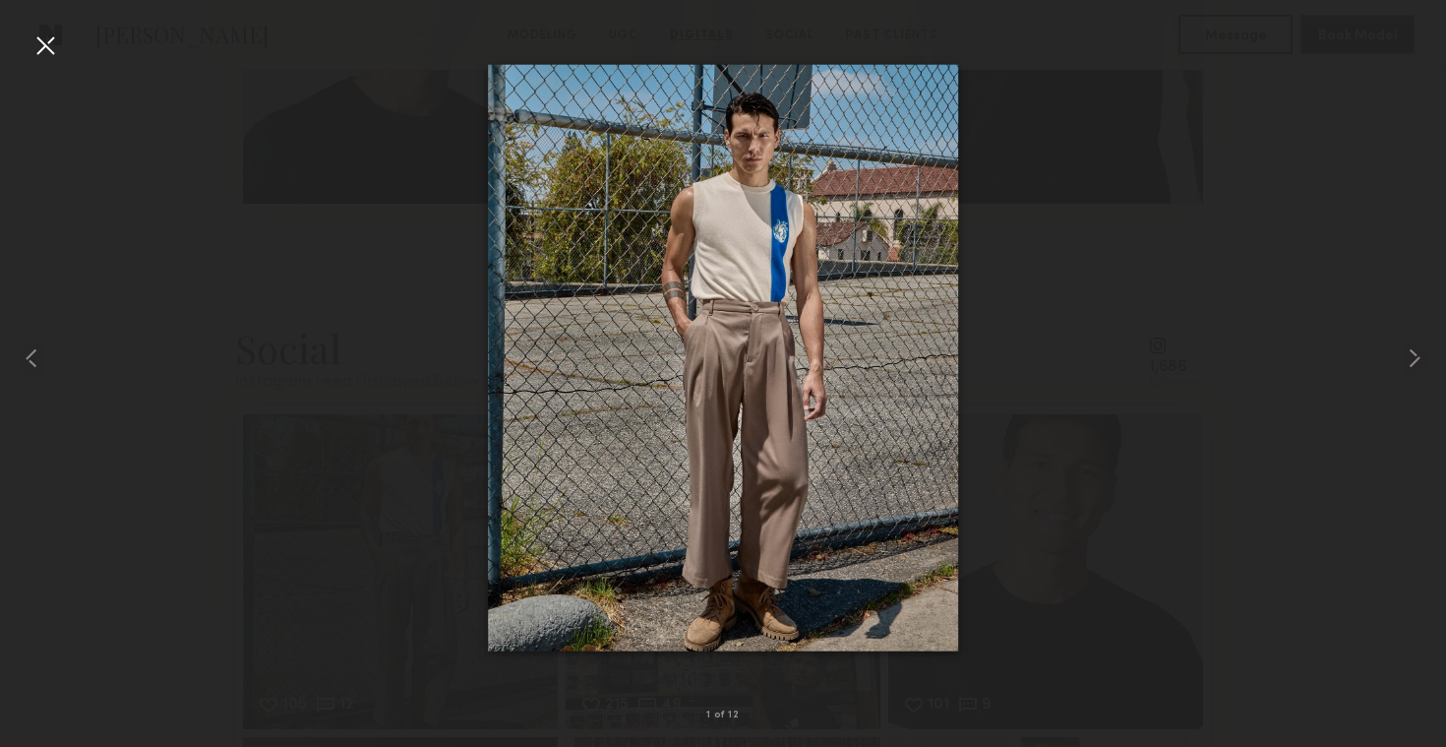
click at [731, 299] on img at bounding box center [723, 357] width 470 height 587
drag, startPoint x: 807, startPoint y: 299, endPoint x: 1282, endPoint y: 7, distance: 557.9
click at [0, 0] on nb-gallery-light "1 of 12" at bounding box center [723, 373] width 1446 height 747
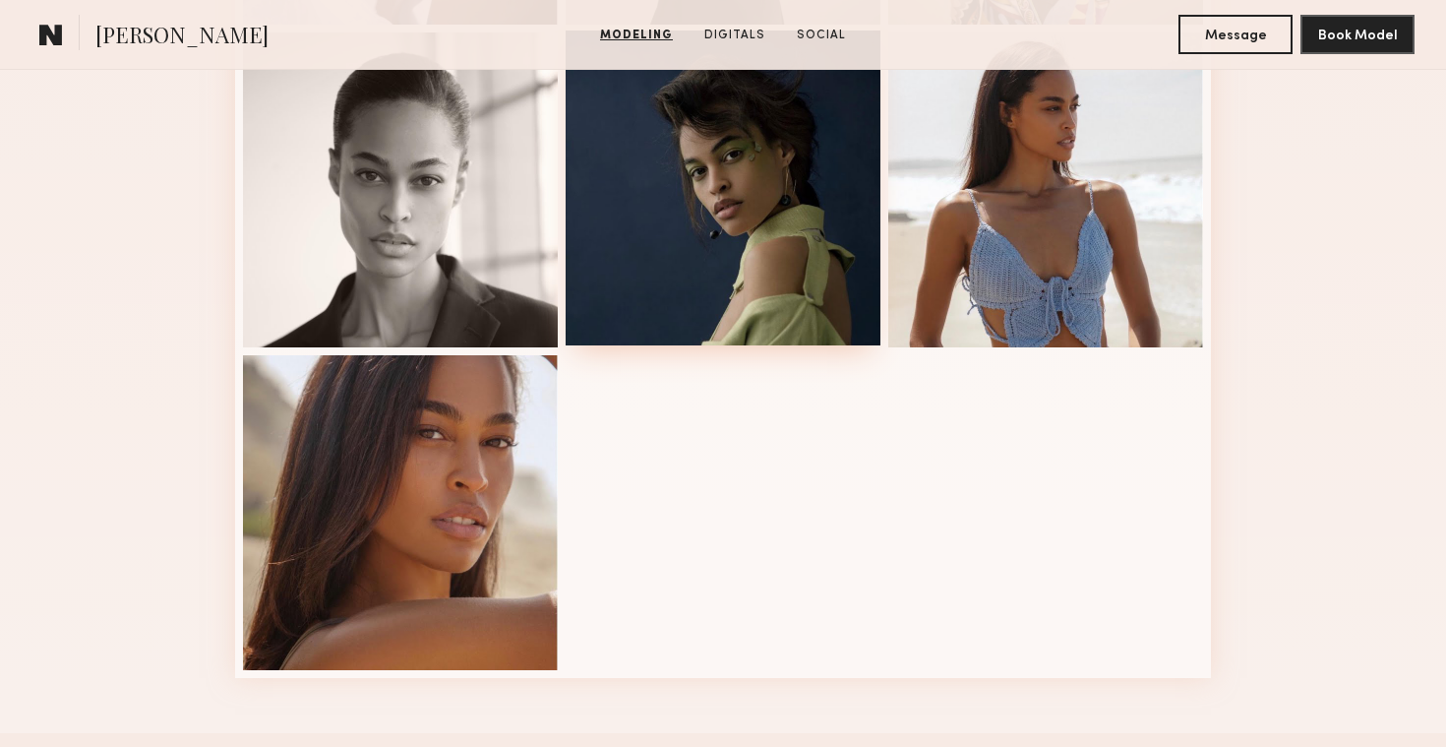
scroll to position [1195, 0]
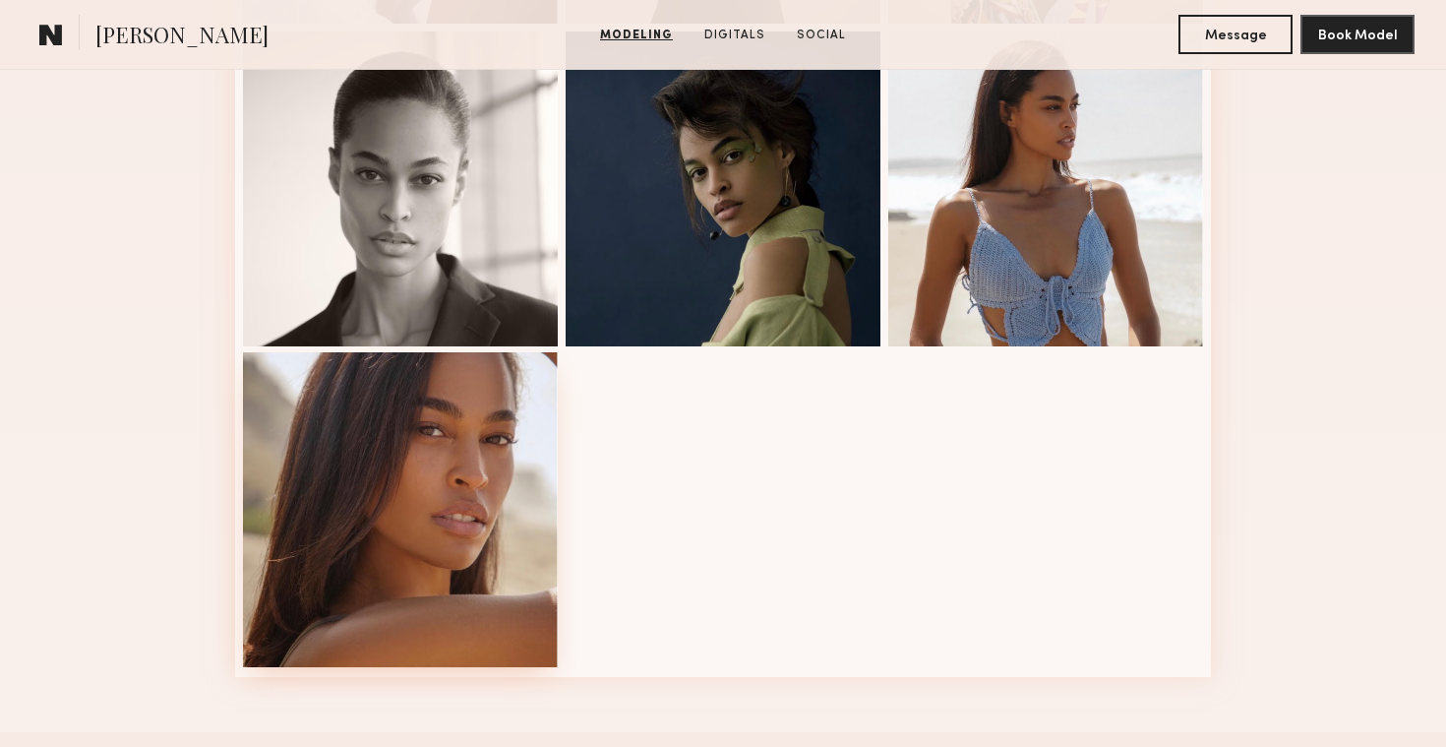
click at [491, 436] on div at bounding box center [400, 509] width 315 height 315
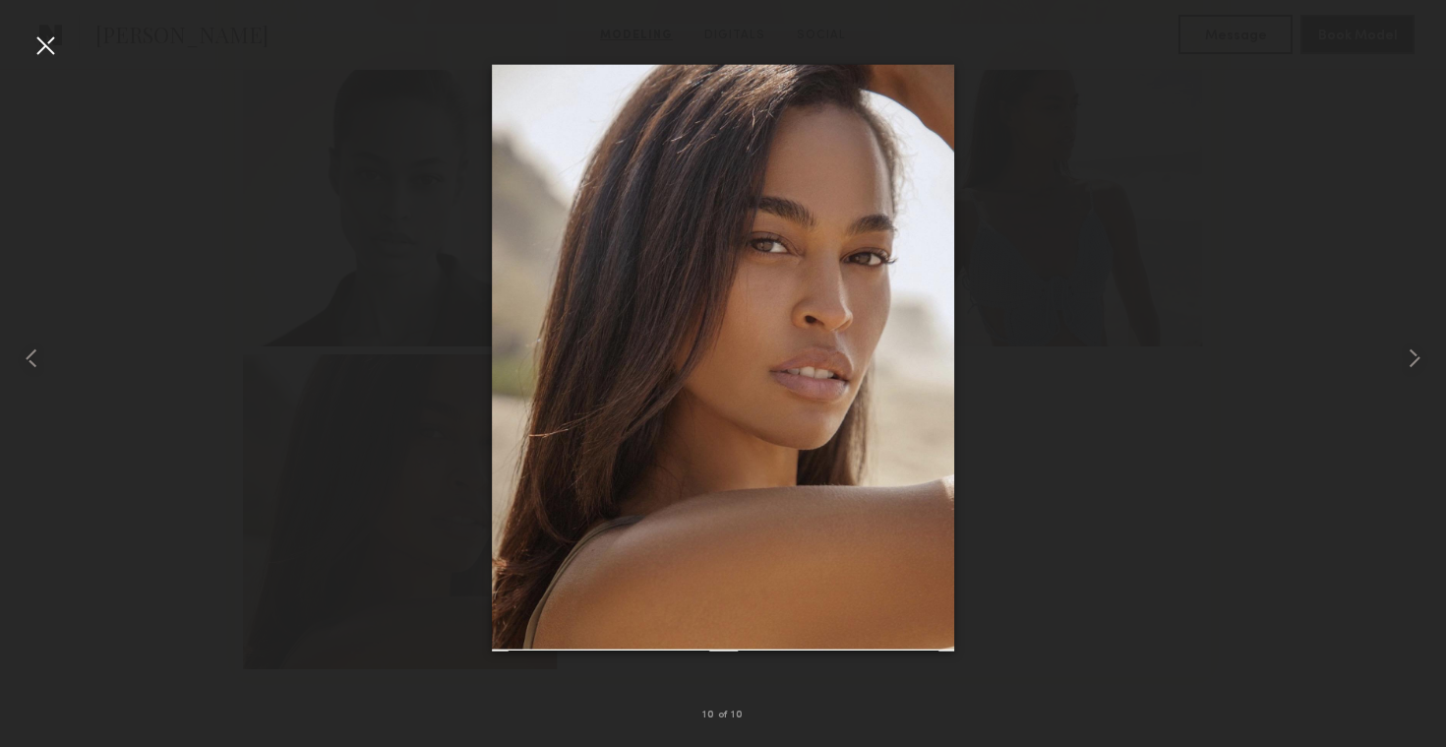
click at [48, 42] on div at bounding box center [45, 45] width 31 height 31
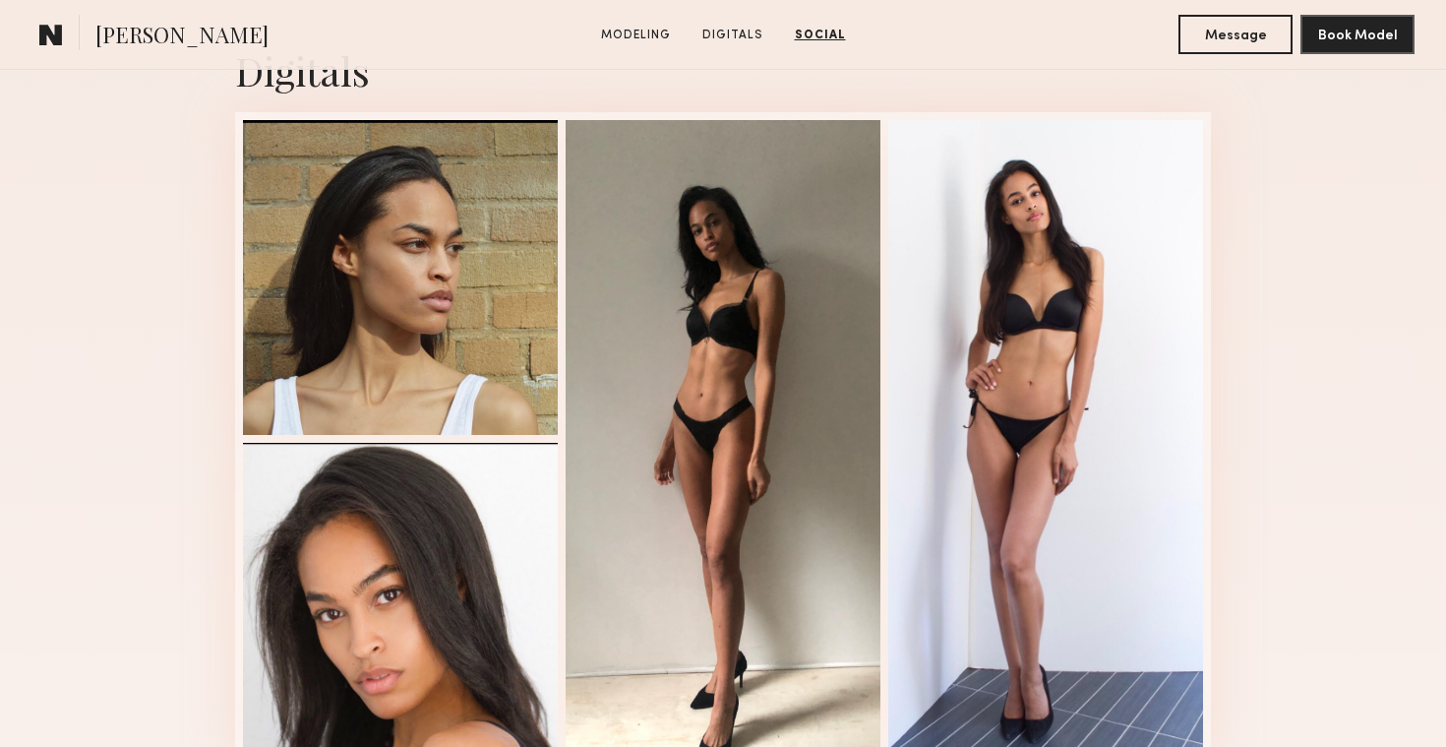
scroll to position [1862, 0]
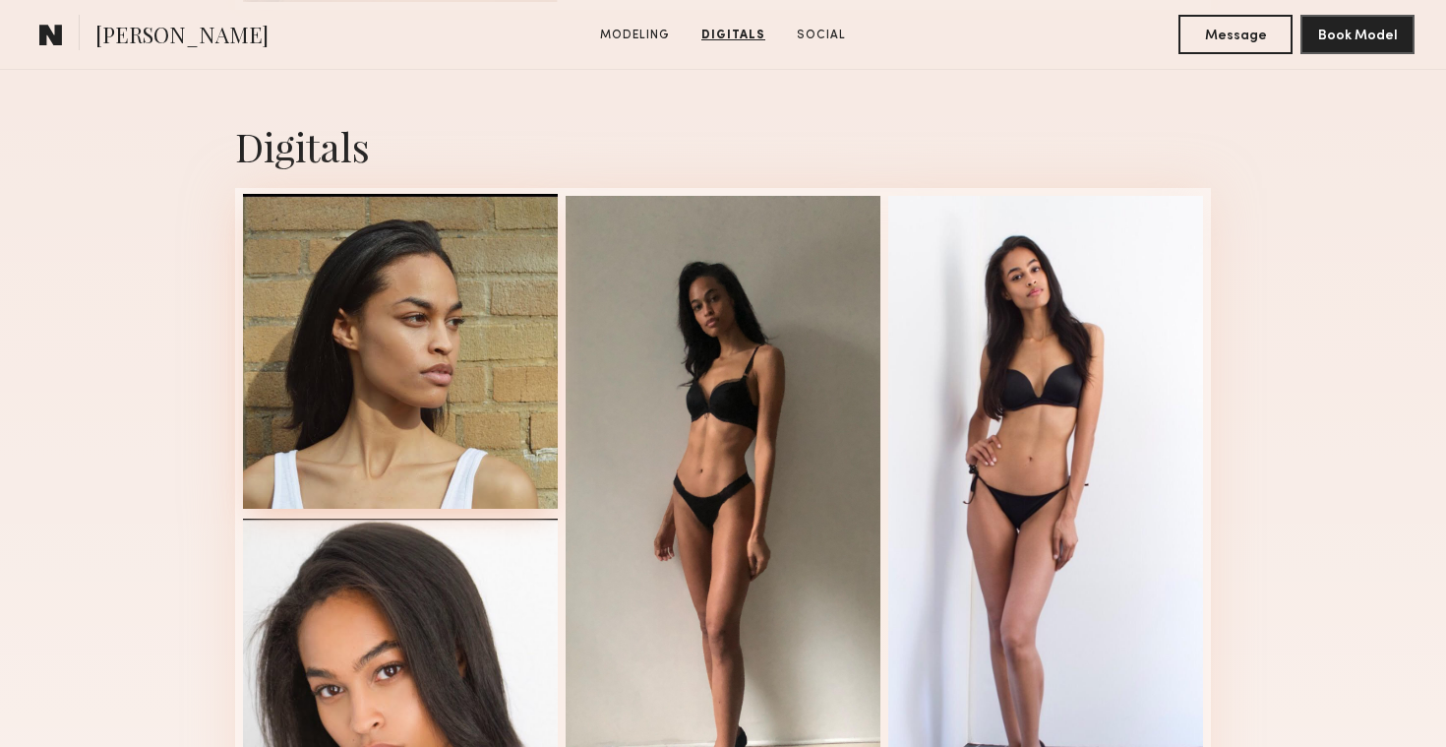
click at [450, 402] on div at bounding box center [400, 351] width 315 height 315
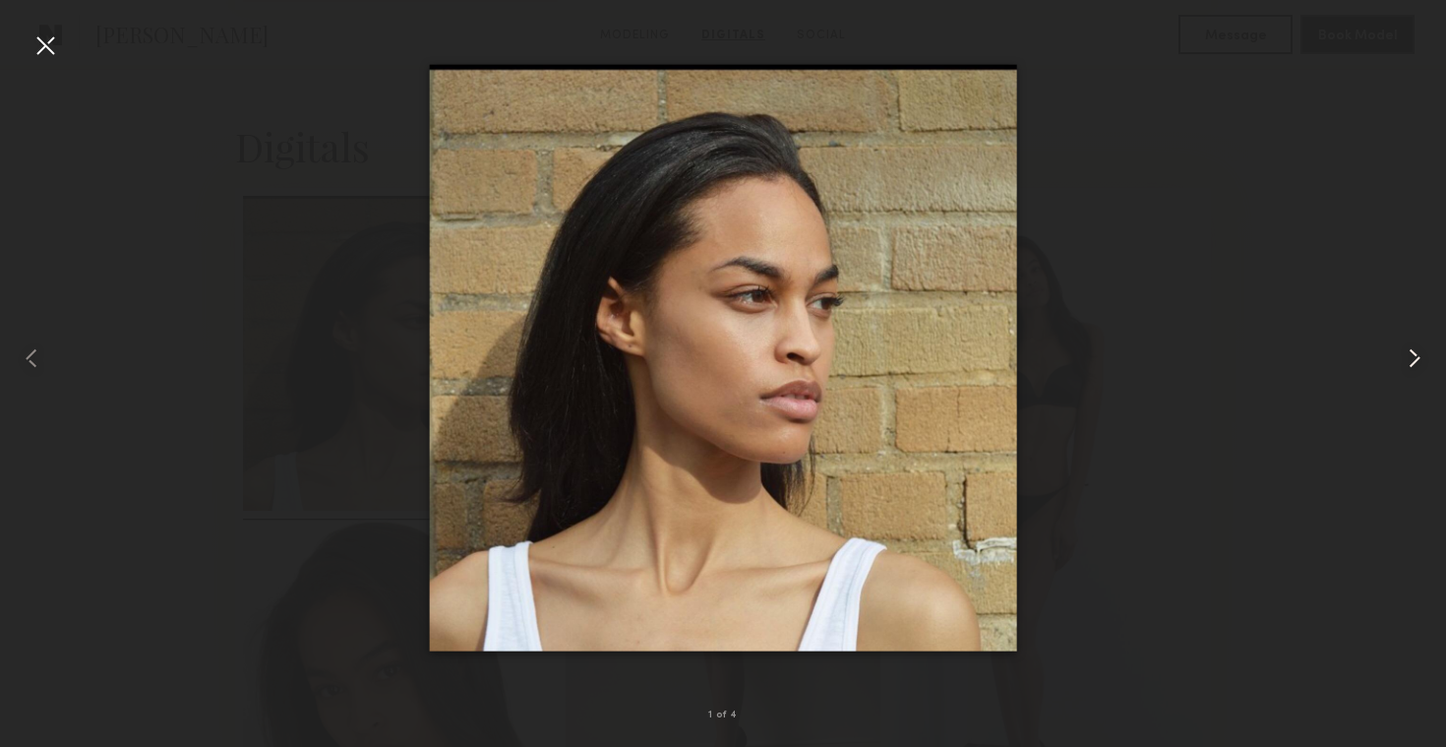
click at [1424, 356] on common-icon at bounding box center [1414, 357] width 31 height 31
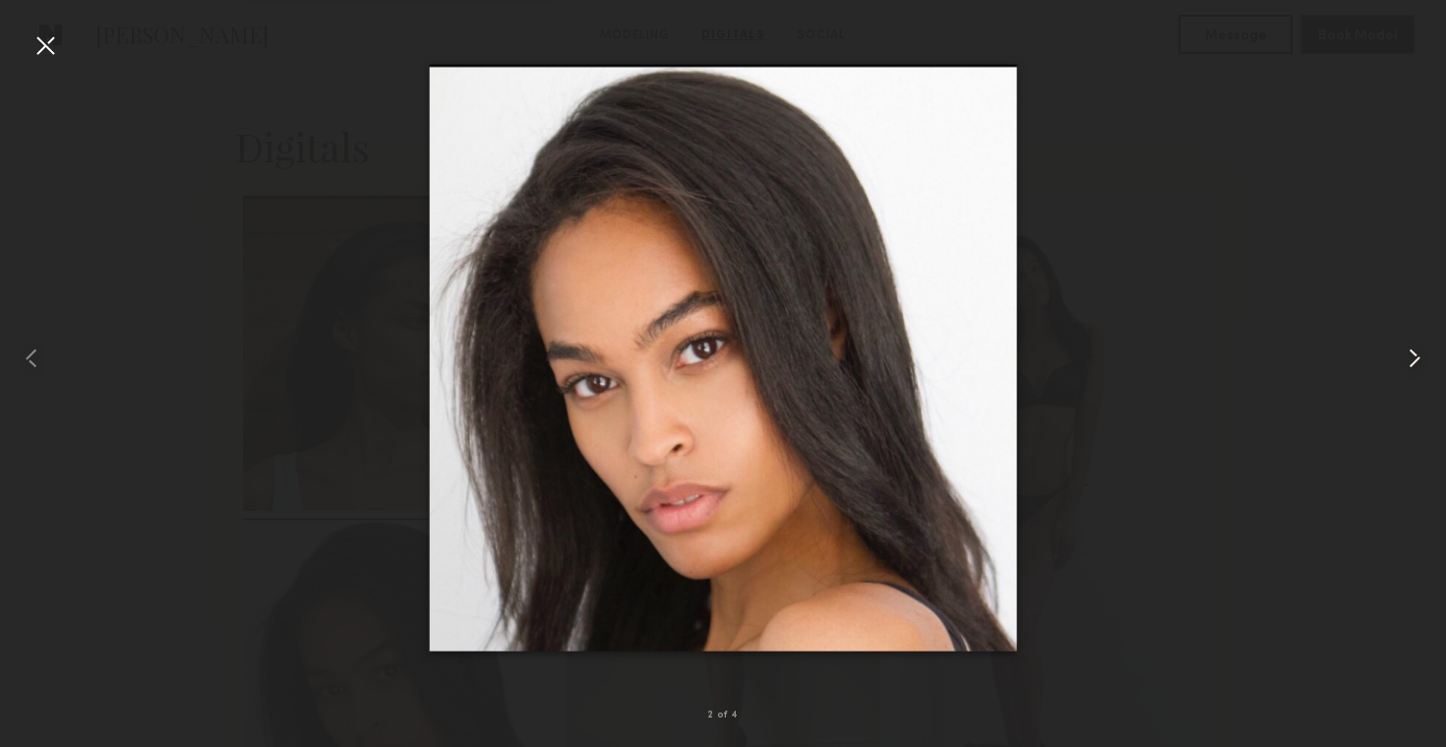
click at [1410, 363] on common-icon at bounding box center [1414, 357] width 31 height 31
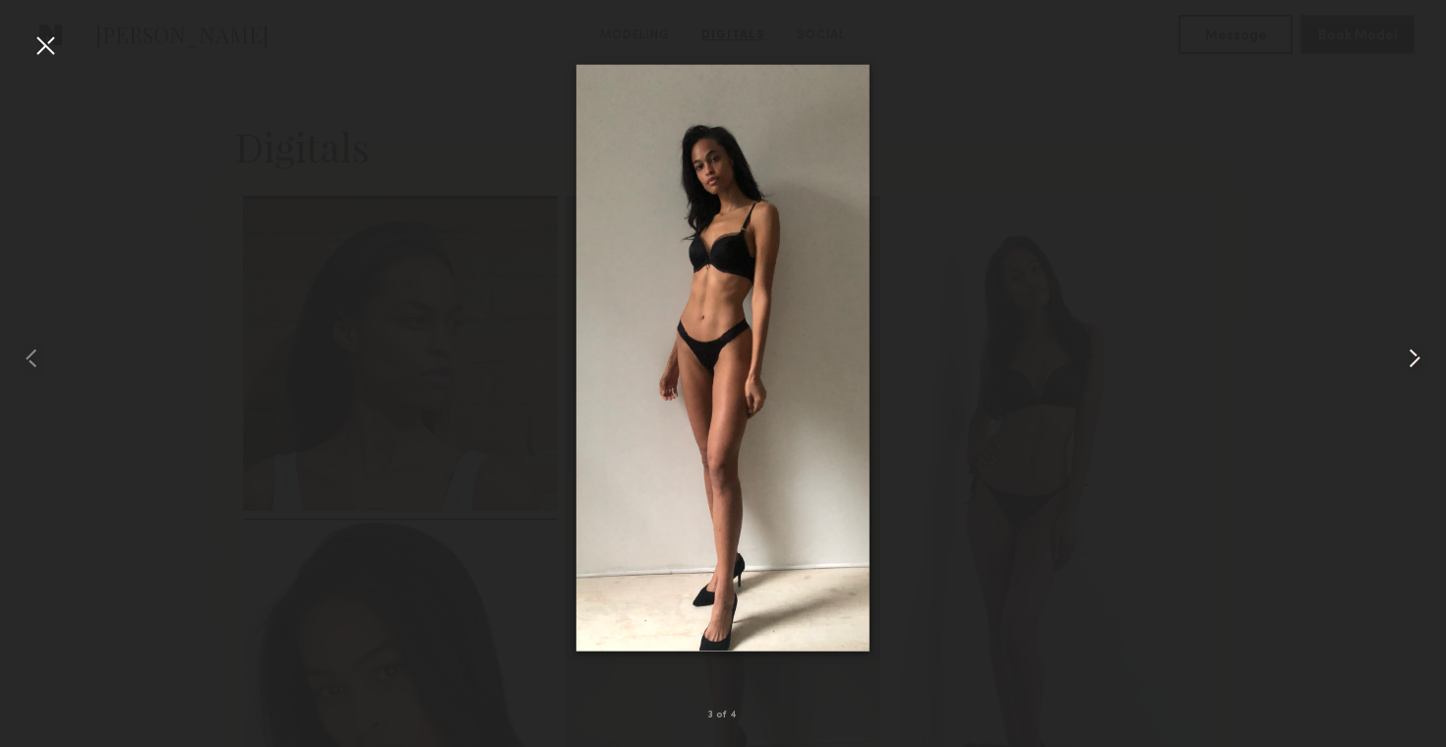
click at [1429, 368] on common-icon at bounding box center [1414, 357] width 31 height 31
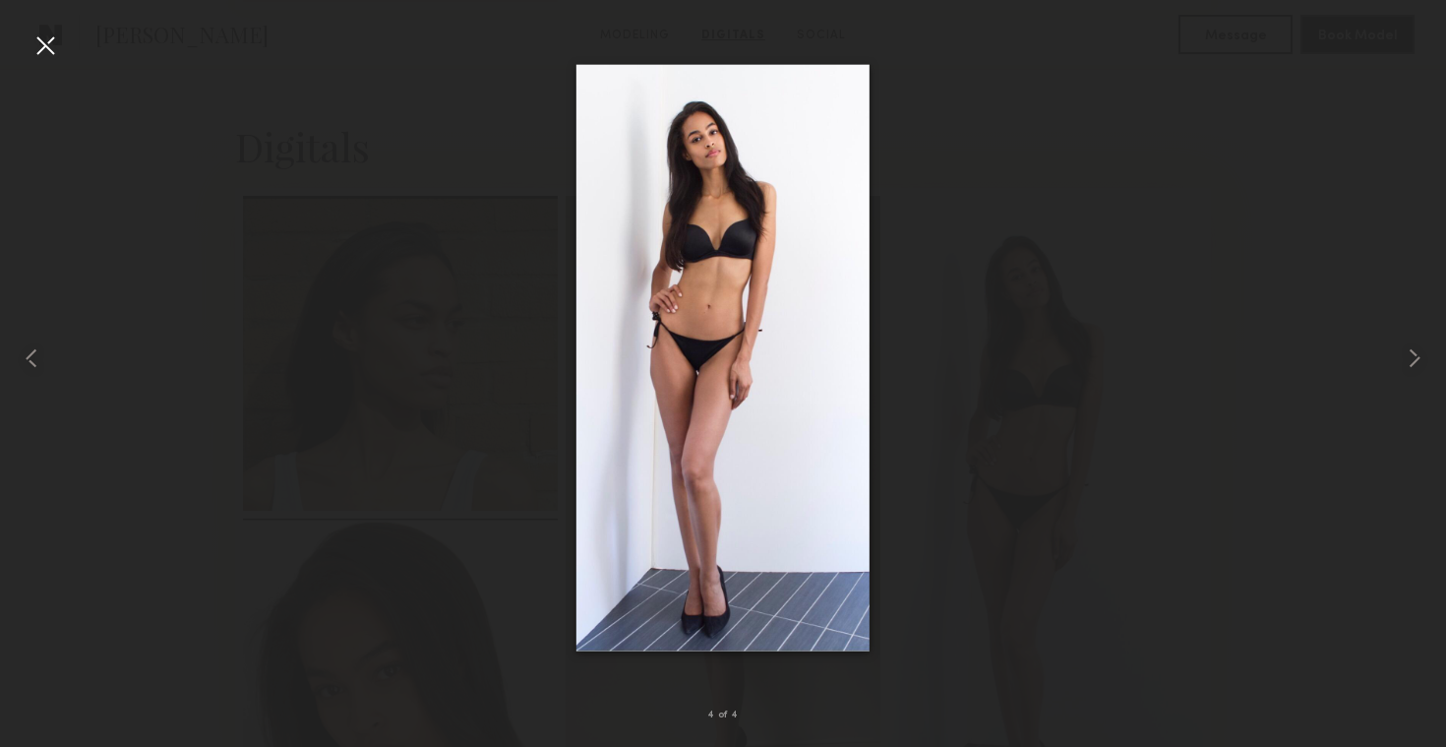
drag, startPoint x: 716, startPoint y: 411, endPoint x: 771, endPoint y: 0, distance: 414.9
click at [0, 0] on nb-gallery-light "4 of 4" at bounding box center [723, 373] width 1446 height 747
click at [41, 44] on div at bounding box center [45, 45] width 31 height 31
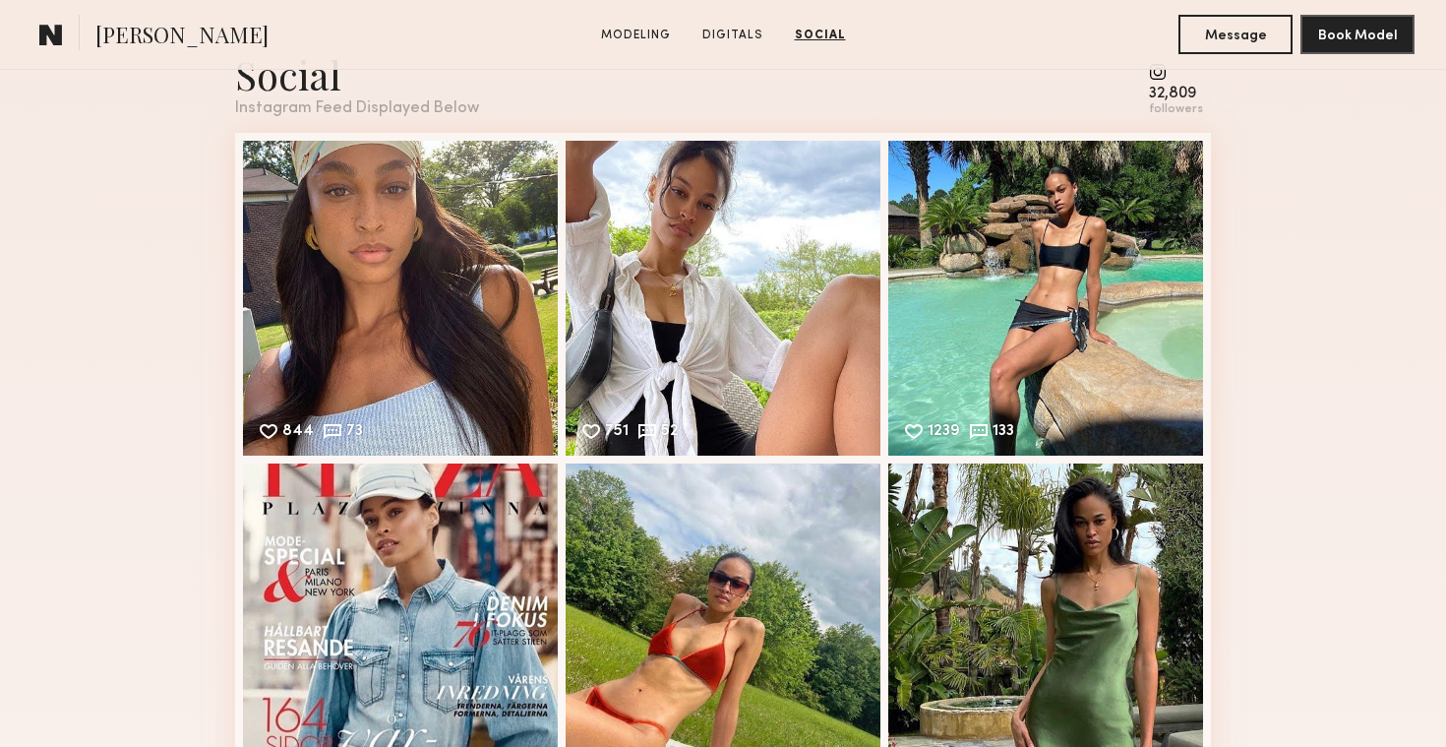
scroll to position [2767, 0]
click at [403, 234] on div "844 73 Likes & comments displayed to show model’s engagement" at bounding box center [400, 297] width 315 height 315
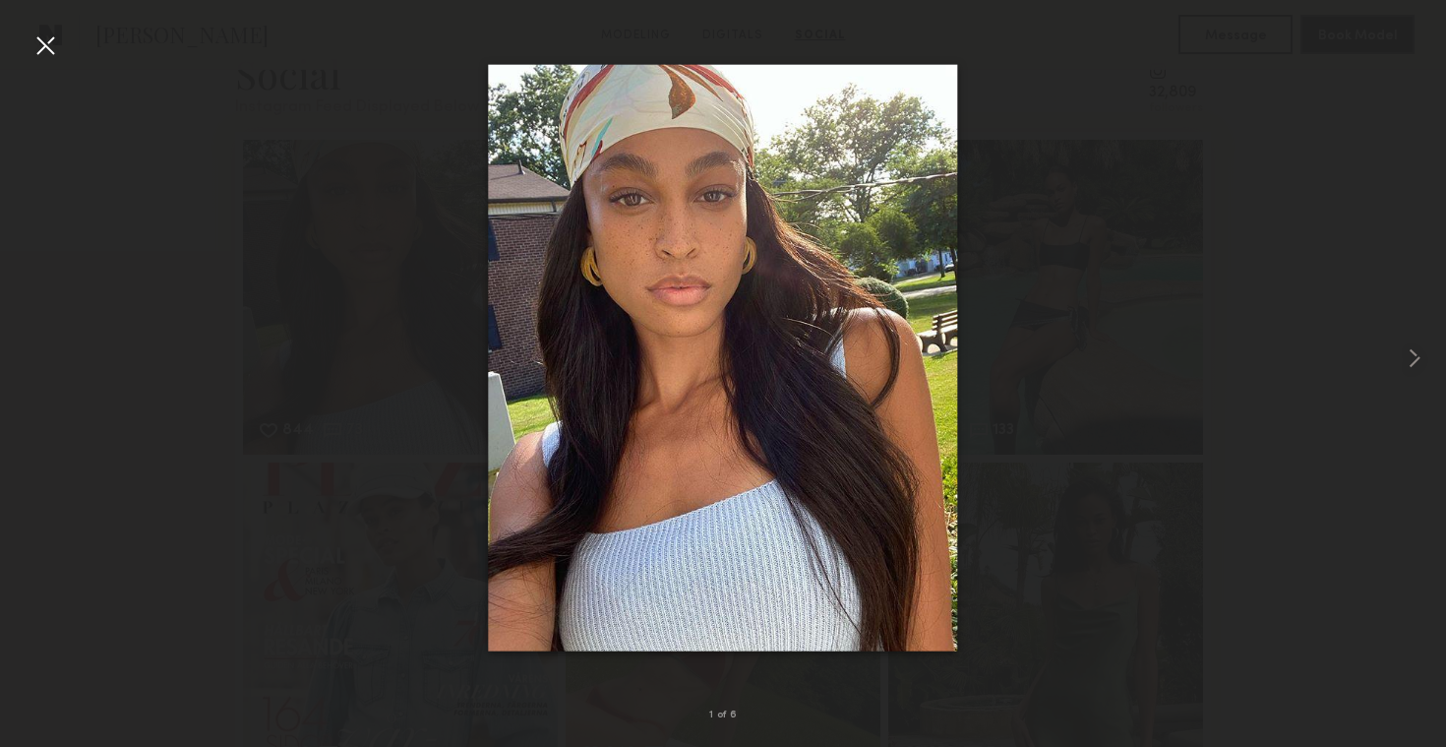
click at [50, 49] on div at bounding box center [45, 45] width 31 height 31
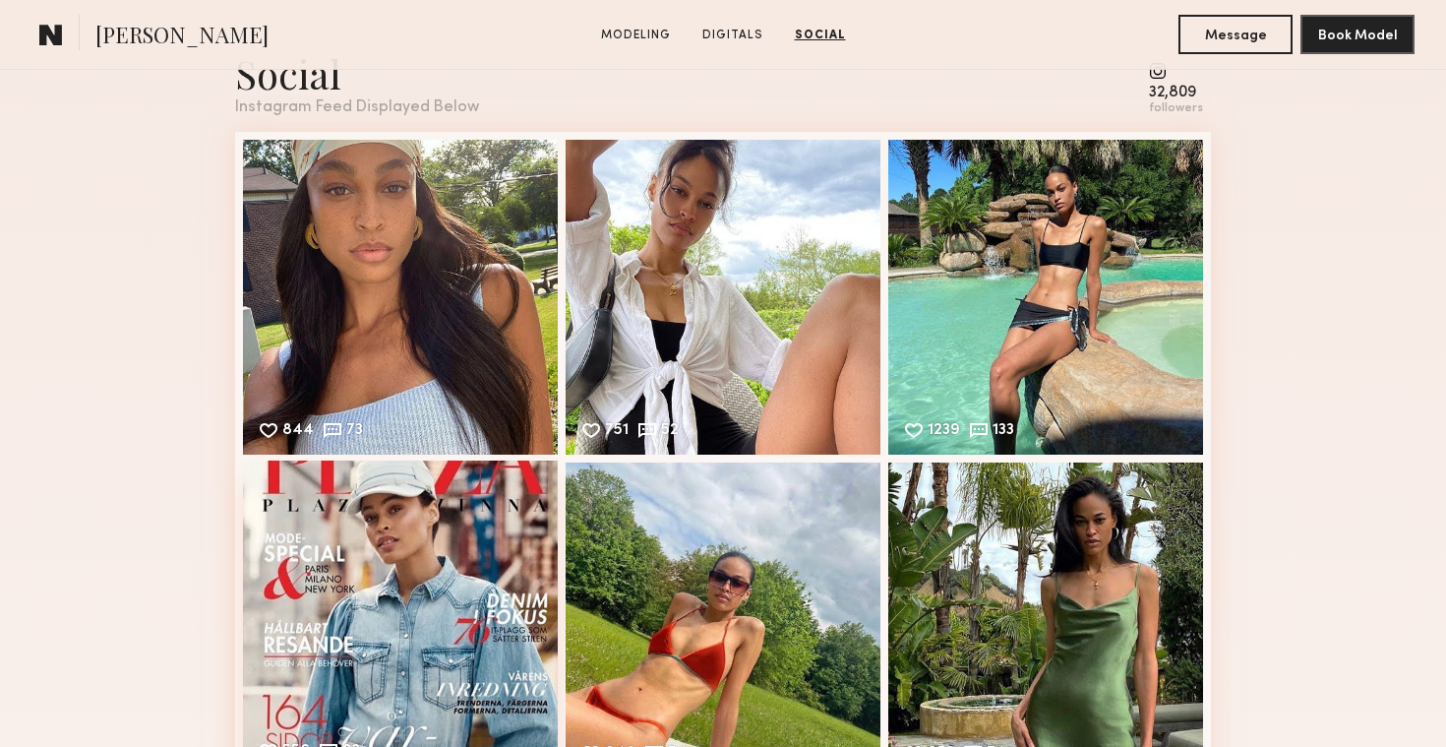
click at [427, 518] on div "556 83 Likes & comments displayed to show model’s engagement" at bounding box center [400, 617] width 315 height 315
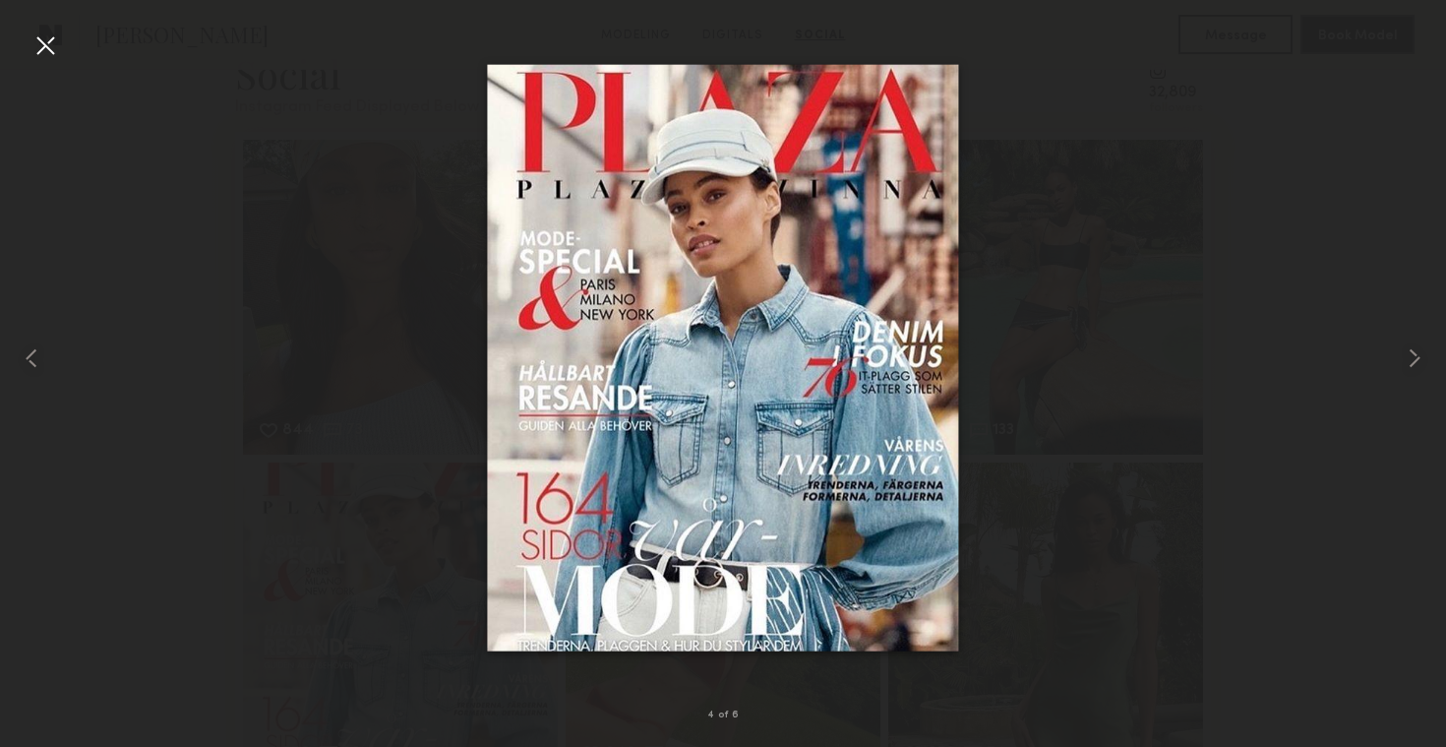
drag, startPoint x: 717, startPoint y: 246, endPoint x: 796, endPoint y: 266, distance: 81.1
click at [0, 0] on nb-gallery-light "4 of 6" at bounding box center [723, 373] width 1446 height 747
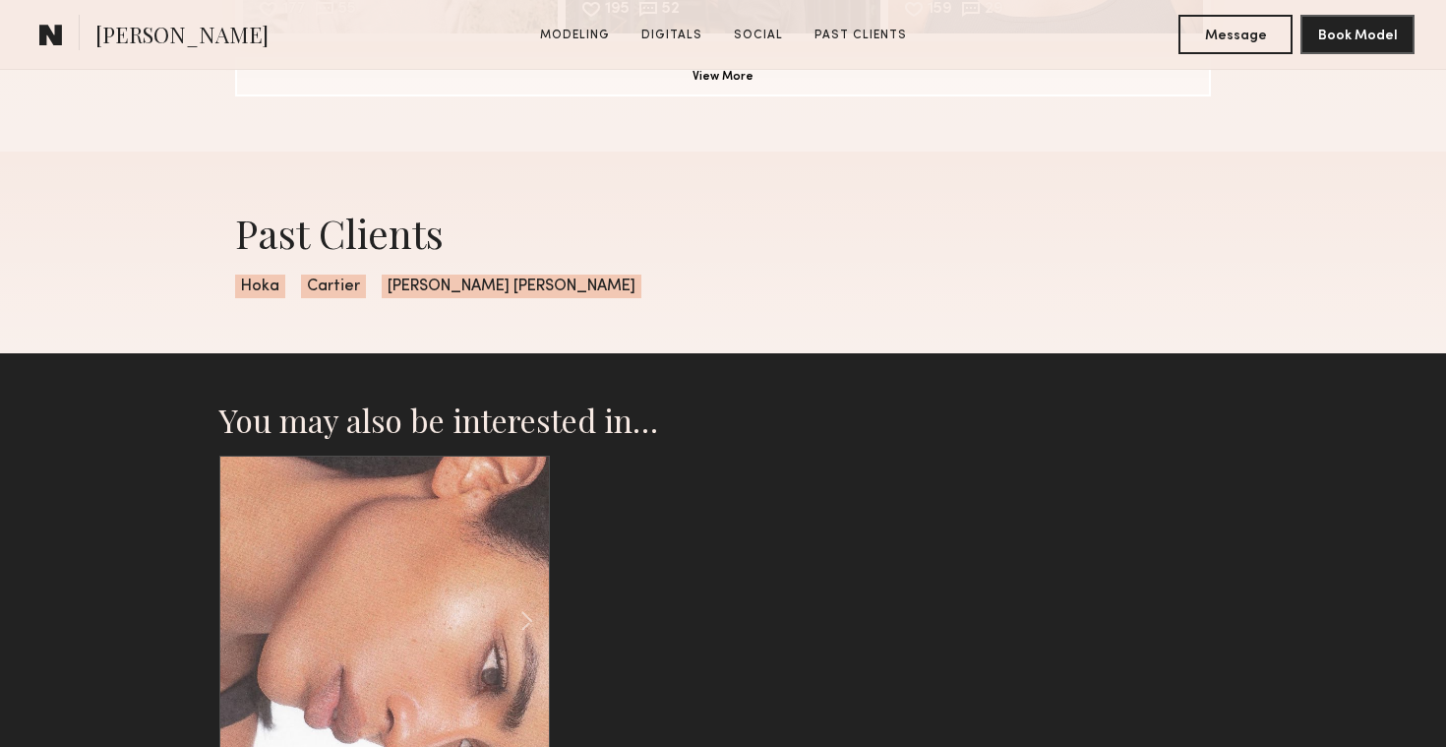
scroll to position [2959, 0]
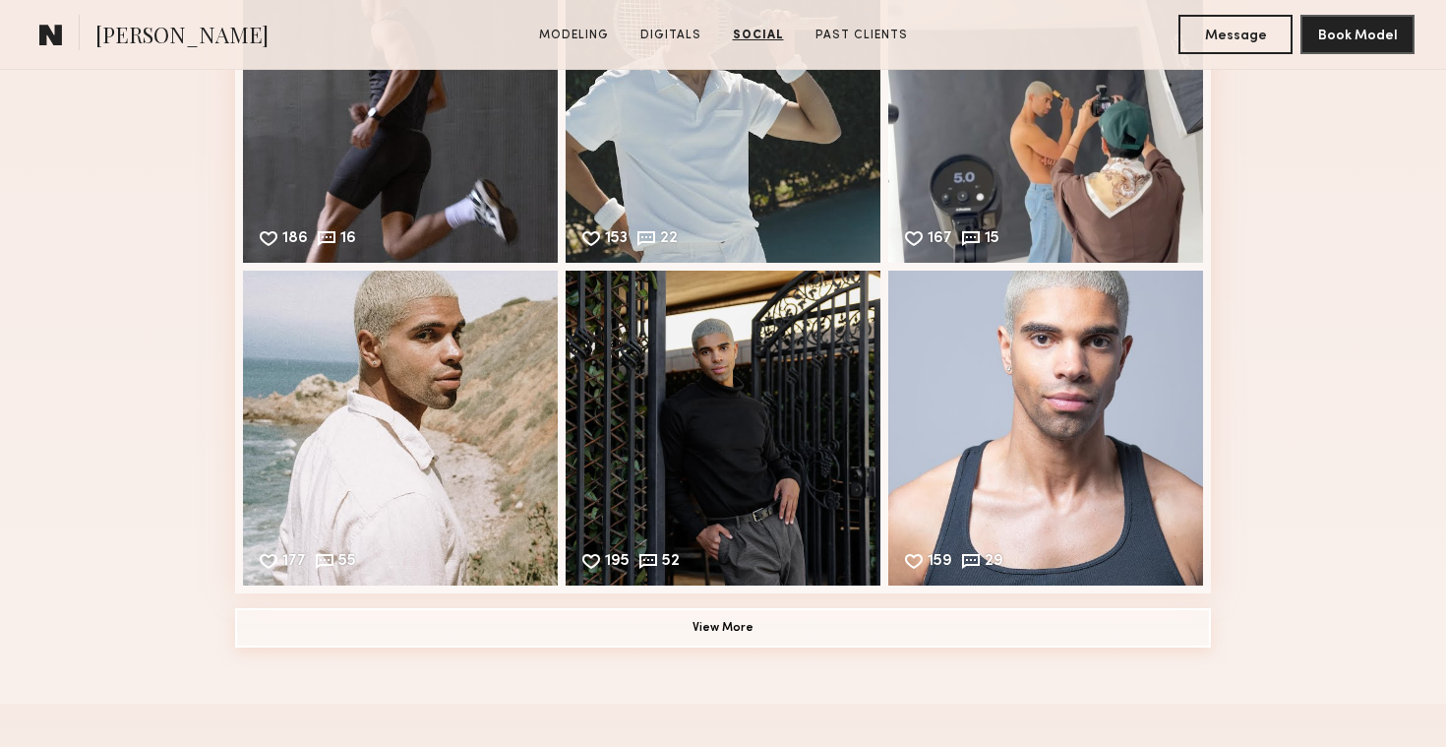
click at [860, 630] on button "View More" at bounding box center [723, 627] width 976 height 39
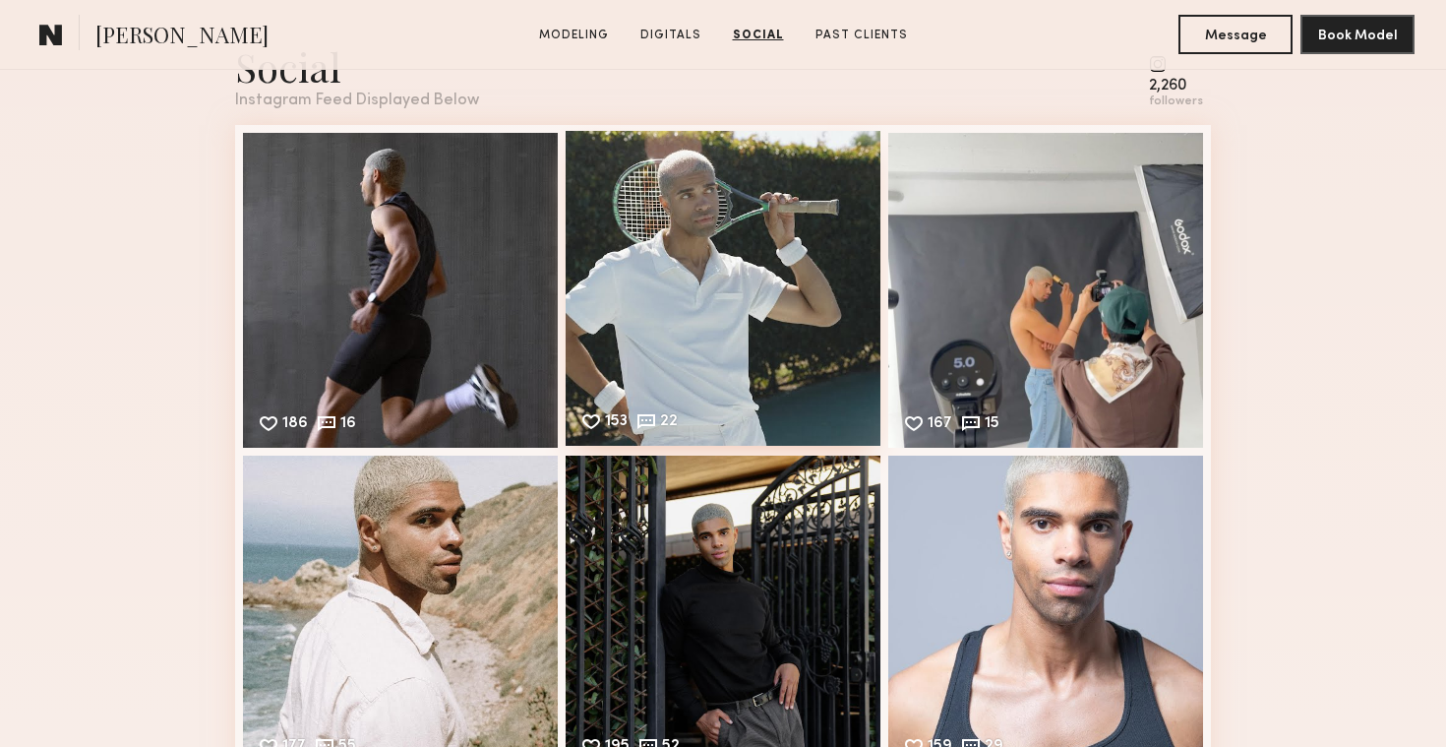
scroll to position [2801, 0]
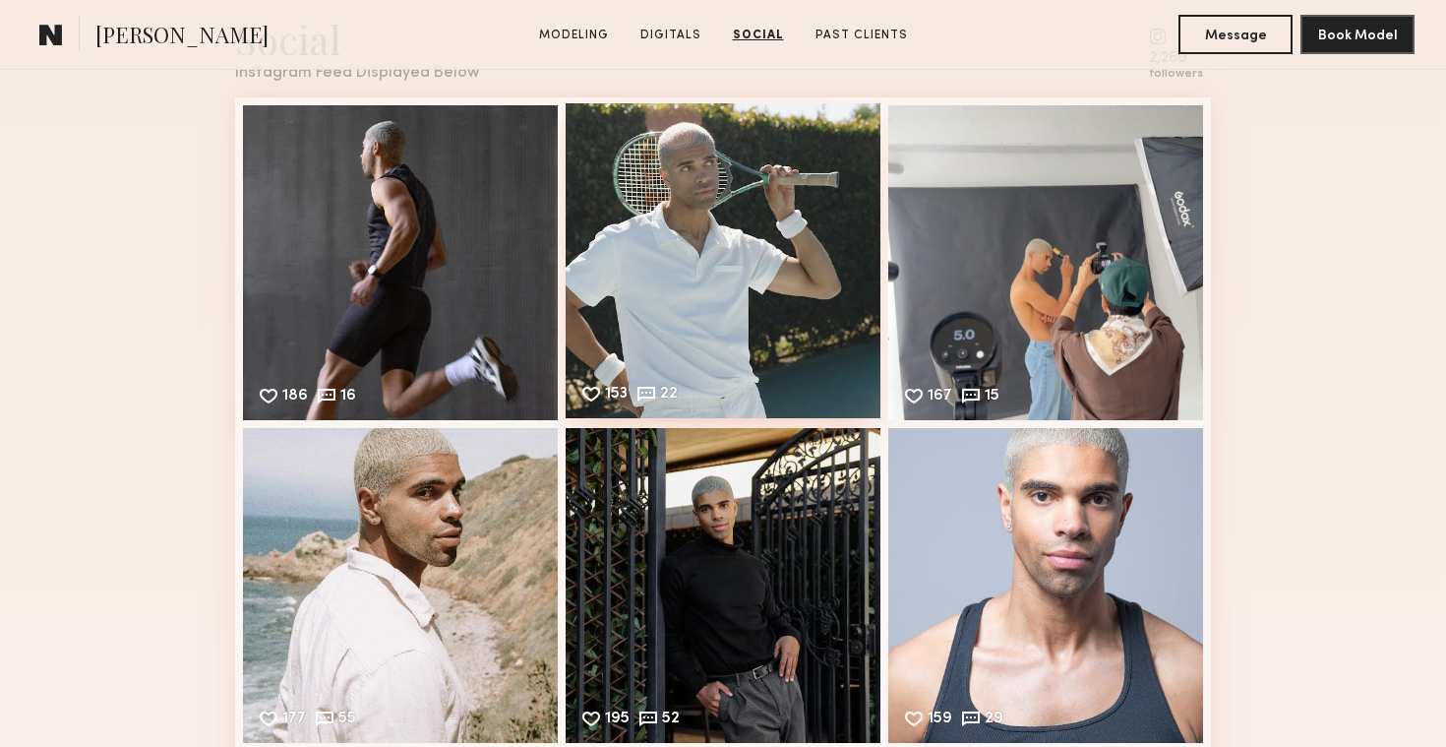
click at [745, 324] on div "153 22 Likes & comments displayed to show model’s engagement" at bounding box center [723, 260] width 315 height 315
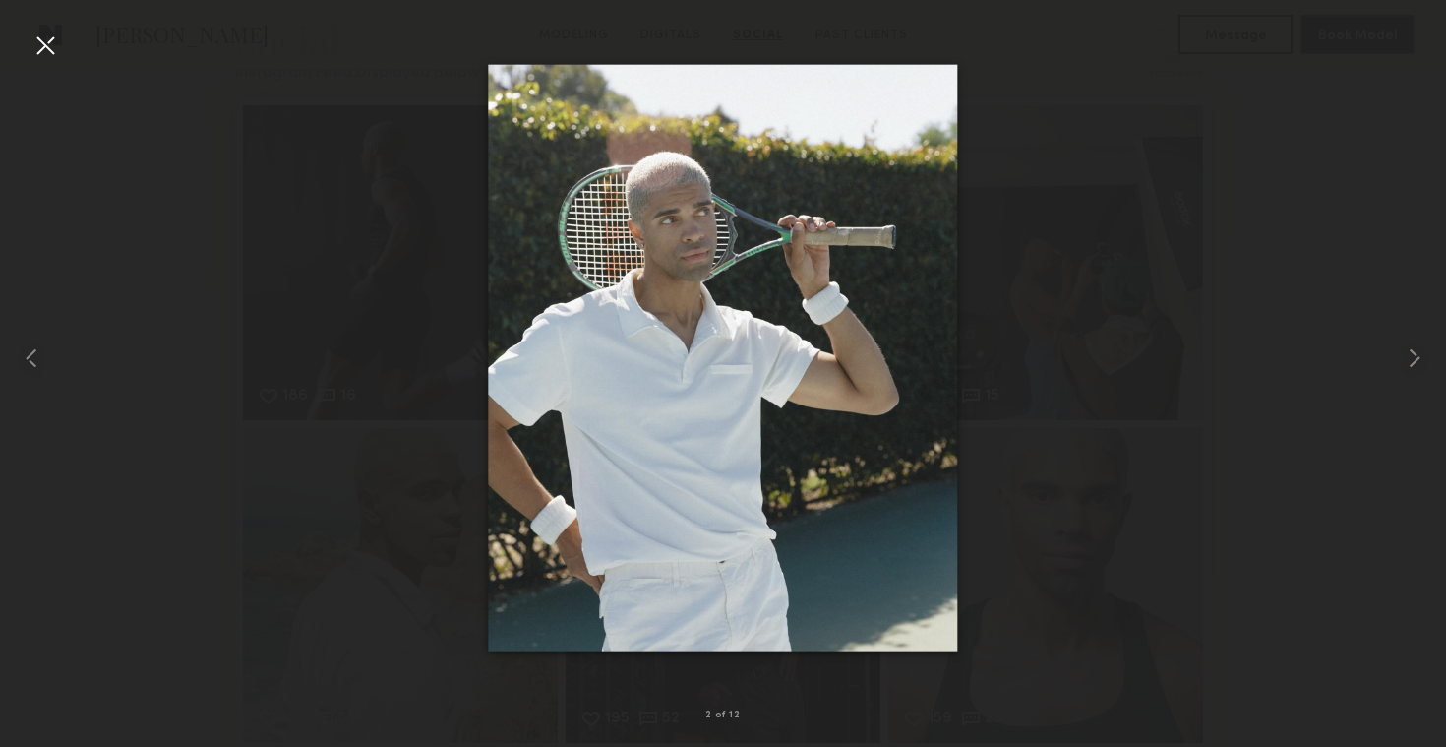
click at [47, 33] on div at bounding box center [45, 45] width 31 height 31
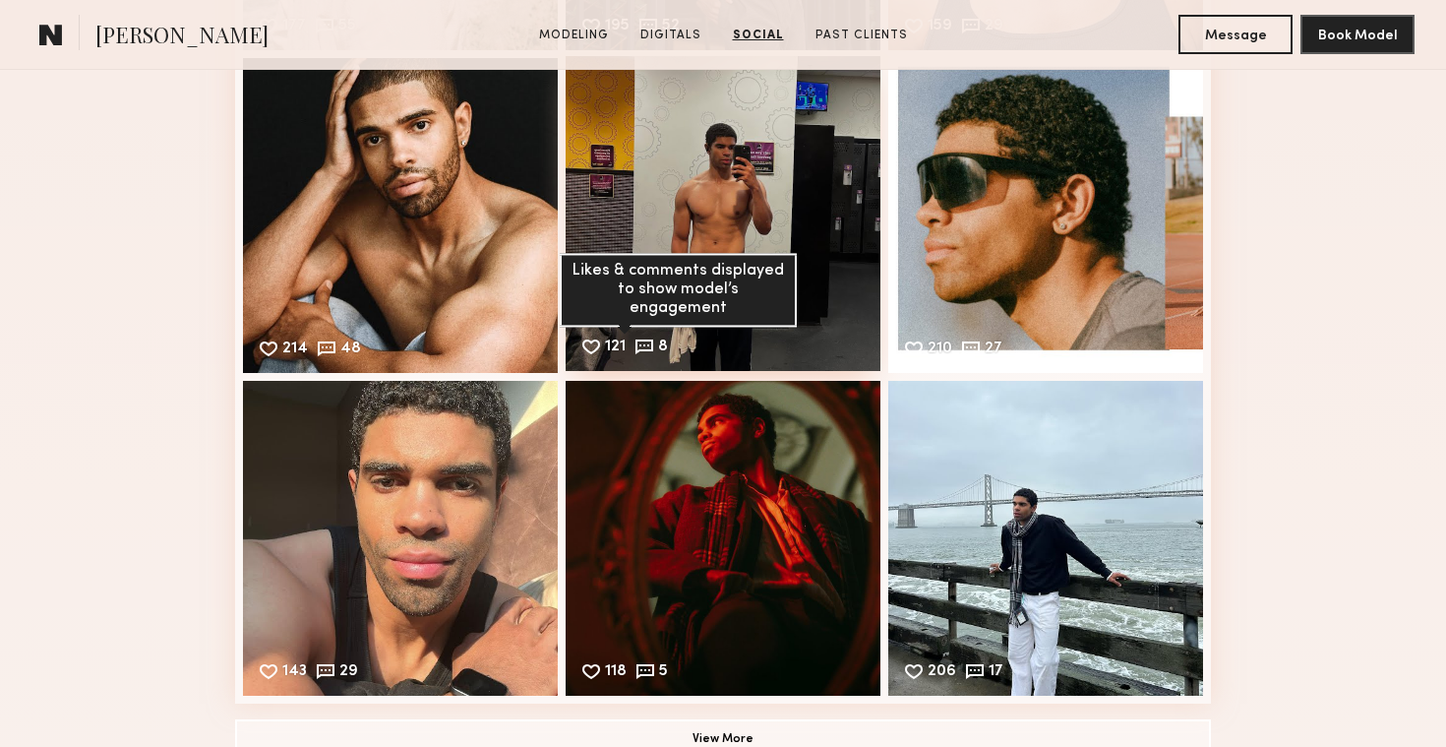
scroll to position [3500, 0]
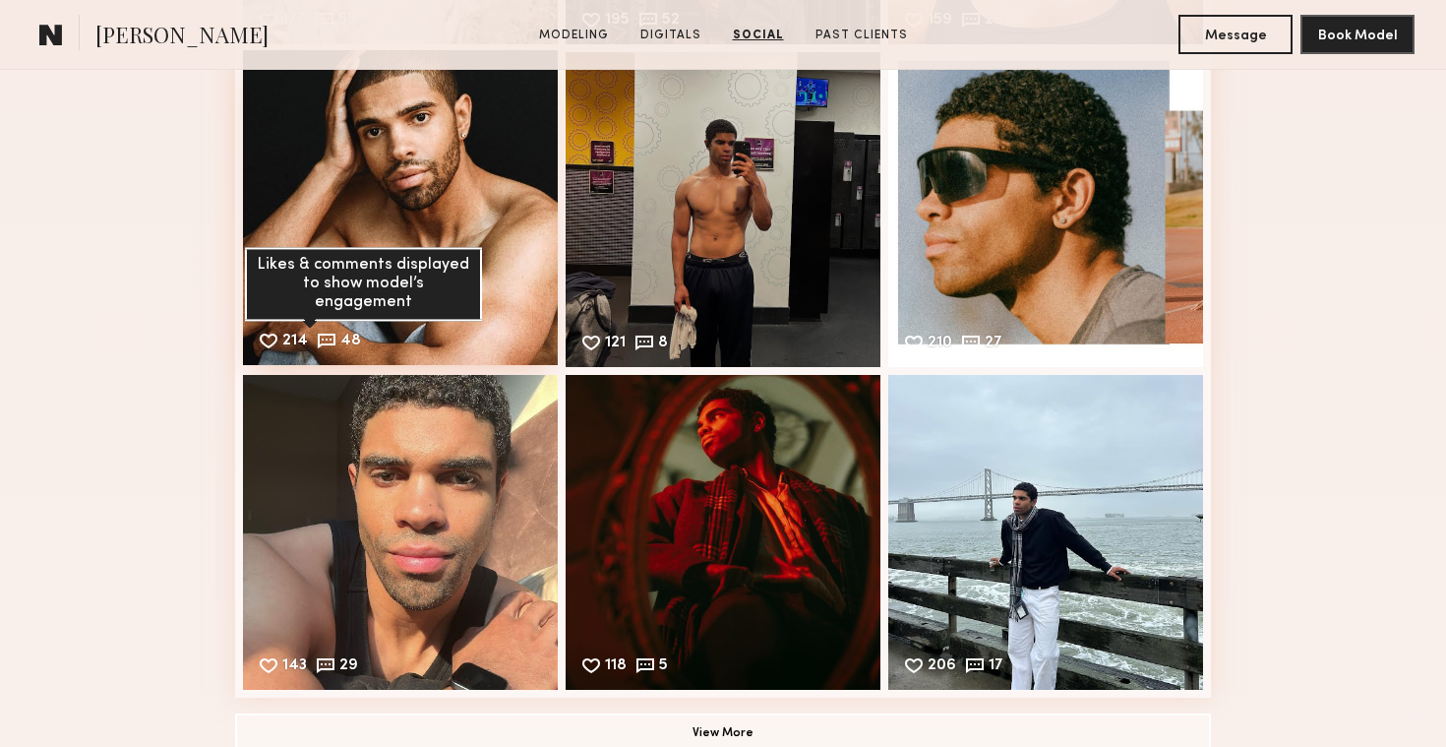
click at [326, 335] on common-icon at bounding box center [327, 341] width 22 height 22
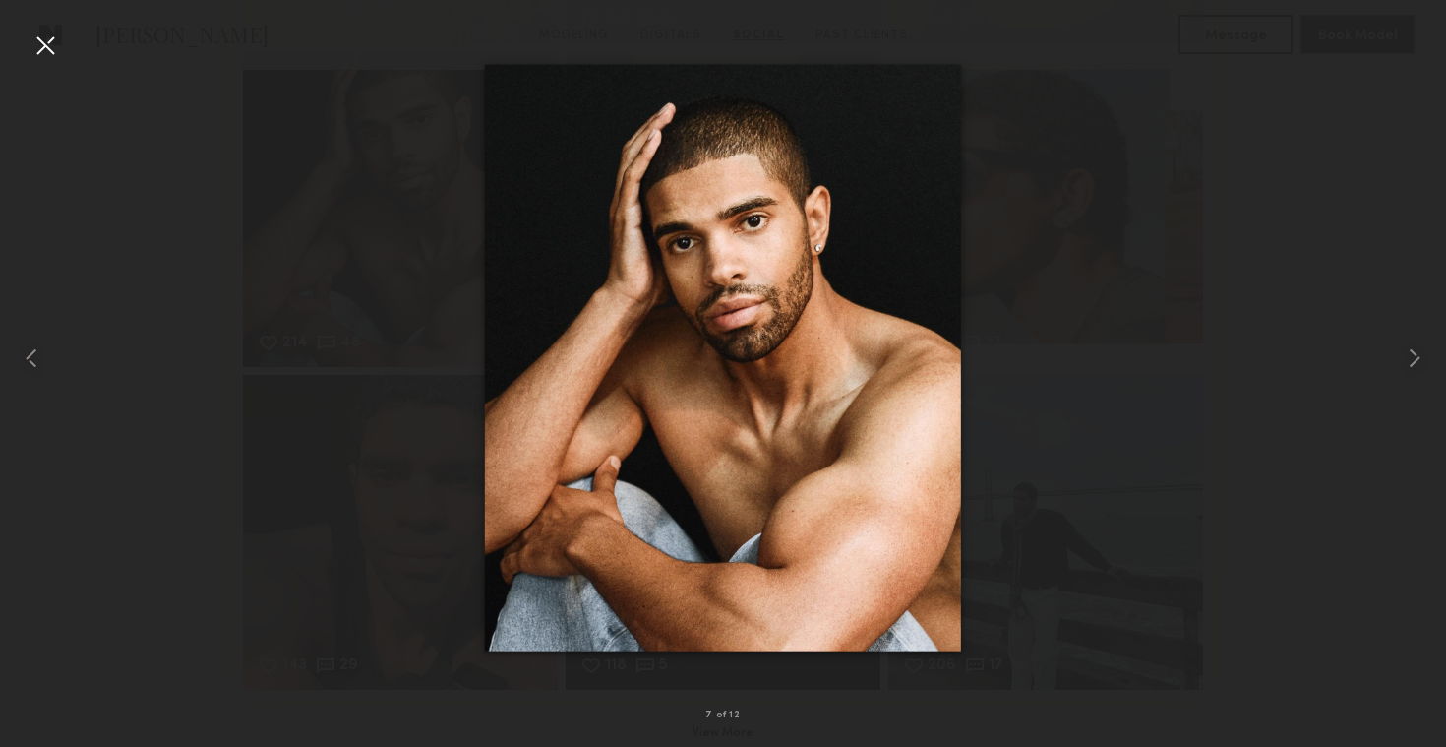
click at [49, 45] on div at bounding box center [45, 45] width 31 height 31
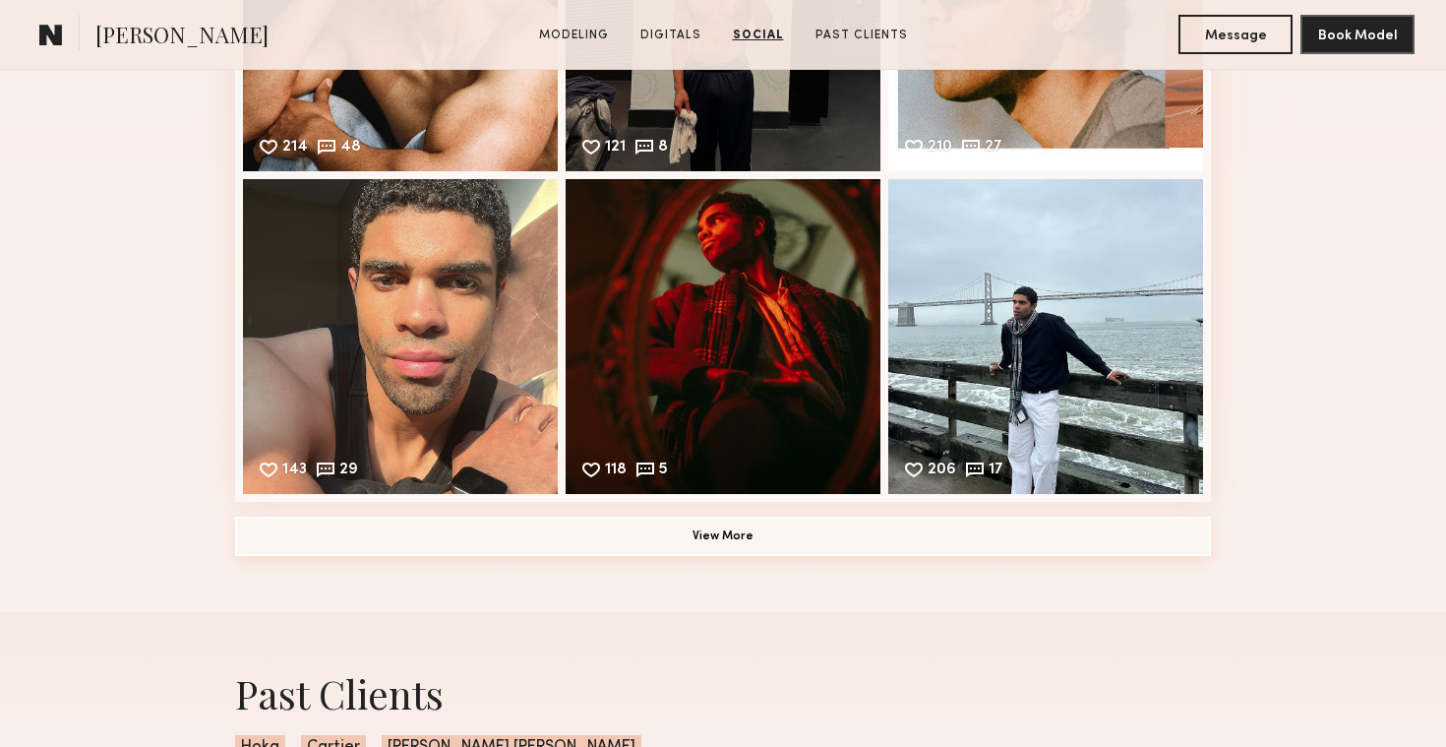
scroll to position [3711, 0]
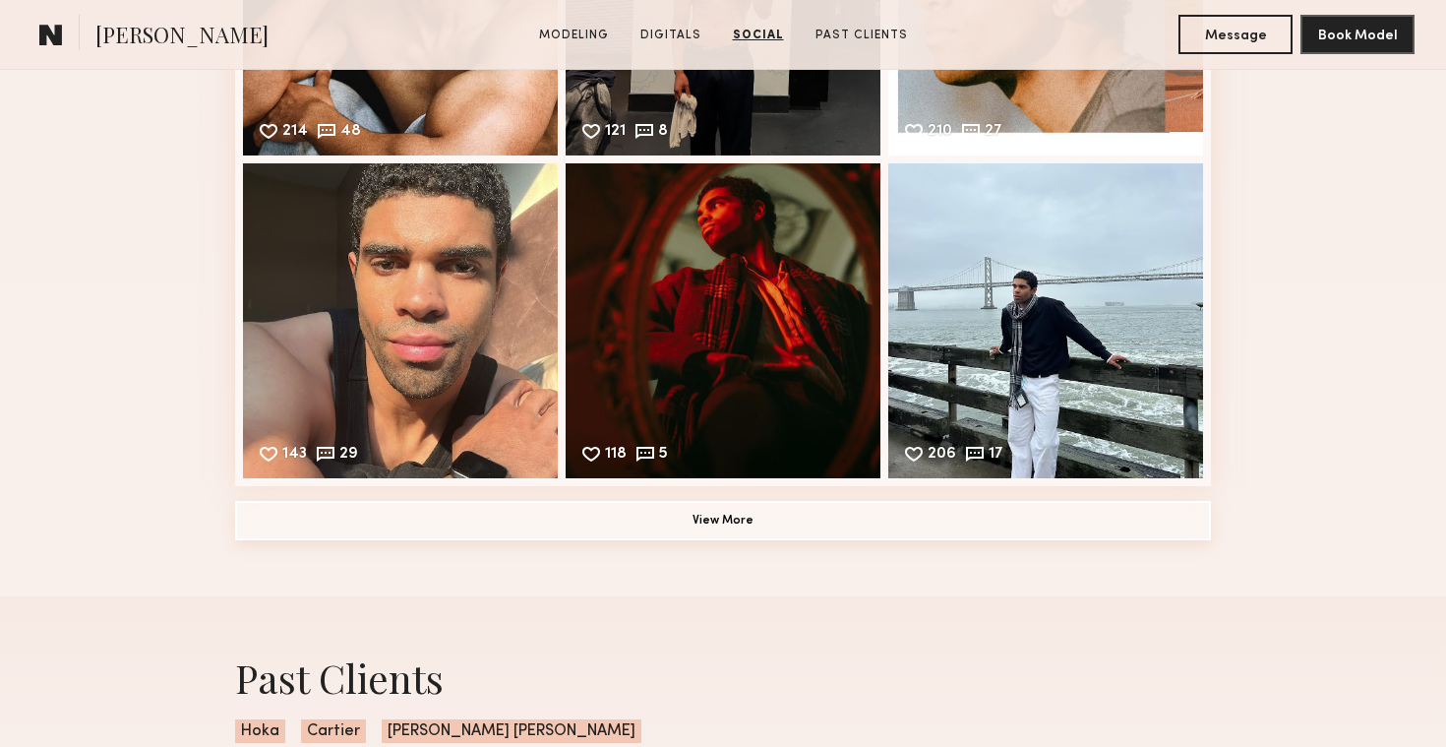
click at [668, 536] on button "View More" at bounding box center [723, 520] width 976 height 39
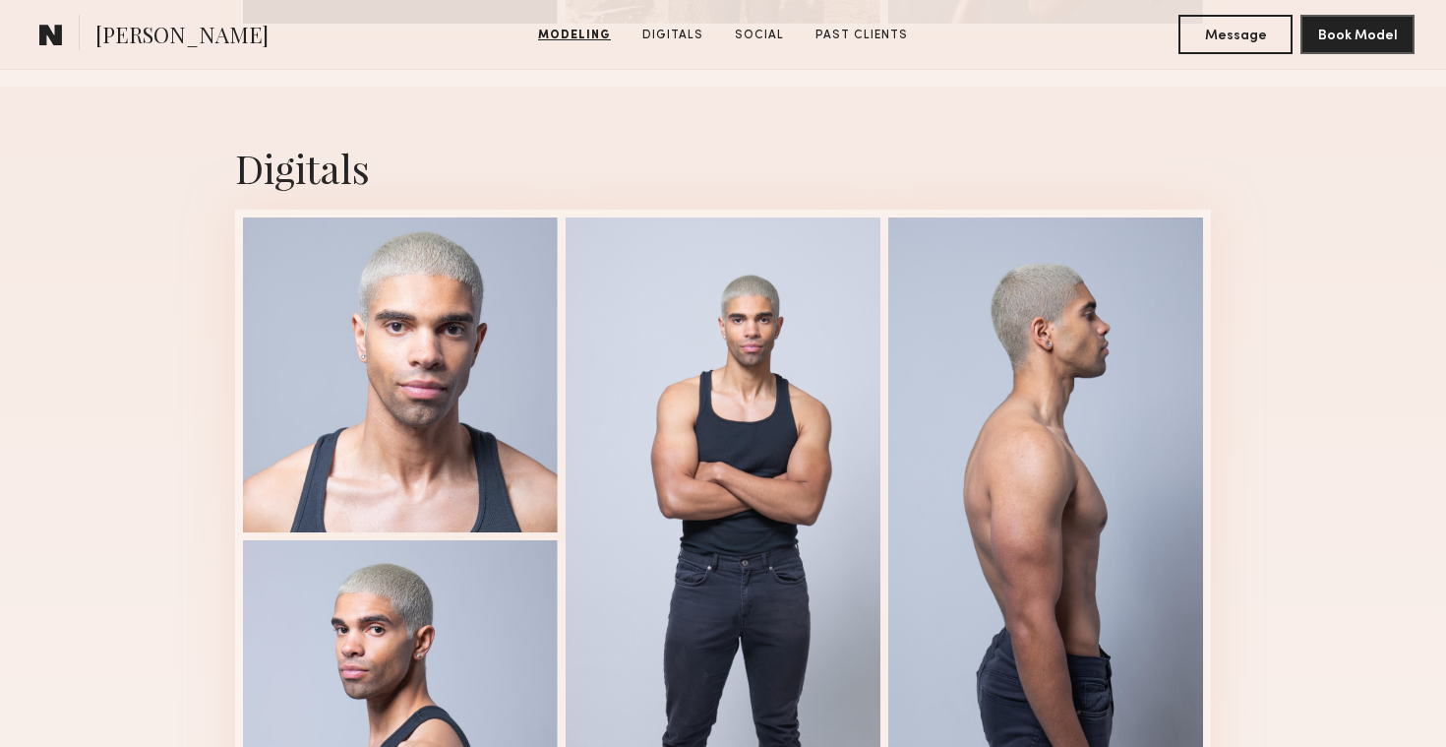
scroll to position [1897, 0]
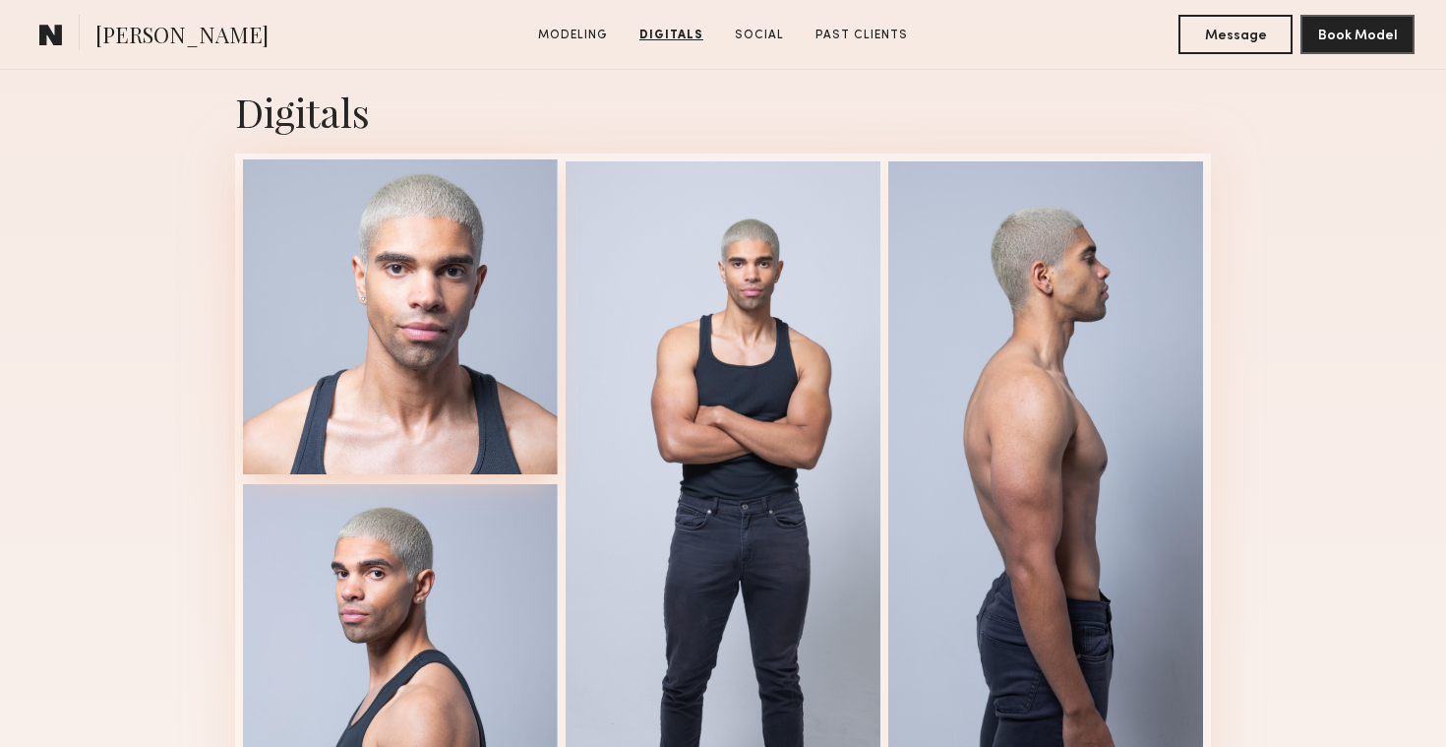
click at [476, 300] on div at bounding box center [400, 316] width 315 height 315
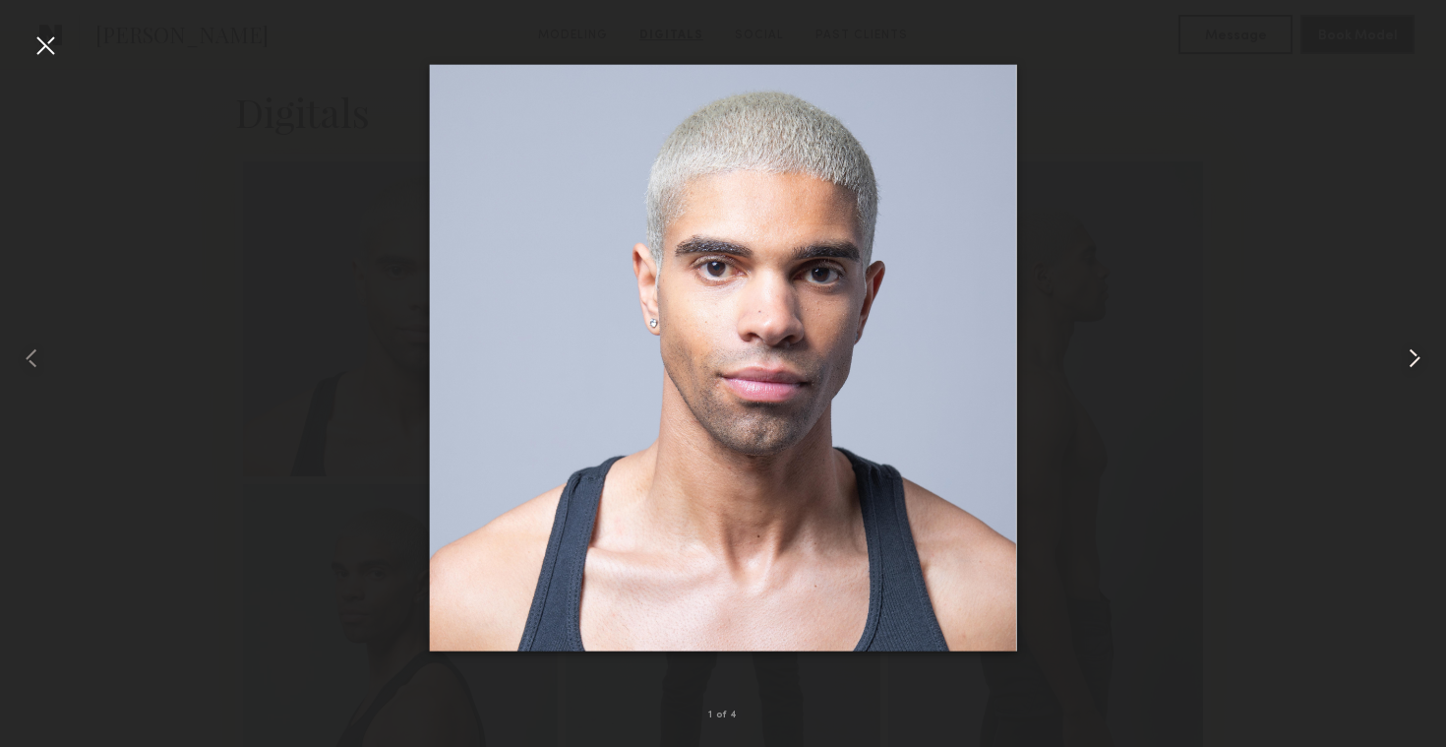
click at [1412, 368] on common-icon at bounding box center [1414, 357] width 31 height 31
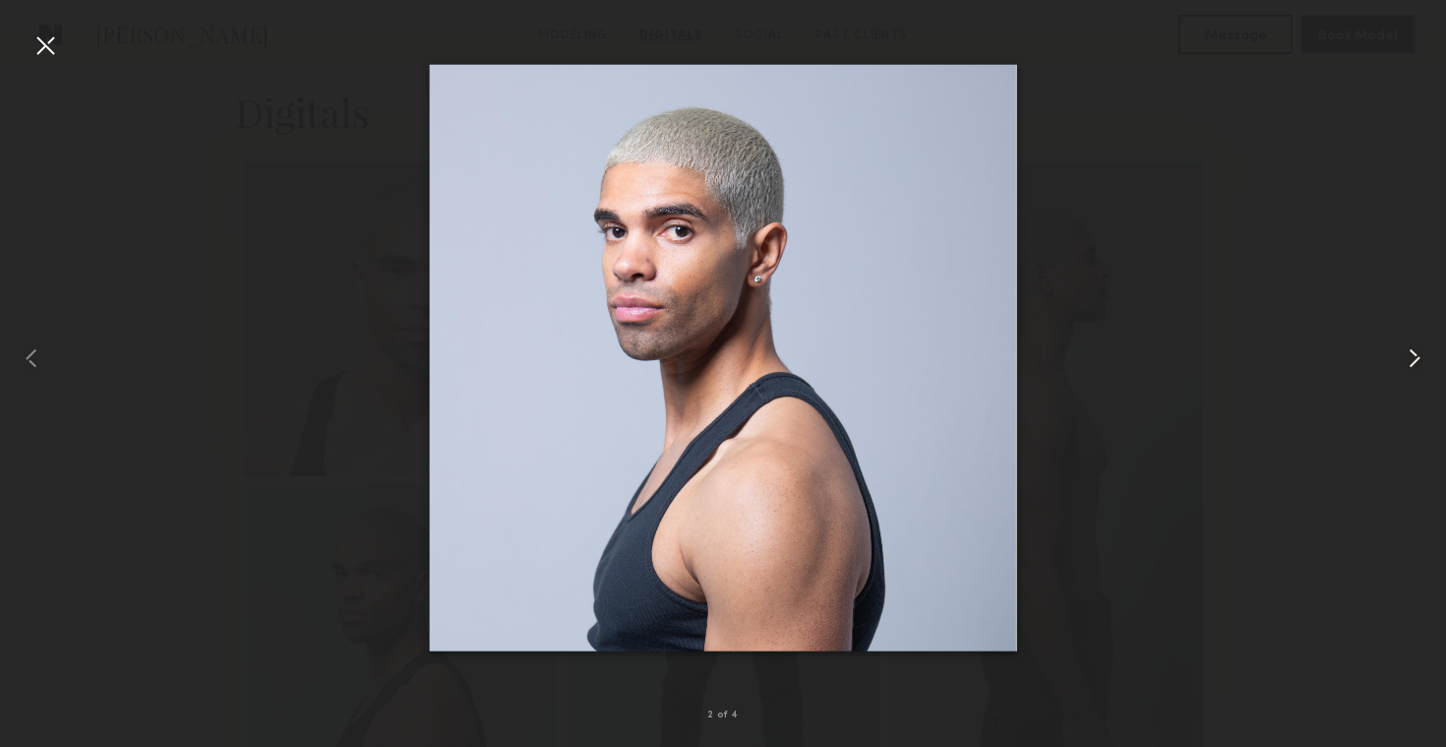
click at [1422, 350] on common-icon at bounding box center [1414, 357] width 31 height 31
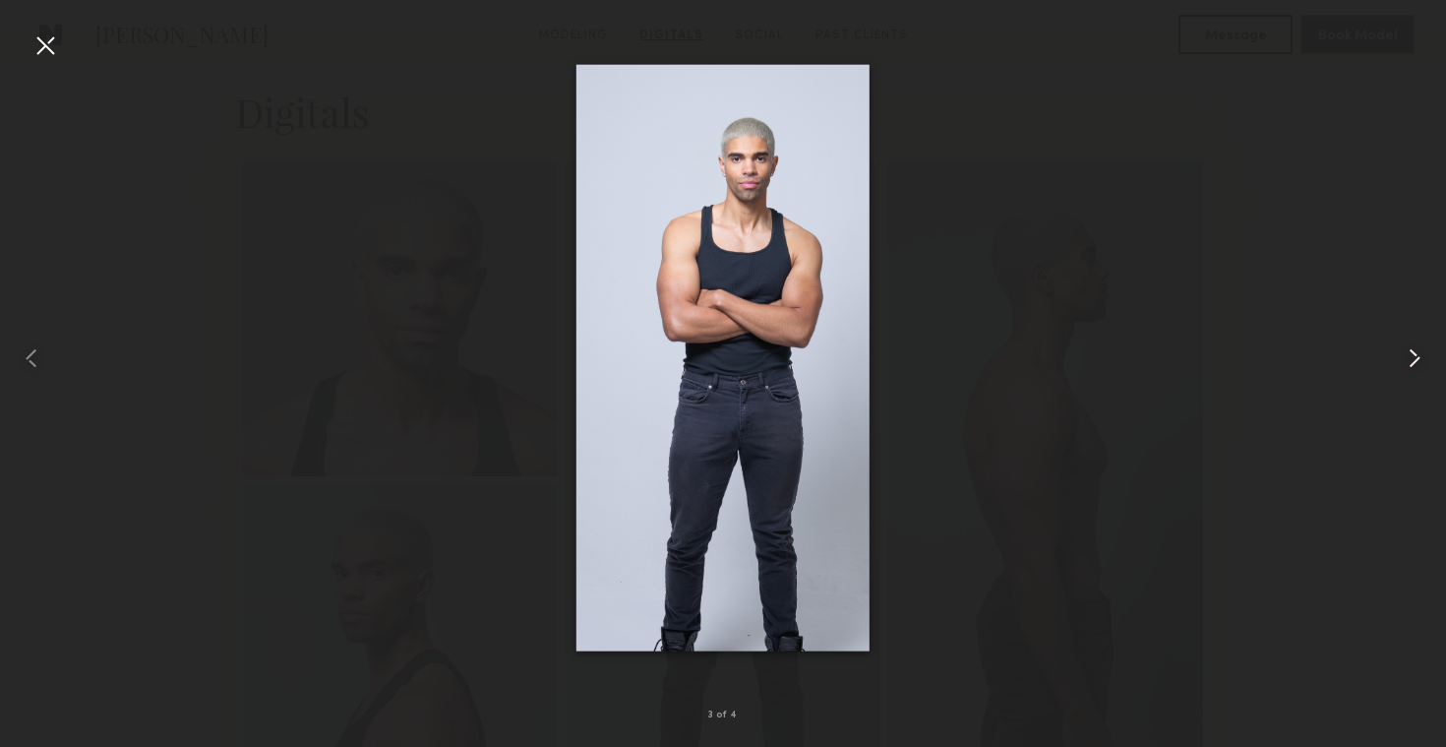
click at [1409, 362] on common-icon at bounding box center [1414, 357] width 31 height 31
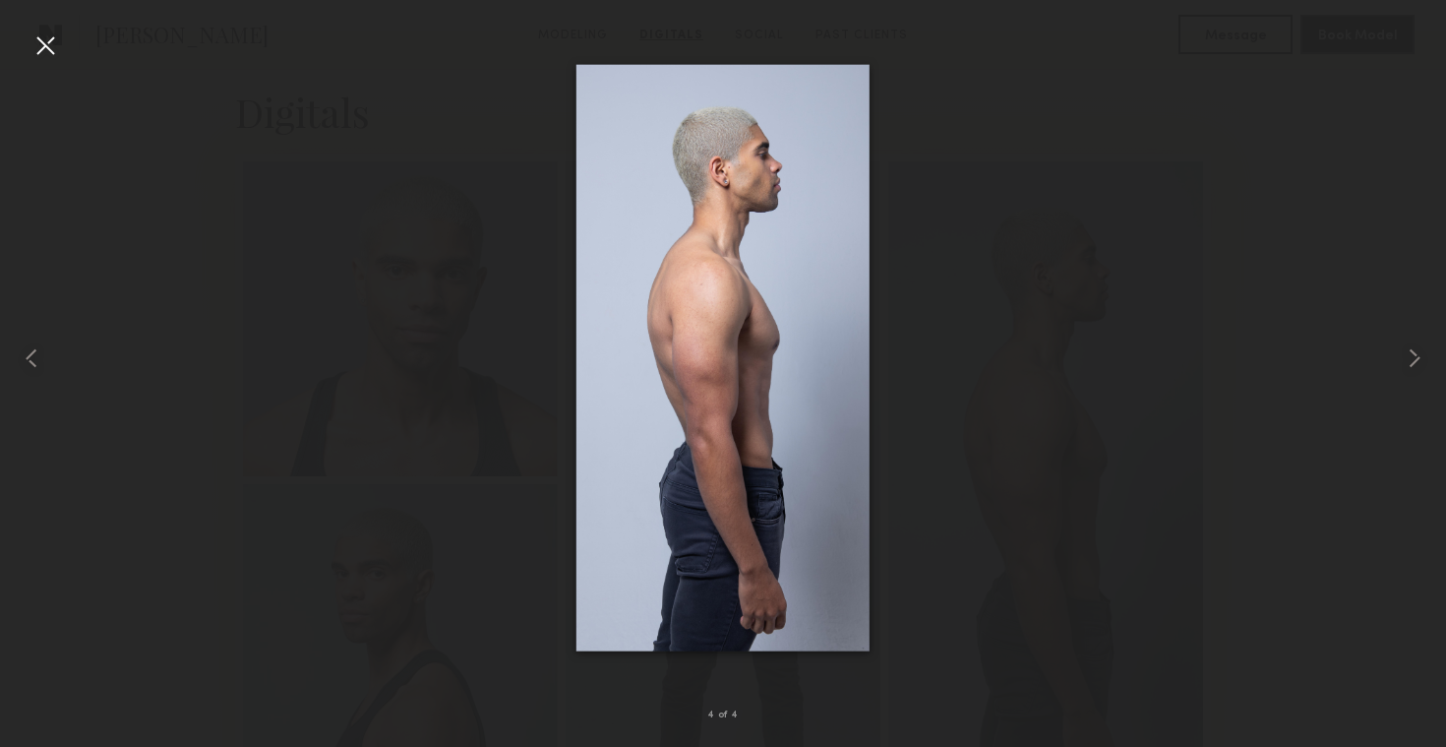
drag, startPoint x: 719, startPoint y: 340, endPoint x: 830, endPoint y: 4, distance: 354.4
click at [0, 0] on nb-gallery-light "4 of 4" at bounding box center [723, 373] width 1446 height 747
click at [44, 50] on div at bounding box center [45, 45] width 31 height 31
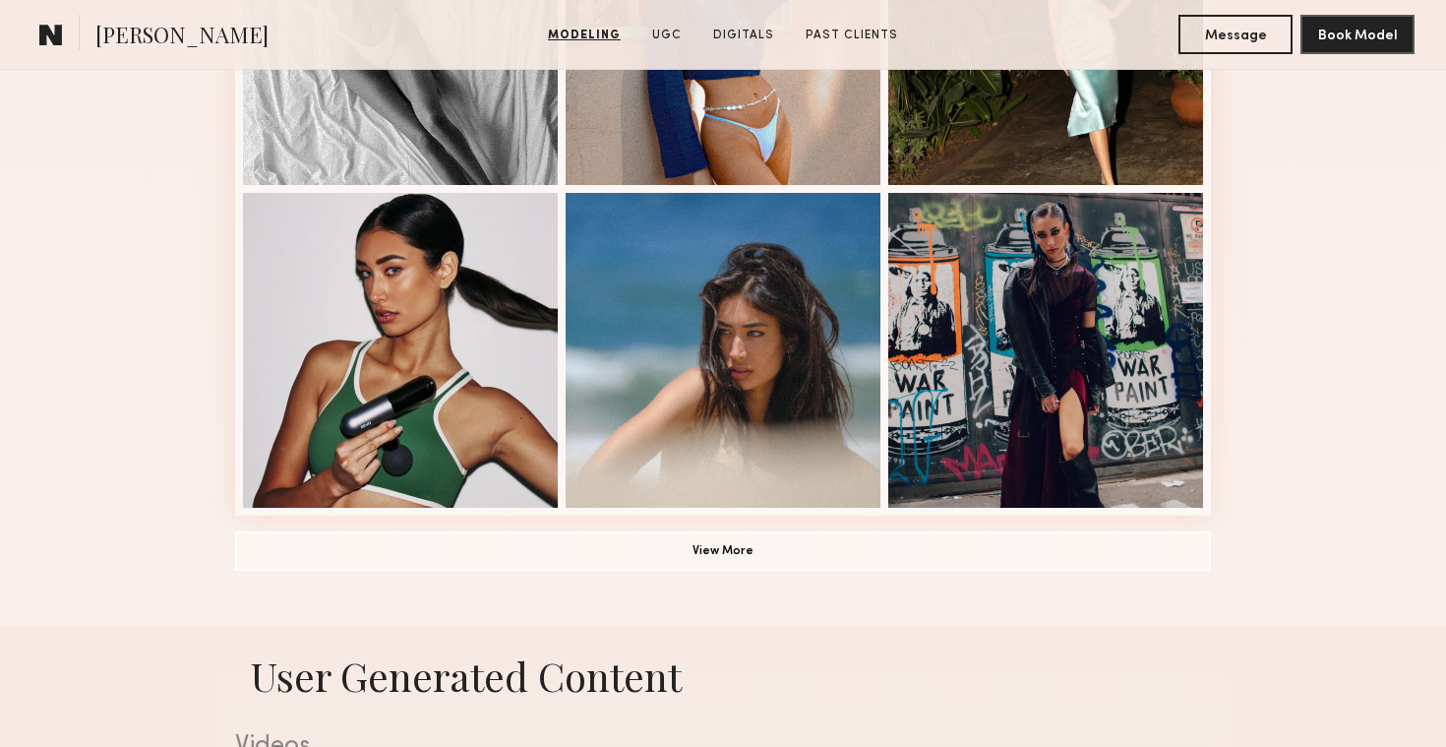
scroll to position [1363, 0]
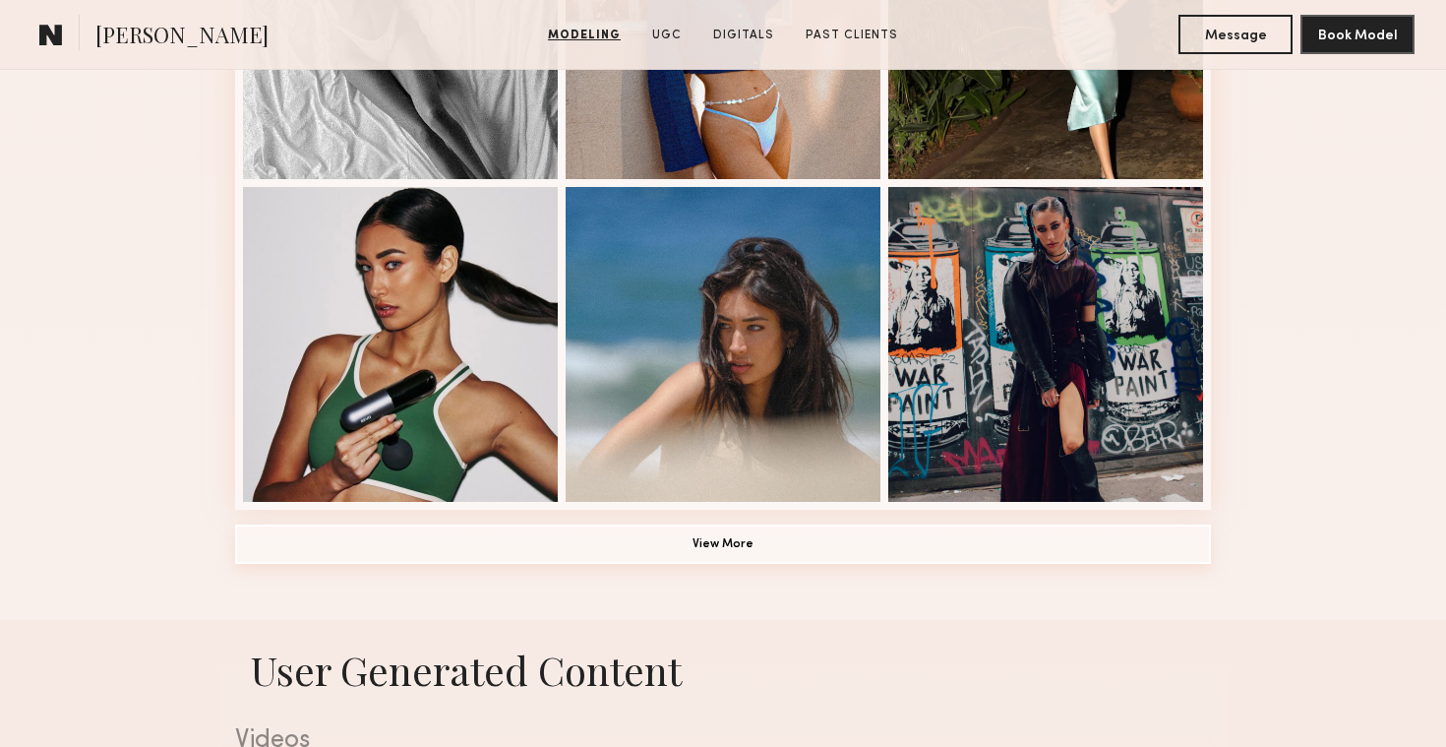
click at [783, 538] on button "View More" at bounding box center [723, 543] width 976 height 39
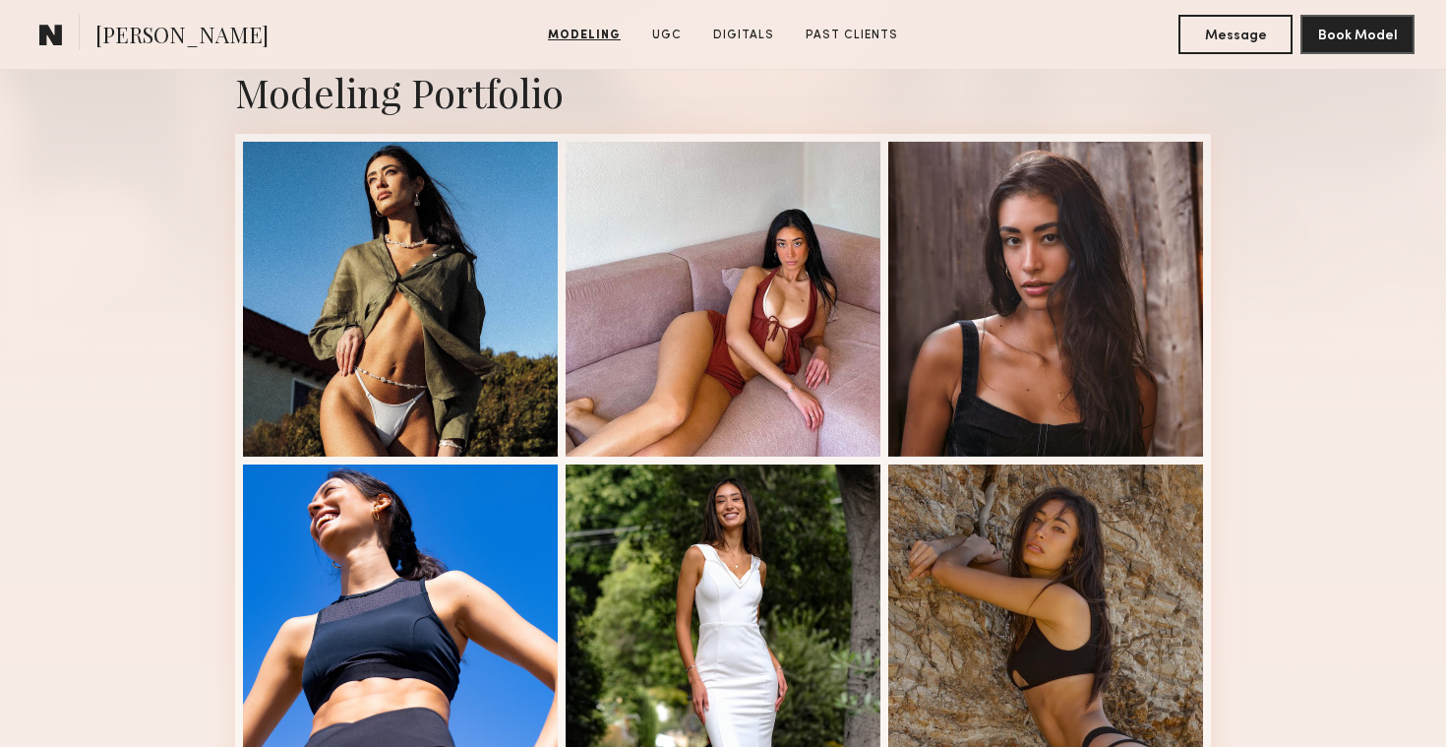
scroll to position [439, 0]
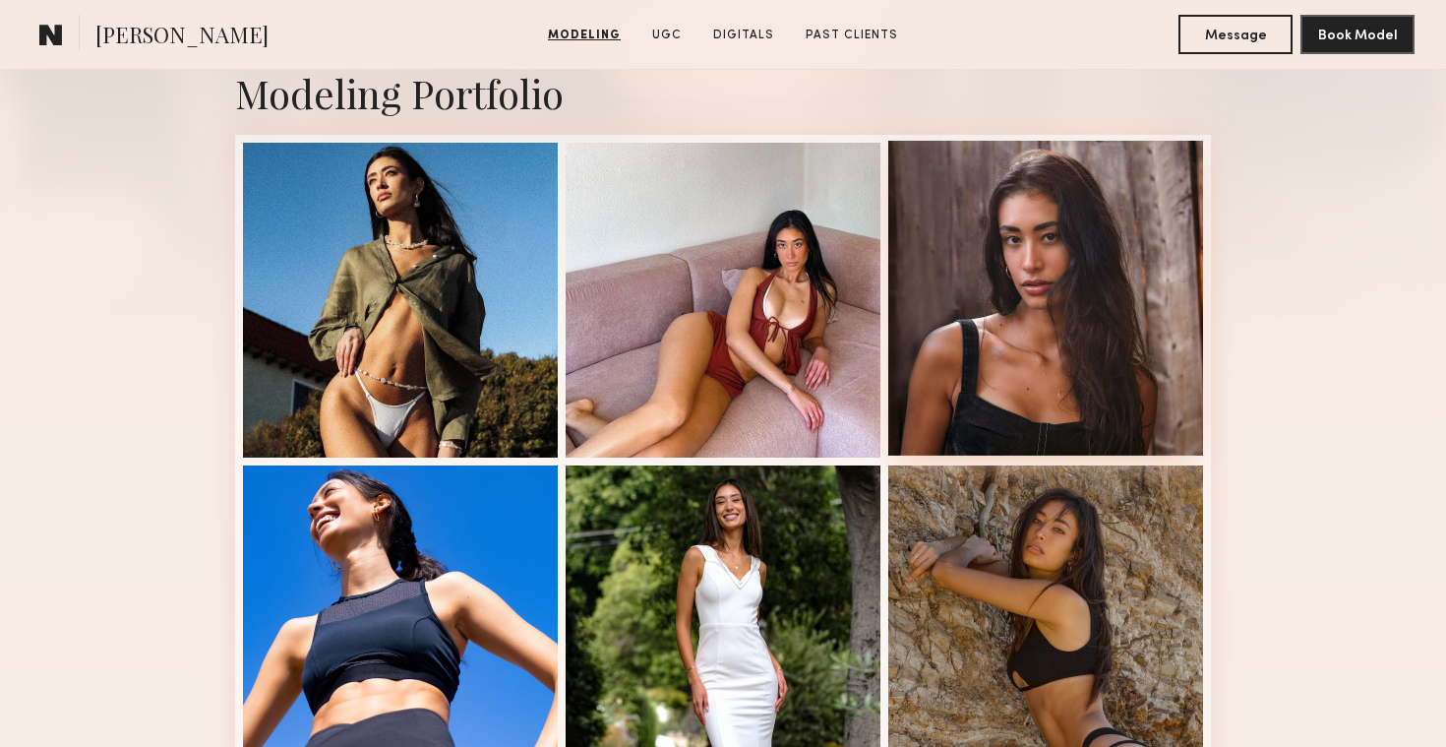
click at [1053, 343] on div at bounding box center [1045, 298] width 315 height 315
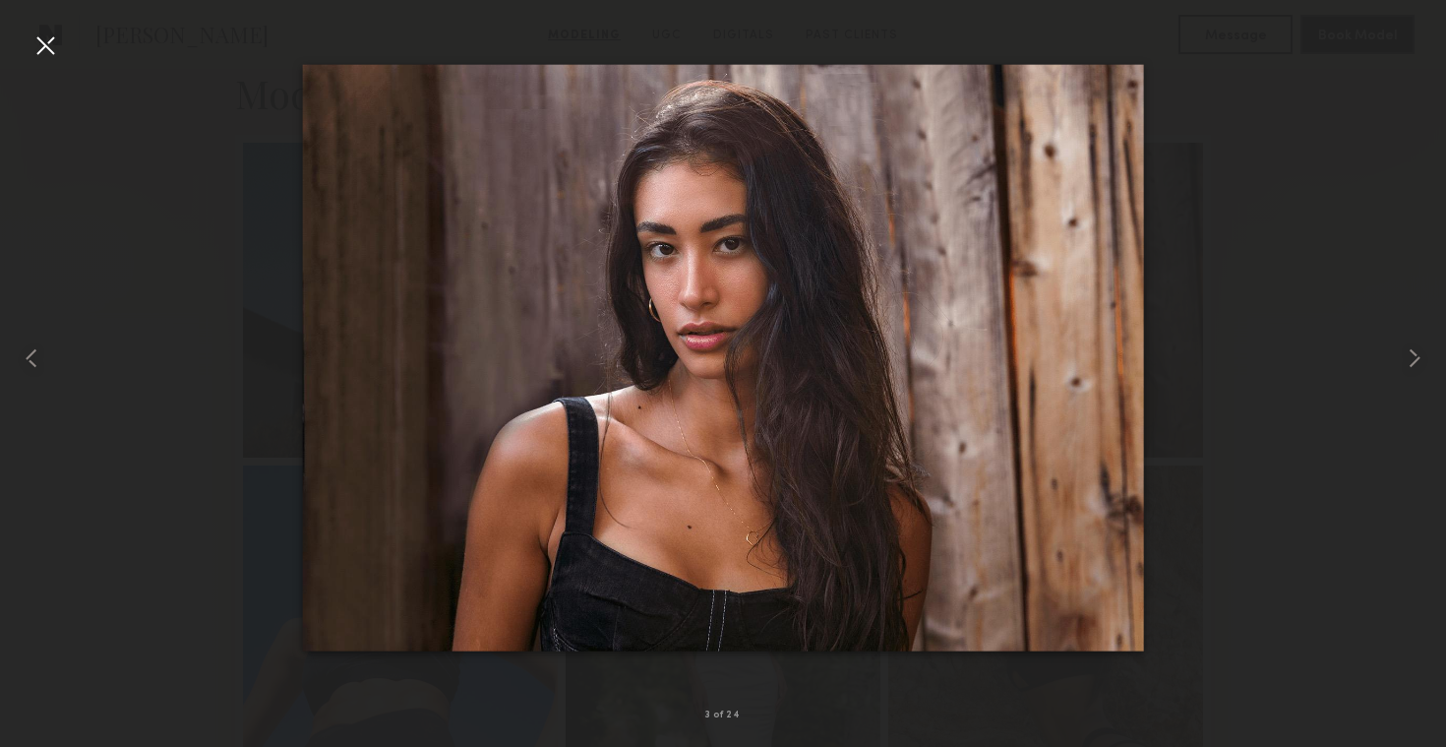
drag, startPoint x: 703, startPoint y: 392, endPoint x: 731, endPoint y: 422, distance: 41.1
click at [0, 0] on nb-gallery-light "3 of 24" at bounding box center [723, 373] width 1446 height 747
click at [38, 51] on div at bounding box center [45, 45] width 31 height 31
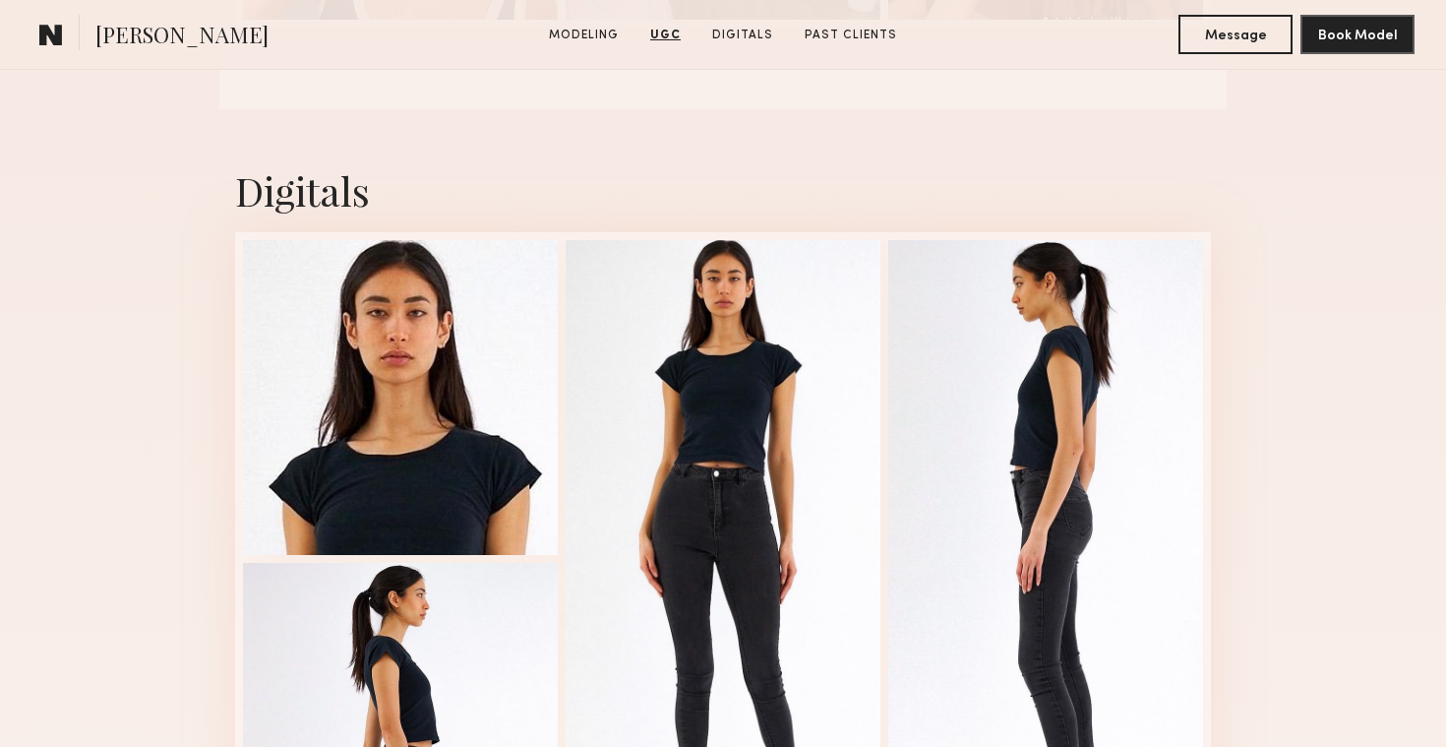
scroll to position [3715, 0]
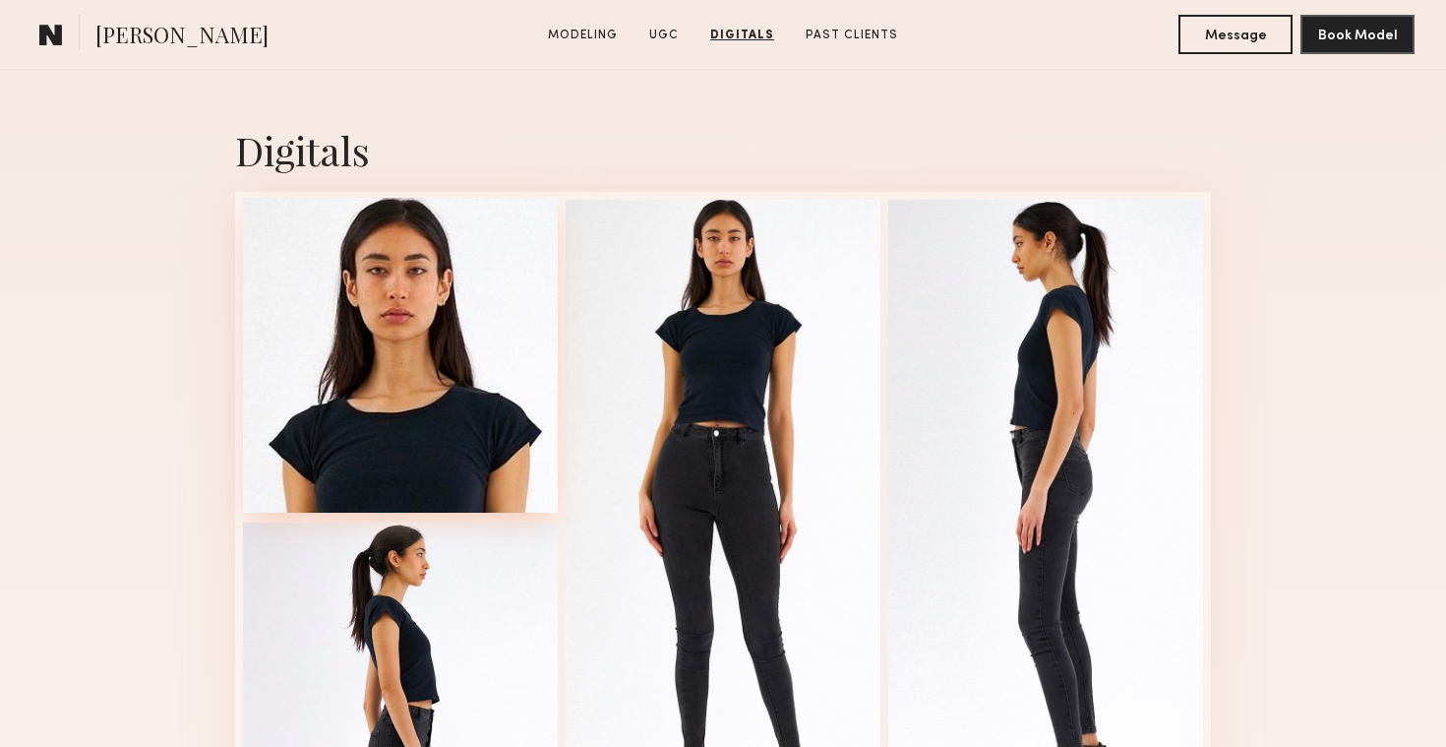
click at [458, 390] on div at bounding box center [400, 355] width 315 height 315
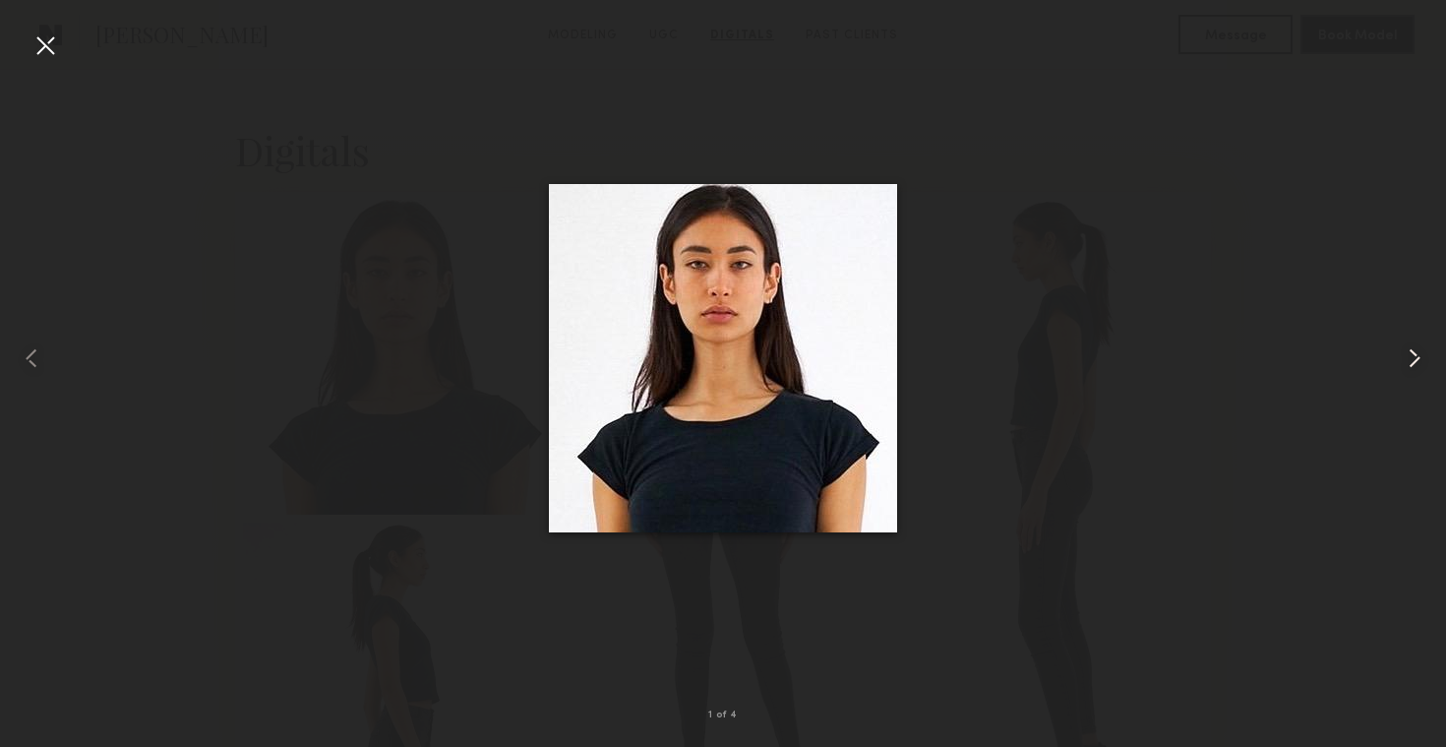
click at [1419, 359] on common-icon at bounding box center [1414, 357] width 31 height 31
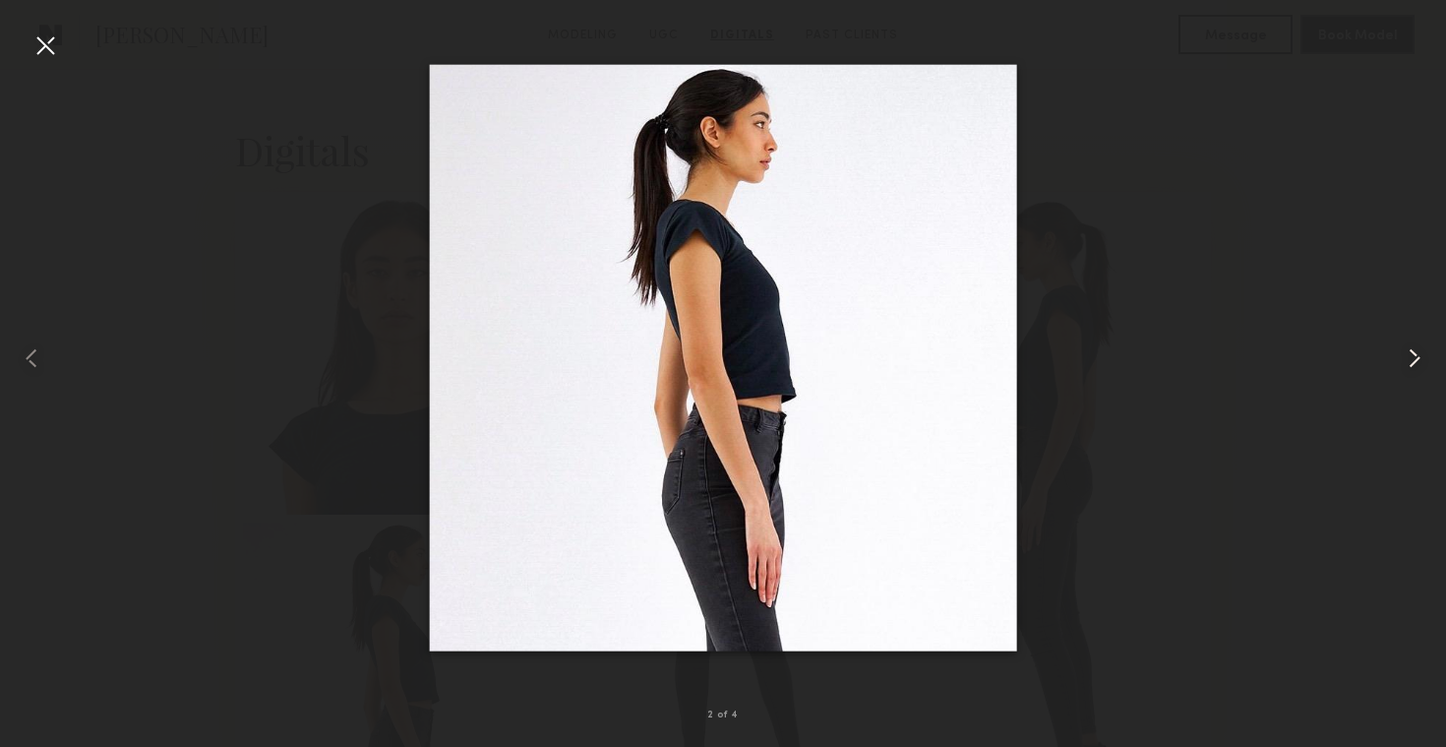
click at [1417, 358] on common-icon at bounding box center [1414, 357] width 31 height 31
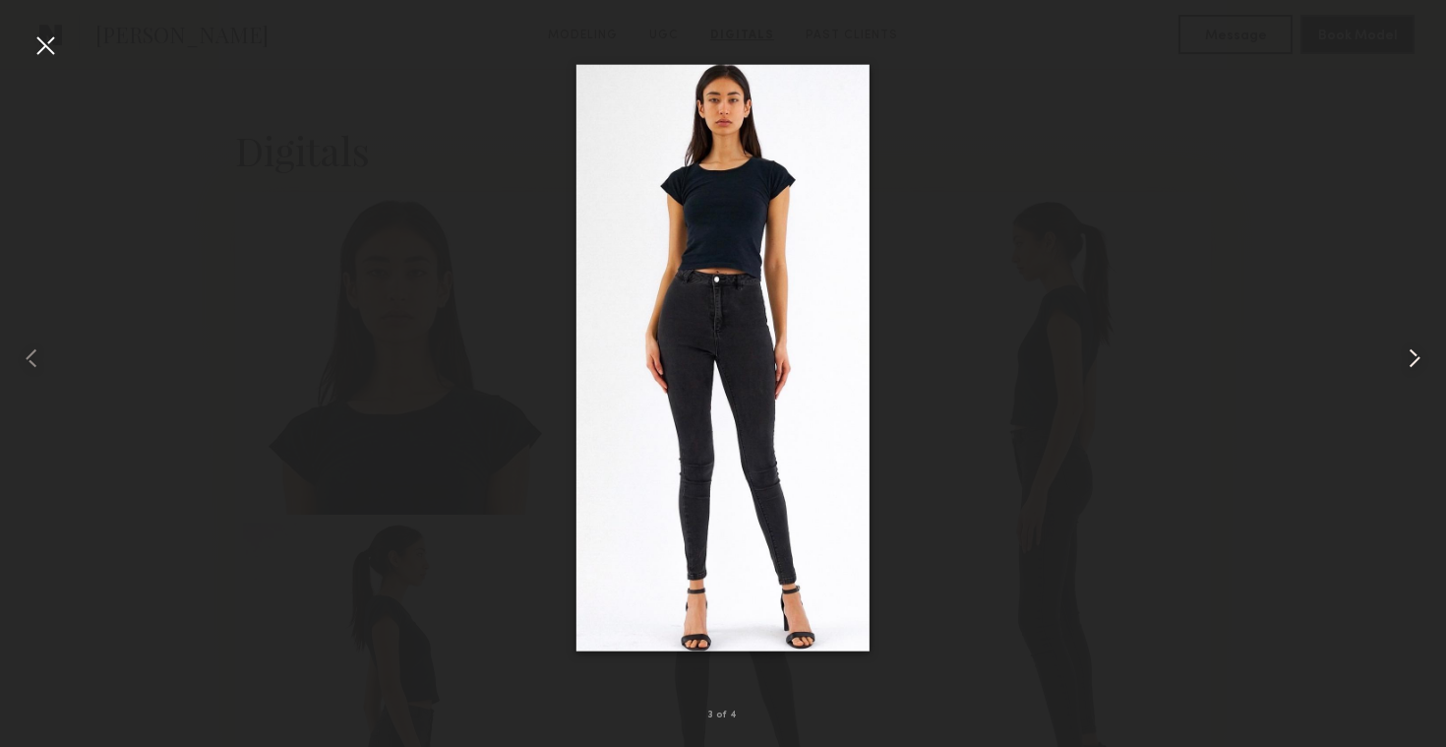
click at [1414, 362] on common-icon at bounding box center [1414, 357] width 31 height 31
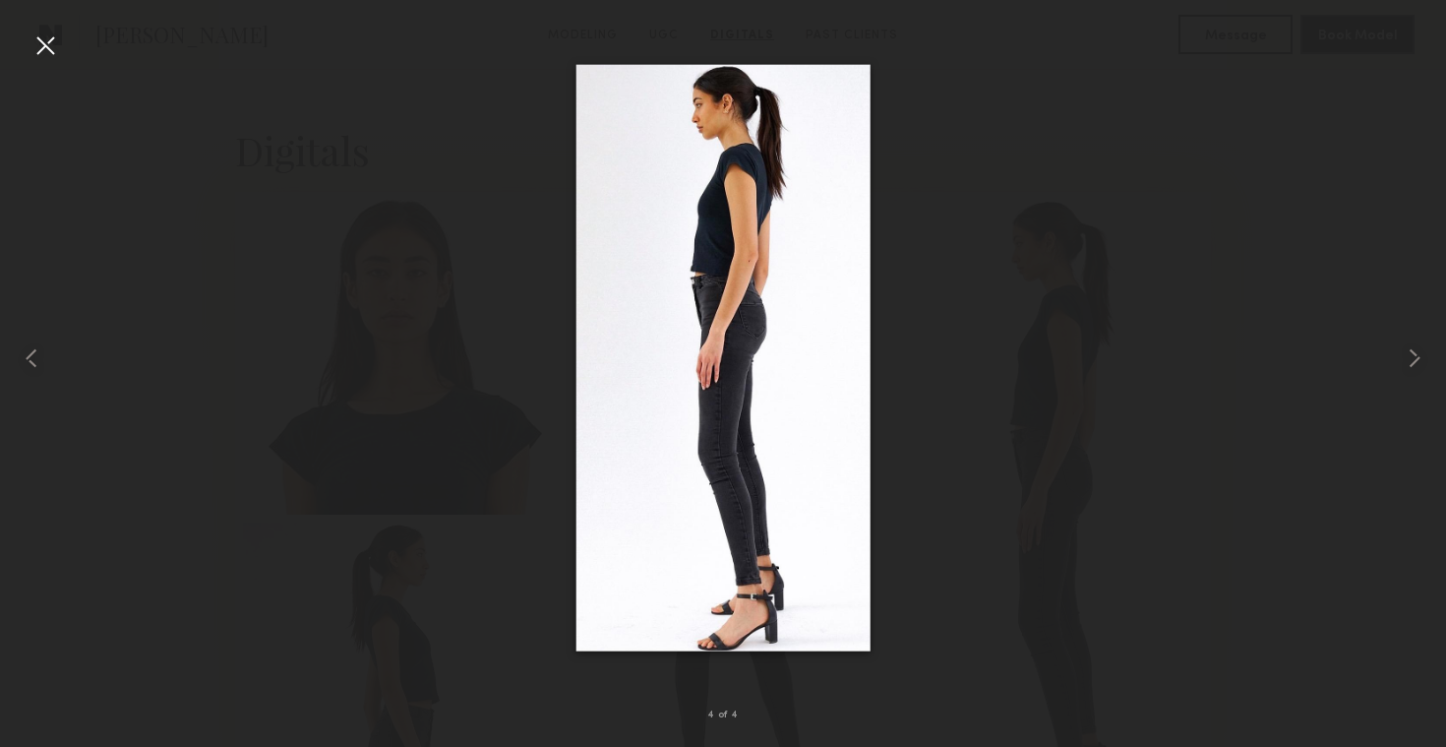
drag, startPoint x: 684, startPoint y: 363, endPoint x: 1099, endPoint y: 1, distance: 550.9
click at [0, 0] on nb-gallery-light "4 of 4" at bounding box center [723, 373] width 1446 height 747
click at [42, 47] on div at bounding box center [45, 45] width 31 height 31
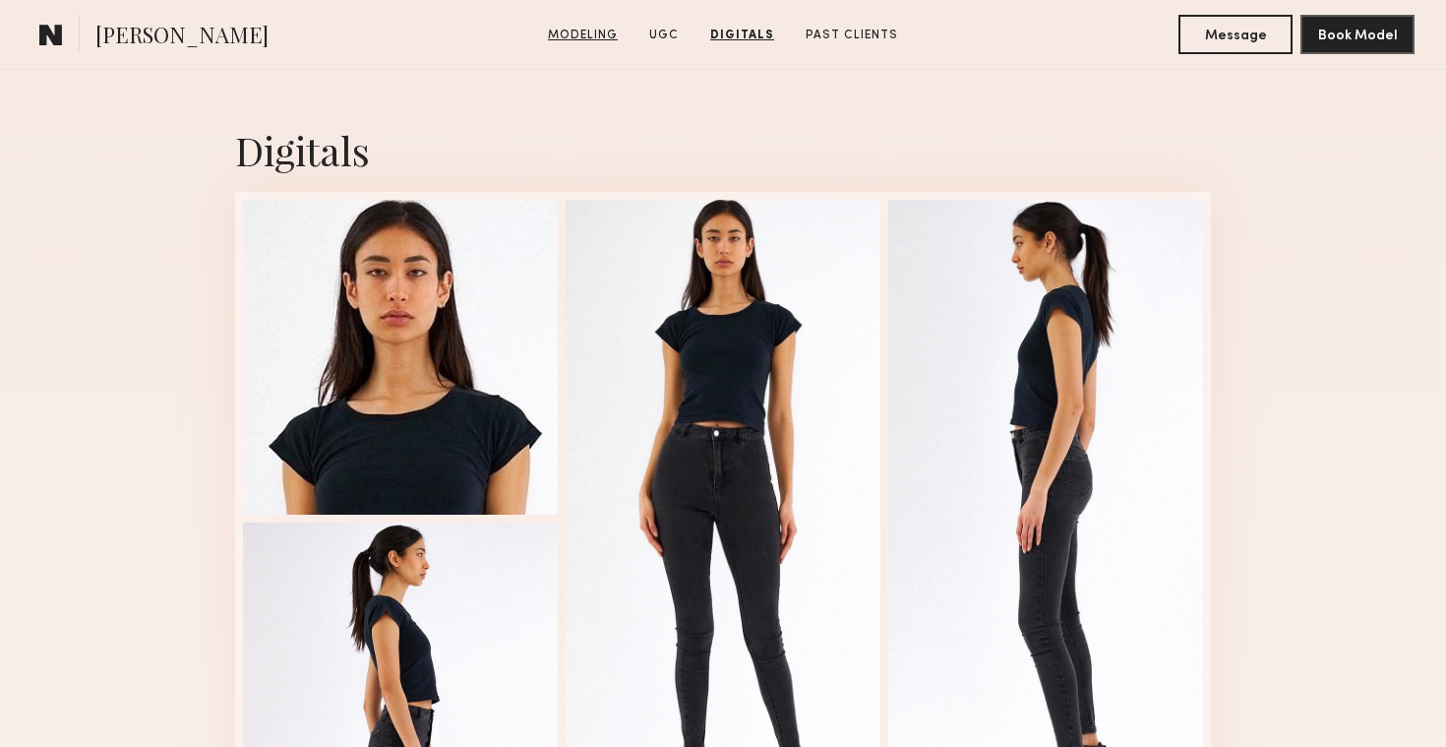
click at [599, 28] on link "Modeling" at bounding box center [583, 36] width 86 height 18
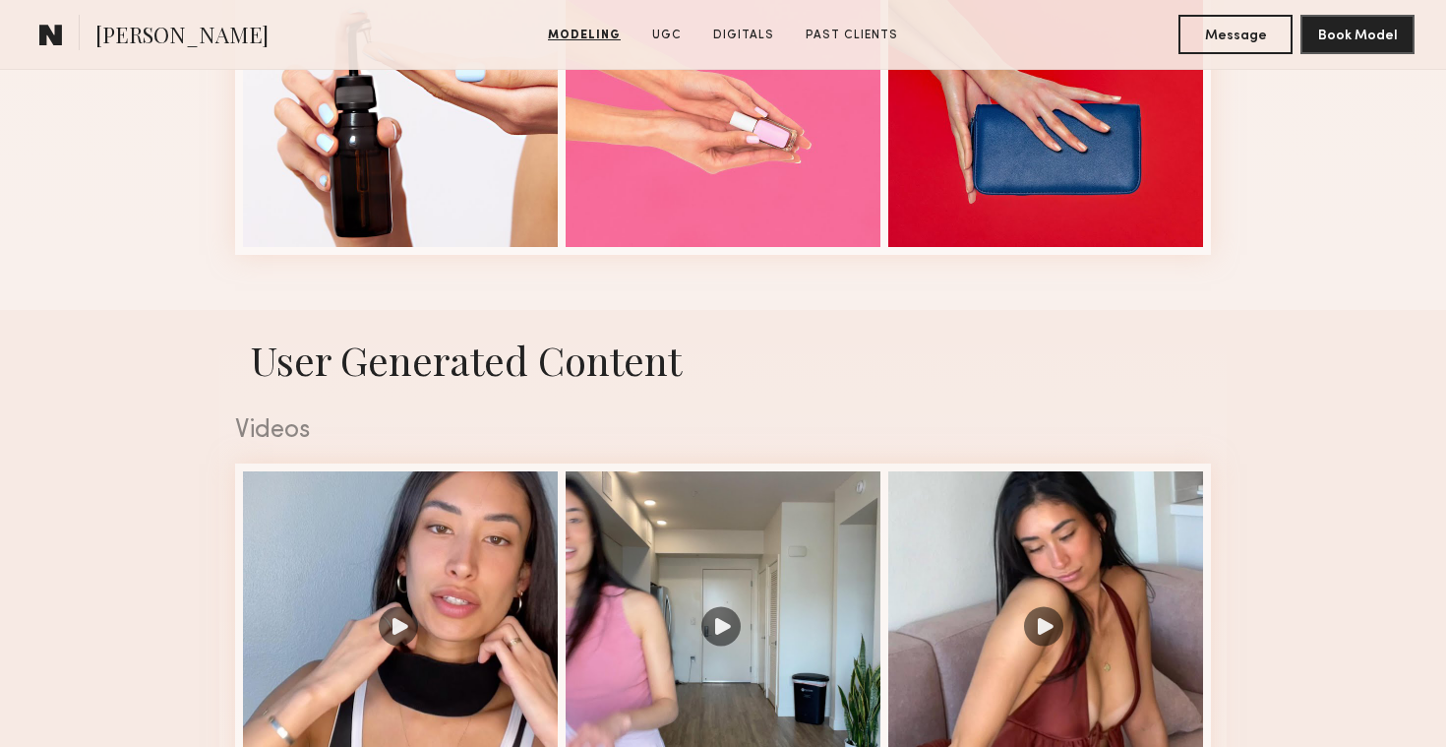
scroll to position [2929, 0]
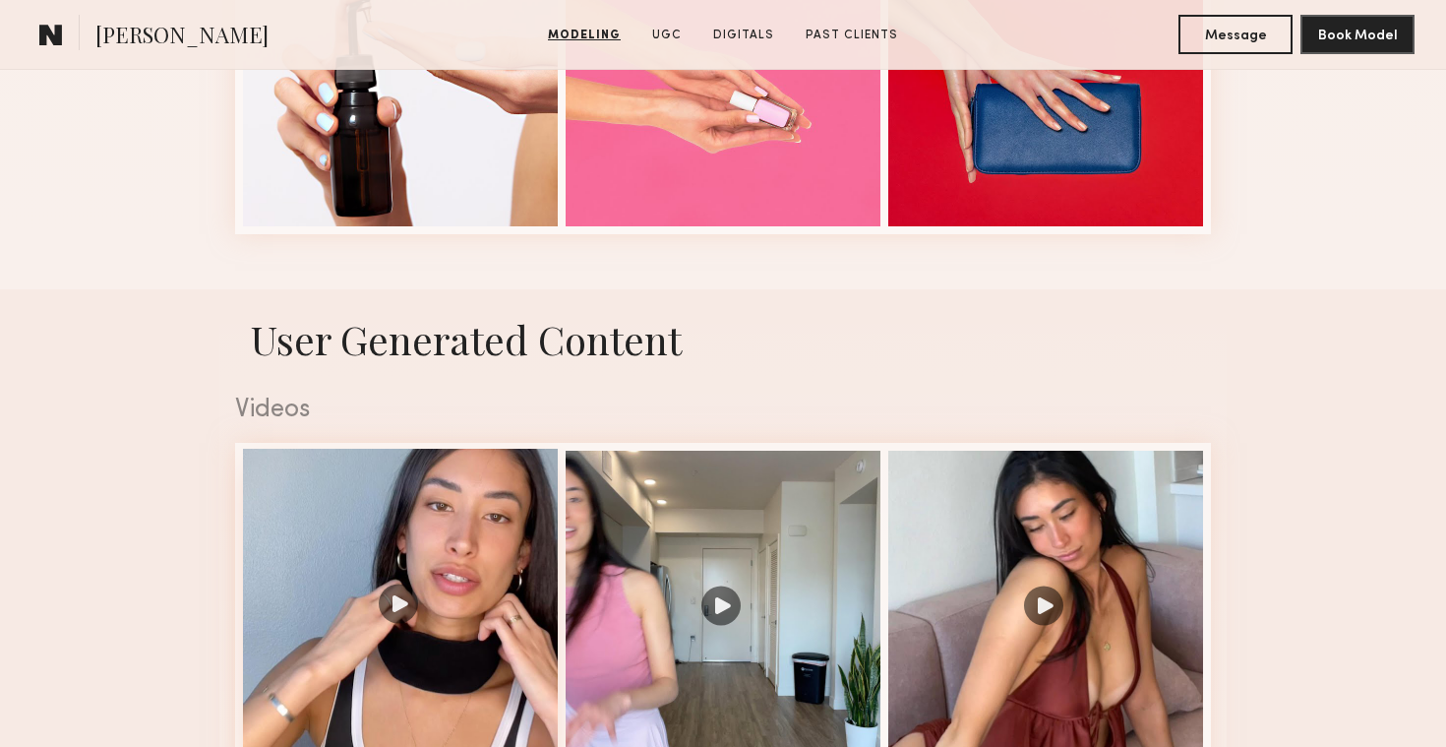
click at [485, 491] on div at bounding box center [400, 606] width 315 height 315
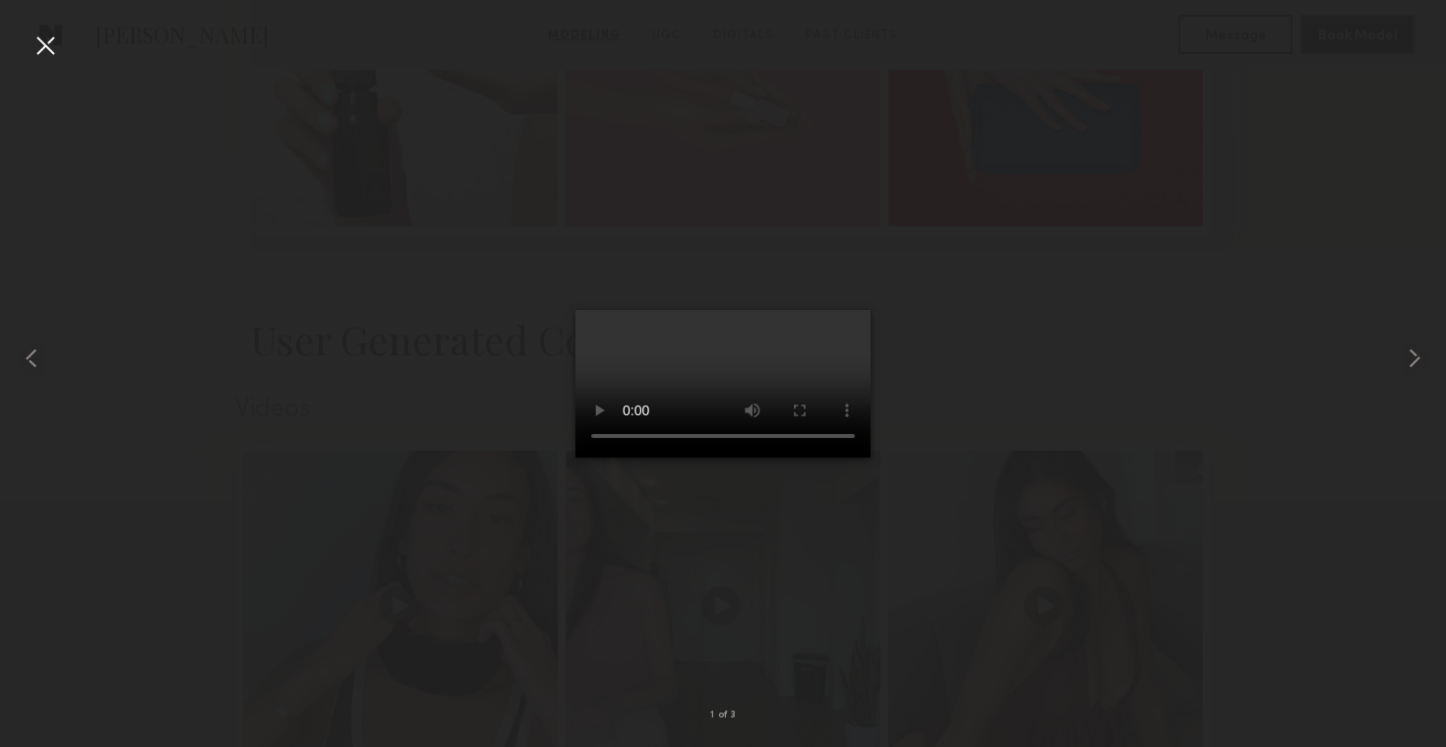
click at [41, 47] on div at bounding box center [45, 45] width 31 height 31
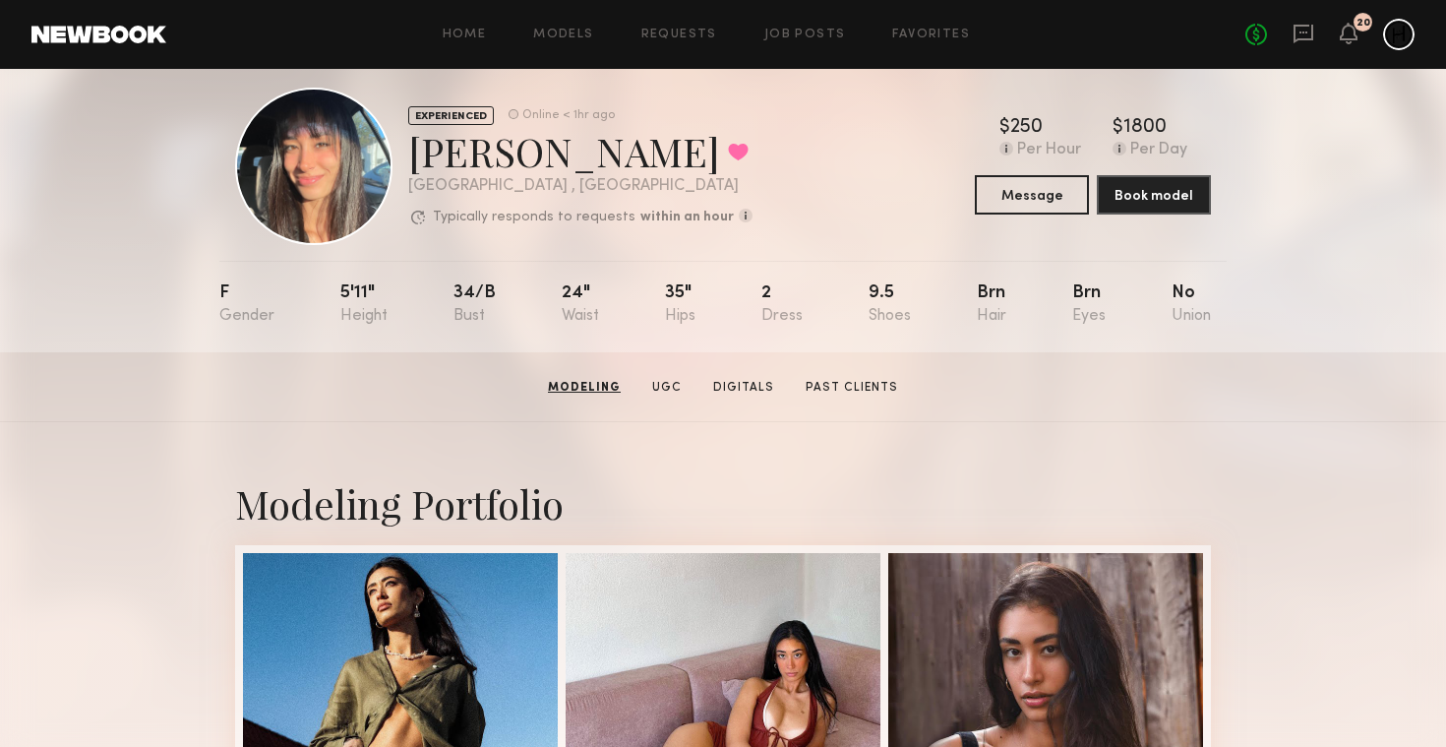
scroll to position [0, 0]
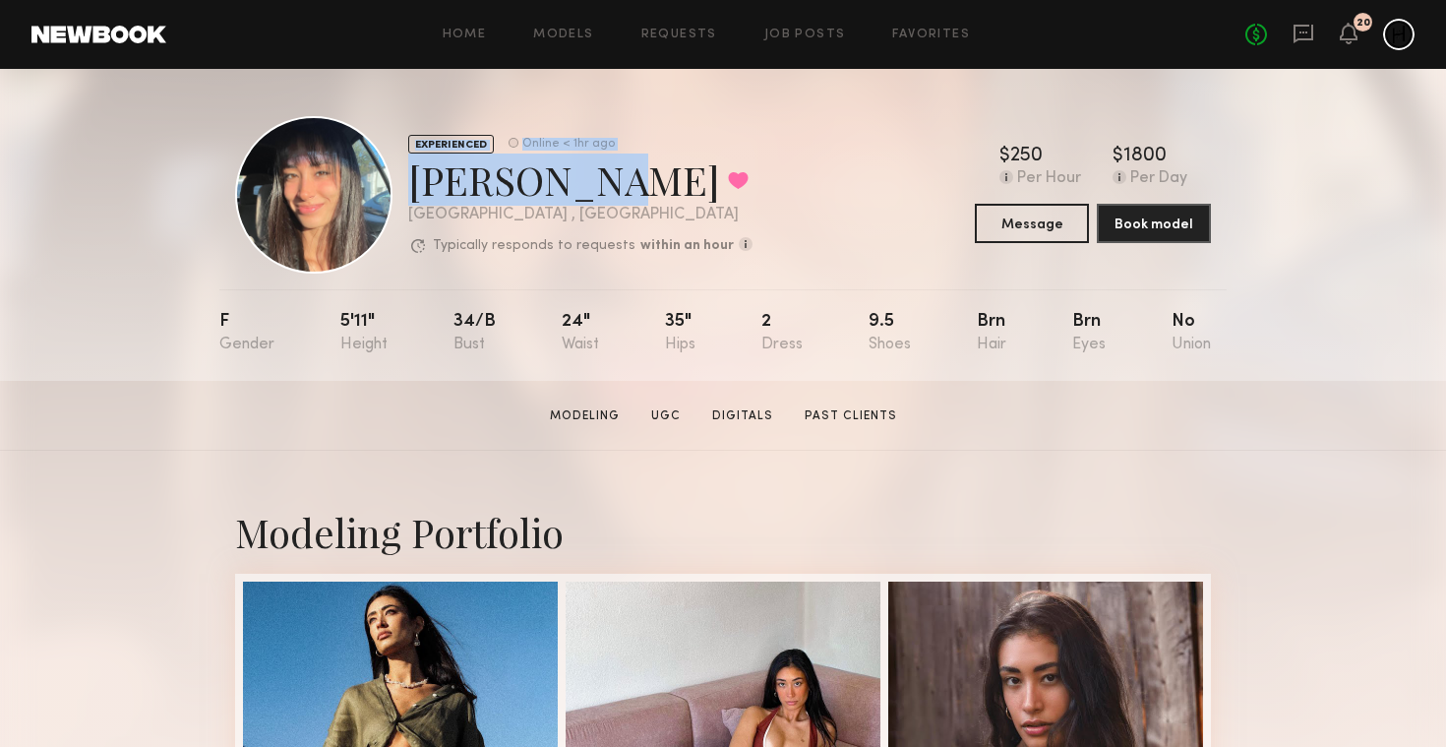
drag, startPoint x: 576, startPoint y: 181, endPoint x: 399, endPoint y: 181, distance: 176.1
click at [399, 181] on div "EXPERIENCED Online < 1hr ago Cynthia R. Favorited Los Angeles , CA Typically re…" at bounding box center [494, 194] width 518 height 157
copy div "EXPERIENCED Online < 1hr ago Cynthia R"
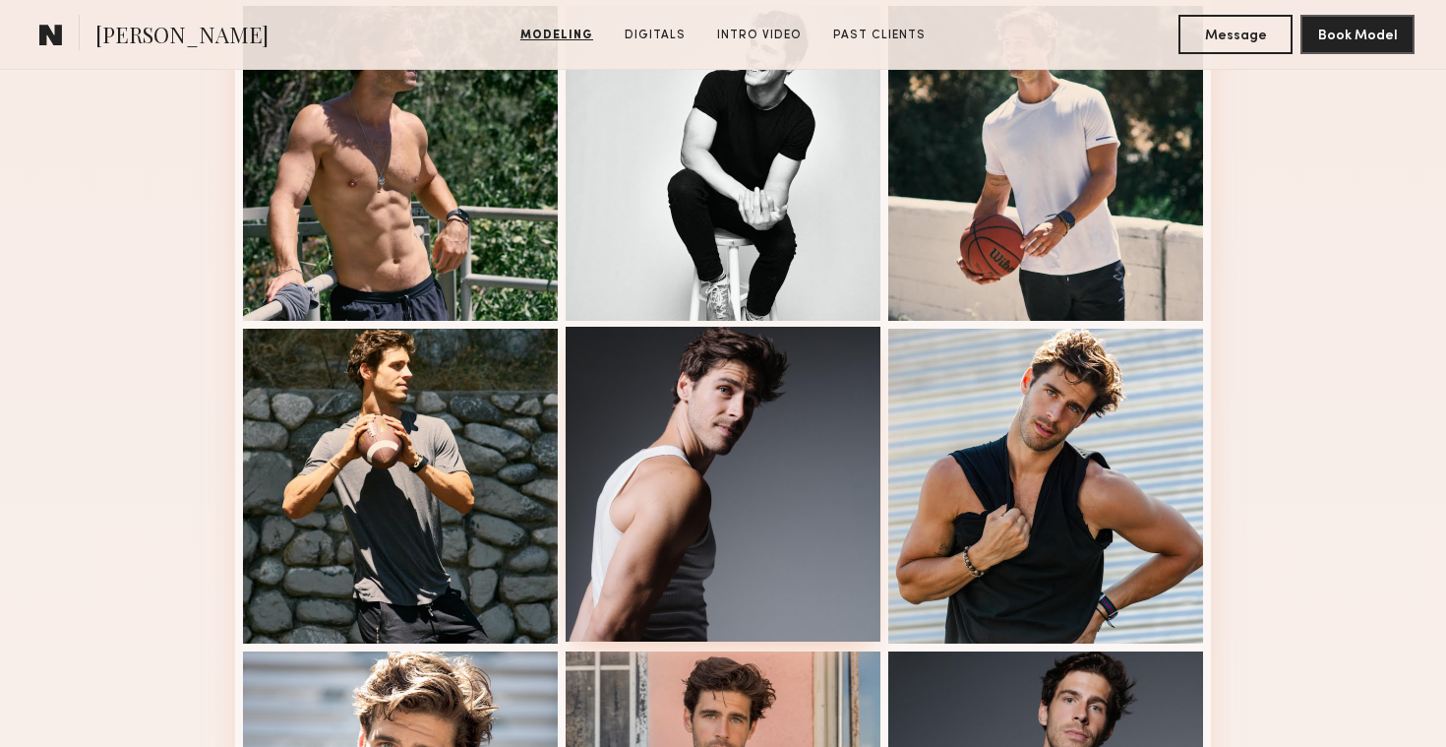
scroll to position [795, 0]
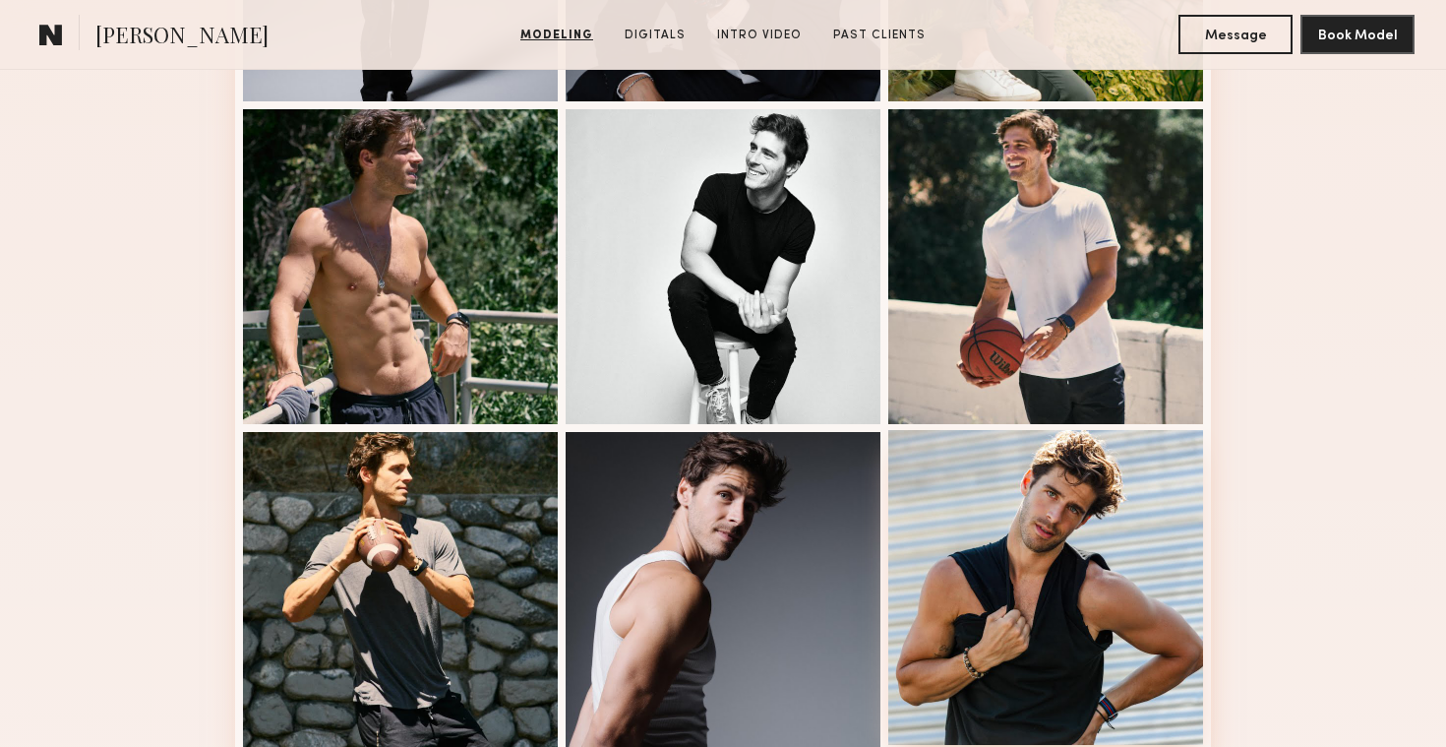
click at [1029, 523] on div at bounding box center [1045, 587] width 315 height 315
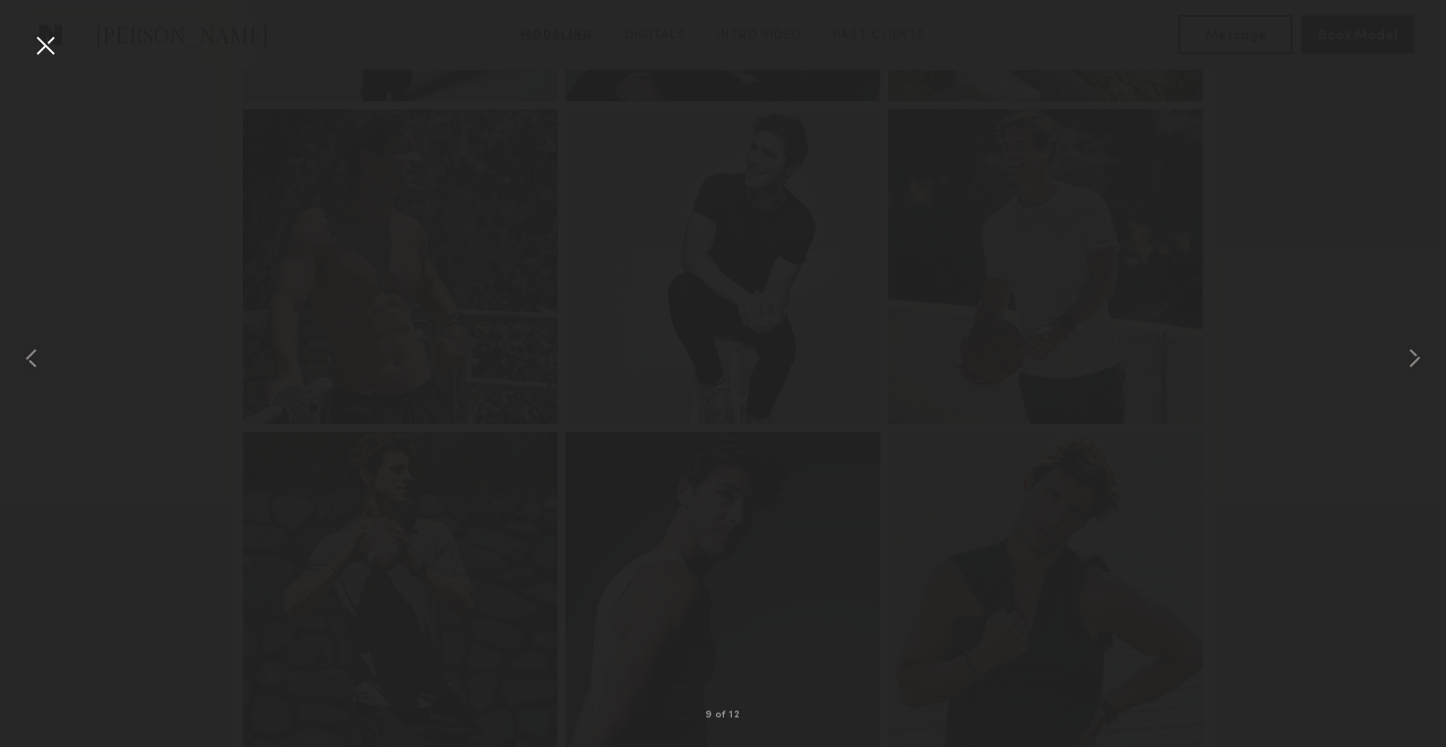
click at [747, 174] on div at bounding box center [723, 357] width 1446 height 652
click at [80, 65] on div at bounding box center [723, 357] width 1446 height 652
click at [43, 44] on div at bounding box center [45, 45] width 31 height 31
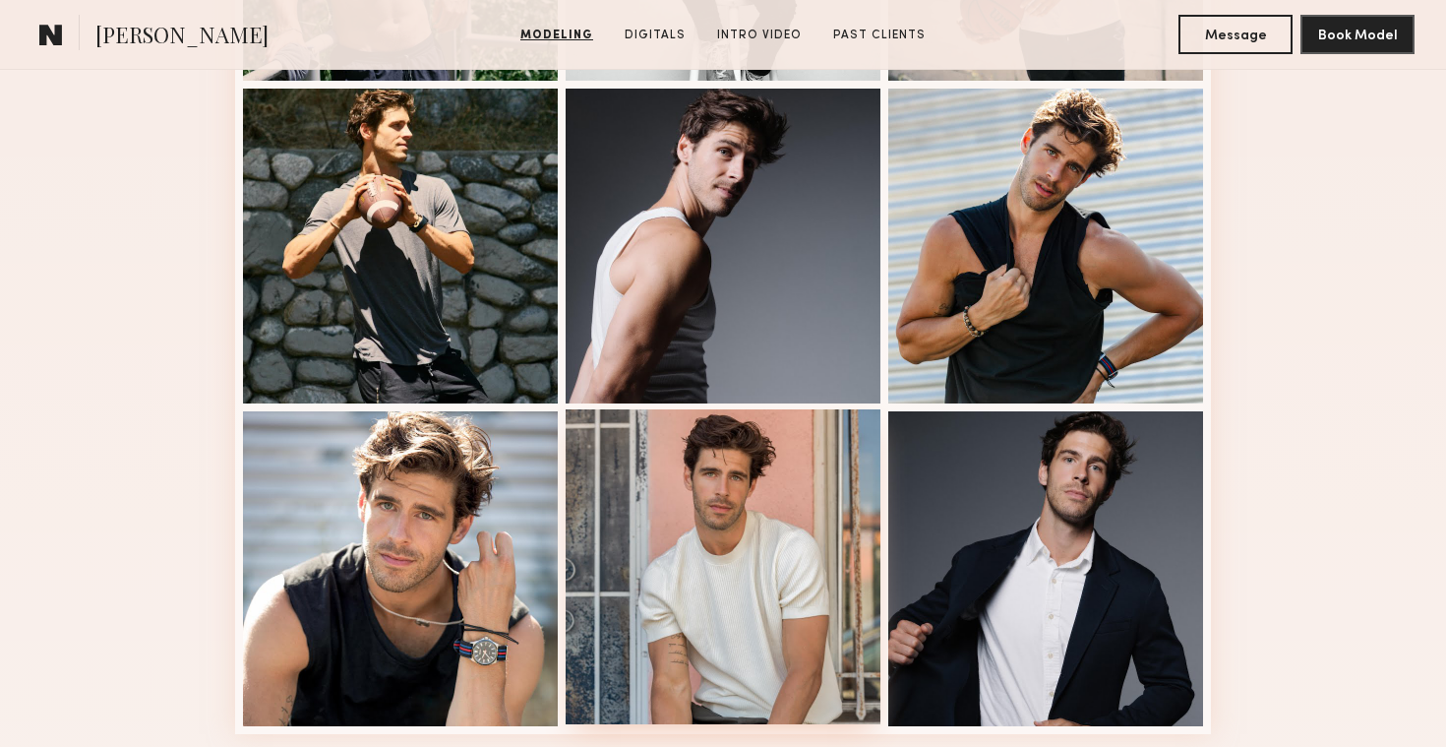
scroll to position [1112, 0]
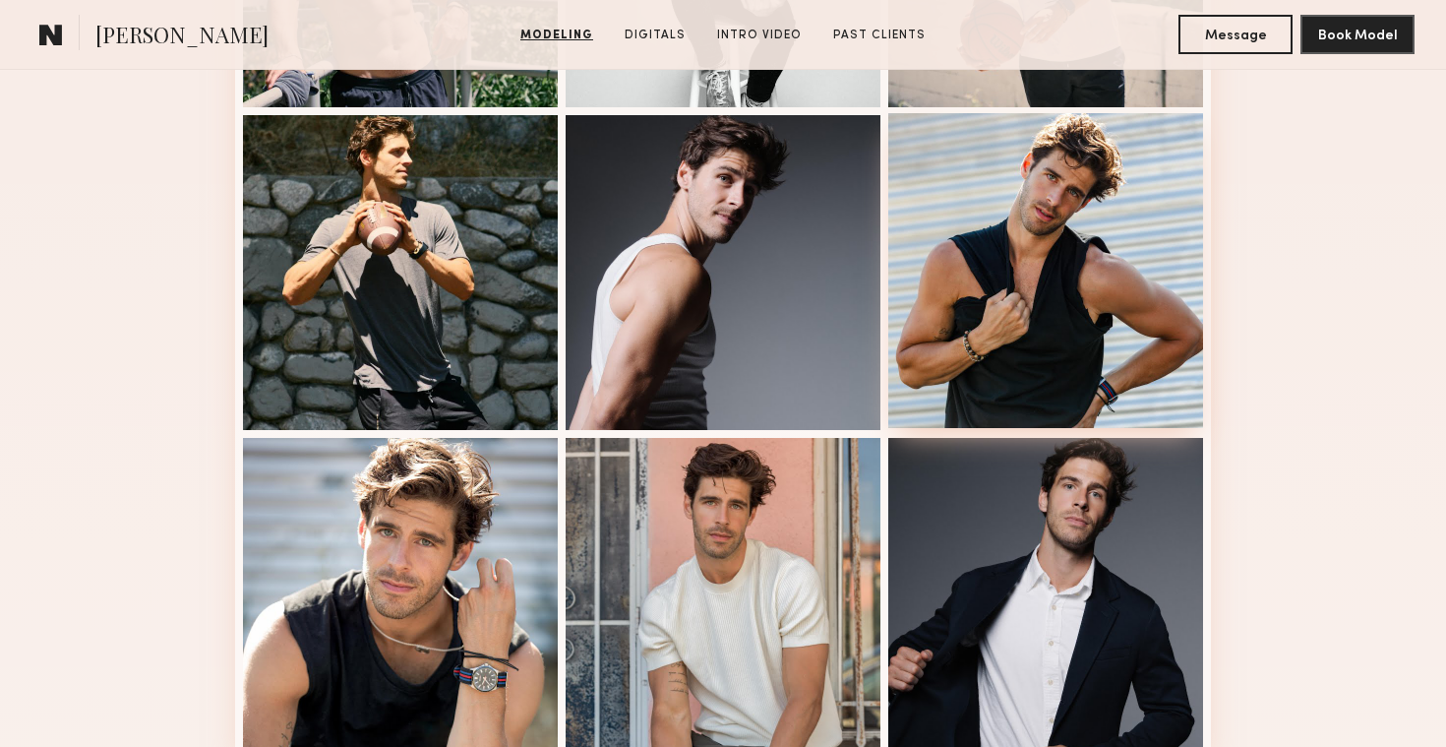
click at [1116, 272] on div at bounding box center [1045, 270] width 315 height 315
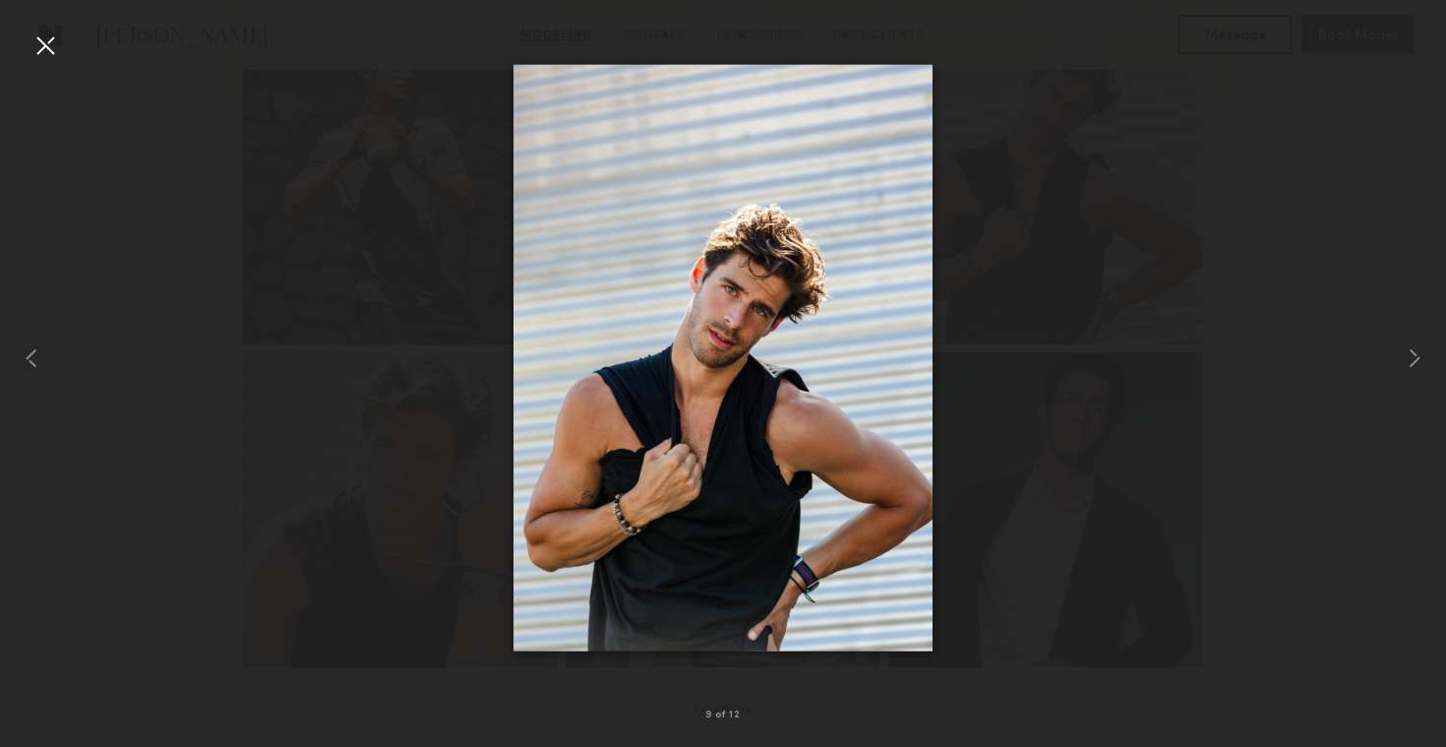
scroll to position [1203, 0]
click at [39, 53] on div at bounding box center [45, 45] width 31 height 31
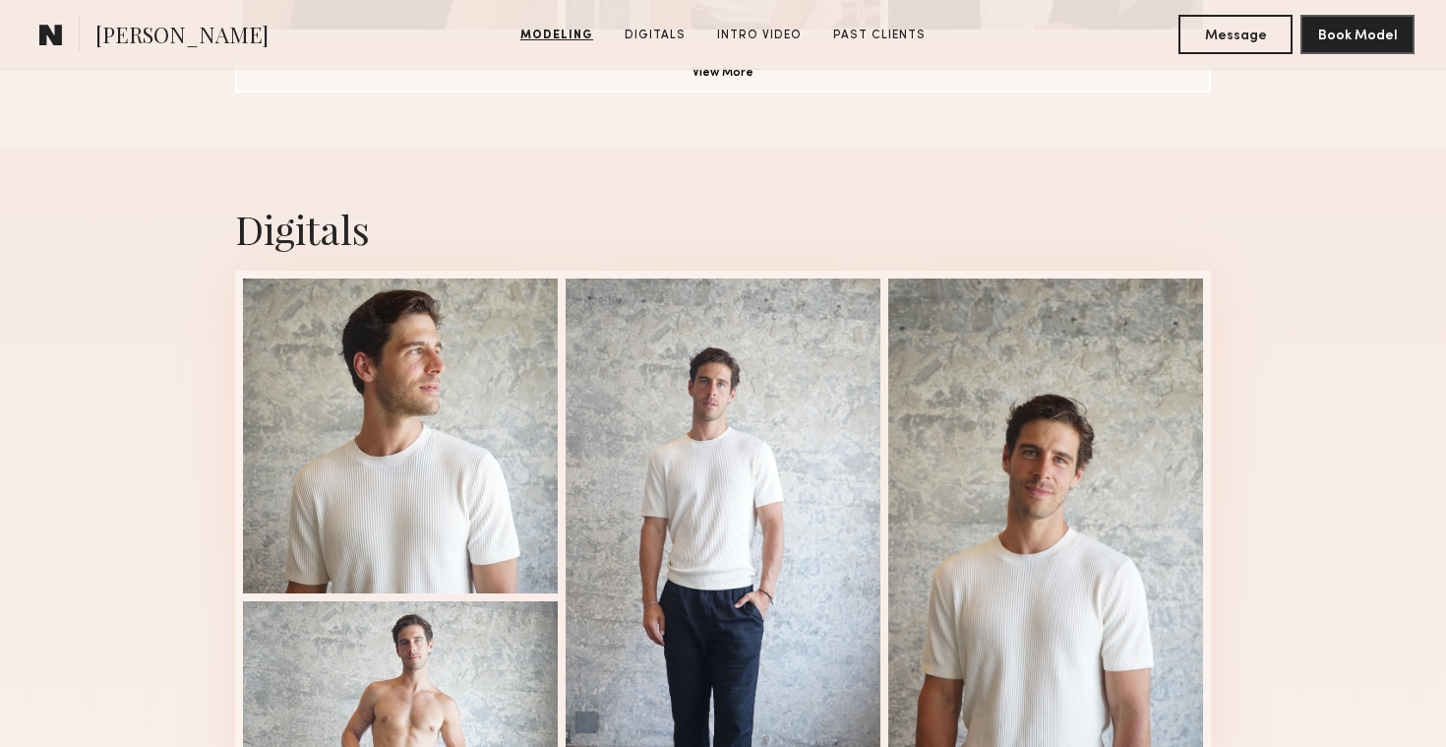
scroll to position [1912, 0]
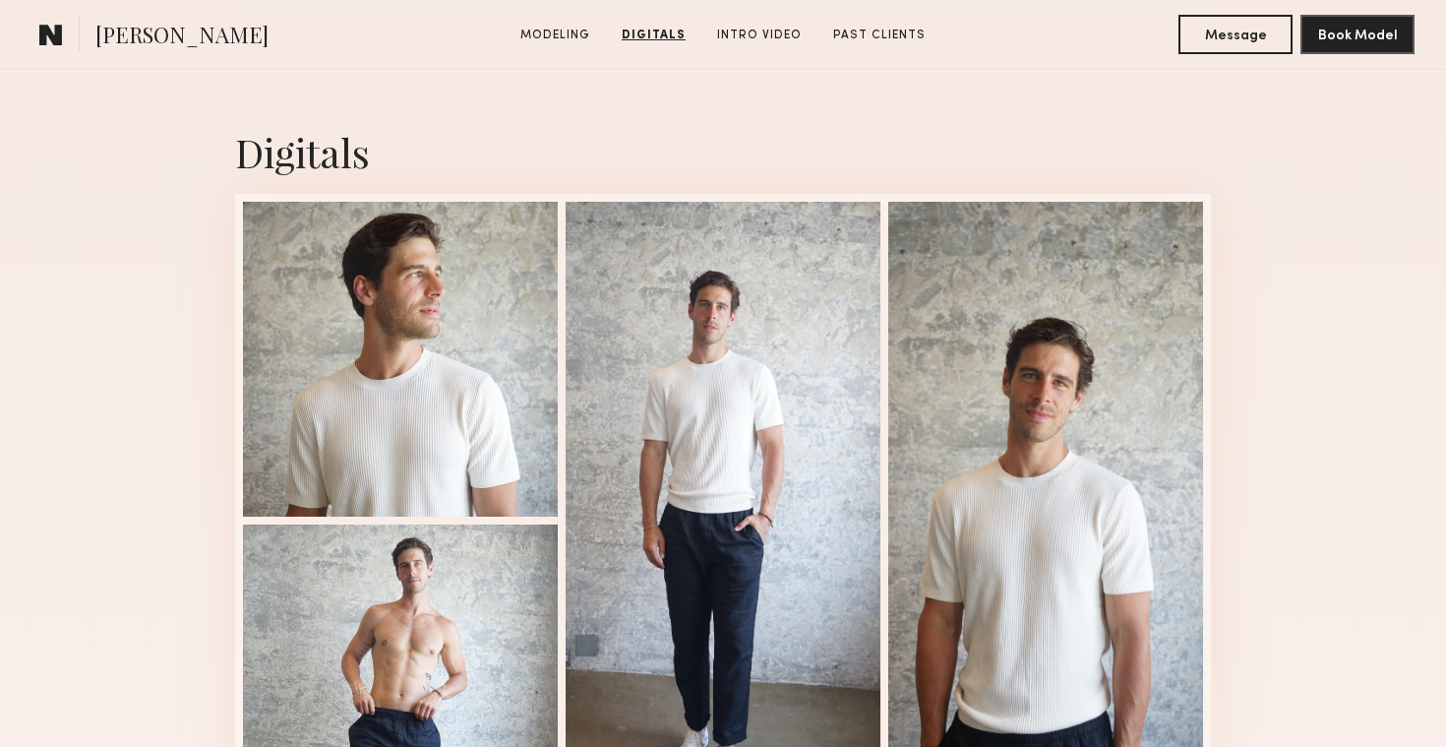
click at [317, 271] on div at bounding box center [400, 359] width 315 height 315
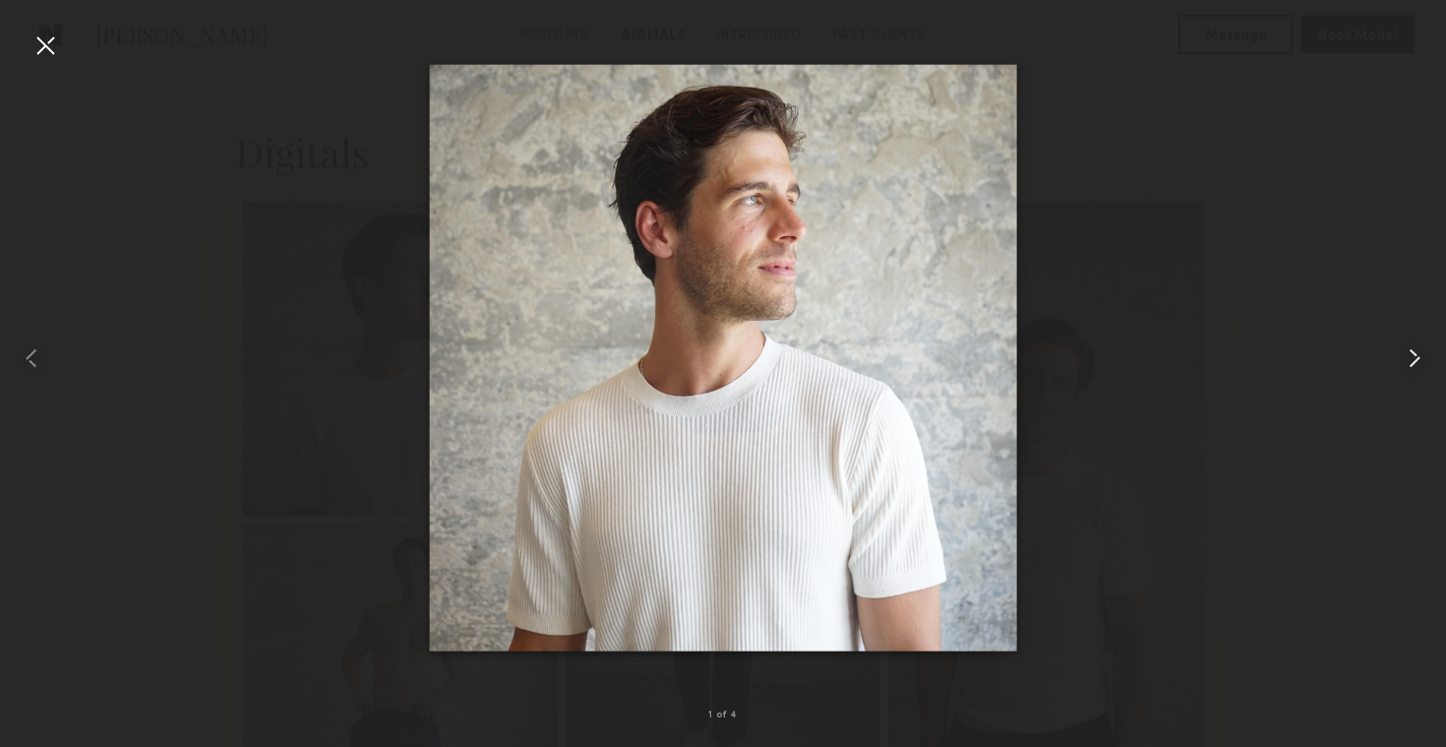
click at [1411, 365] on common-icon at bounding box center [1414, 357] width 31 height 31
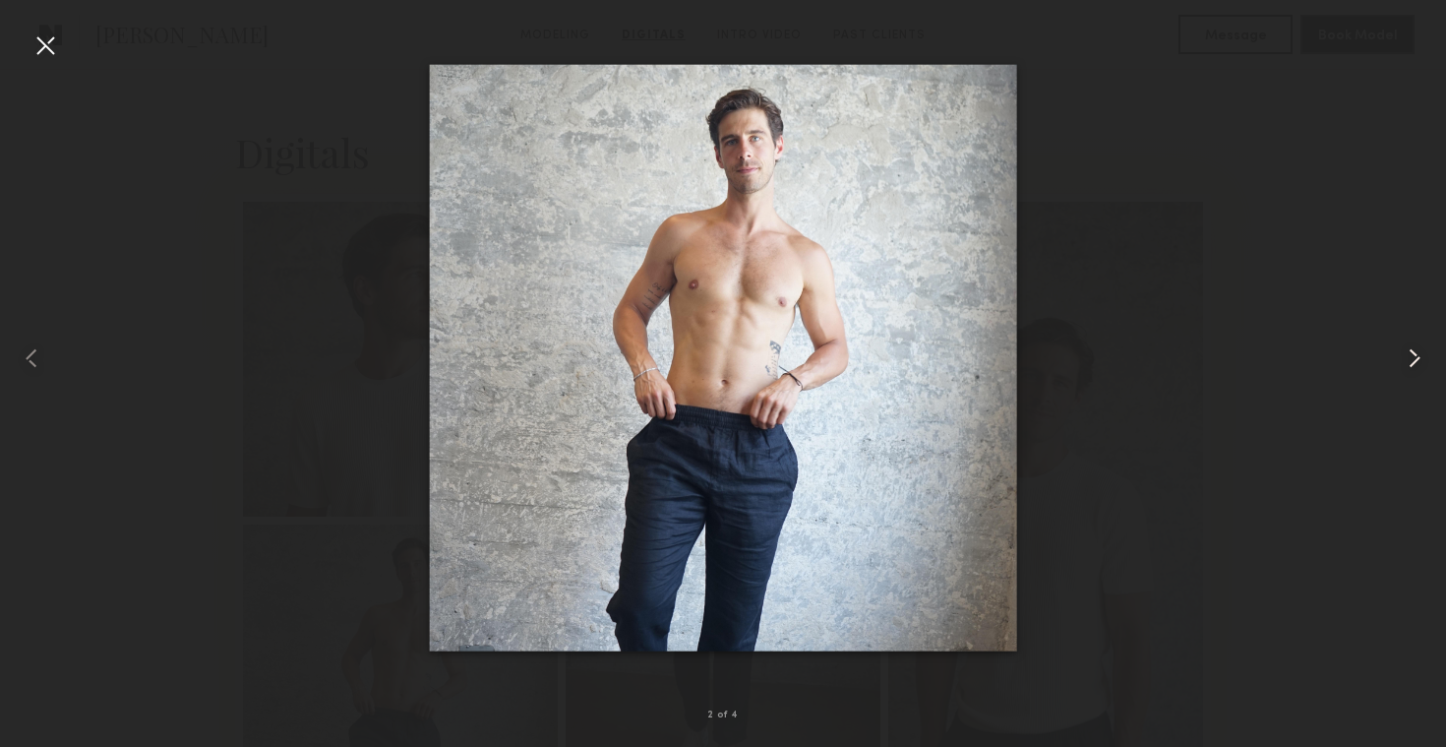
click at [1414, 354] on common-icon at bounding box center [1414, 357] width 31 height 31
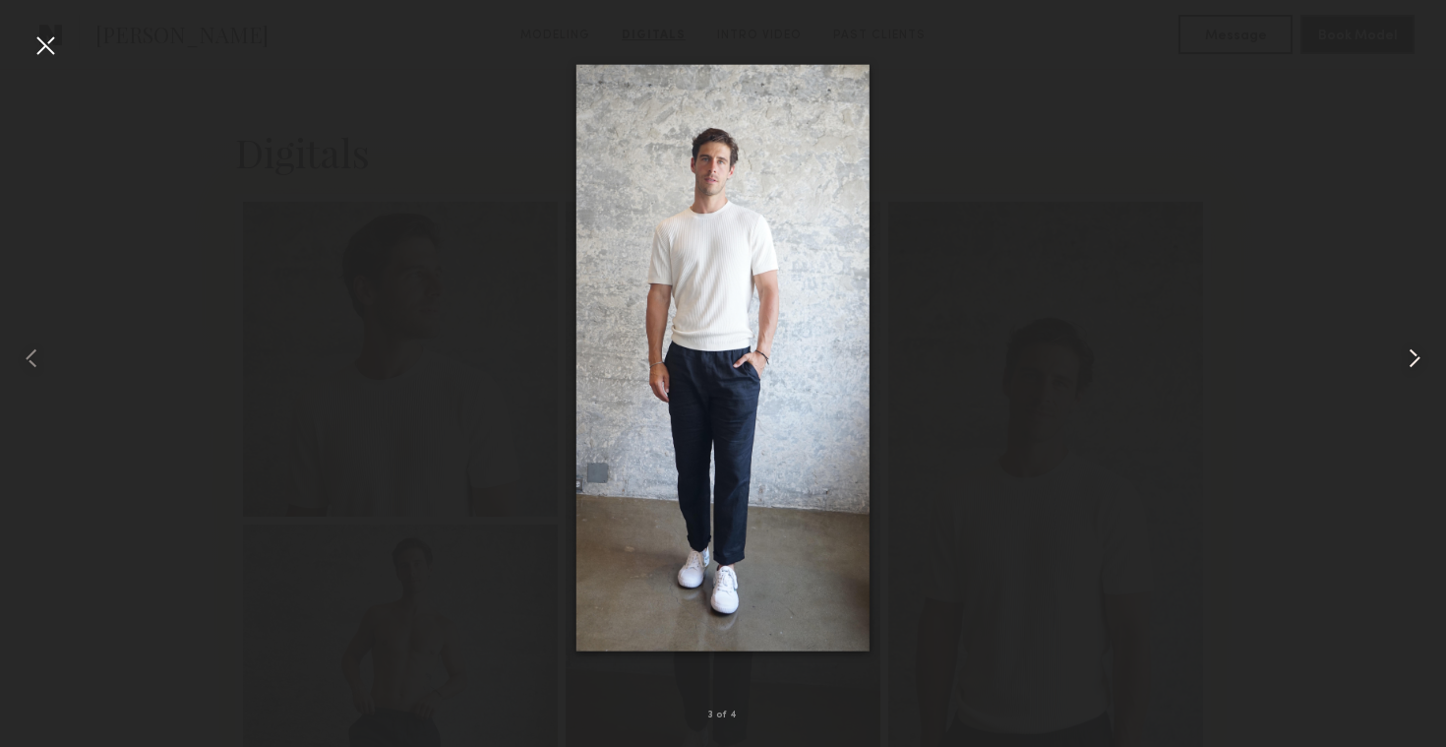
click at [1419, 362] on common-icon at bounding box center [1414, 357] width 31 height 31
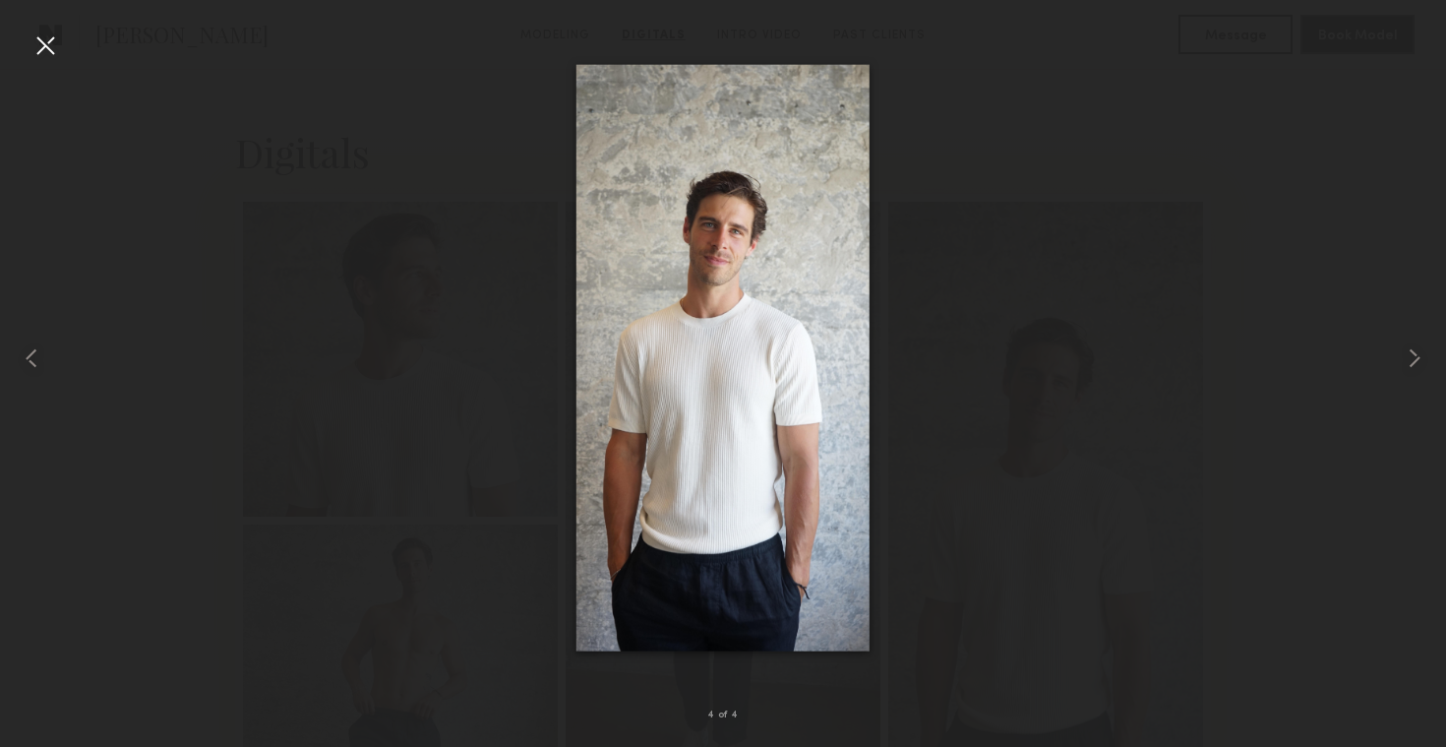
drag, startPoint x: 732, startPoint y: 385, endPoint x: 1100, endPoint y: 4, distance: 529.5
click at [0, 0] on nb-gallery-light "4 of 4" at bounding box center [723, 373] width 1446 height 747
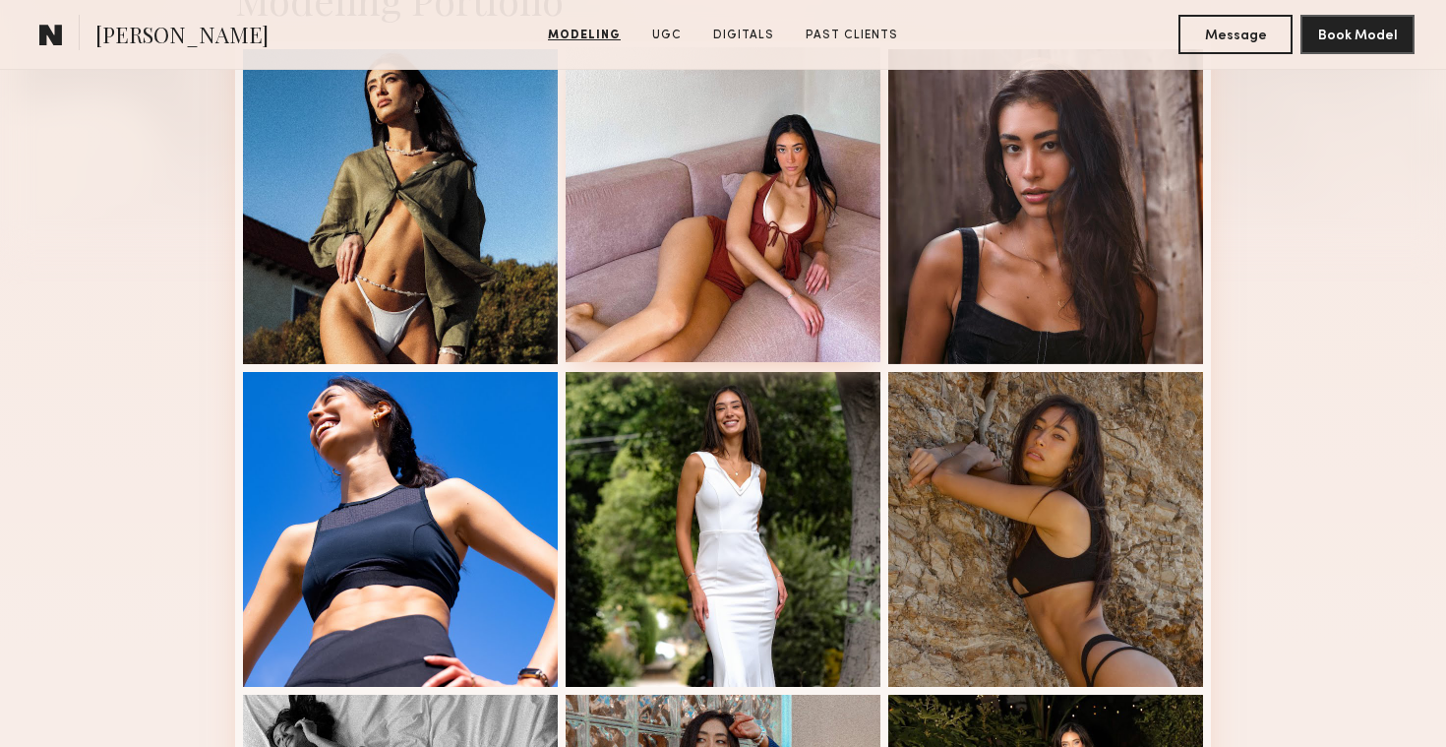
scroll to position [425, 0]
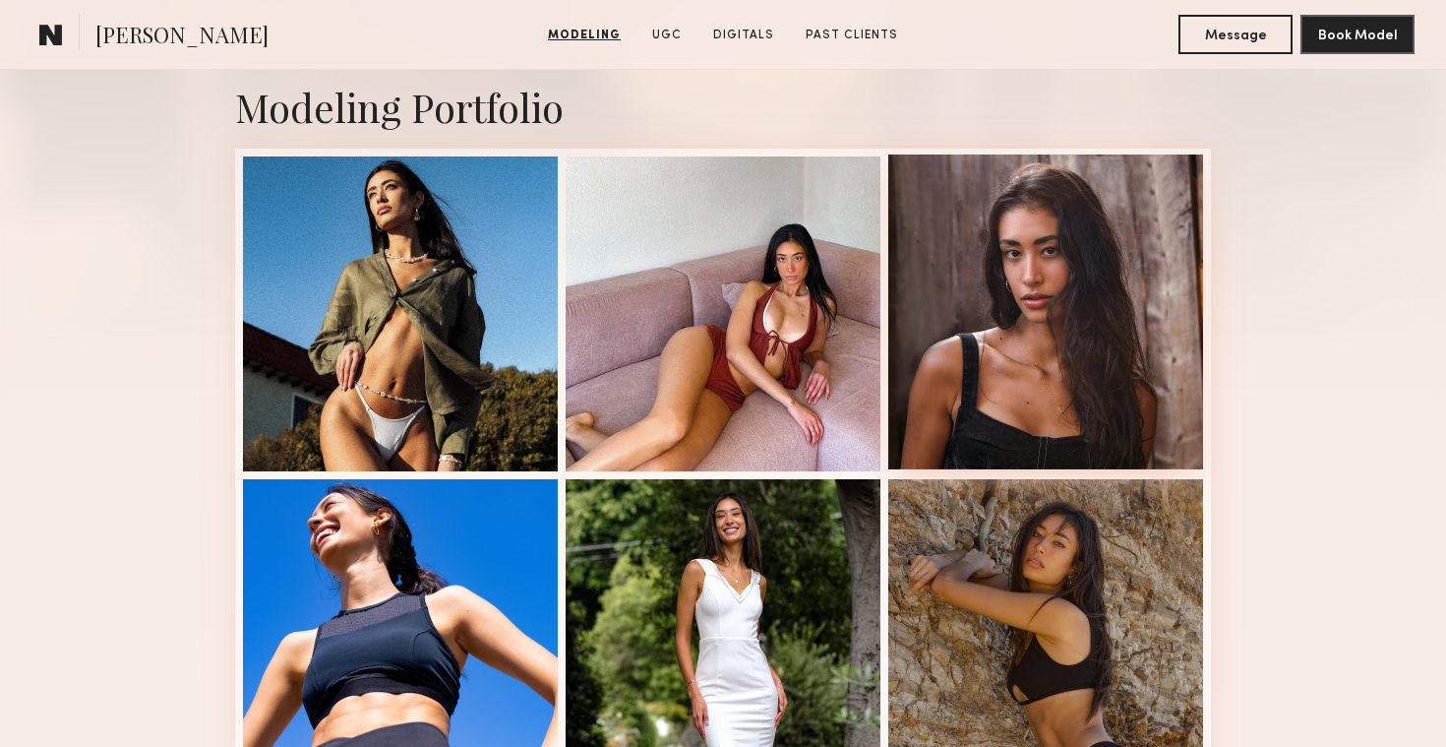
click at [1050, 279] on div at bounding box center [1045, 311] width 315 height 315
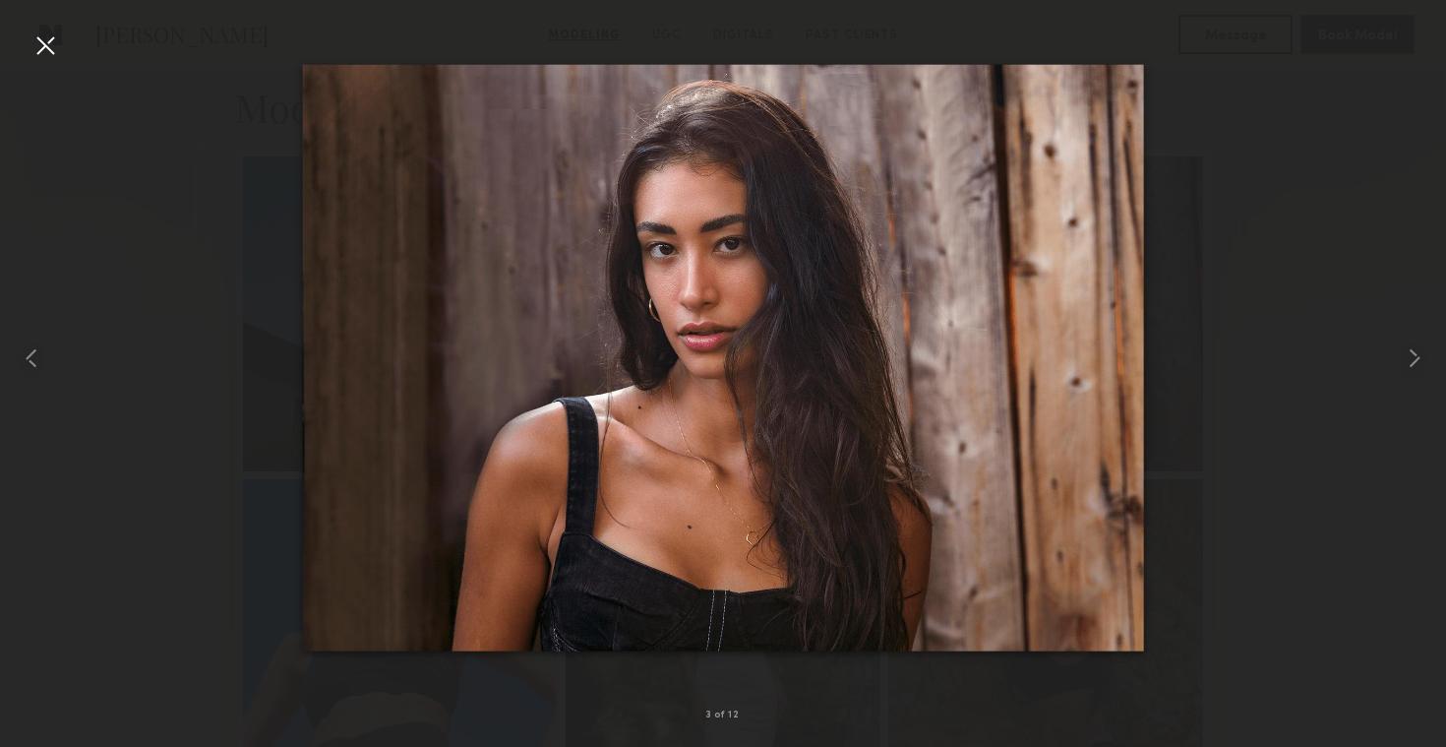
click at [35, 44] on div at bounding box center [45, 45] width 31 height 31
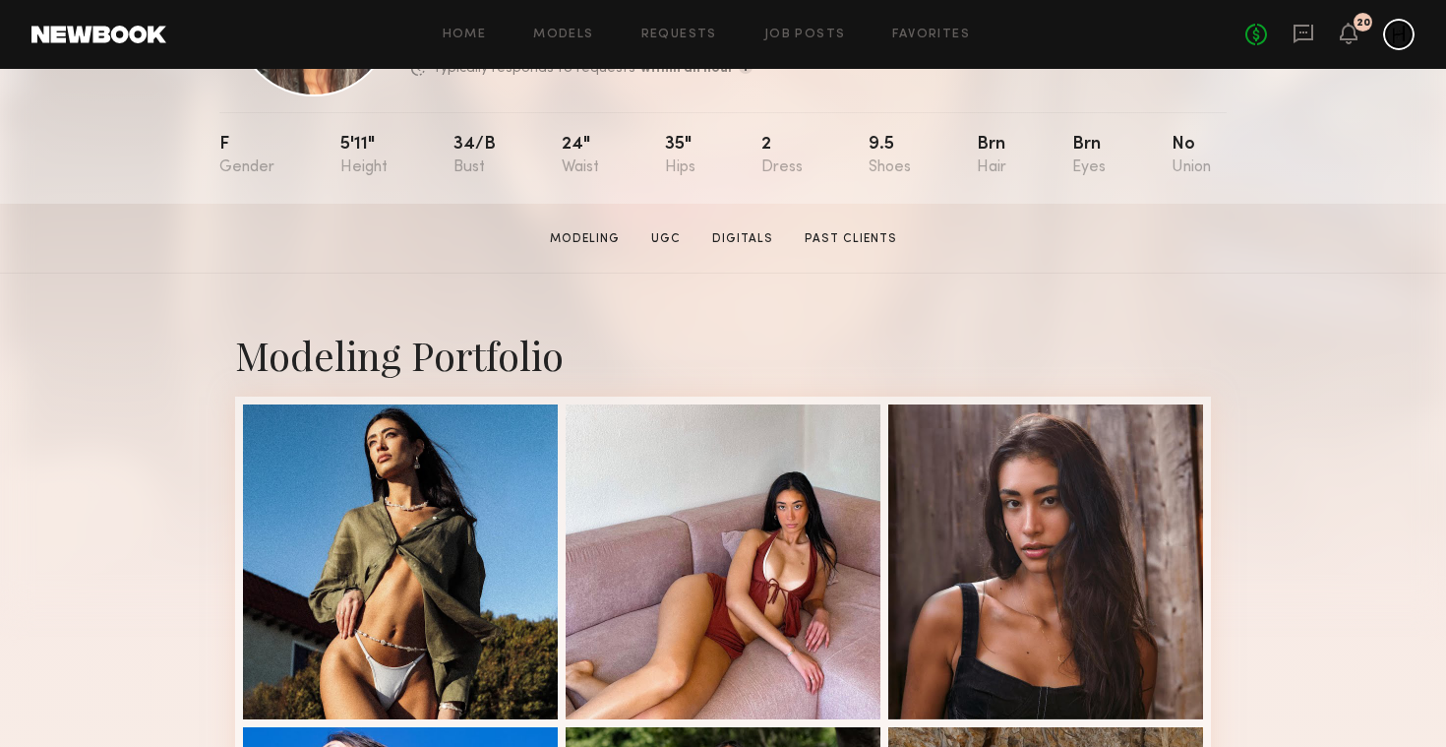
scroll to position [0, 0]
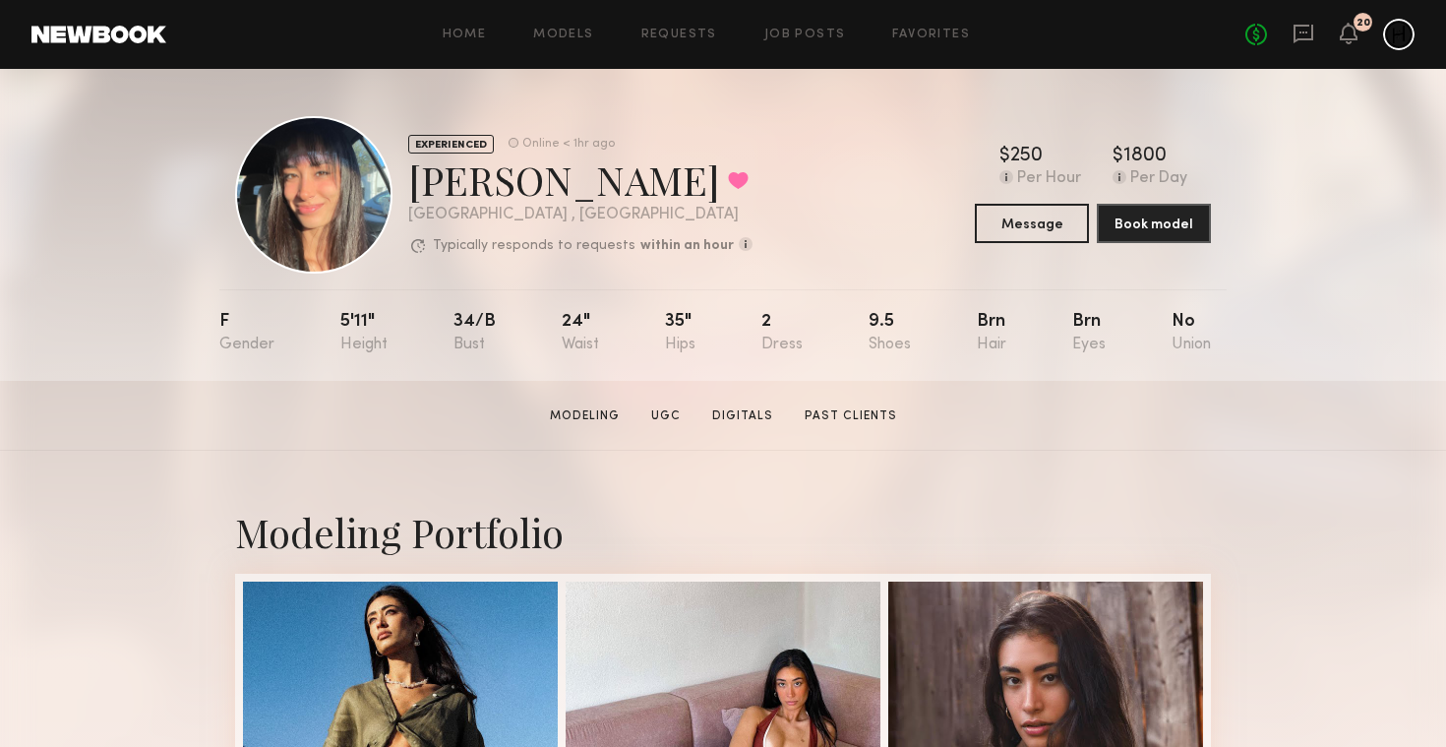
click at [334, 191] on div at bounding box center [313, 194] width 157 height 157
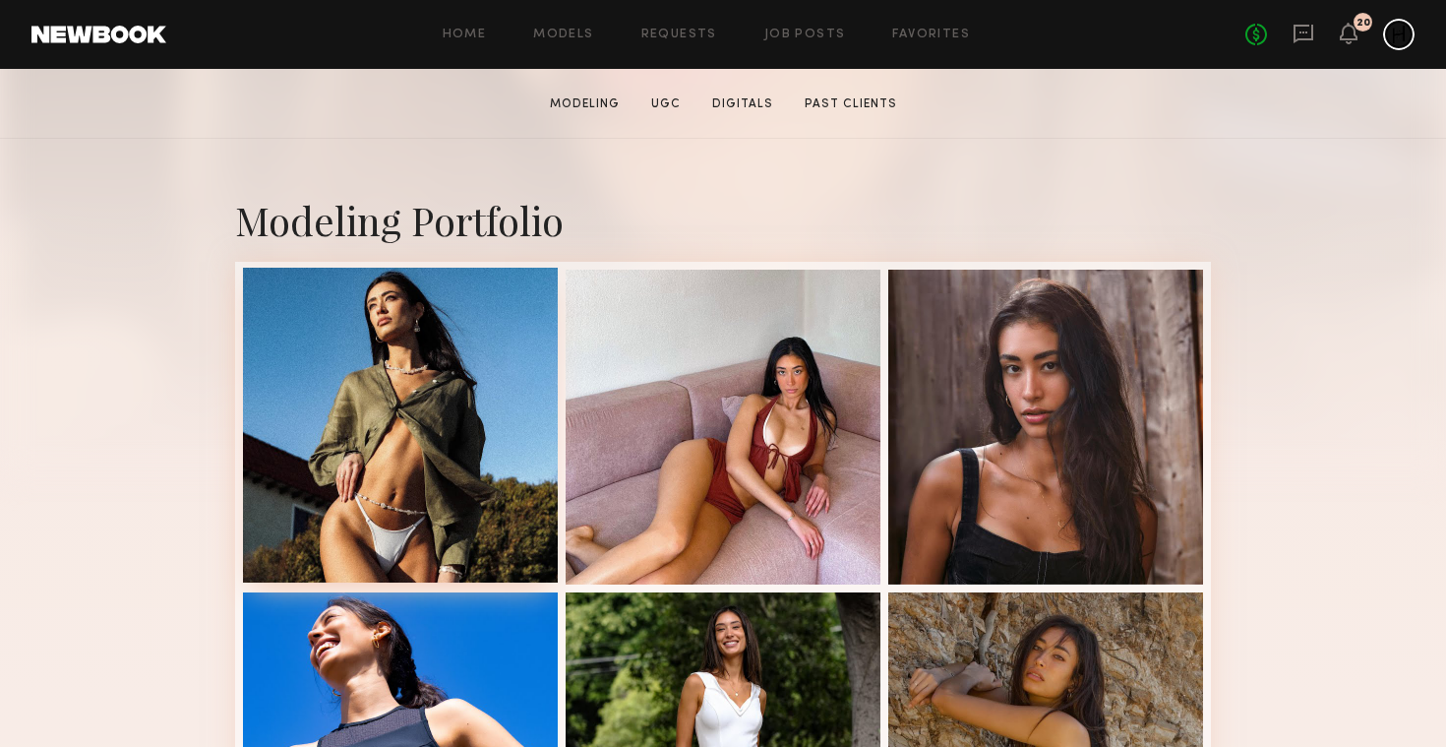
scroll to position [333, 0]
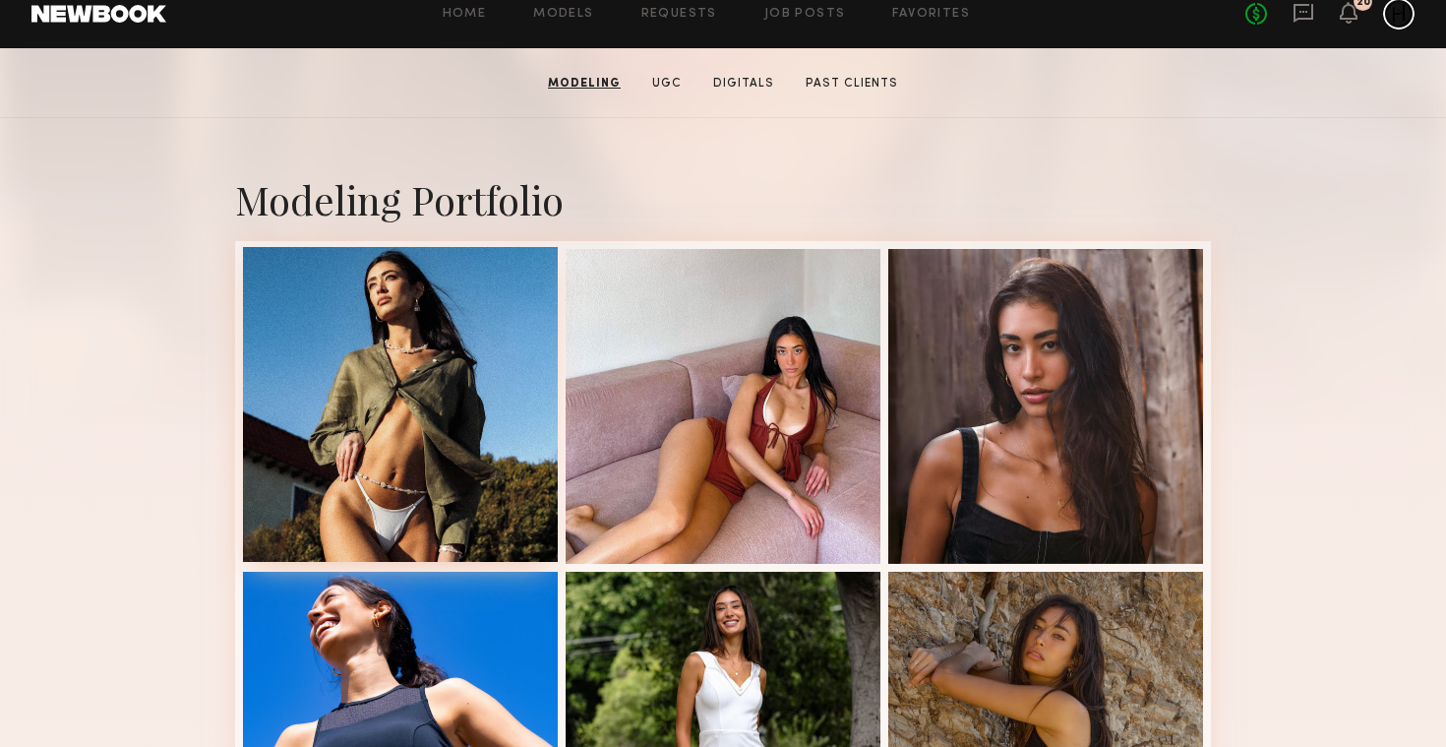
click at [477, 323] on div at bounding box center [400, 404] width 315 height 315
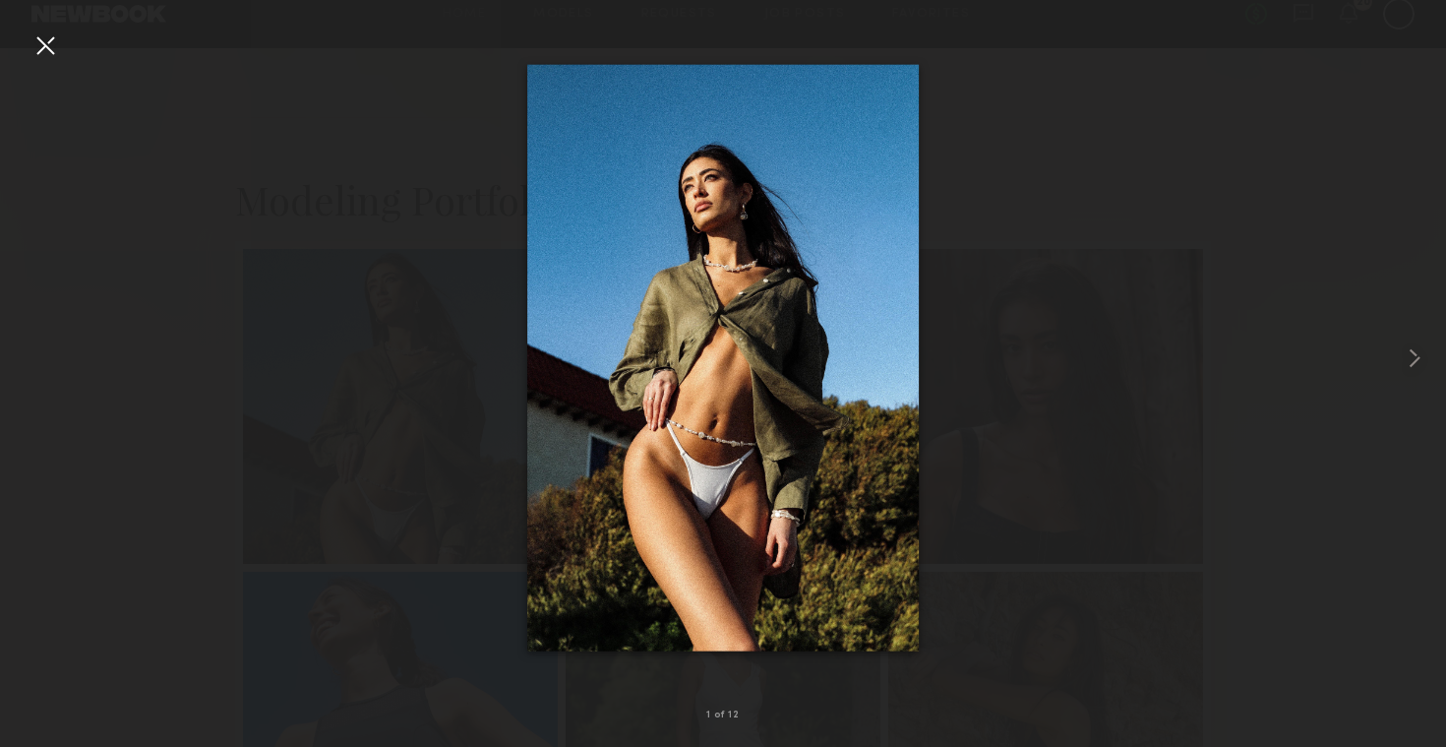
click at [43, 44] on div at bounding box center [45, 45] width 31 height 31
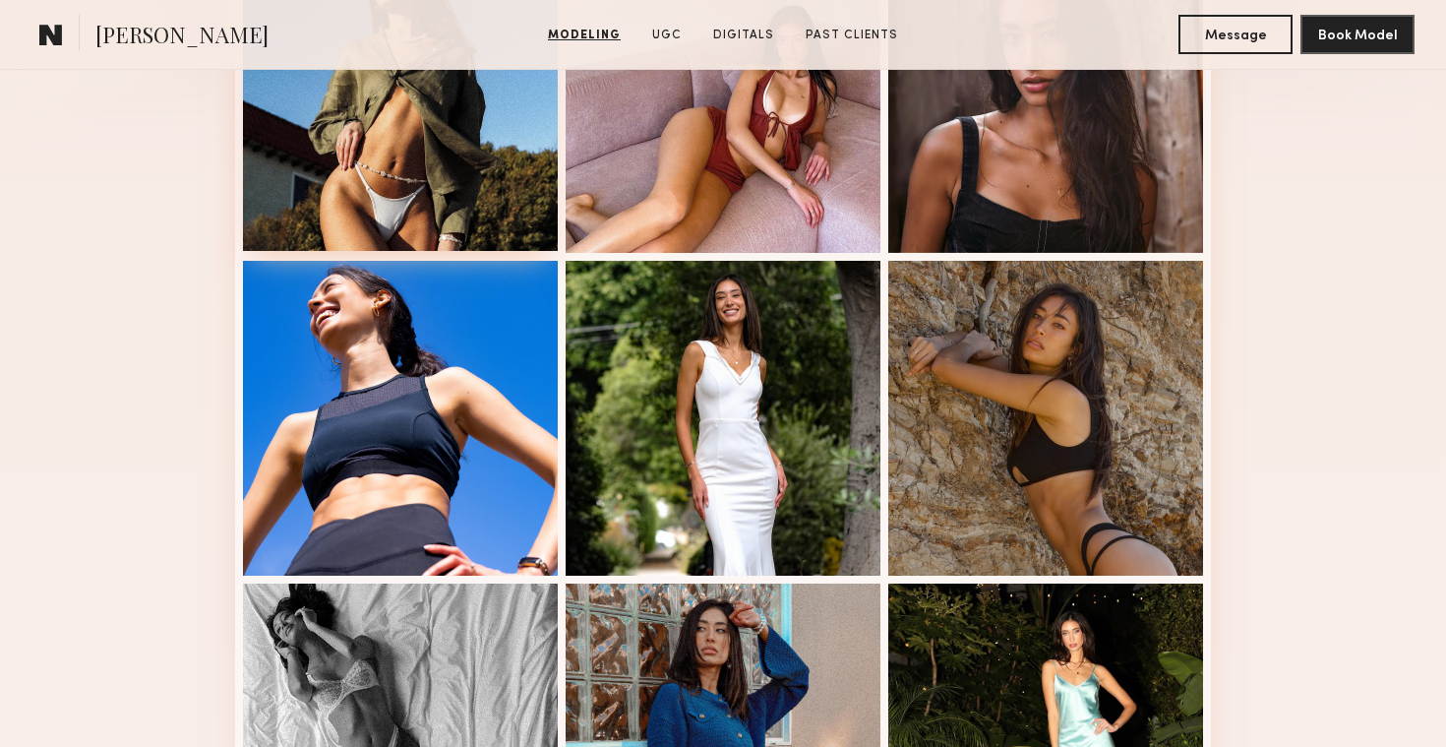
scroll to position [644, 0]
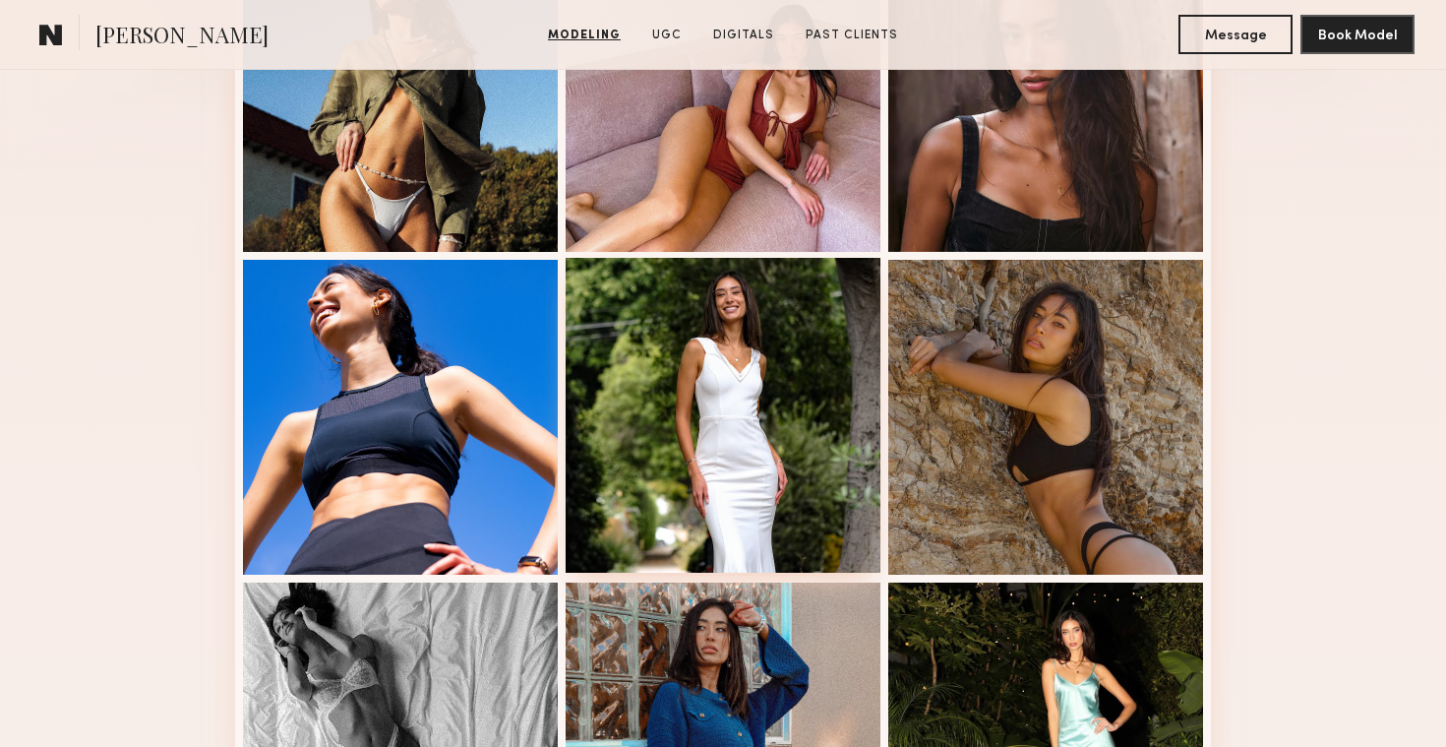
click at [746, 351] on div at bounding box center [723, 415] width 315 height 315
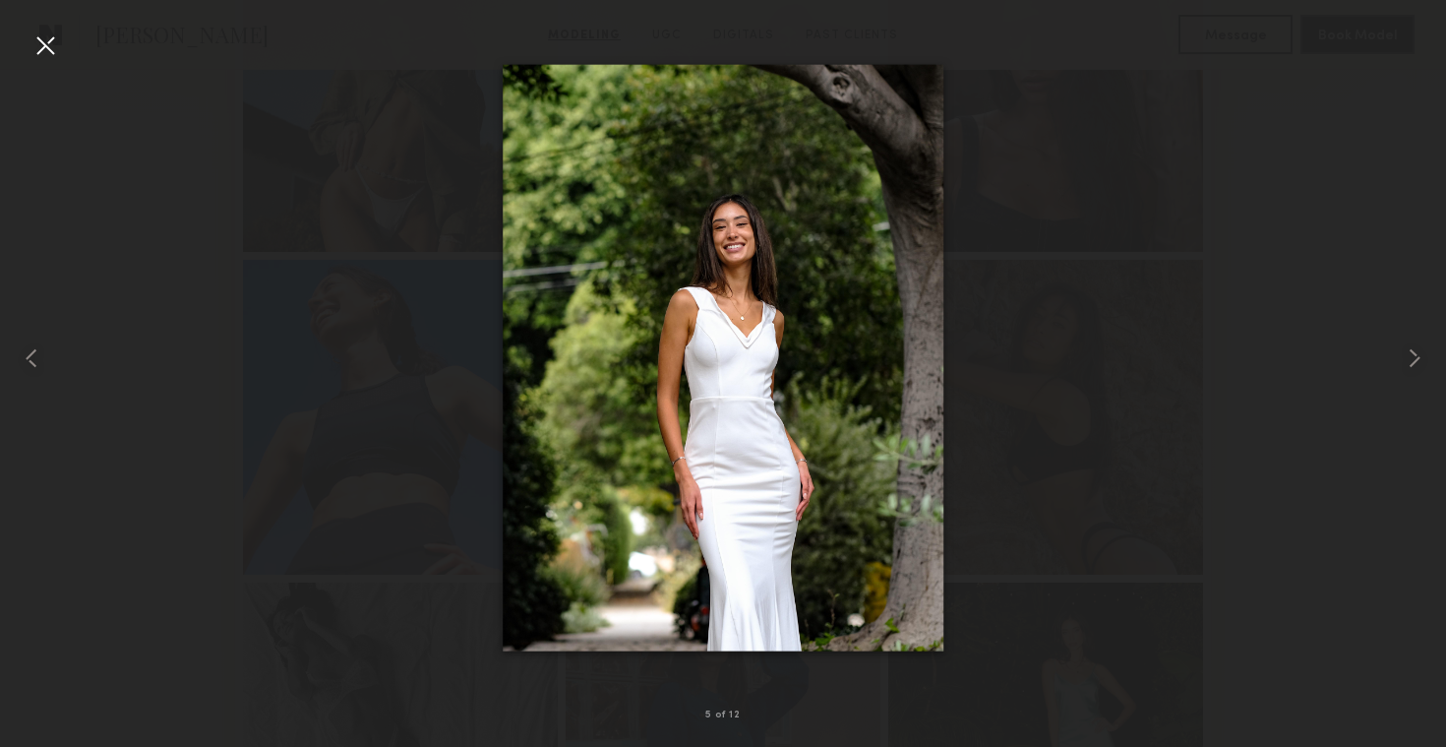
drag, startPoint x: 701, startPoint y: 331, endPoint x: 1298, endPoint y: 5, distance: 680.2
click at [0, 0] on nb-gallery-light "5 of 12" at bounding box center [723, 373] width 1446 height 747
click at [36, 34] on div at bounding box center [45, 45] width 31 height 31
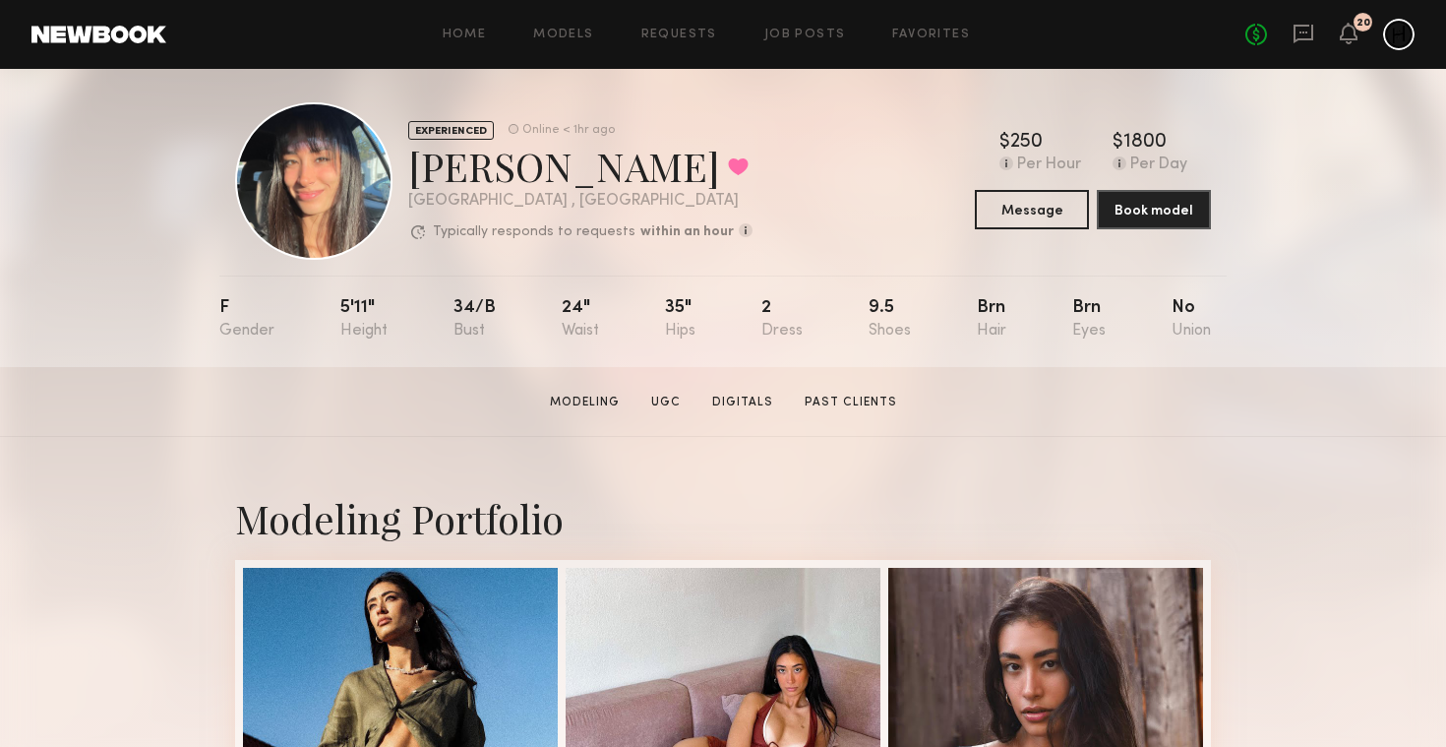
scroll to position [16, 0]
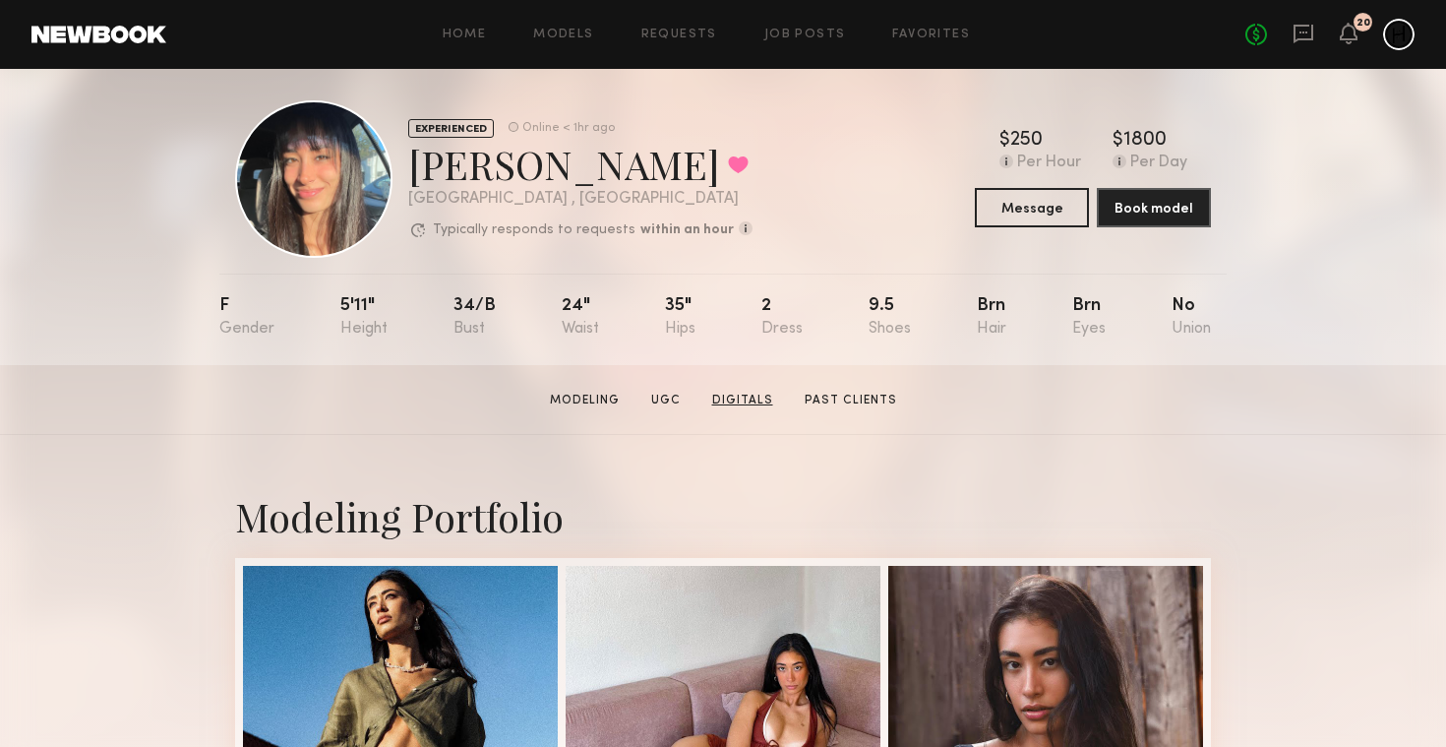
click at [758, 396] on link "Digitals" at bounding box center [742, 401] width 77 height 18
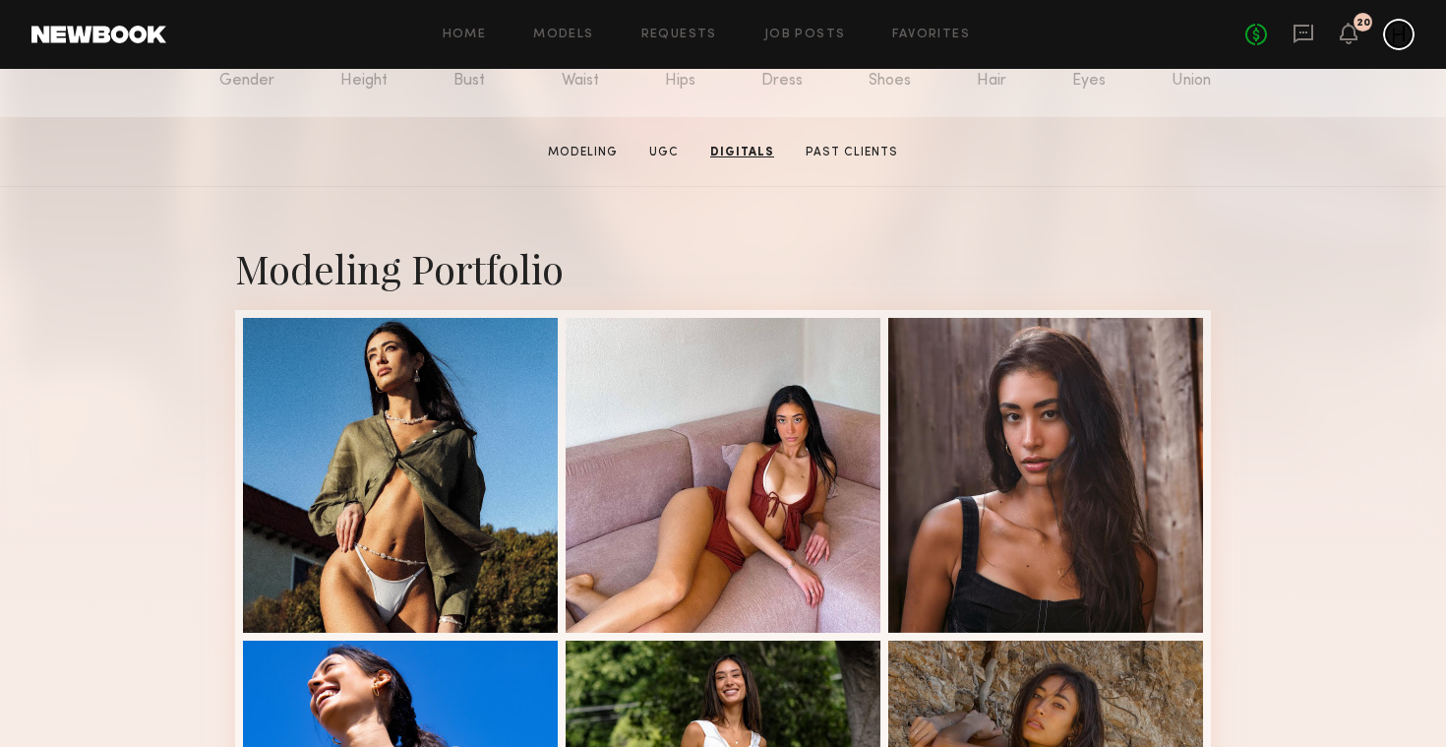
scroll to position [0, 0]
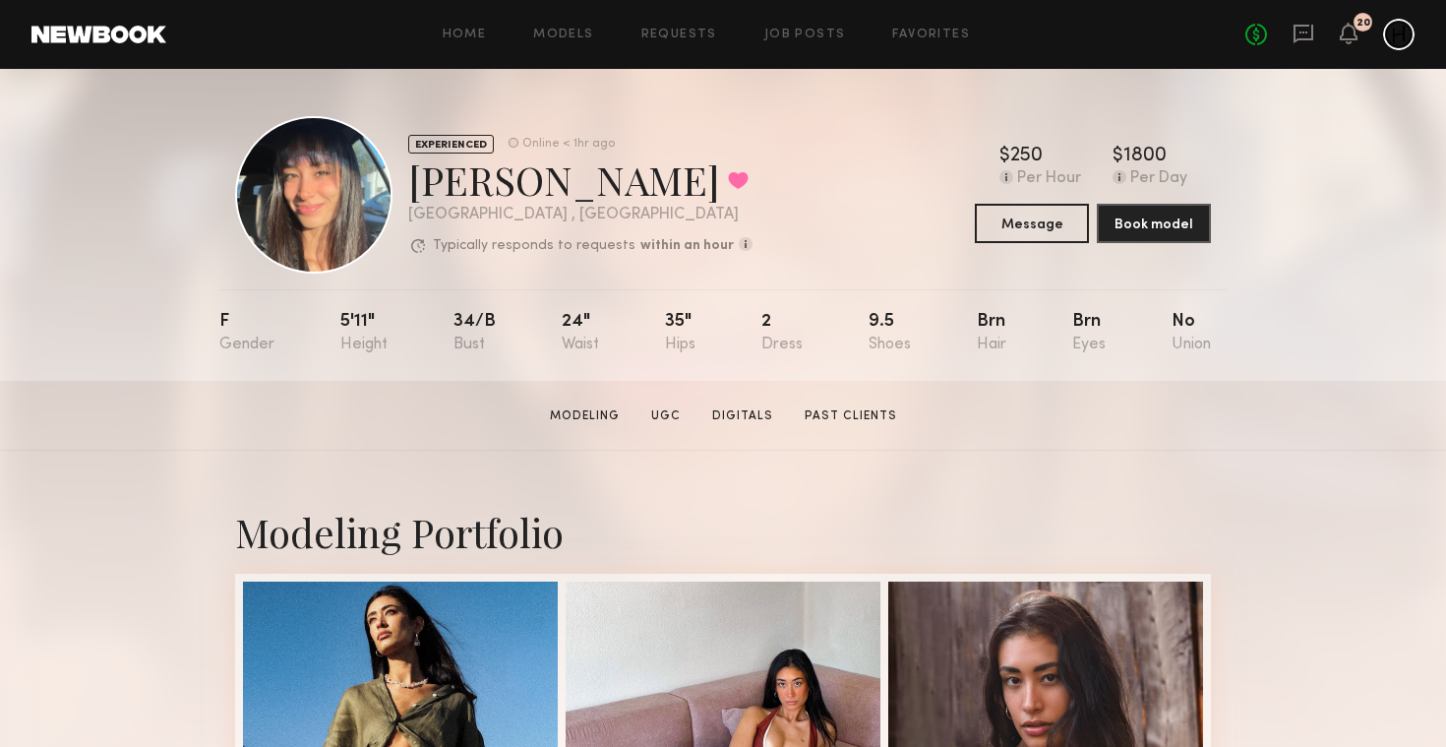
click at [409, 185] on div "Cynthia R. Favorited" at bounding box center [580, 179] width 344 height 52
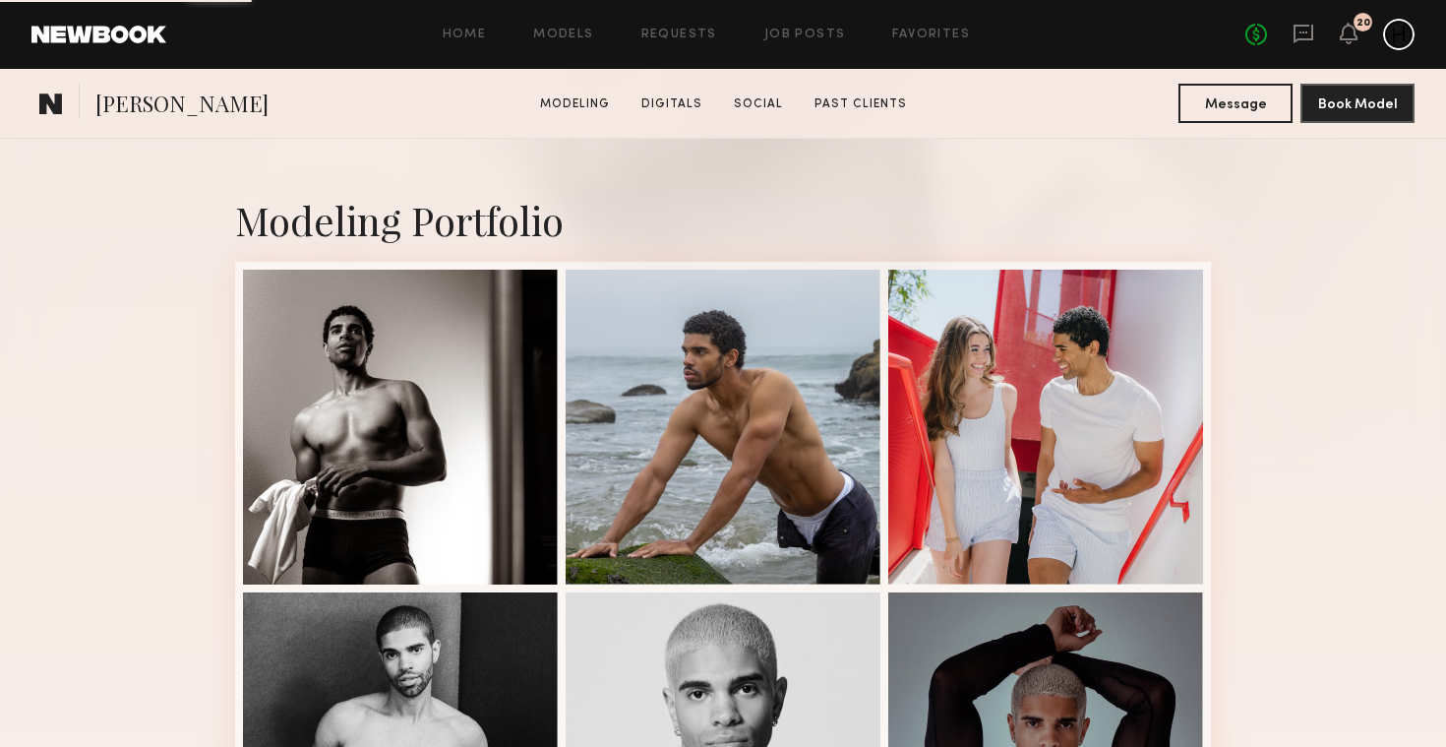
scroll to position [441, 0]
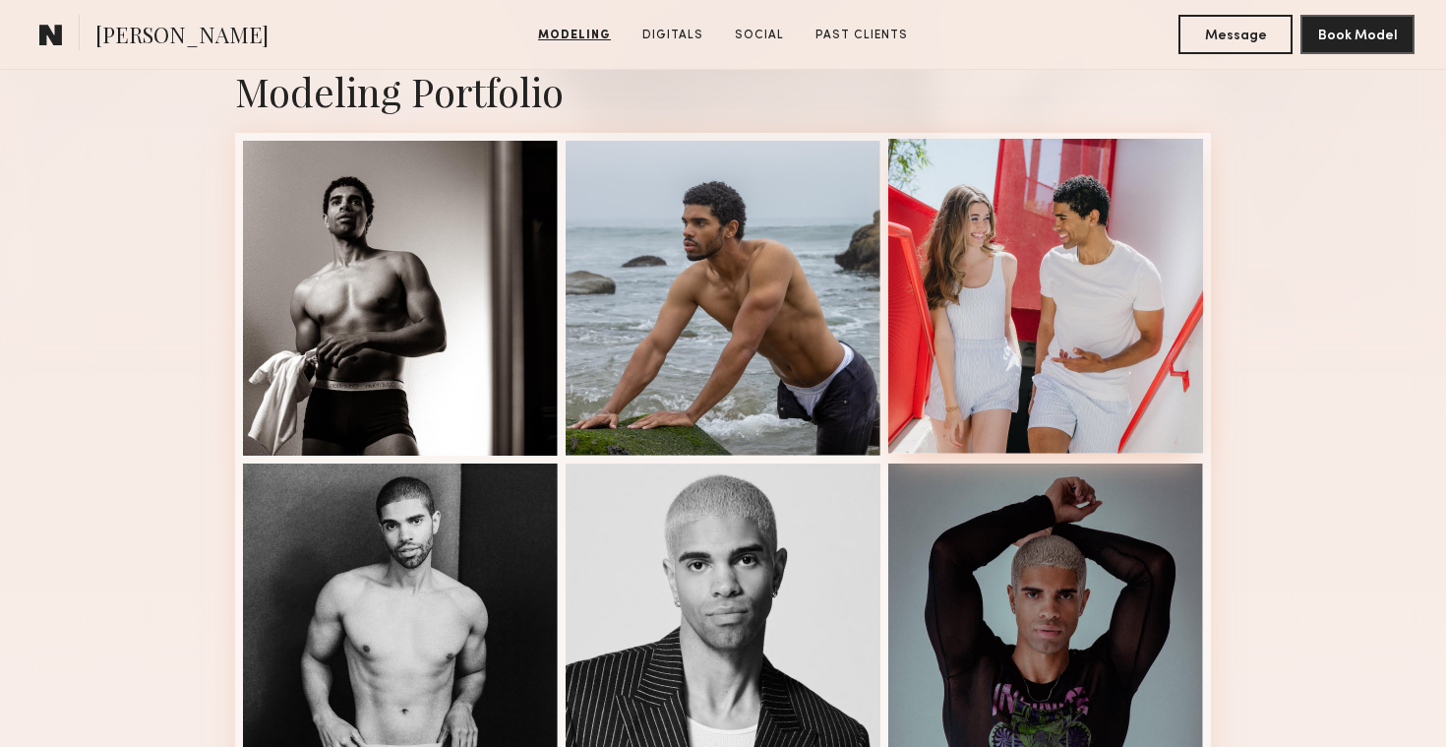
click at [979, 314] on div at bounding box center [1045, 296] width 315 height 315
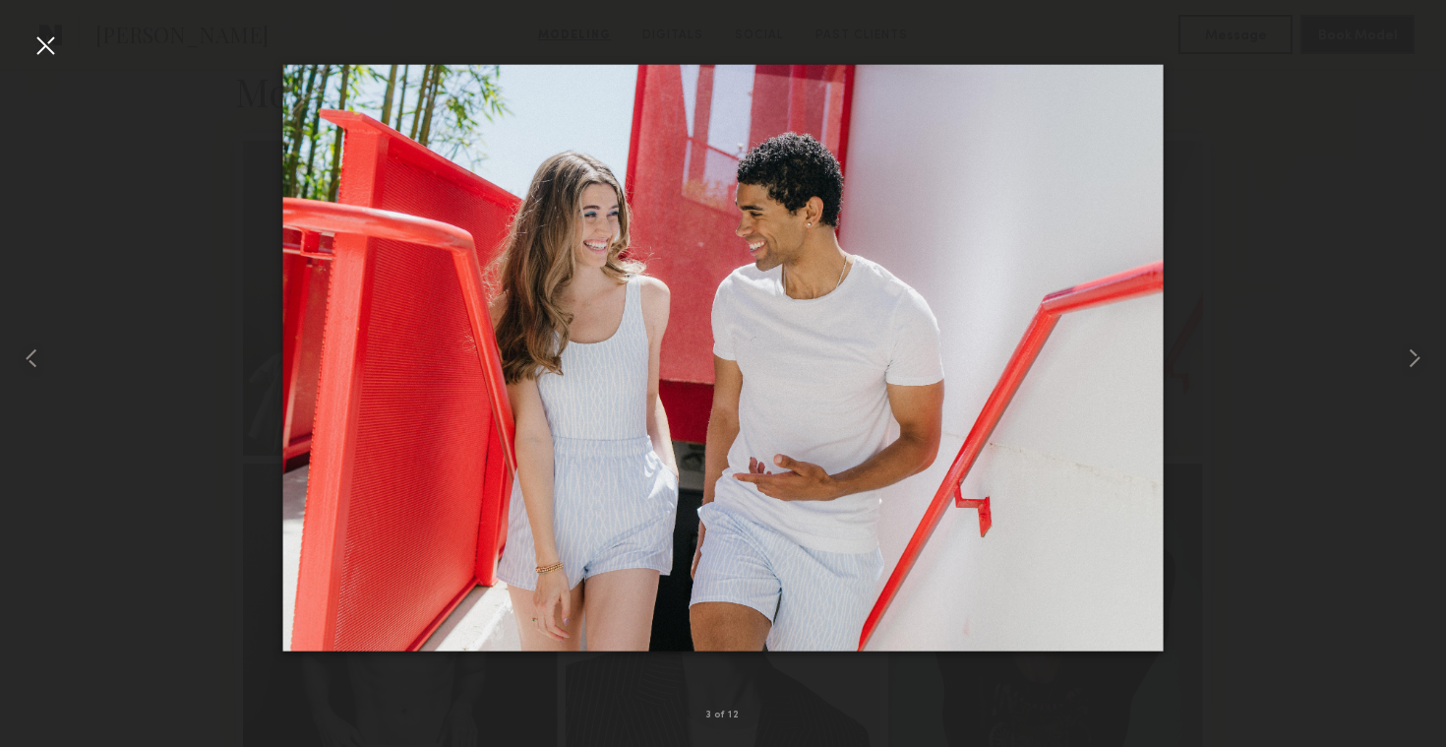
drag, startPoint x: 770, startPoint y: 340, endPoint x: 804, endPoint y: 11, distance: 331.3
click at [0, 0] on nb-gallery-light "3 of 12" at bounding box center [723, 373] width 1446 height 747
click at [1419, 346] on common-icon at bounding box center [1414, 357] width 31 height 31
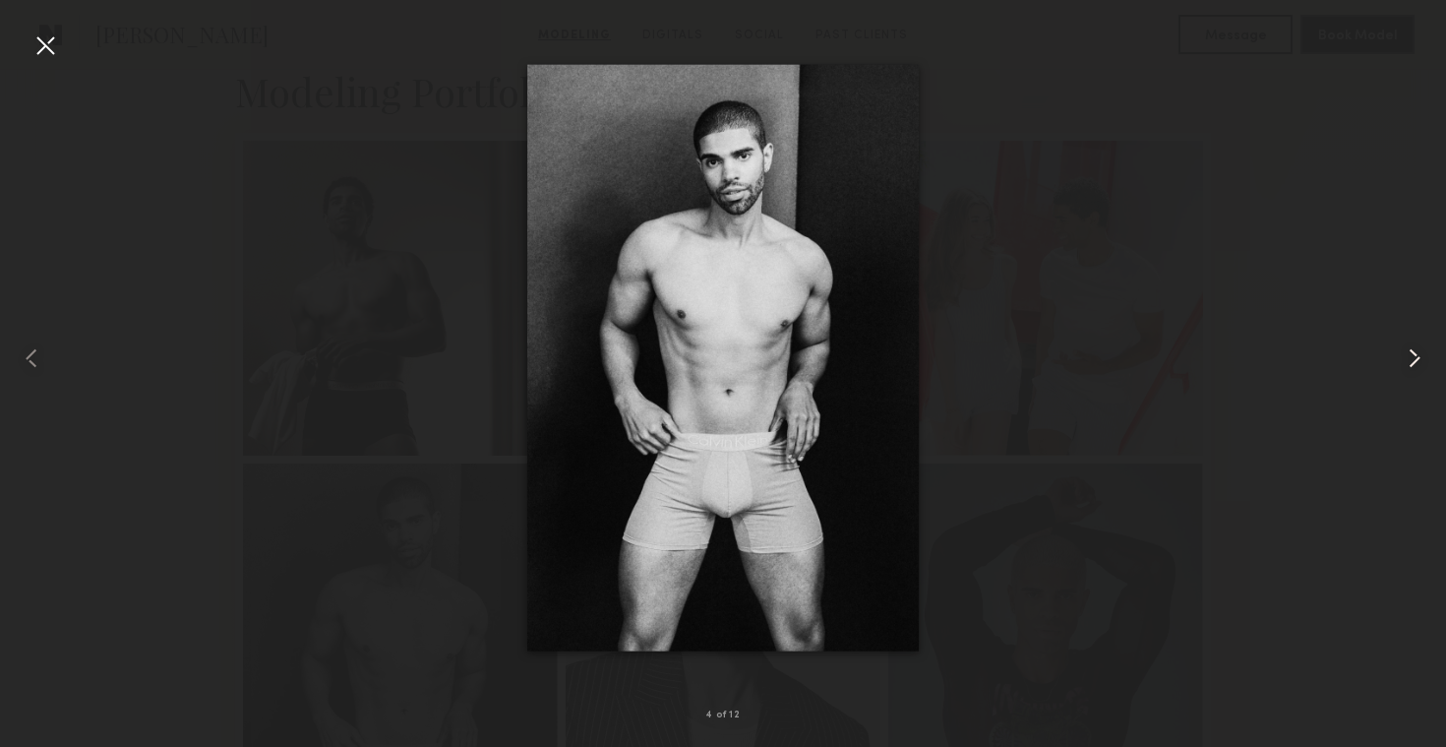
click at [1419, 346] on common-icon at bounding box center [1414, 357] width 31 height 31
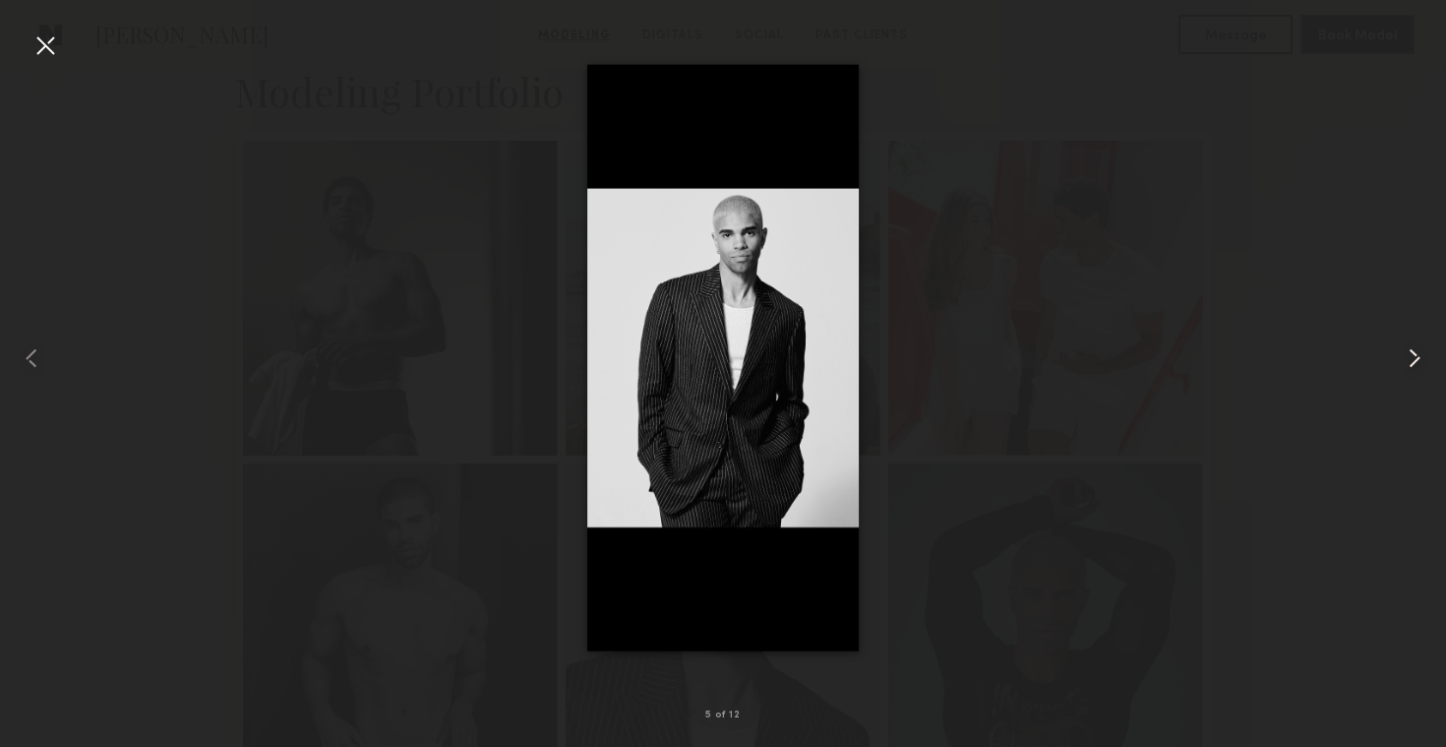
click at [1417, 345] on common-icon at bounding box center [1414, 357] width 31 height 31
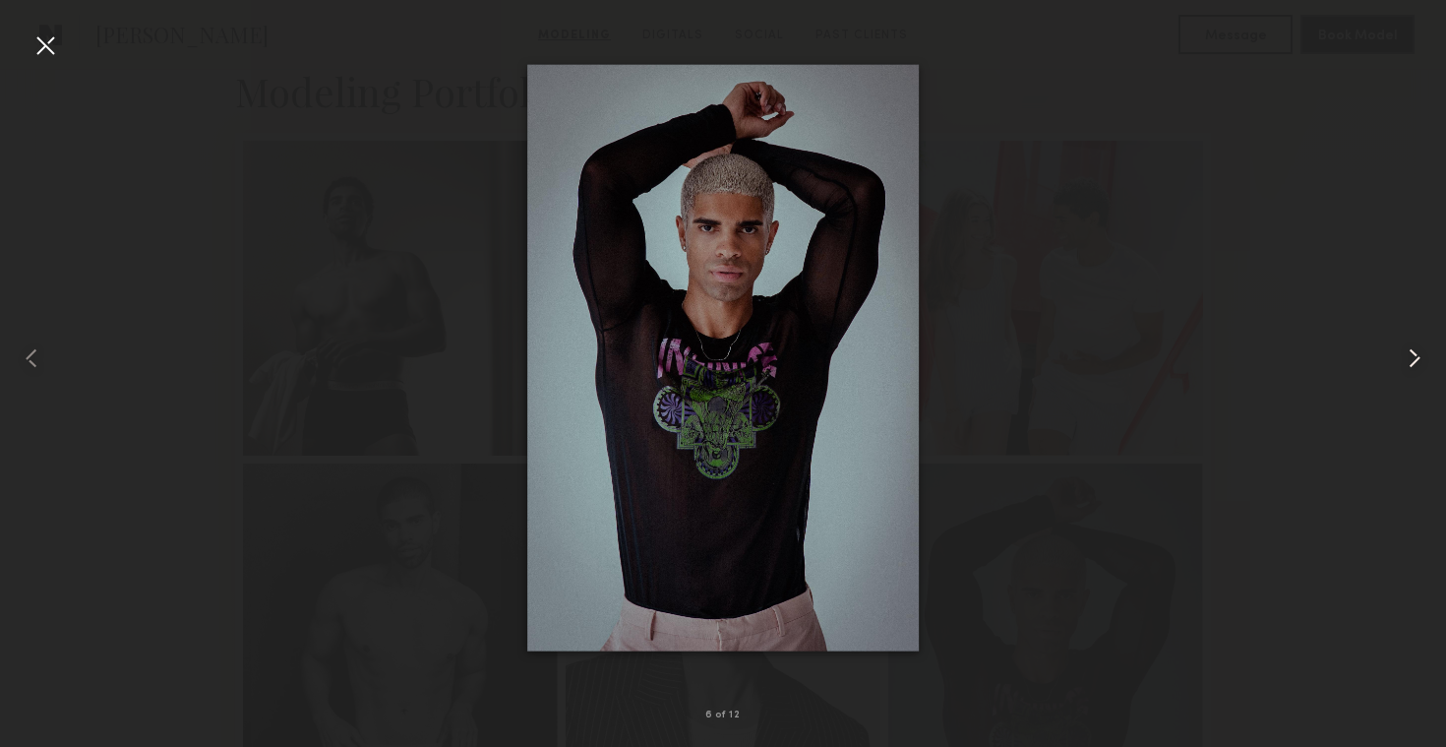
click at [1417, 345] on common-icon at bounding box center [1414, 357] width 31 height 31
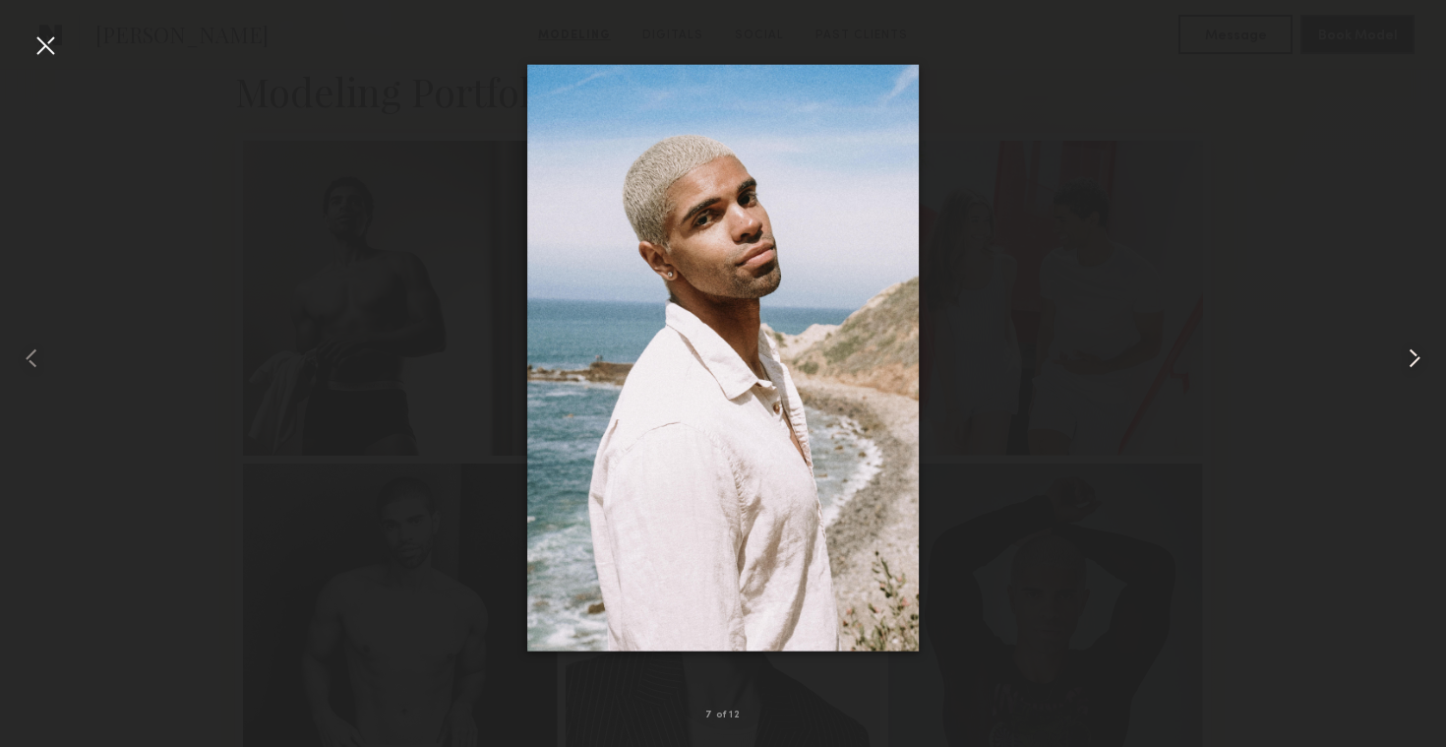
click at [1417, 345] on common-icon at bounding box center [1414, 357] width 31 height 31
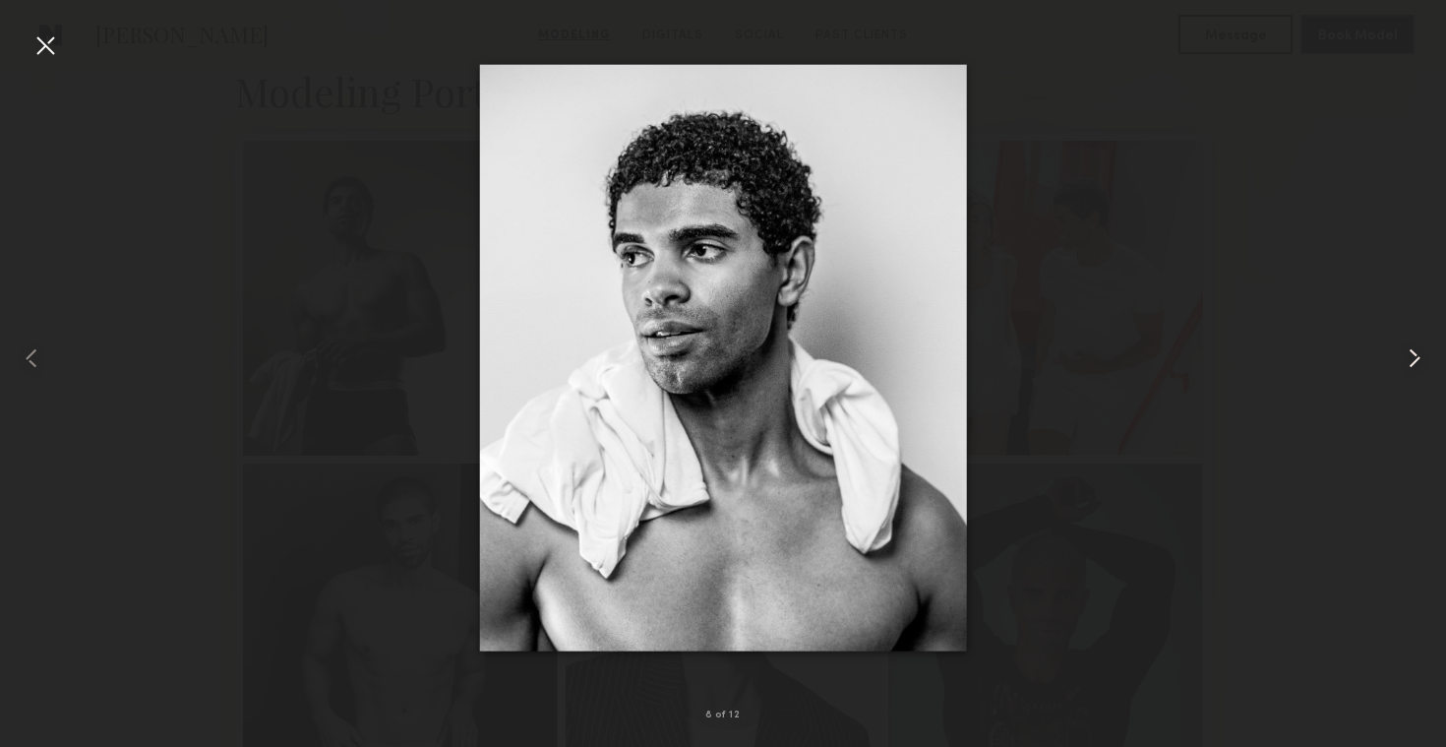
click at [1417, 345] on common-icon at bounding box center [1414, 357] width 31 height 31
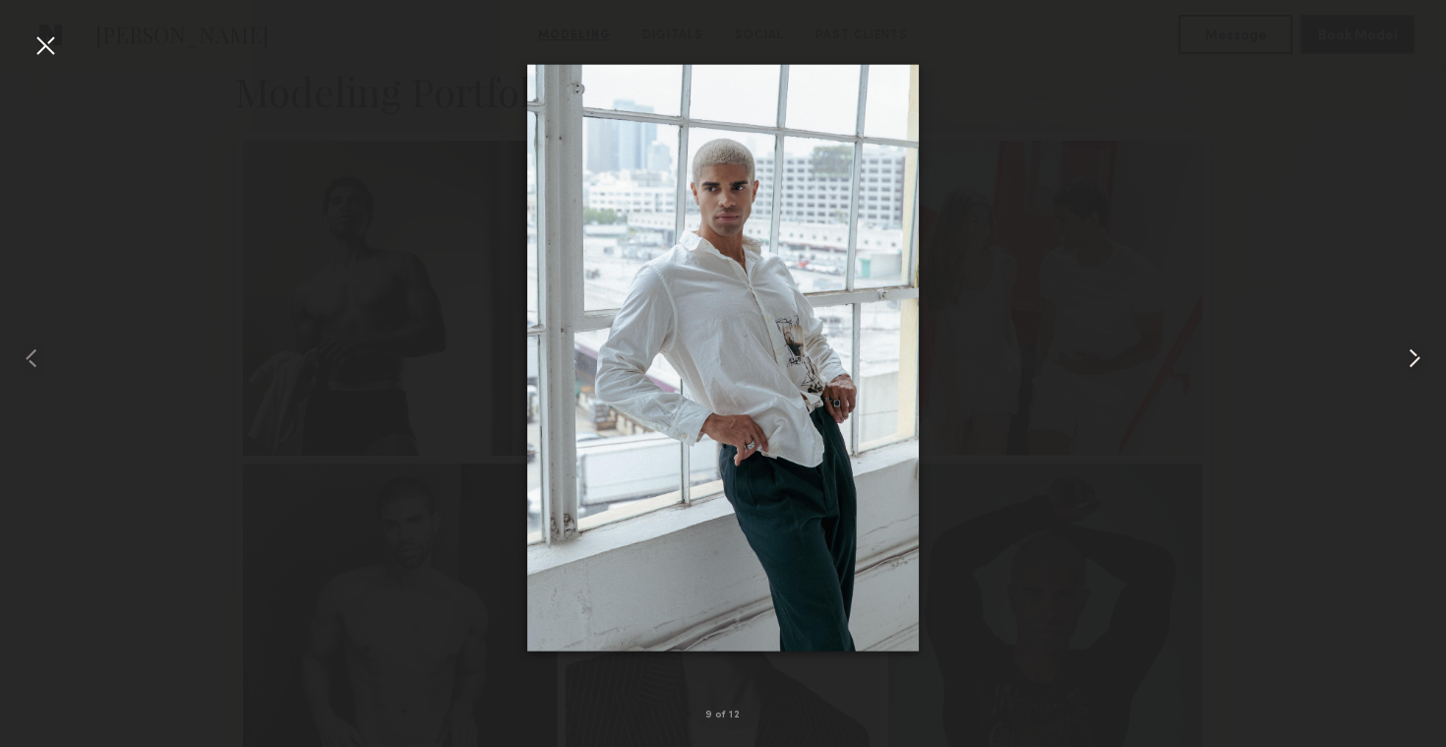
click at [1417, 345] on common-icon at bounding box center [1414, 357] width 31 height 31
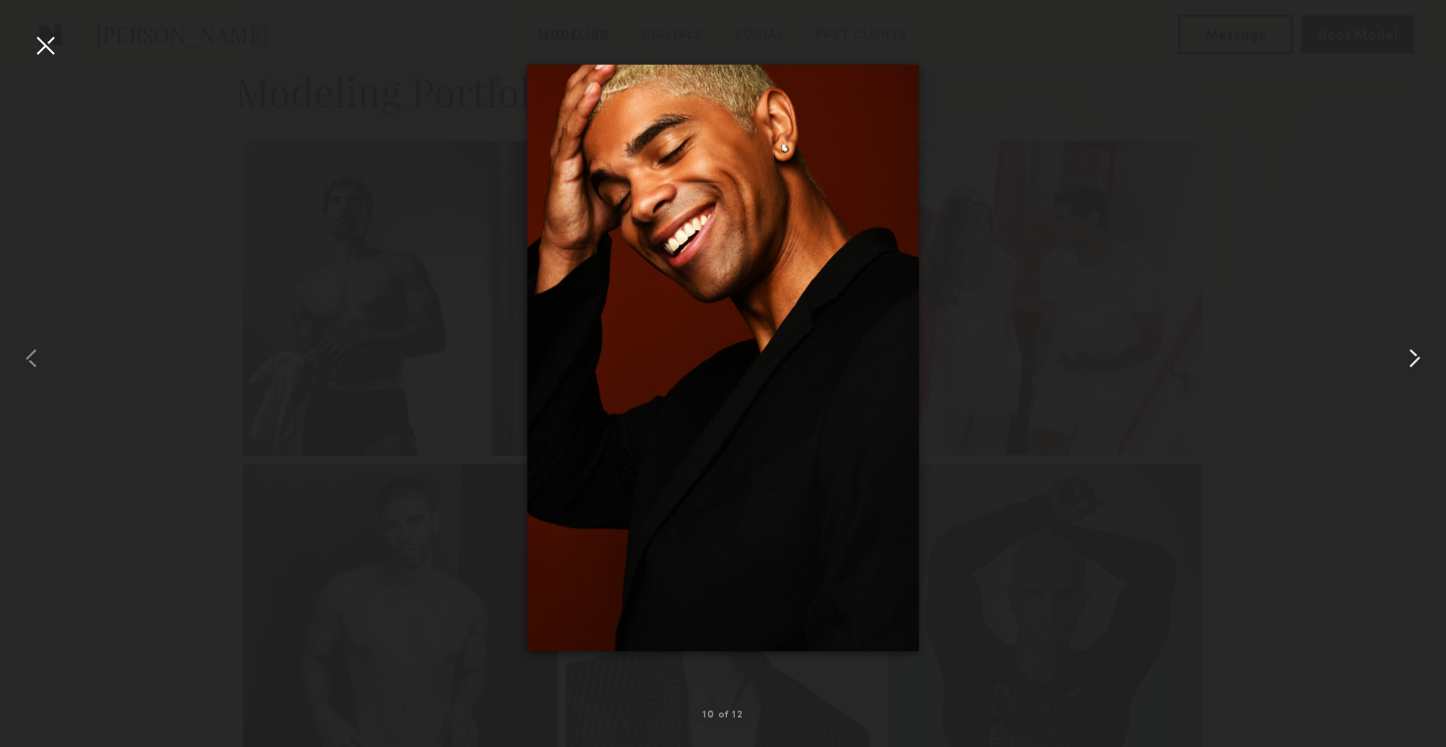
click at [1417, 345] on common-icon at bounding box center [1414, 357] width 31 height 31
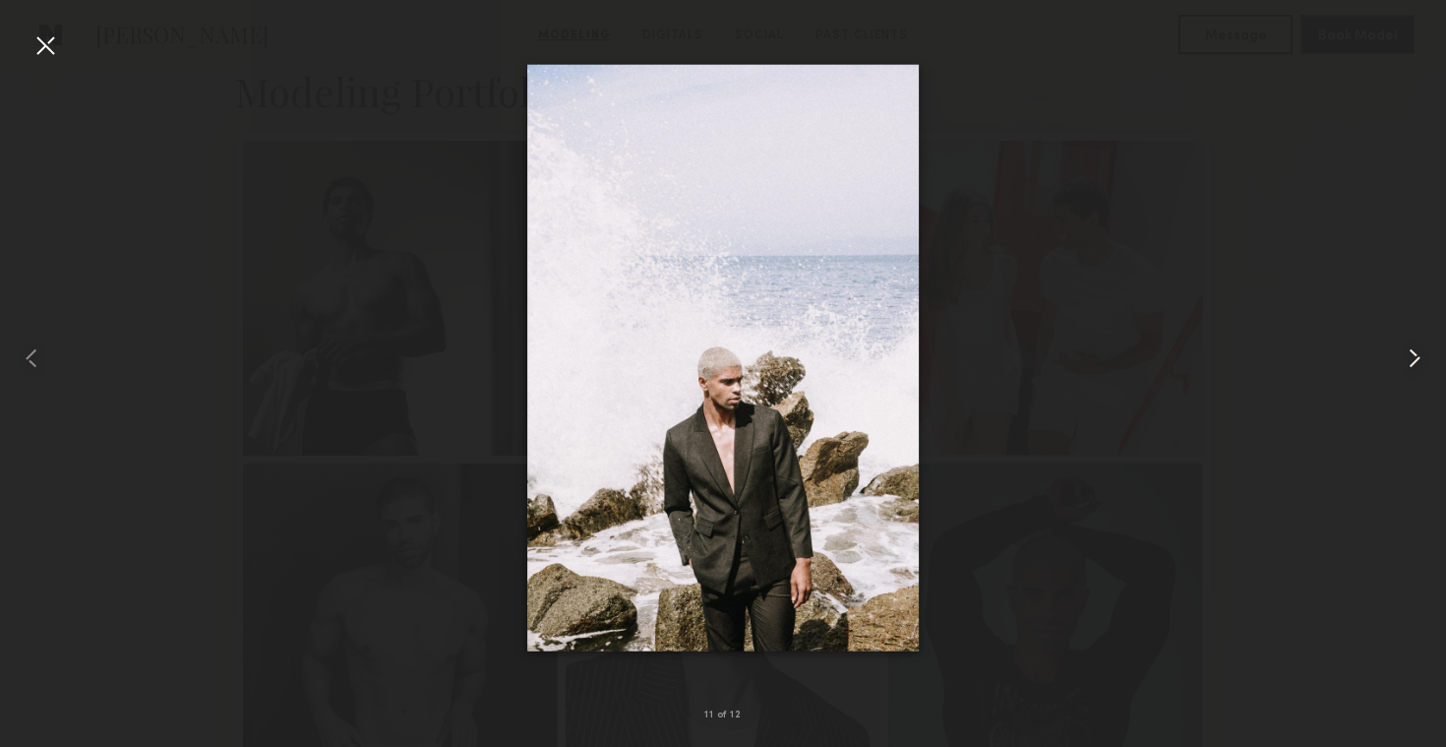
click at [1417, 345] on common-icon at bounding box center [1414, 357] width 31 height 31
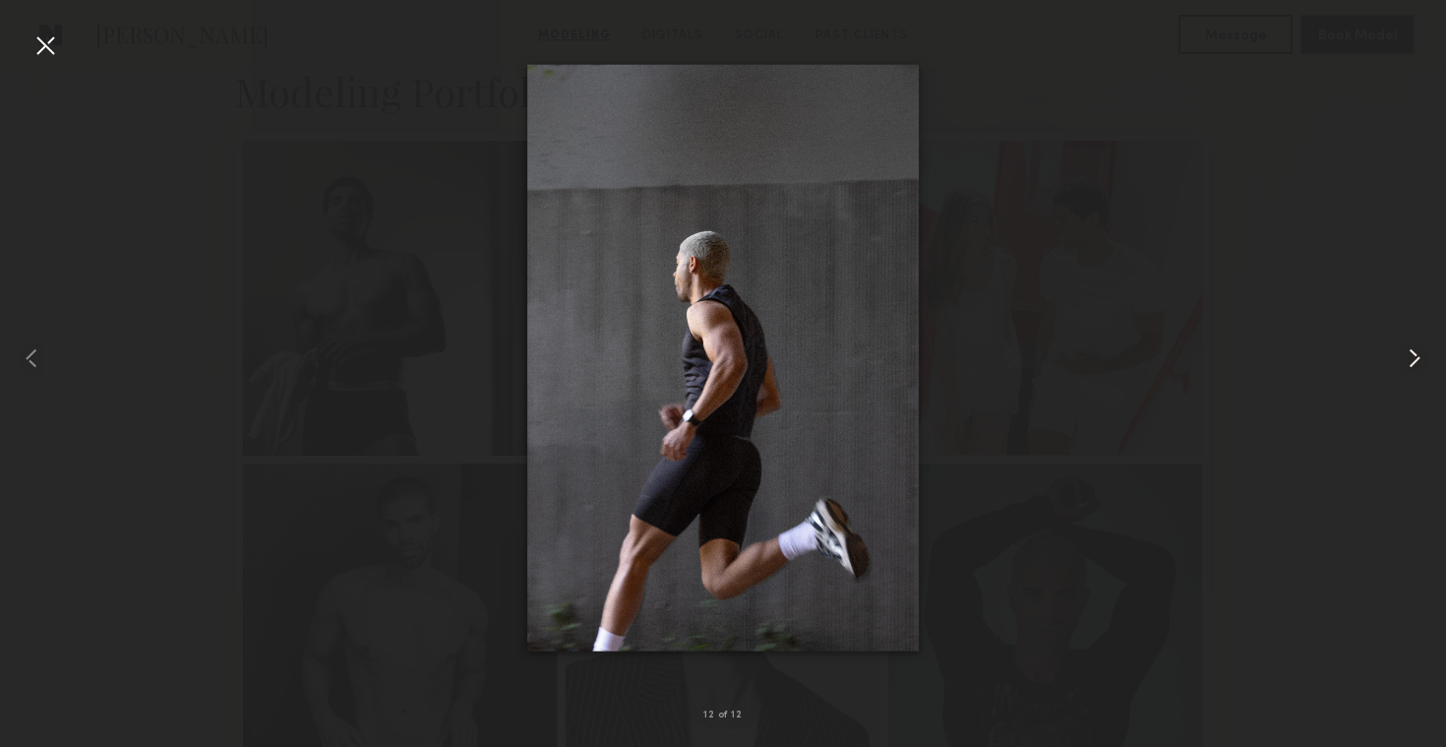
click at [1417, 345] on common-icon at bounding box center [1414, 357] width 31 height 31
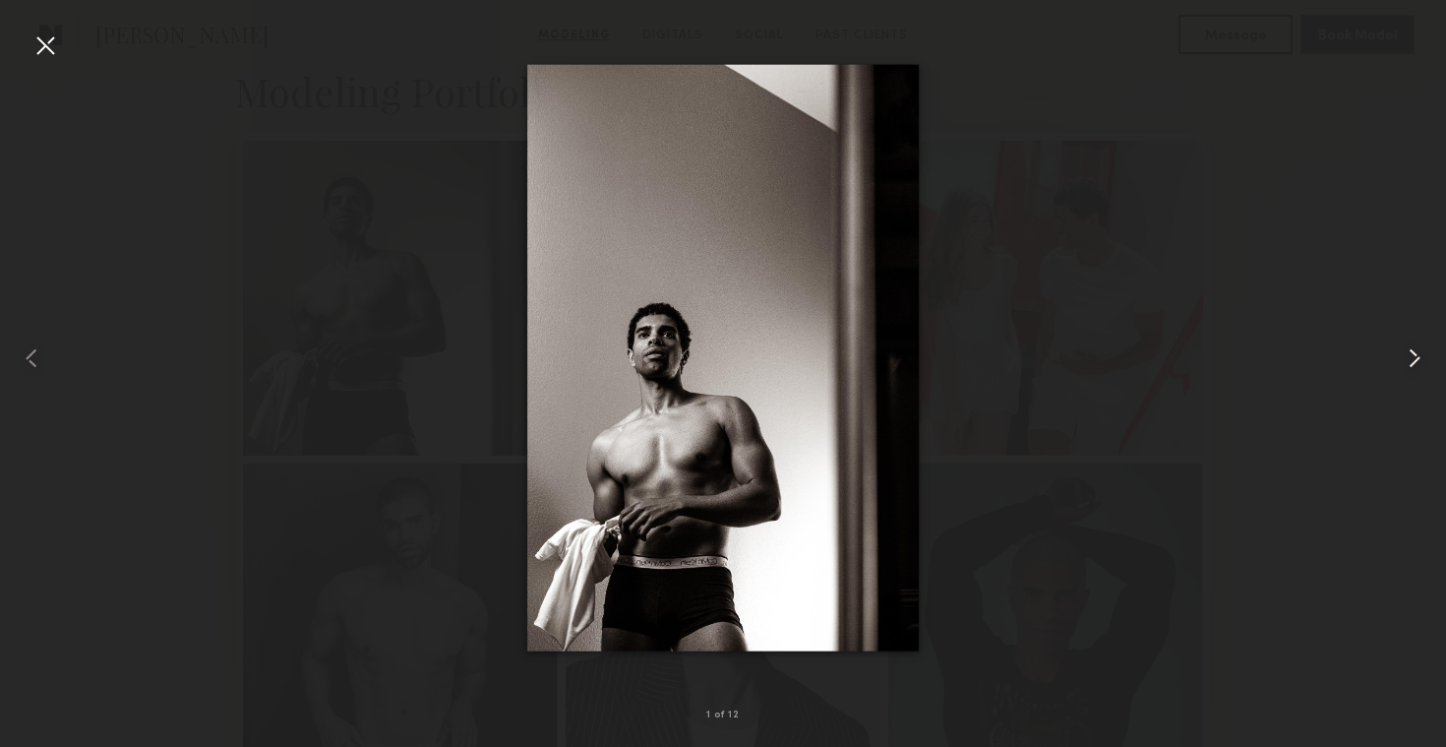
click at [1417, 345] on common-icon at bounding box center [1414, 357] width 31 height 31
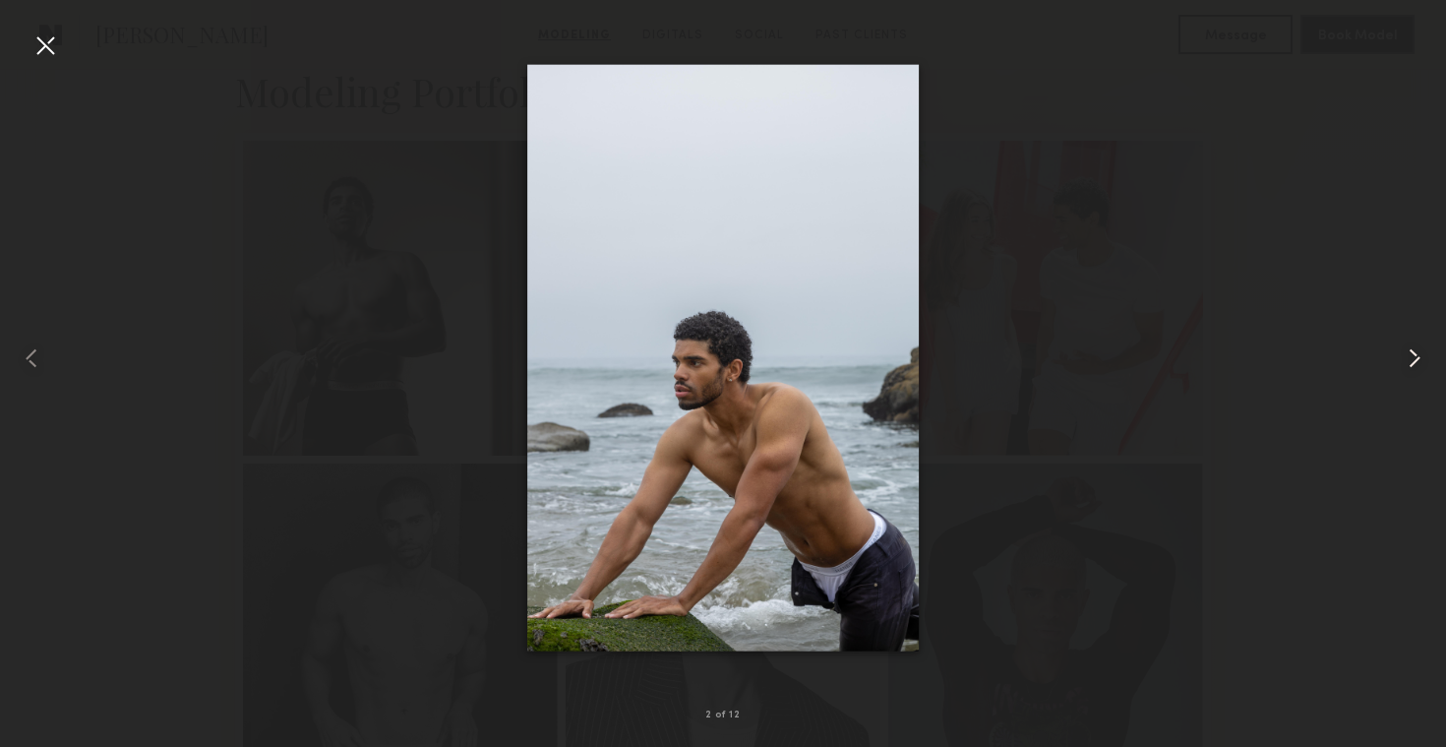
click at [1417, 345] on common-icon at bounding box center [1414, 357] width 31 height 31
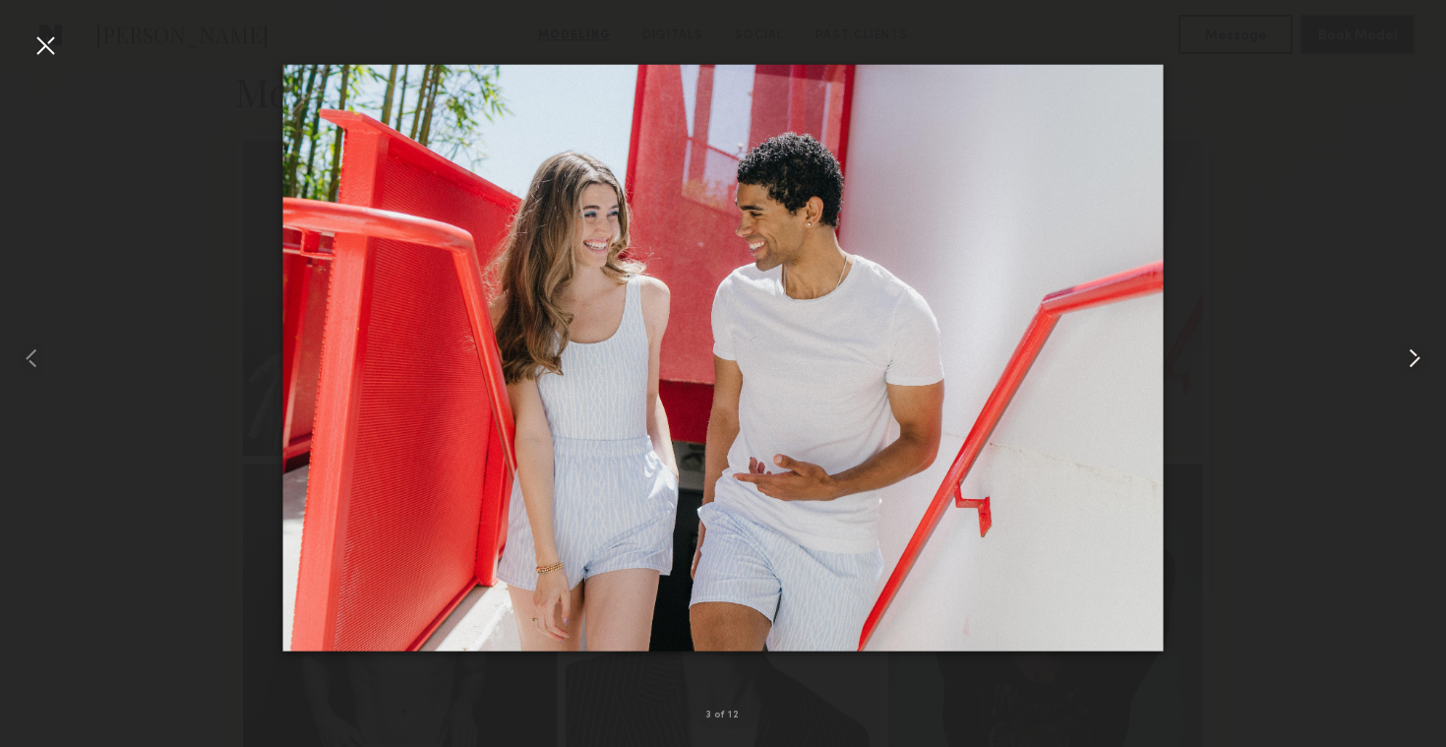
click at [1417, 345] on common-icon at bounding box center [1414, 357] width 31 height 31
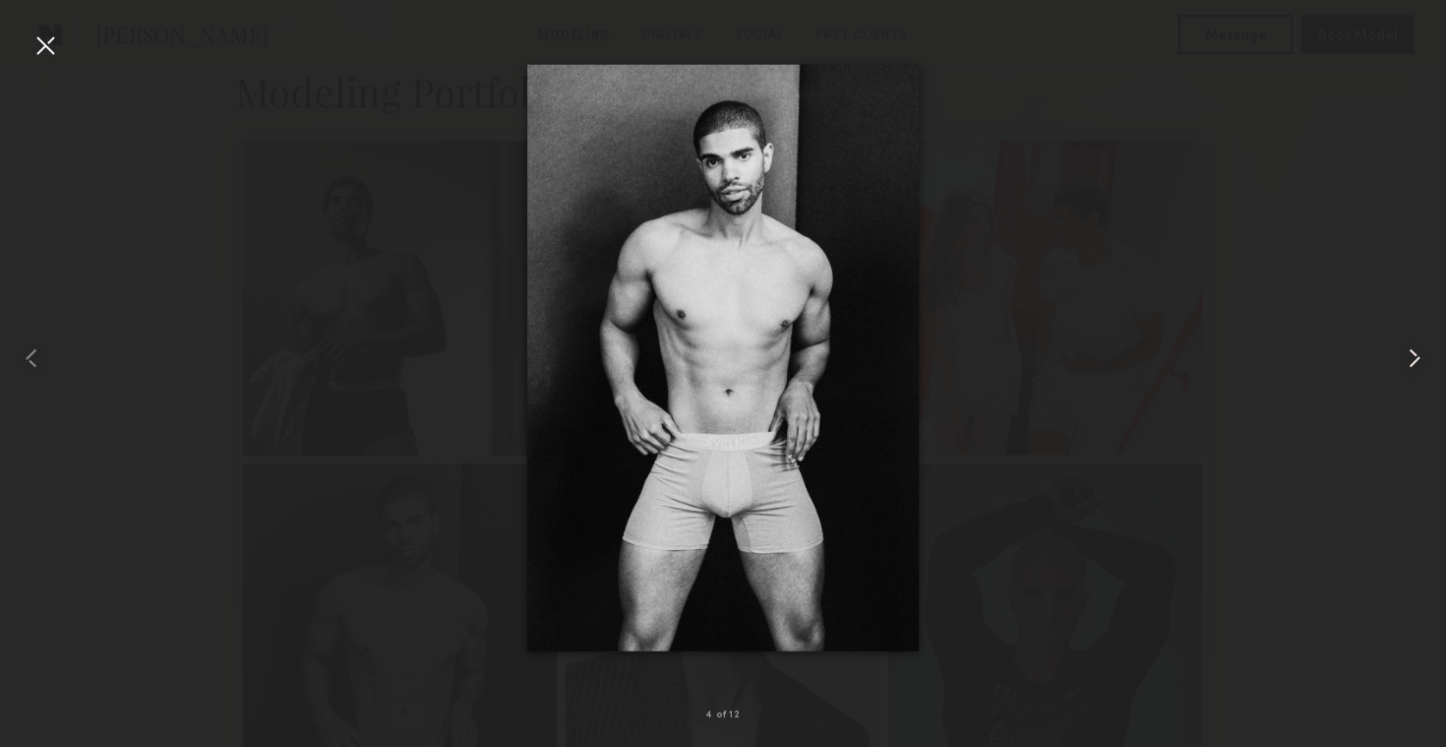
click at [1417, 345] on common-icon at bounding box center [1414, 357] width 31 height 31
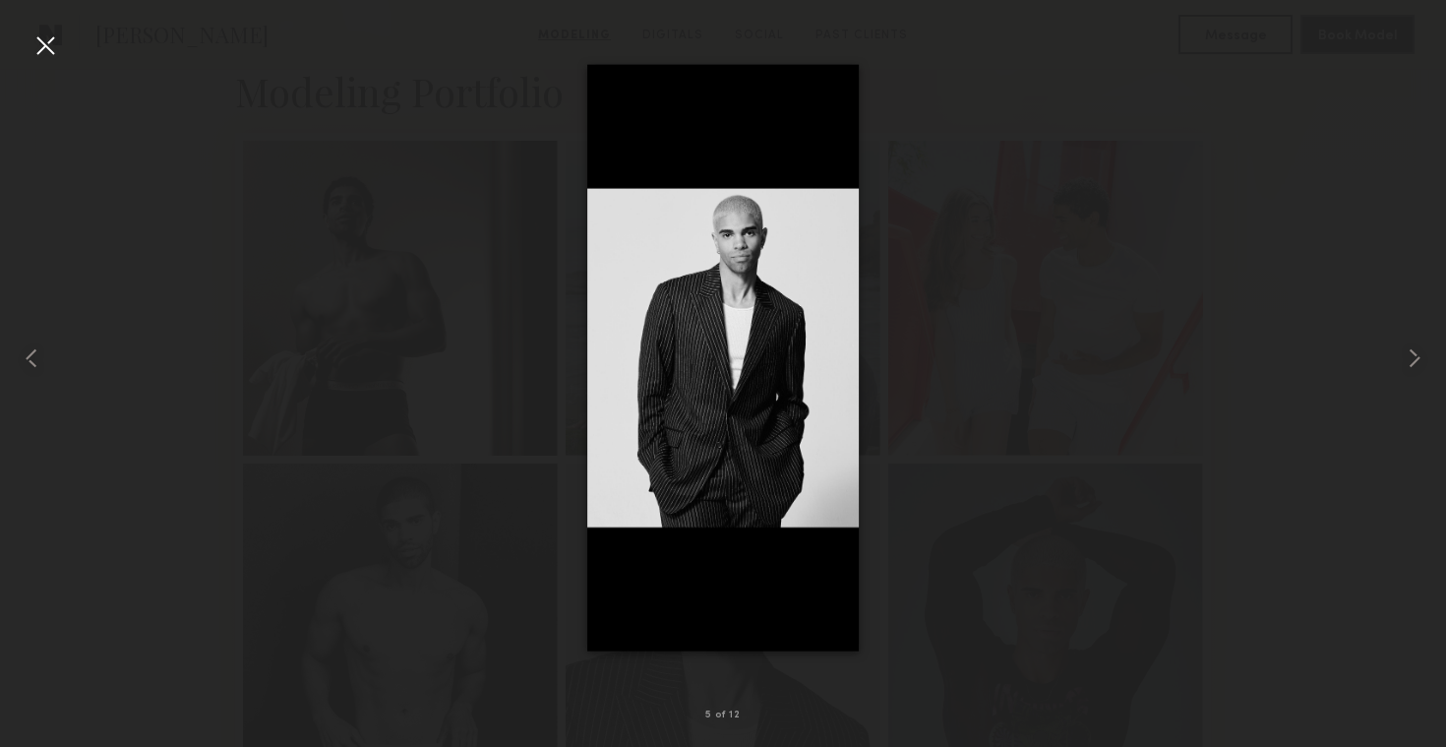
click at [31, 56] on div at bounding box center [45, 45] width 31 height 31
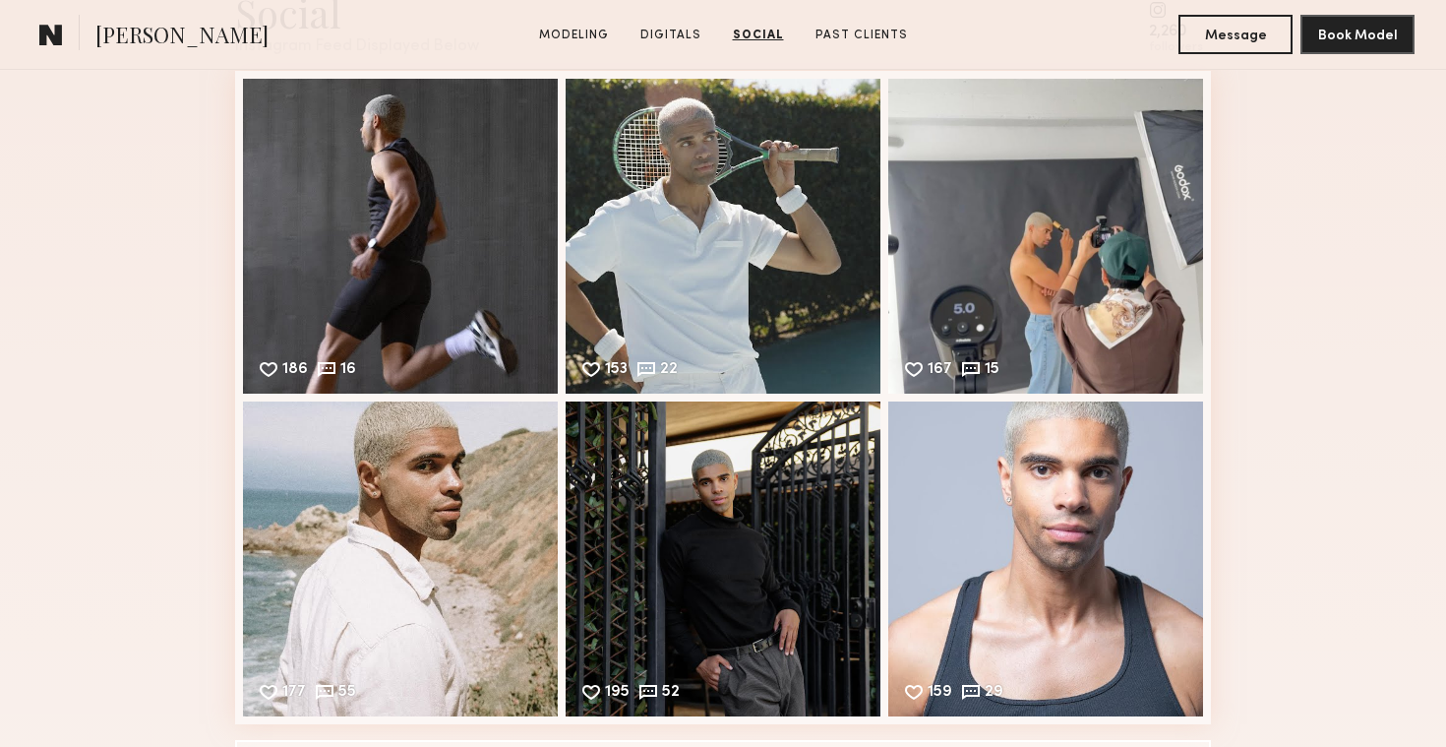
scroll to position [2832, 0]
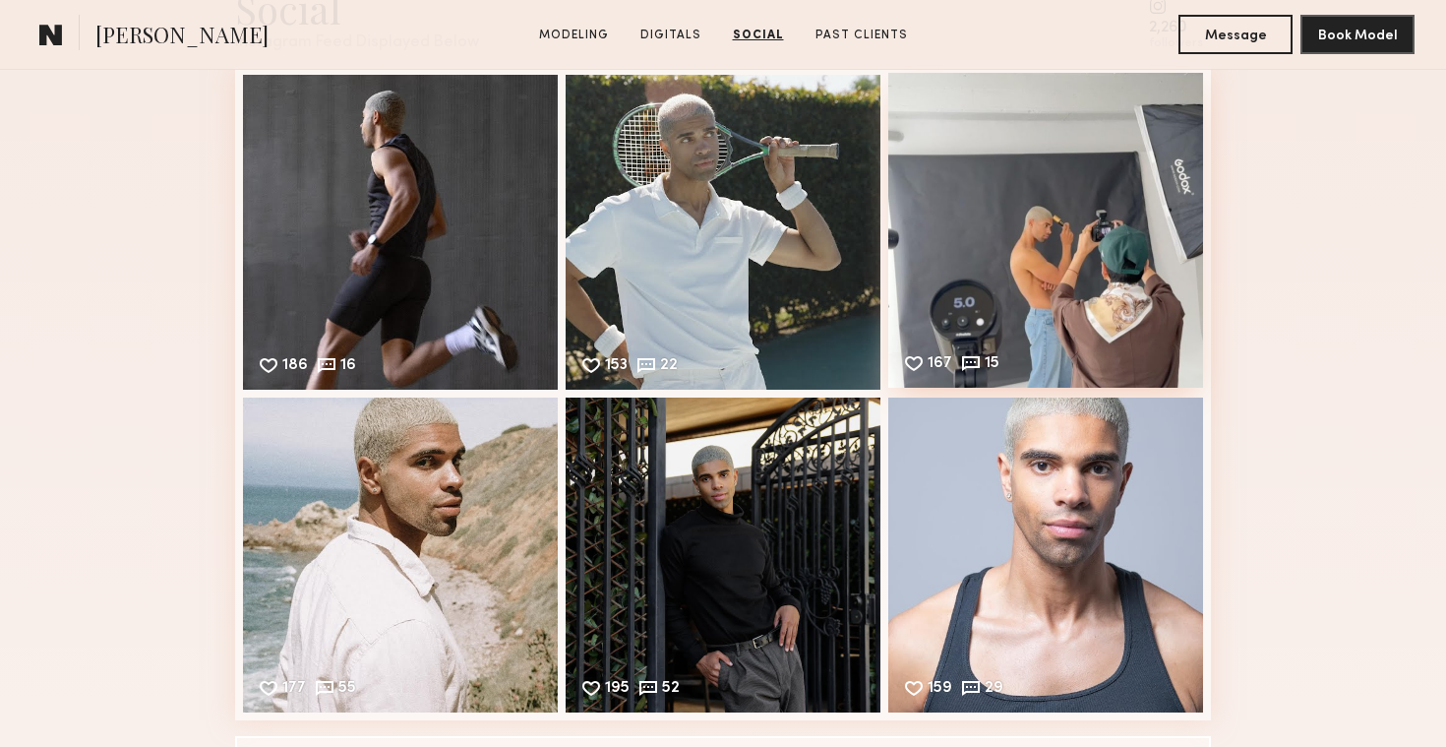
click at [1008, 216] on div "167 15 Likes & comments displayed to show model’s engagement" at bounding box center [1045, 230] width 315 height 315
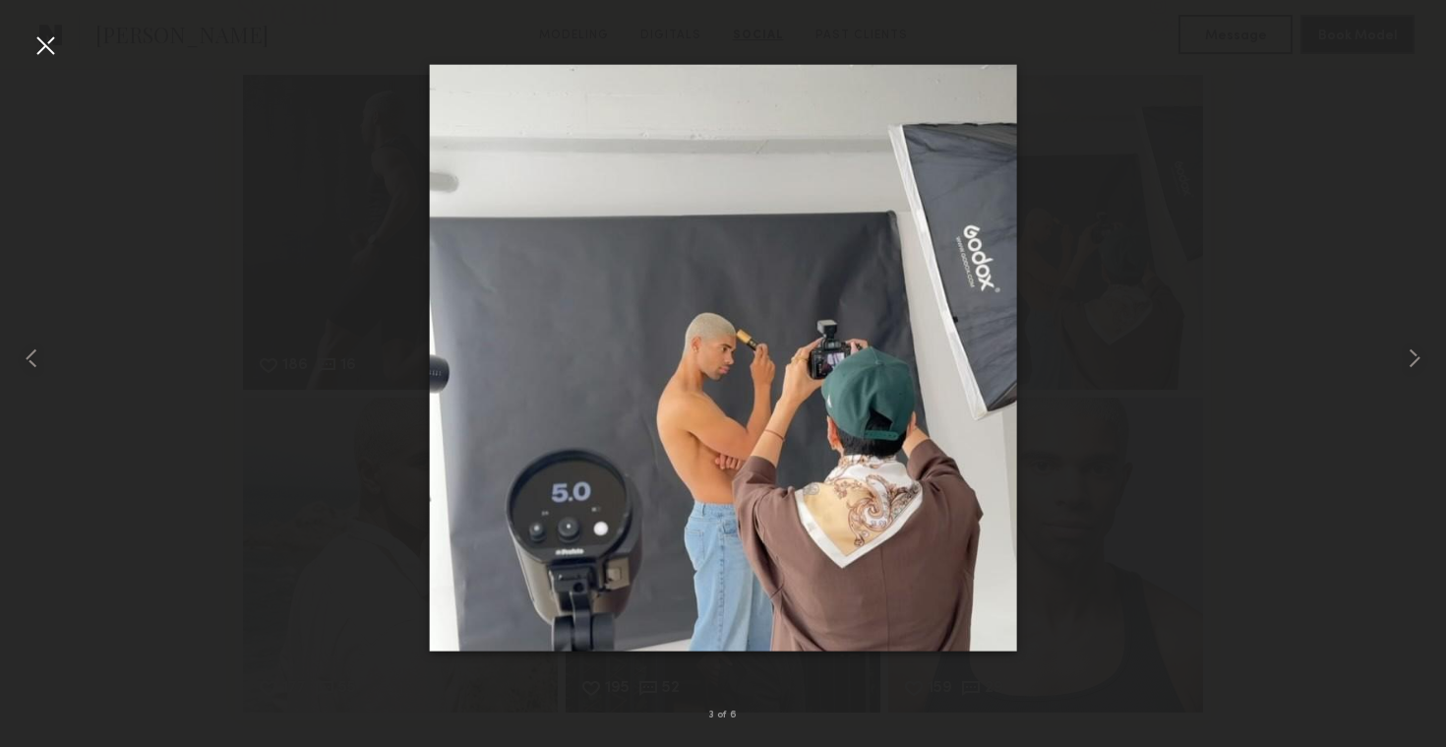
click at [51, 39] on div at bounding box center [45, 45] width 31 height 31
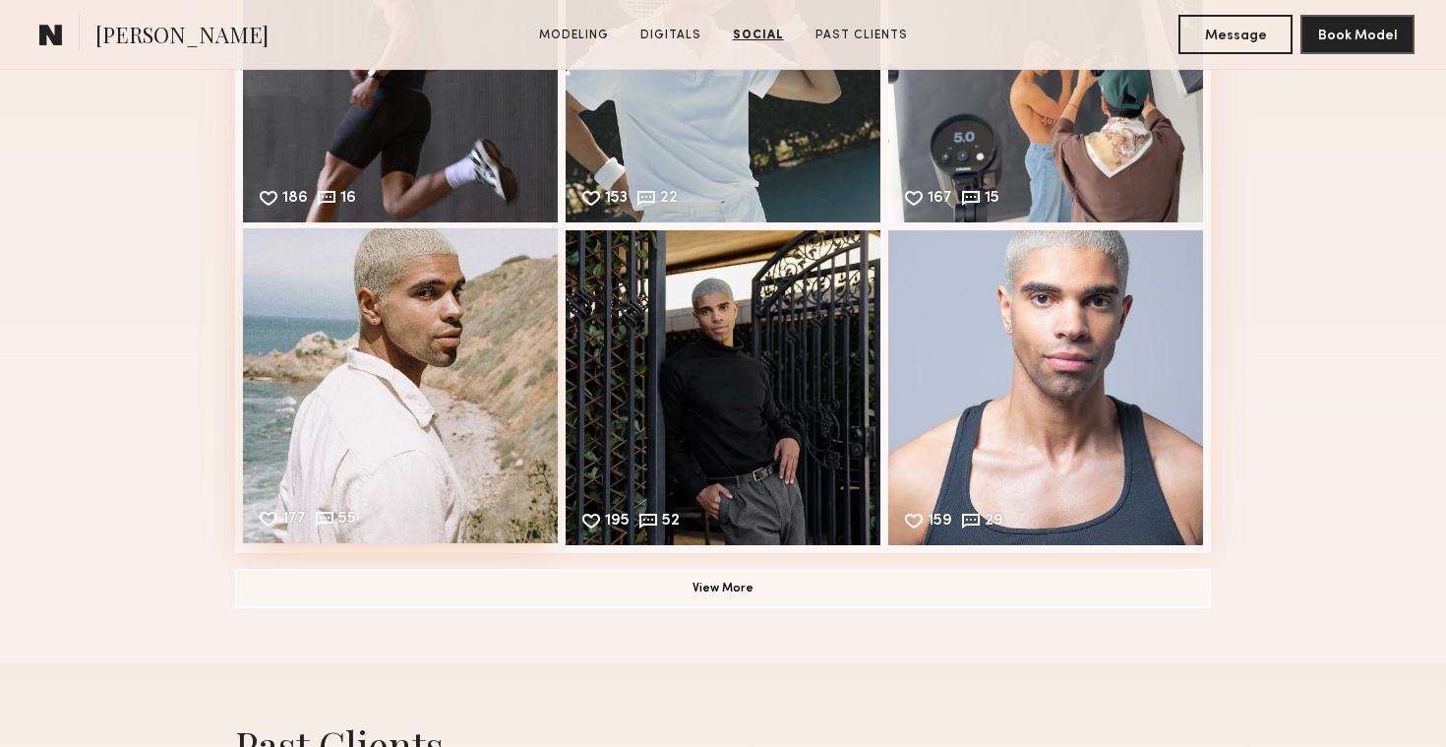
scroll to position [3027, 0]
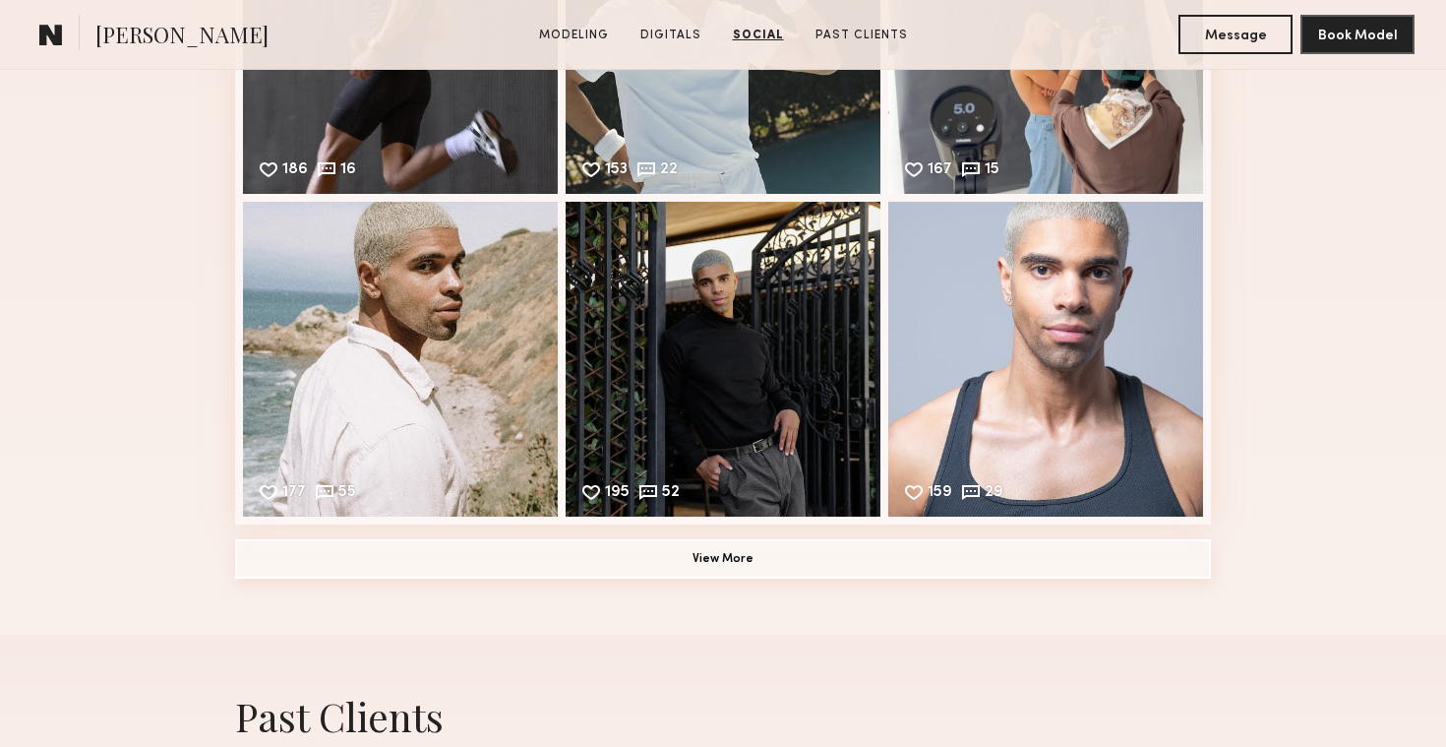
click at [708, 571] on button "View More" at bounding box center [723, 558] width 976 height 39
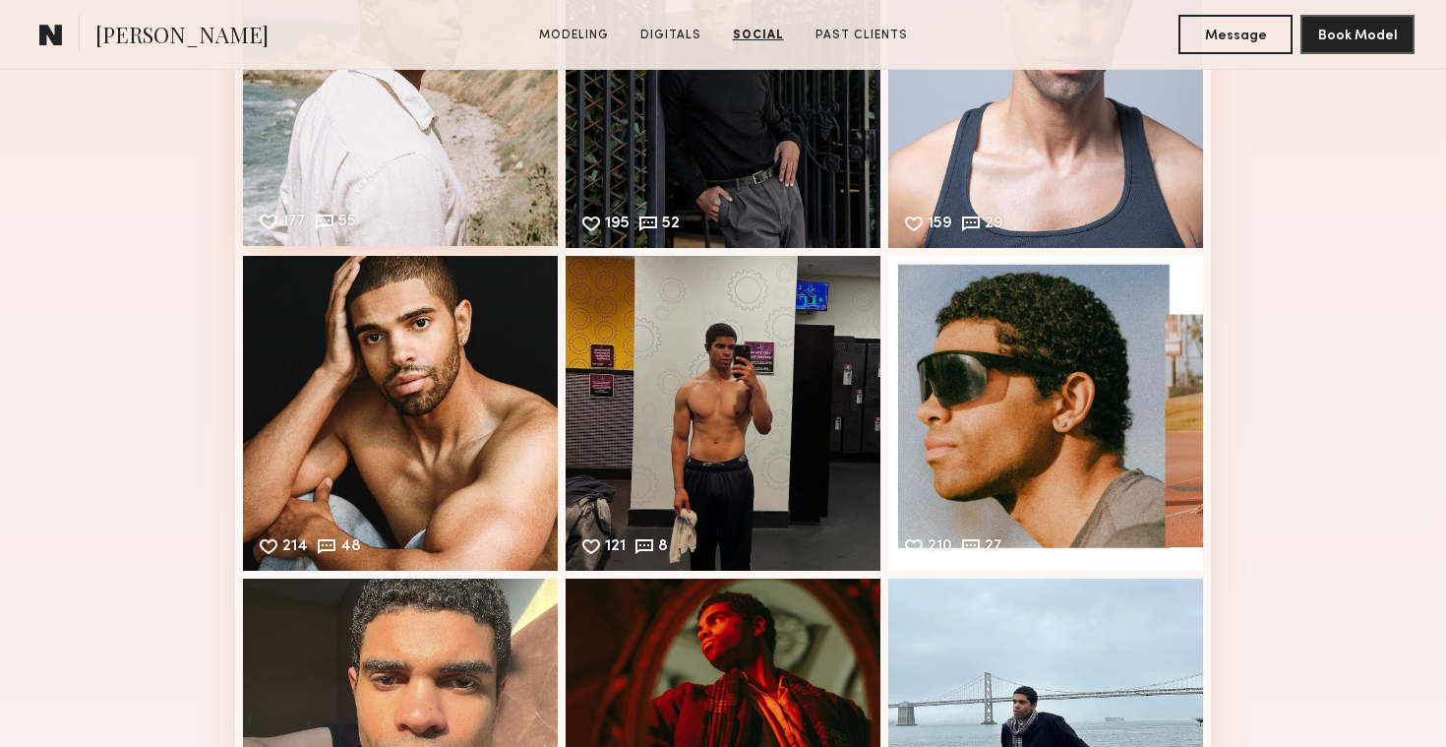
scroll to position [3696, 0]
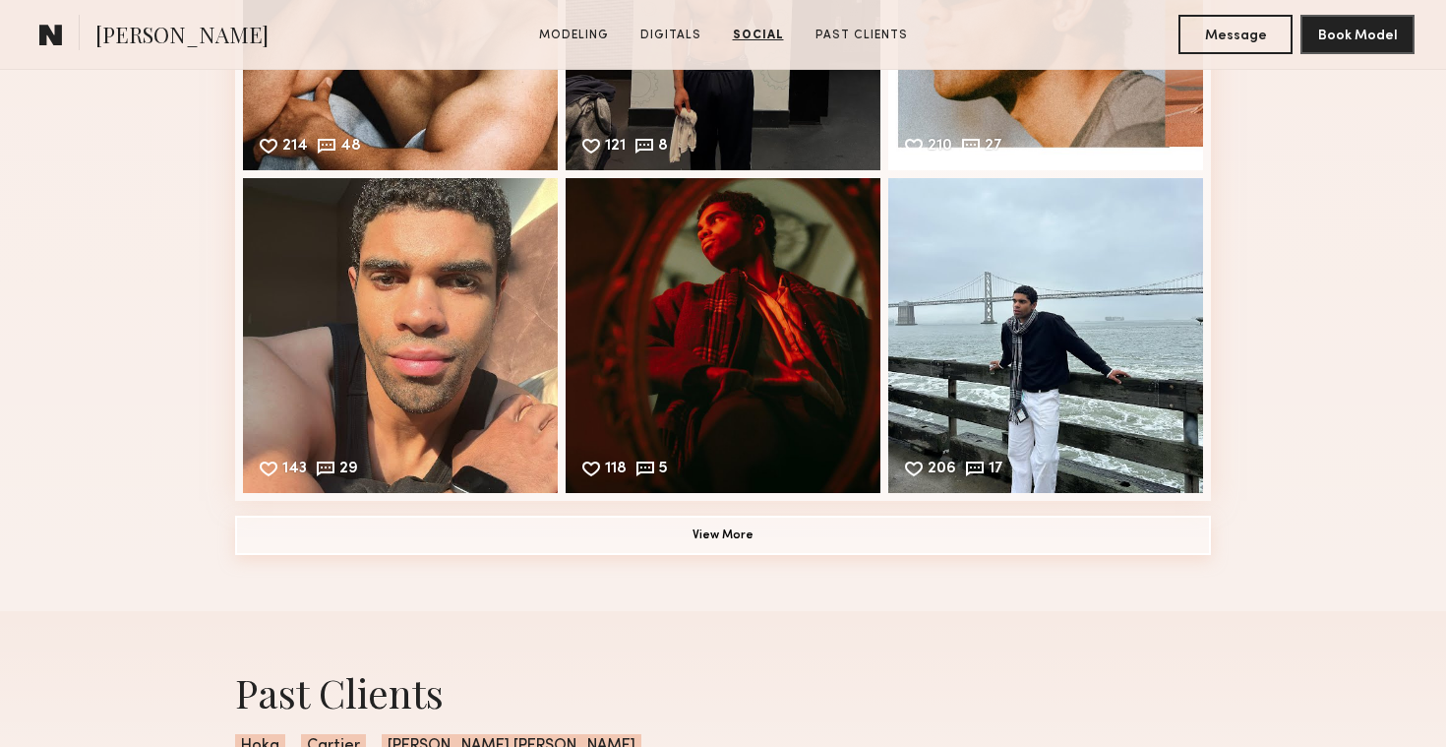
click at [632, 552] on button "View More" at bounding box center [723, 535] width 976 height 39
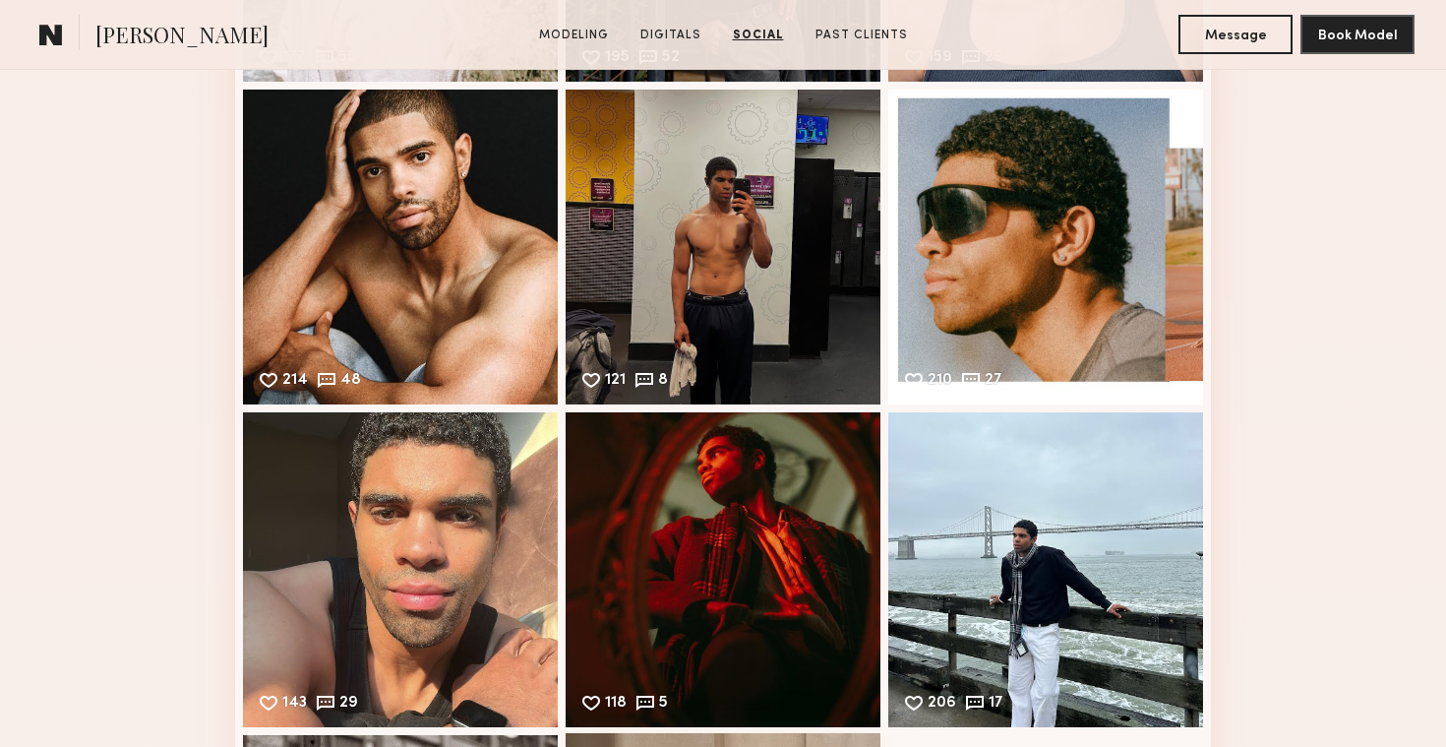
scroll to position [3146, 0]
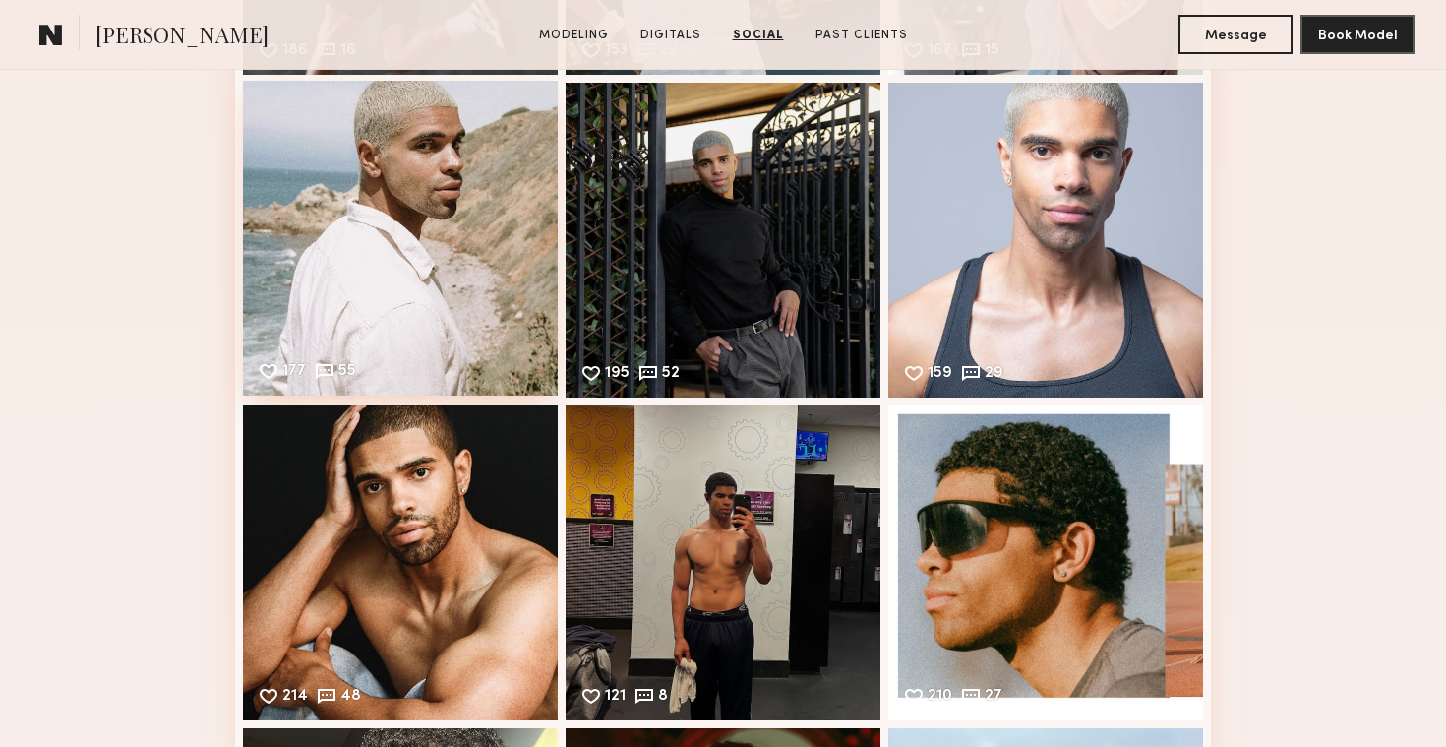
click at [466, 253] on div "177 55 Likes & comments displayed to show model’s engagement" at bounding box center [400, 238] width 315 height 315
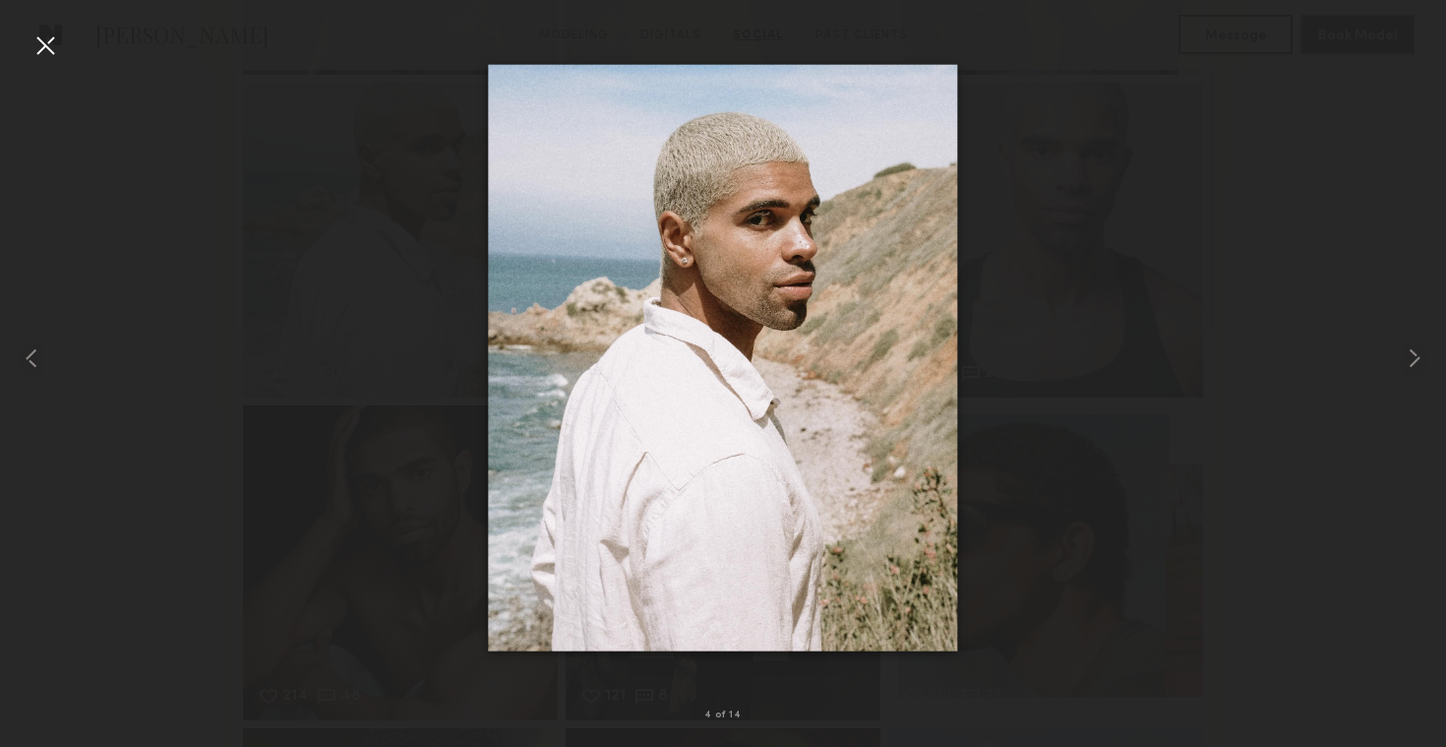
drag, startPoint x: 816, startPoint y: 302, endPoint x: 838, endPoint y: 335, distance: 39.6
click at [0, 0] on nb-gallery-light "4 of 14" at bounding box center [723, 373] width 1446 height 747
click at [39, 41] on div at bounding box center [45, 45] width 31 height 31
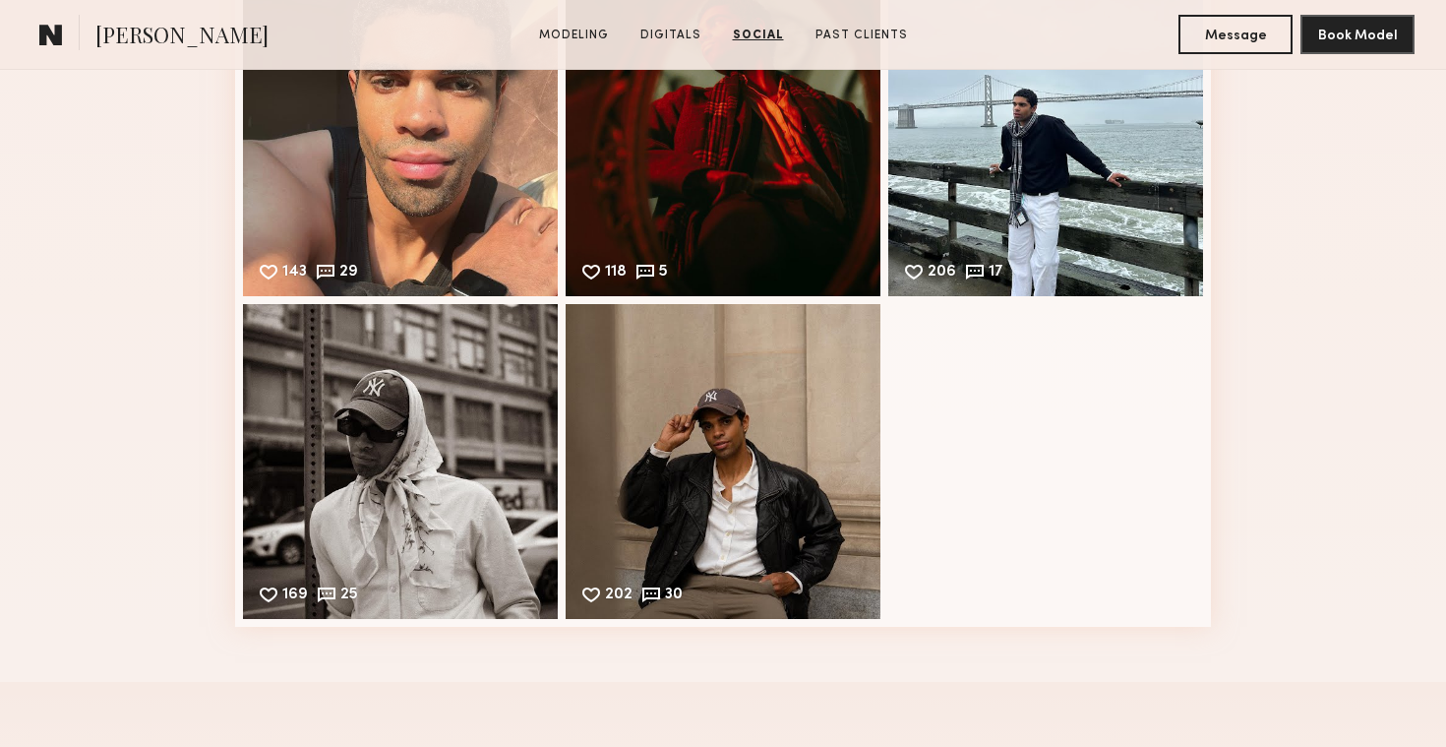
scroll to position [4174, 0]
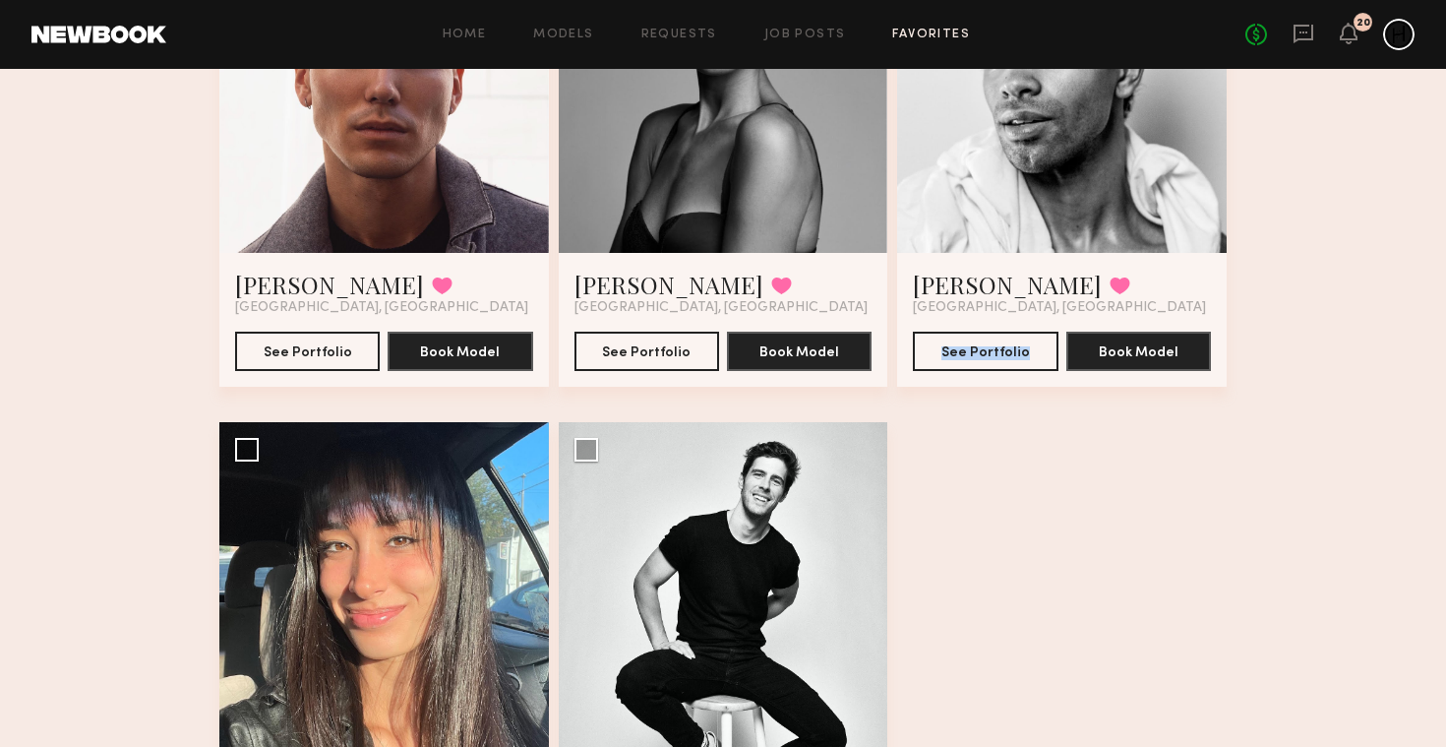
scroll to position [1069, 0]
